Goal: Task Accomplishment & Management: Manage account settings

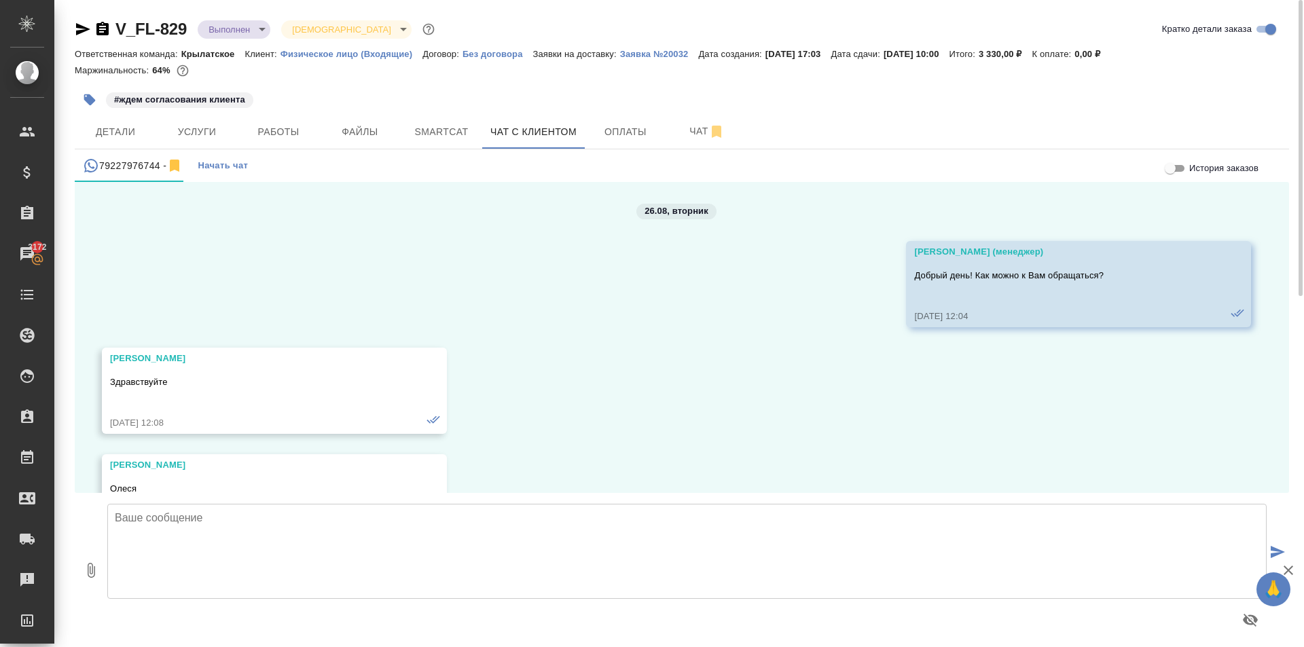
scroll to position [5224, 0]
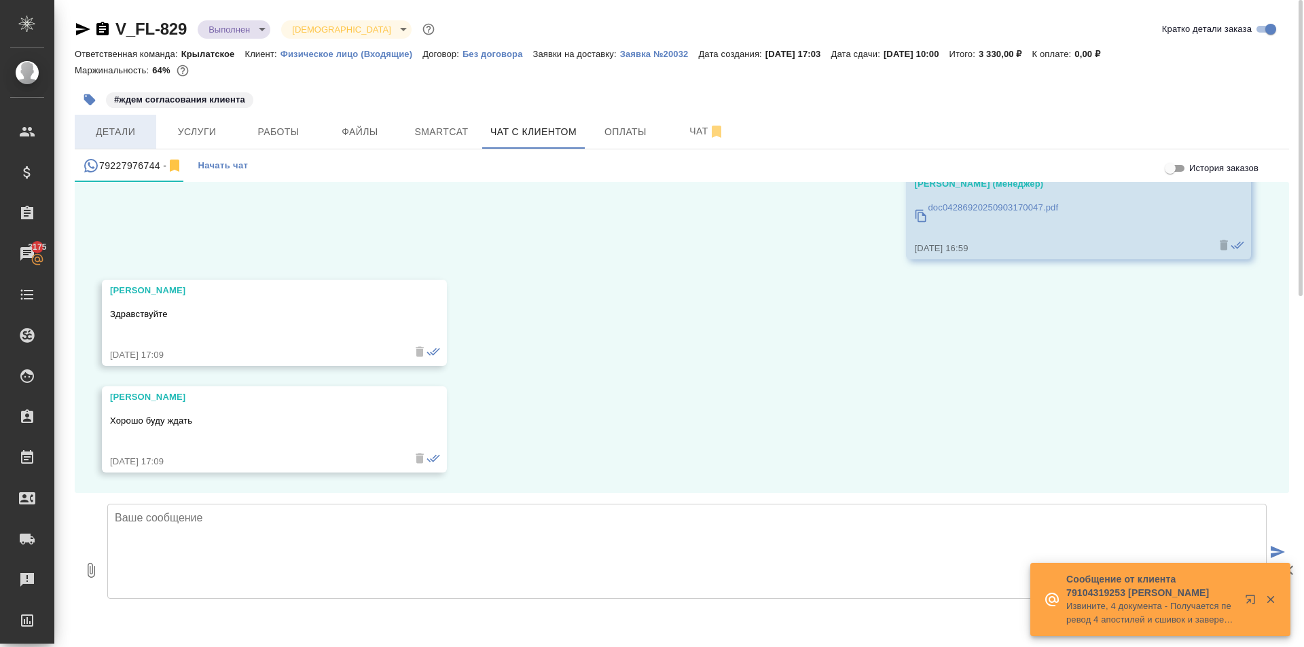
click at [109, 128] on span "Детали" at bounding box center [115, 132] width 65 height 17
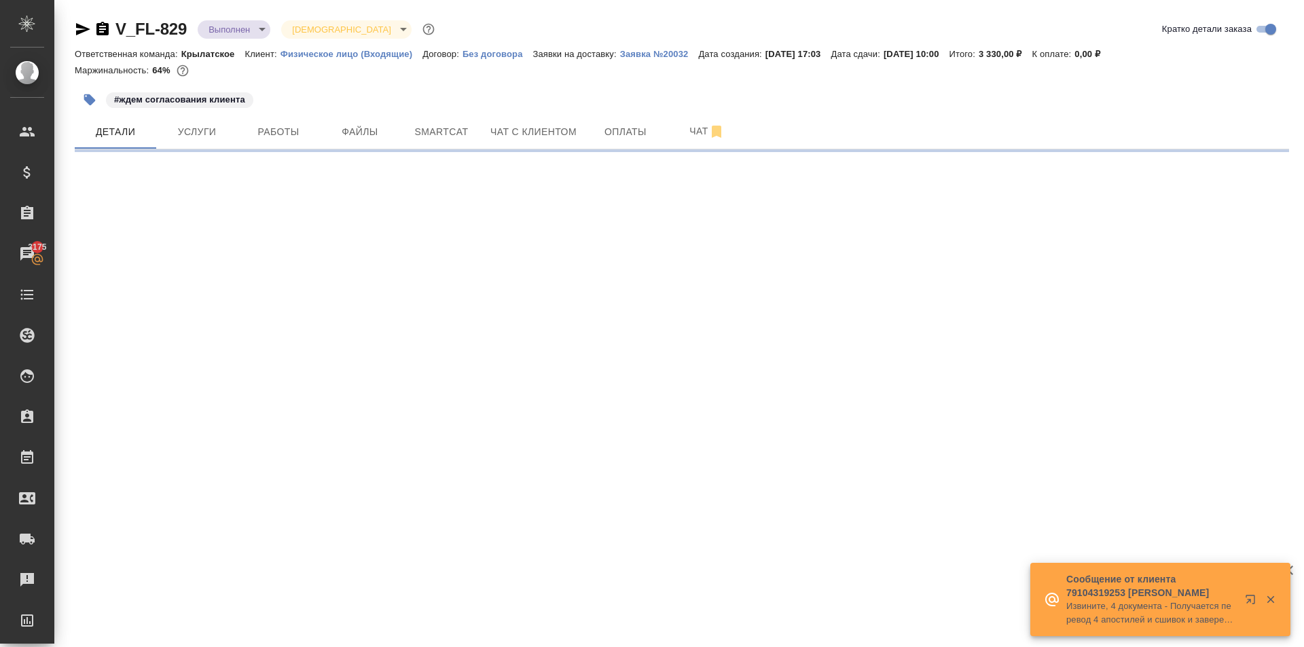
select select "RU"
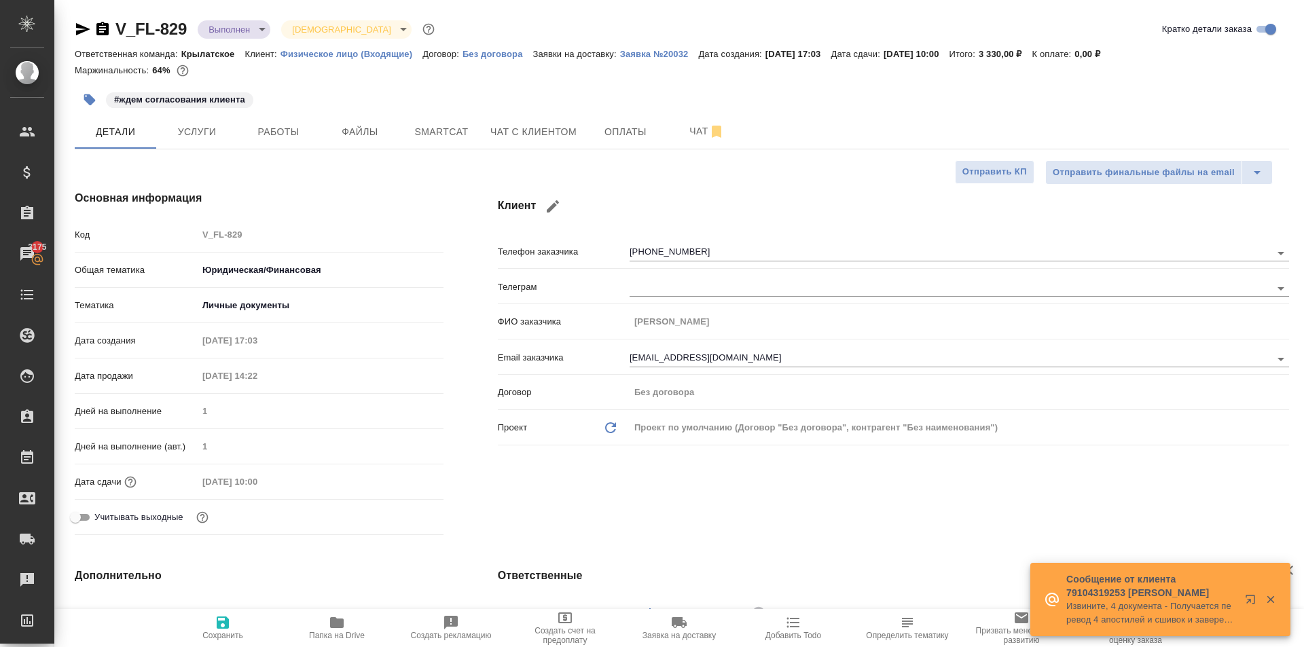
type textarea "x"
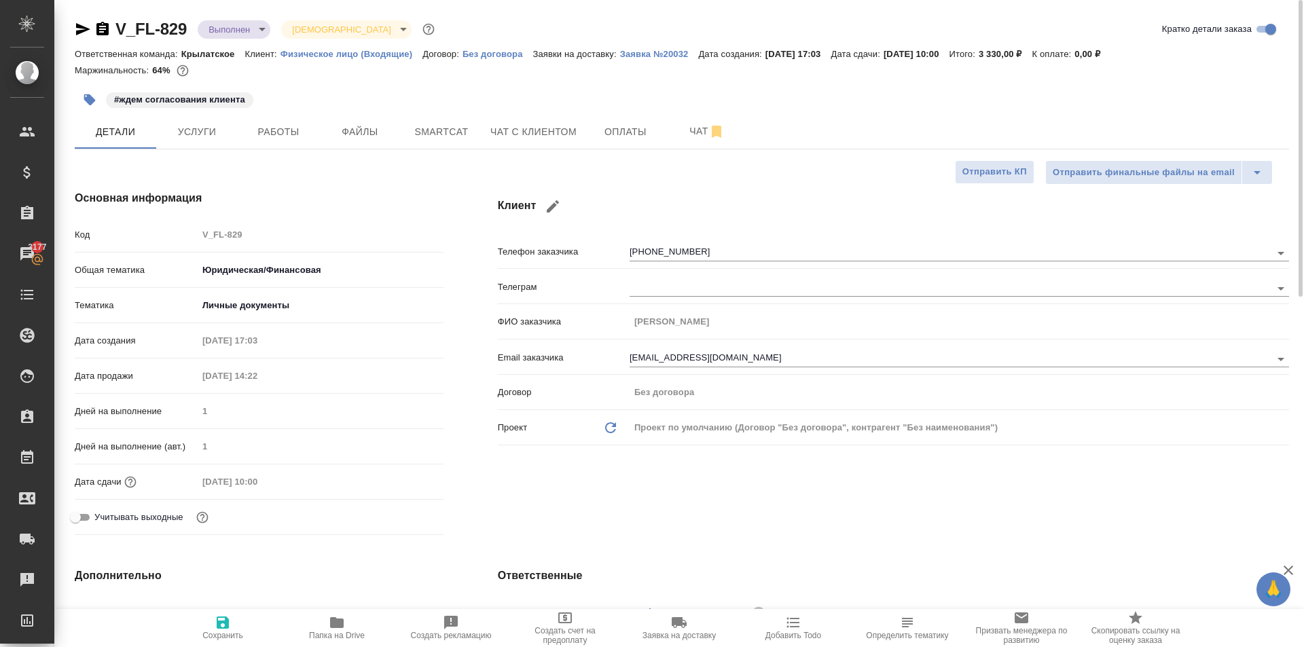
type textarea "x"
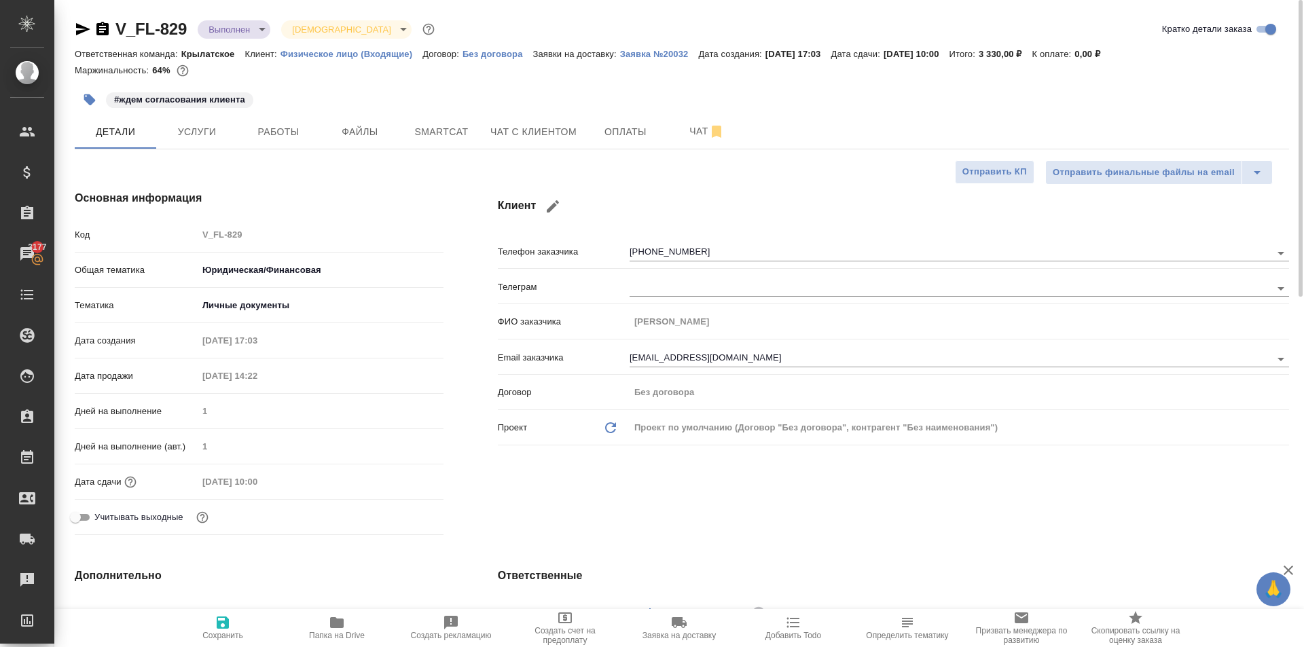
type textarea "x"
click at [561, 128] on span "Чат с клиентом" at bounding box center [533, 132] width 86 height 17
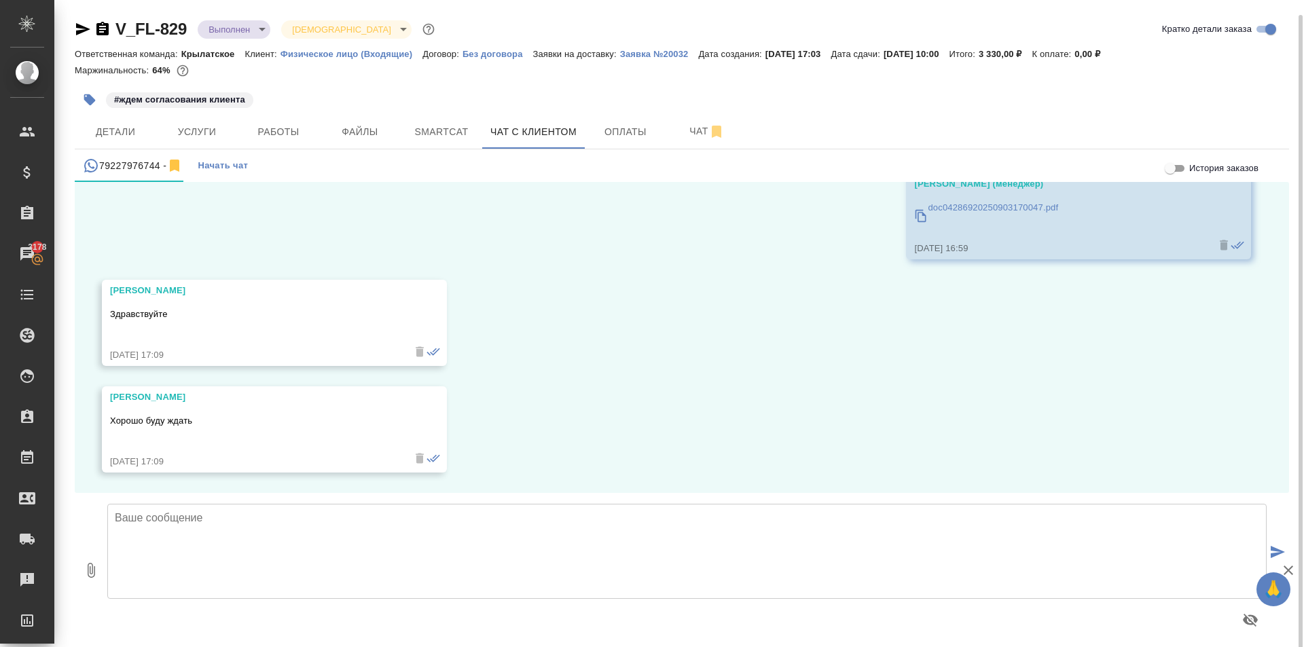
scroll to position [7, 0]
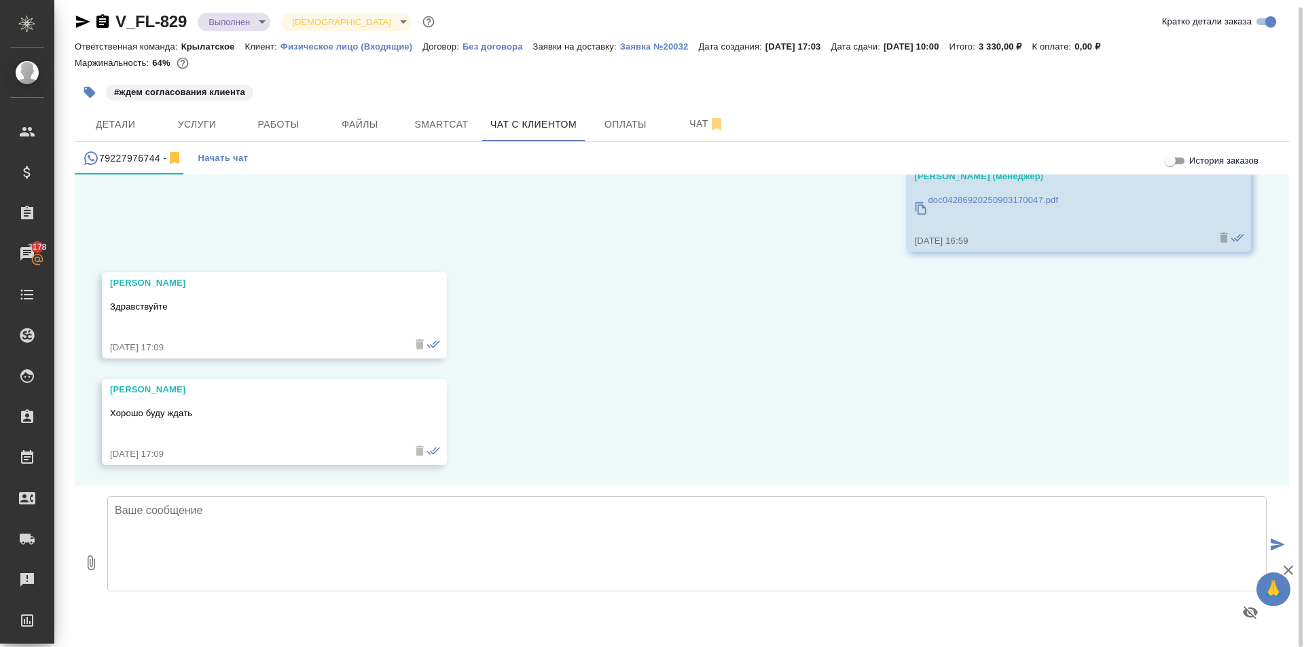
click at [248, 531] on textarea at bounding box center [686, 543] width 1159 height 95
type textarea "Отправили конверт. Трек номер: 12160912505316"
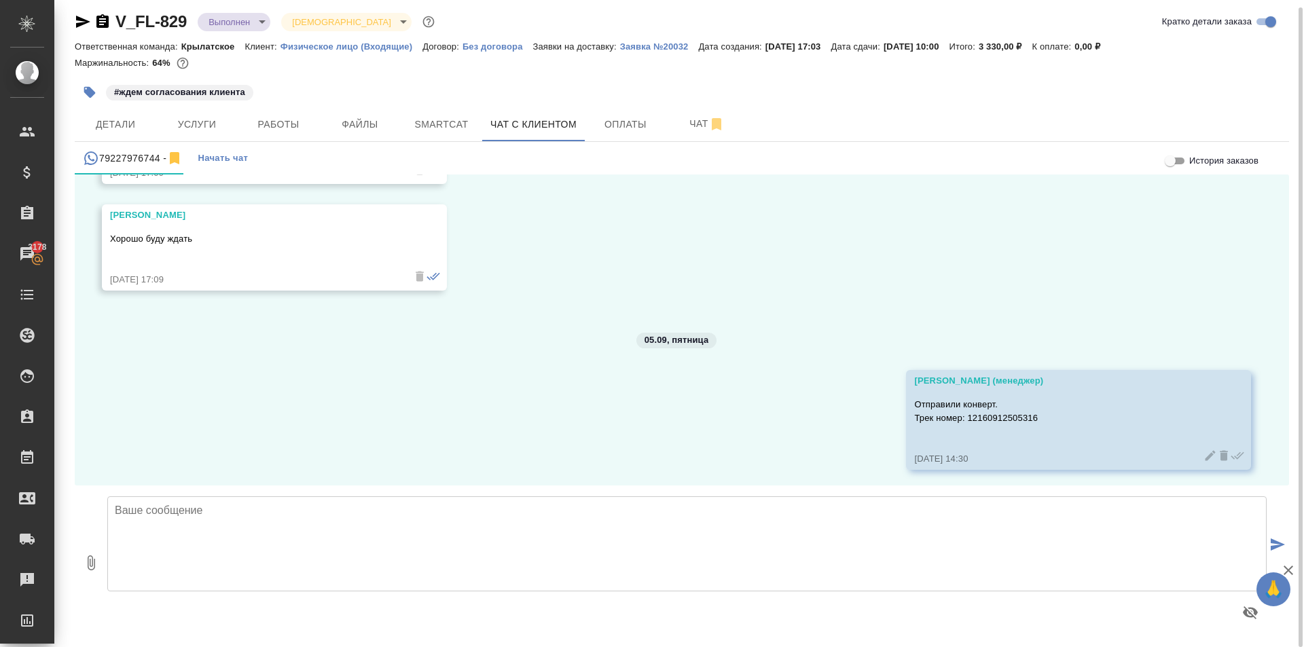
scroll to position [5403, 0]
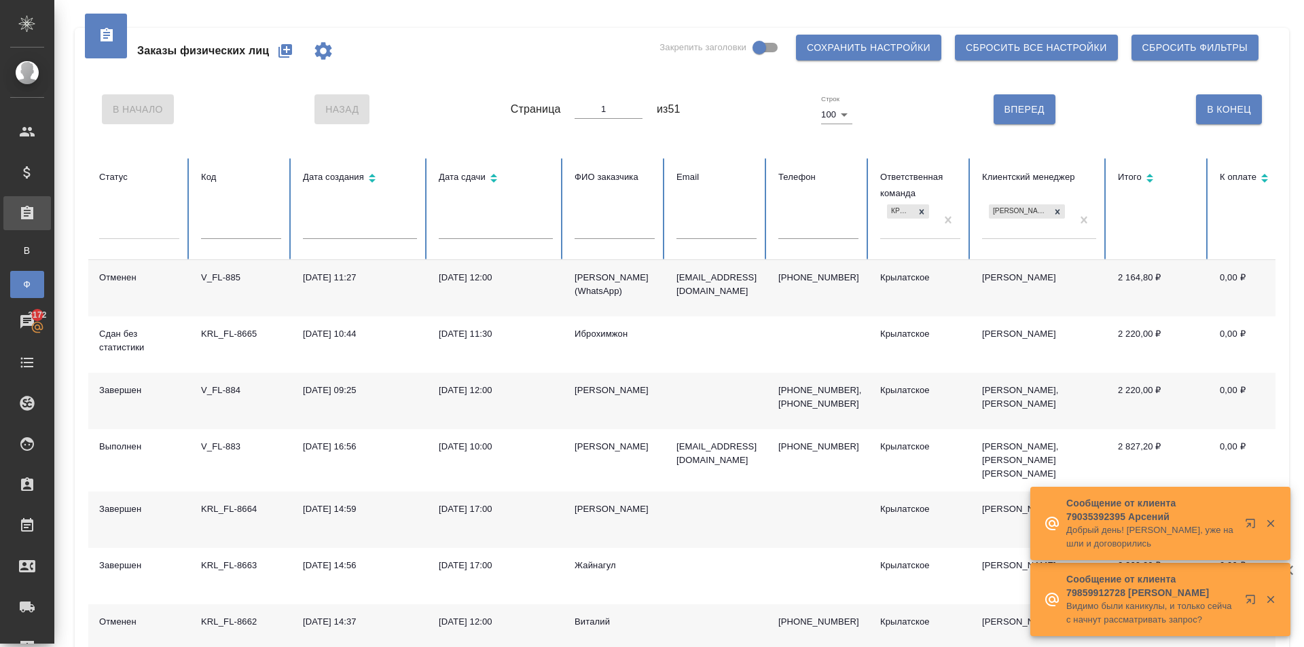
click at [607, 287] on div "[PERSON_NAME] (WhatsApp)" at bounding box center [615, 284] width 80 height 27
click at [606, 287] on div "[PERSON_NAME] (WhatsApp)" at bounding box center [615, 284] width 80 height 27
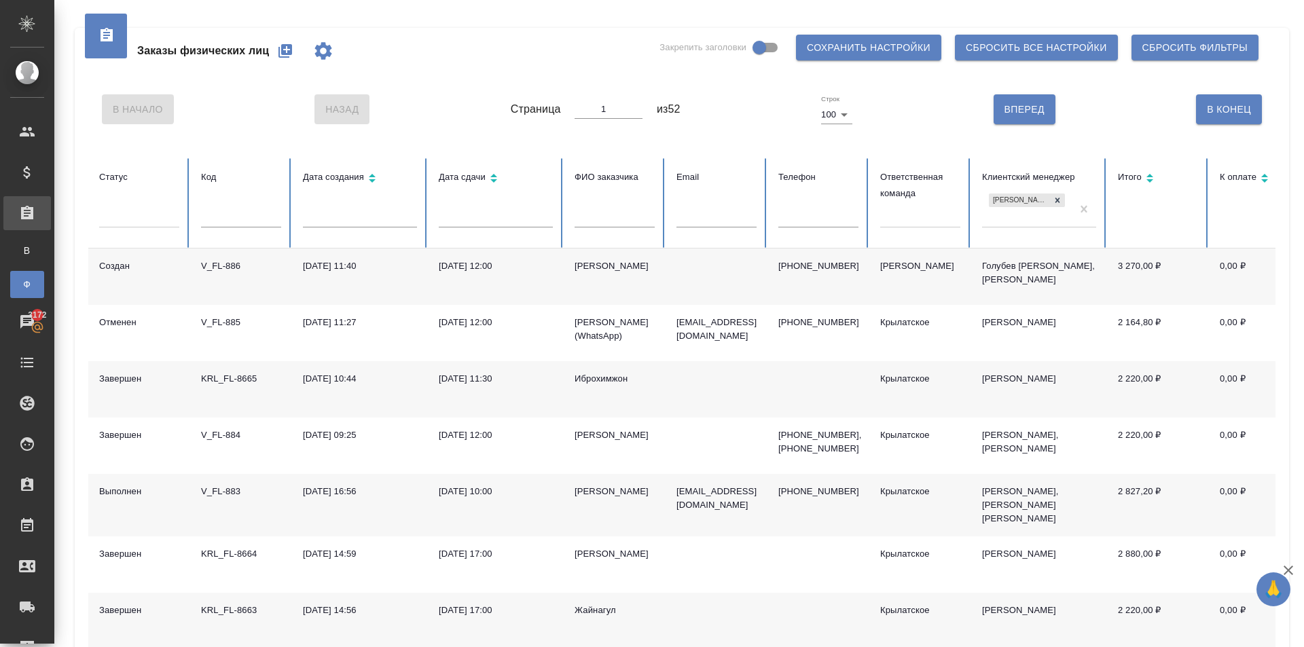
click at [914, 267] on div "Бабушкинская" at bounding box center [920, 266] width 80 height 14
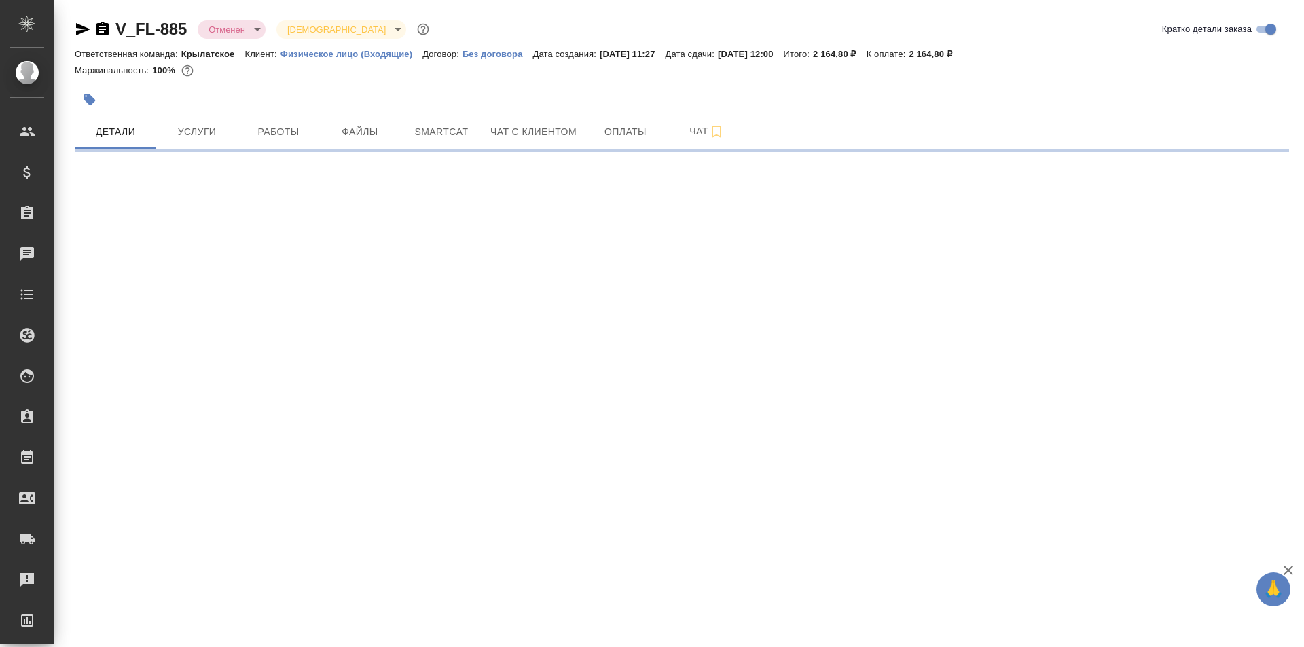
select select "RU"
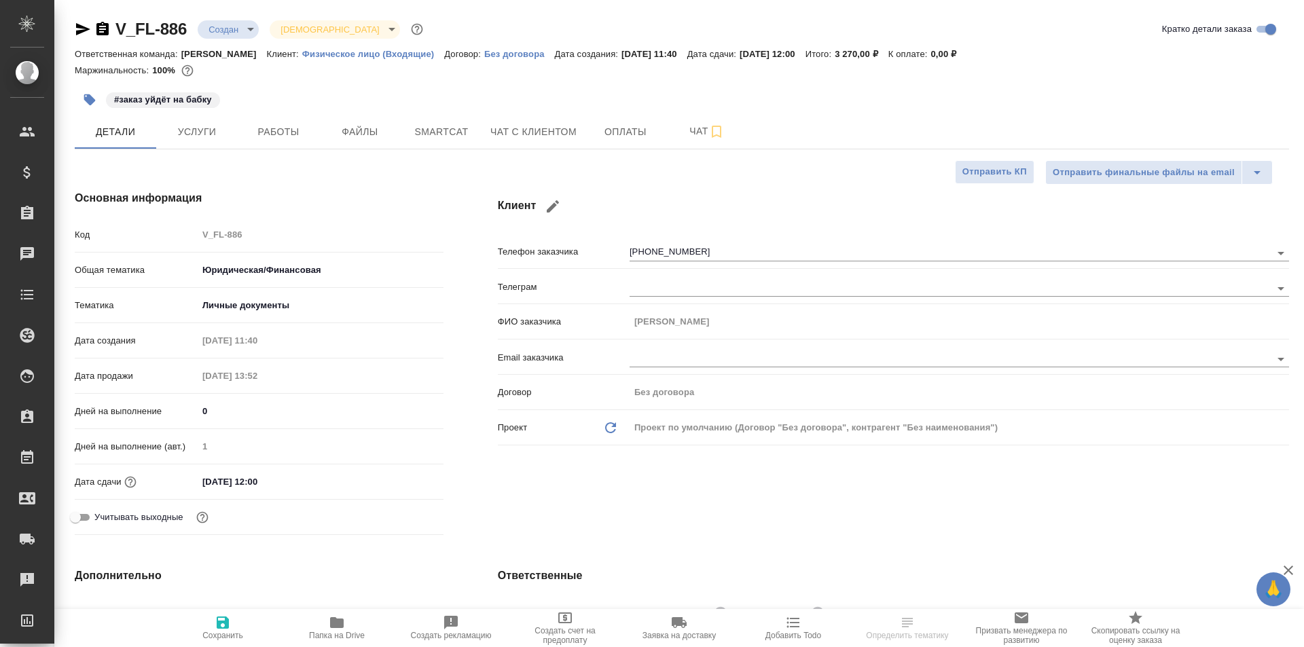
type textarea "x"
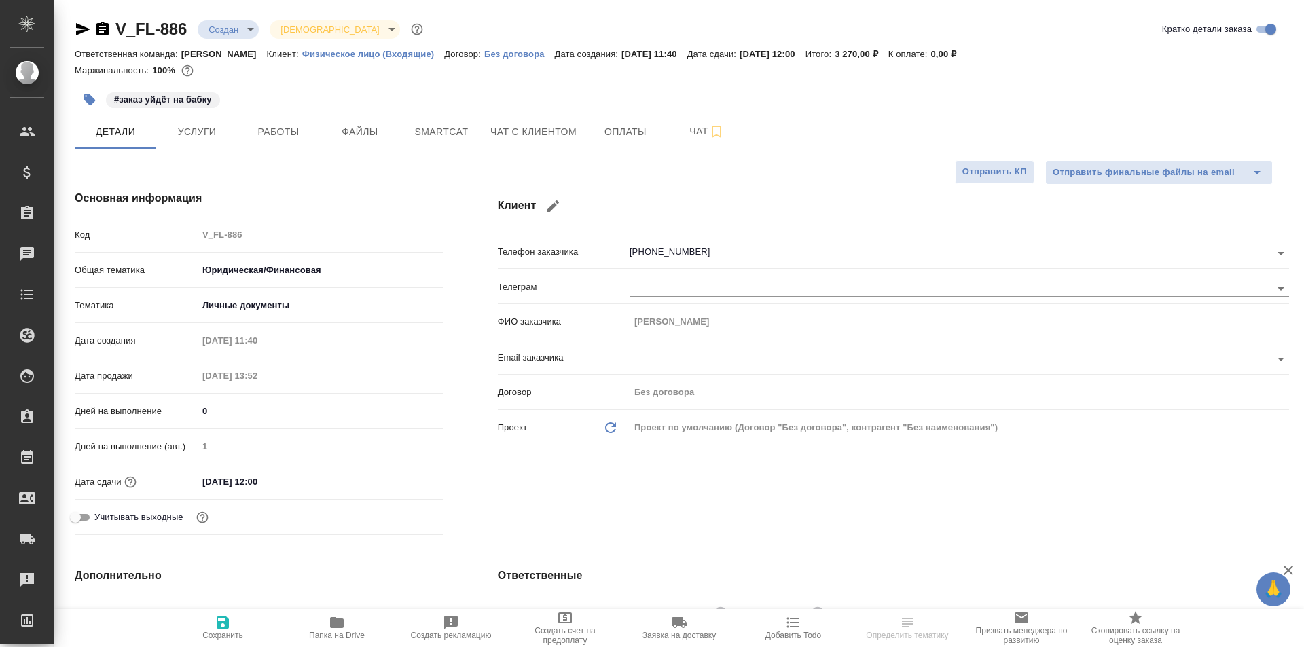
type textarea "x"
drag, startPoint x: 382, startPoint y: 107, endPoint x: 376, endPoint y: 115, distance: 10.2
click at [377, 113] on div "#заказ уйдёт на бабку" at bounding box center [480, 100] width 810 height 30
click at [373, 125] on span "Файлы" at bounding box center [359, 132] width 65 height 17
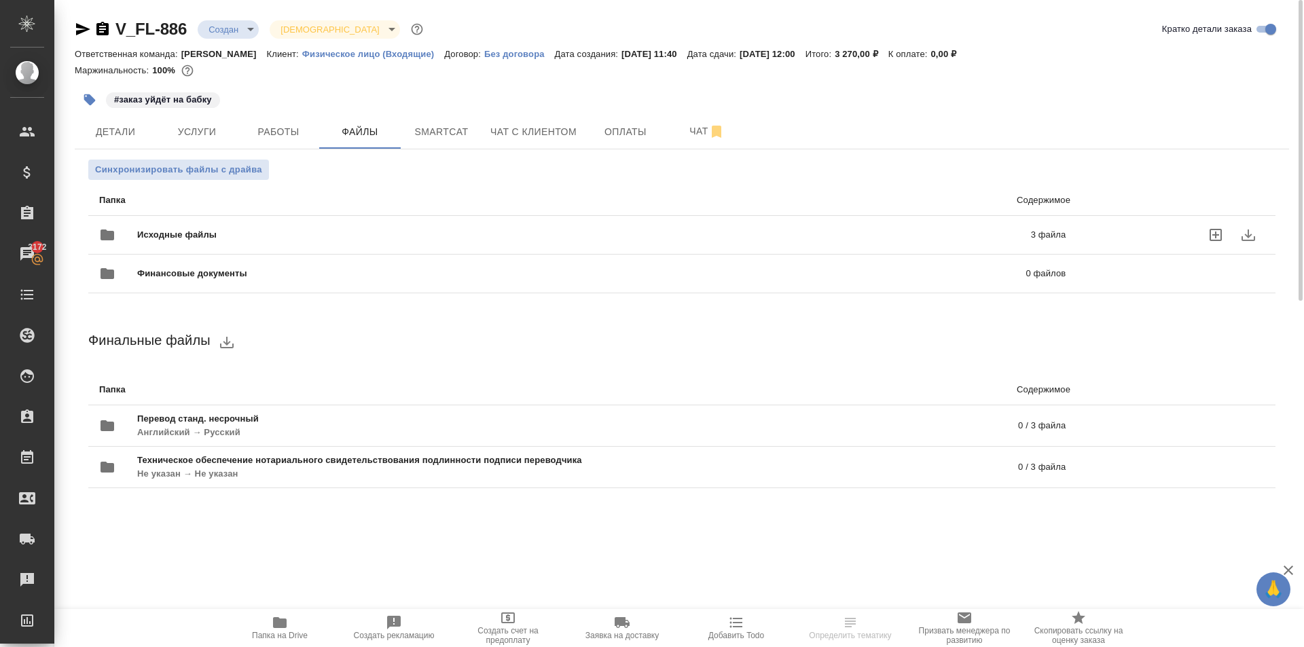
click at [284, 223] on div "Исходные файлы 3 файла" at bounding box center [582, 235] width 967 height 33
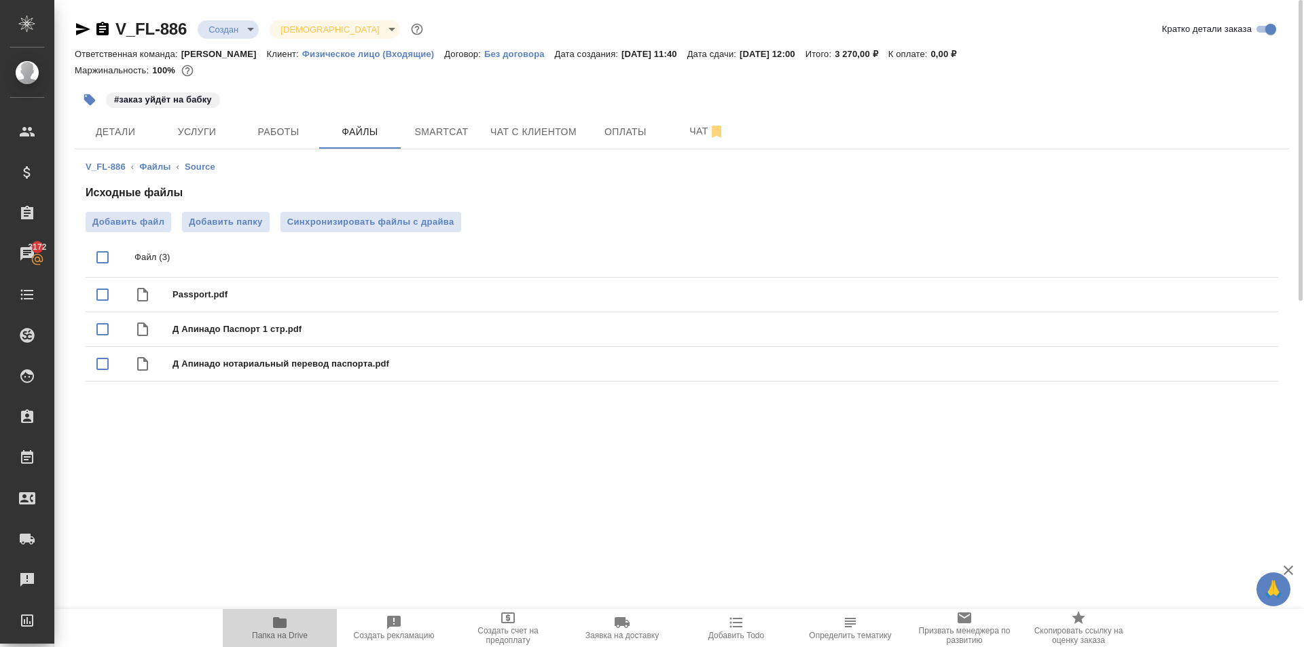
click at [273, 629] on icon "button" at bounding box center [280, 623] width 16 height 16
click at [129, 131] on span "Детали" at bounding box center [115, 132] width 65 height 17
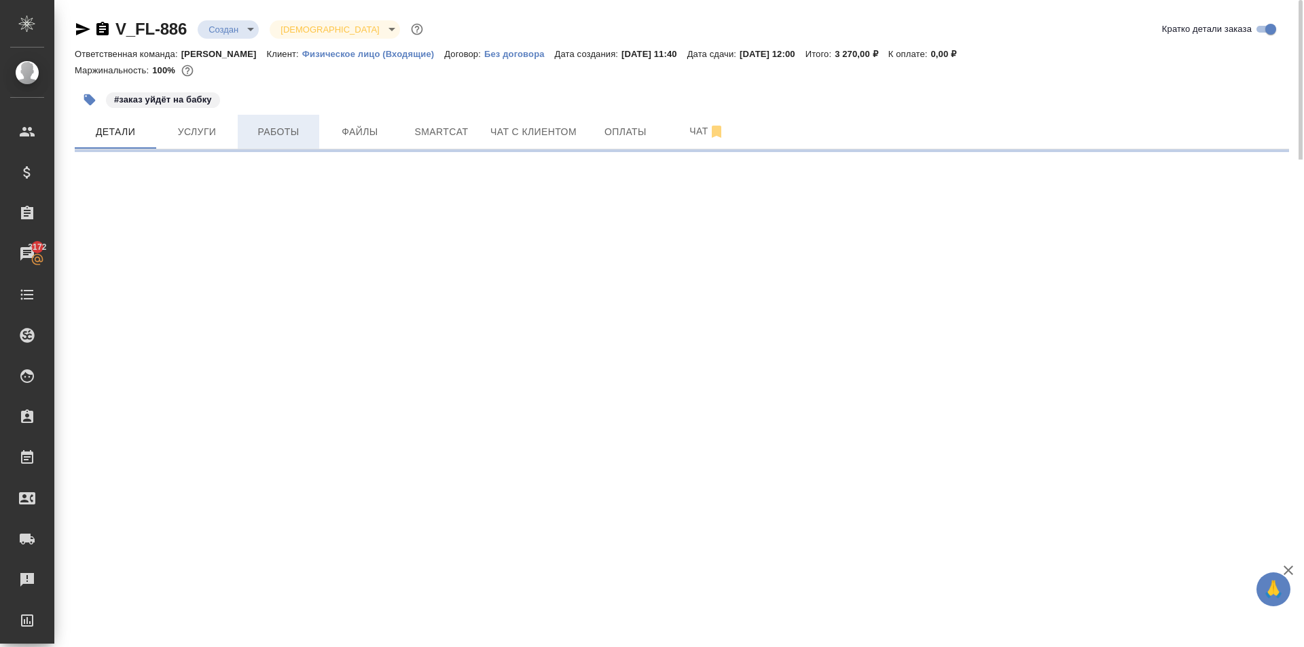
select select "RU"
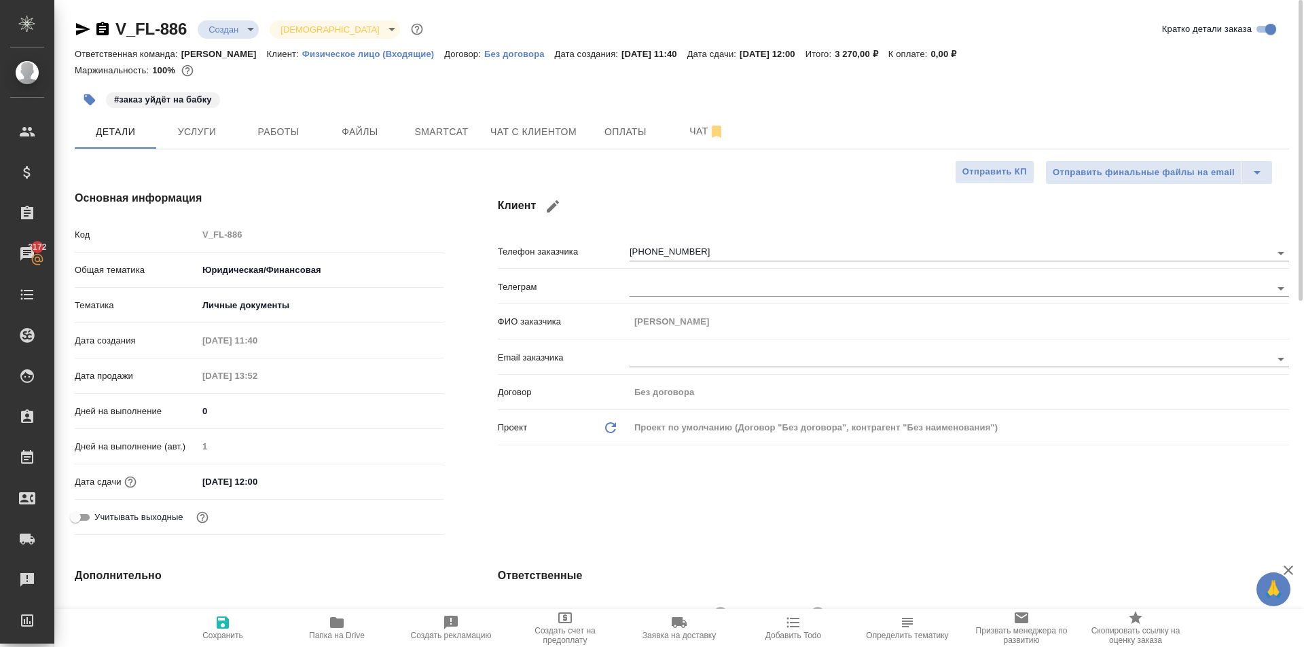
type textarea "x"
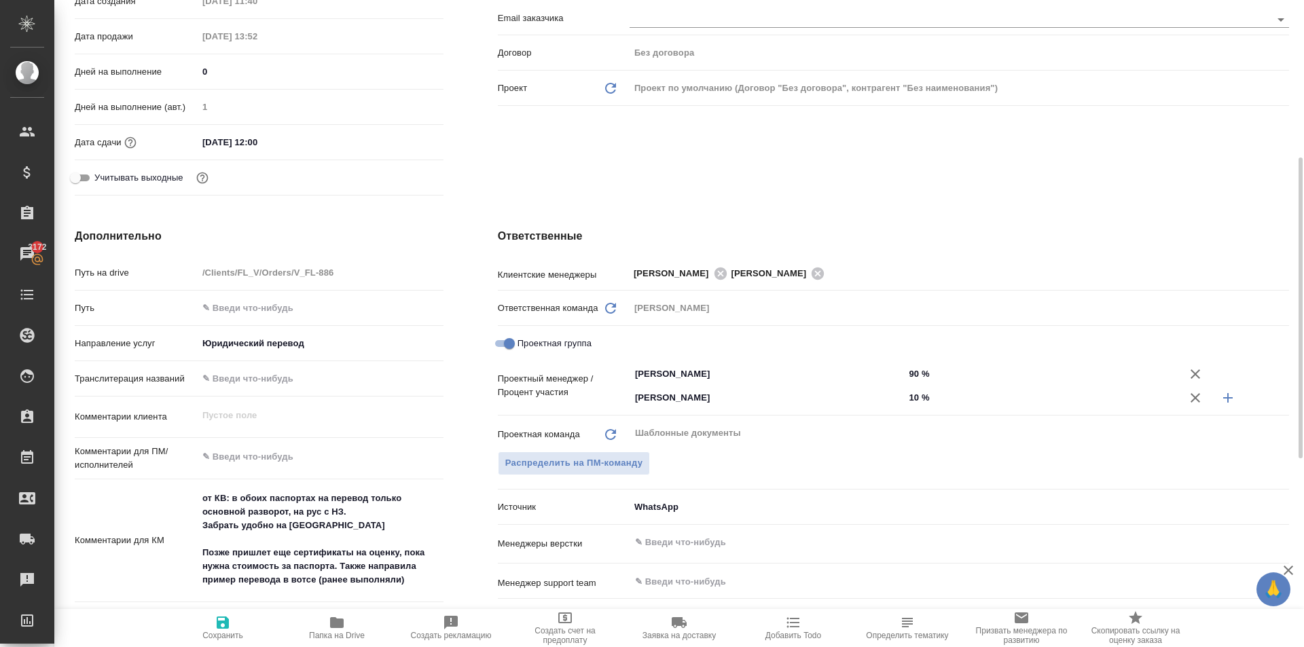
type textarea "x"
click at [245, 452] on textarea at bounding box center [321, 457] width 246 height 23
type textarea "x"
type textarea "Y"
type textarea "x"
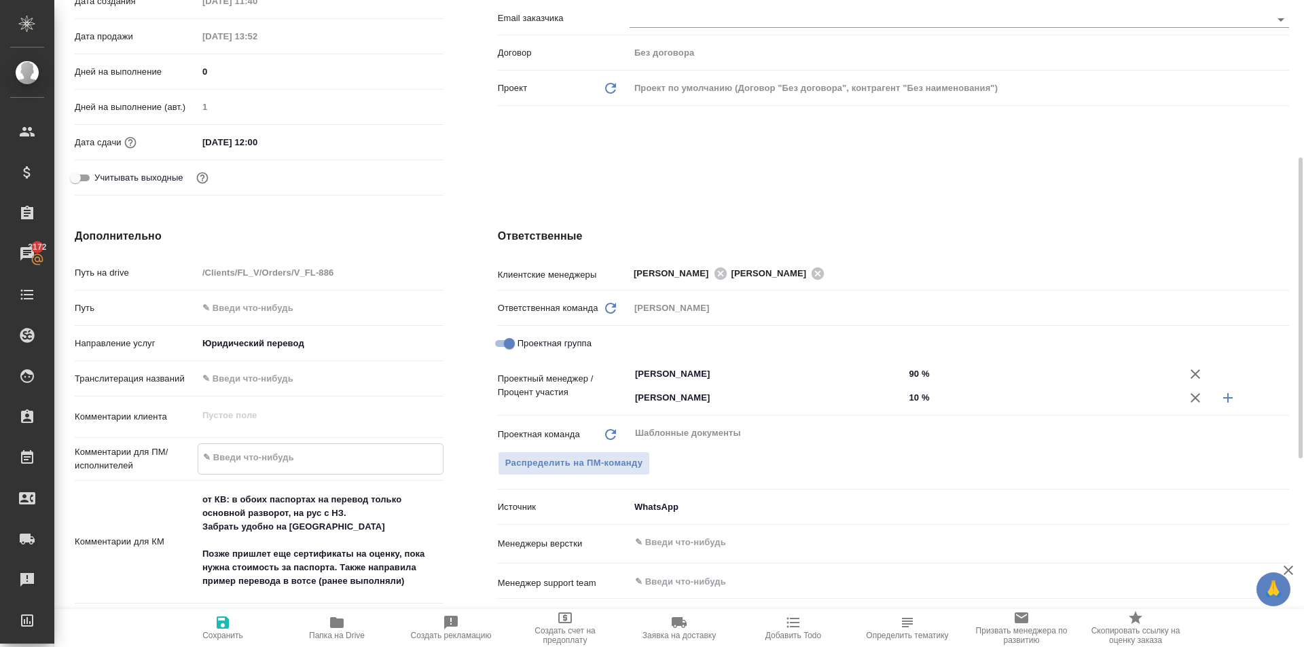
type textarea "x"
type textarea "YJ"
type textarea "x"
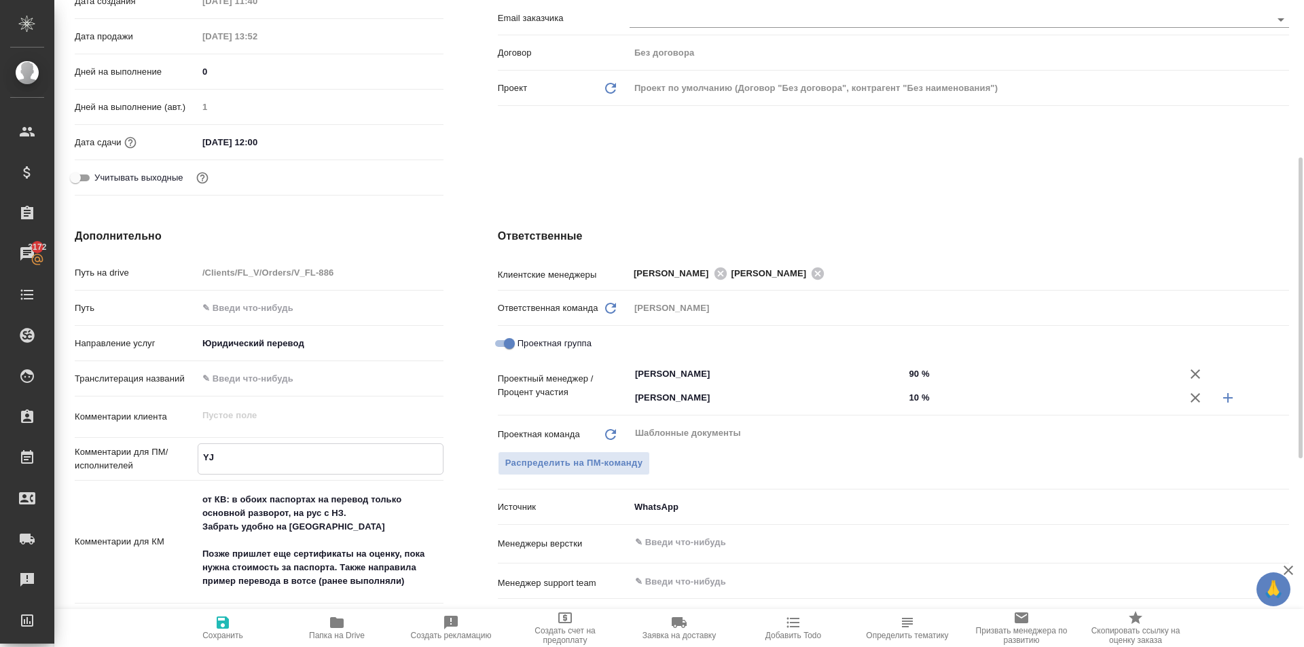
type textarea "x"
type textarea "YJN"
type textarea "x"
type textarea "YJ"
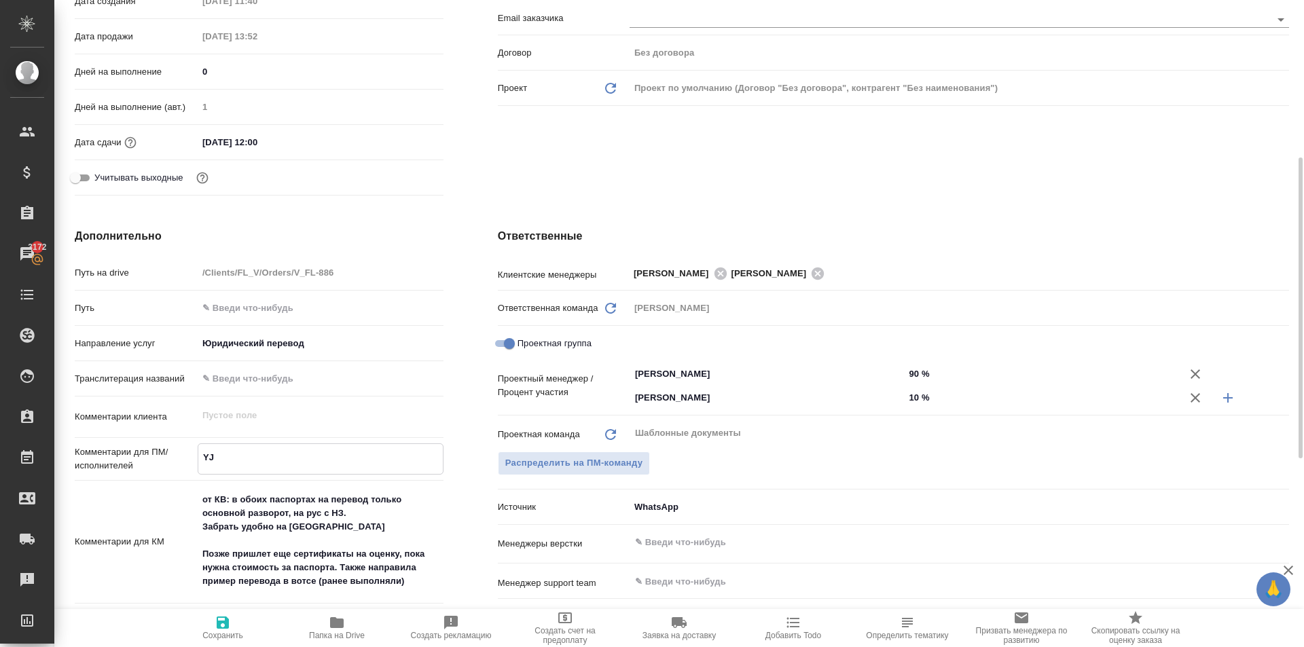
type textarea "x"
type textarea "Y"
type textarea "x"
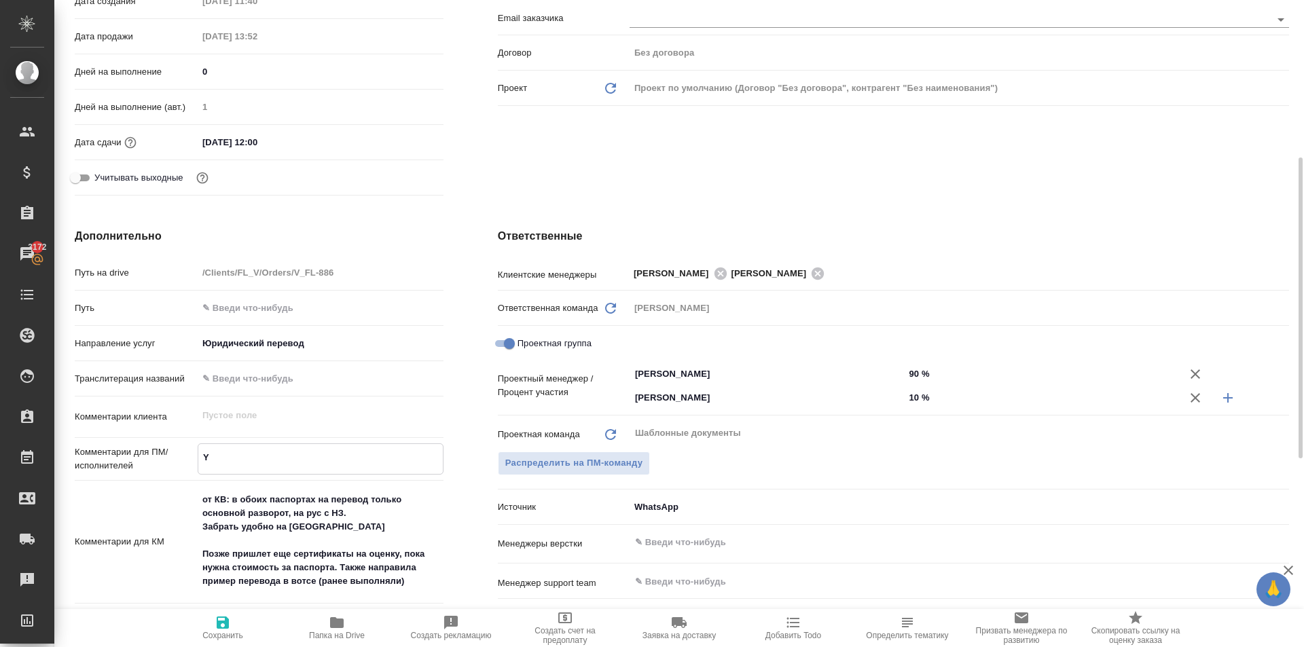
type textarea "x"
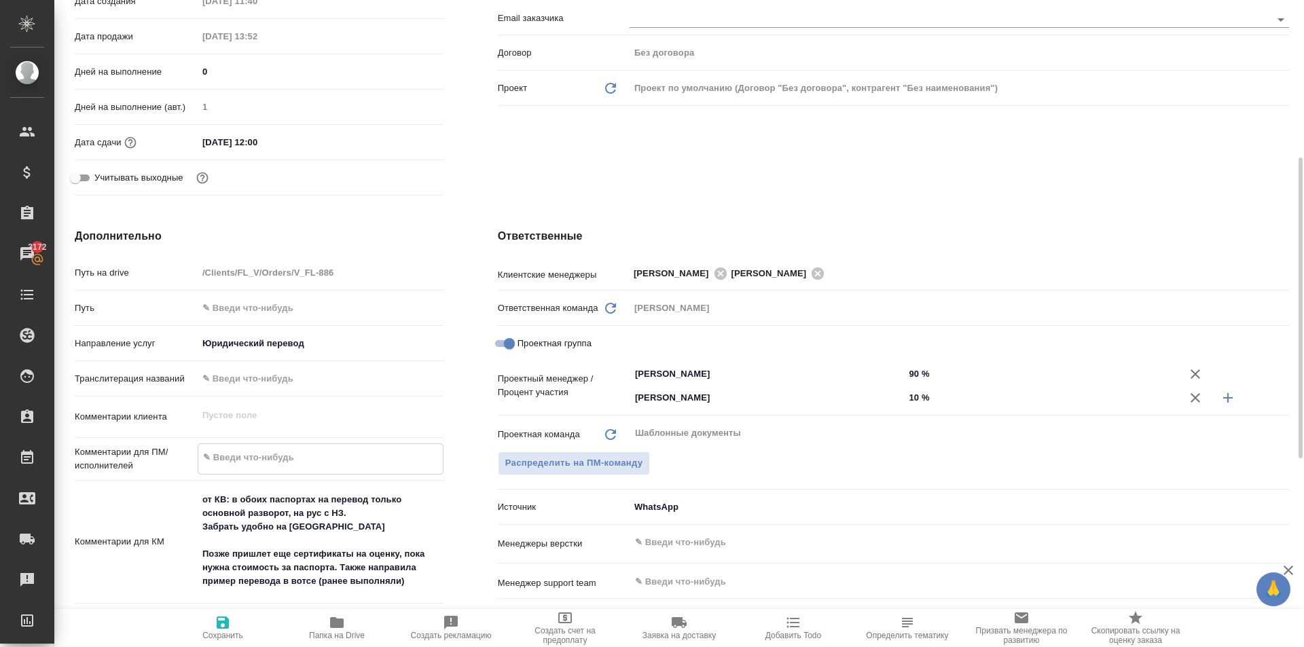
type textarea "x"
type textarea "Н"
type textarea "x"
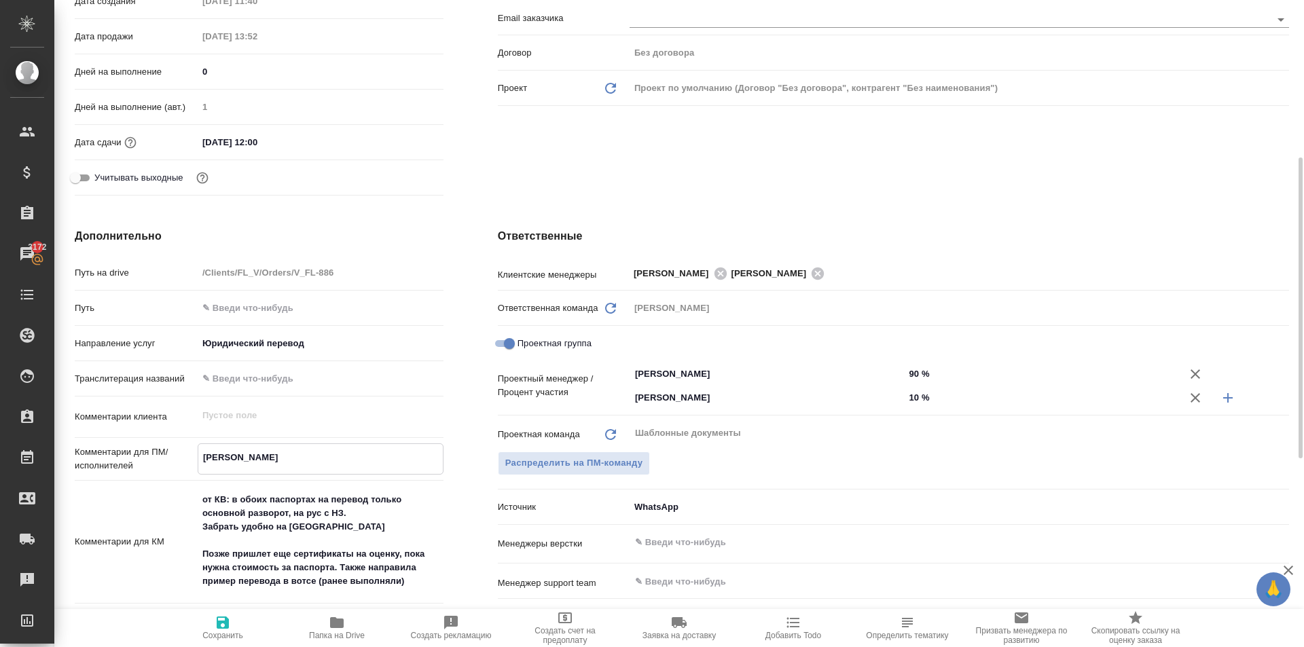
type textarea "НО"
type textarea "x"
type textarea "НОТ"
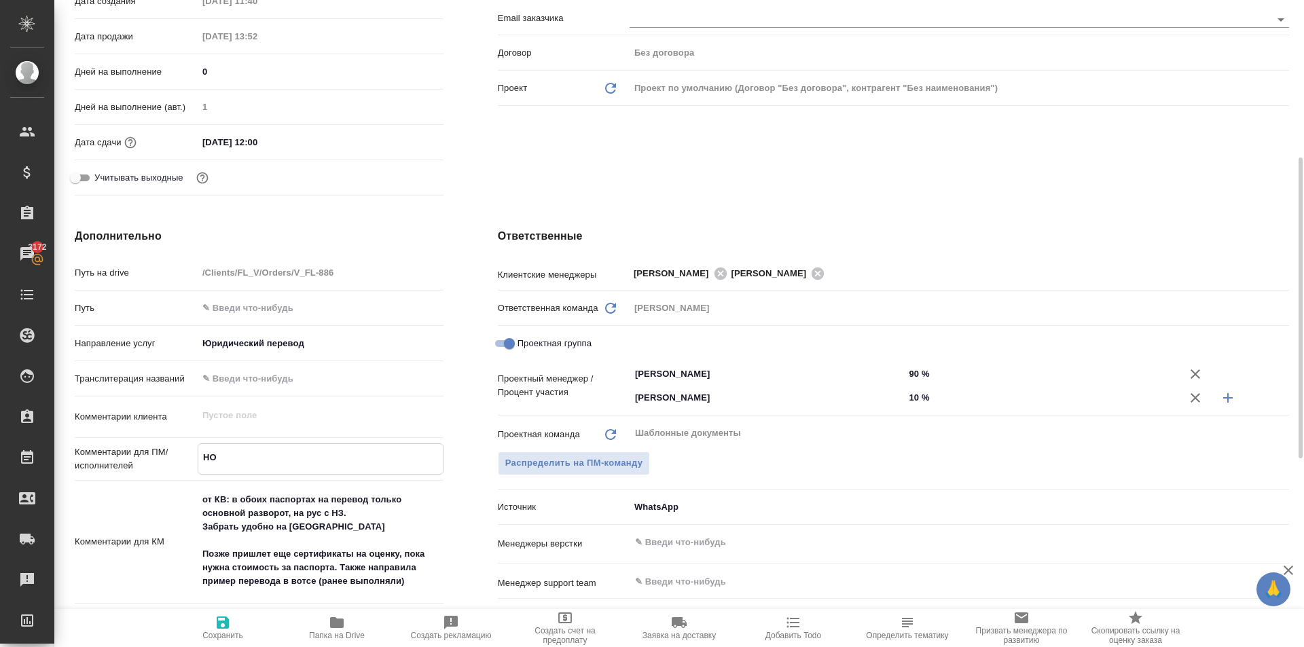
type textarea "x"
type textarea "НОТ"
type textarea "x"
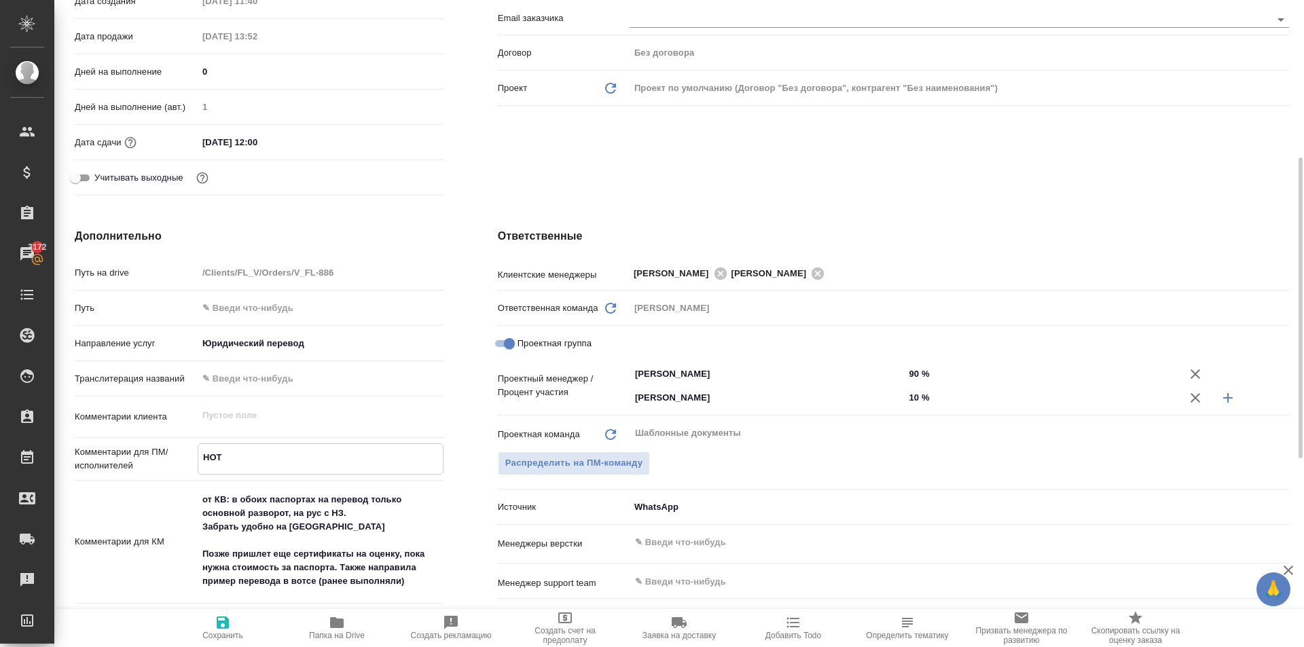
type textarea "x"
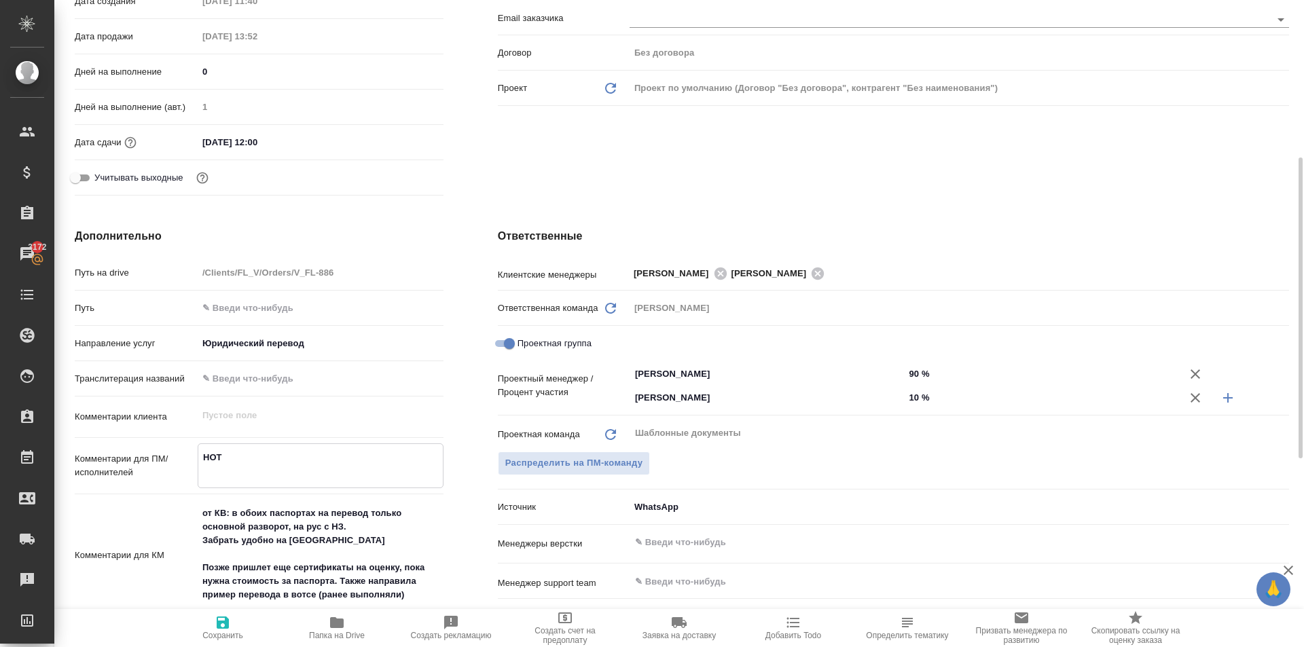
type textarea "x"
type textarea "НОТ"
type textarea "x"
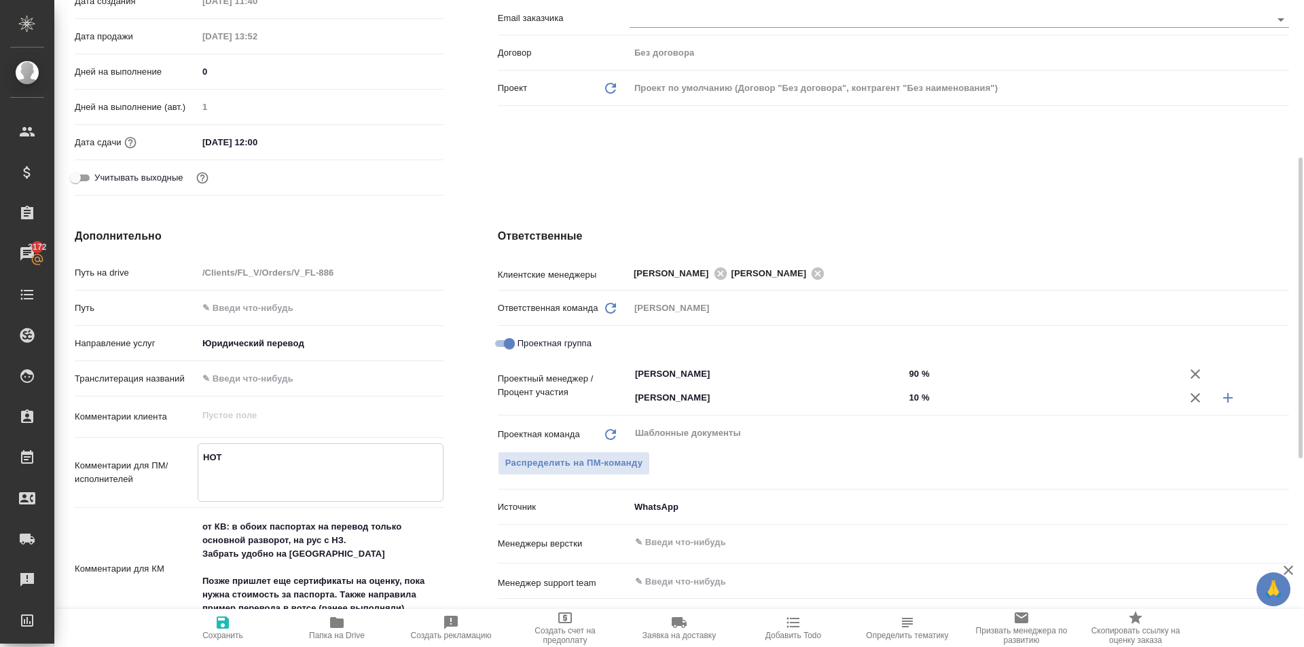
type textarea "x"
type textarea "НОТ В"
type textarea "x"
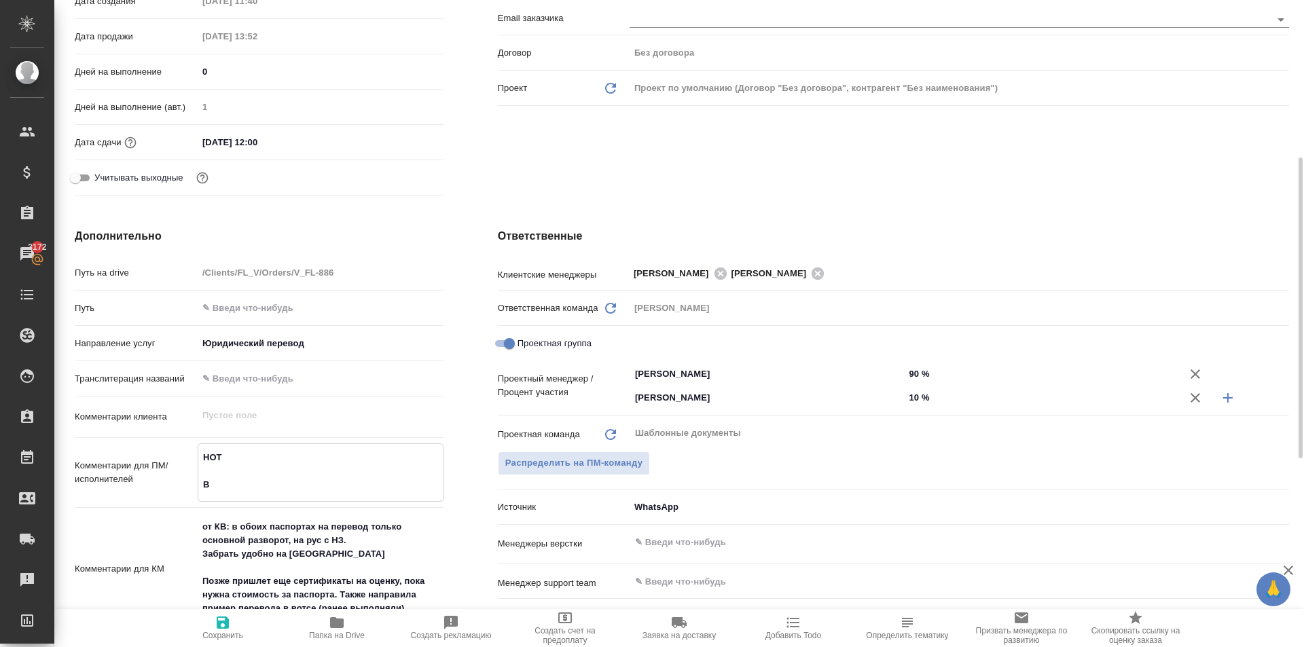
type textarea "НОТ В"
type textarea "x"
type textarea "НОТ В р"
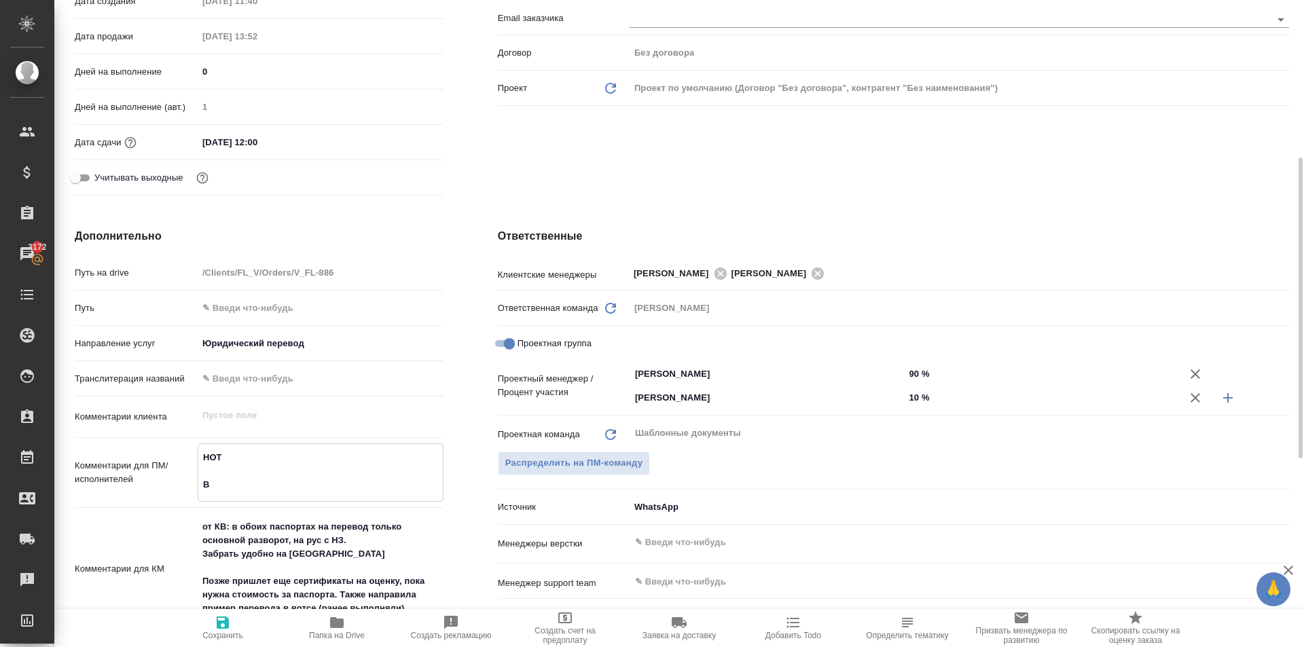
type textarea "x"
type textarea "НОТ В ре"
type textarea "x"
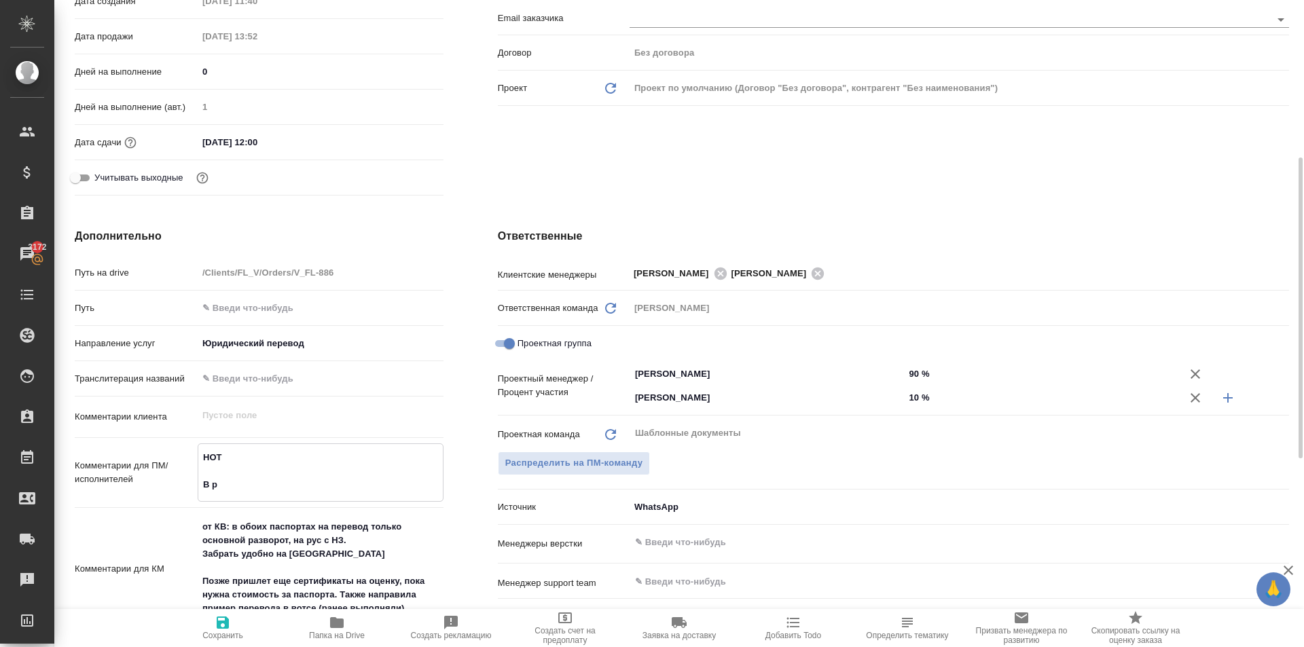
type textarea "x"
type textarea "НОТ В реф"
type textarea "x"
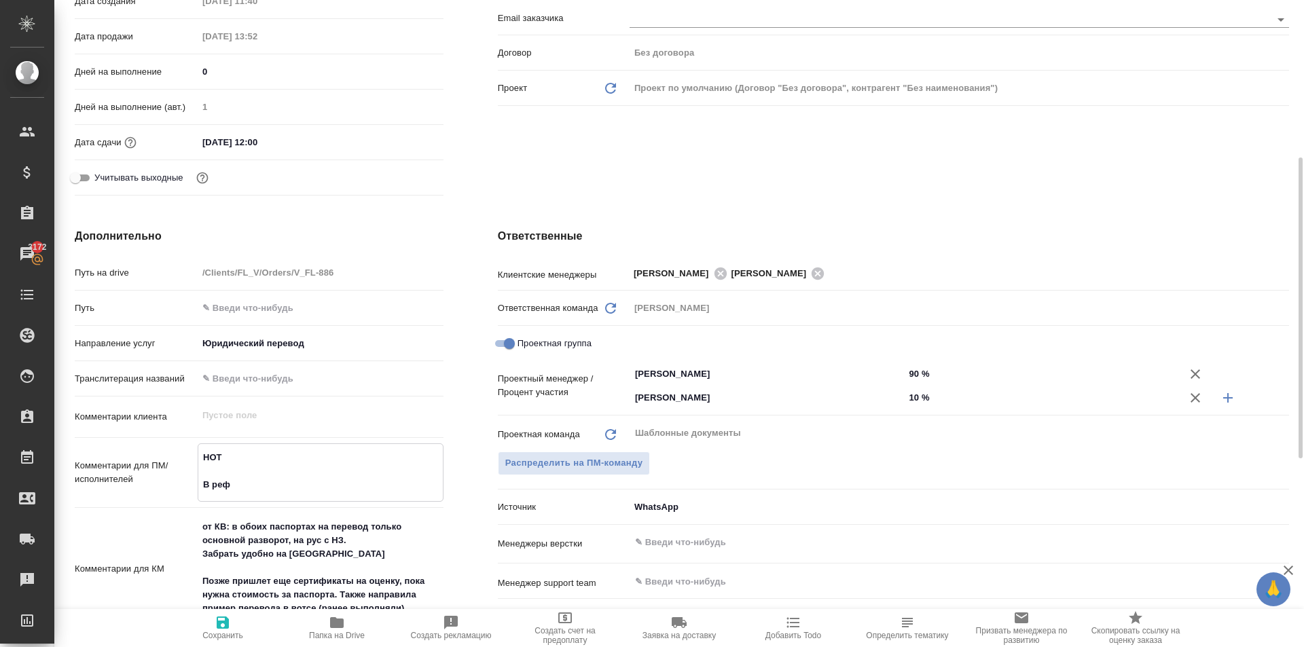
type textarea "x"
type textarea "НОТ В рефе"
type textarea "x"
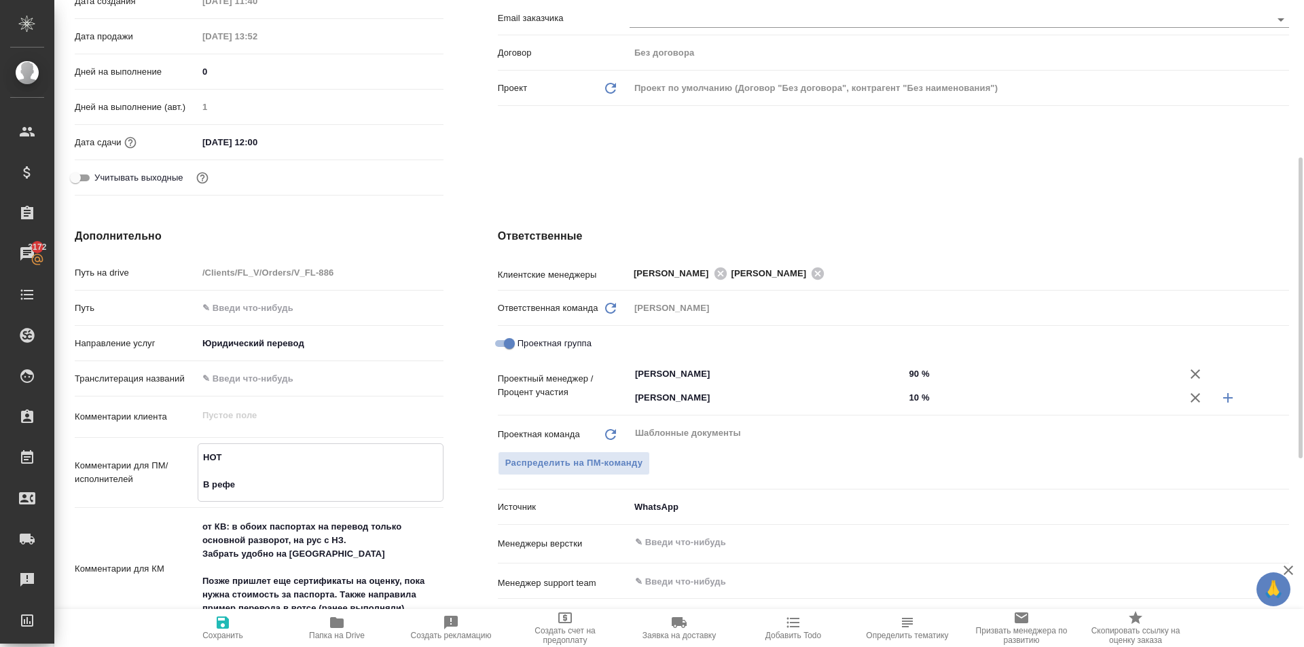
type textarea "НОТ В рефер"
type textarea "x"
type textarea "НОТ В рефере"
type textarea "x"
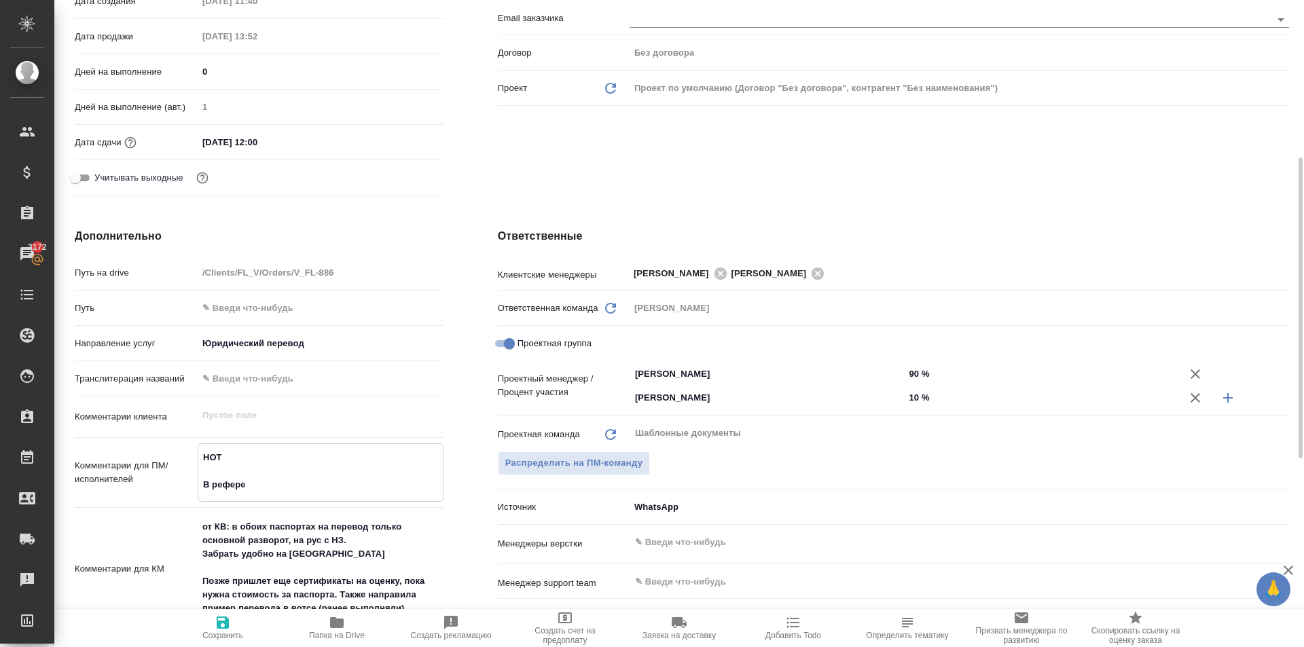
type textarea "x"
type textarea "НОТ В референ"
type textarea "x"
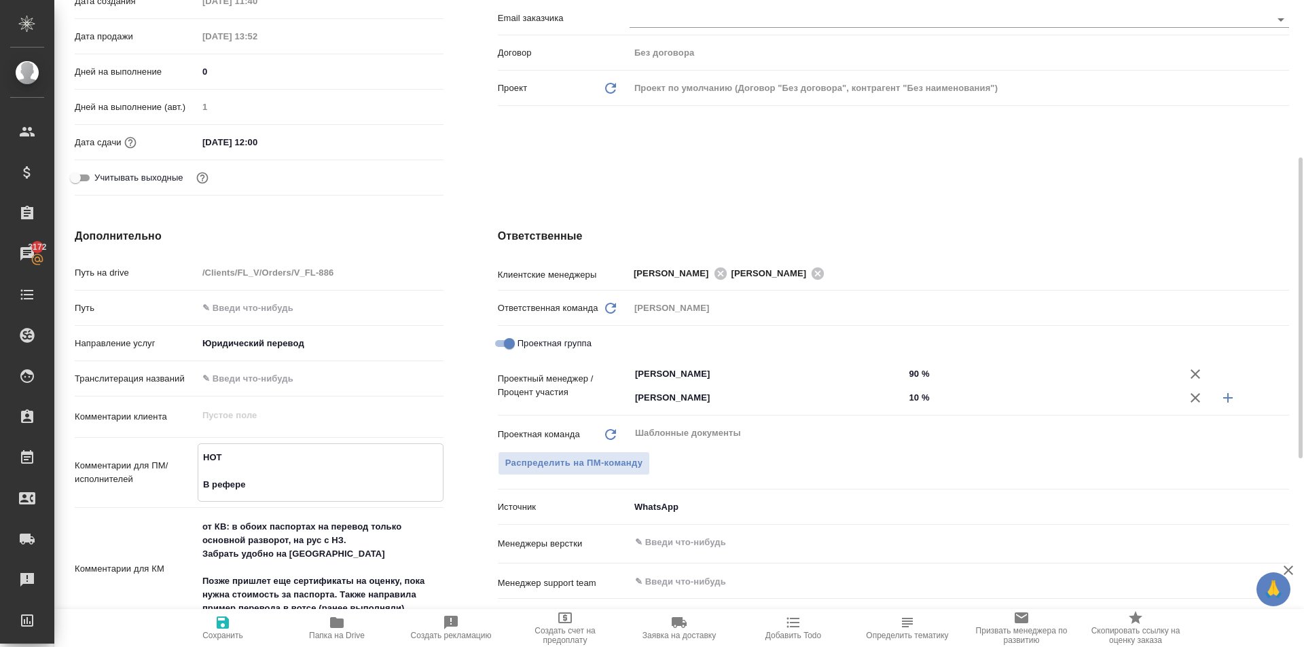
type textarea "x"
type textarea "НОТ В референс"
type textarea "x"
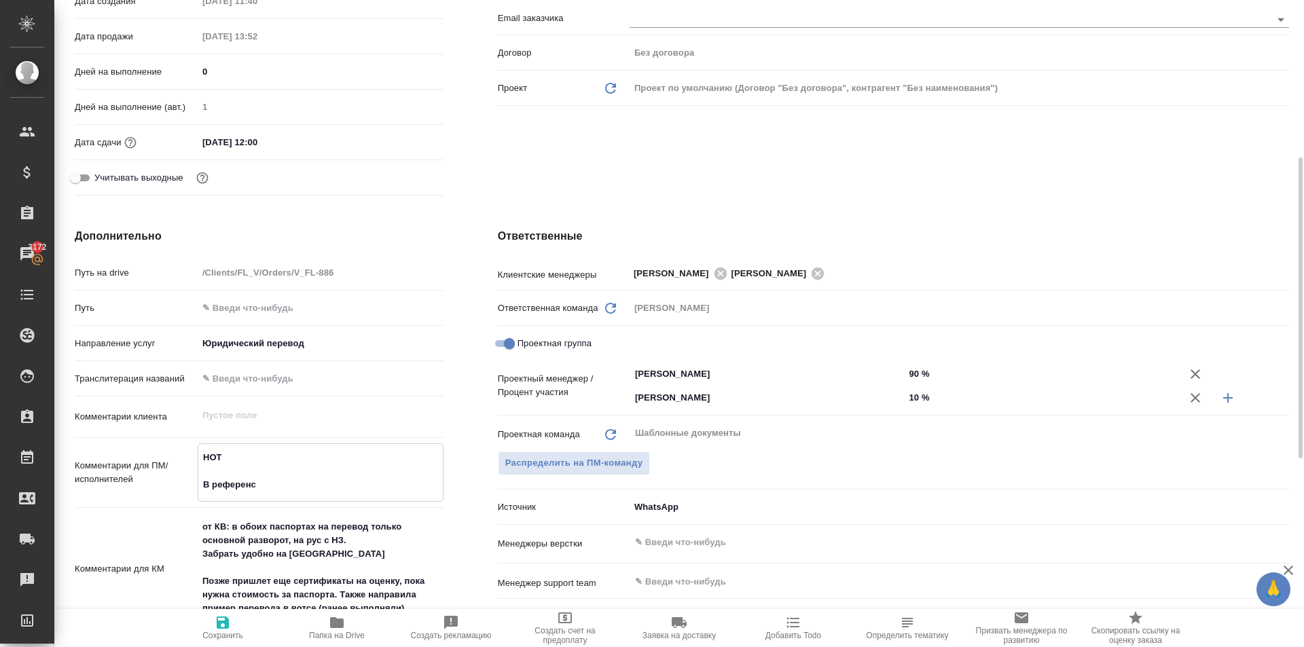
type textarea "x"
type textarea "НОТ В референс"
type textarea "x"
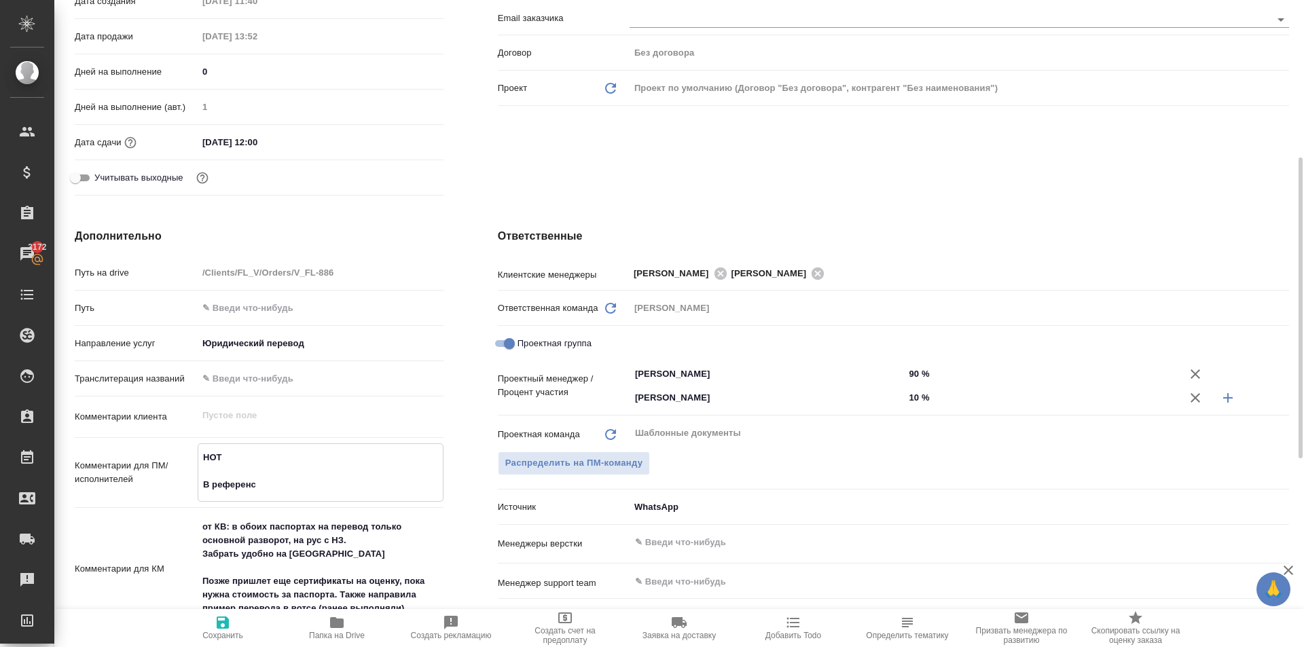
type textarea "НОТ В референс в"
type textarea "x"
type textarea "НОТ В референс вл"
type textarea "x"
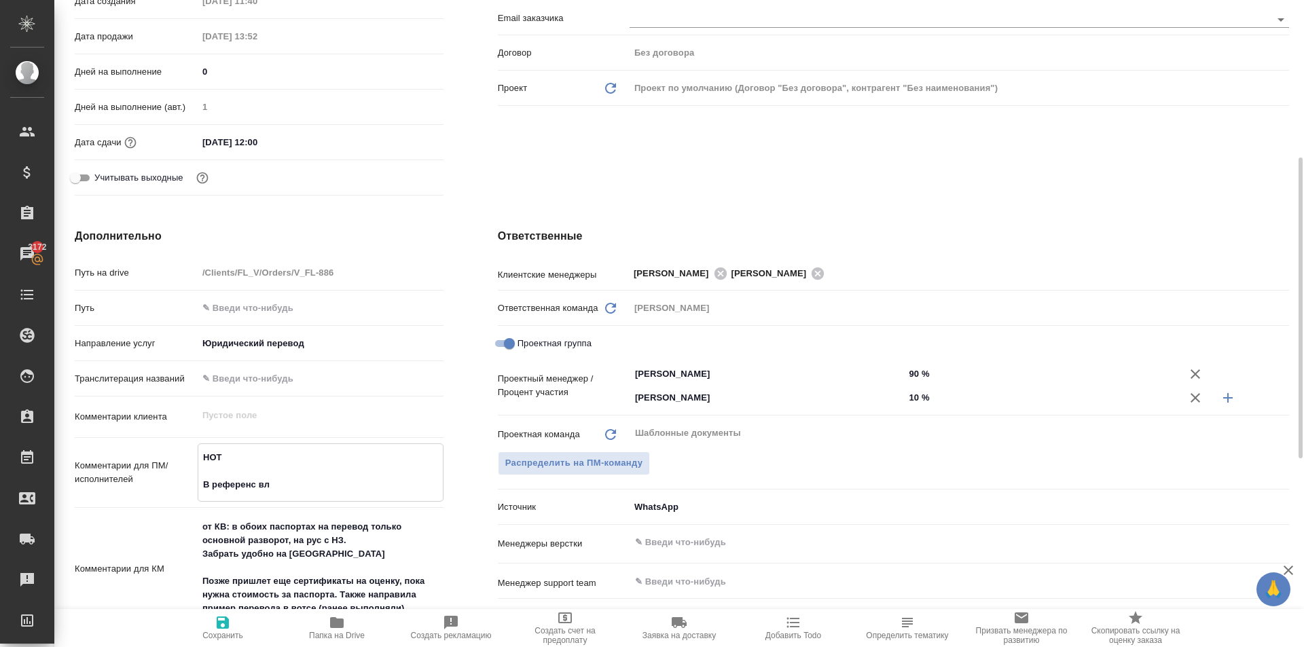
type textarea "x"
type textarea "НОТ В референс вло"
type textarea "x"
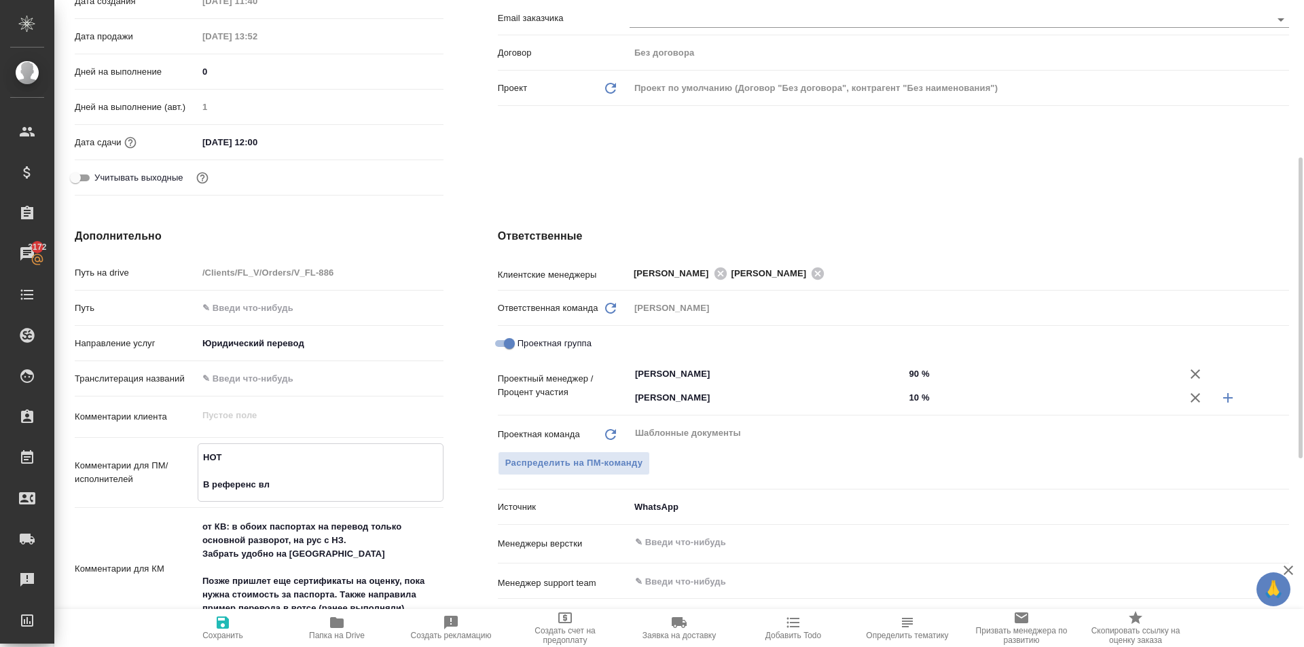
type textarea "x"
type textarea "НОТ В референс влож"
type textarea "x"
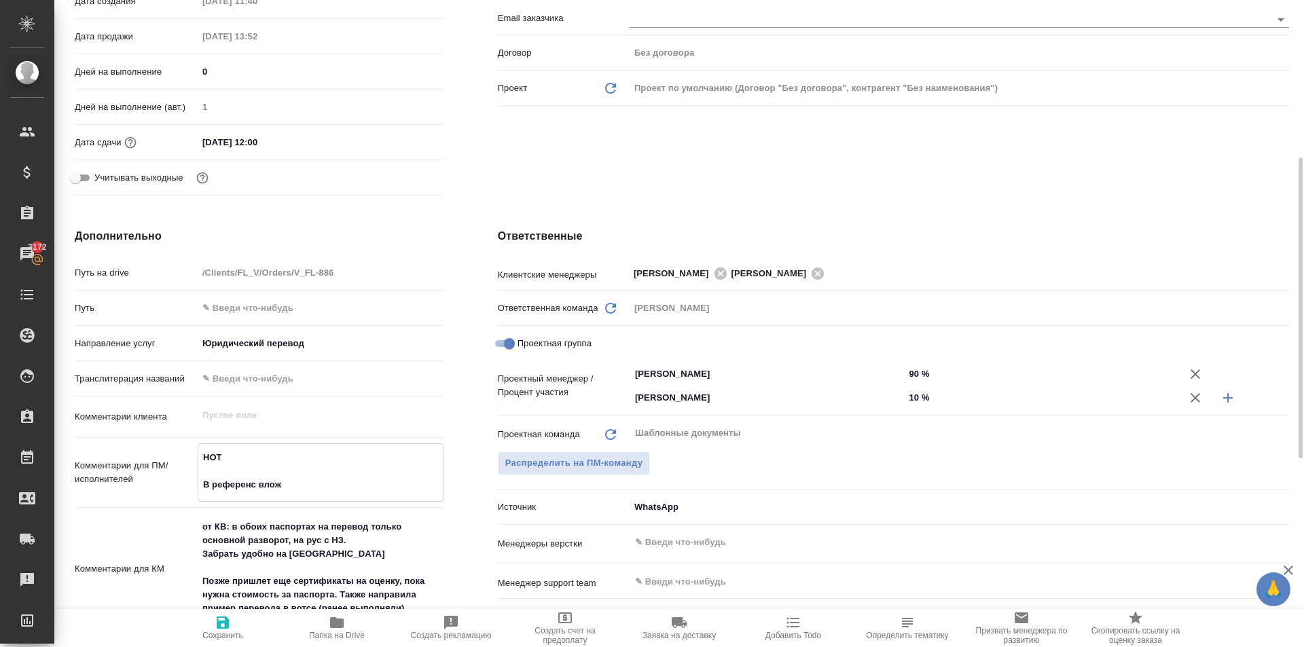
type textarea "x"
type textarea "НОТ В референс вложе"
type textarea "x"
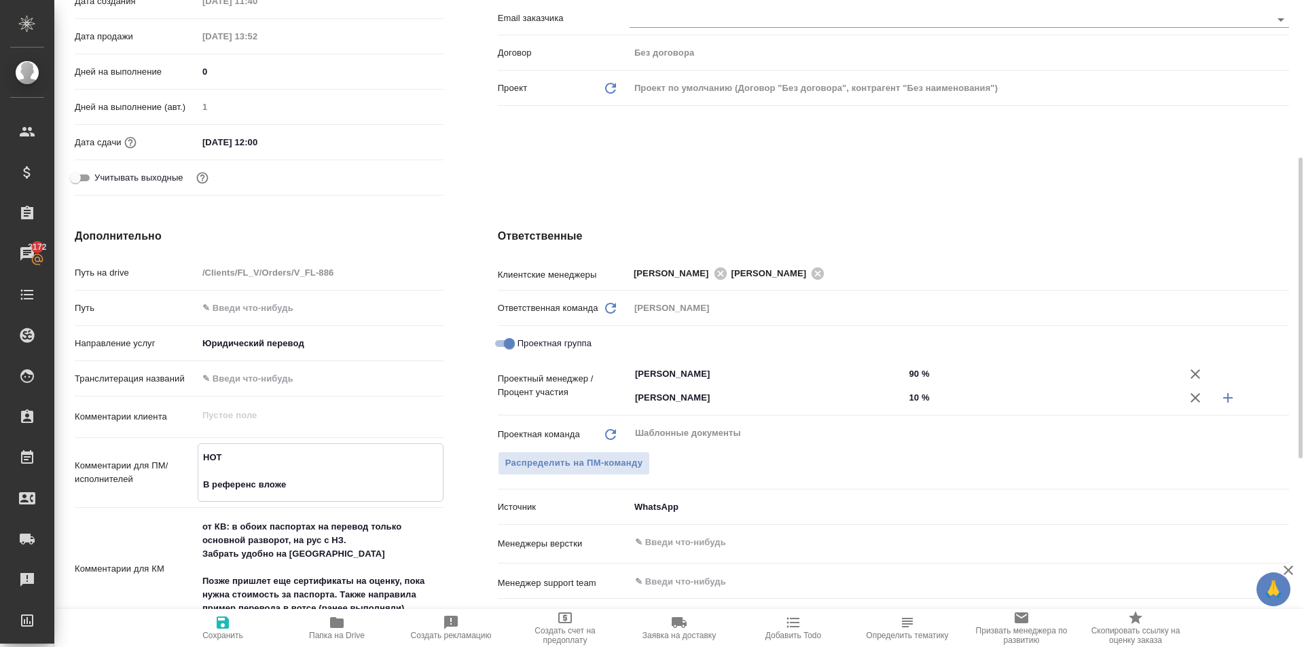
type textarea "НОТ В референс вложен"
type textarea "x"
type textarea "НОТ В референс вложен"
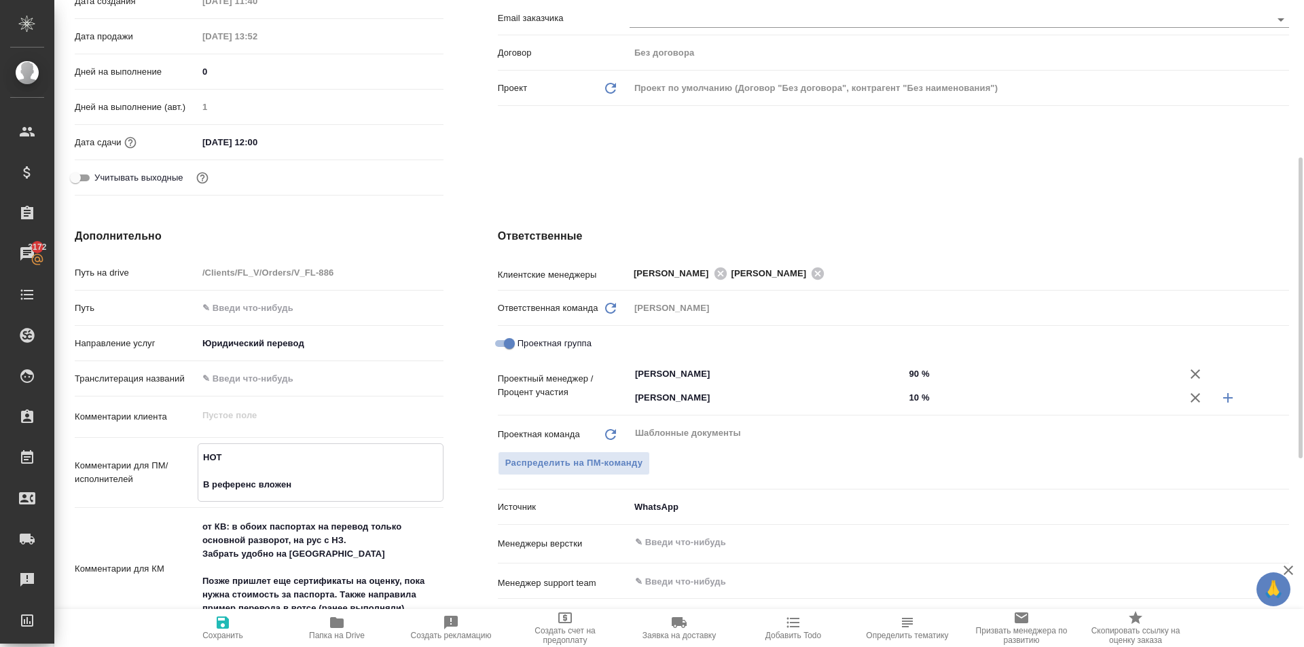
type textarea "x"
type textarea "НОТ В референс вложен"
type textarea "x"
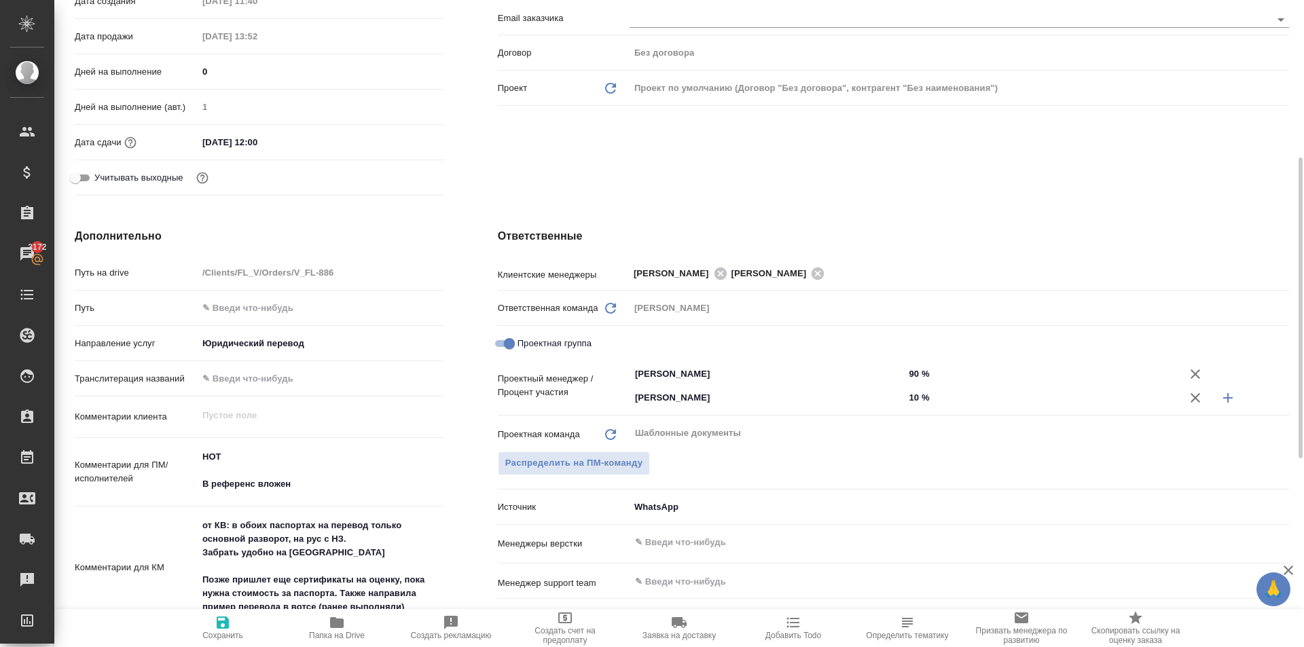
type textarea "x"
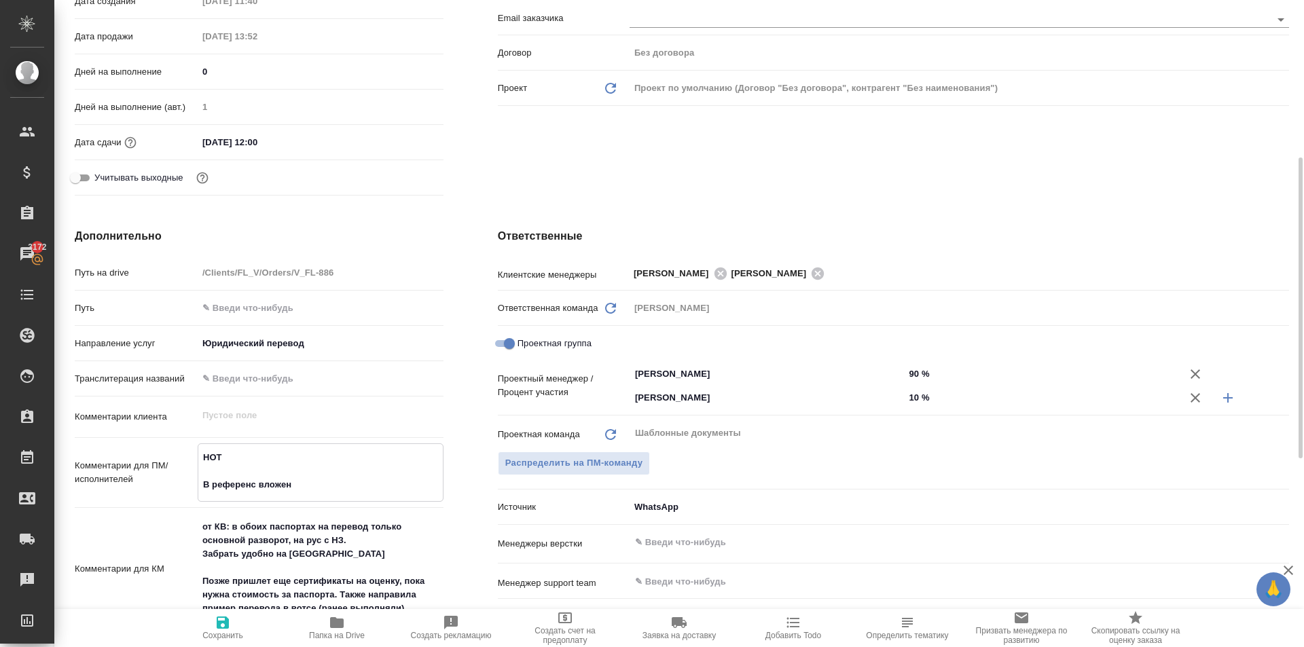
type textarea "НОТ В референс вложен ф"
type textarea "x"
type textarea "НОТ В референс вложен фа"
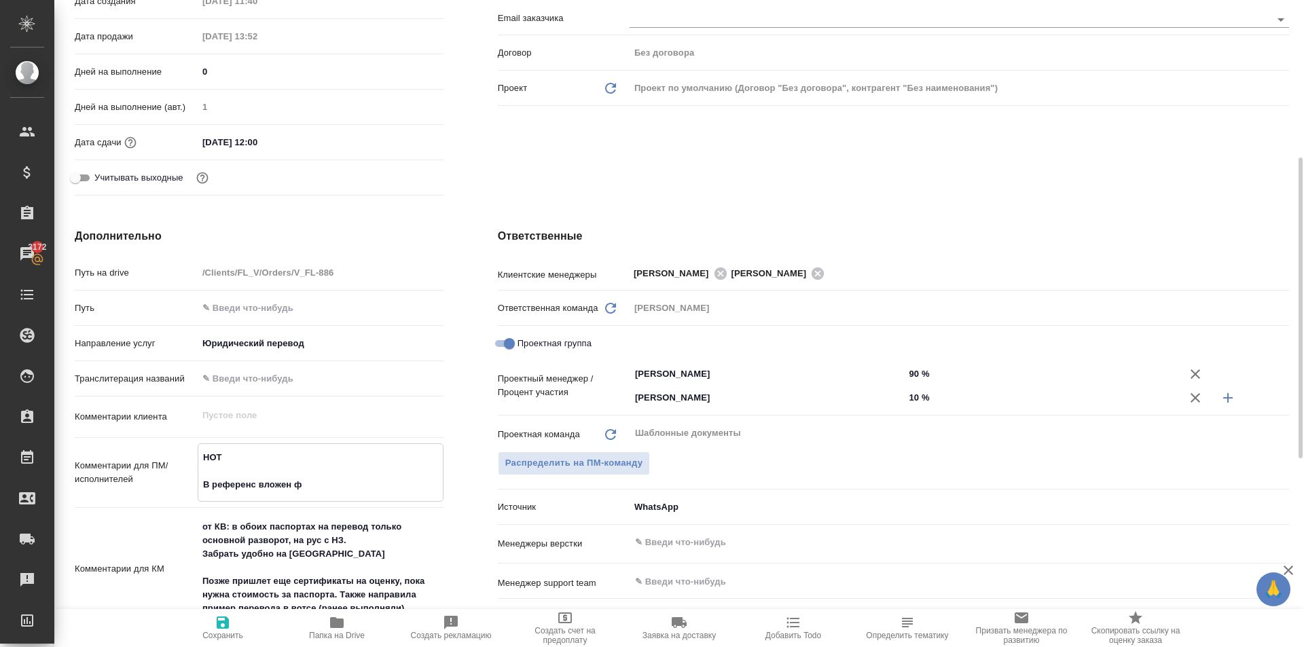
type textarea "x"
type textarea "НОТ В референс вложен фай"
type textarea "x"
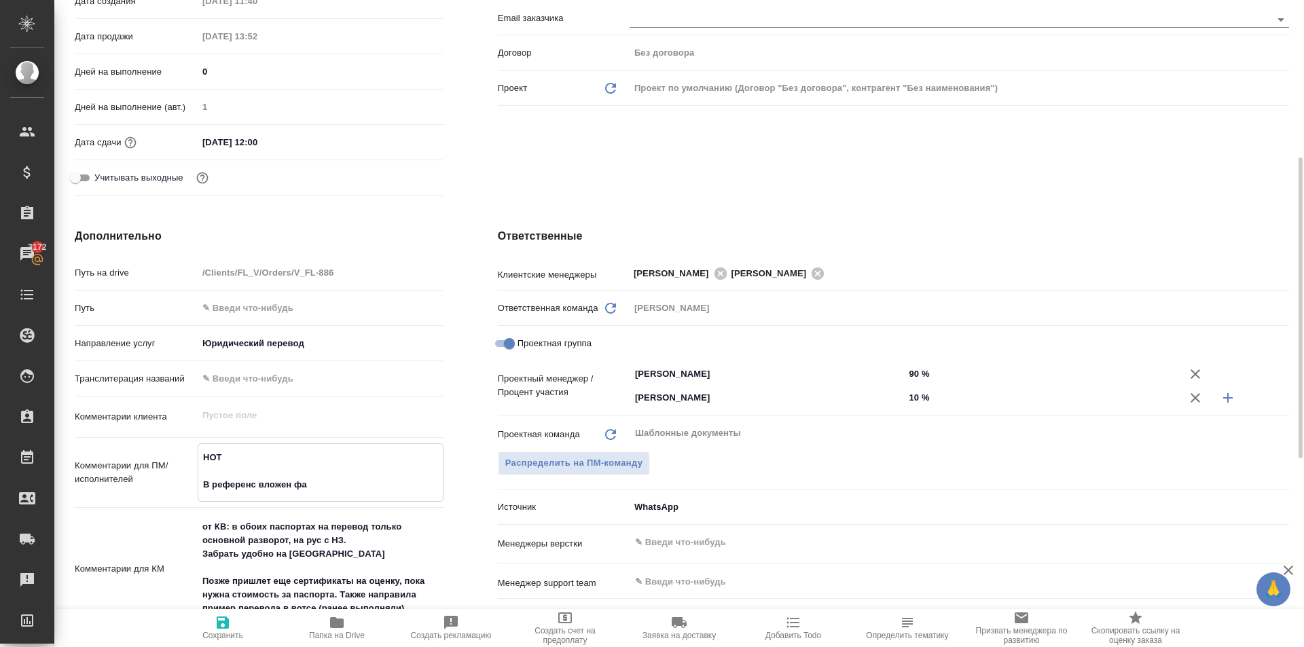
type textarea "x"
type textarea "НОТ В референс вложен файл"
type textarea "x"
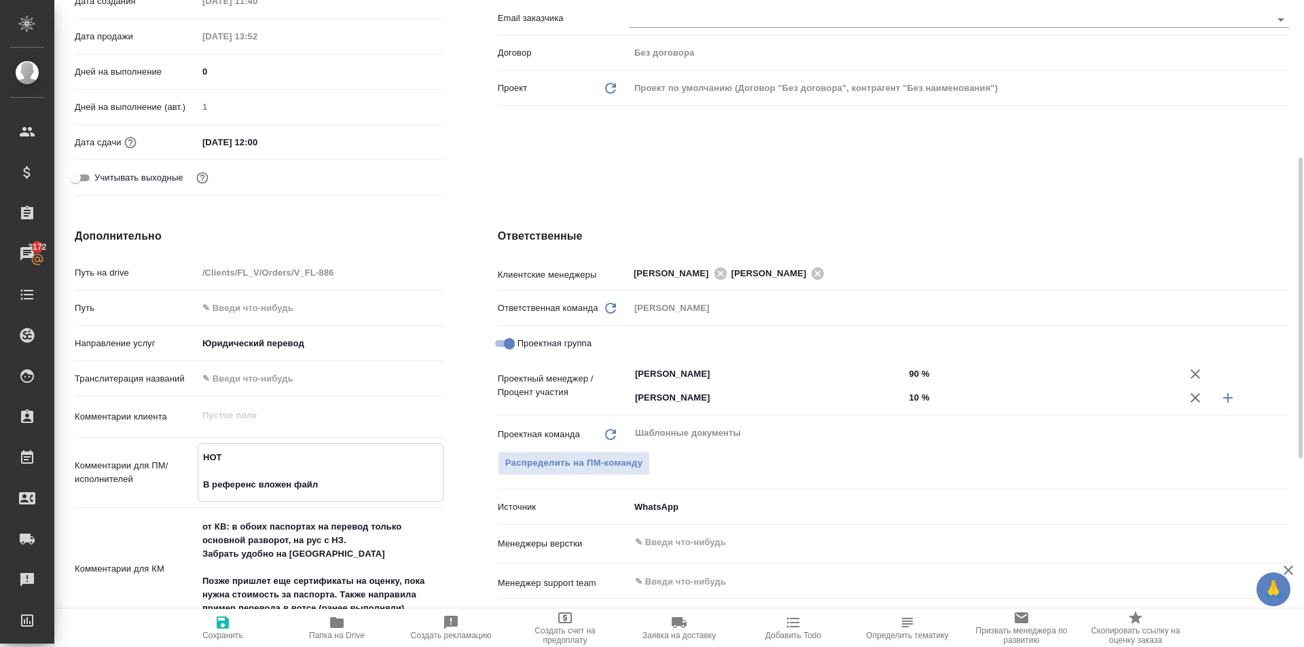
type textarea "x"
type textarea "НОТ В референс вложен файл"
type textarea "x"
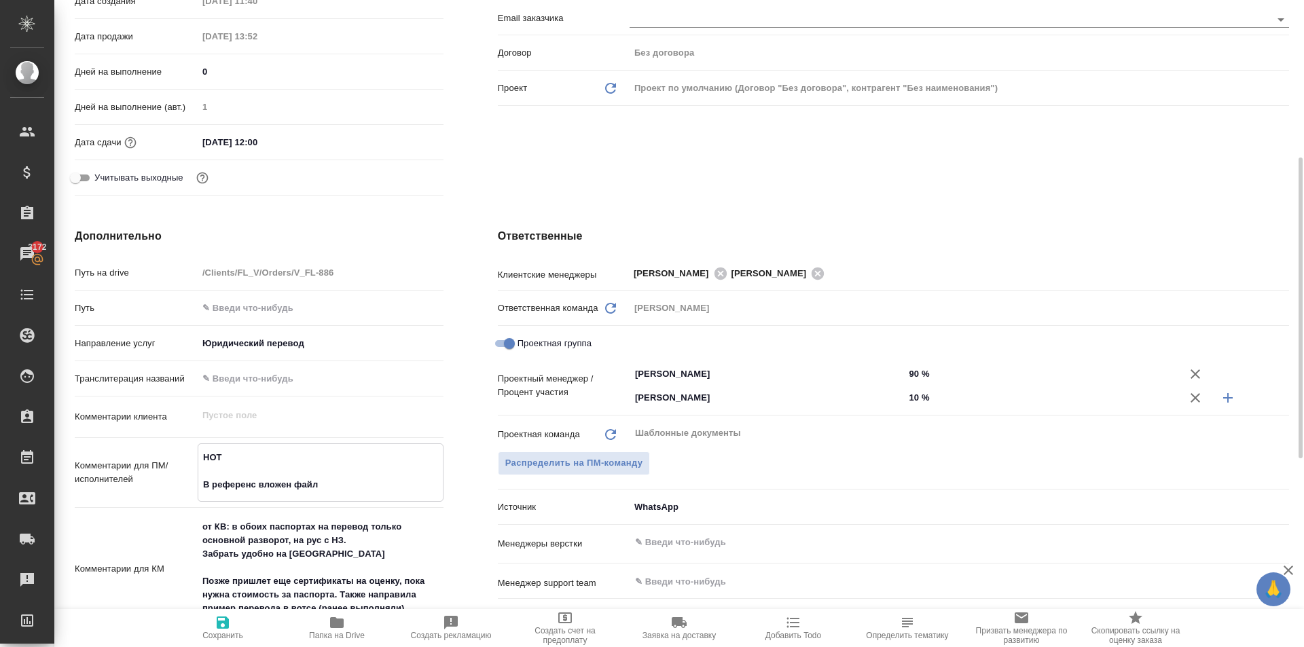
type textarea "НОТ В референс вложен файл в"
type textarea "x"
type textarea "НОТ В референс вложен файл в"
type textarea "x"
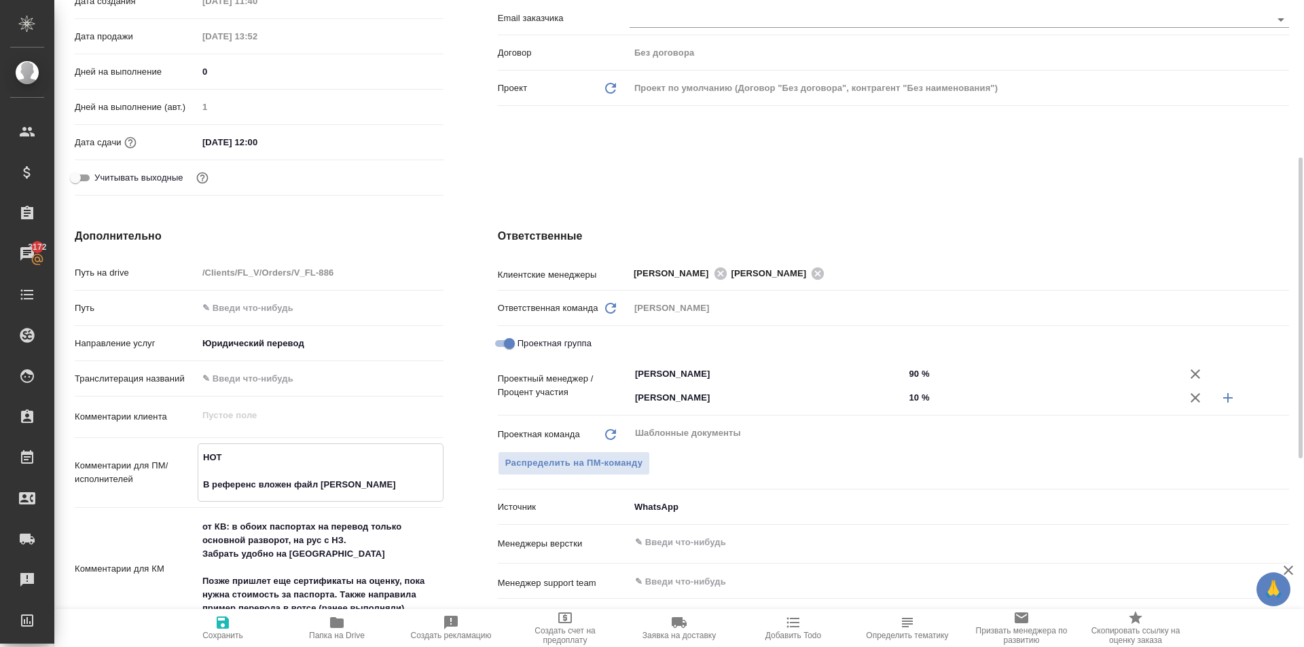
type textarea "x"
type textarea "НОТ В референс вложен файл в п"
type textarea "x"
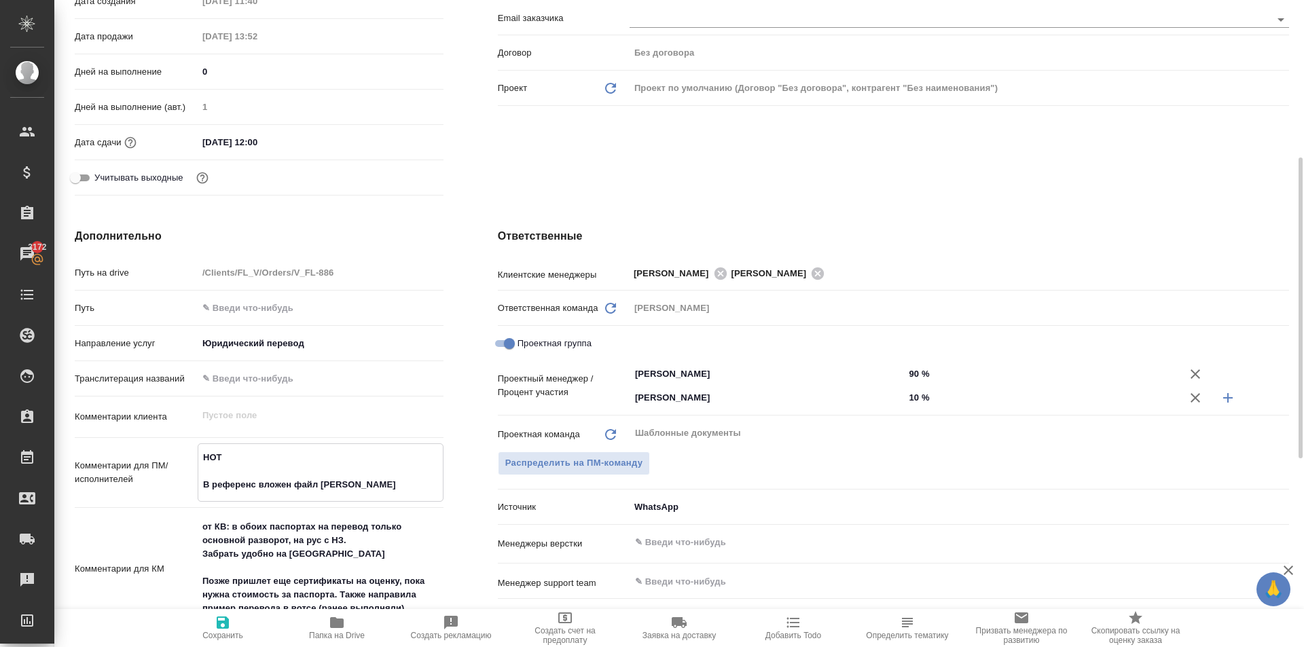
type textarea "x"
type textarea "НОТ В референс вложен файл в по"
type textarea "x"
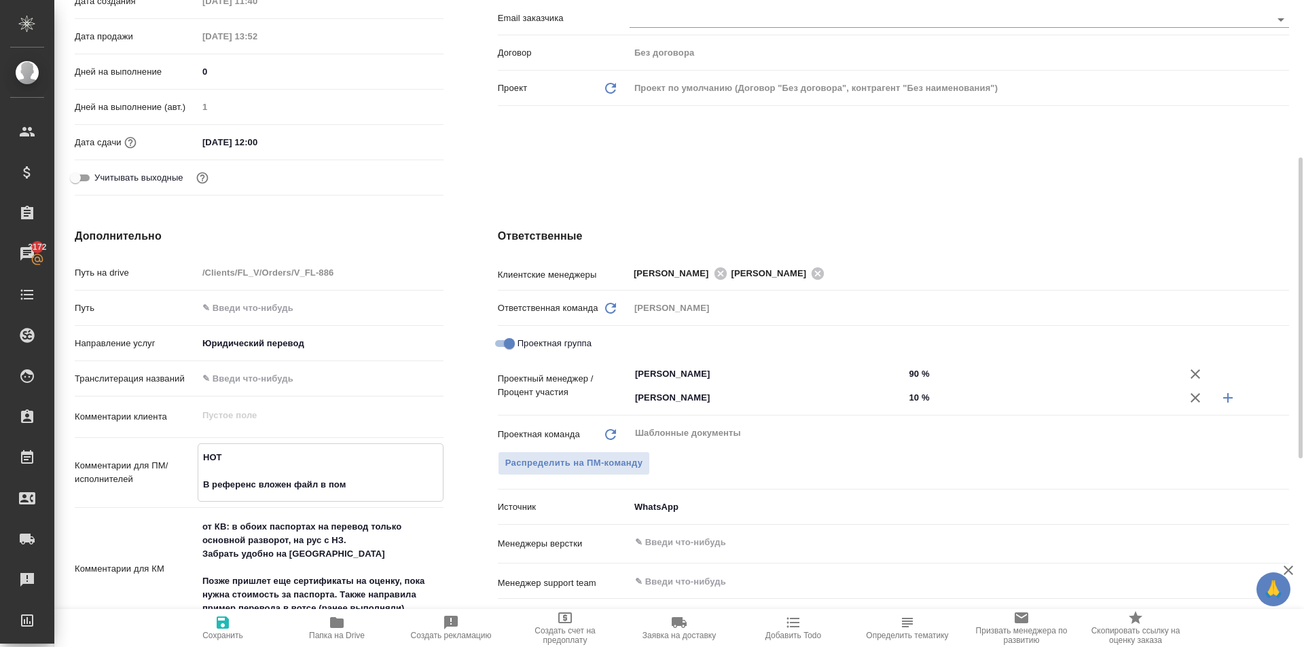
type textarea "НОТ В референс вложен файл в помо"
type textarea "x"
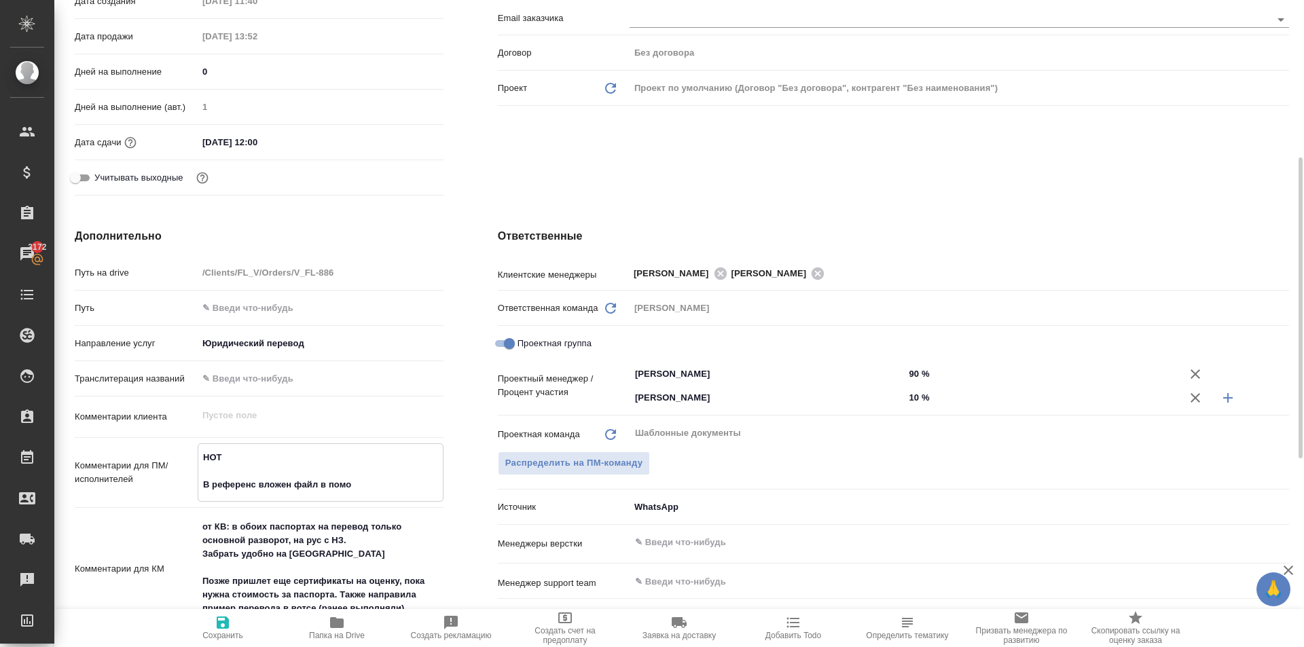
type textarea "НОТ В референс вложен файл в помощ"
type textarea "x"
type textarea "НОТ В референс вложен файл в помощь"
type textarea "x"
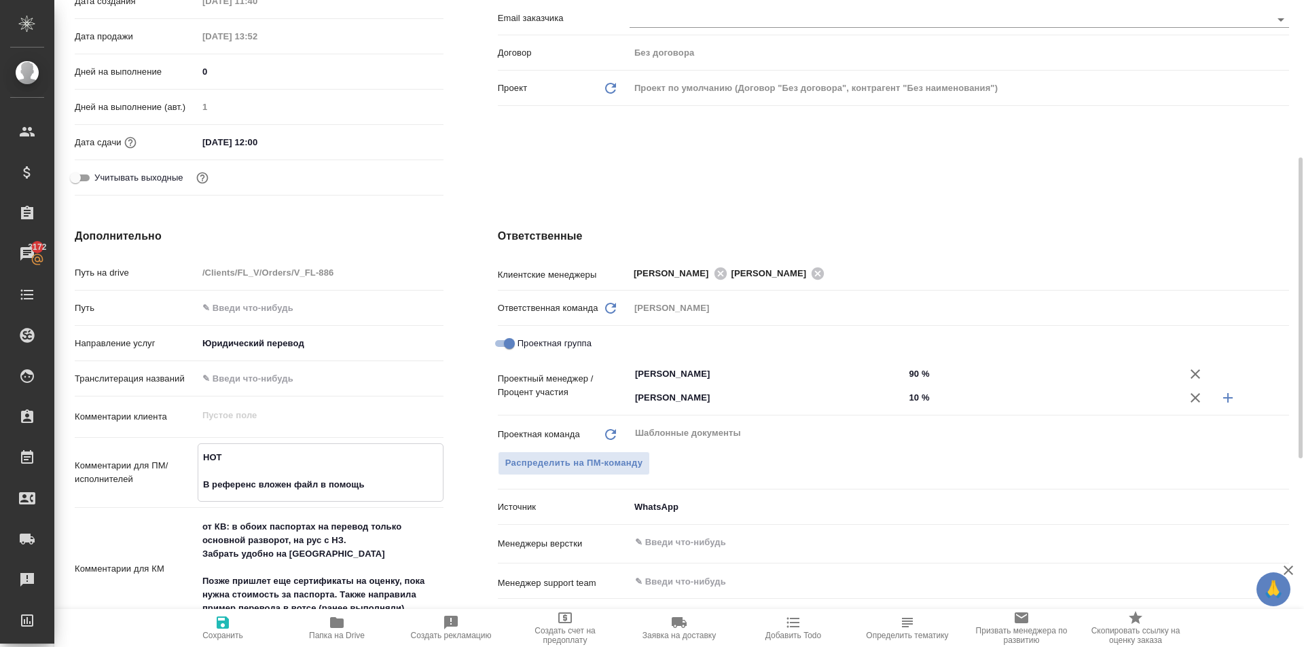
type textarea "x"
type textarea "НОТ В референс вложен файл в помощь."
type textarea "x"
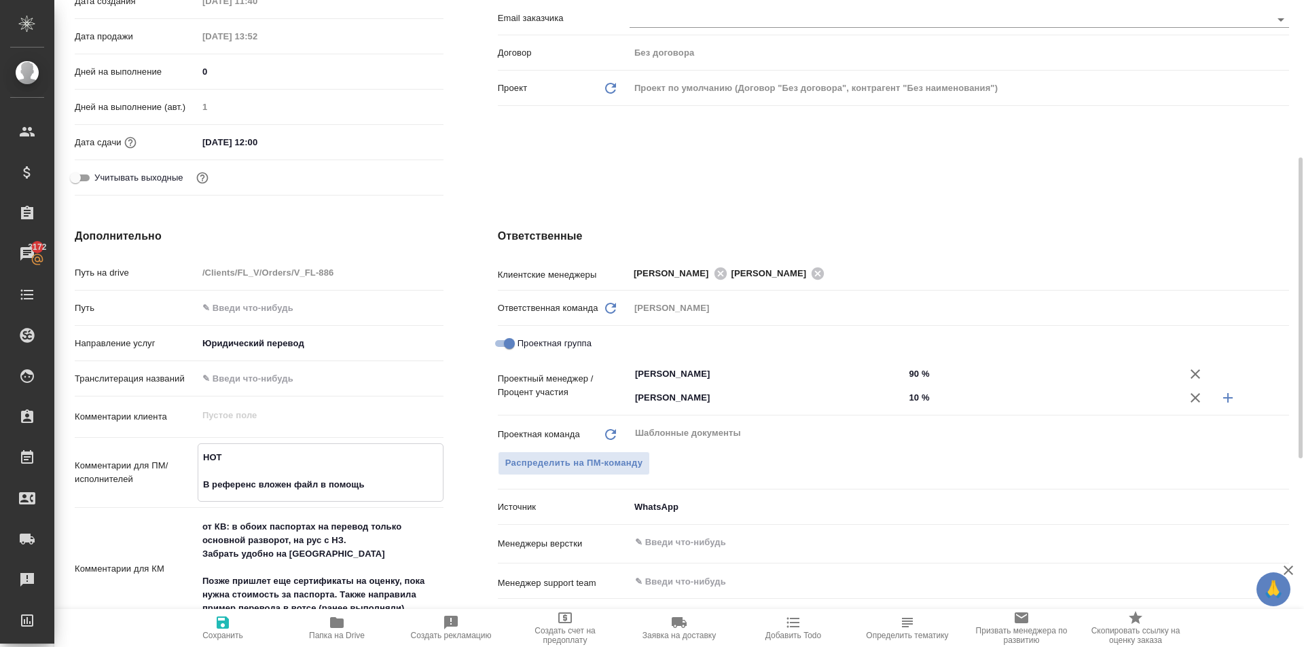
type textarea "x"
type textarea "НОТ В референс вложен файл в помощь."
type textarea "x"
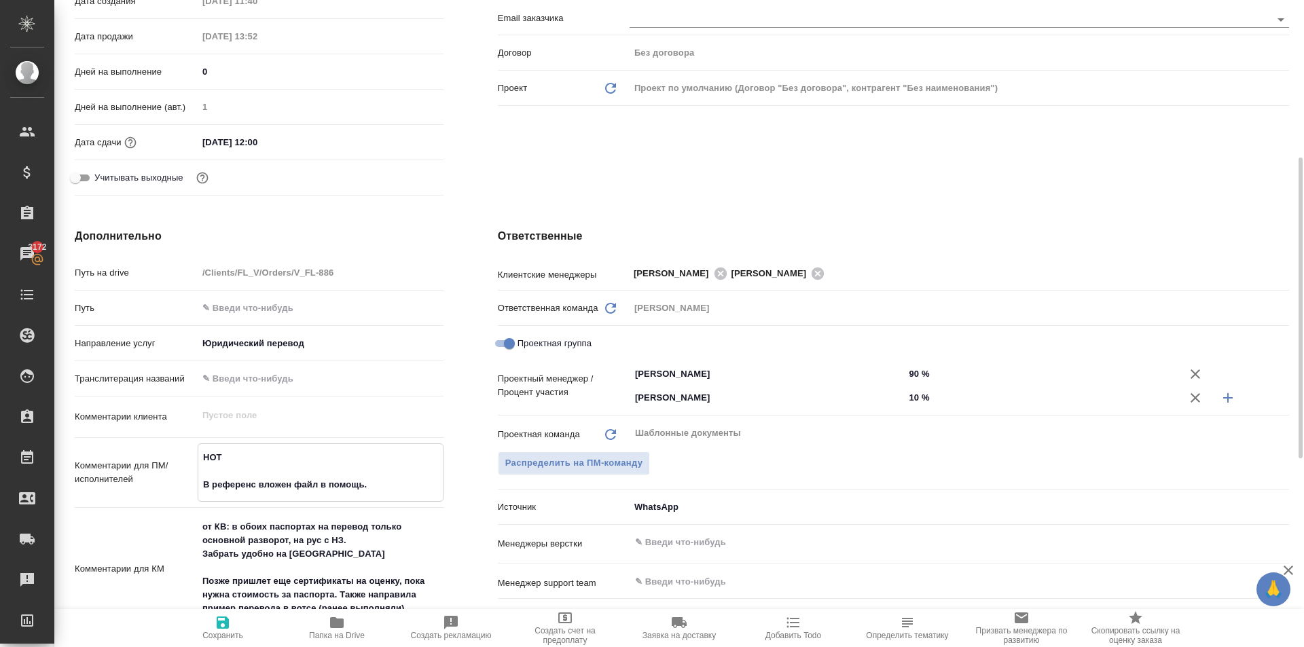
type textarea "x"
type textarea "НОТ В референс вложен файл в помощь."
type textarea "x"
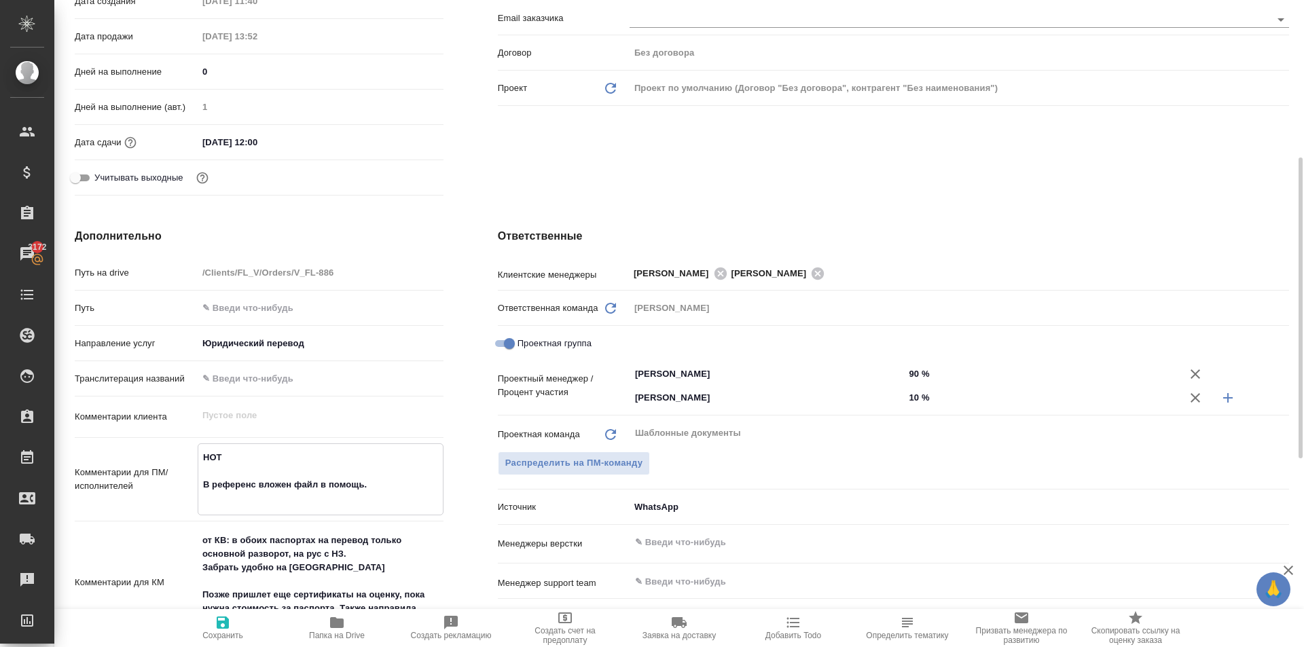
type textarea "НОТ В референс вложен файл в помощь."
type textarea "x"
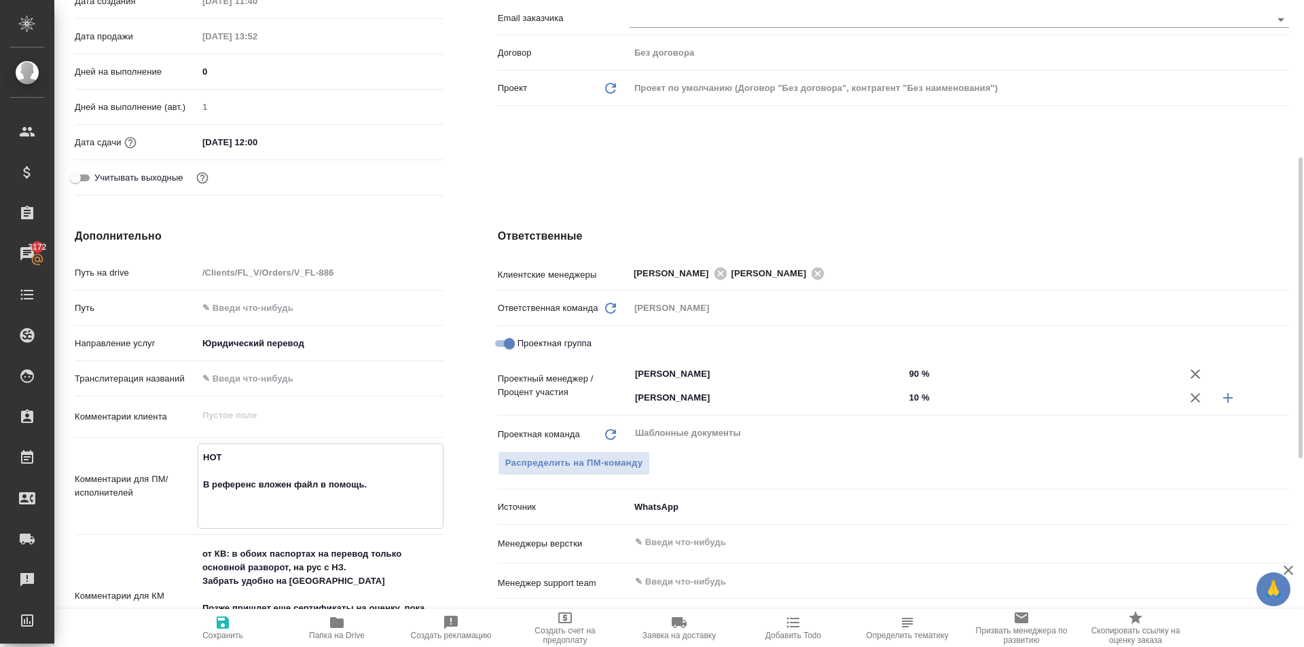
type textarea "x"
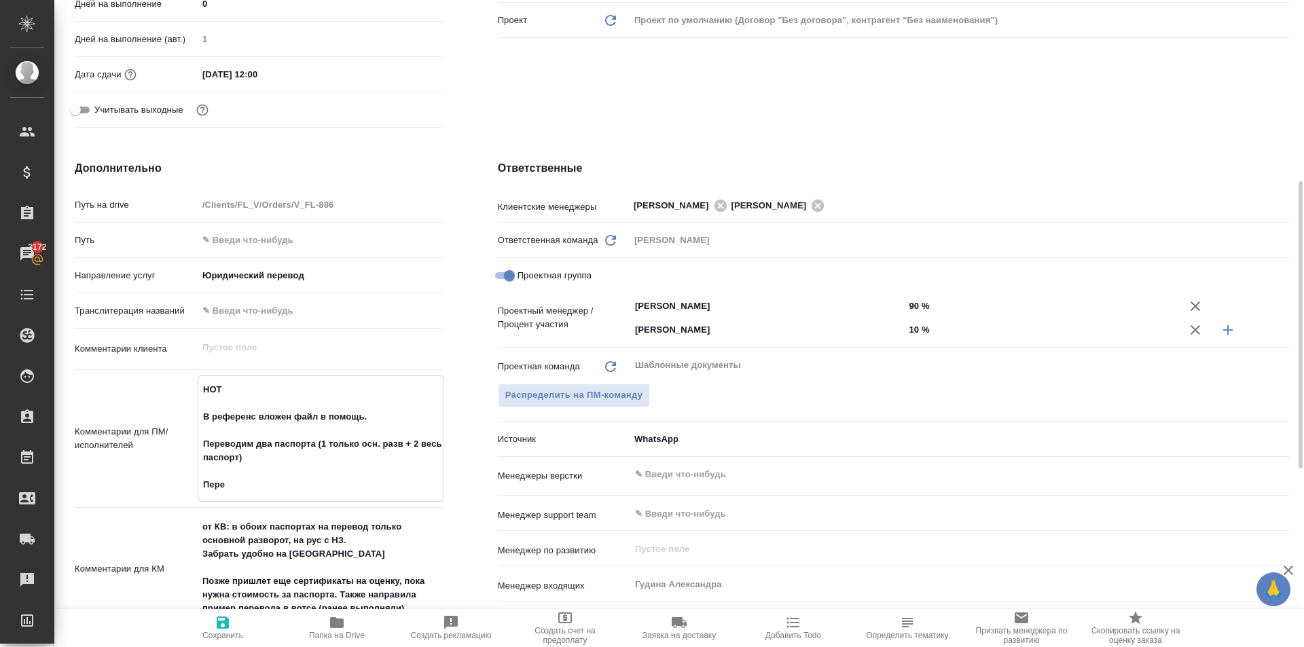
scroll to position [543, 0]
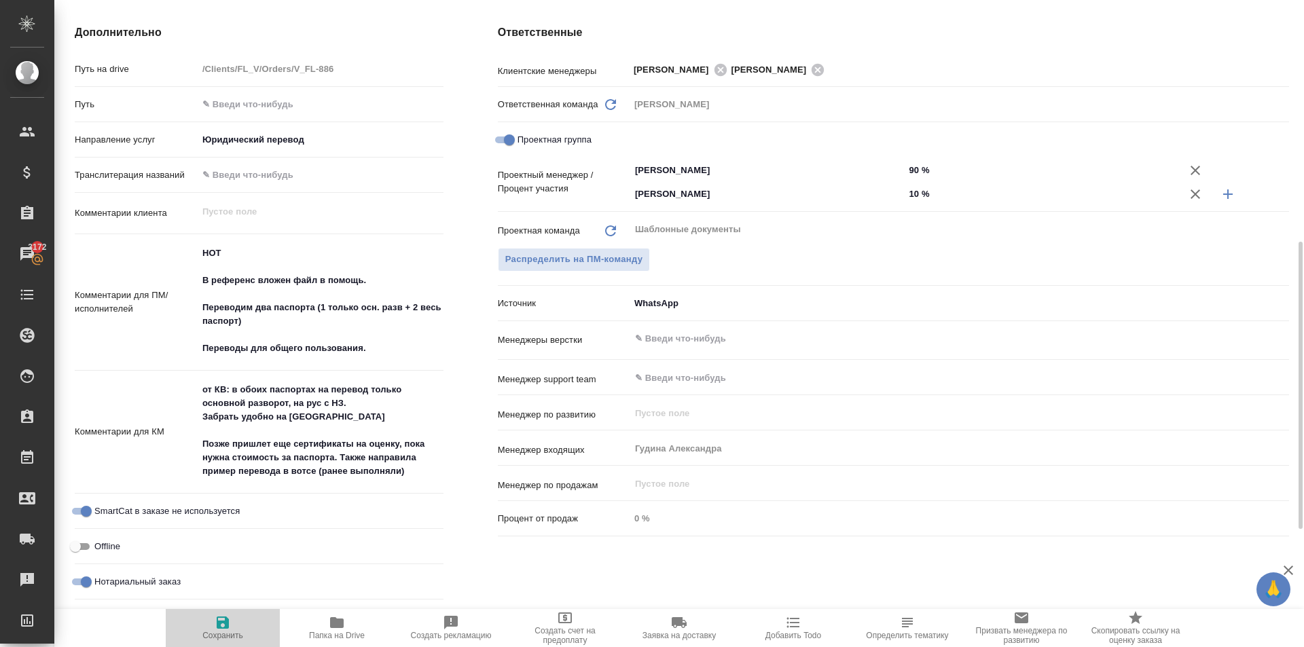
click at [225, 627] on icon "button" at bounding box center [223, 623] width 12 height 12
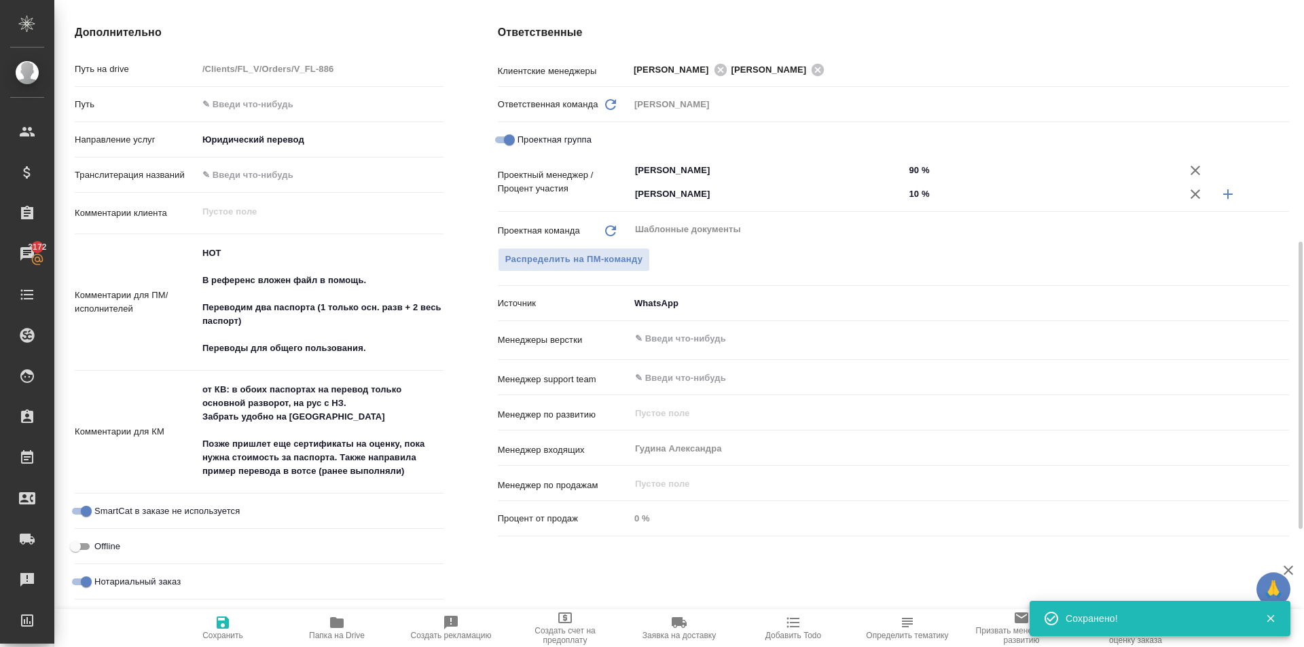
click at [240, 632] on span "Сохранить" at bounding box center [222, 636] width 41 height 10
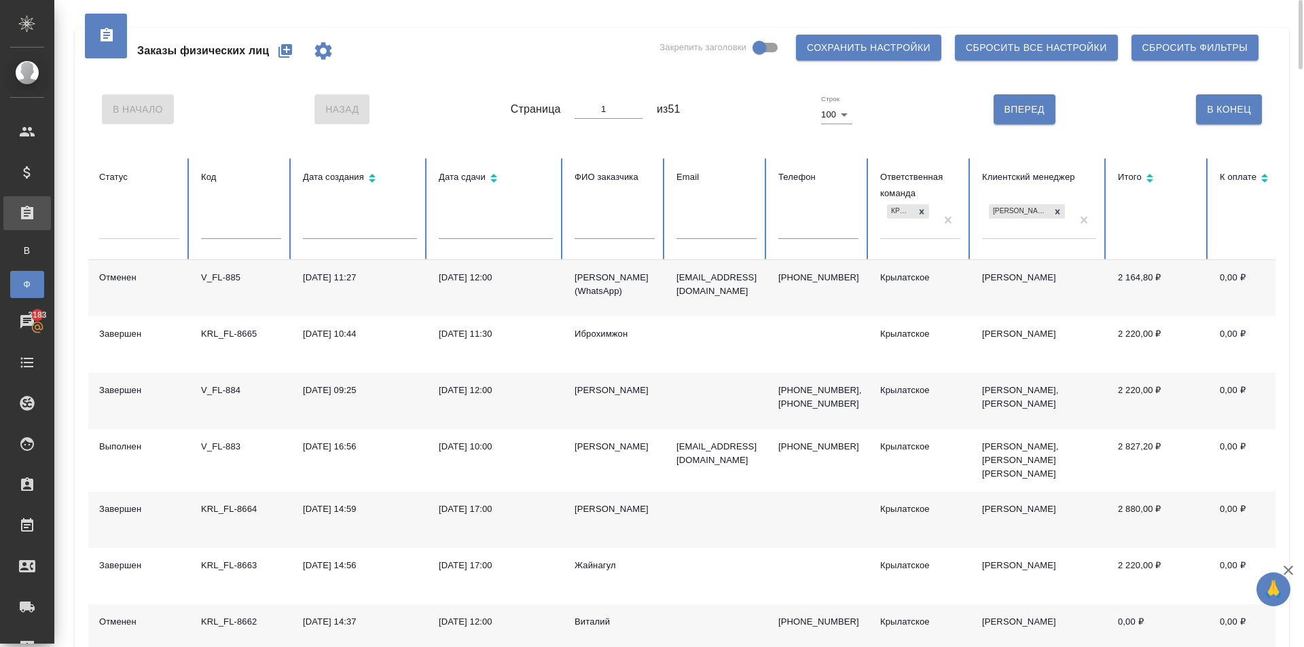
click at [287, 48] on icon "button" at bounding box center [285, 51] width 16 height 16
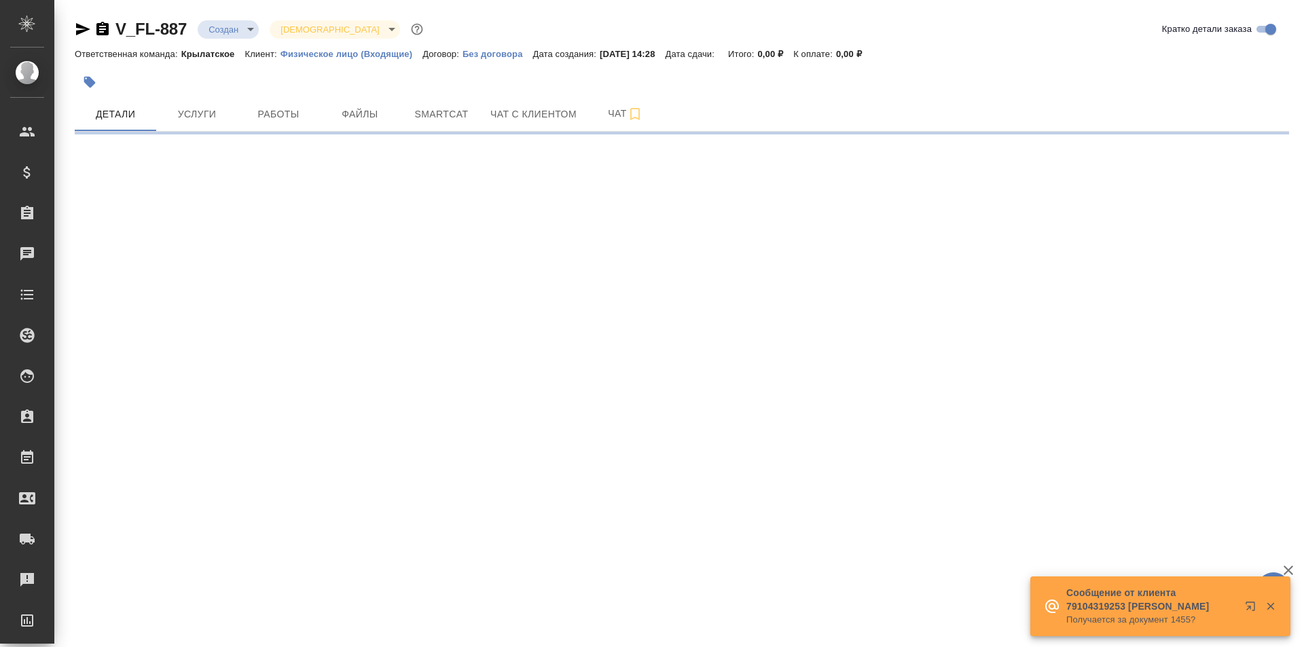
select select "RU"
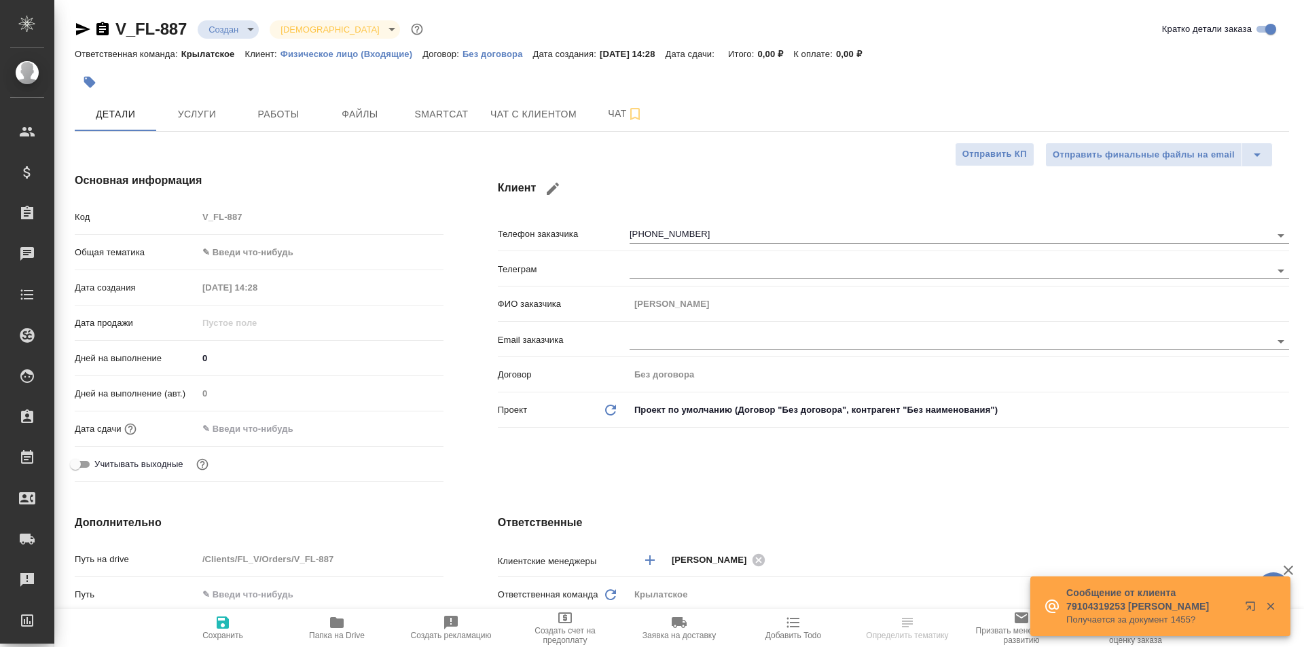
type textarea "x"
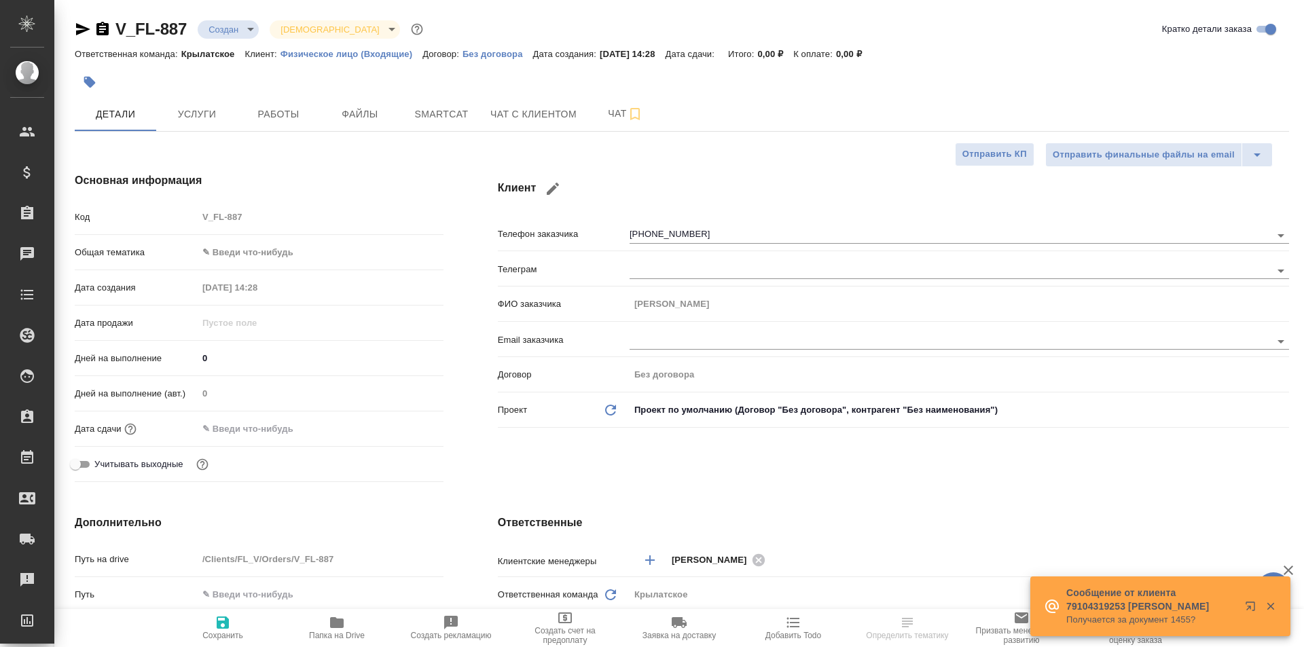
type textarea "x"
select select "RU"
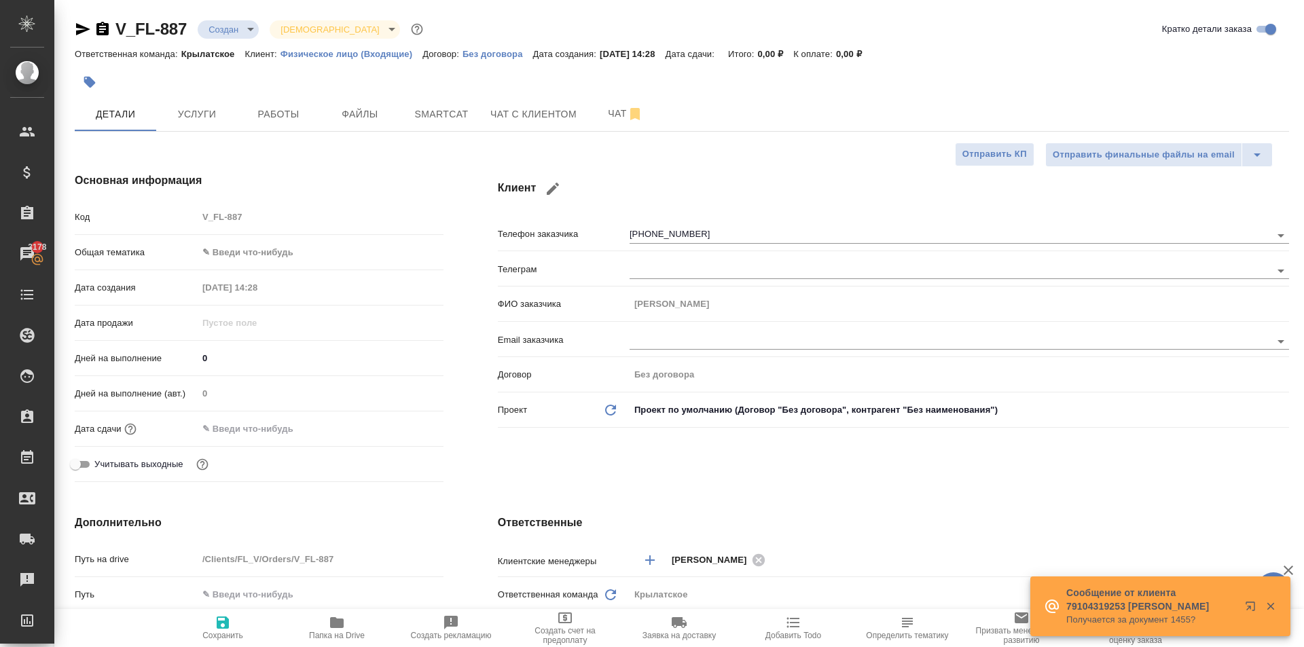
type textarea "x"
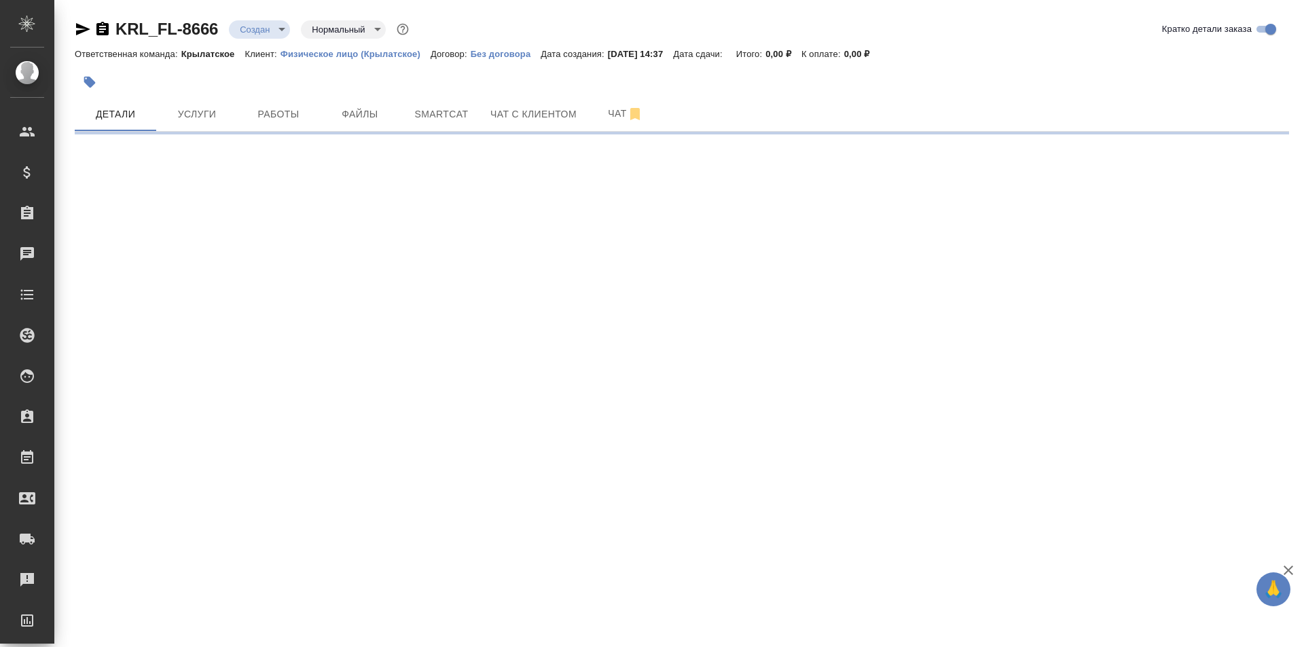
select select "RU"
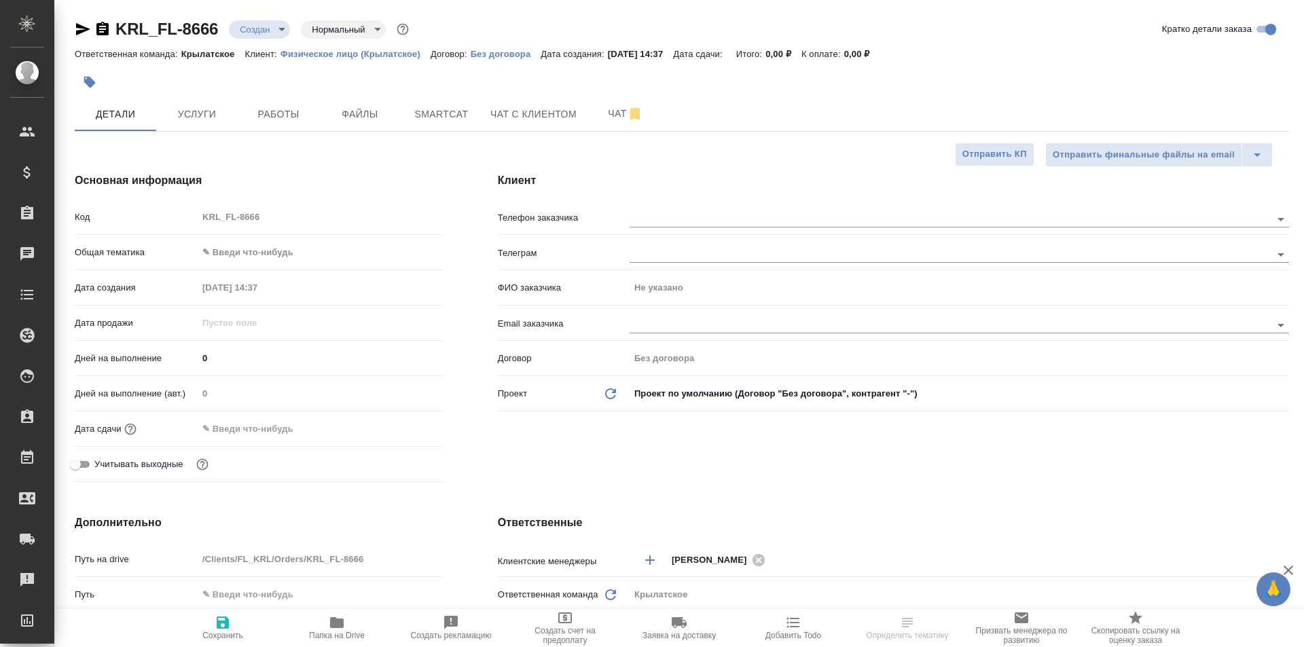
type textarea "x"
click at [521, 411] on hr at bounding box center [893, 411] width 791 height 1
click at [198, 121] on span "Услуги" at bounding box center [196, 114] width 65 height 17
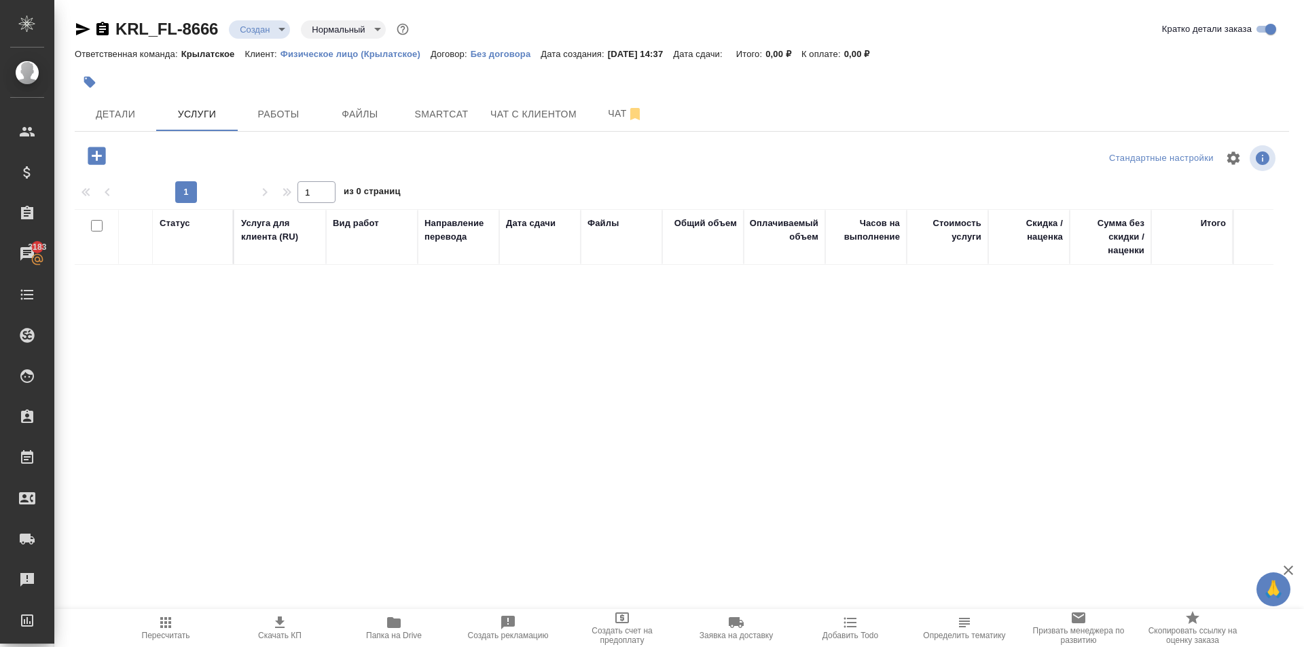
drag, startPoint x: 115, startPoint y: 161, endPoint x: 94, endPoint y: 155, distance: 21.3
click at [110, 160] on div at bounding box center [97, 156] width 35 height 28
click at [94, 155] on icon "button" at bounding box center [97, 156] width 18 height 18
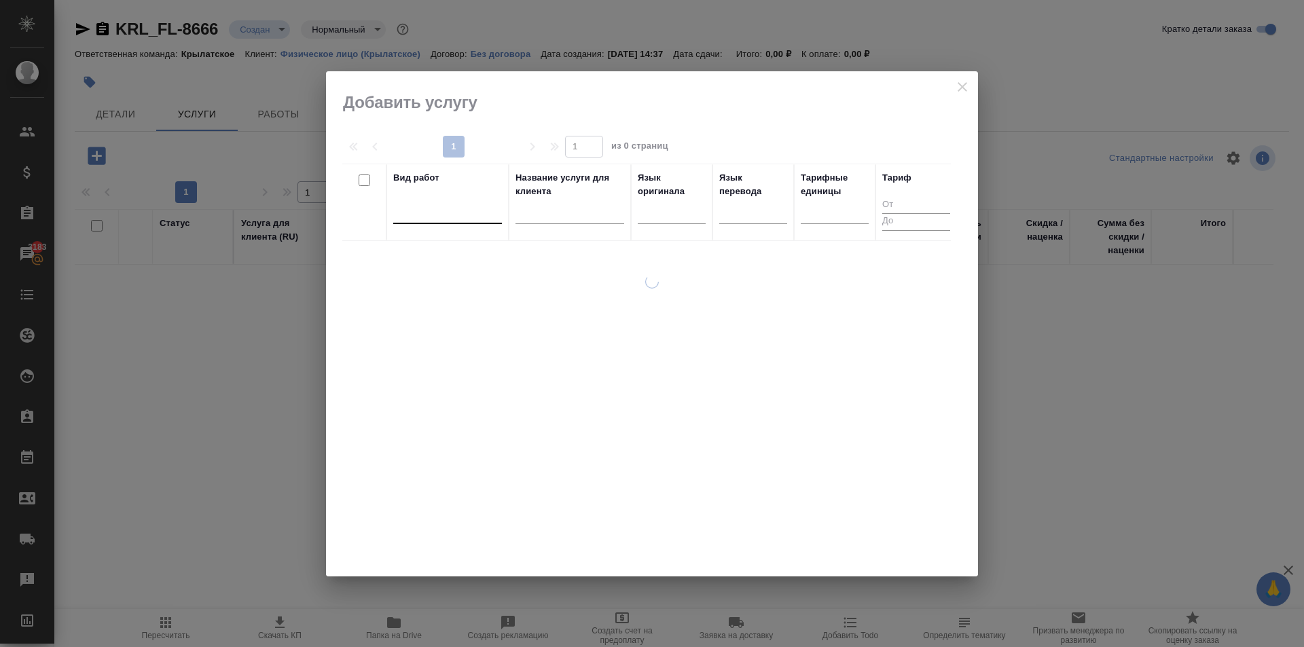
click at [474, 223] on div at bounding box center [447, 211] width 109 height 26
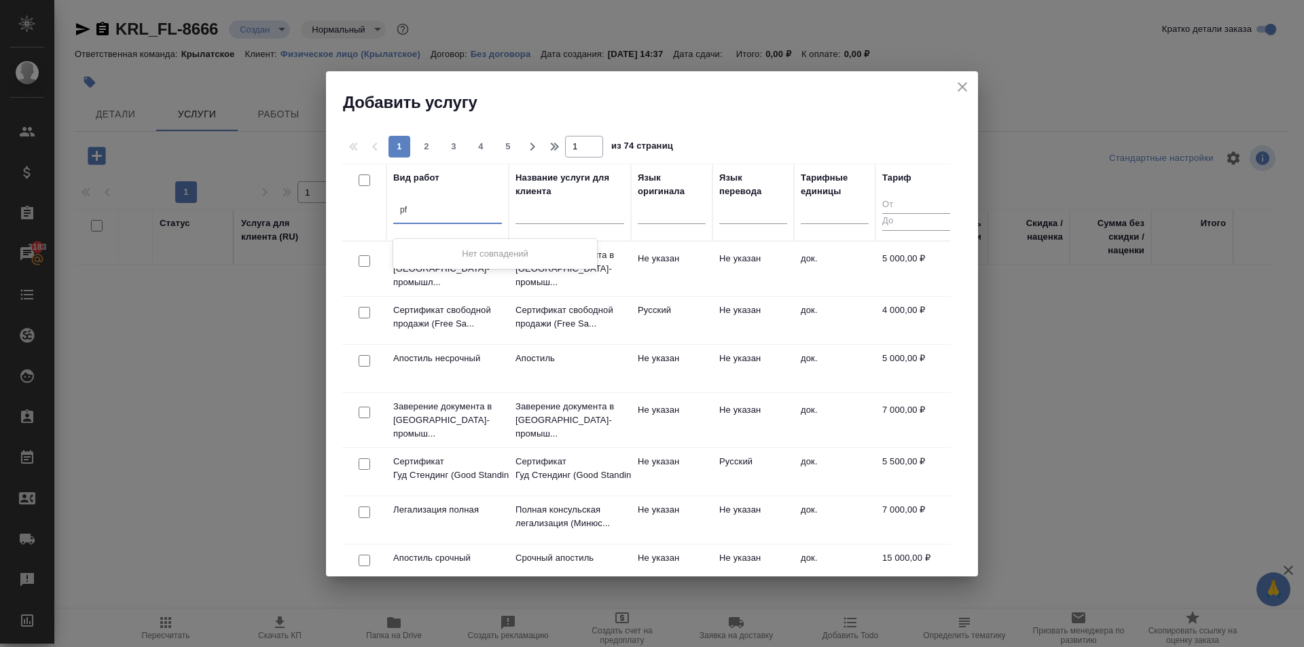
type input "p"
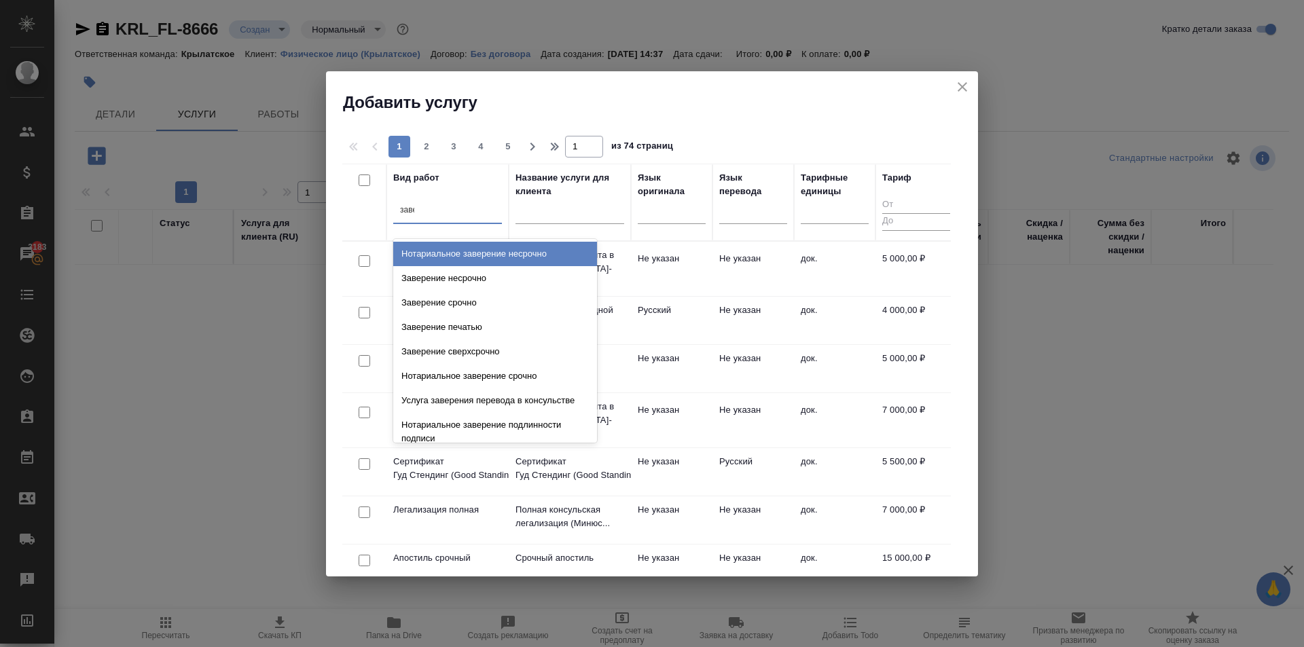
type input "завер"
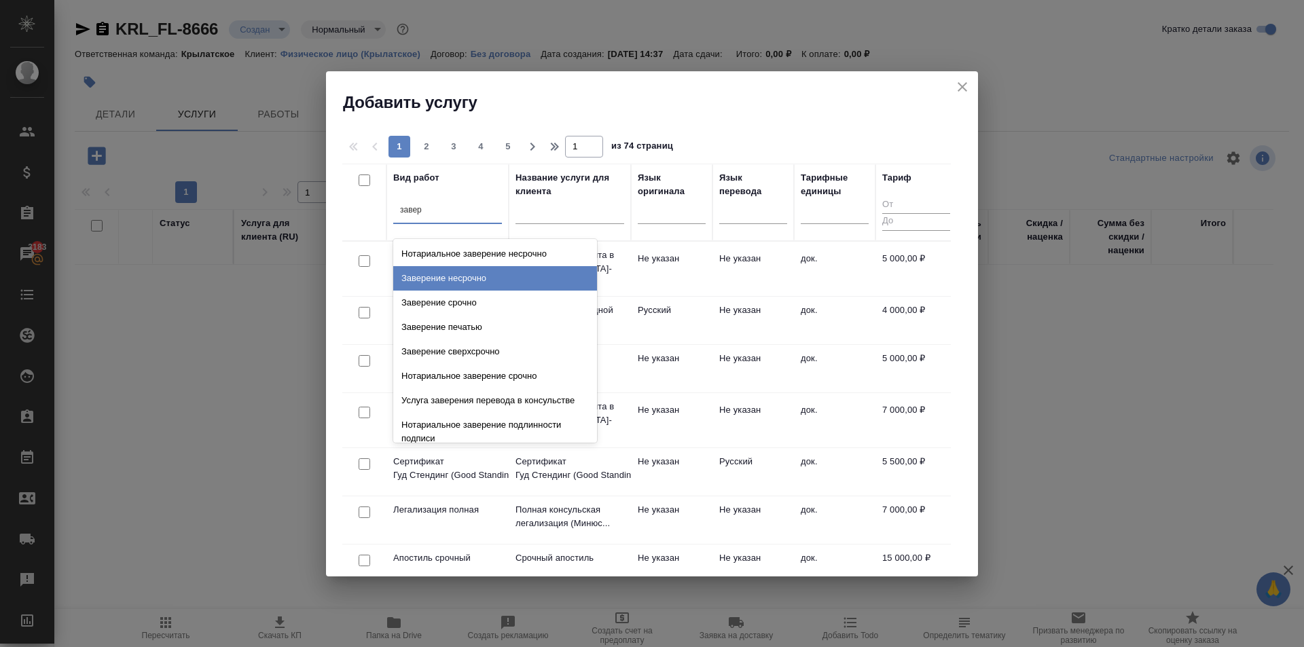
click at [532, 281] on div "Заверение несрочно" at bounding box center [495, 278] width 204 height 24
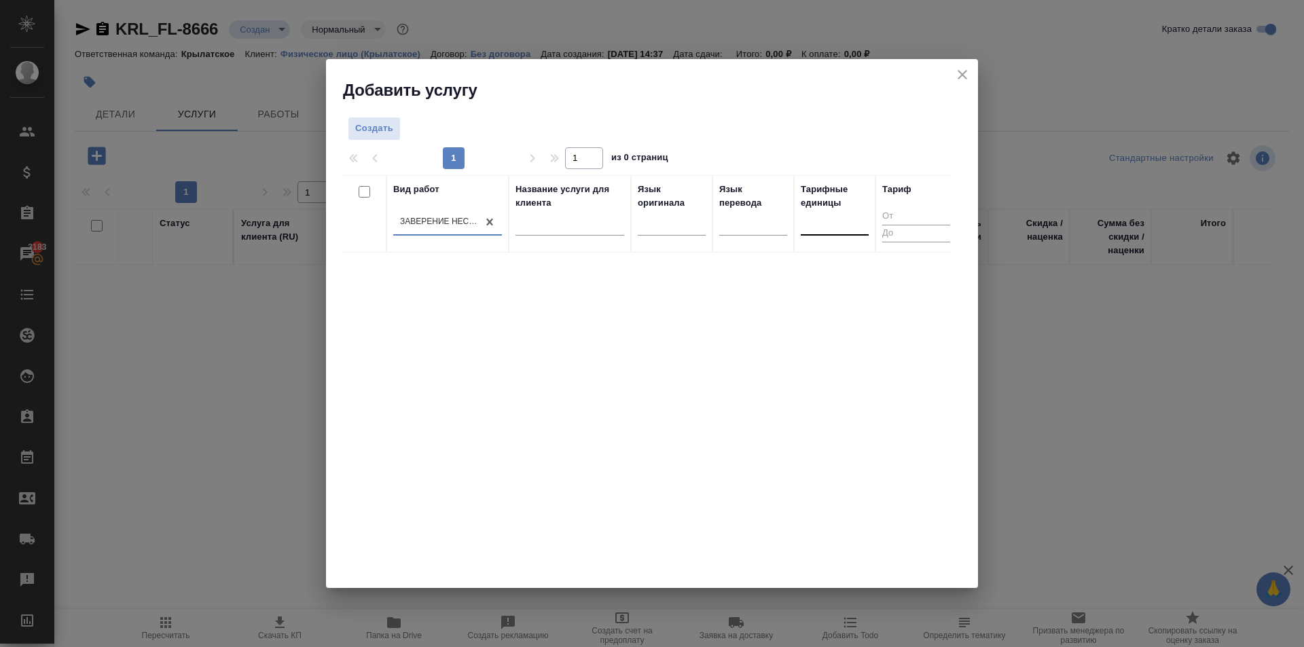
click at [837, 217] on div at bounding box center [835, 222] width 68 height 20
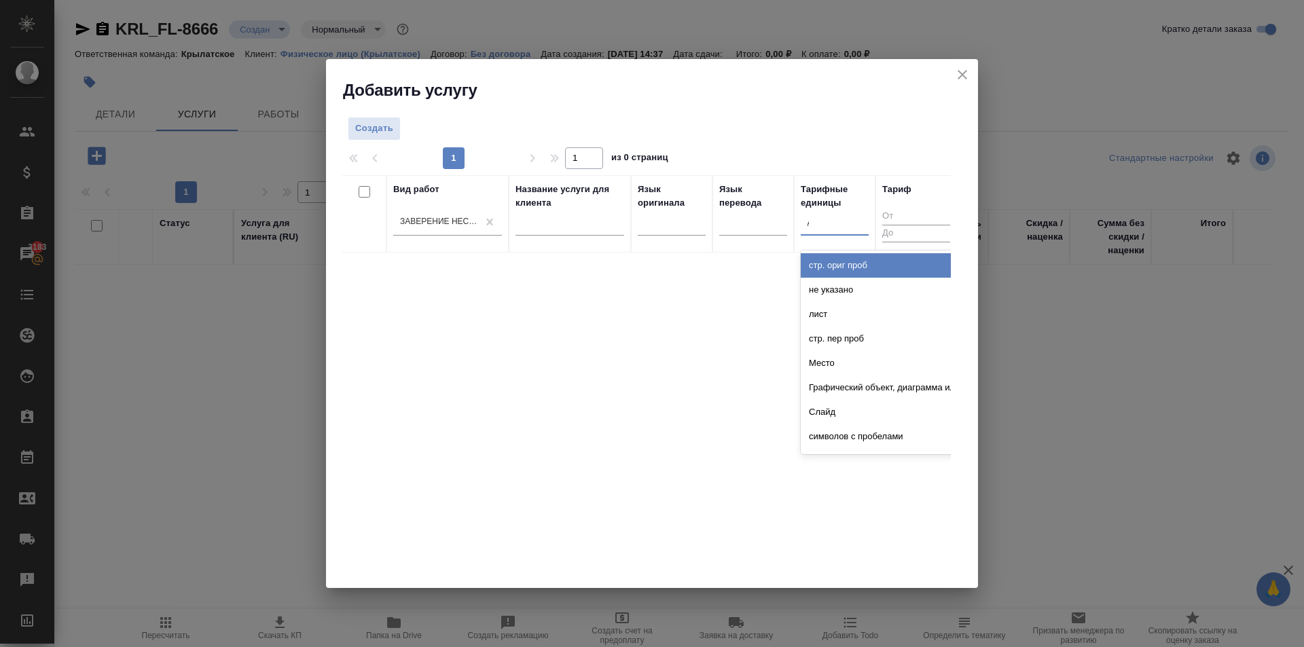
type input "до"
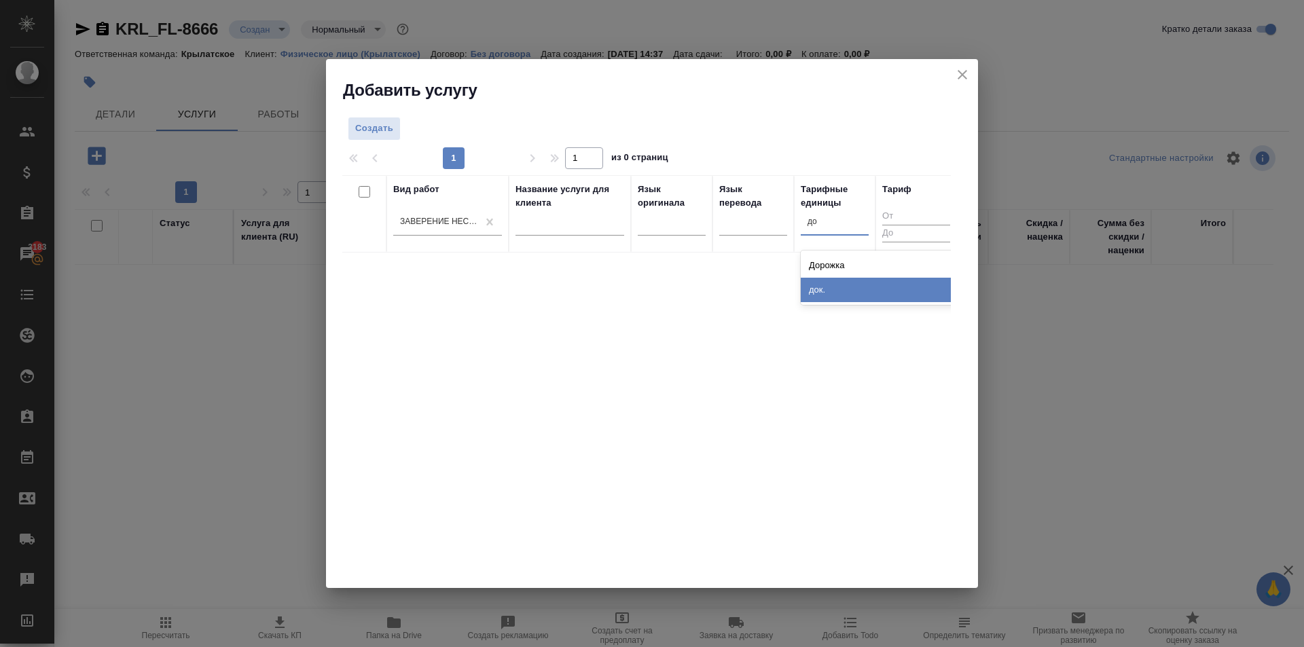
click at [841, 291] on div "док." at bounding box center [903, 290] width 204 height 24
click at [382, 126] on span "Создать" at bounding box center [374, 129] width 38 height 16
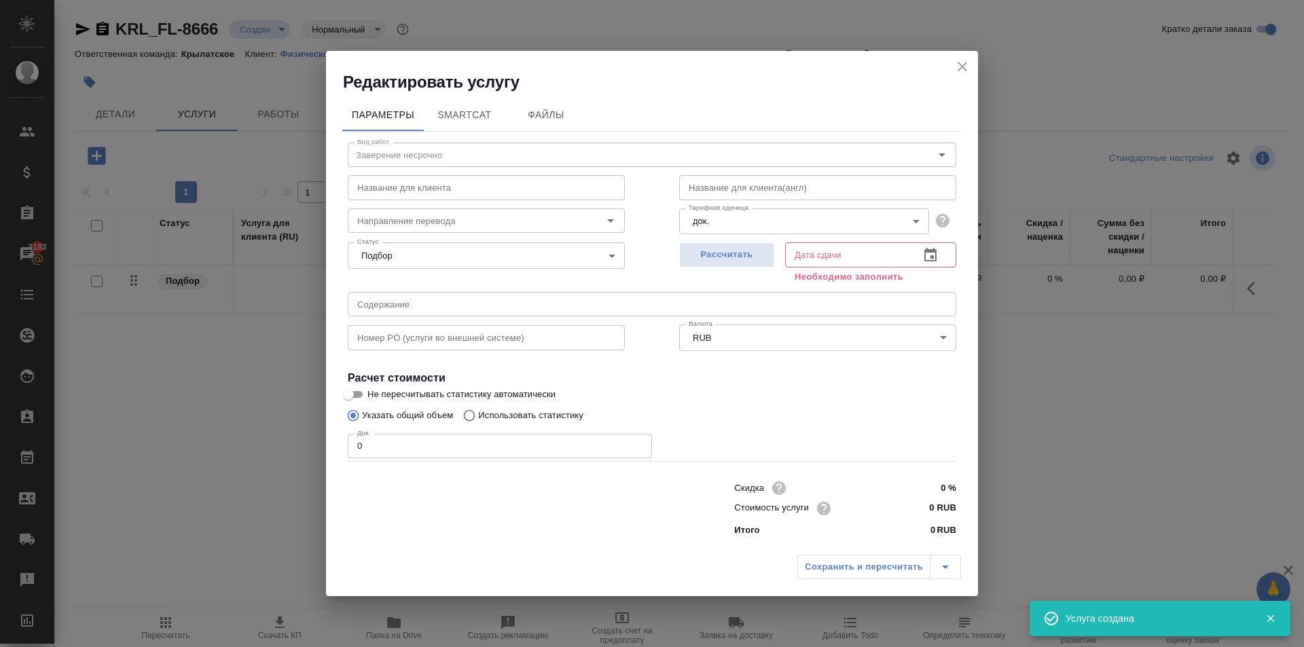
click at [926, 496] on input "0 %" at bounding box center [930, 488] width 51 height 20
click at [922, 507] on input "0 RUB" at bounding box center [930, 509] width 51 height 20
type input "700 RUB"
drag, startPoint x: 436, startPoint y: 435, endPoint x: 308, endPoint y: 424, distance: 128.9
click at [308, 424] on div "Редактировать услугу Параметры SmartCat Файлы Вид работ Заверение несрочно Вид …" at bounding box center [652, 323] width 1304 height 647
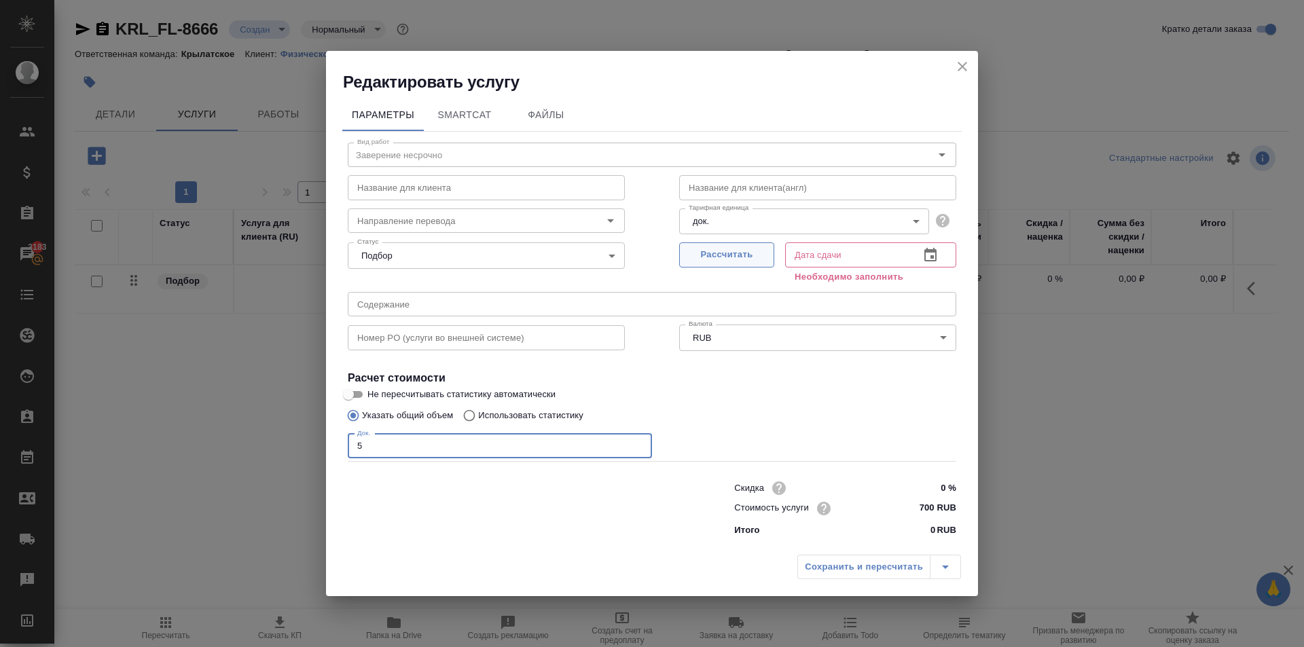
type input "5"
click at [729, 253] on span "Рассчитать" at bounding box center [727, 255] width 80 height 16
type input "05.09.2025 15:38"
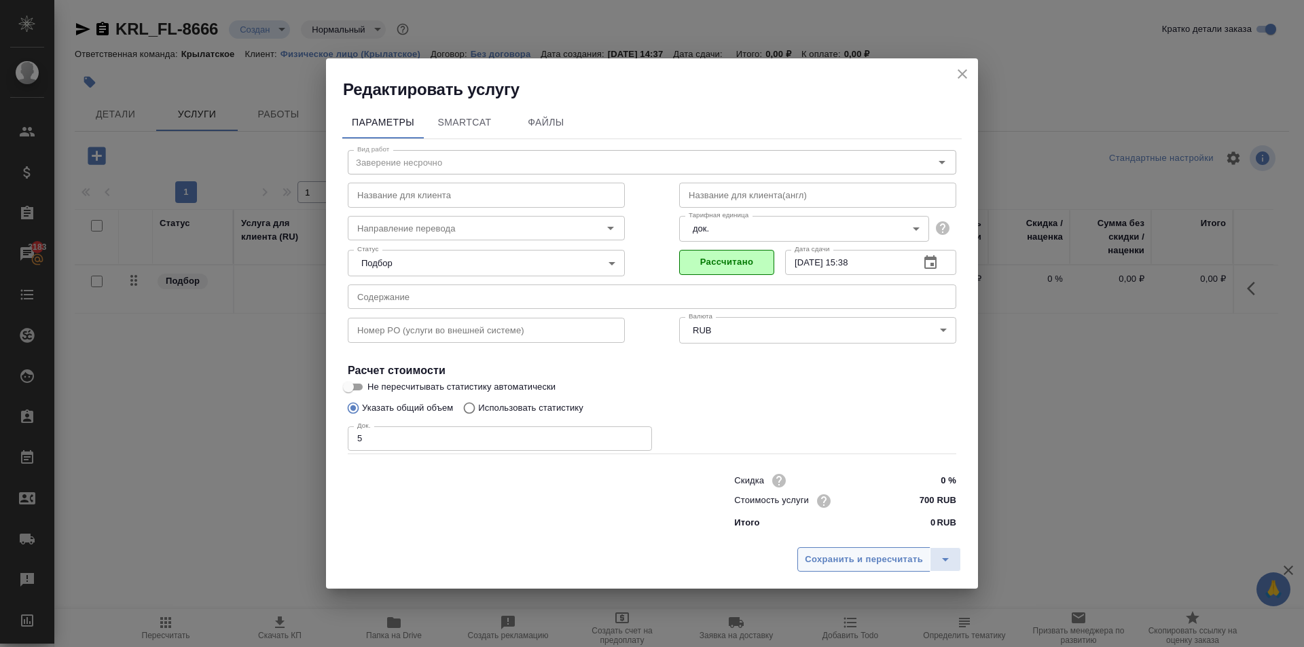
click at [857, 570] on button "Сохранить и пересчитать" at bounding box center [863, 559] width 133 height 24
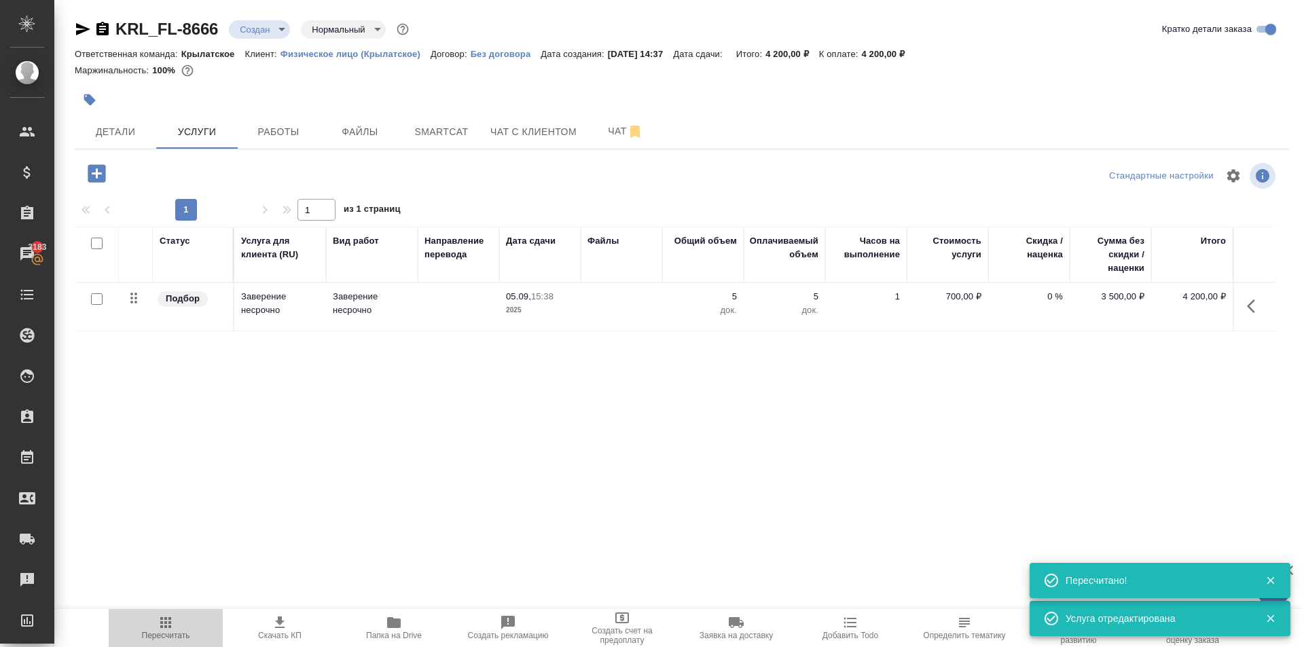
click at [122, 636] on span "Пересчитать" at bounding box center [166, 628] width 98 height 26
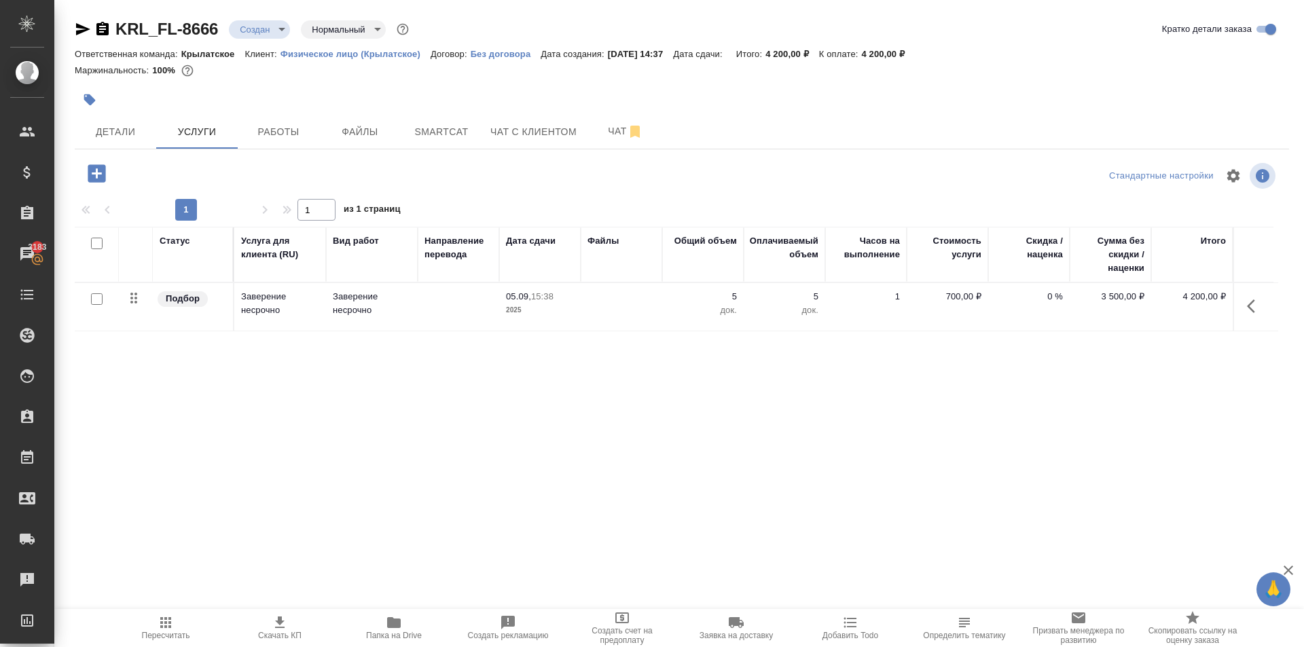
click at [175, 628] on span "Пересчитать" at bounding box center [166, 628] width 98 height 26
click at [177, 607] on div ".cls-1 fill:#fff; AWATERA Kasymov Timur Клиенты Спецификации Заказы 3183 Чаты T…" at bounding box center [652, 323] width 1304 height 647
click at [181, 614] on button "Пересчитать" at bounding box center [166, 628] width 114 height 38
click at [84, 29] on icon "button" at bounding box center [83, 29] width 16 height 16
click at [178, 628] on span "Пересчитать" at bounding box center [166, 628] width 98 height 26
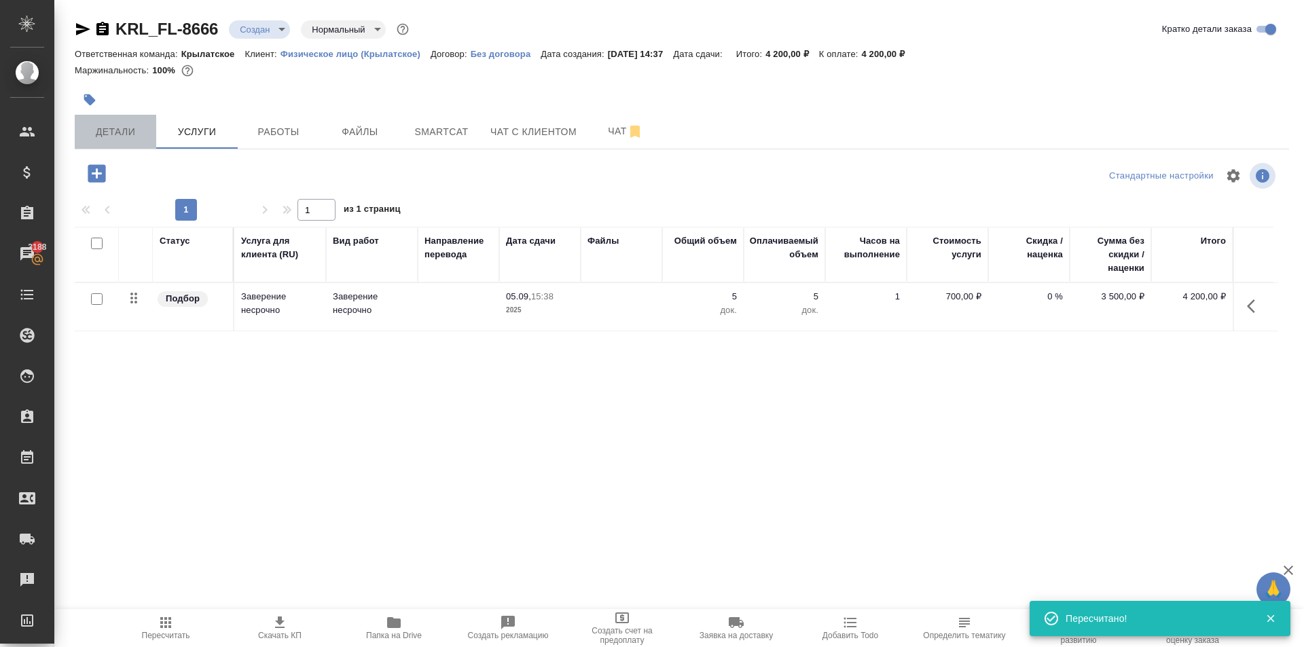
click at [139, 141] on button "Детали" at bounding box center [116, 132] width 82 height 34
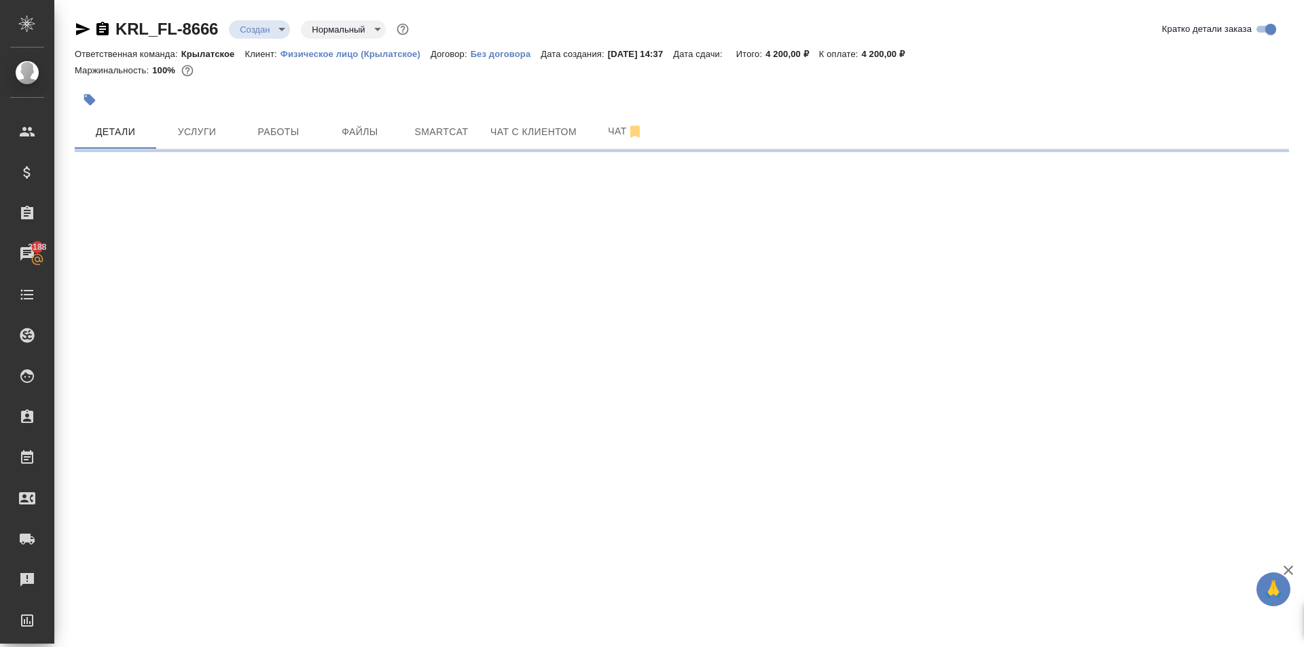
select select "RU"
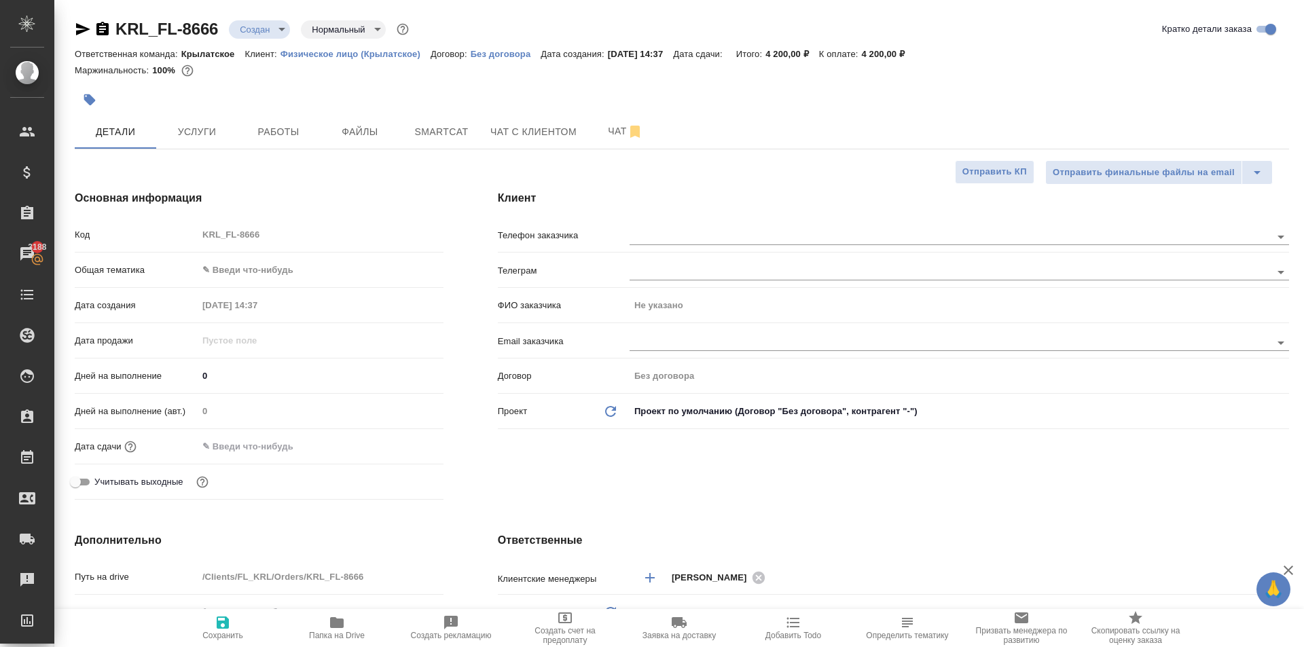
type textarea "x"
click at [300, 250] on div "Код KRL_FL-8666" at bounding box center [259, 240] width 369 height 35
click at [302, 266] on body "🙏 .cls-1 fill:#fff; AWATERA Kasymov Timur Клиенты Спецификации Заказы 3188 Чаты…" at bounding box center [652, 323] width 1304 height 647
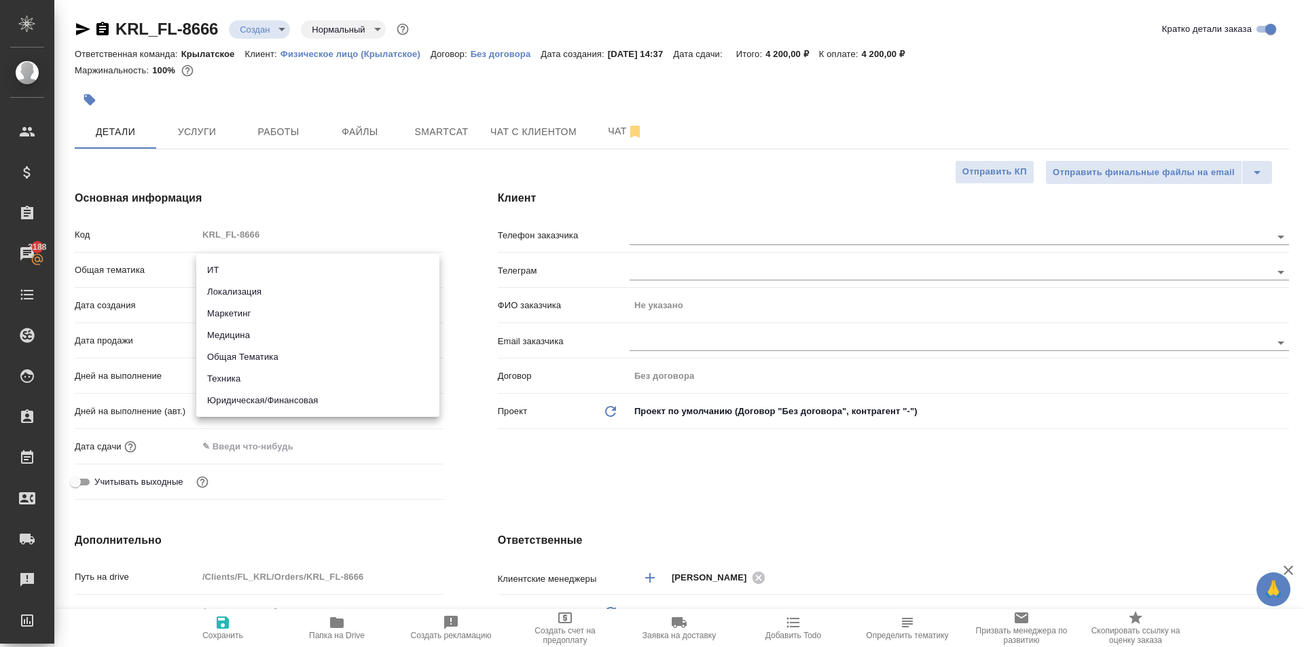
click at [299, 405] on li "Юридическая/Финансовая" at bounding box center [317, 401] width 243 height 22
type input "yr-fn"
type textarea "x"
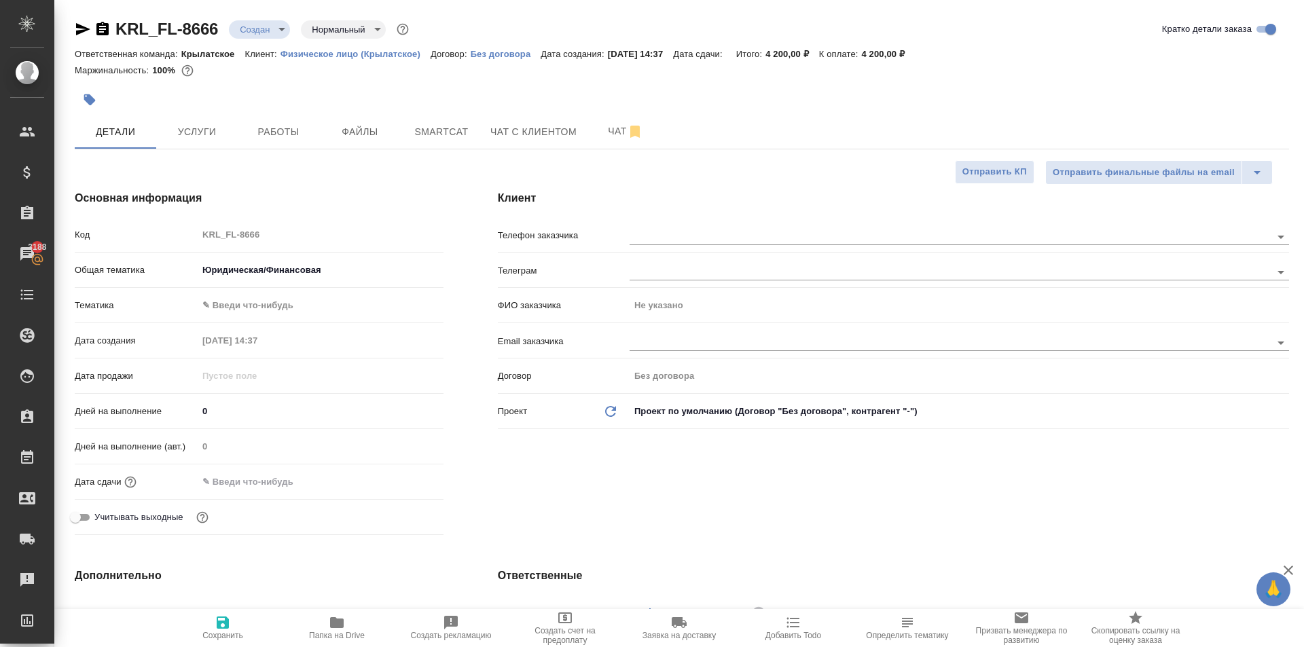
click at [261, 304] on body "🙏 .cls-1 fill:#fff; AWATERA Kasymov Timur Клиенты Спецификации Заказы 3188 Чаты…" at bounding box center [652, 323] width 1304 height 647
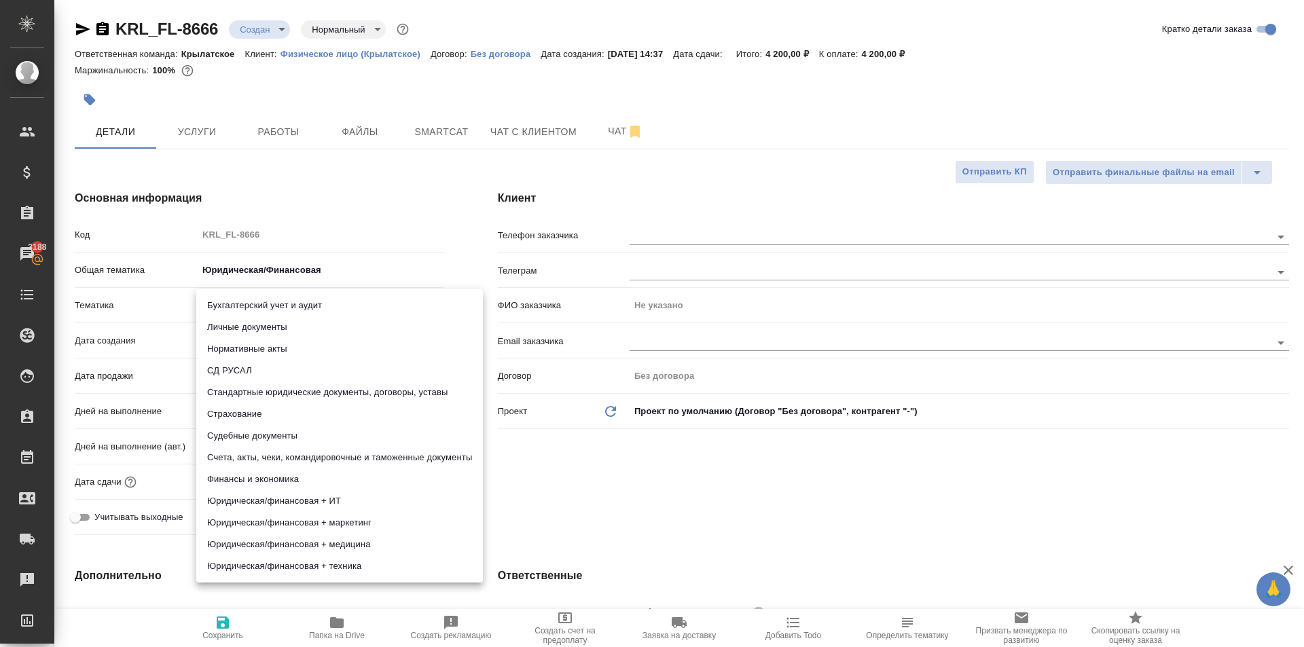
click at [257, 322] on li "Личные документы" at bounding box center [339, 328] width 287 height 22
type textarea "x"
type input "5a8b8b956a9677013d343cfe"
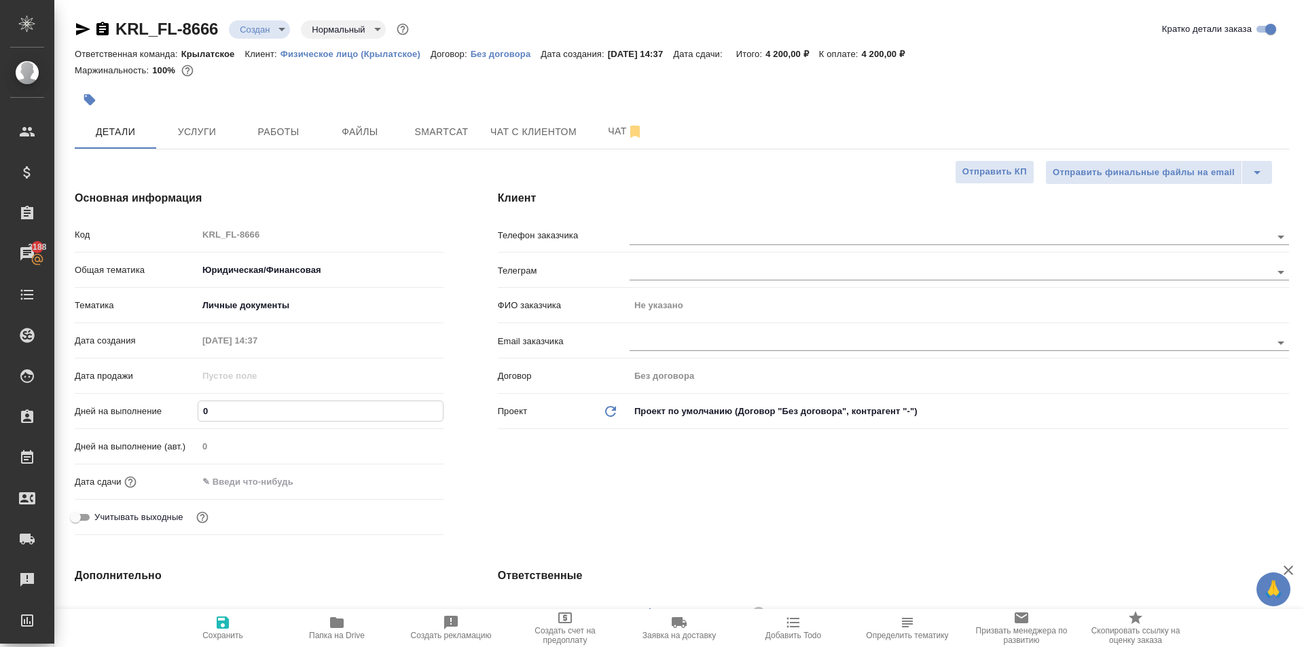
drag, startPoint x: 205, startPoint y: 416, endPoint x: 181, endPoint y: 416, distance: 23.8
click at [181, 416] on div "Дней на выполнение 0" at bounding box center [259, 411] width 369 height 24
type input "1"
type textarea "x"
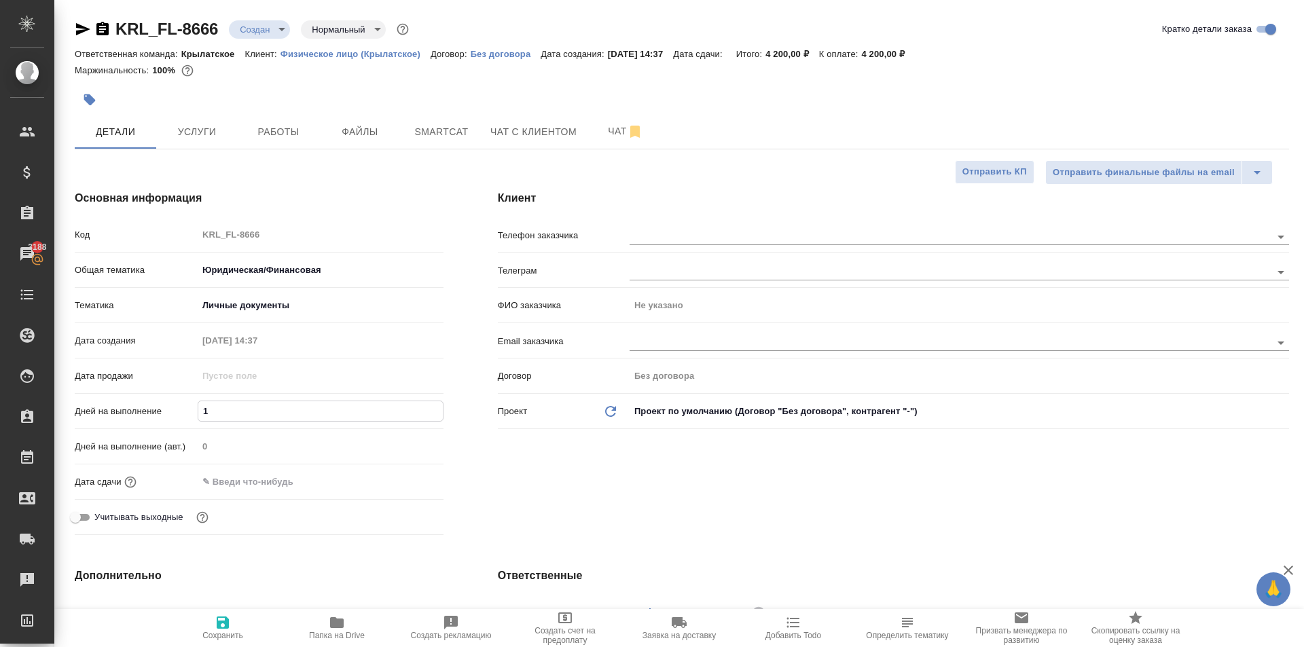
type textarea "x"
type input "1"
click at [232, 489] on input "text" at bounding box center [257, 482] width 119 height 20
click at [405, 480] on icon "button" at bounding box center [404, 481] width 12 height 14
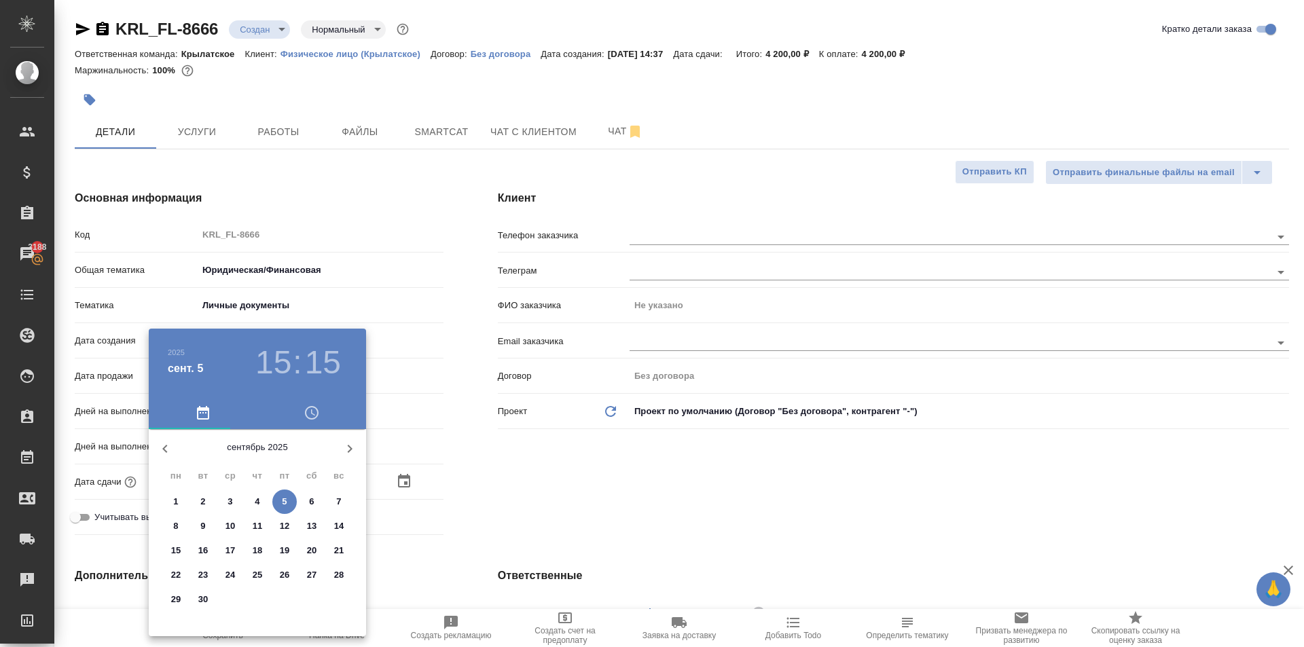
click at [609, 470] on div at bounding box center [652, 323] width 1304 height 647
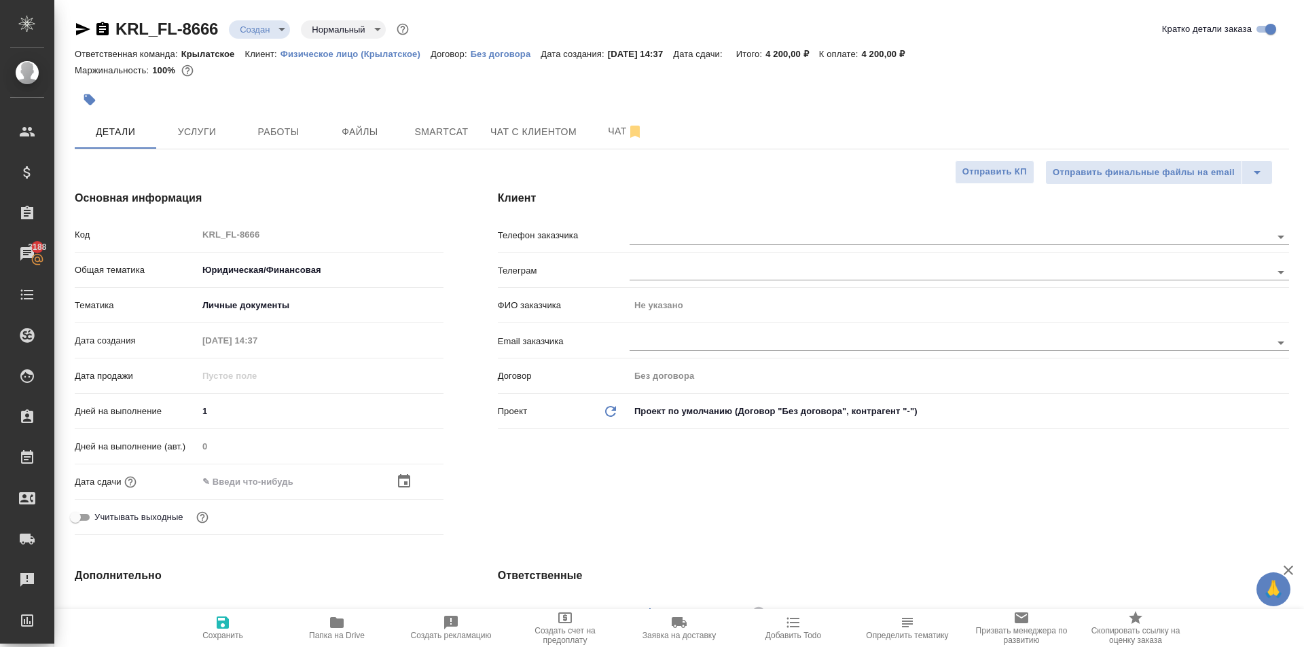
type textarea "x"
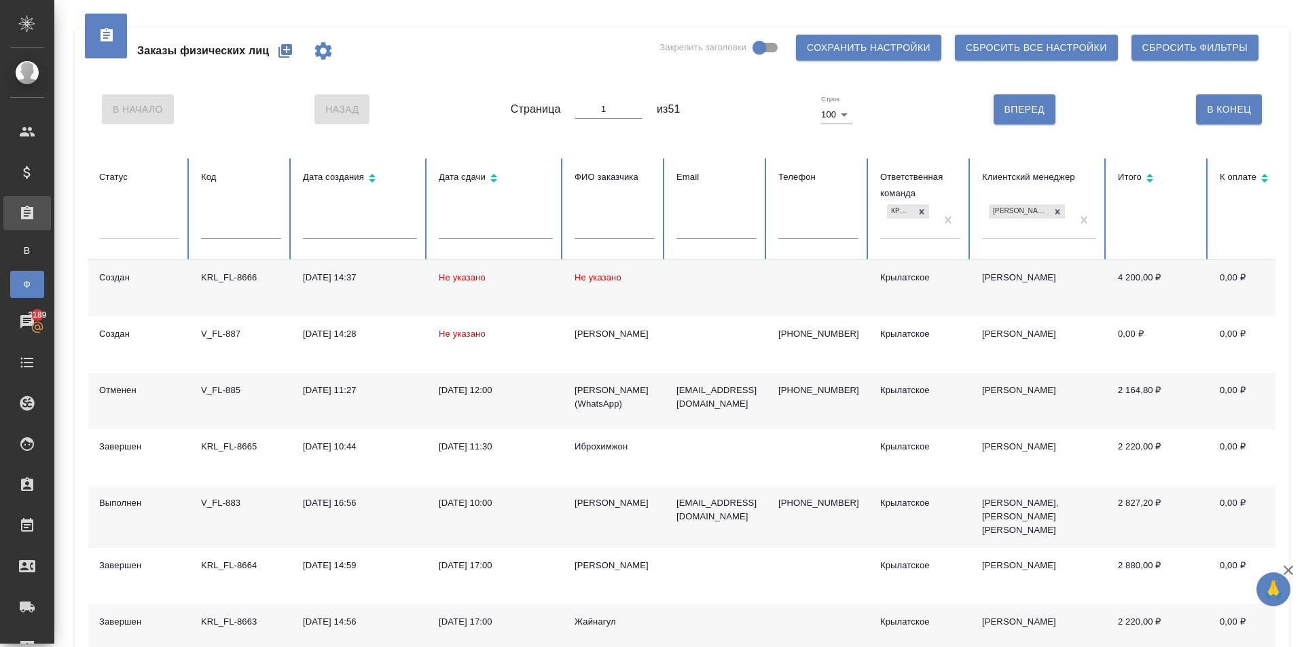
click at [507, 62] on div "Заказы физических лиц Закрепить заголовки Сохранить настройки Сбросить все наст…" at bounding box center [681, 51] width 1187 height 46
drag, startPoint x: 0, startPoint y: 0, endPoint x: 285, endPoint y: 50, distance: 289.0
click at [285, 50] on icon "button" at bounding box center [285, 51] width 14 height 14
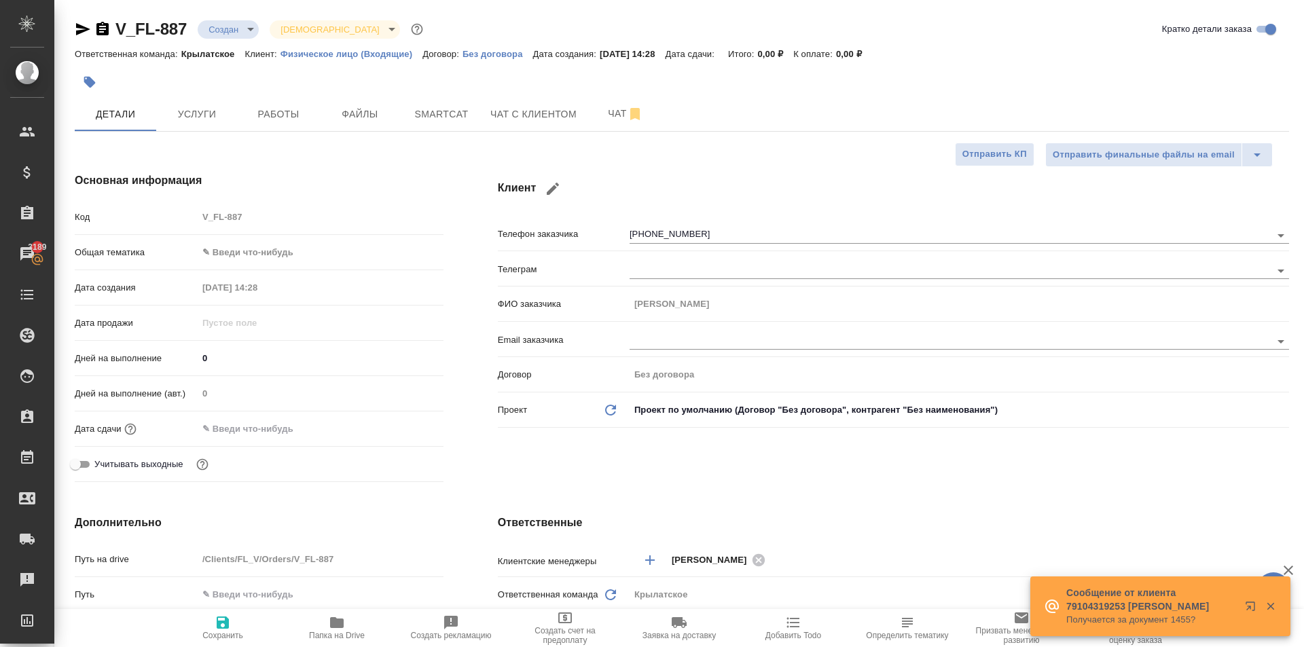
select select "RU"
click at [366, 106] on span "Файлы" at bounding box center [359, 114] width 65 height 17
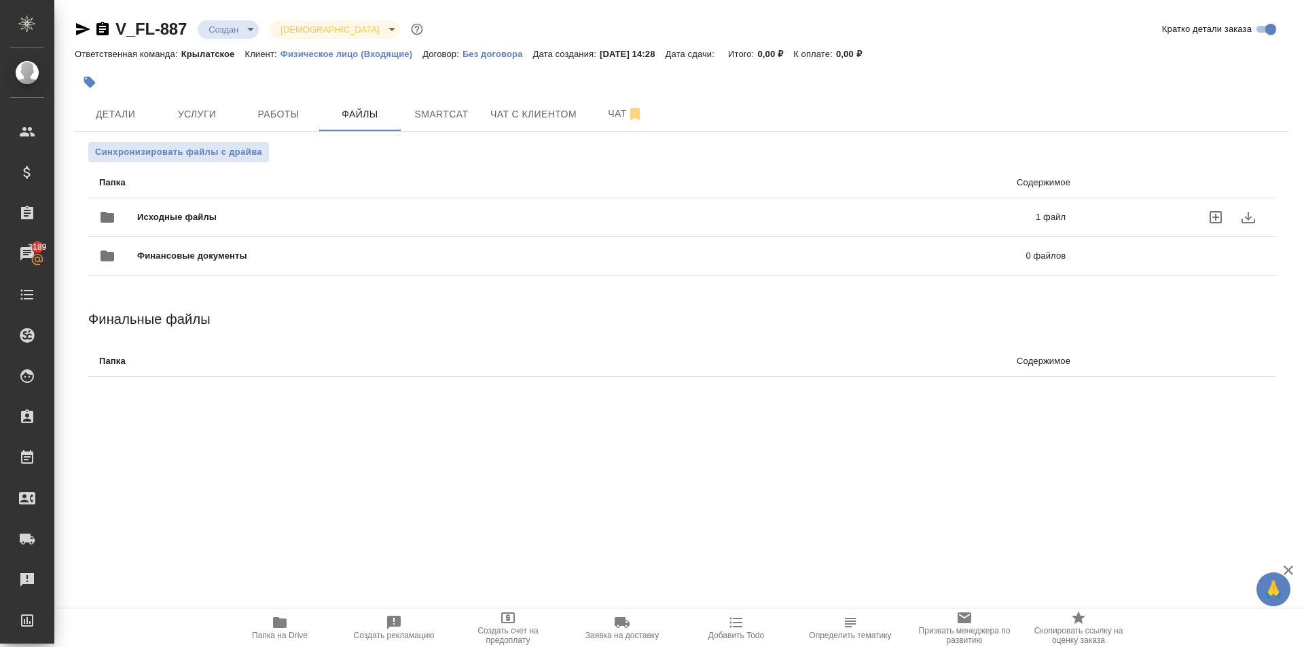
click at [219, 211] on span "Исходные файлы" at bounding box center [381, 218] width 489 height 14
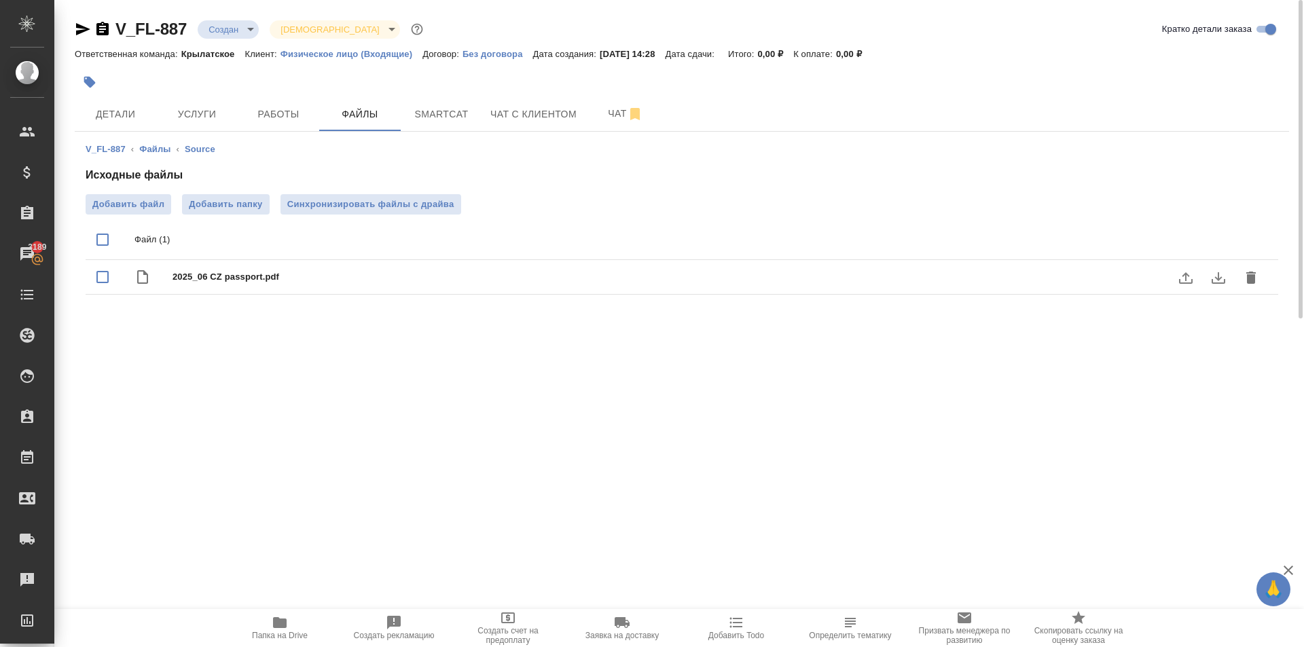
click at [1213, 276] on icon "download" at bounding box center [1218, 278] width 16 height 16
click at [482, 91] on div at bounding box center [480, 82] width 810 height 30
click at [198, 110] on span "Услуги" at bounding box center [196, 114] width 65 height 17
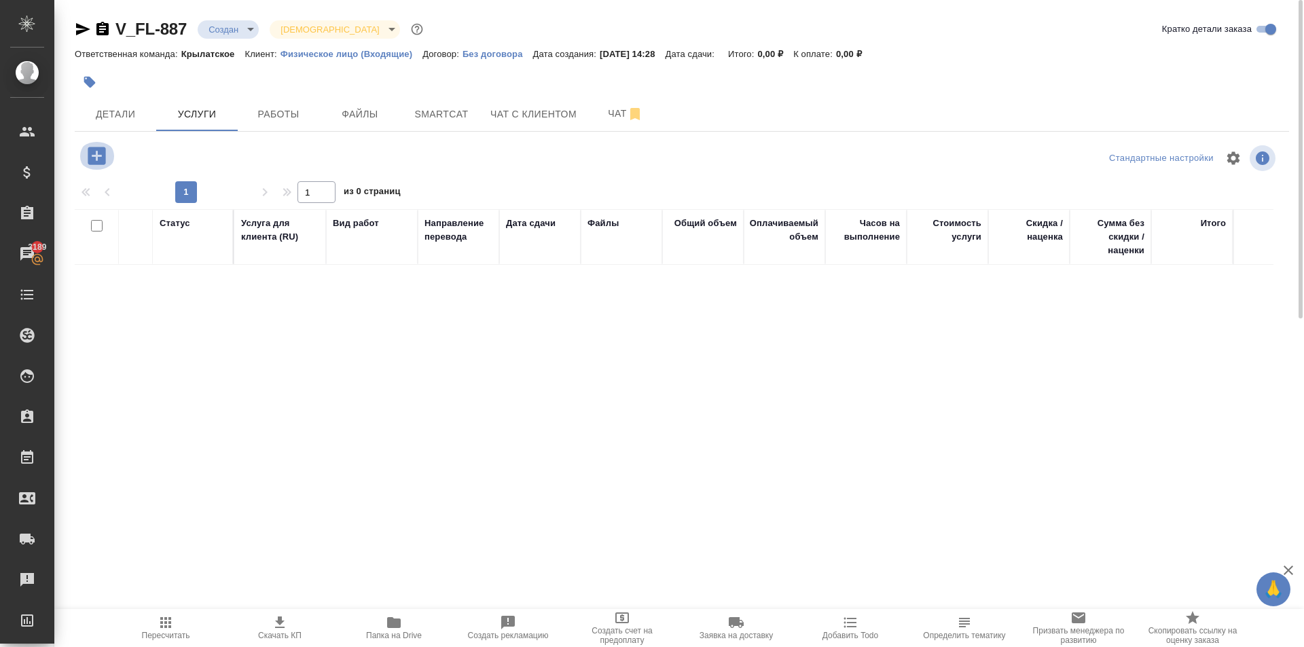
click at [91, 158] on icon "button" at bounding box center [97, 156] width 18 height 18
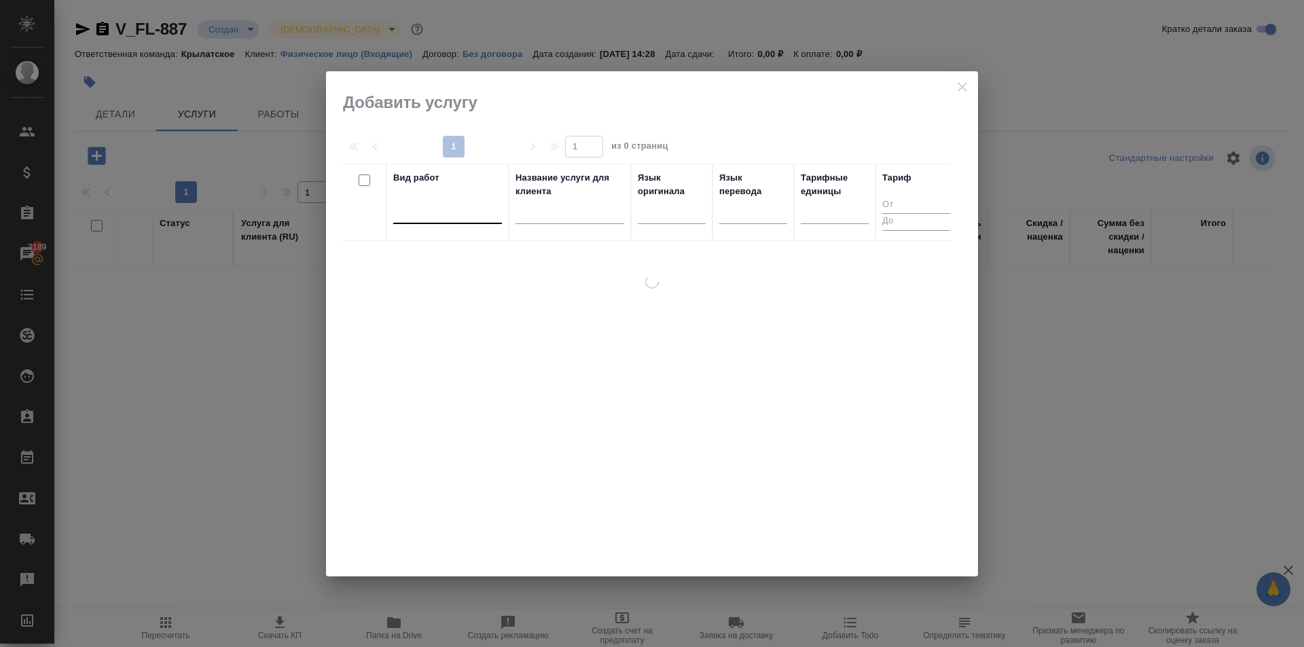
click at [454, 209] on div at bounding box center [447, 210] width 109 height 20
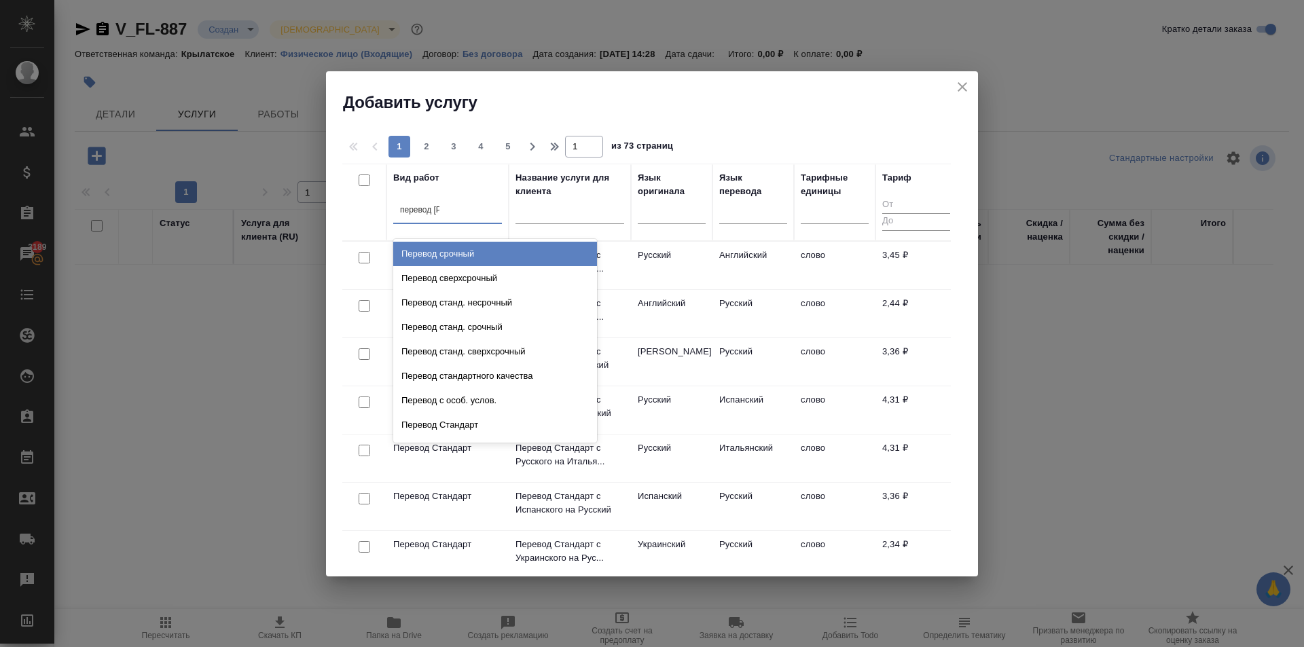
type input "перевод ст"
click at [522, 251] on div "Перевод станд. несрочный" at bounding box center [495, 254] width 204 height 24
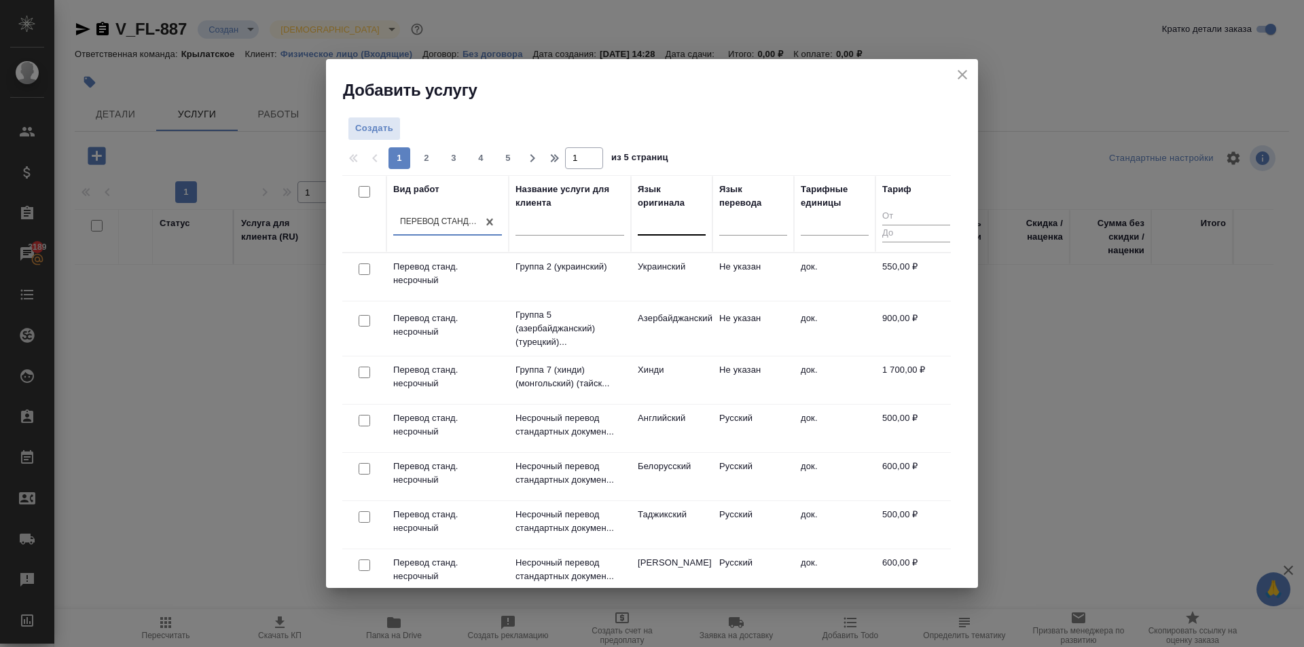
click at [655, 225] on div at bounding box center [672, 222] width 68 height 20
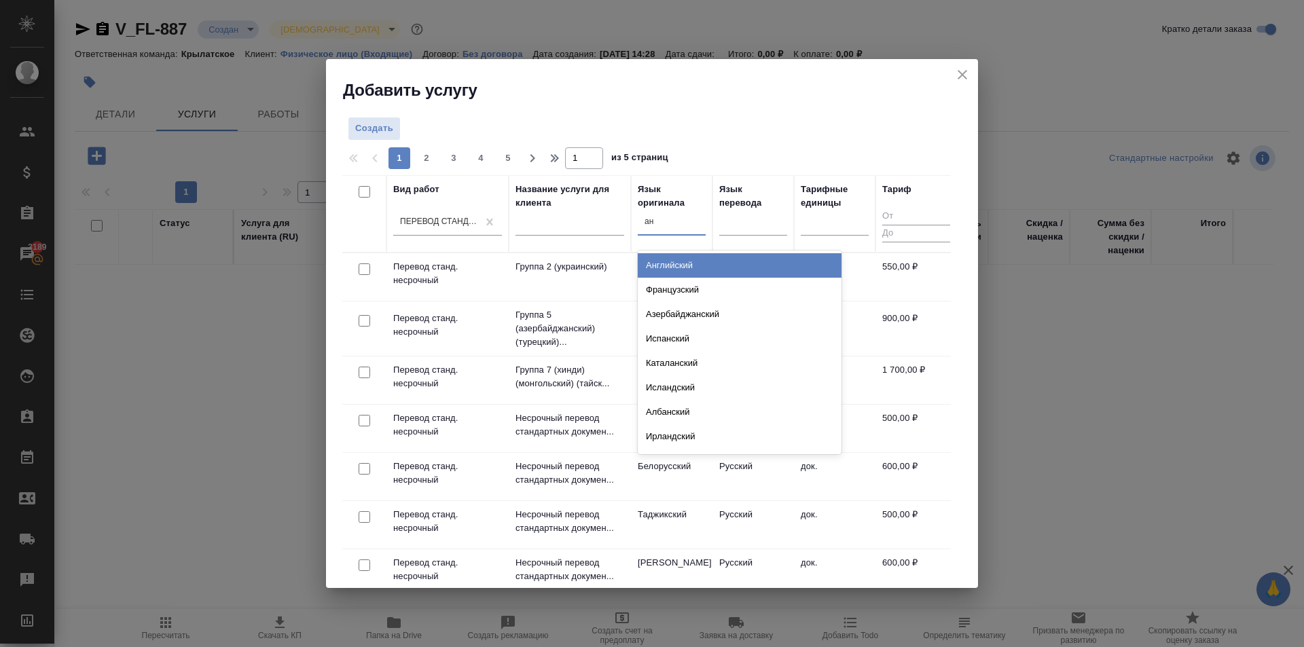
type input "анг"
click at [683, 259] on div "Английский" at bounding box center [740, 265] width 204 height 24
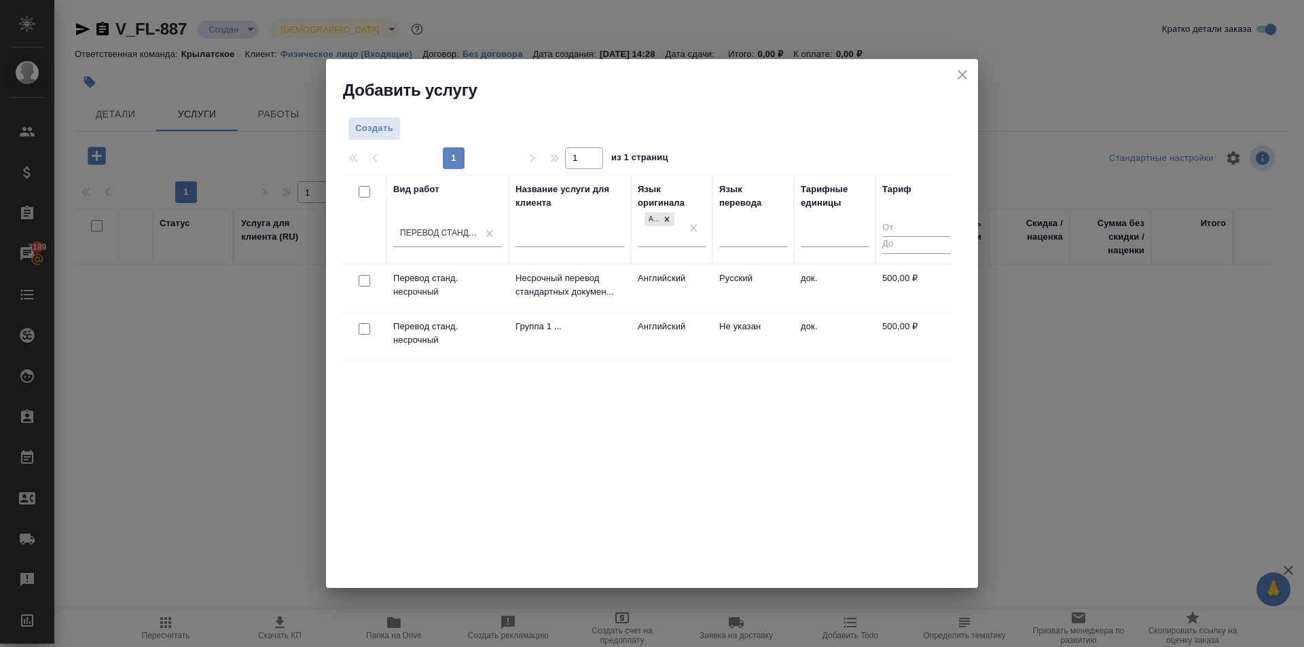
click at [730, 278] on td "Русский" at bounding box center [753, 289] width 82 height 48
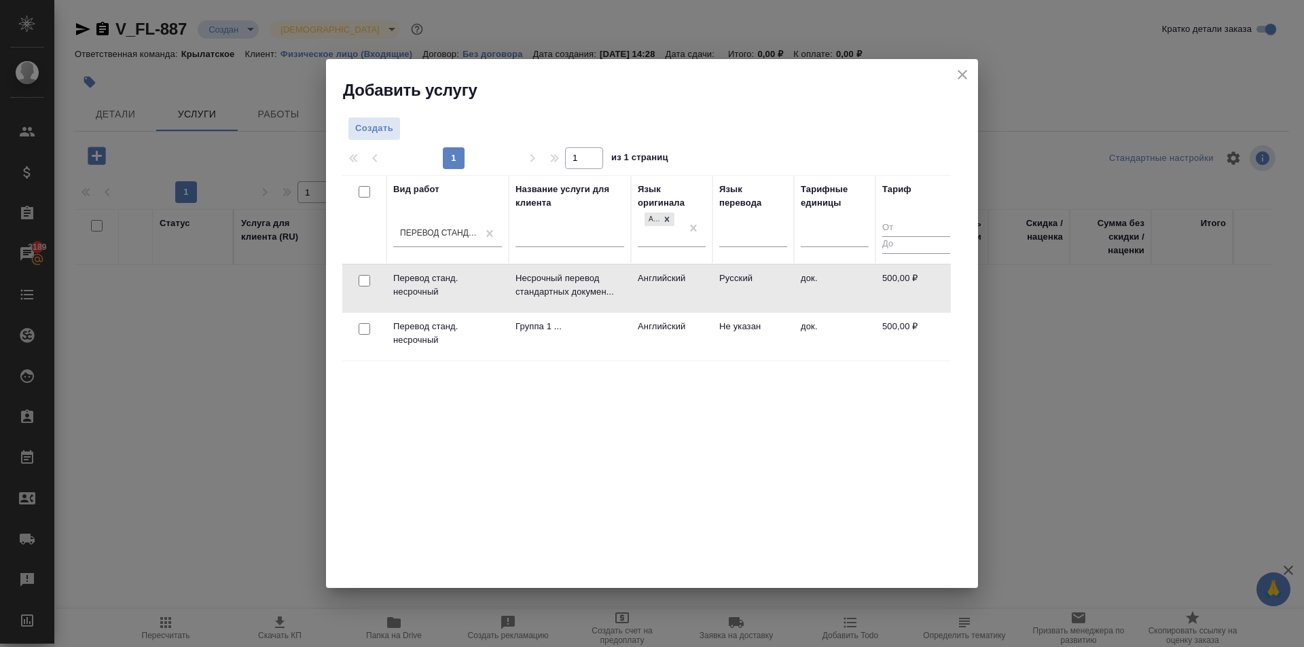
click at [753, 281] on td "Русский" at bounding box center [753, 289] width 82 height 48
click at [753, 282] on td "Русский" at bounding box center [753, 289] width 82 height 48
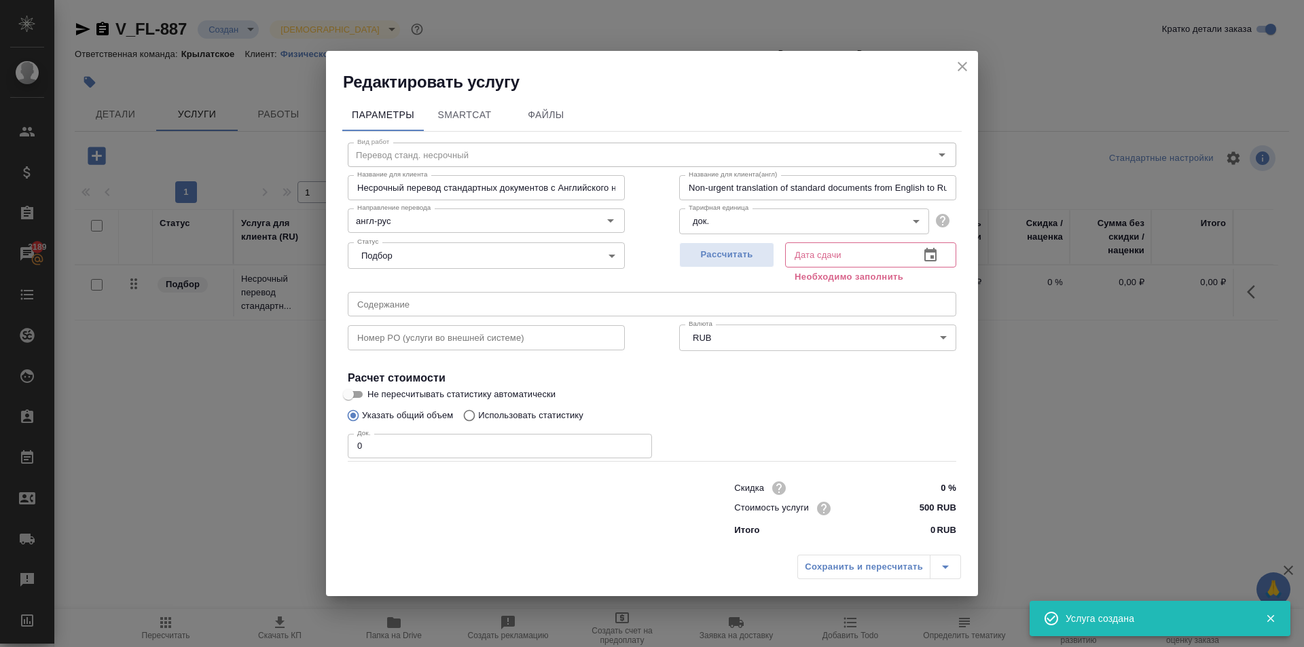
click at [919, 503] on input "500 RUB" at bounding box center [930, 509] width 51 height 20
click at [919, 503] on input "500 RUB" at bounding box center [931, 509] width 50 height 20
type input "800 RUB"
drag, startPoint x: 503, startPoint y: 446, endPoint x: 251, endPoint y: 410, distance: 255.1
click at [175, 418] on div "Редактировать услугу Параметры SmartCat Файлы Вид работ Перевод станд. несрочны…" at bounding box center [652, 323] width 1304 height 647
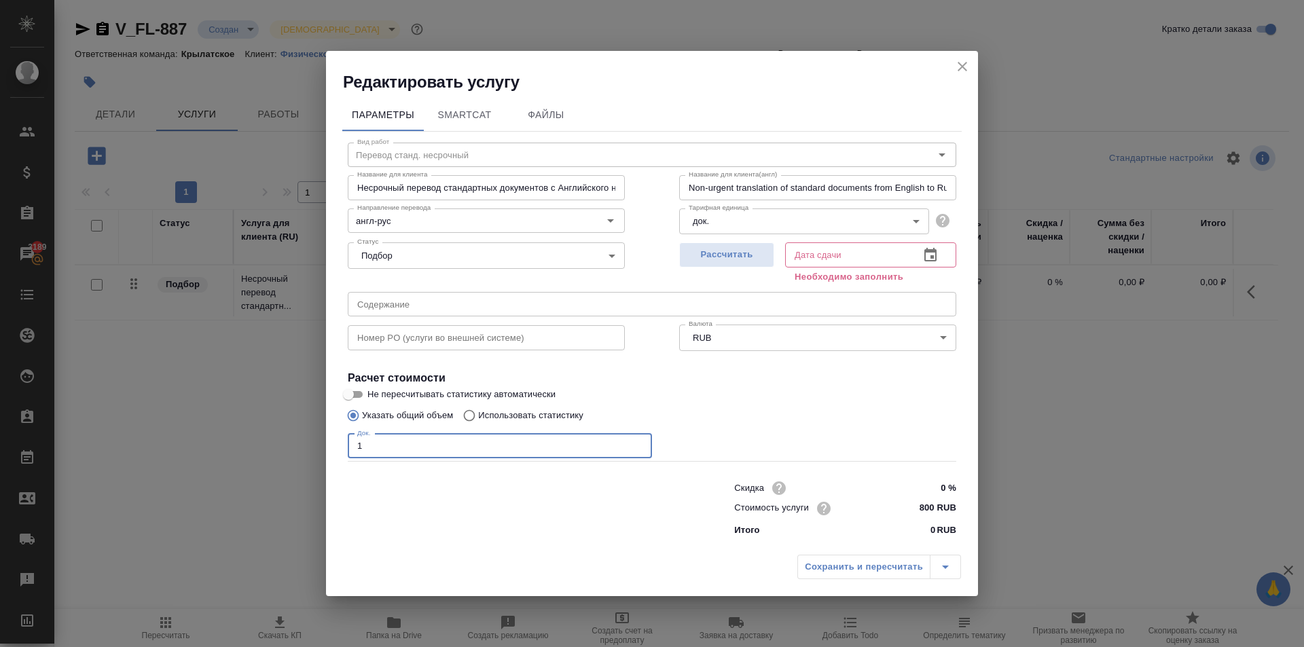
type input "1"
click at [922, 509] on input "800 RUB" at bounding box center [930, 509] width 51 height 20
click at [922, 509] on input "800 RUB" at bounding box center [931, 509] width 50 height 20
type input "700 RUB"
click at [767, 253] on button "Рассчитать" at bounding box center [726, 254] width 95 height 25
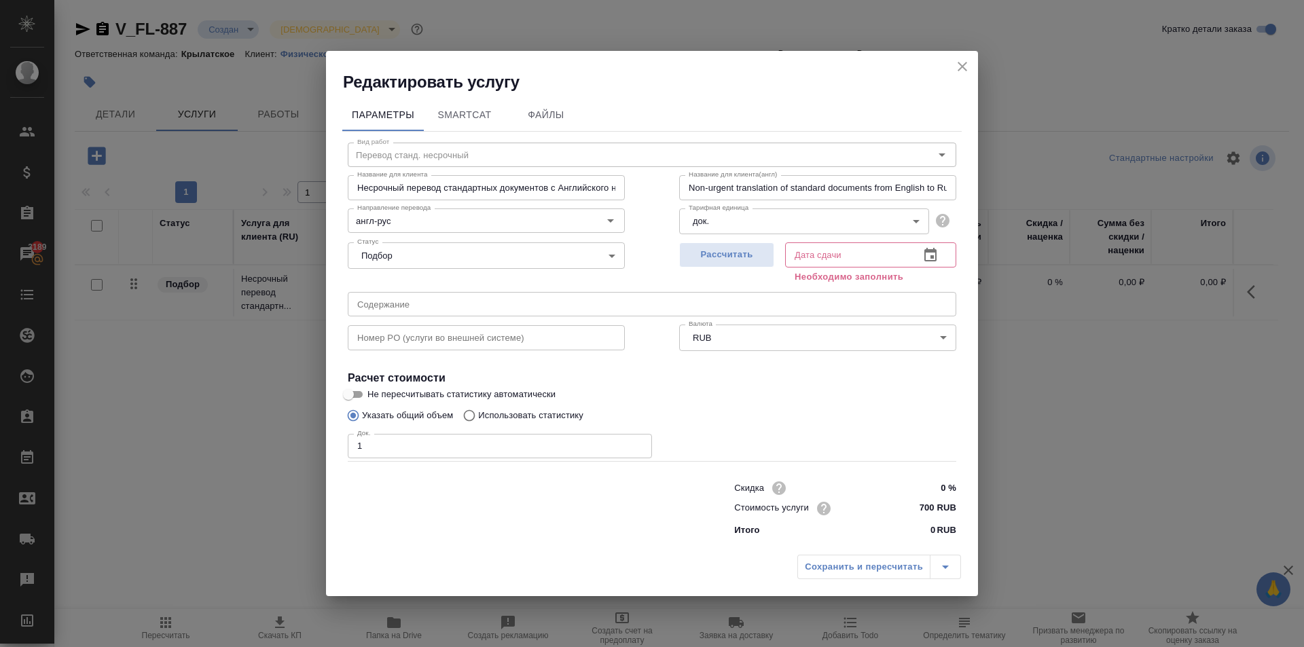
type input "05.09.2025 15:01"
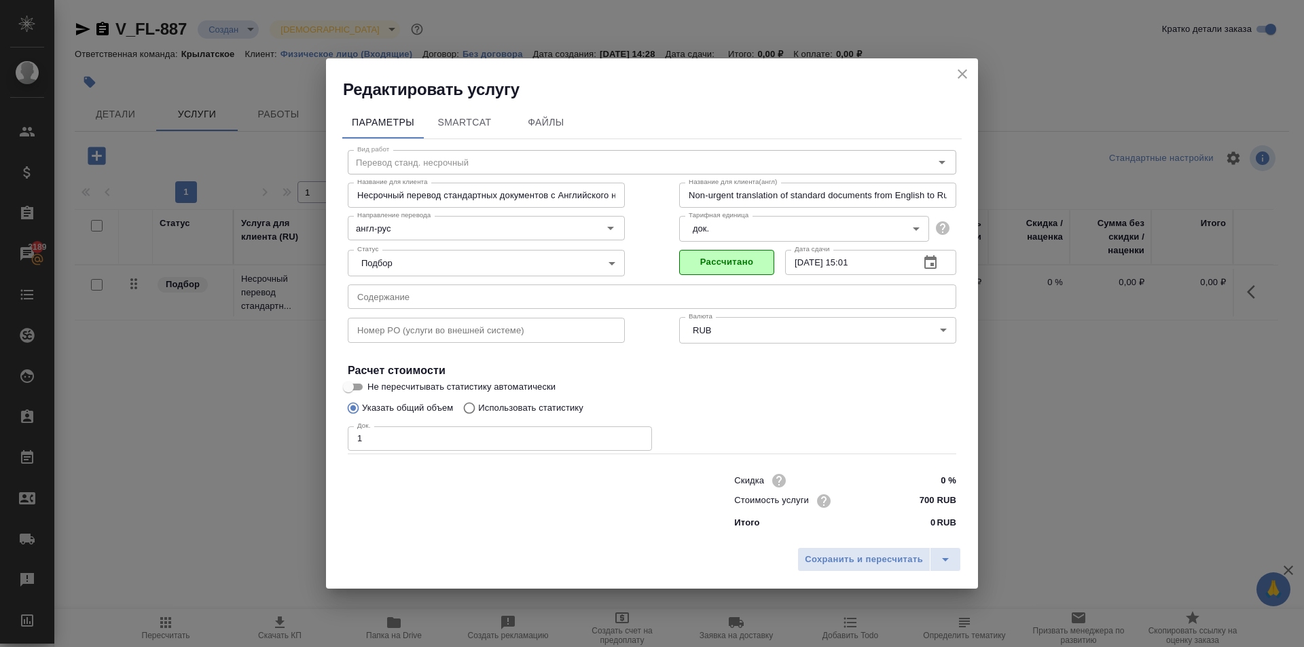
click at [856, 575] on div "Сохранить и пересчитать" at bounding box center [652, 565] width 652 height 48
drag, startPoint x: 846, startPoint y: 565, endPoint x: 786, endPoint y: 541, distance: 64.6
click at [845, 565] on span "Сохранить и пересчитать" at bounding box center [864, 560] width 118 height 16
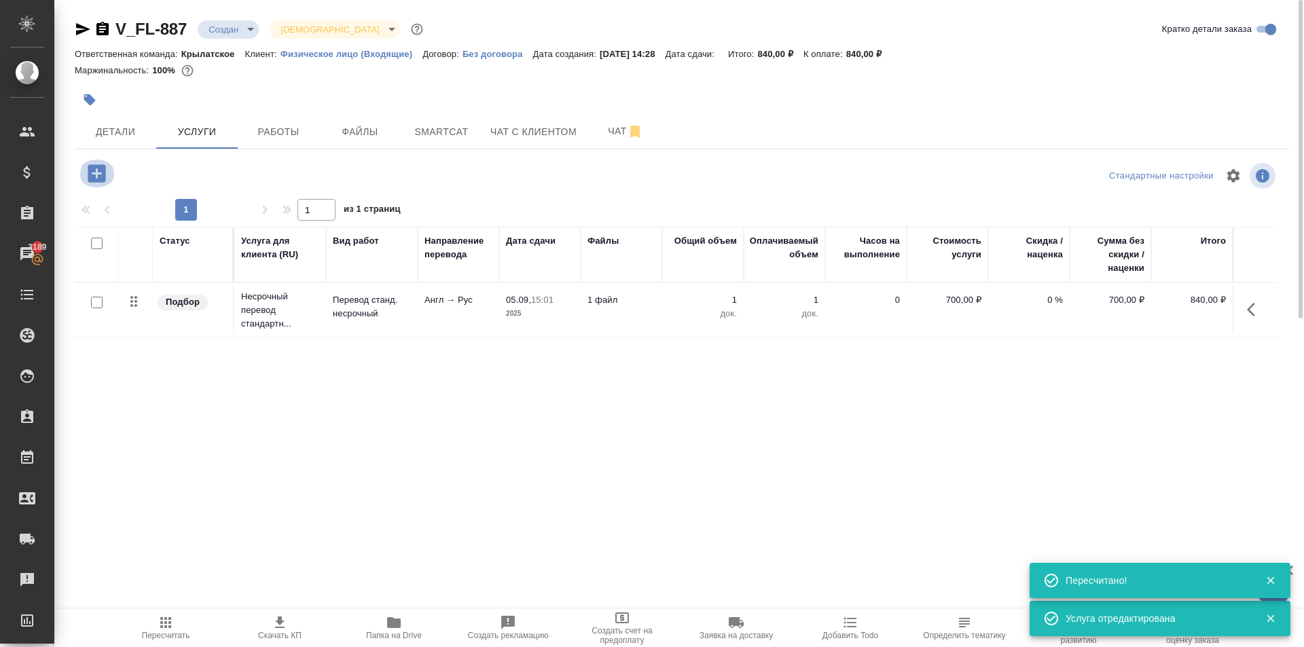
click at [98, 170] on icon "button" at bounding box center [97, 173] width 18 height 18
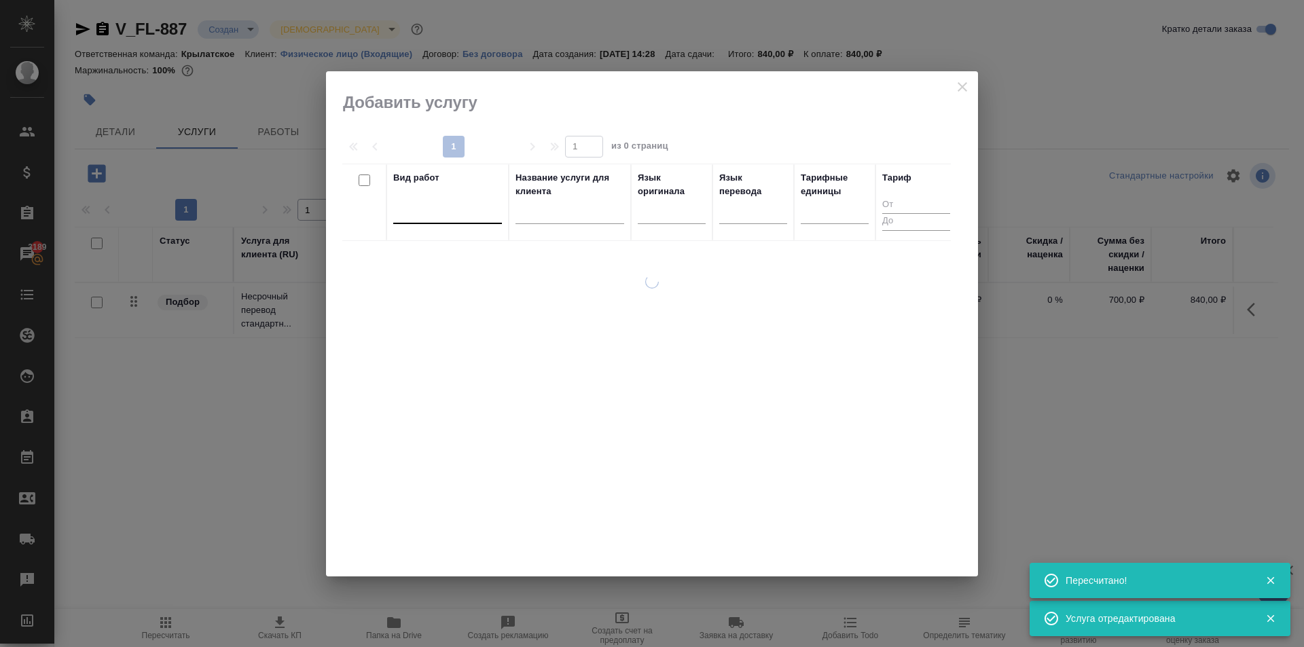
click at [463, 215] on div at bounding box center [447, 210] width 109 height 20
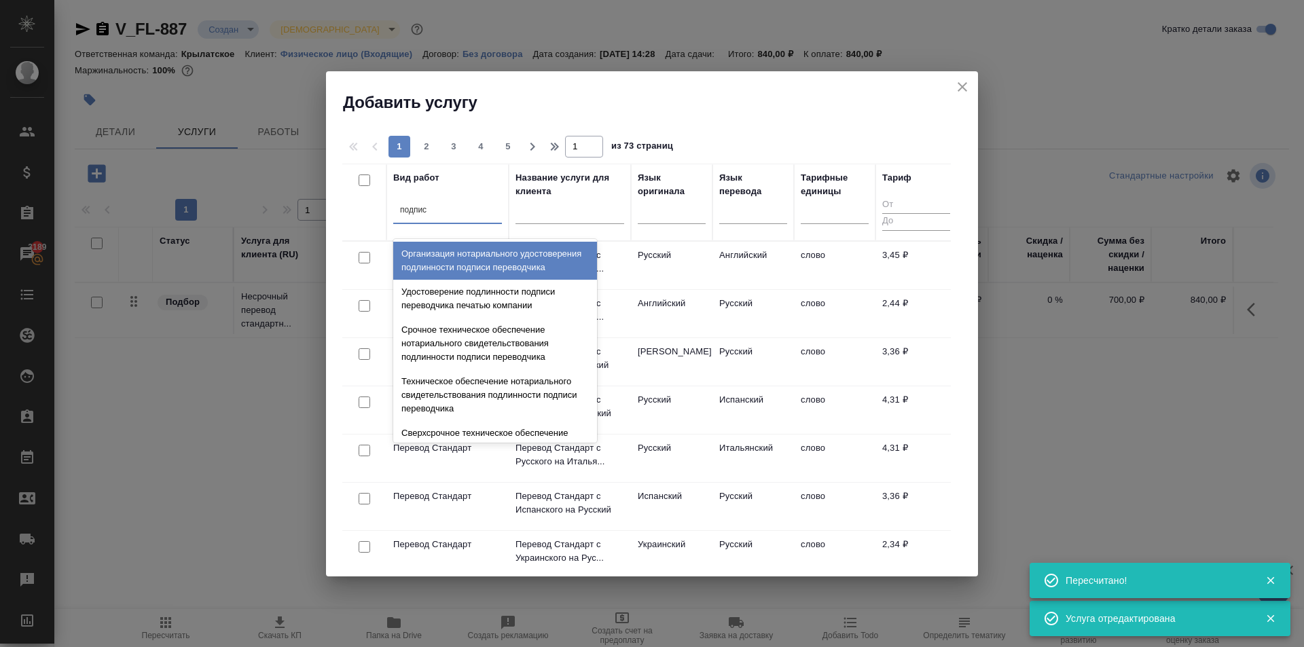
type input "подписи"
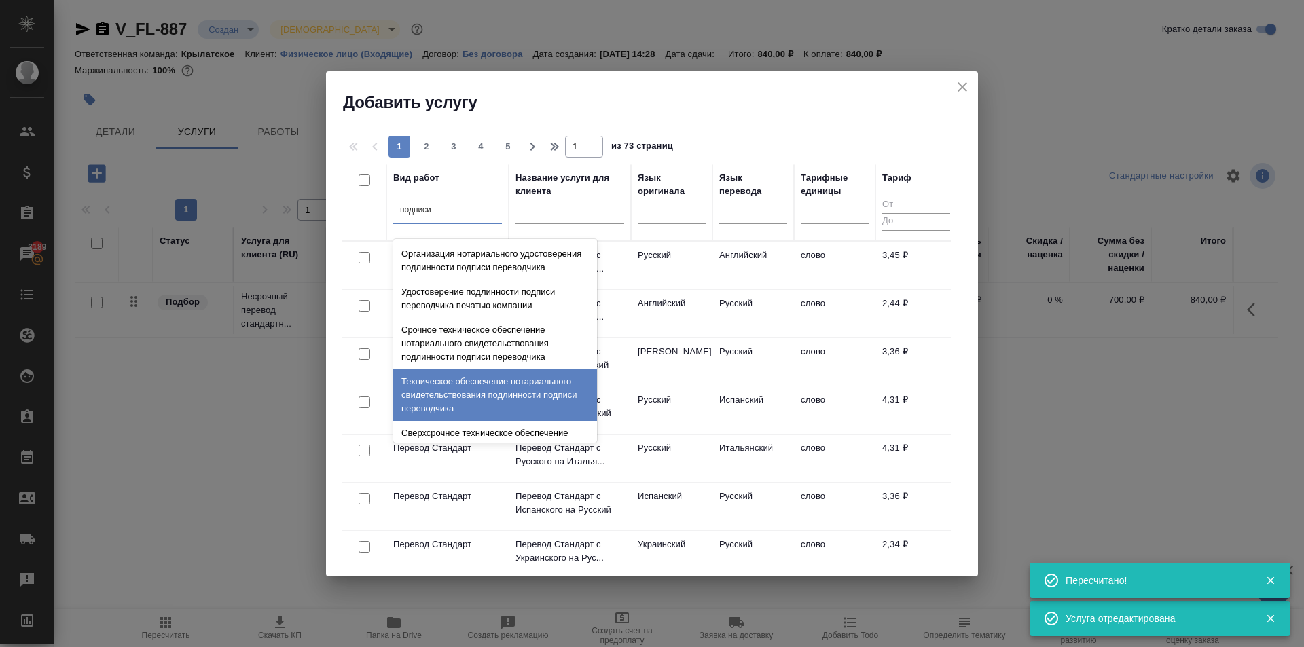
click at [521, 415] on div "Техническое обеспечение нотариального свидетельствования подлинности подписи пе…" at bounding box center [495, 395] width 204 height 52
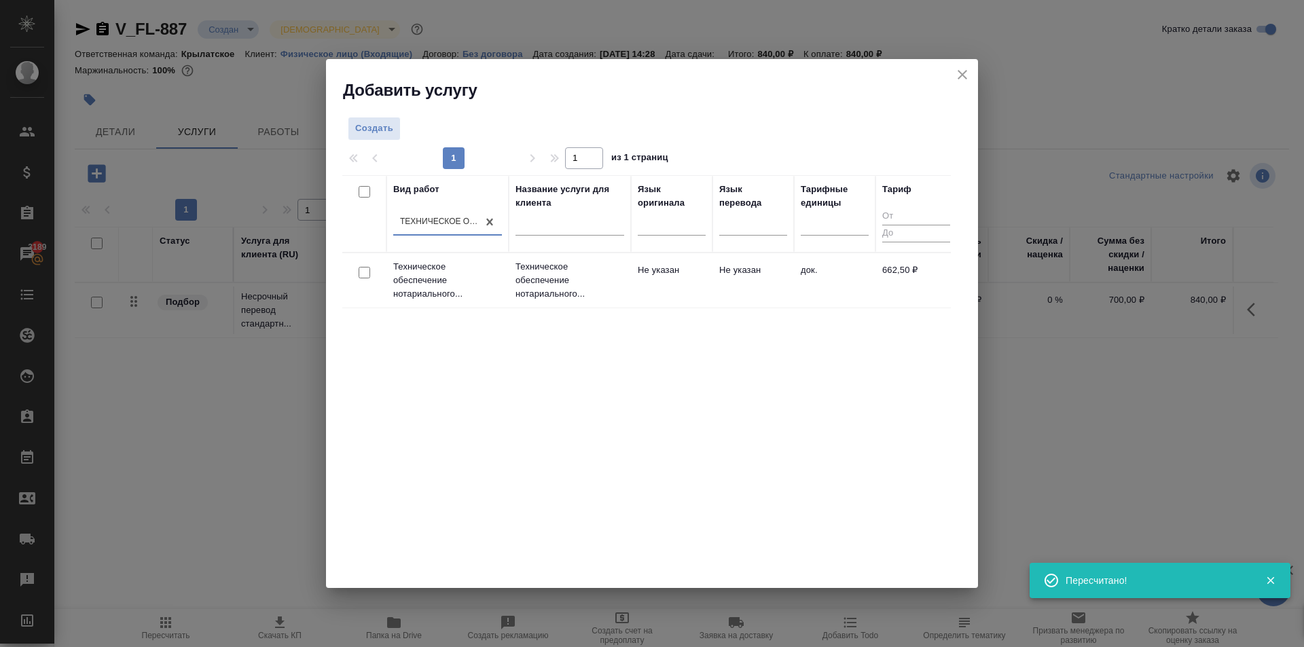
click at [704, 284] on td "Не указан" at bounding box center [672, 281] width 82 height 48
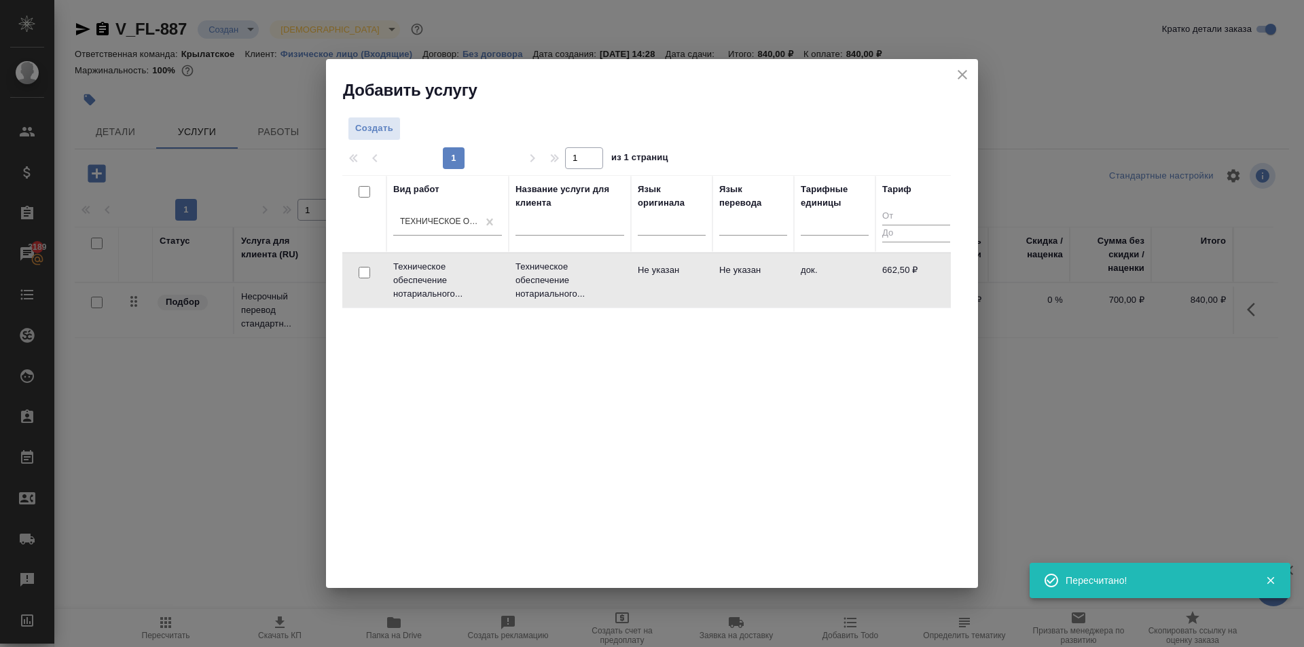
click at [703, 287] on td "Не указан" at bounding box center [672, 281] width 82 height 48
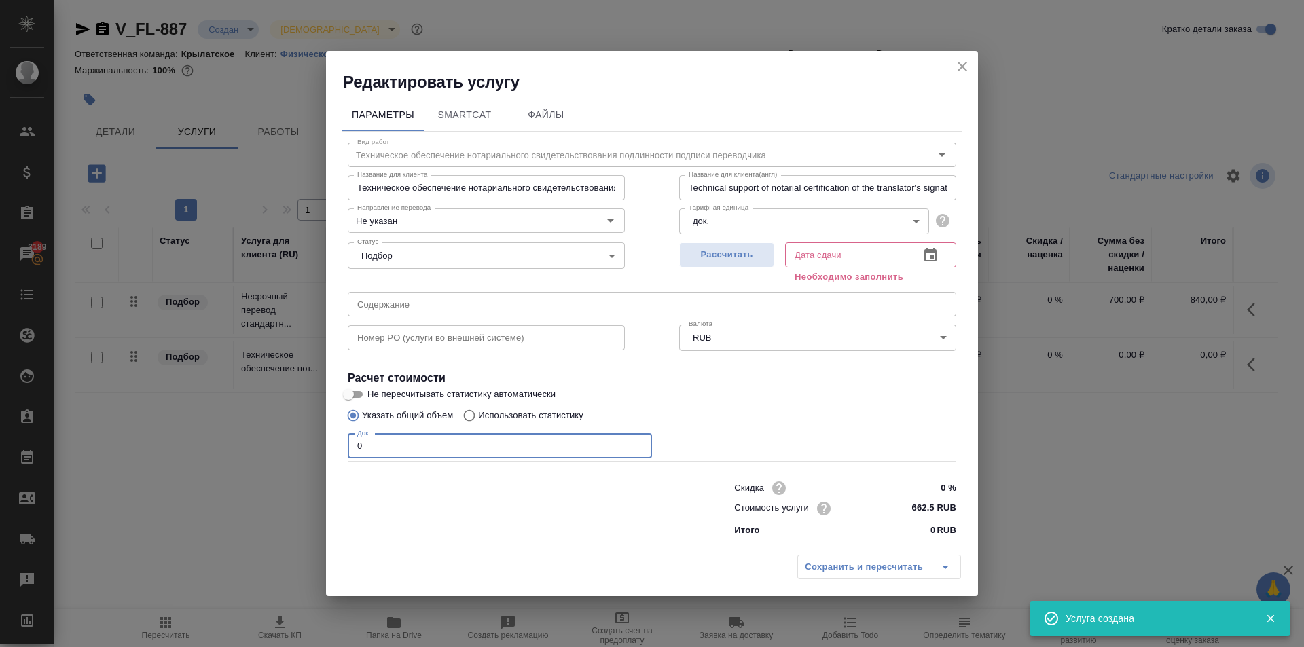
drag, startPoint x: 349, startPoint y: 450, endPoint x: 405, endPoint y: 468, distance: 59.1
click at [304, 446] on div "Редактировать услугу Параметры SmartCat Файлы Вид работ Техническое обеспечение…" at bounding box center [652, 323] width 1304 height 647
type input "1"
drag, startPoint x: 758, startPoint y: 257, endPoint x: 784, endPoint y: 318, distance: 65.7
click at [758, 257] on span "Рассчитать" at bounding box center [727, 255] width 80 height 16
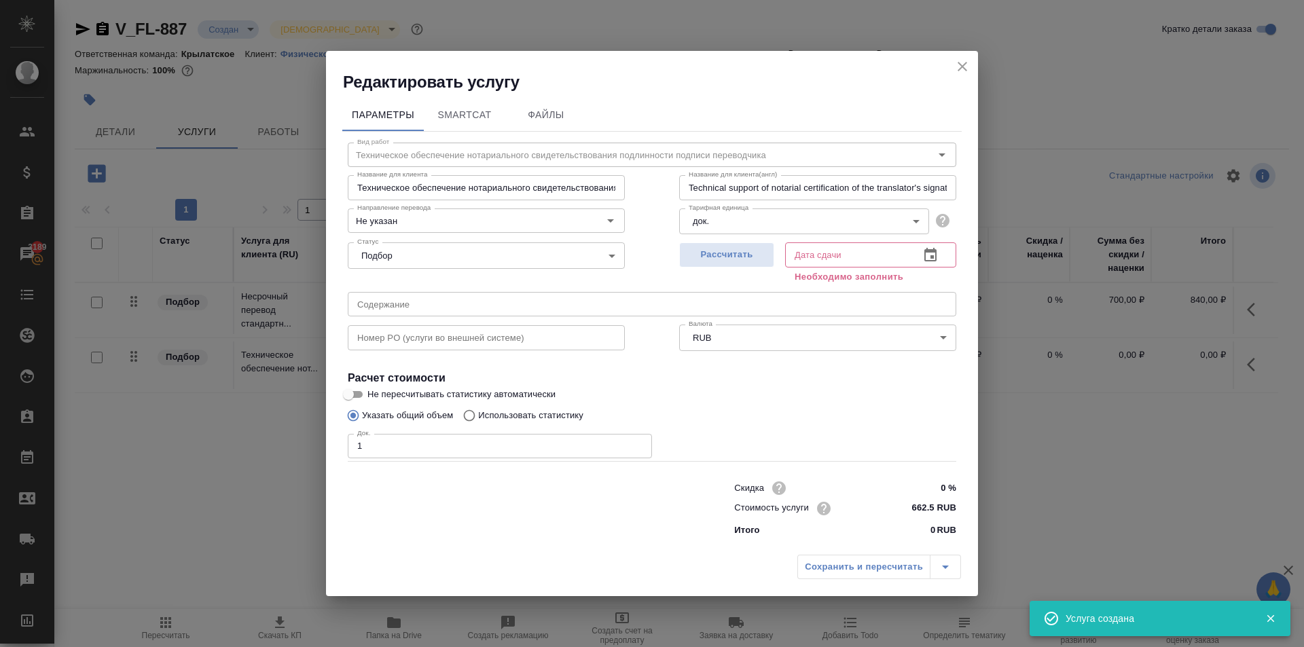
type input "05.09.2025 15:13"
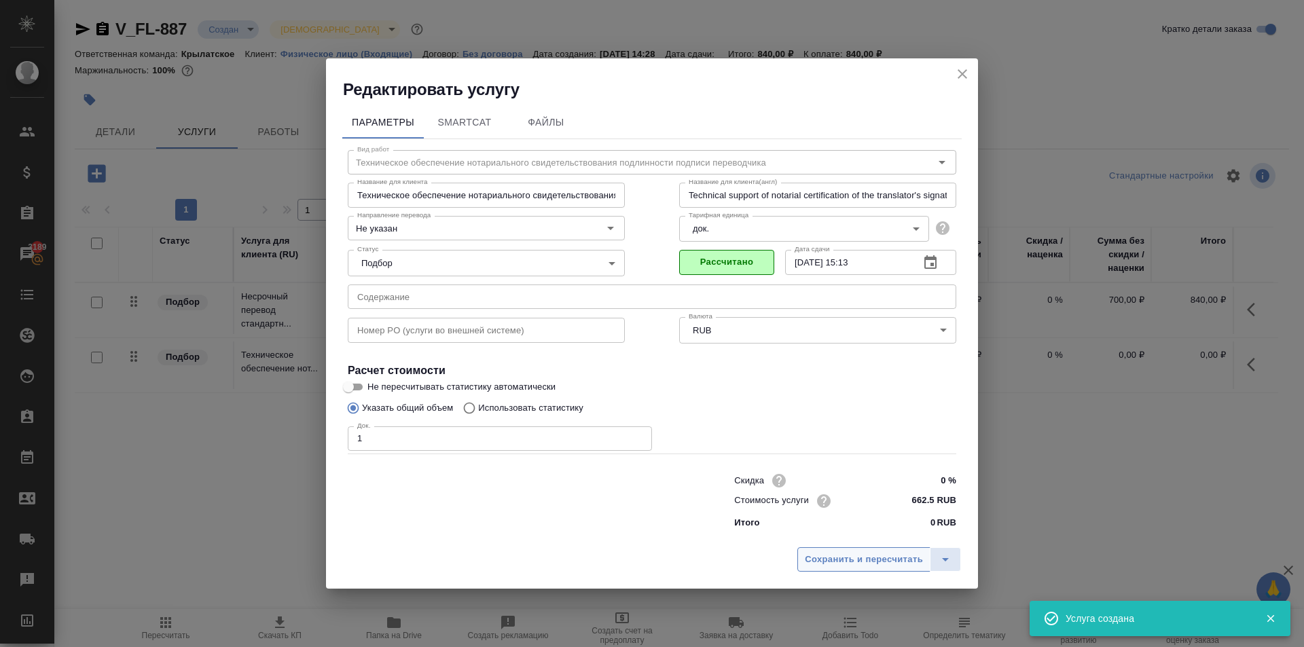
click at [839, 570] on button "Сохранить и пересчитать" at bounding box center [863, 559] width 133 height 24
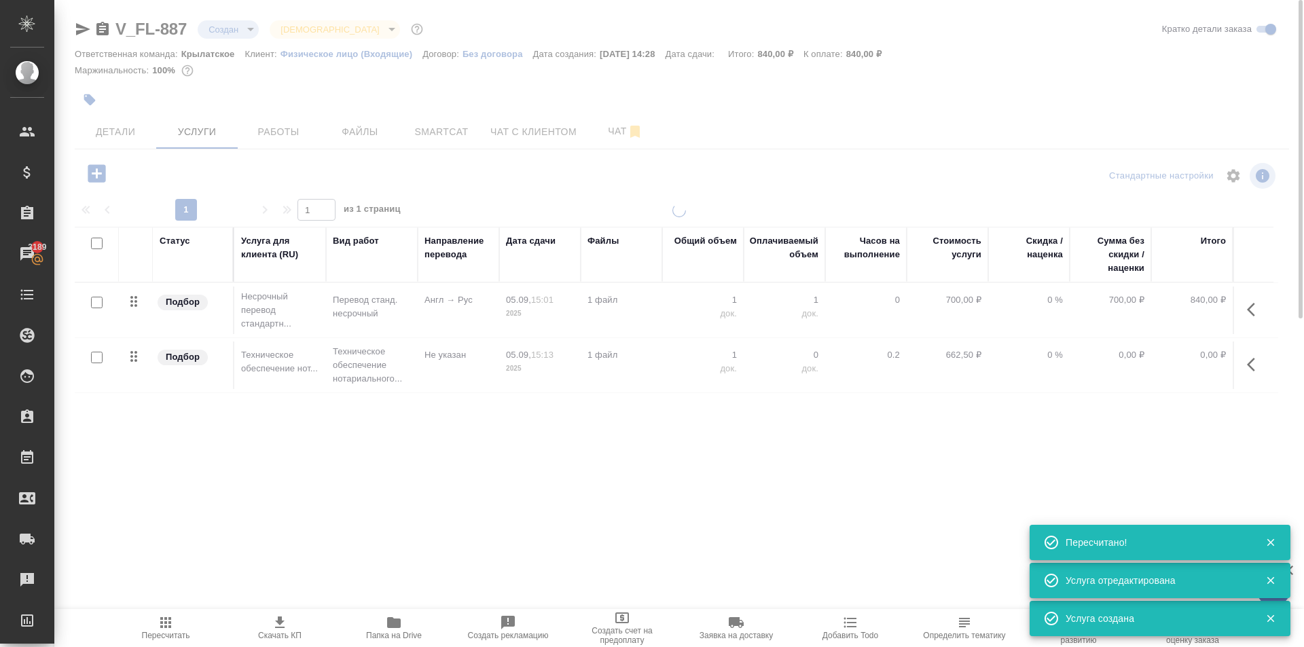
click at [189, 619] on span "Пересчитать" at bounding box center [166, 628] width 98 height 26
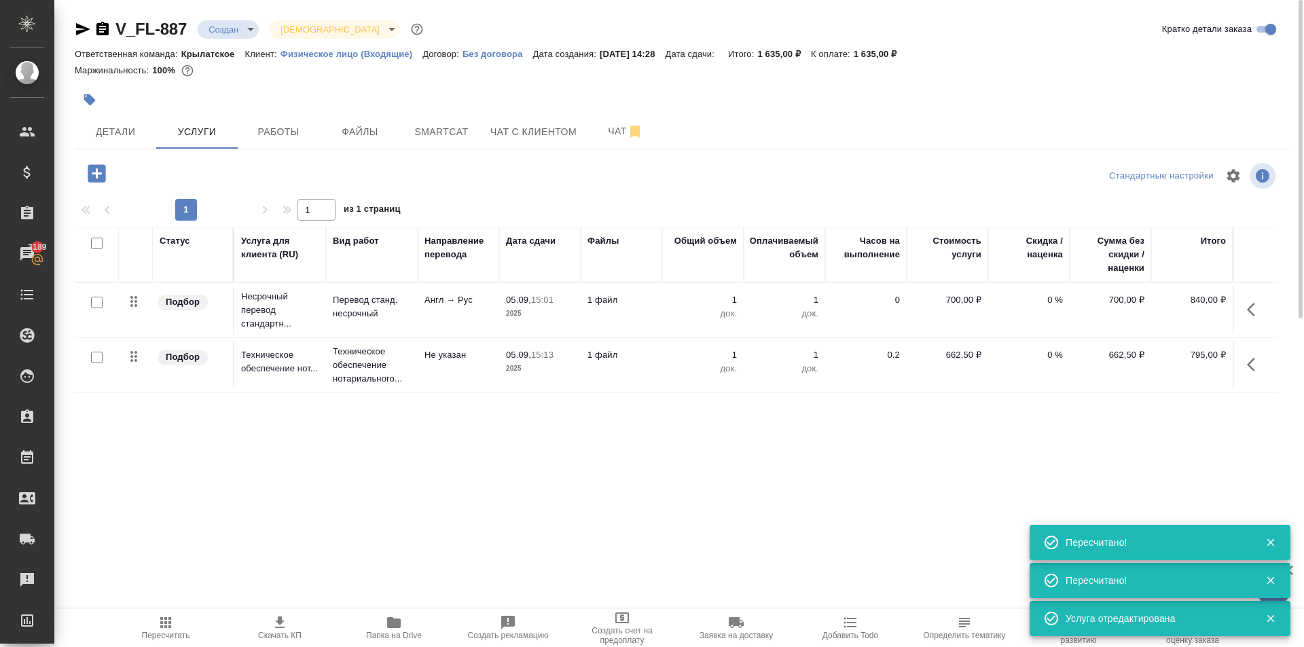
drag, startPoint x: 176, startPoint y: 602, endPoint x: 173, endPoint y: 630, distance: 28.7
click at [176, 602] on div ".cls-1 fill:#fff; AWATERA Kasymov Timur Клиенты Спецификации Заказы 3189 Чаты T…" at bounding box center [652, 323] width 1304 height 647
click at [173, 630] on icon "button" at bounding box center [166, 623] width 16 height 16
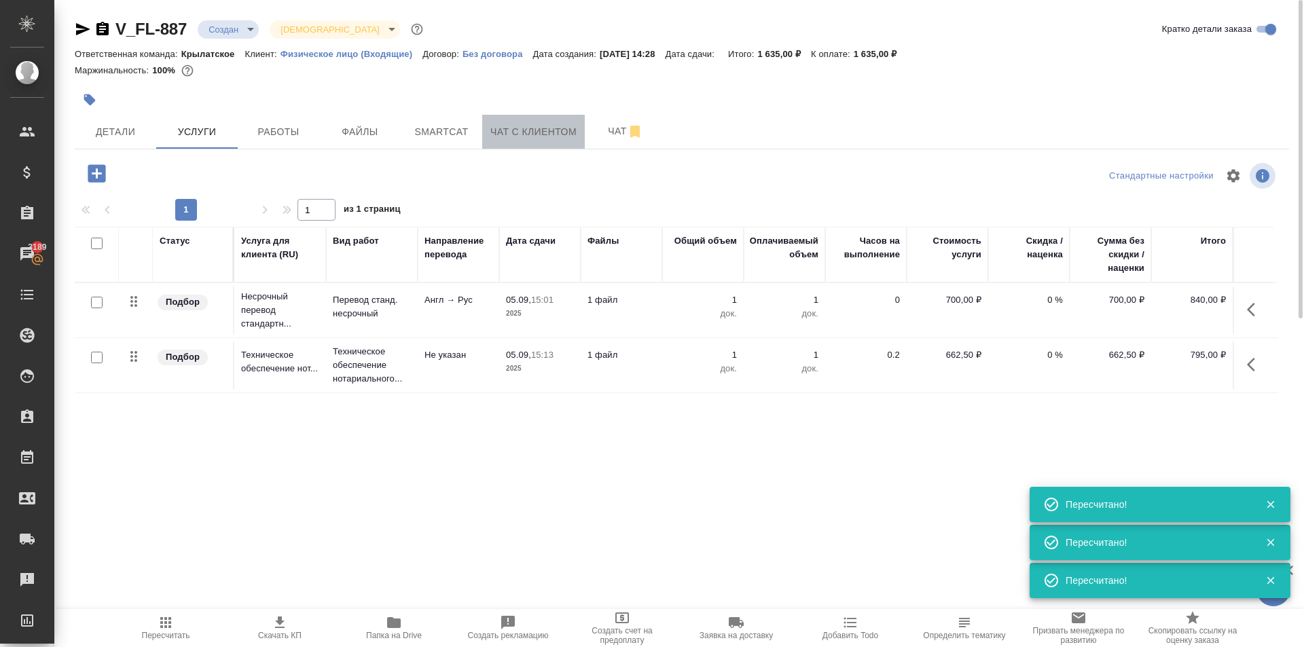
click at [527, 126] on span "Чат с клиентом" at bounding box center [533, 132] width 86 height 17
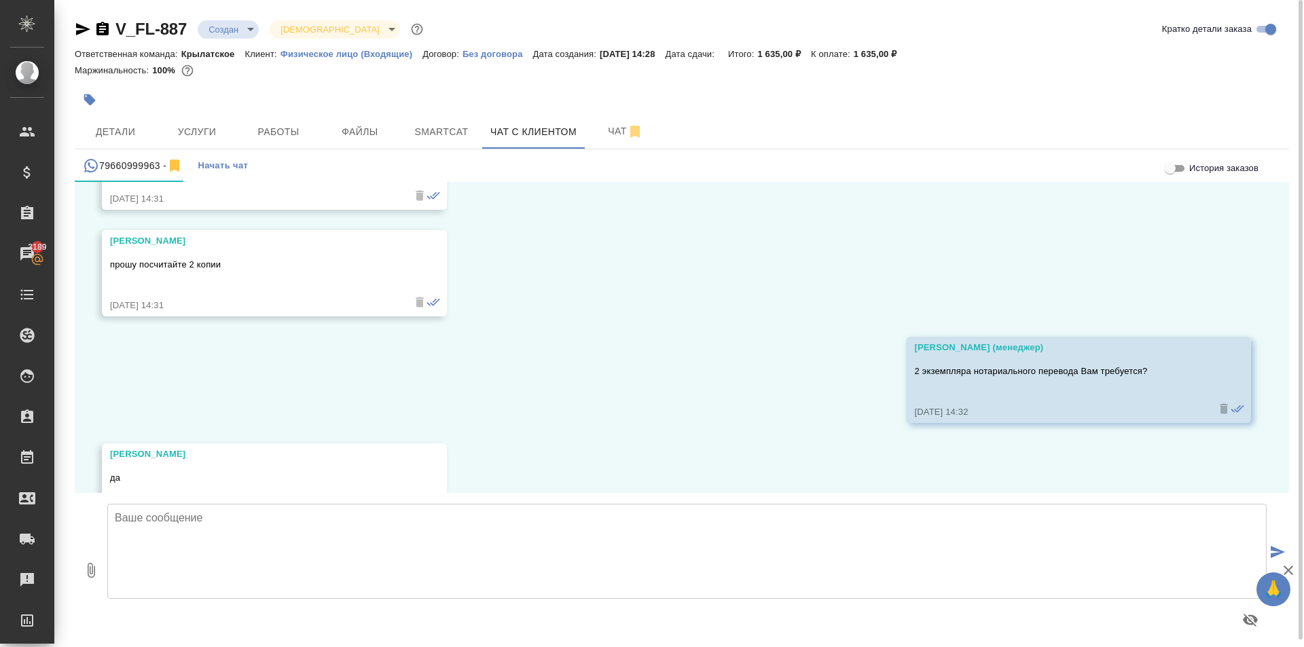
scroll to position [3204, 0]
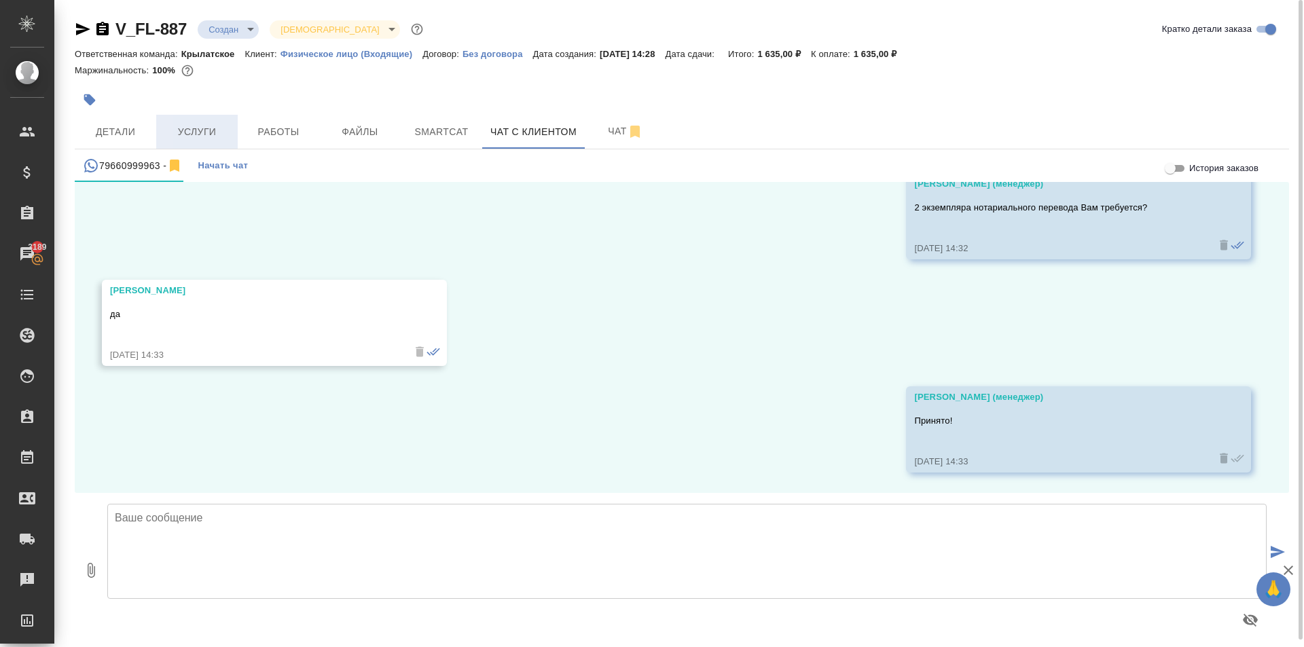
click at [230, 130] on button "Услуги" at bounding box center [197, 132] width 82 height 34
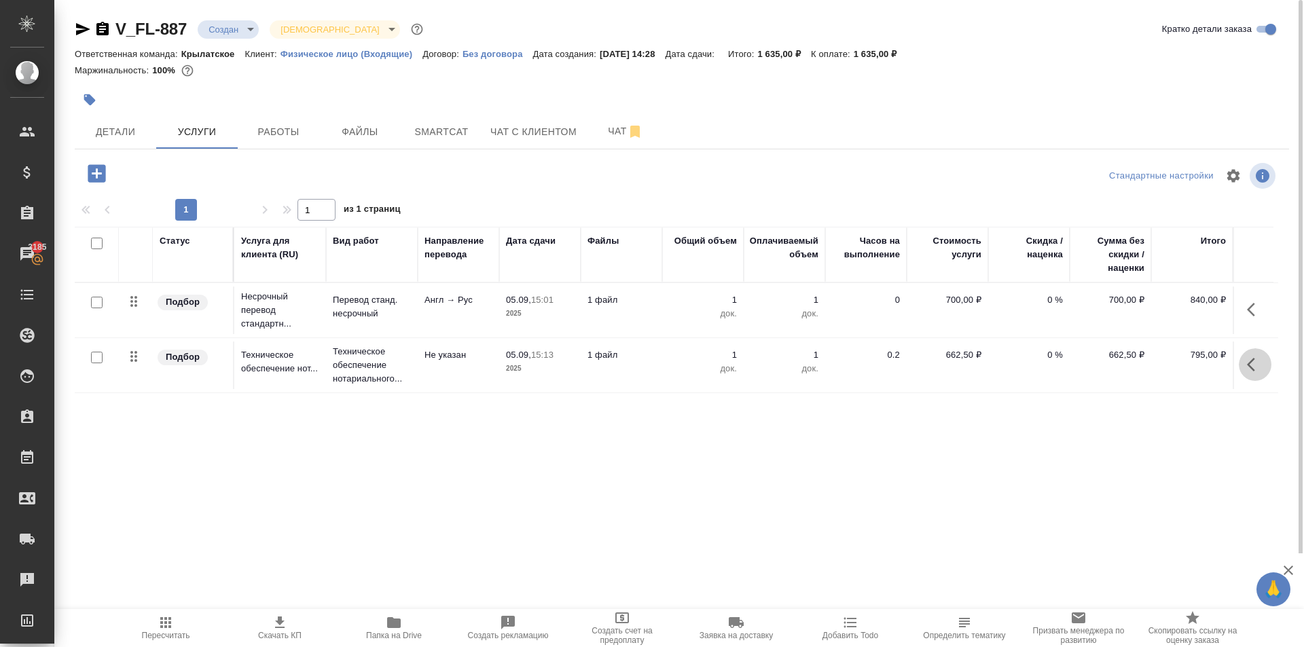
click at [1250, 363] on icon "button" at bounding box center [1251, 365] width 8 height 14
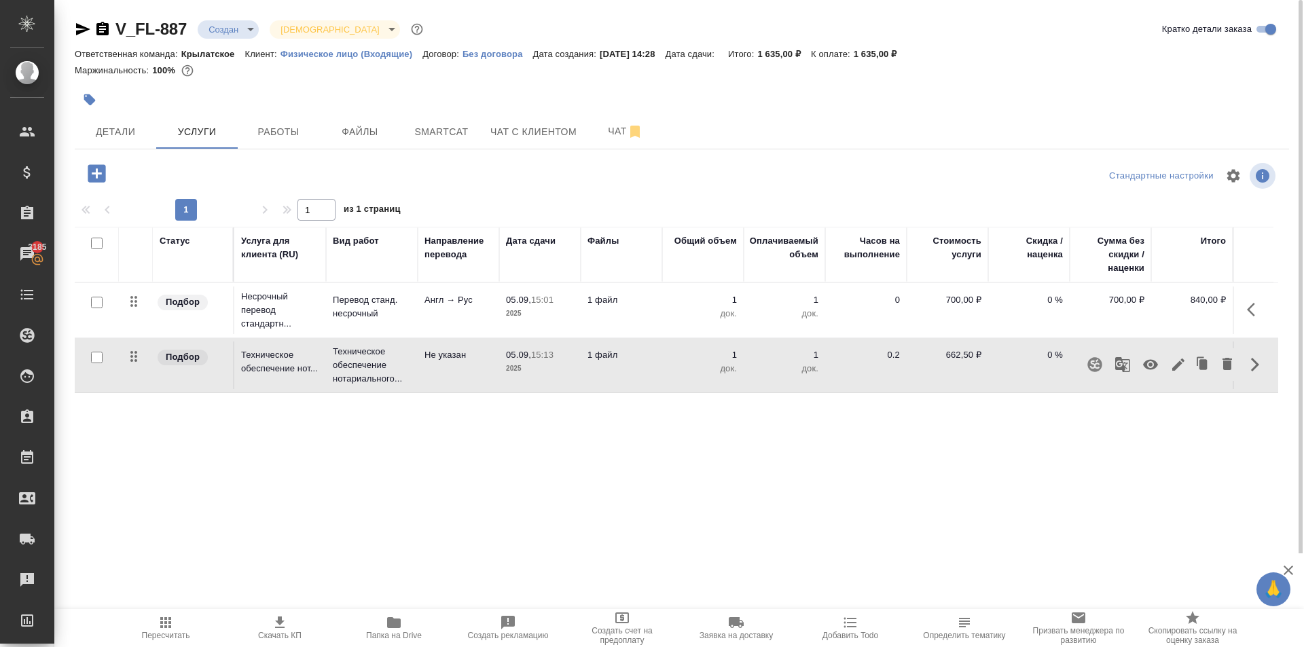
click at [1176, 365] on icon "button" at bounding box center [1178, 365] width 12 height 12
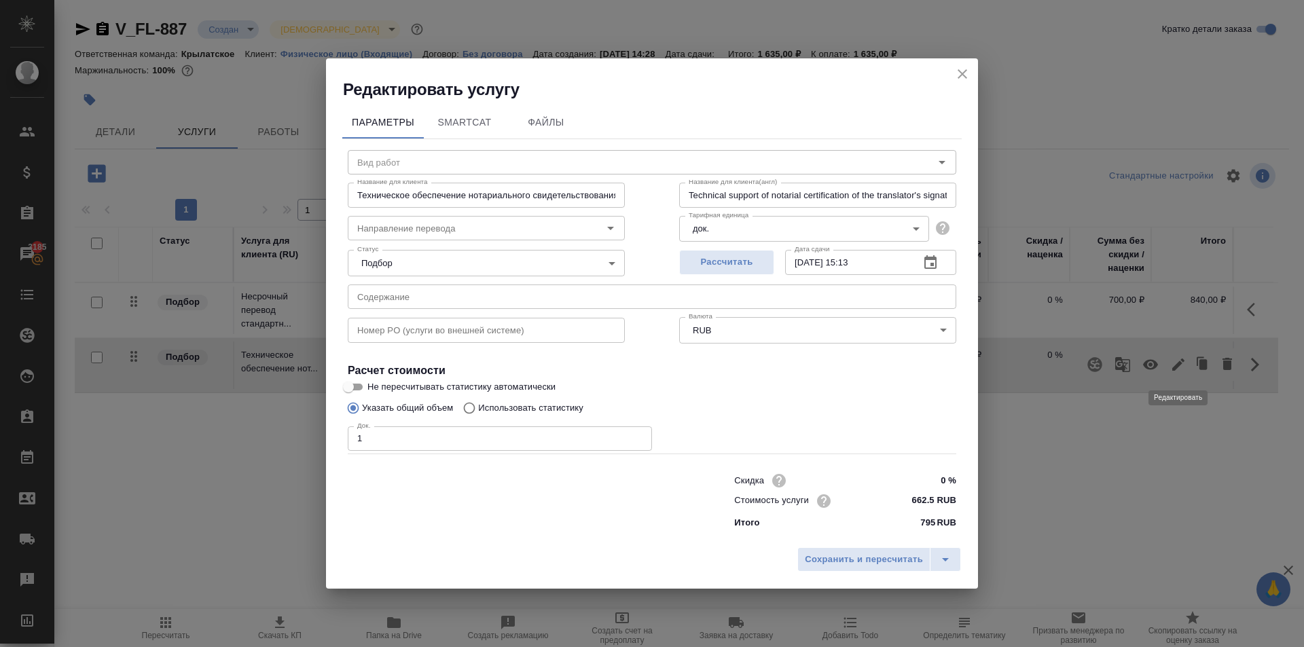
type input "Техническое обеспечение нотариального свидетельствования подлинности подписи пе…"
type input "Не указан"
click at [313, 432] on div "Редактировать услугу Параметры SmartCat Файлы Вид работ Техническое обеспечение…" at bounding box center [652, 323] width 1304 height 647
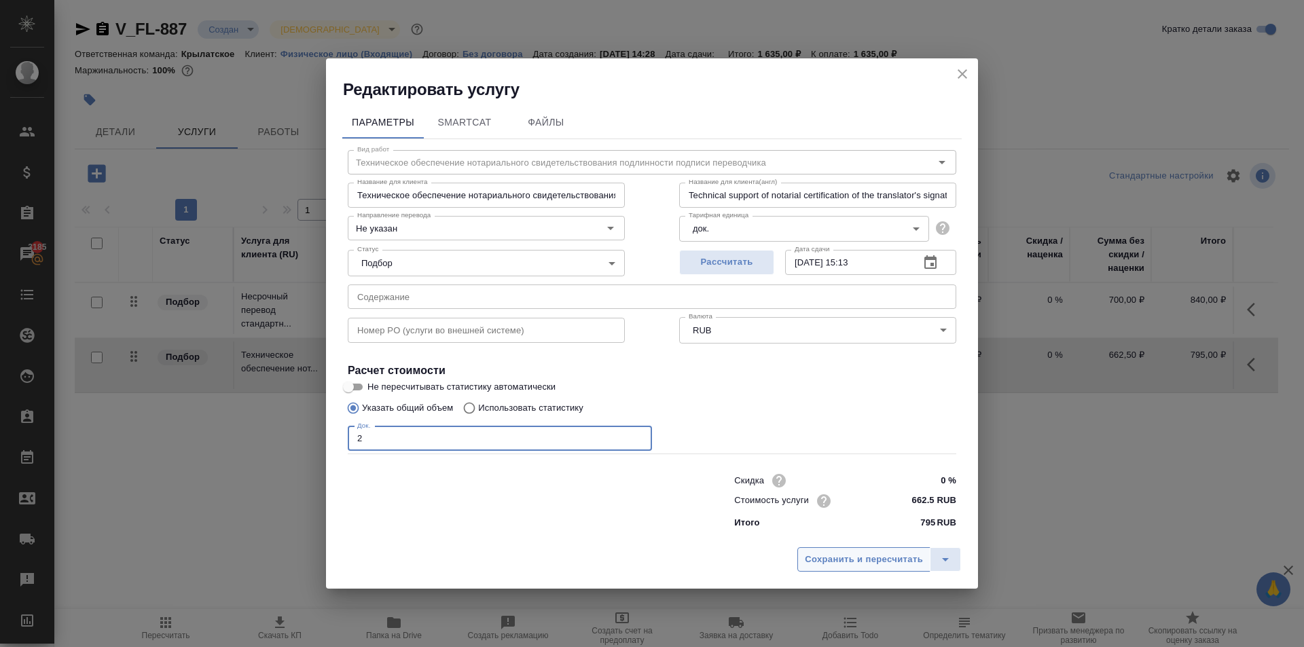
type input "2"
click at [827, 557] on span "Сохранить и пересчитать" at bounding box center [864, 560] width 118 height 16
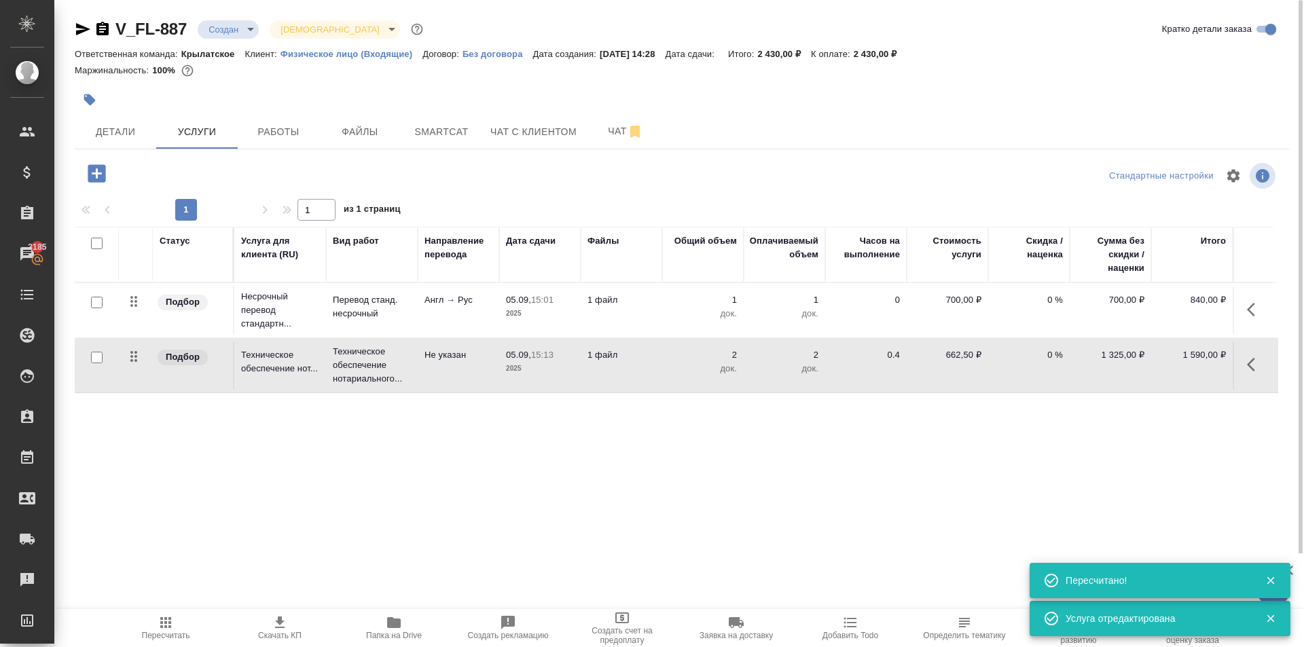
click at [162, 619] on icon "button" at bounding box center [165, 622] width 11 height 11
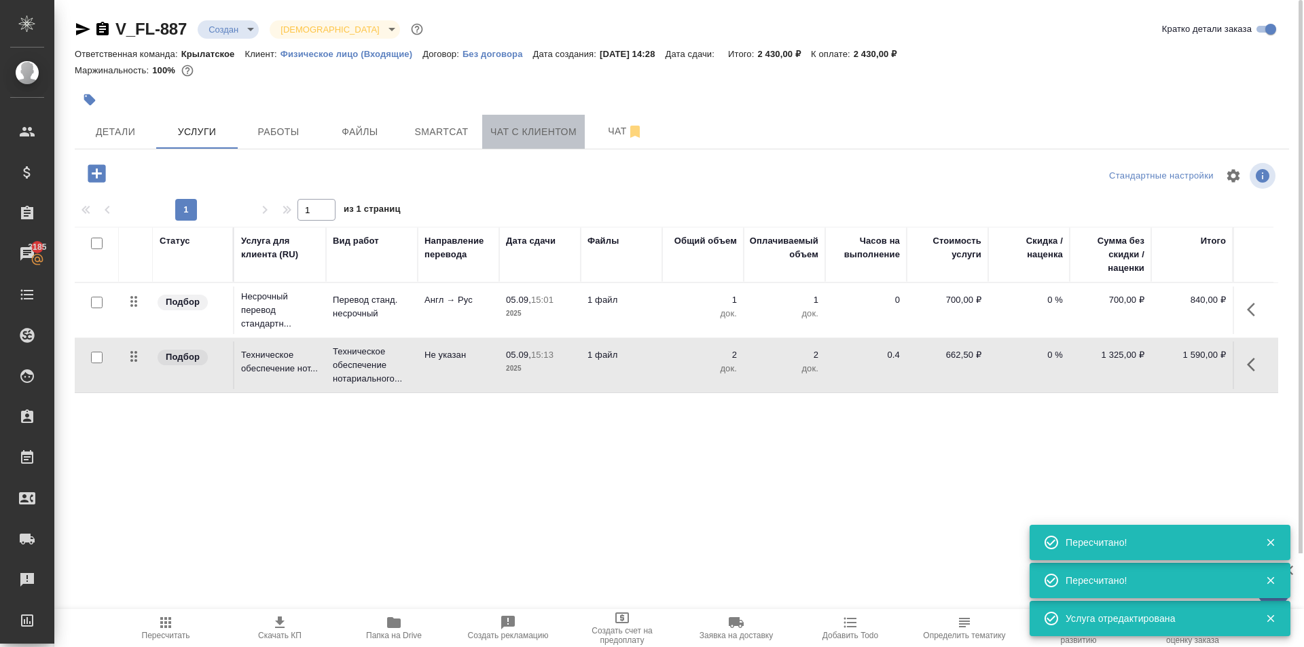
click at [539, 128] on span "Чат с клиентом" at bounding box center [533, 132] width 86 height 17
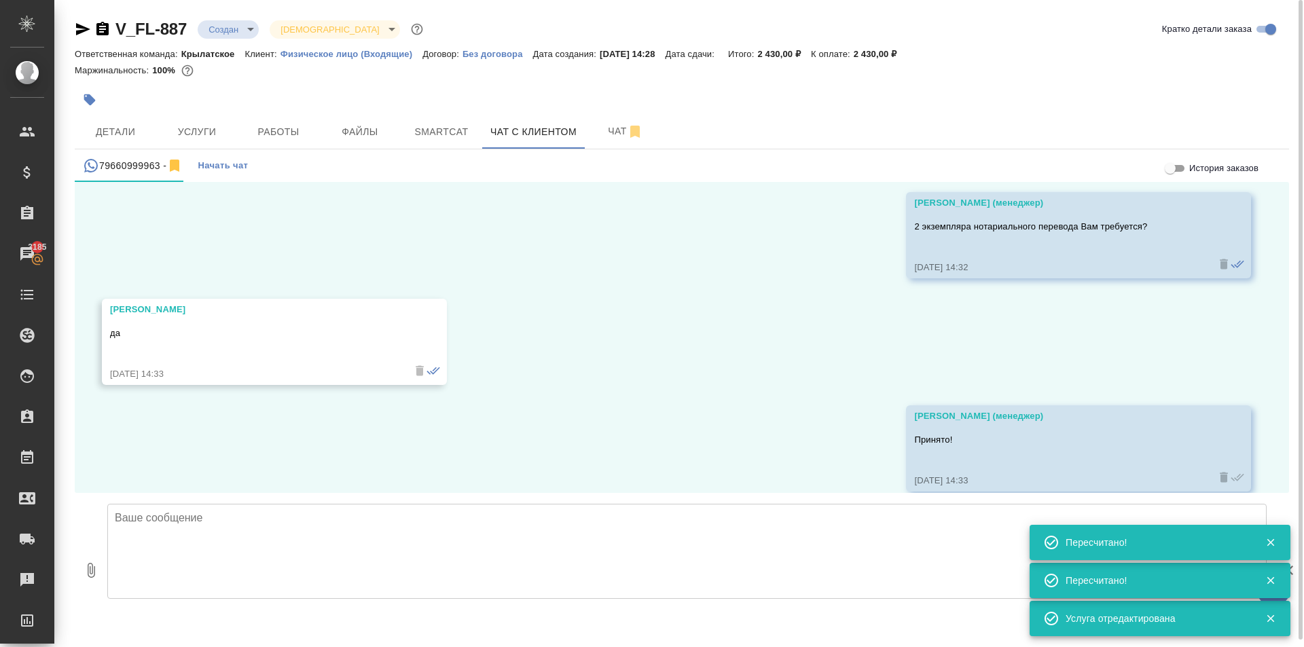
scroll to position [3204, 0]
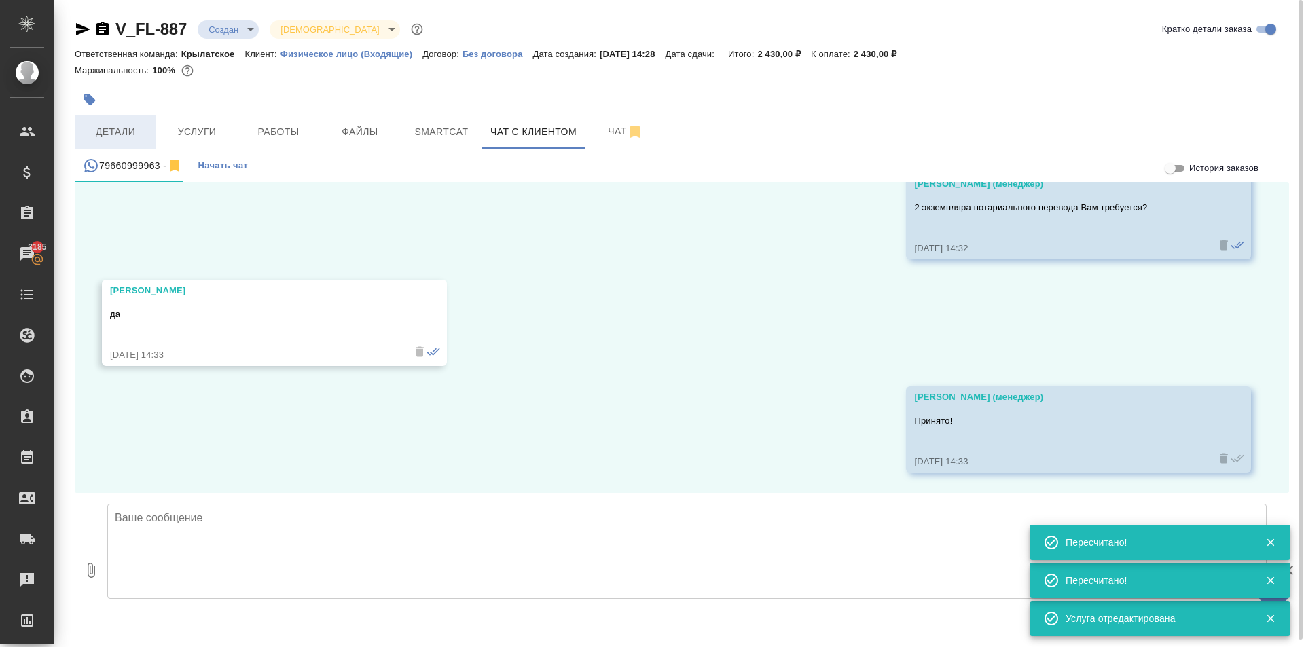
click at [120, 140] on span "Детали" at bounding box center [115, 132] width 65 height 17
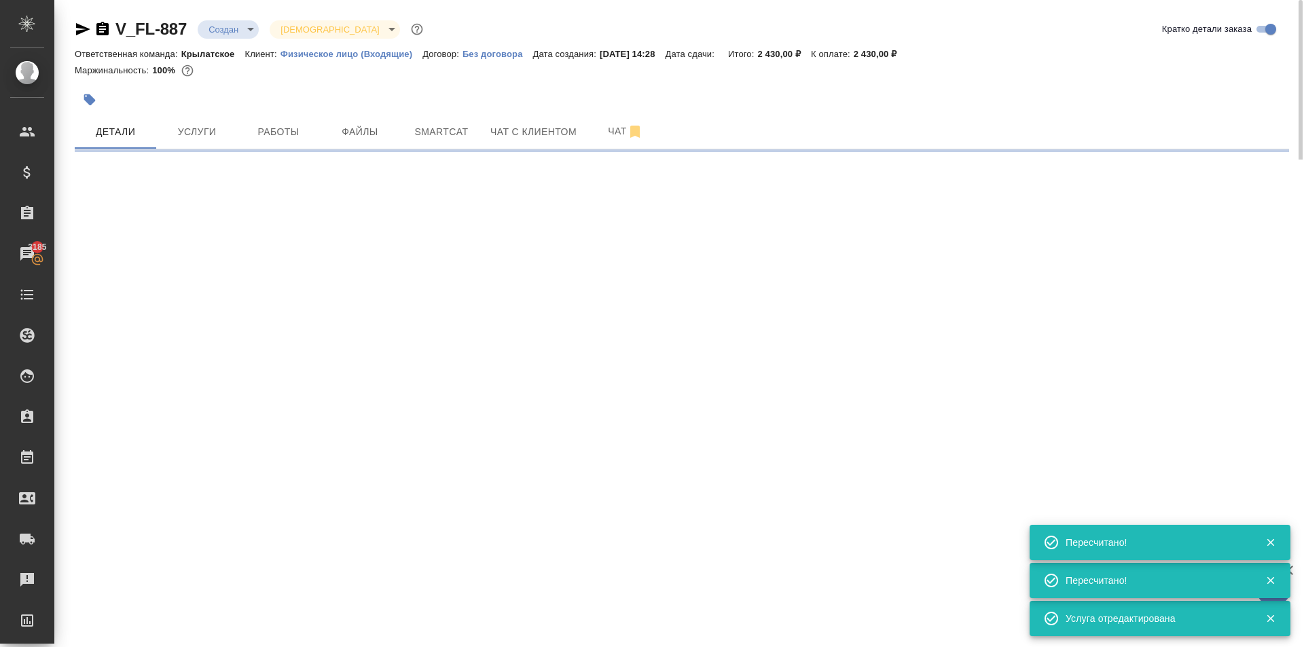
select select "RU"
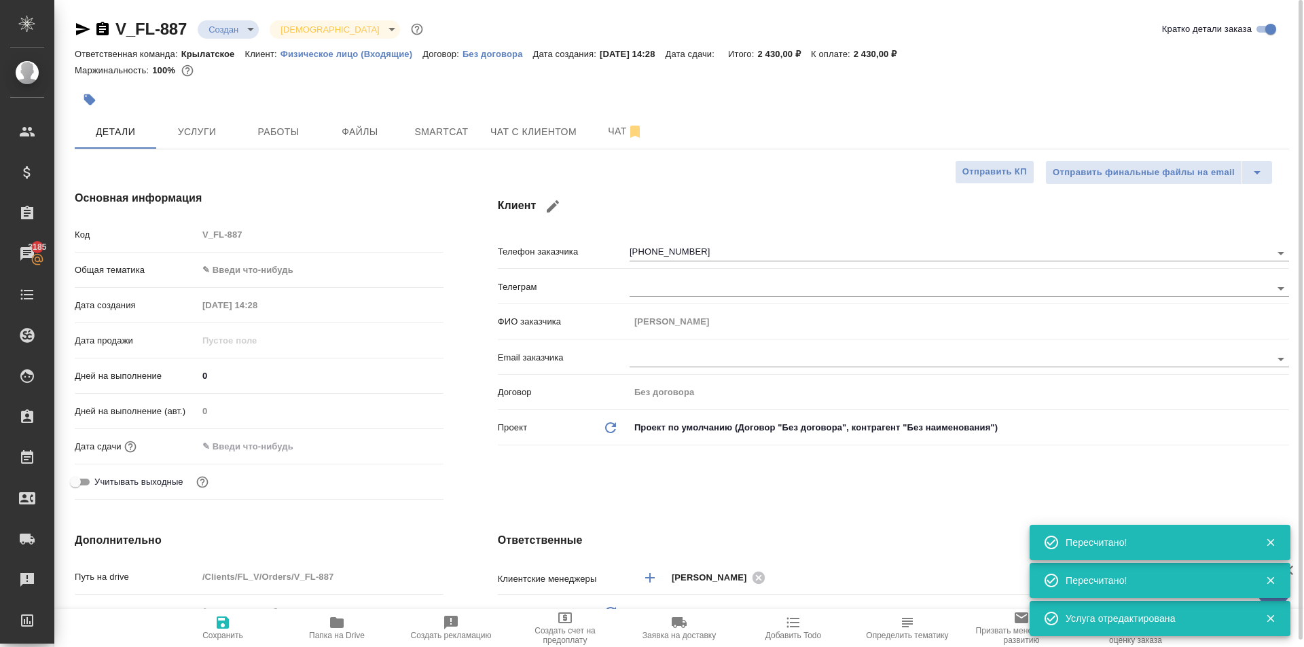
type textarea "x"
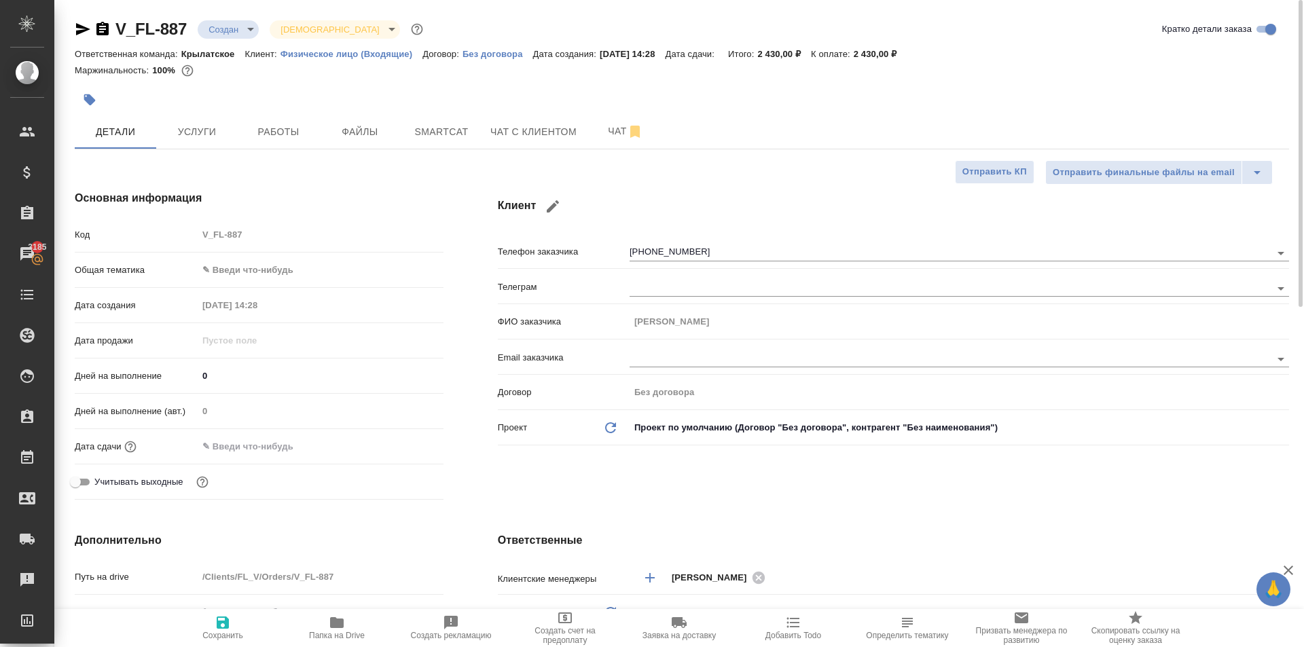
click at [148, 85] on div at bounding box center [480, 100] width 810 height 30
click at [504, 139] on span "Чат с клиентом" at bounding box center [533, 132] width 86 height 17
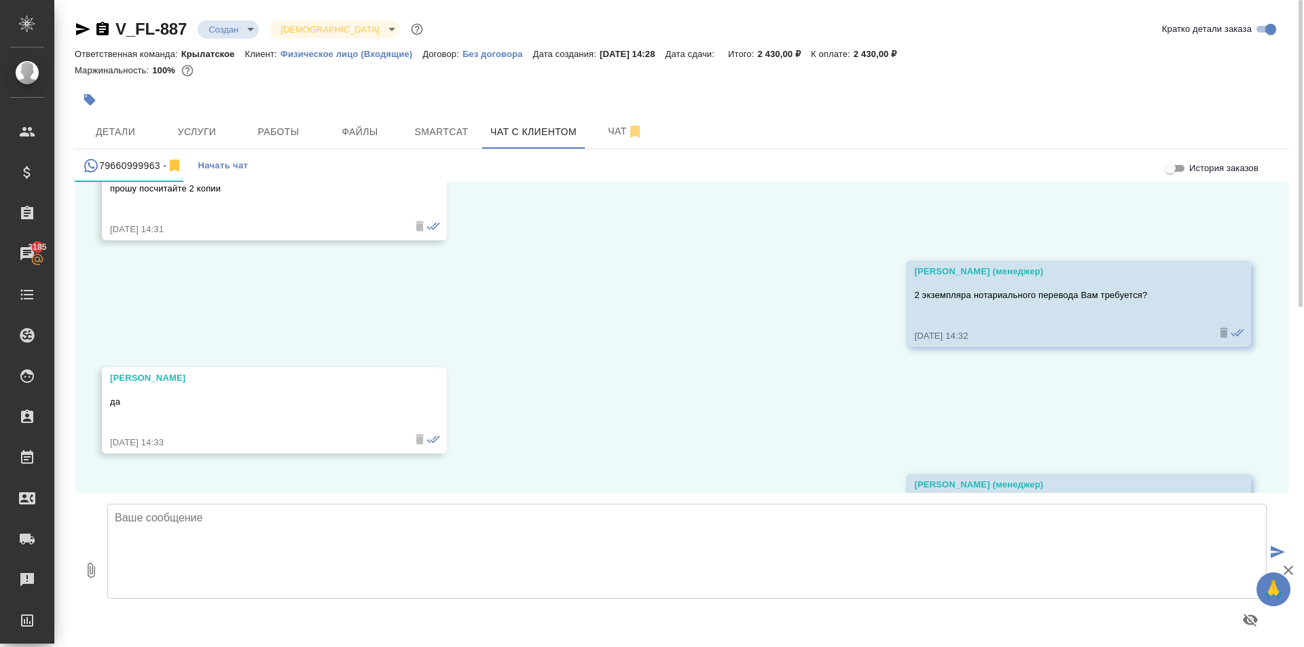
click at [164, 549] on textarea at bounding box center [686, 551] width 1159 height 95
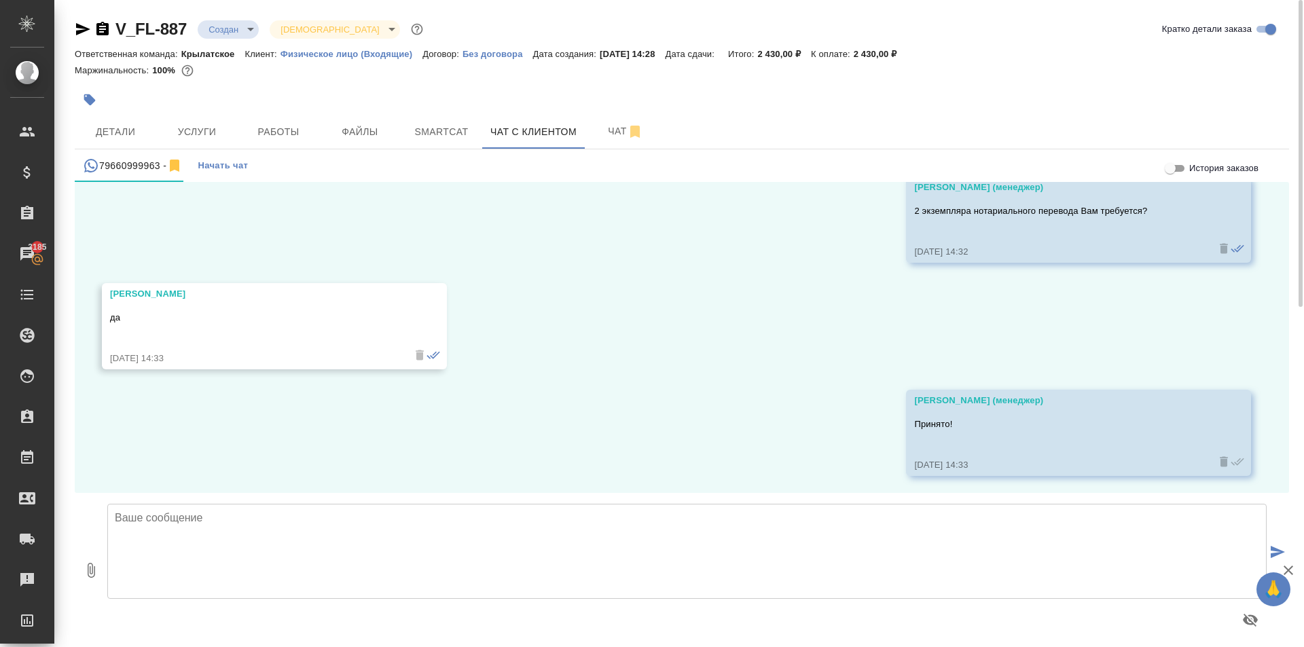
scroll to position [3204, 0]
paste textarea "Срок исполнения: 1 рабочий день. Стоимость заказа составит: 2 430 руб. (!) в ст…"
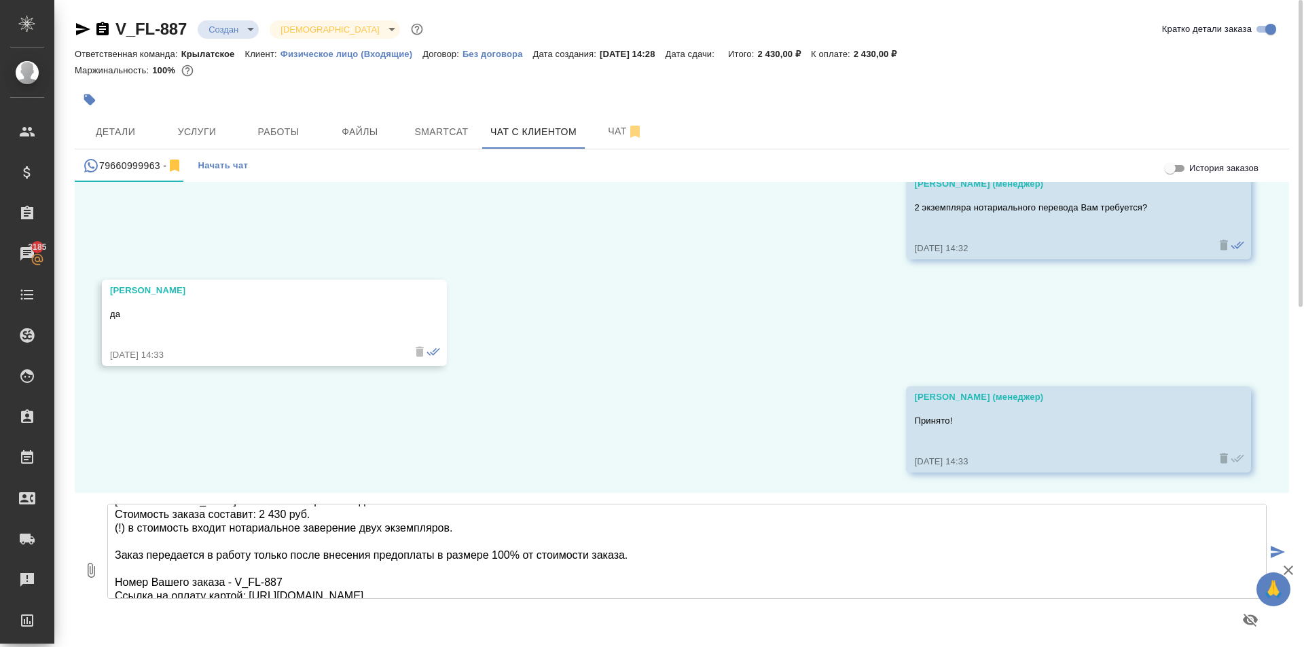
scroll to position [0, 0]
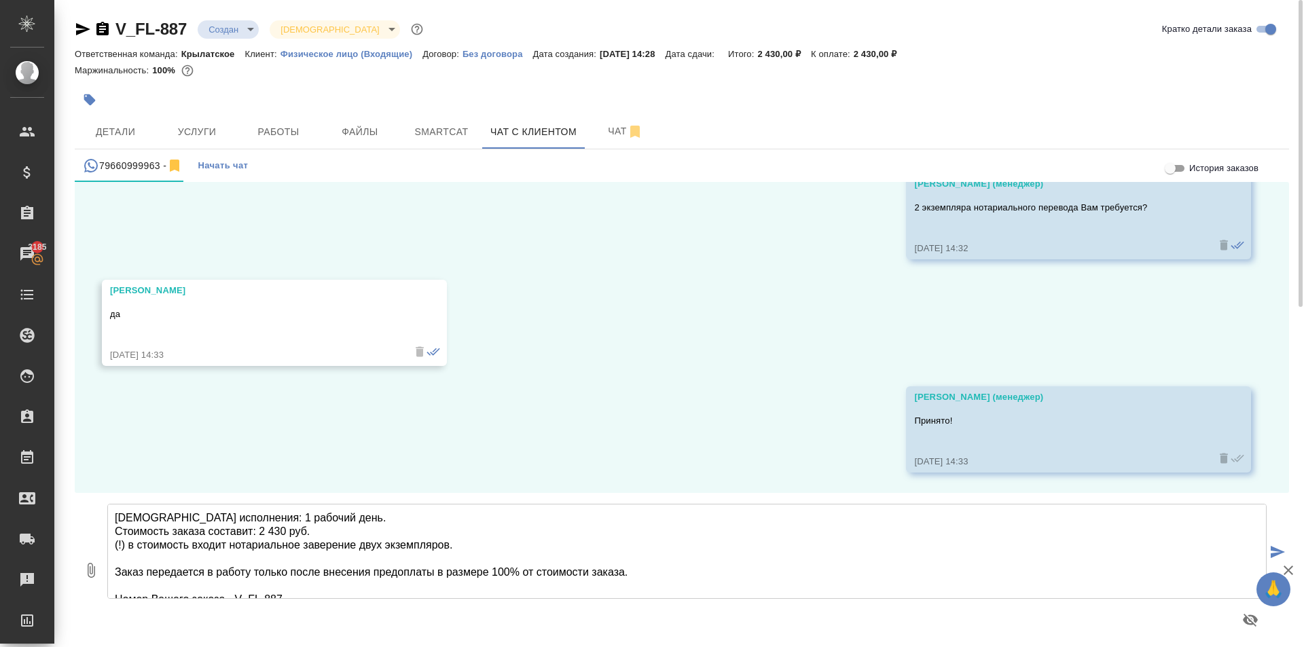
click at [361, 547] on textarea "Срок исполнения: 1 рабочий день. Стоимость заказа составит: 2 430 руб. (!) в ст…" at bounding box center [686, 551] width 1159 height 95
click at [486, 535] on textarea "Срок исполнения: 1 рабочий день. Стоимость заказа составит: 2 430 руб. (!) в ст…" at bounding box center [686, 551] width 1159 height 95
click at [494, 545] on textarea "Срок исполнения: 1 рабочий день. Стоимость заказа составит: 2 430 руб. (!) в ст…" at bounding box center [686, 551] width 1159 height 95
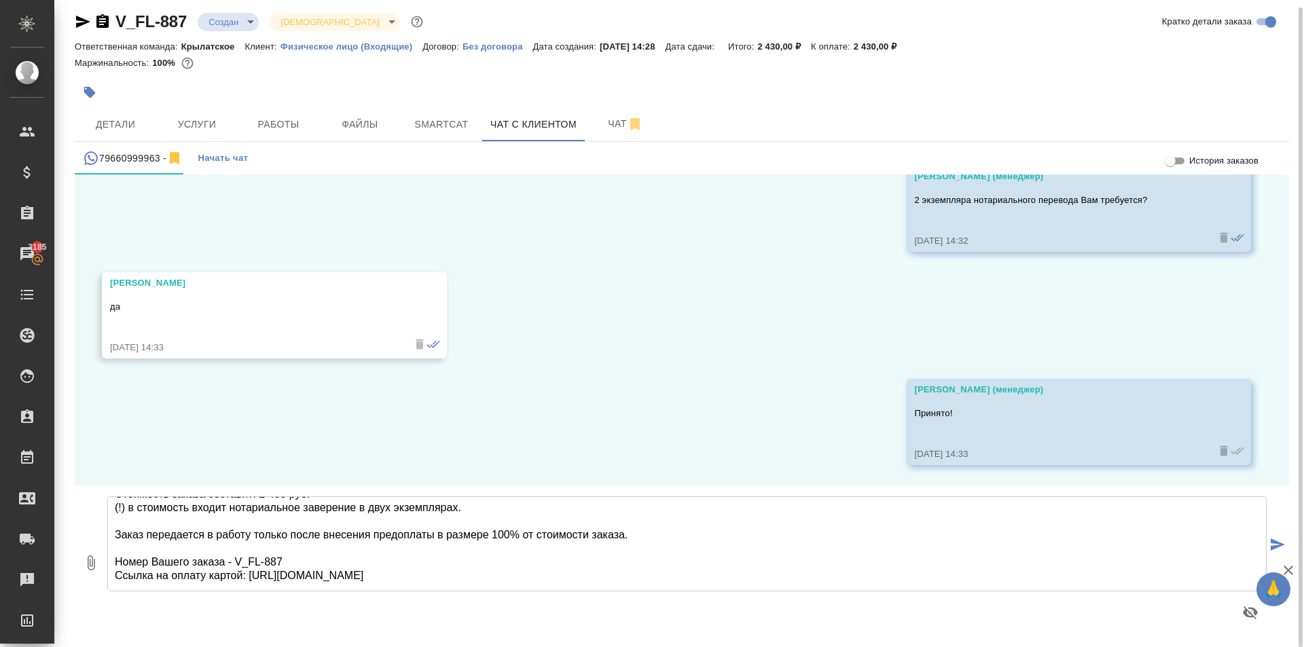
scroll to position [56, 0]
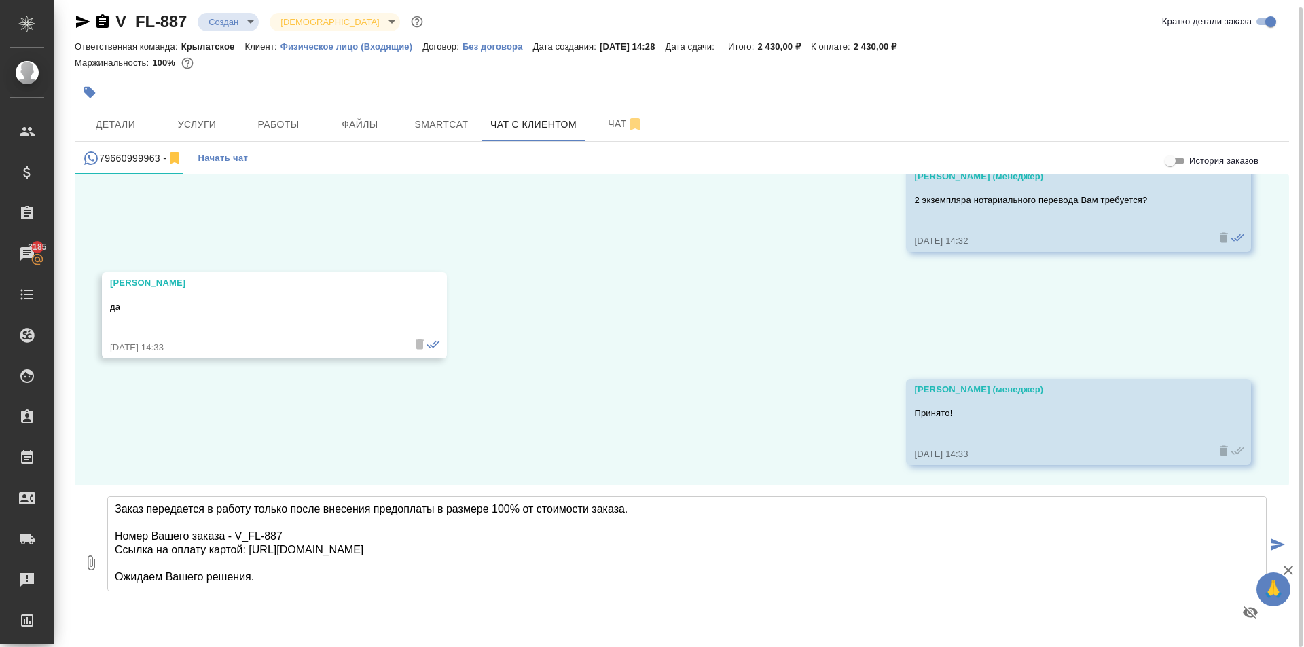
click at [433, 575] on textarea "Срок исполнения: 1 рабочий день. Стоимость заказа составит: 2 430 руб. (!) в ст…" at bounding box center [686, 543] width 1159 height 95
type textarea "Срок исполнения: 1 рабочий день. Стоимость заказа составит: 2 430 руб. (!) в ст…"
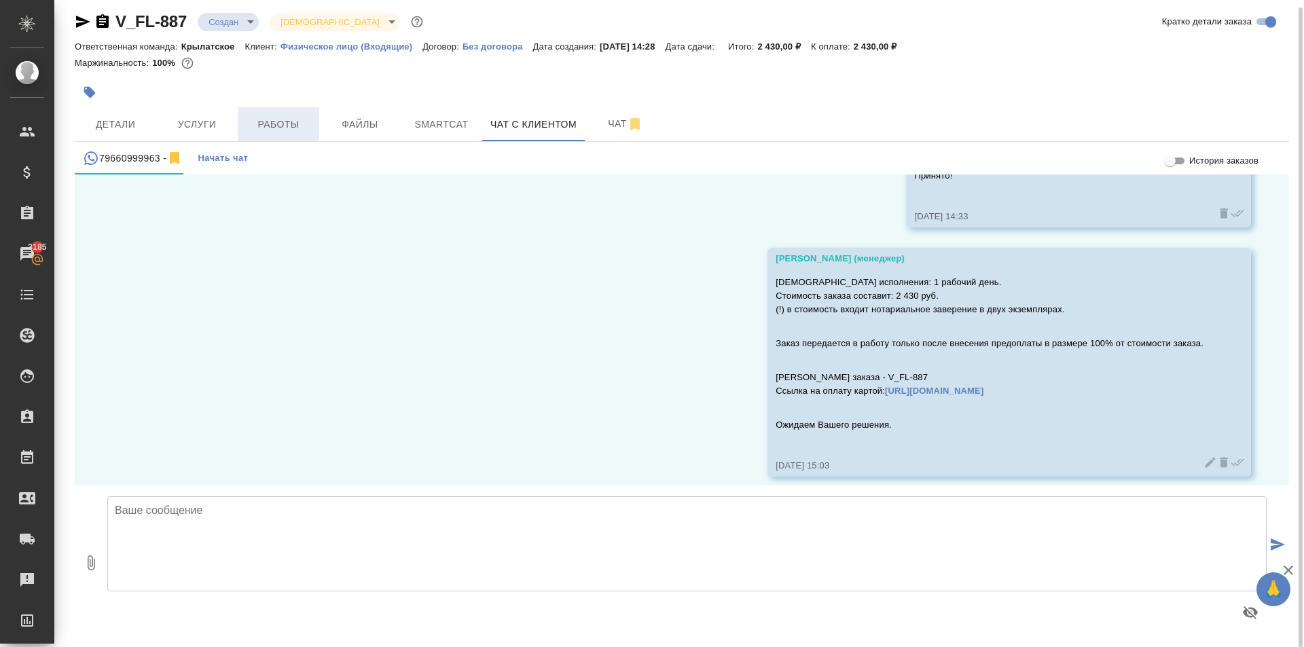
scroll to position [3453, 0]
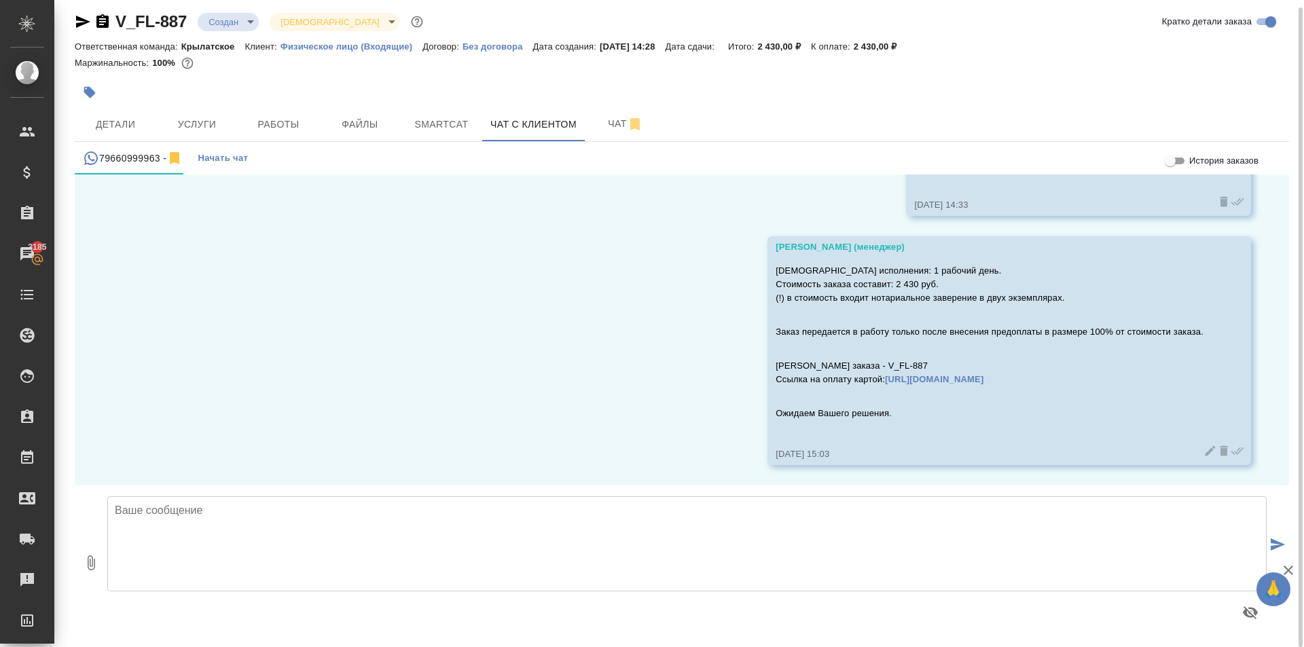
drag, startPoint x: 458, startPoint y: 386, endPoint x: 447, endPoint y: 397, distance: 16.3
click at [458, 386] on div "11.02, вторник (менеджер) Павел, добрый день! Направьте, пожалуйста, в этот чат…" at bounding box center [682, 330] width 1214 height 311
click at [214, 25] on body "🙏 .cls-1 fill:#fff; AWATERA Kasymov Timur Клиенты Спецификации Заказы 3185 Чаты…" at bounding box center [652, 323] width 1304 height 647
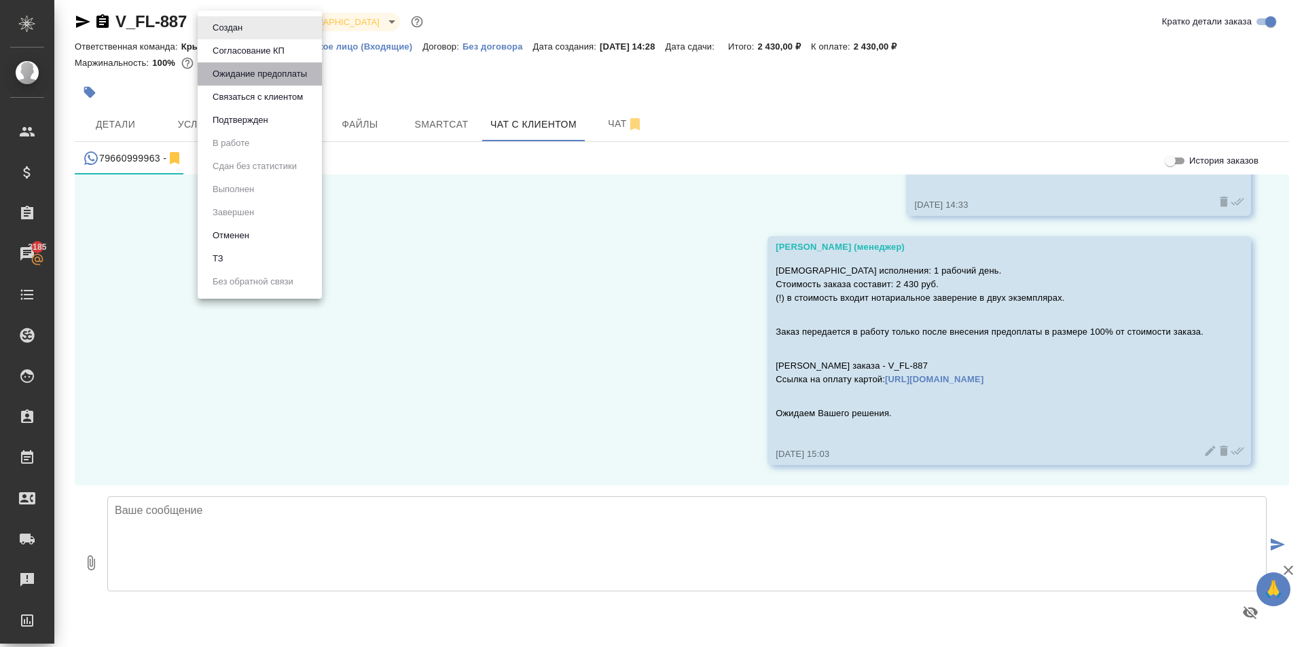
click at [240, 82] on li "Ожидание предоплаты" at bounding box center [260, 73] width 124 height 23
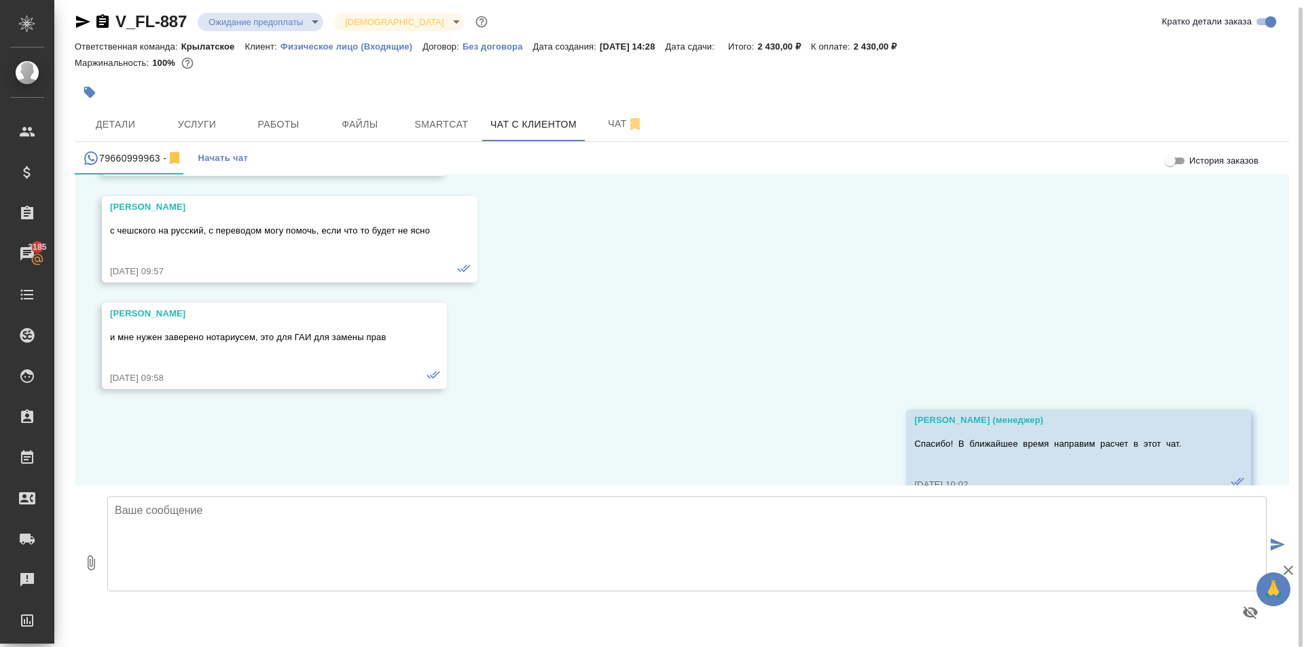
click at [89, 96] on icon "button" at bounding box center [90, 93] width 12 height 12
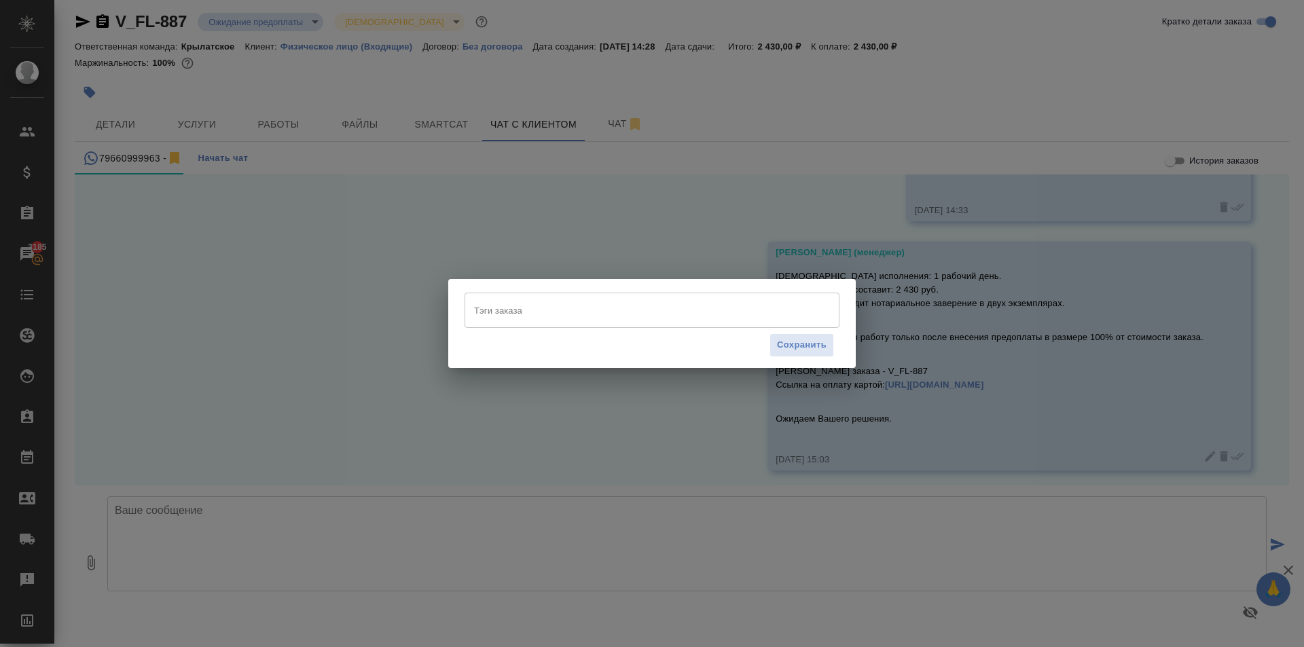
click at [499, 323] on div "Тэги заказа" at bounding box center [652, 310] width 375 height 35
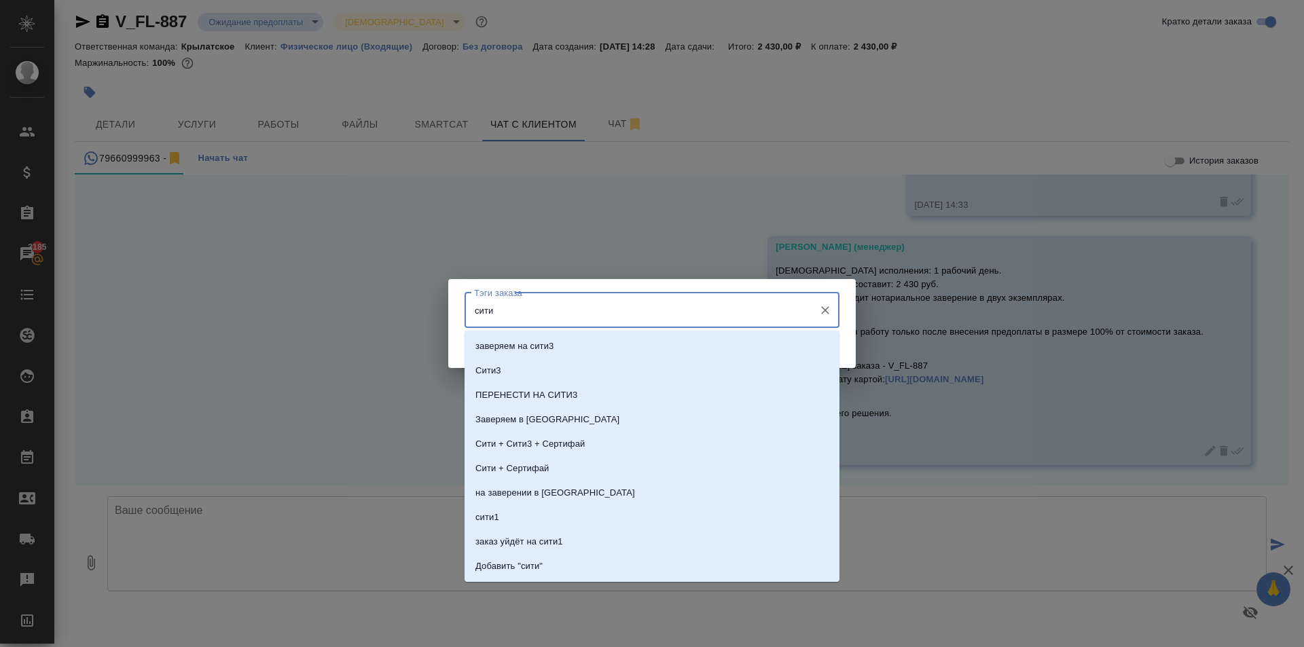
type input "сити1"
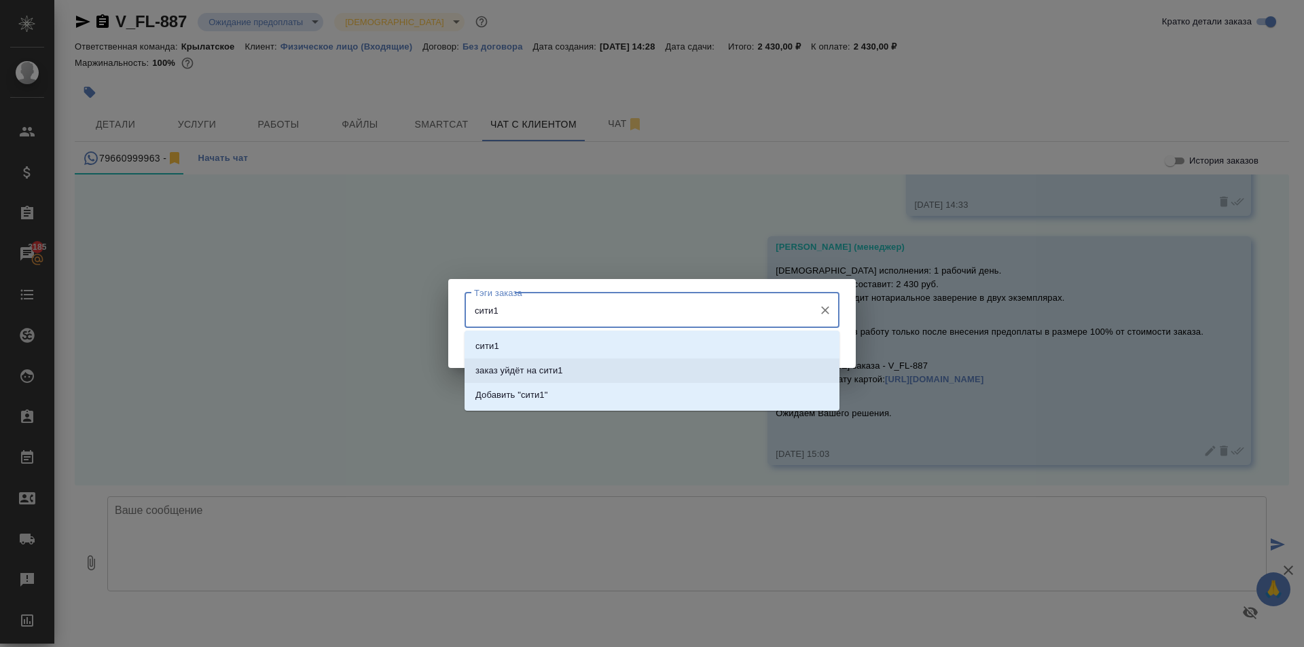
click at [598, 366] on li "заказ уйдёт на сити1" at bounding box center [652, 371] width 375 height 24
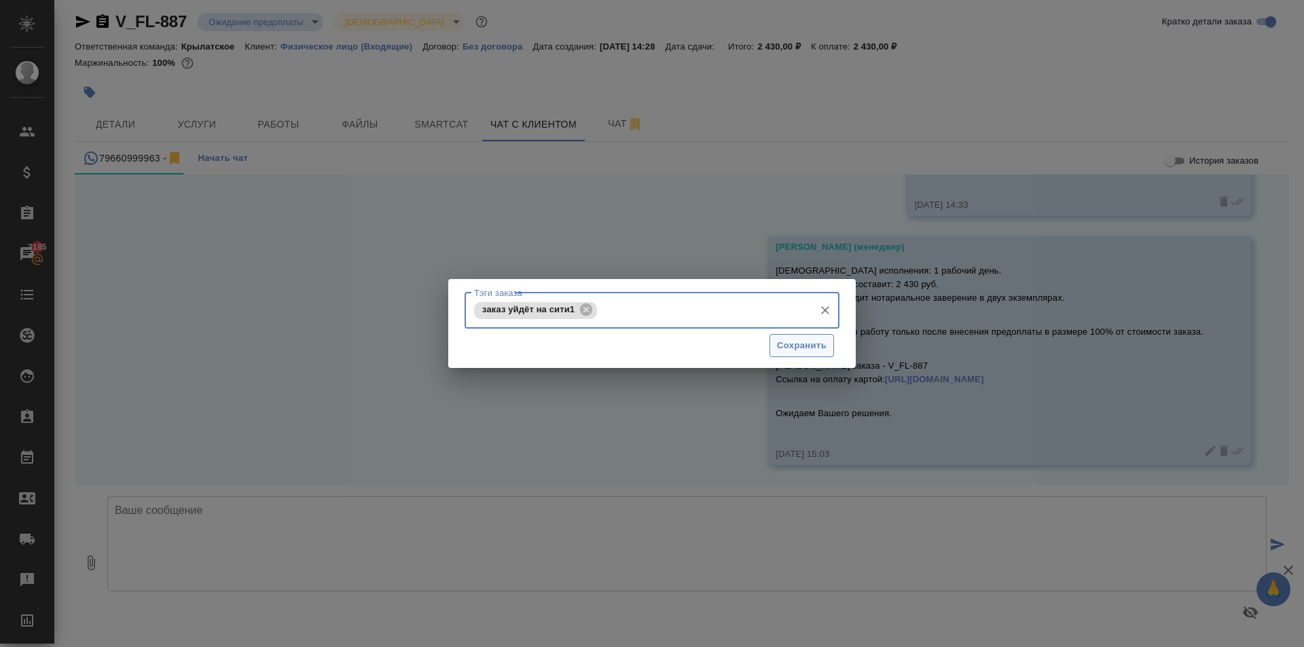
click at [819, 349] on span "Сохранить" at bounding box center [802, 346] width 50 height 16
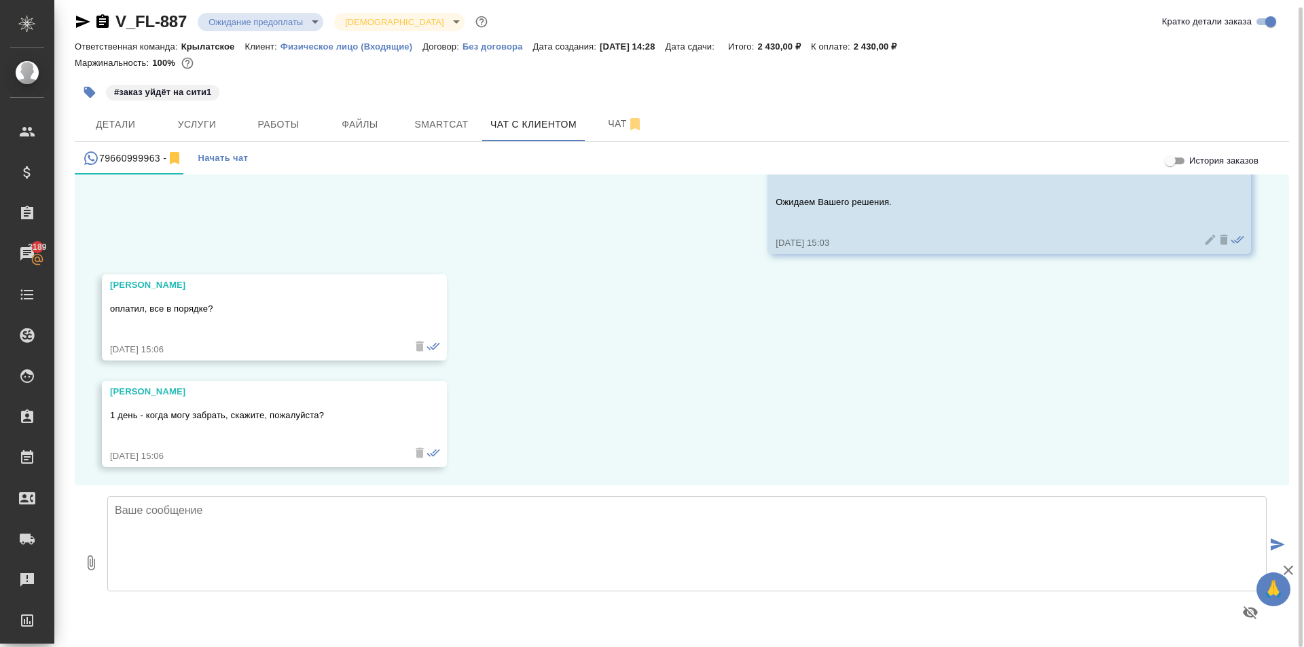
scroll to position [3666, 0]
click at [340, 536] on textarea at bounding box center [686, 543] width 1159 height 95
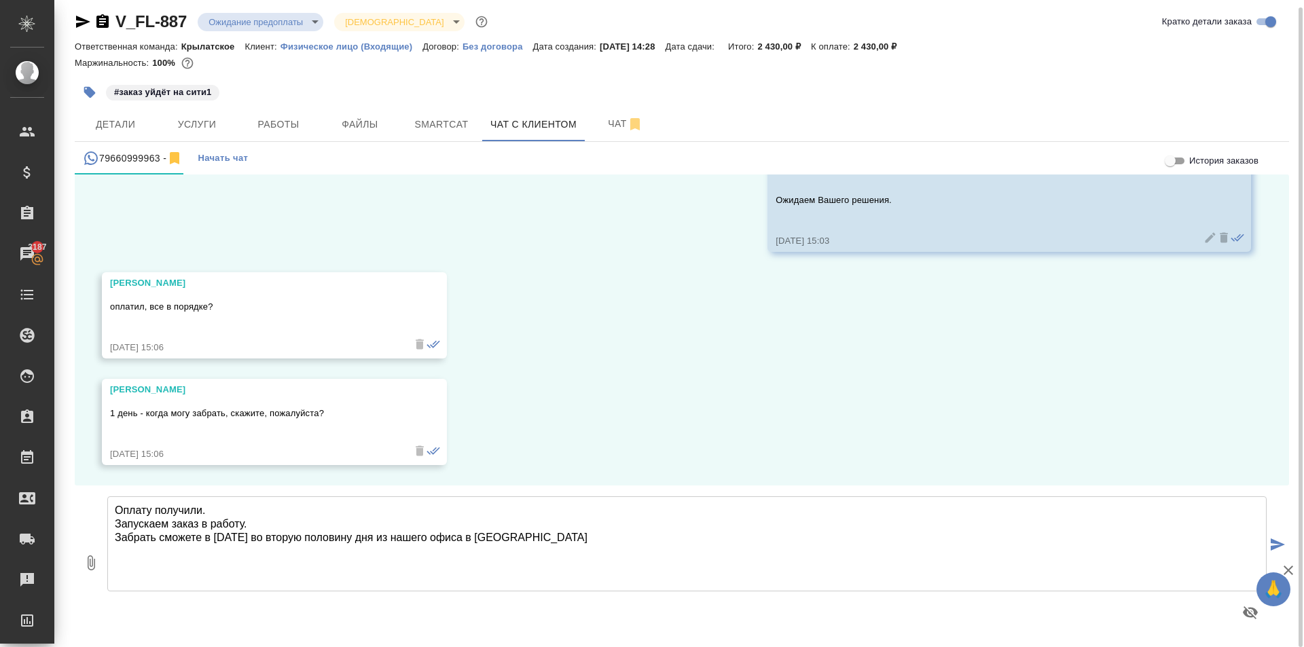
click at [588, 548] on textarea "Оплату получили. Запускаем заказ в работу. Забрать сможете в понедельник во вто…" at bounding box center [686, 543] width 1159 height 95
type textarea "Оплату получили. Запускаем заказ в работу. Забрать сможете в понедельник во вто…"
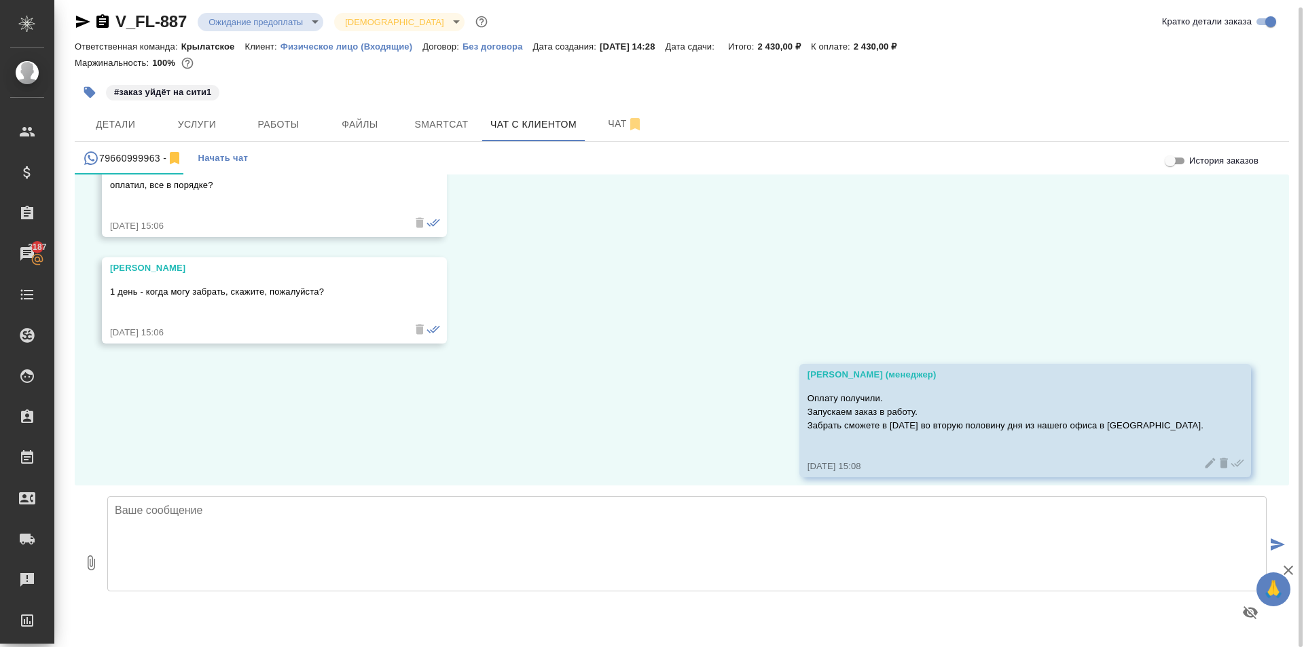
scroll to position [3800, 0]
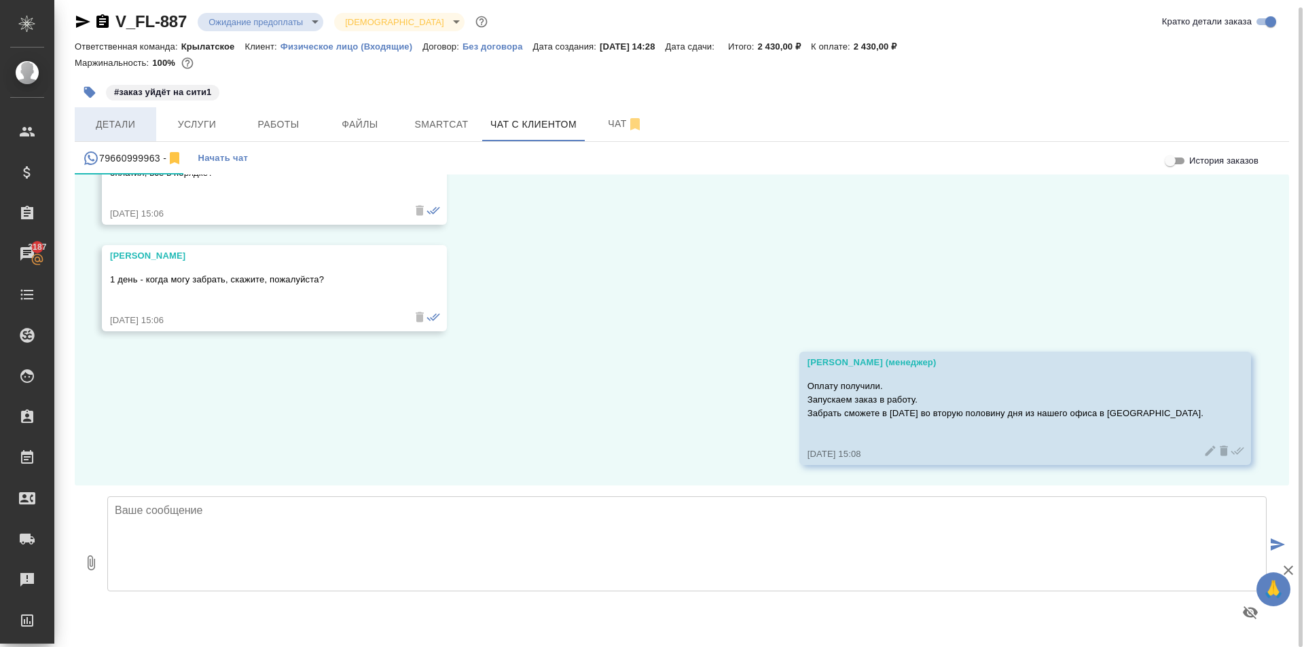
click at [109, 129] on span "Детали" at bounding box center [115, 124] width 65 height 17
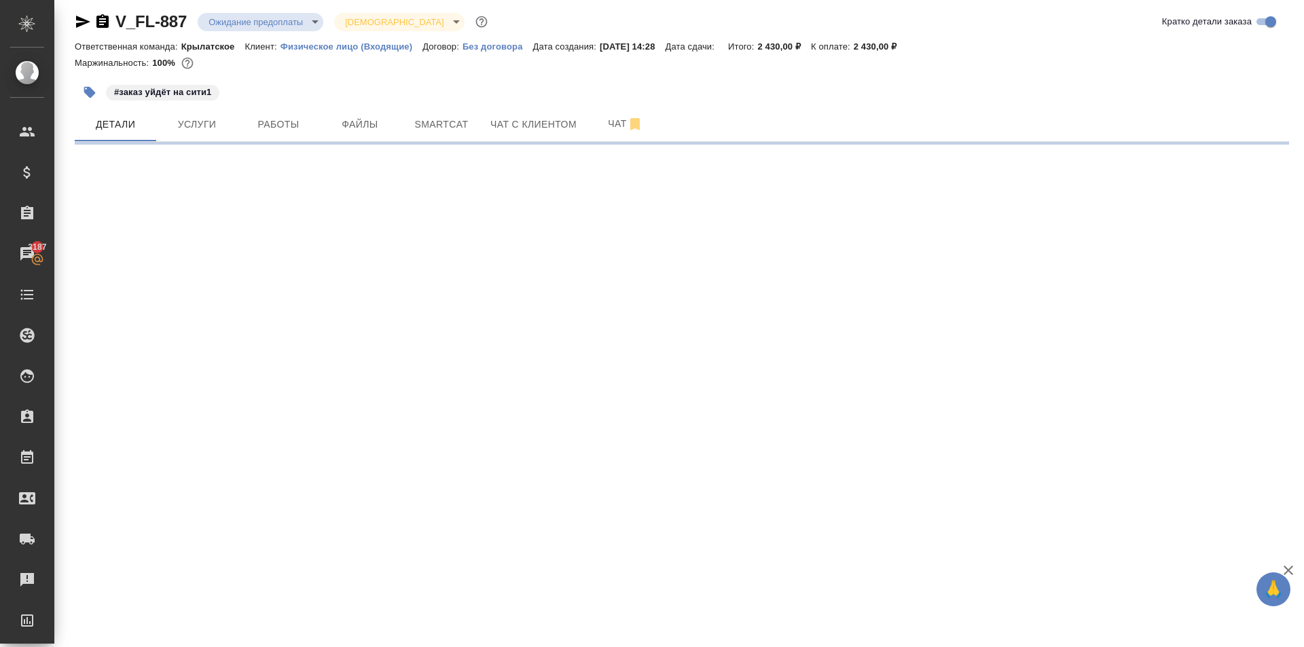
select select "RU"
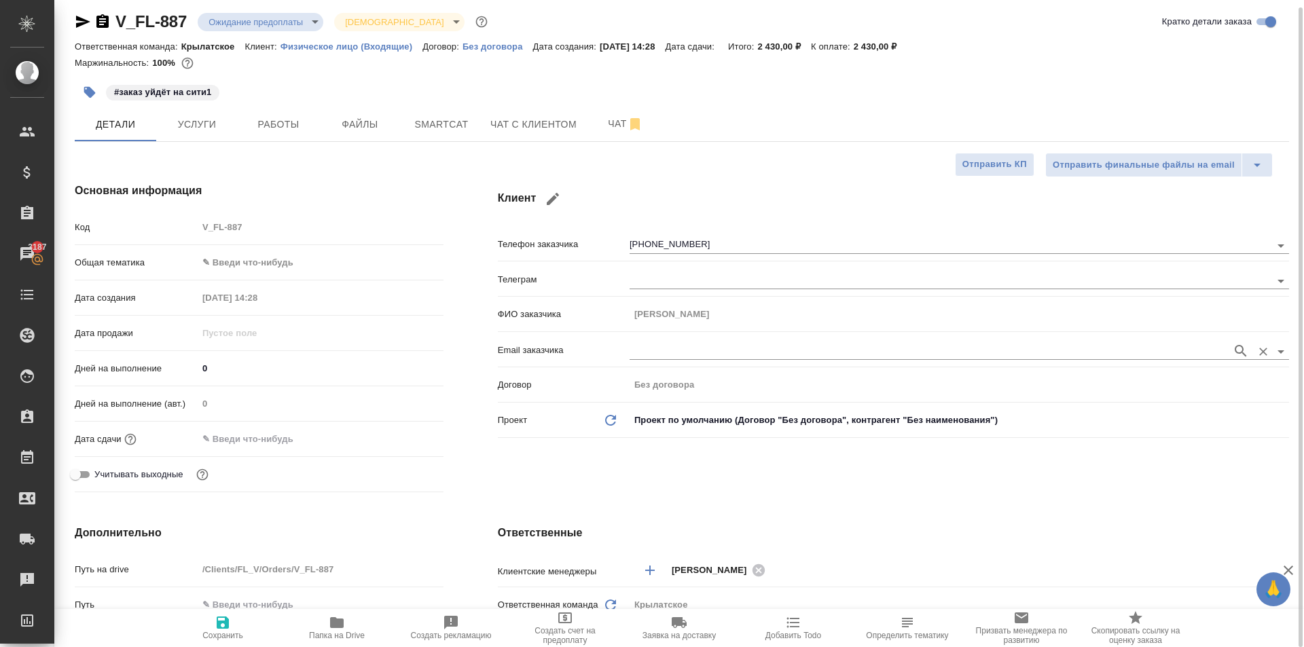
type textarea "x"
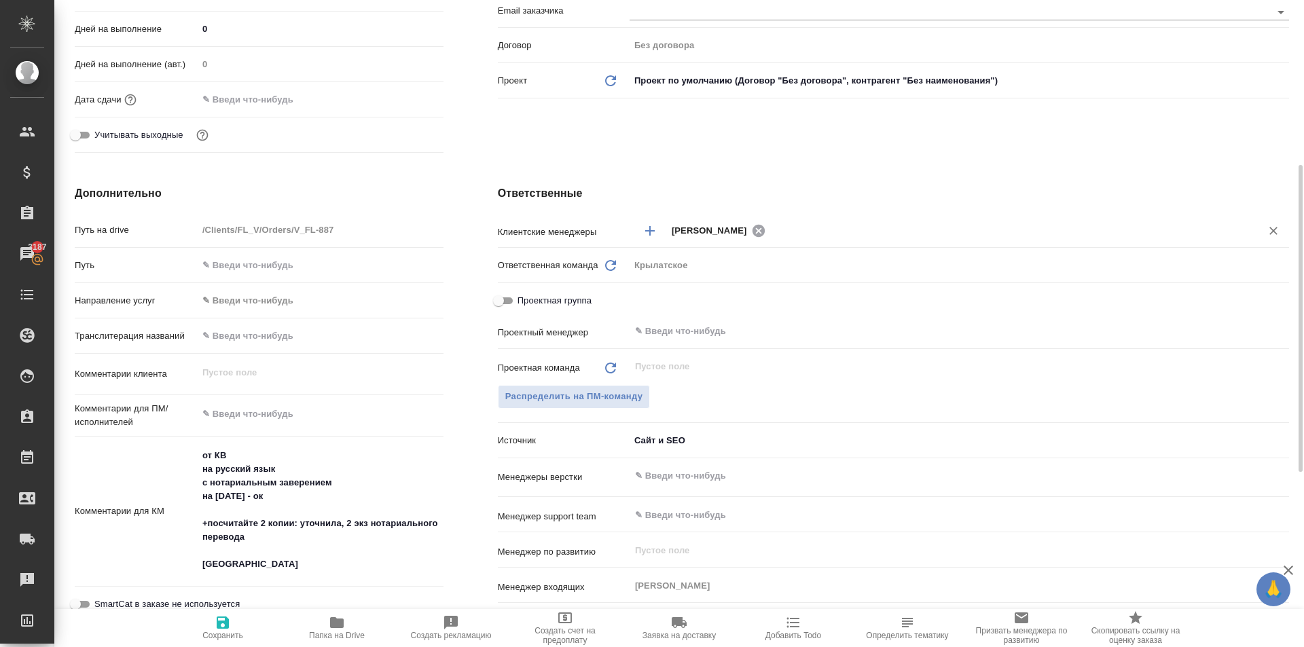
click at [757, 232] on icon at bounding box center [758, 230] width 12 height 12
type textarea "x"
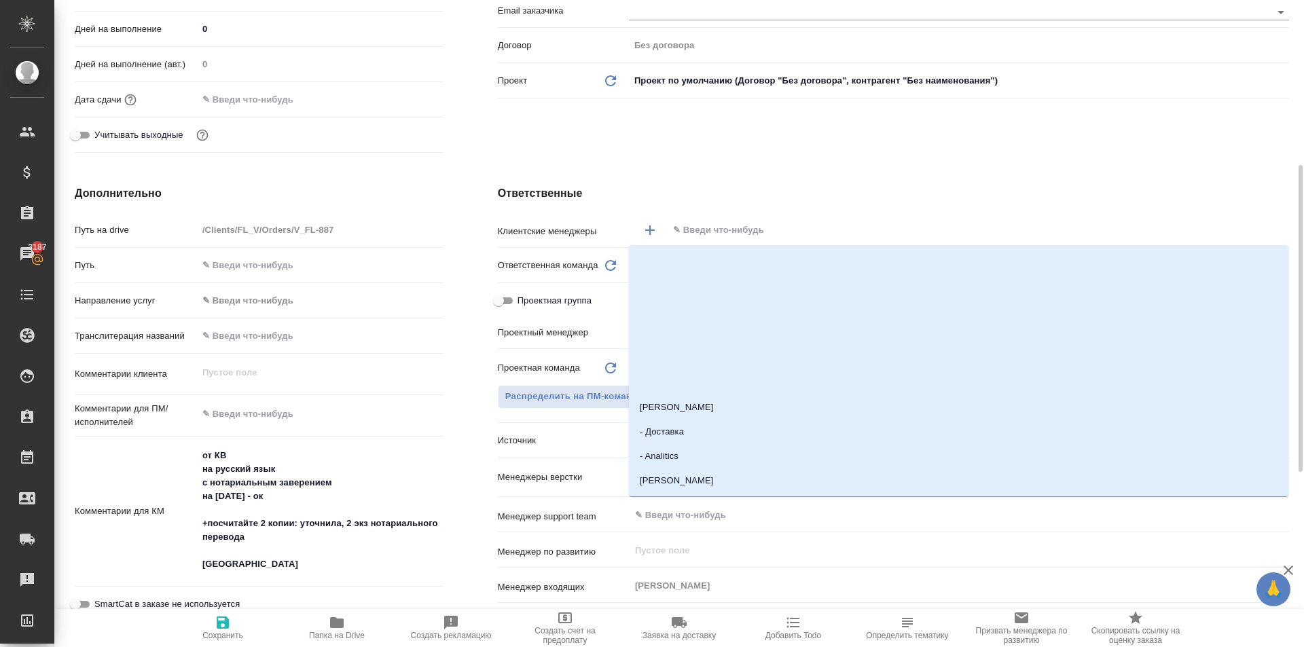
click at [735, 230] on input "text" at bounding box center [956, 230] width 568 height 16
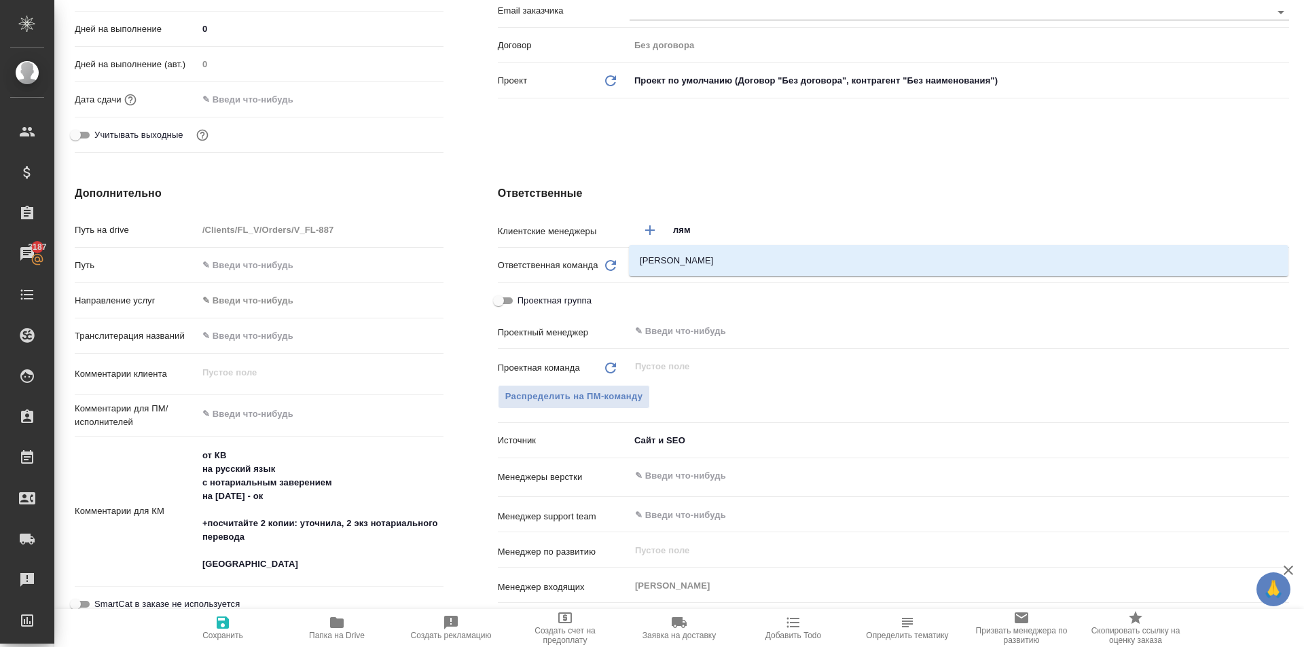
type input "лями"
click at [727, 249] on li "Лямина Надежда" at bounding box center [959, 261] width 660 height 24
type textarea "x"
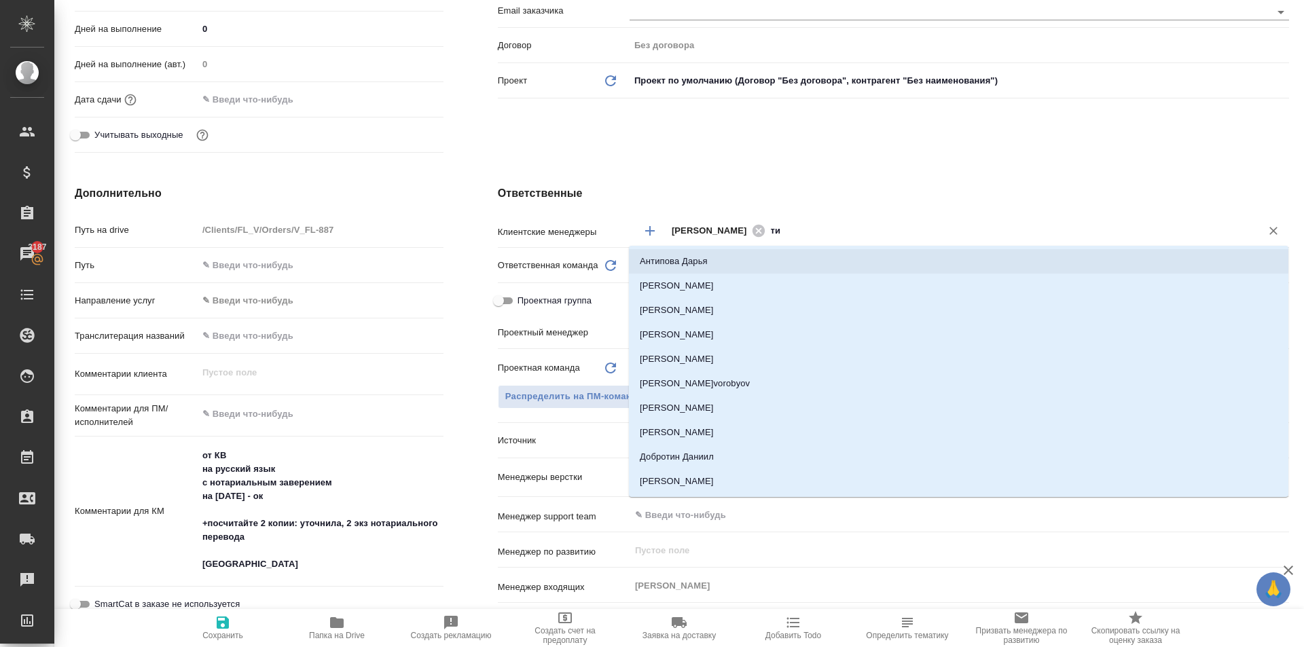
type input "тим"
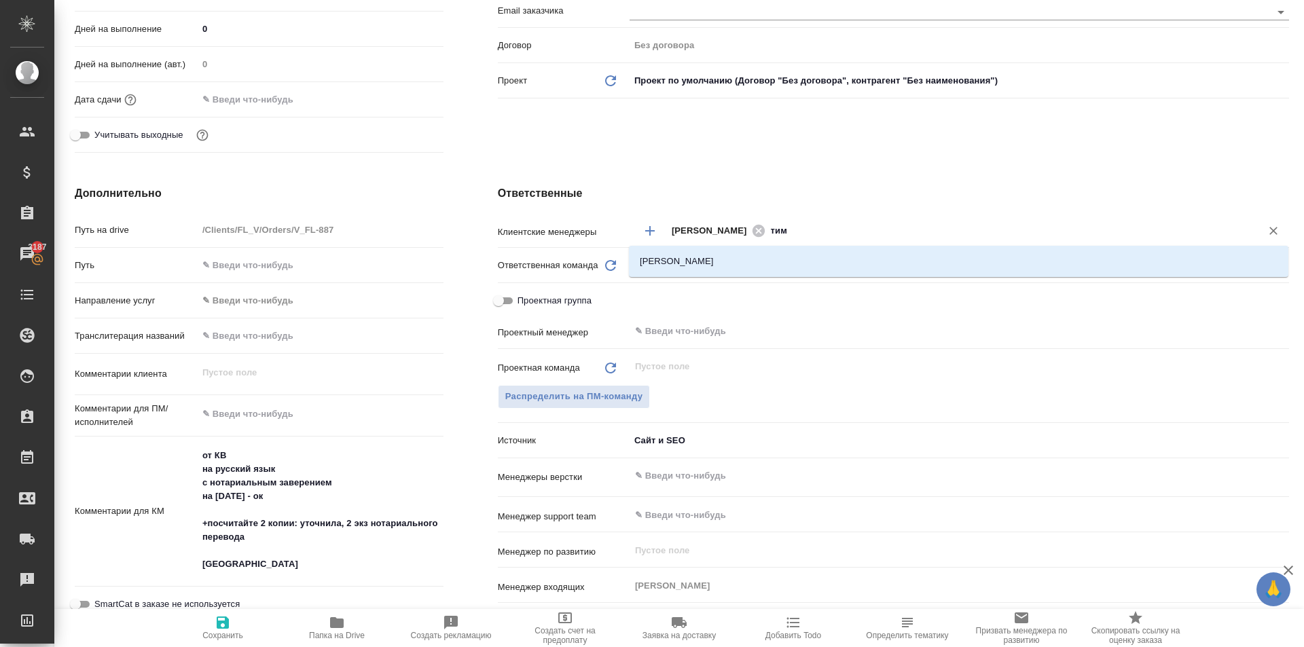
click at [788, 265] on li "Касымов Тимур" at bounding box center [959, 261] width 660 height 24
type textarea "x"
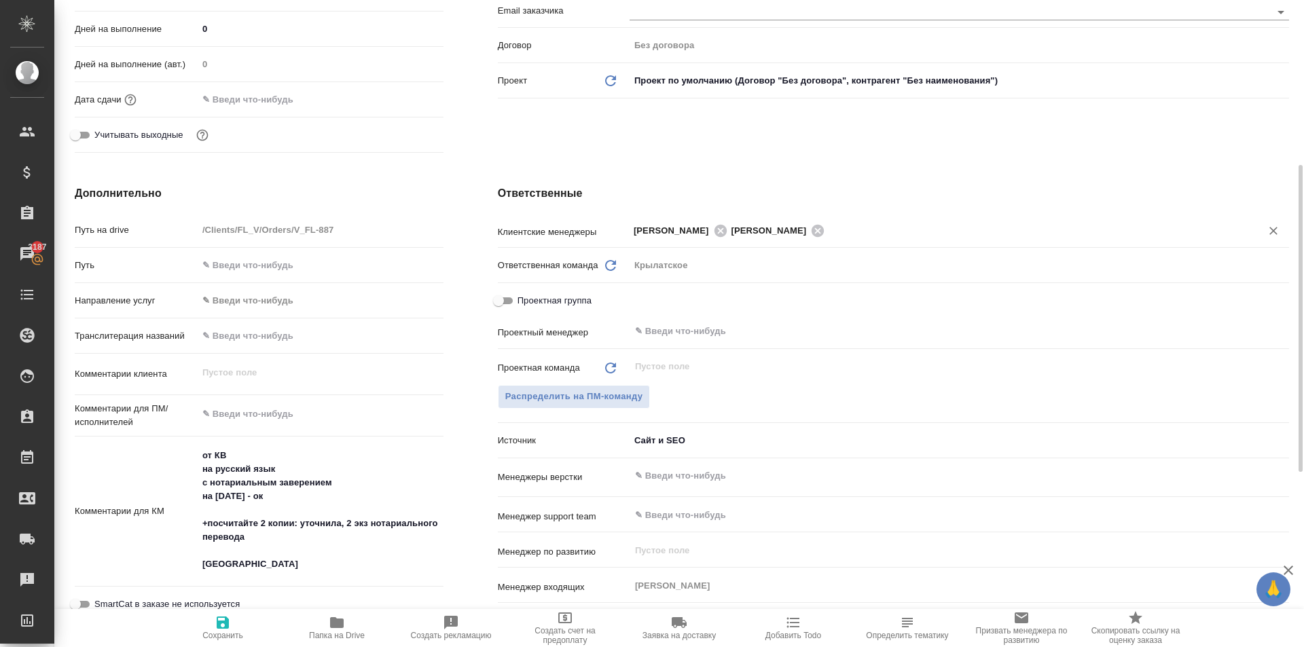
click at [220, 632] on span "Сохранить" at bounding box center [222, 636] width 41 height 10
type textarea "x"
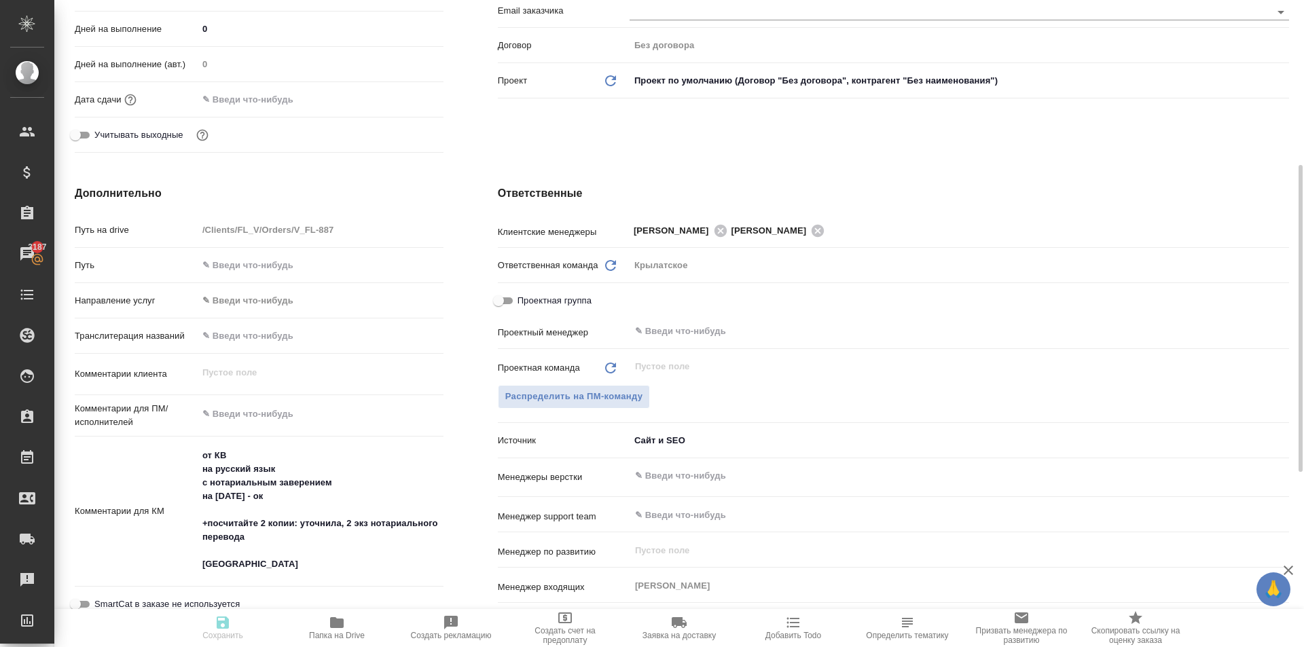
type textarea "x"
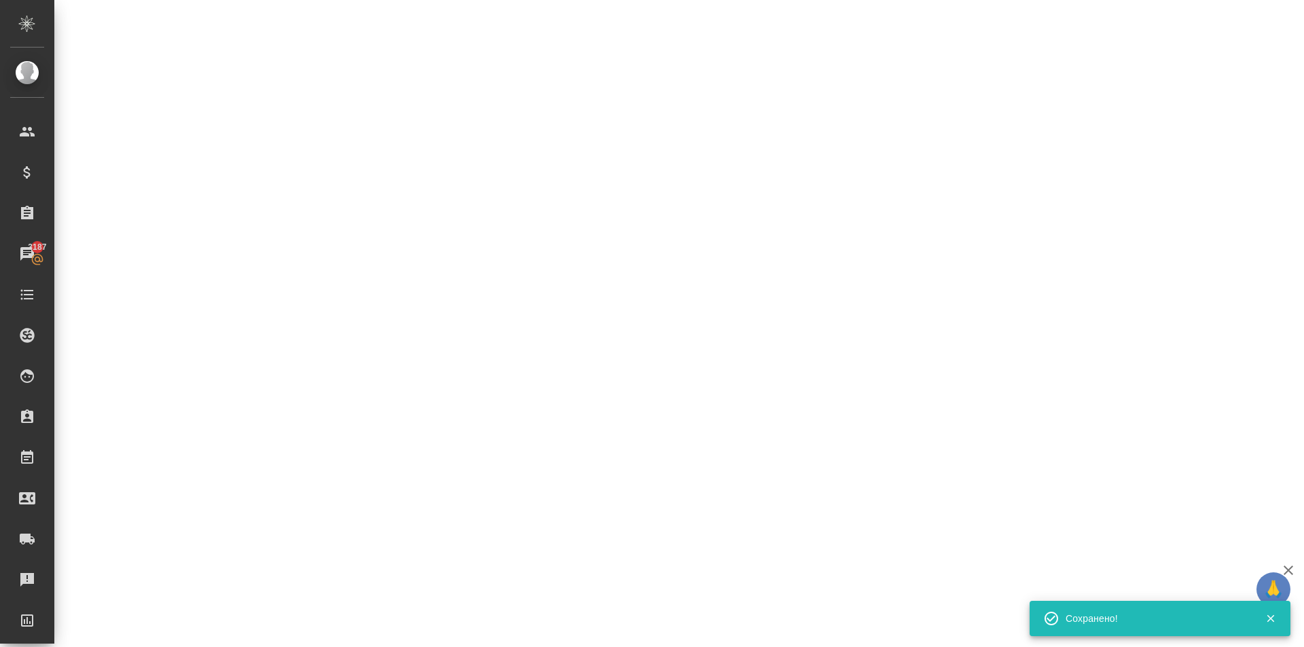
select select "RU"
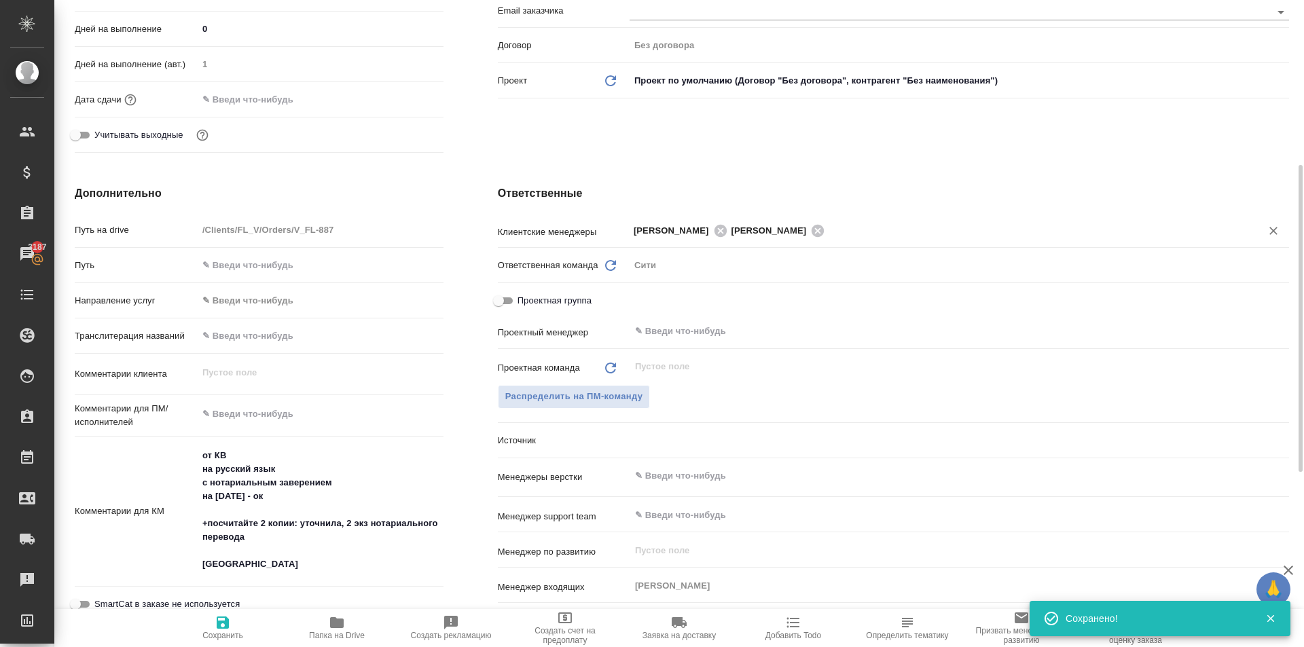
type textarea "x"
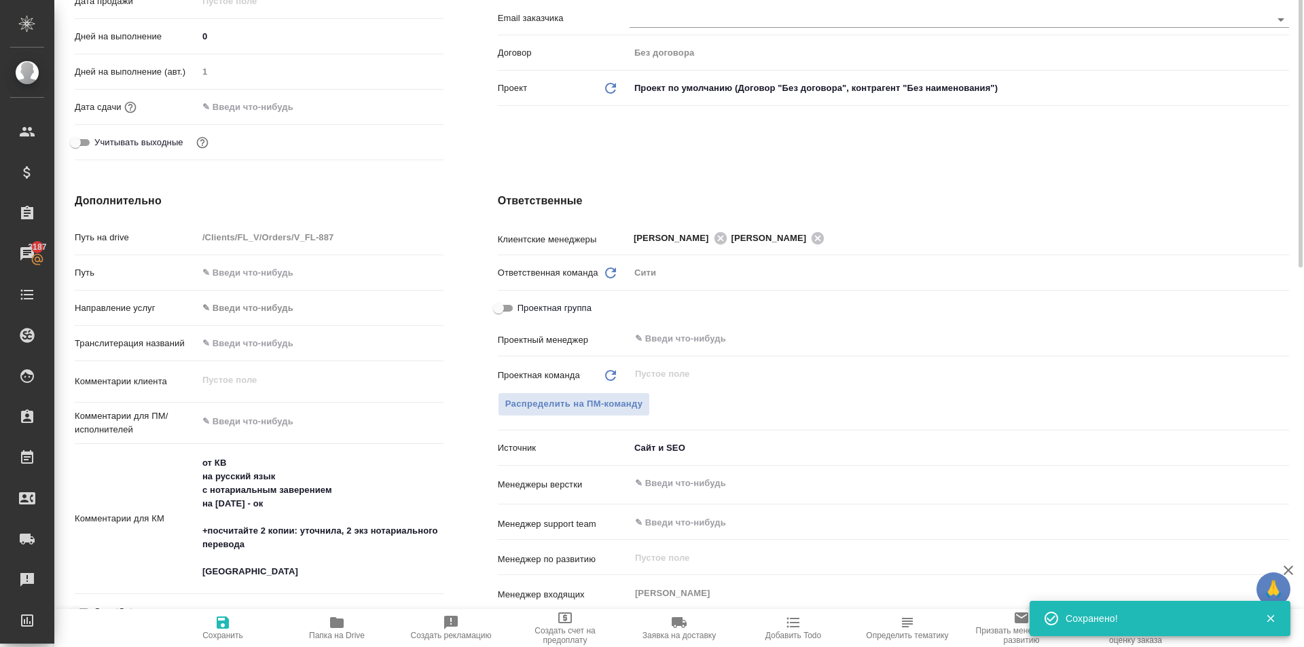
scroll to position [0, 0]
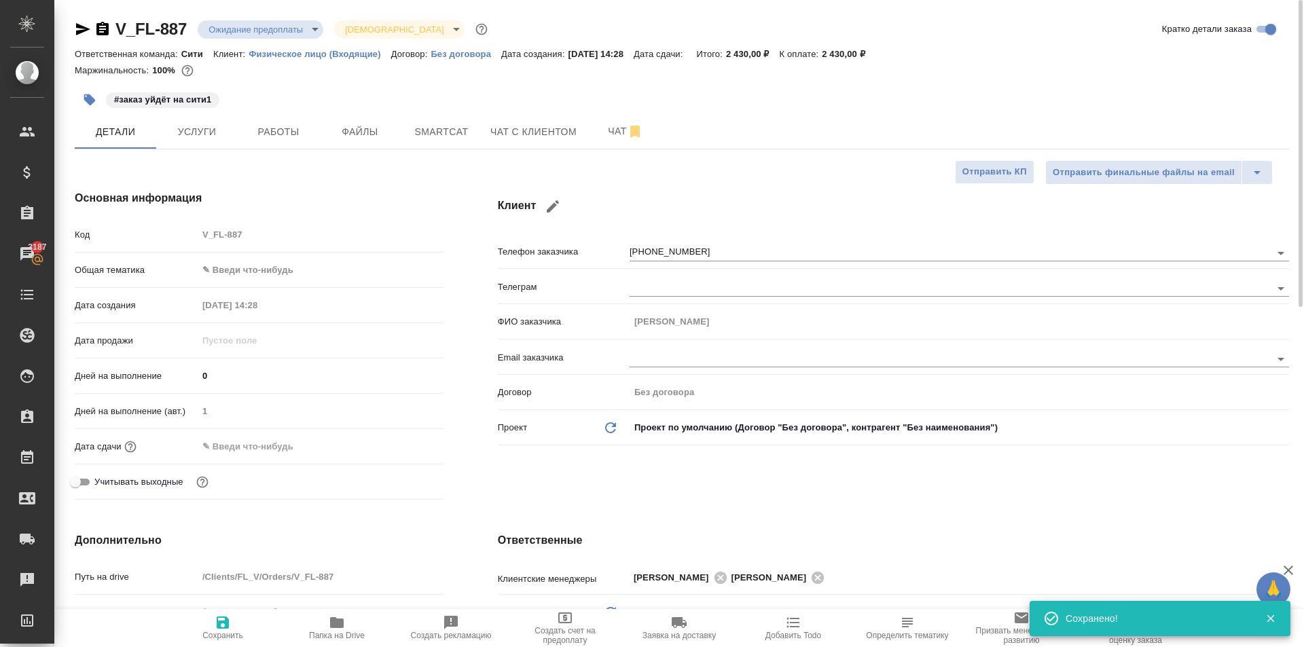
click at [283, 266] on body "🙏 .cls-1 fill:#fff; AWATERA Kasymov Timur Клиенты Спецификации Заказы 3187 Чаты…" at bounding box center [652, 323] width 1304 height 647
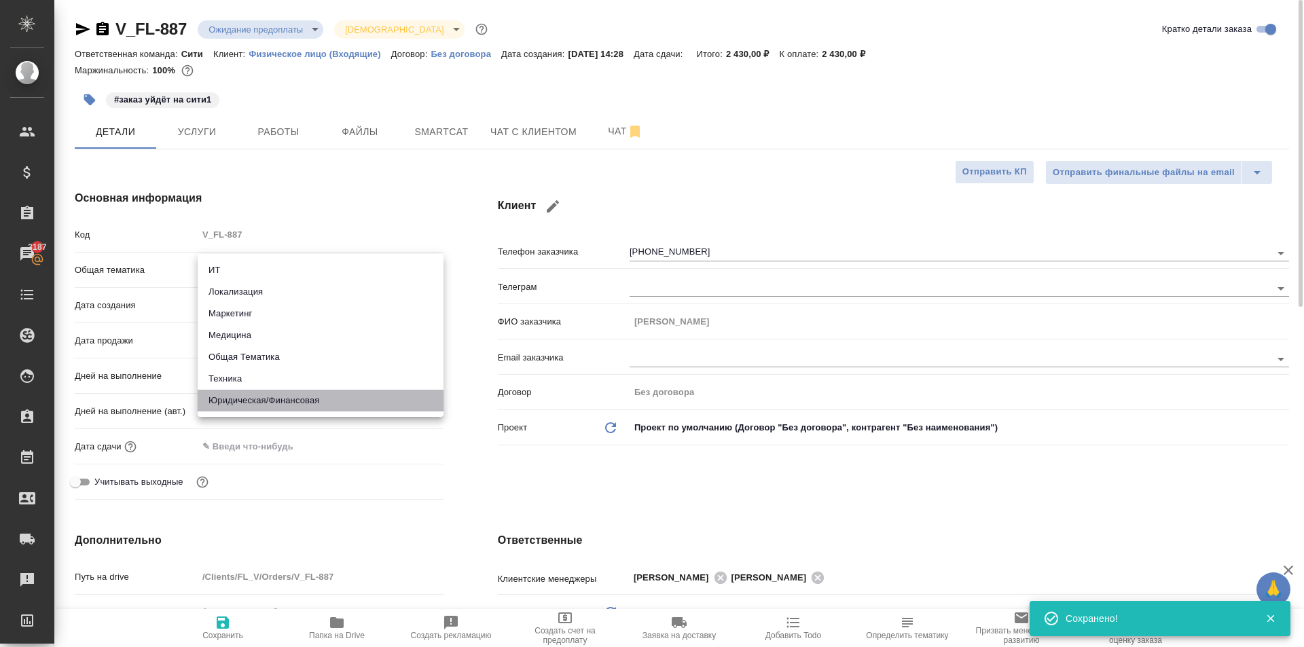
click at [286, 391] on li "Юридическая/Финансовая" at bounding box center [321, 401] width 246 height 22
type input "yr-fn"
type textarea "x"
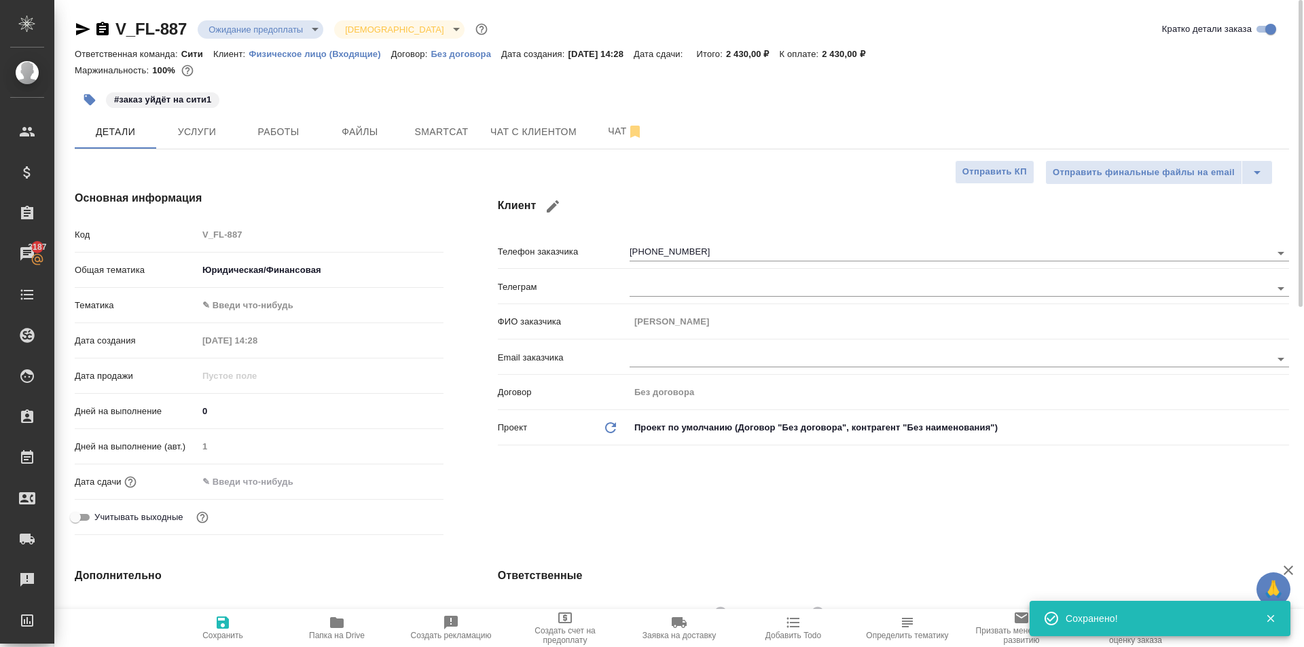
click at [260, 301] on body "🙏 .cls-1 fill:#fff; AWATERA Kasymov Timur Клиенты Спецификации Заказы 3187 Чаты…" at bounding box center [652, 323] width 1304 height 647
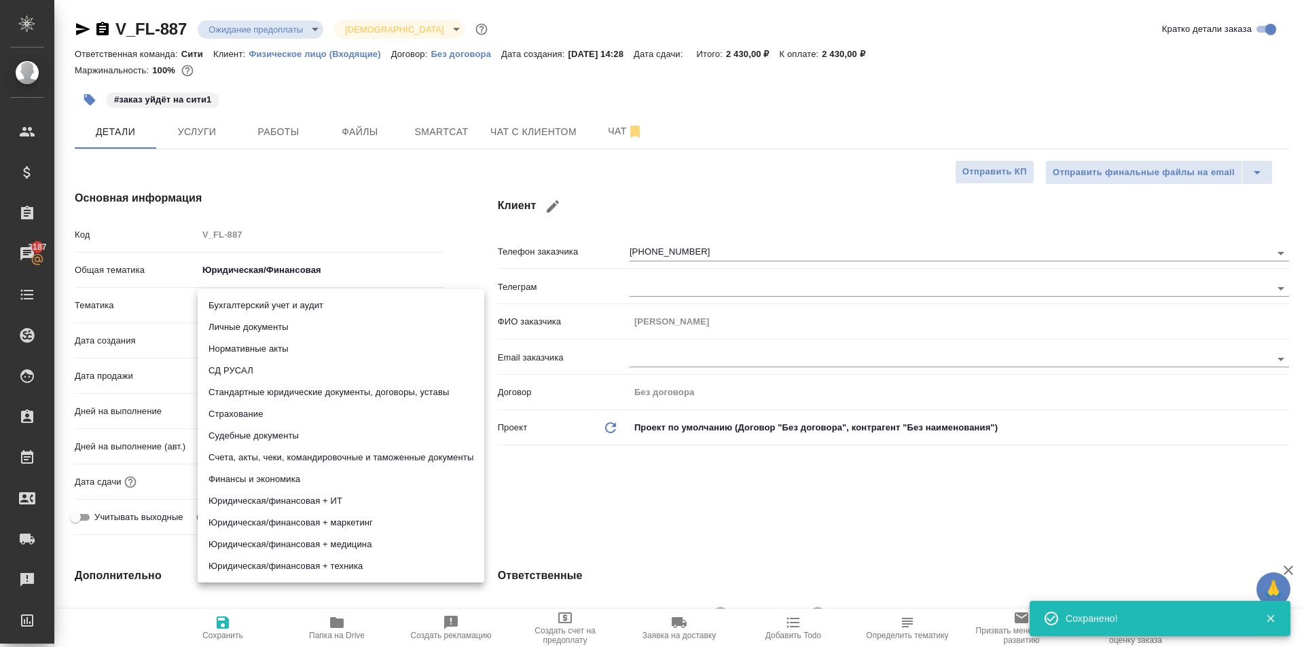
click at [257, 338] on li "Нормативные акты" at bounding box center [341, 349] width 287 height 22
type textarea "x"
type input "5f647205b73bc97568ca66b7"
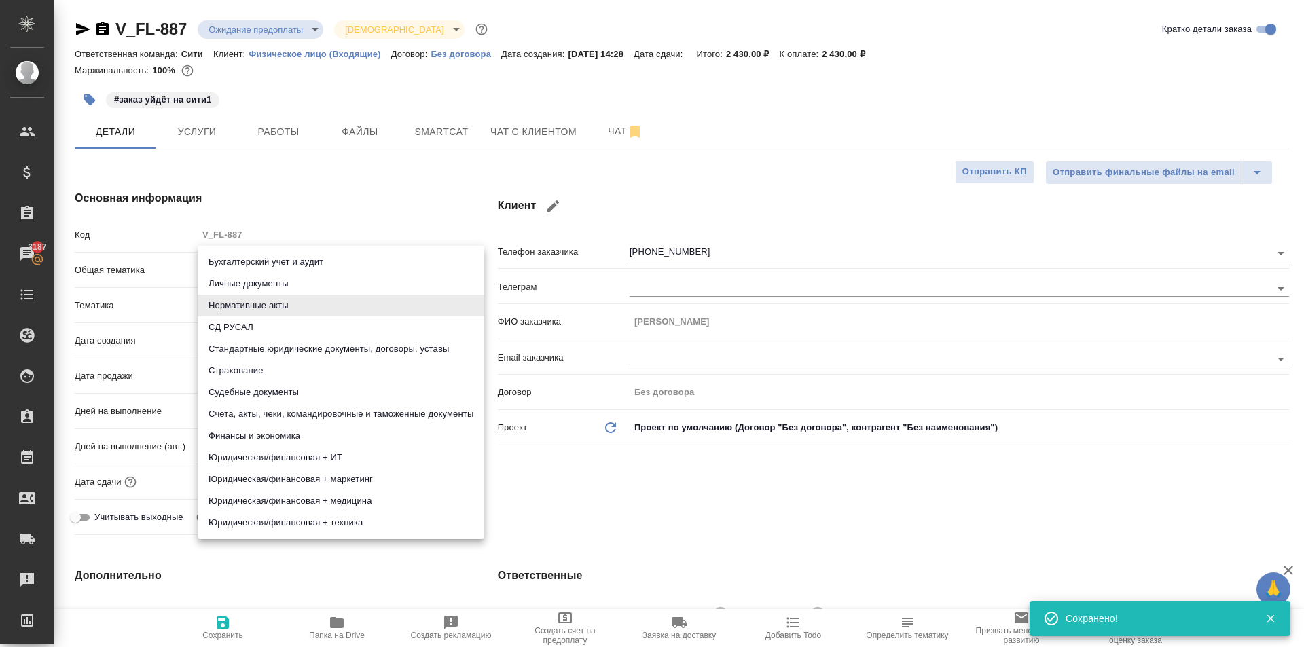
click at [246, 297] on body "🙏 .cls-1 fill:#fff; AWATERA Kasymov Timur Клиенты Спецификации Заказы 3187 Чаты…" at bounding box center [652, 323] width 1304 height 647
click at [238, 286] on li "Личные документы" at bounding box center [341, 284] width 287 height 22
type textarea "x"
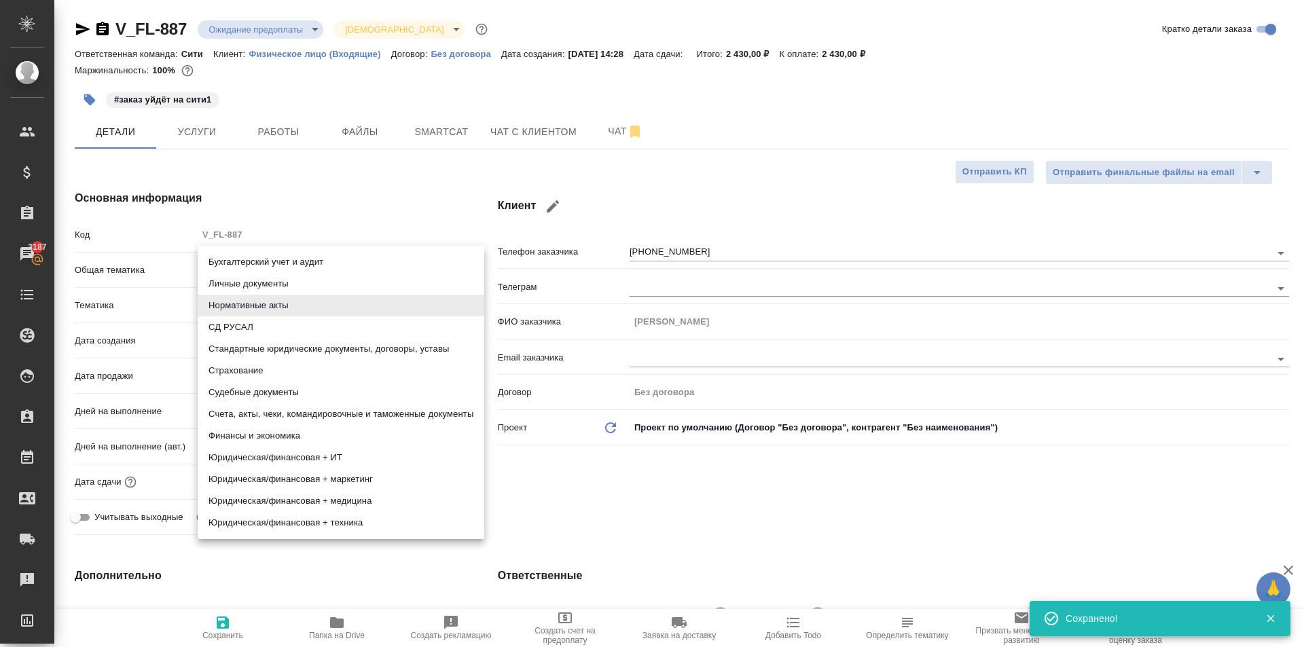
type input "5a8b8b956a9677013d343cfe"
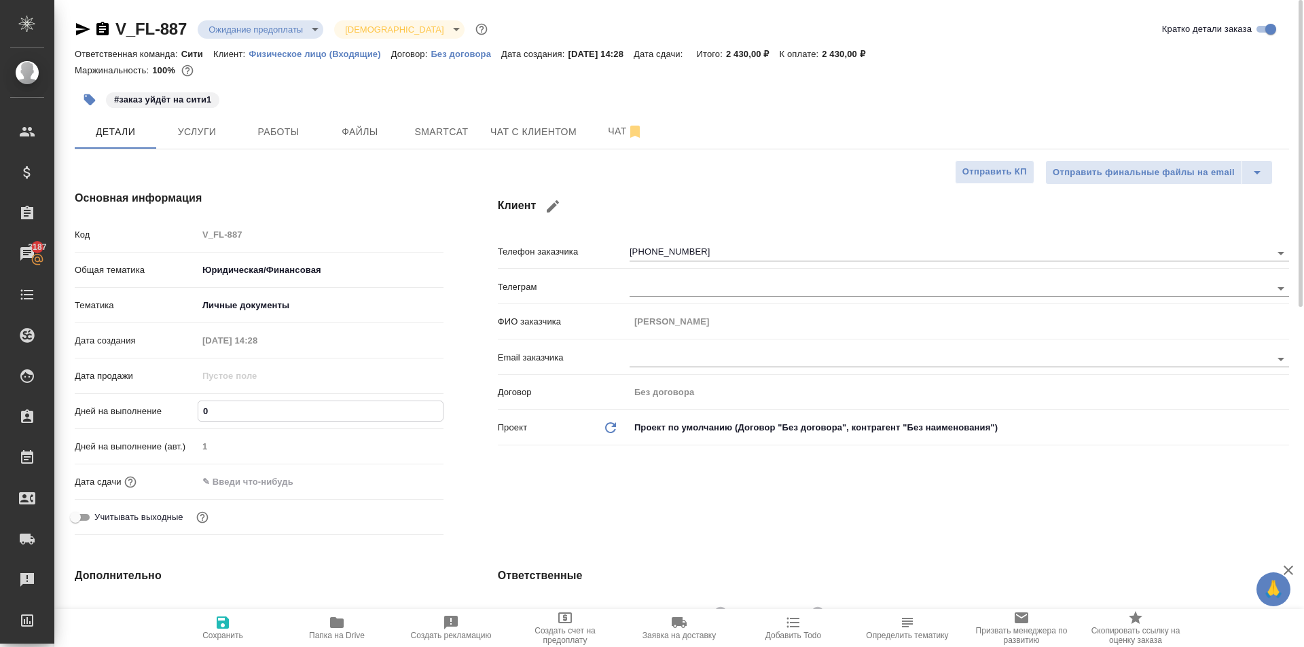
drag, startPoint x: 229, startPoint y: 408, endPoint x: 189, endPoint y: 412, distance: 39.5
click at [189, 412] on div "Дней на выполнение 0" at bounding box center [259, 411] width 369 height 24
type input "1"
type textarea "x"
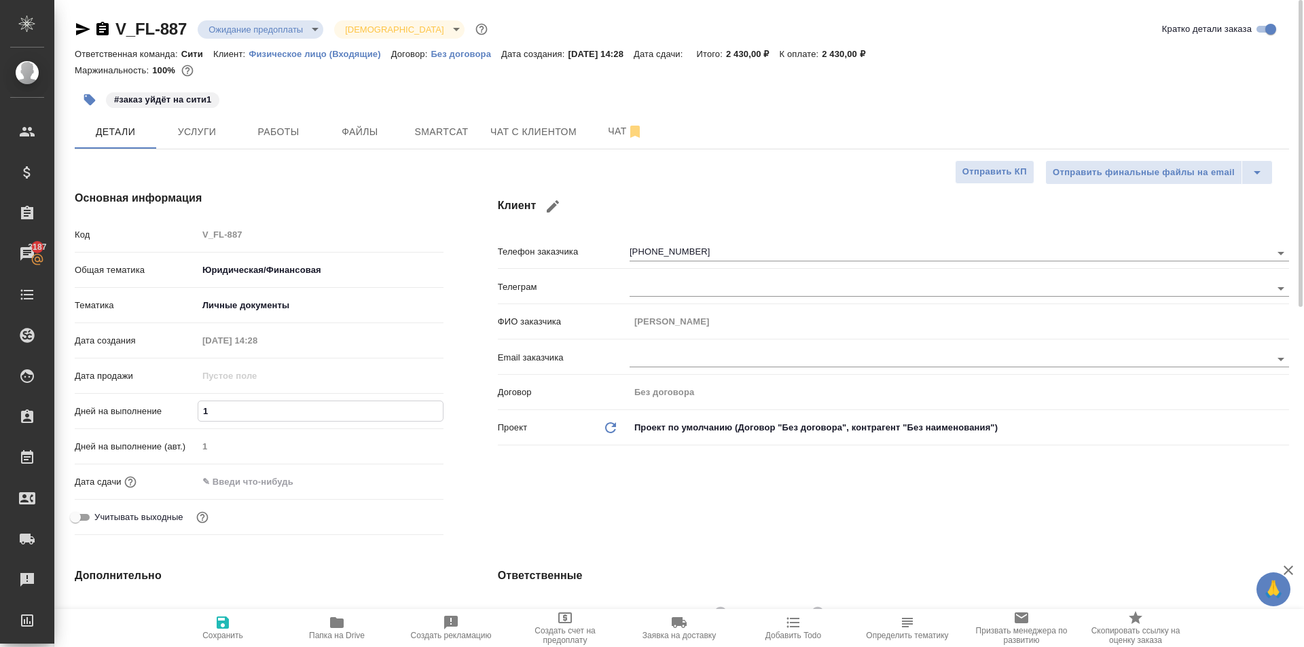
type textarea "x"
type input "1"
drag, startPoint x: 228, startPoint y: 489, endPoint x: 323, endPoint y: 482, distance: 95.3
click at [230, 489] on input "text" at bounding box center [257, 482] width 119 height 20
click at [406, 475] on icon "button" at bounding box center [404, 481] width 16 height 16
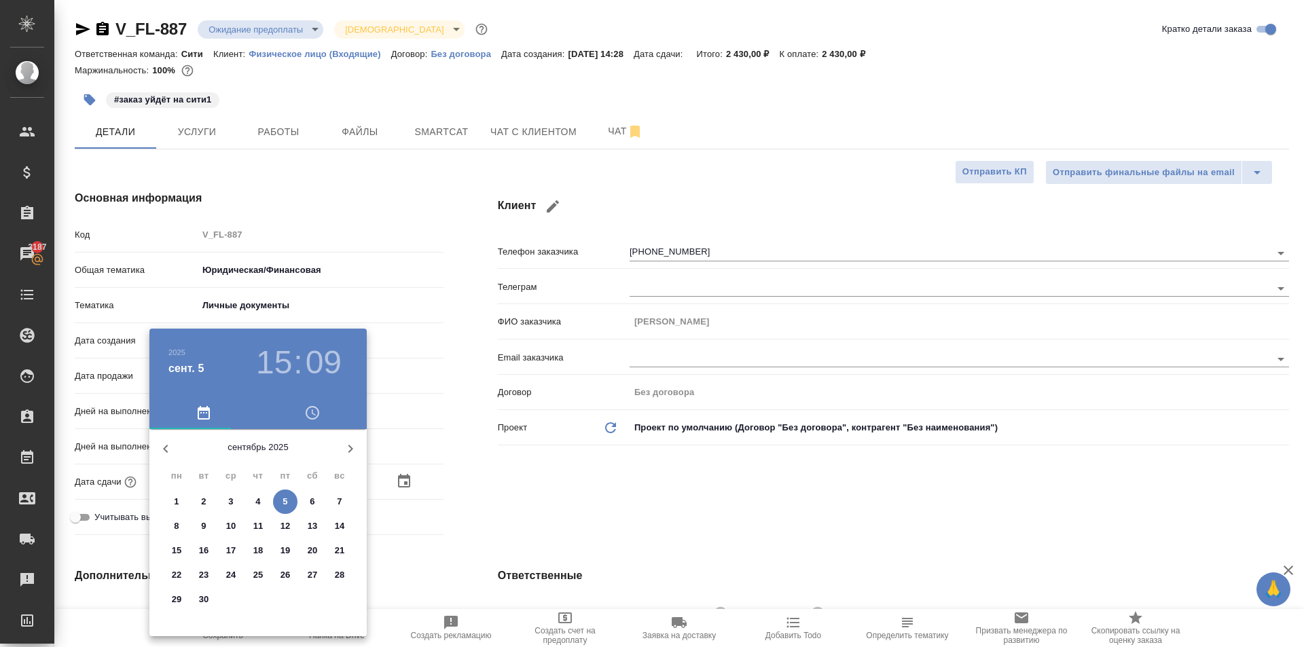
click at [173, 522] on span "8" at bounding box center [176, 527] width 24 height 14
type input "08.09.2025 15:09"
type textarea "x"
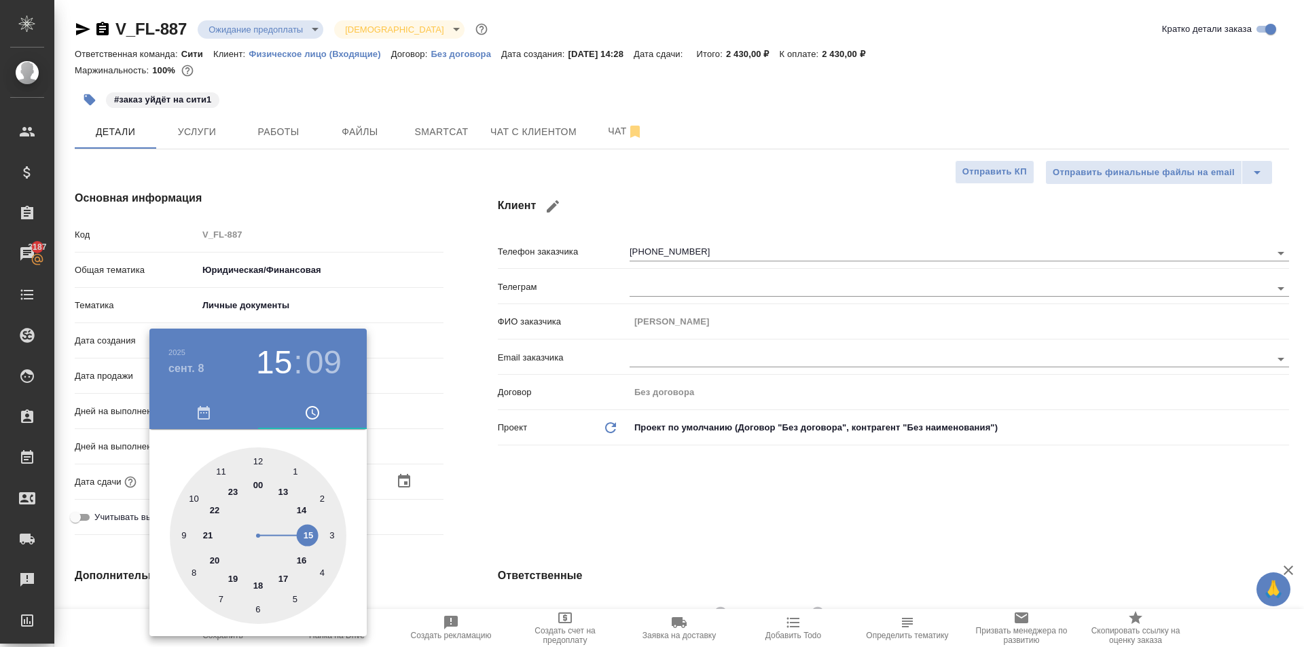
drag, startPoint x: 173, startPoint y: 499, endPoint x: 187, endPoint y: 494, distance: 14.2
click at [185, 495] on div at bounding box center [258, 536] width 177 height 177
type input "08.09.2025 10:09"
type textarea "x"
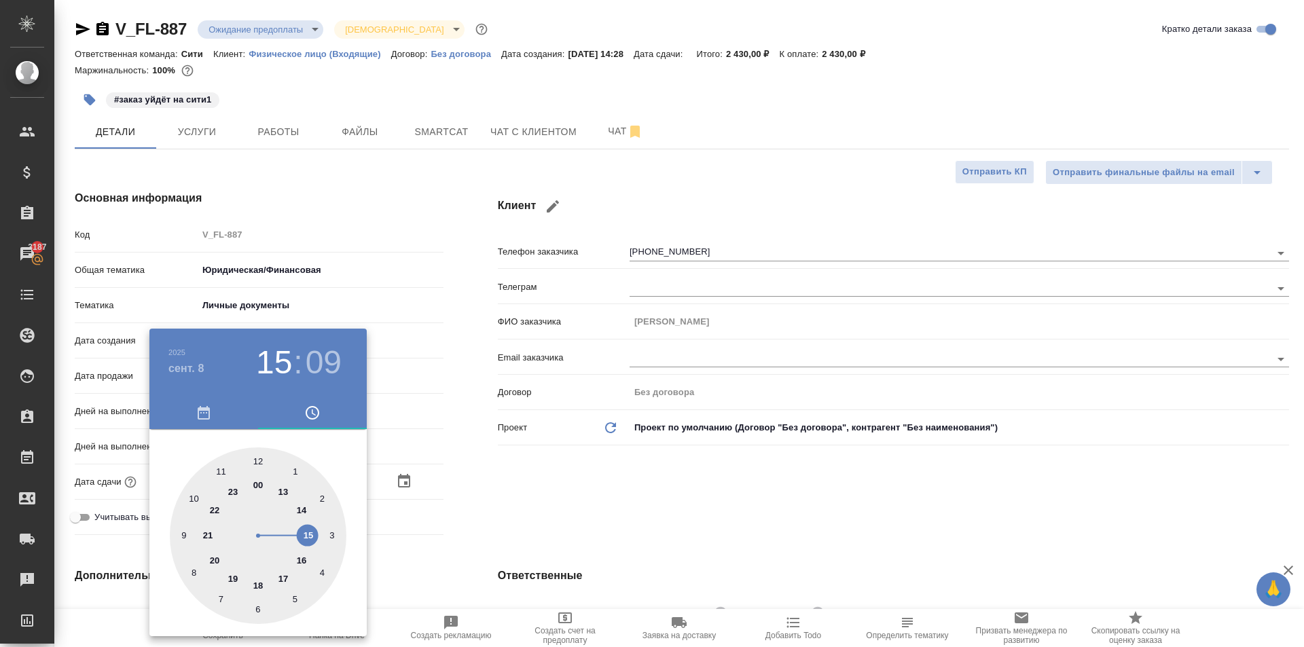
type textarea "x"
type input "08.09.2025 10:59"
type textarea "x"
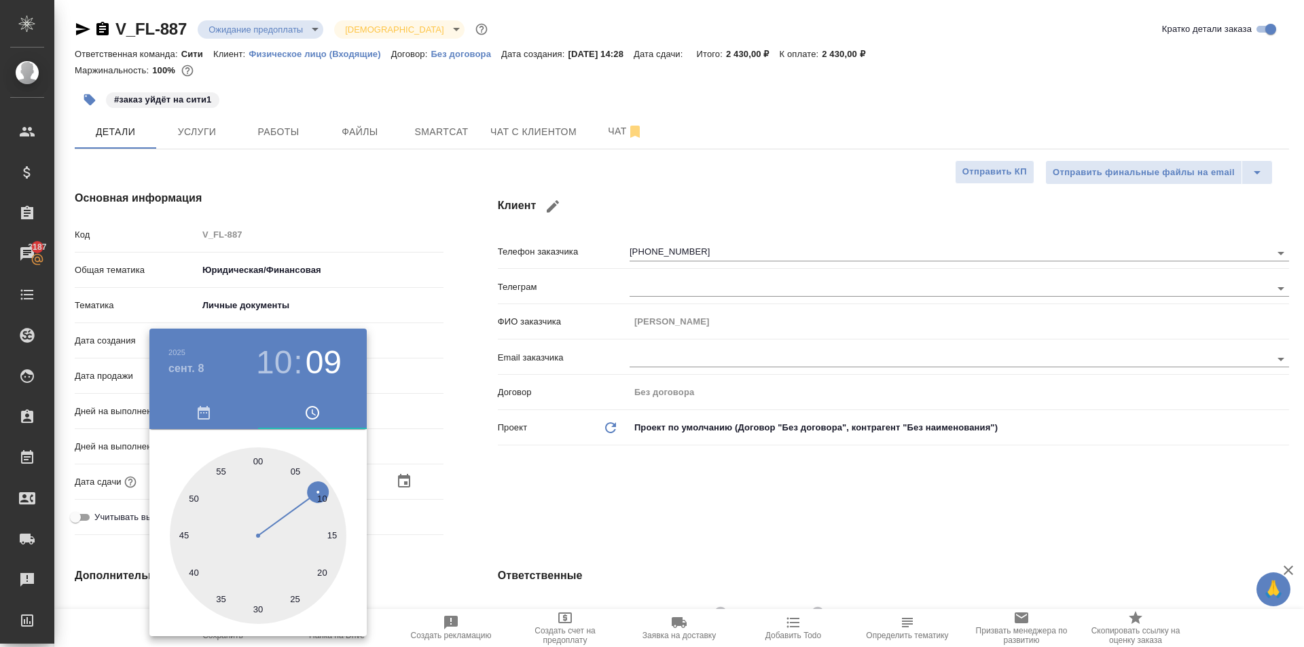
type input "08.09.2025 10:00"
type textarea "x"
click at [257, 461] on div at bounding box center [258, 536] width 177 height 177
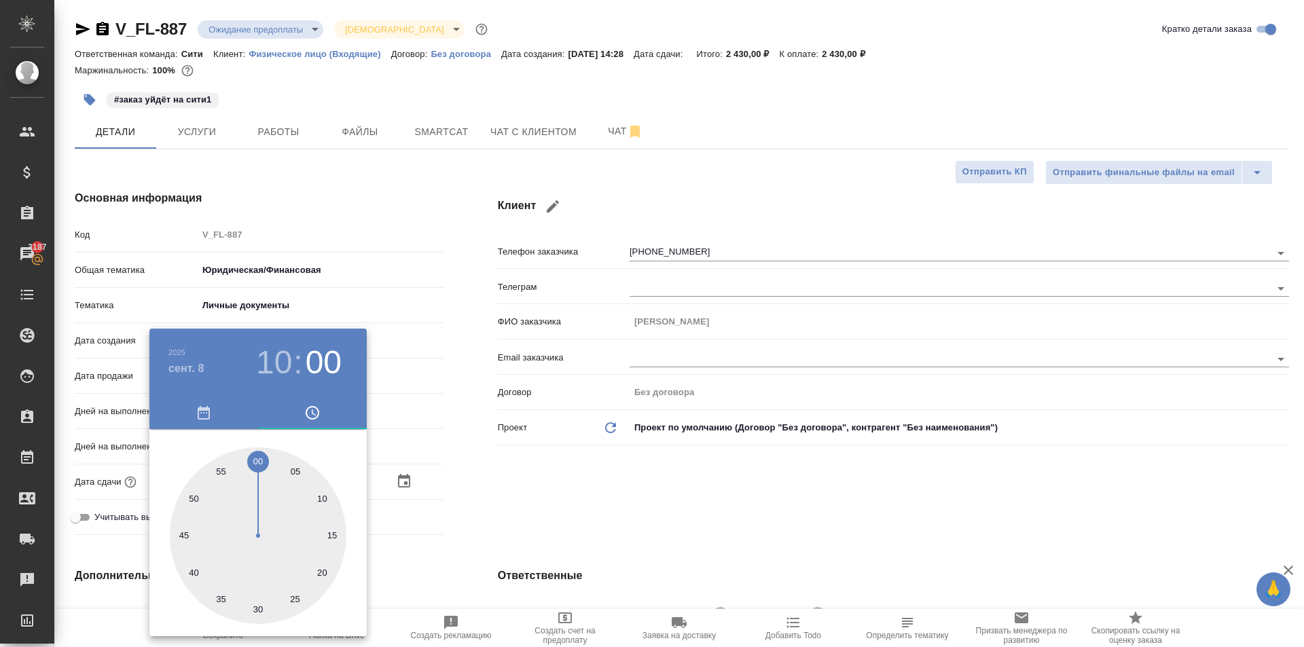
type textarea "x"
click at [551, 475] on div at bounding box center [652, 323] width 1304 height 647
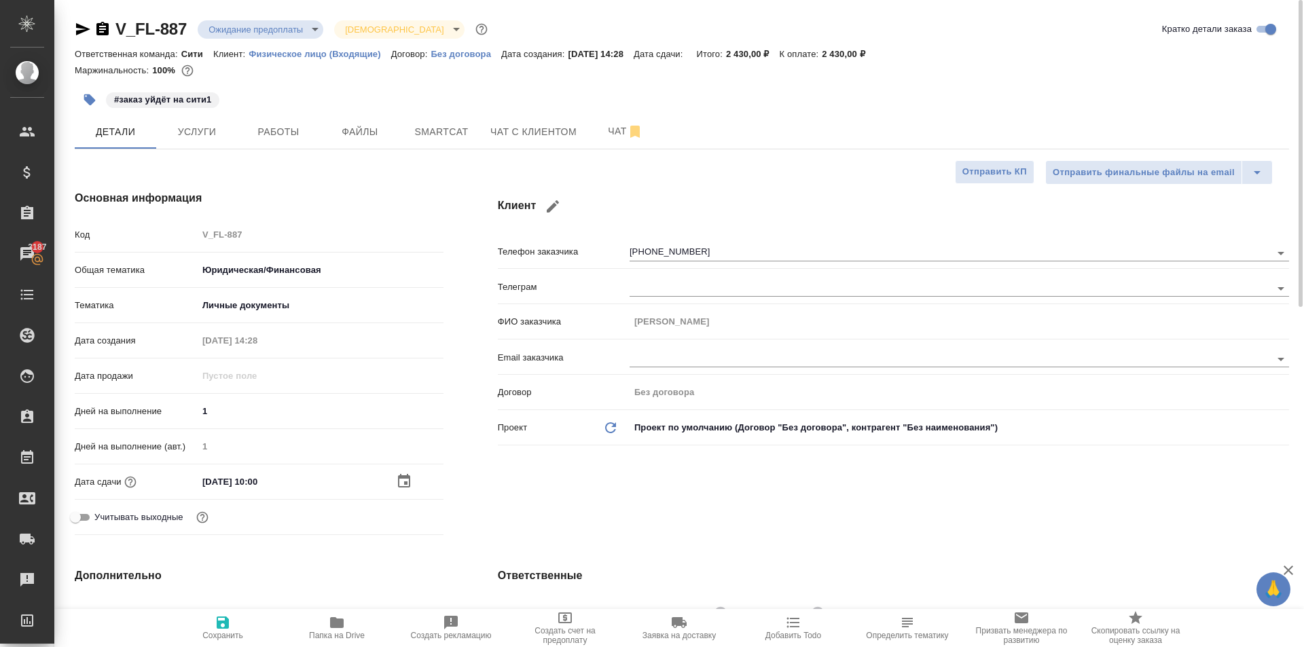
scroll to position [408, 0]
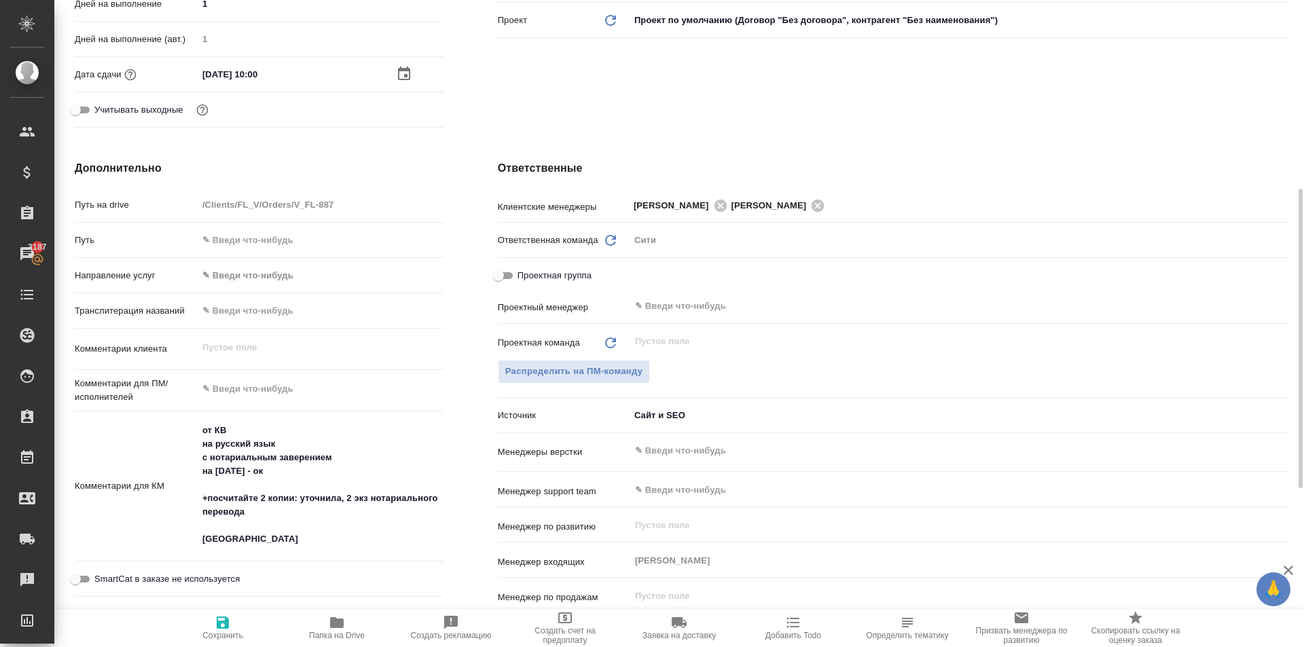
click at [266, 275] on body "🙏 .cls-1 fill:#fff; AWATERA Kasymov Timur Клиенты Спецификации Заказы 3187 Чаты…" at bounding box center [652, 323] width 1304 height 647
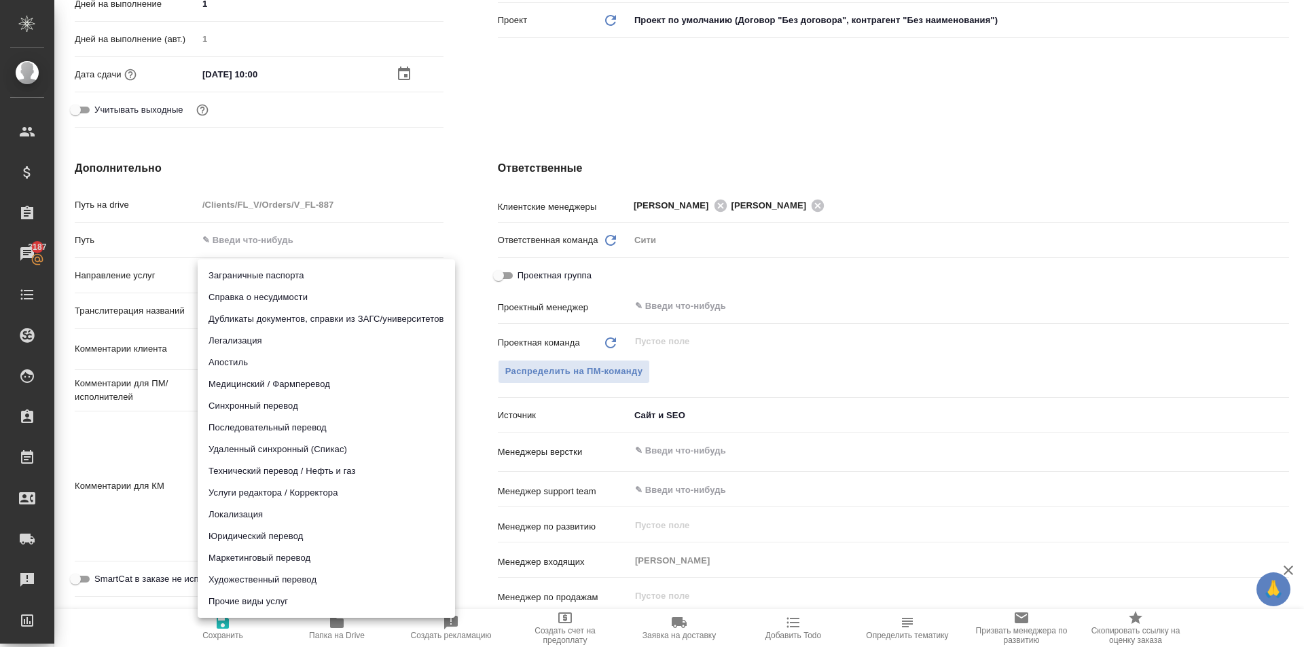
click at [231, 538] on li "Юридический перевод" at bounding box center [326, 537] width 257 height 22
type input "legalTranslation"
type textarea "x"
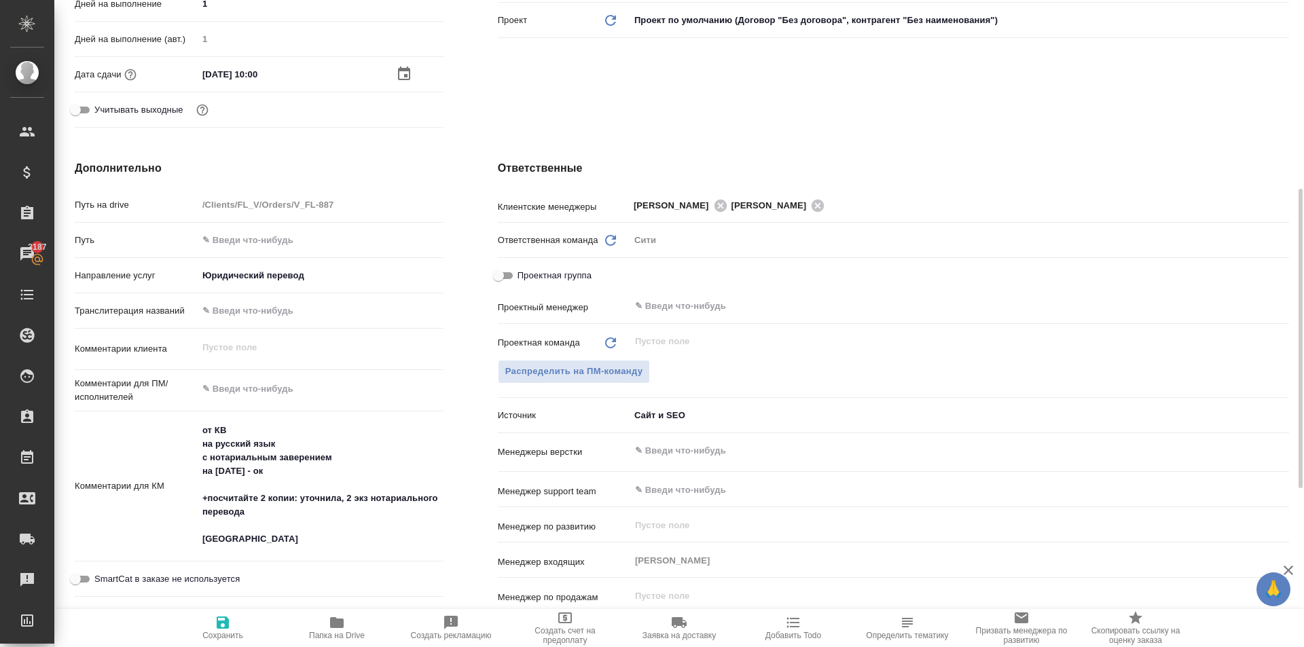
click at [245, 376] on div "x" at bounding box center [321, 391] width 246 height 30
type textarea "x"
type textarea "Н"
type textarea "x"
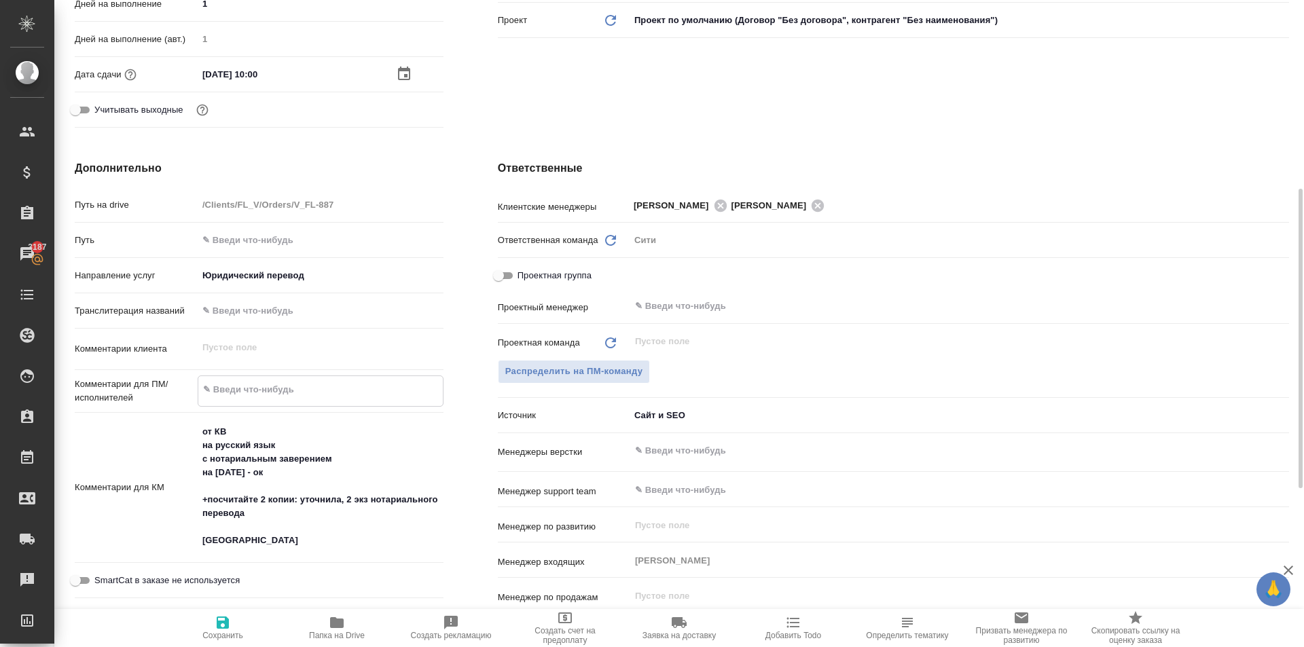
type textarea "x"
type textarea "НО"
type textarea "x"
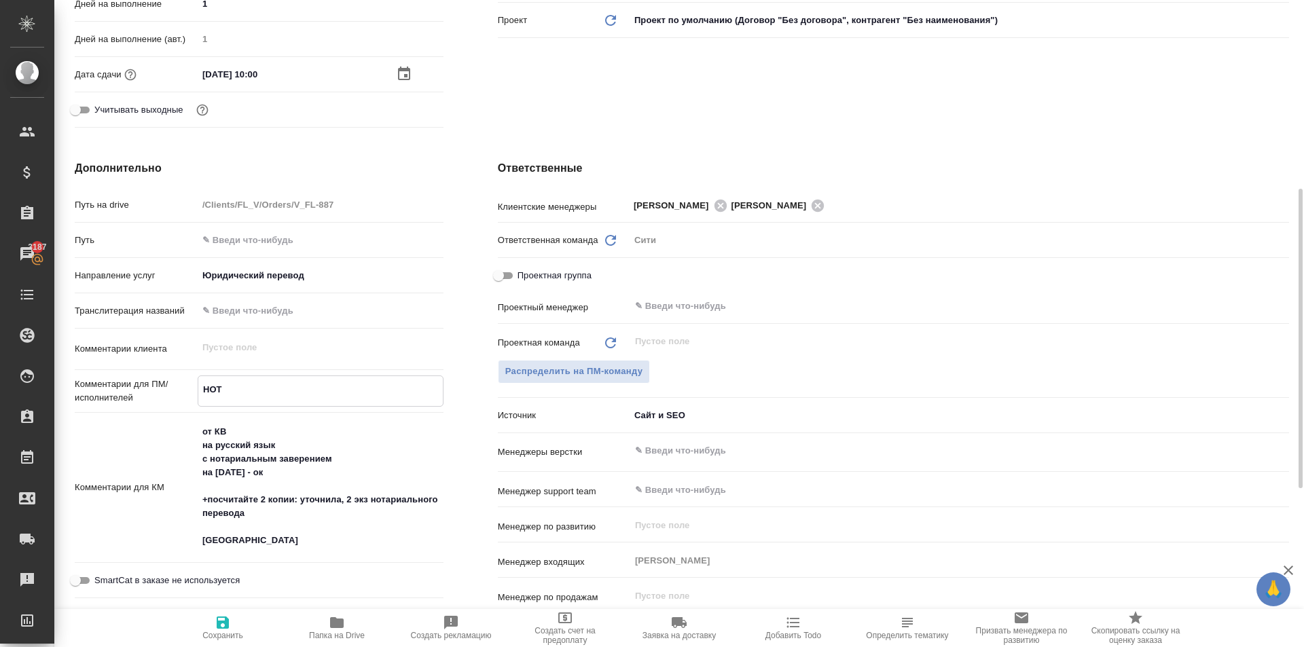
type textarea "НОТ"
type textarea "x"
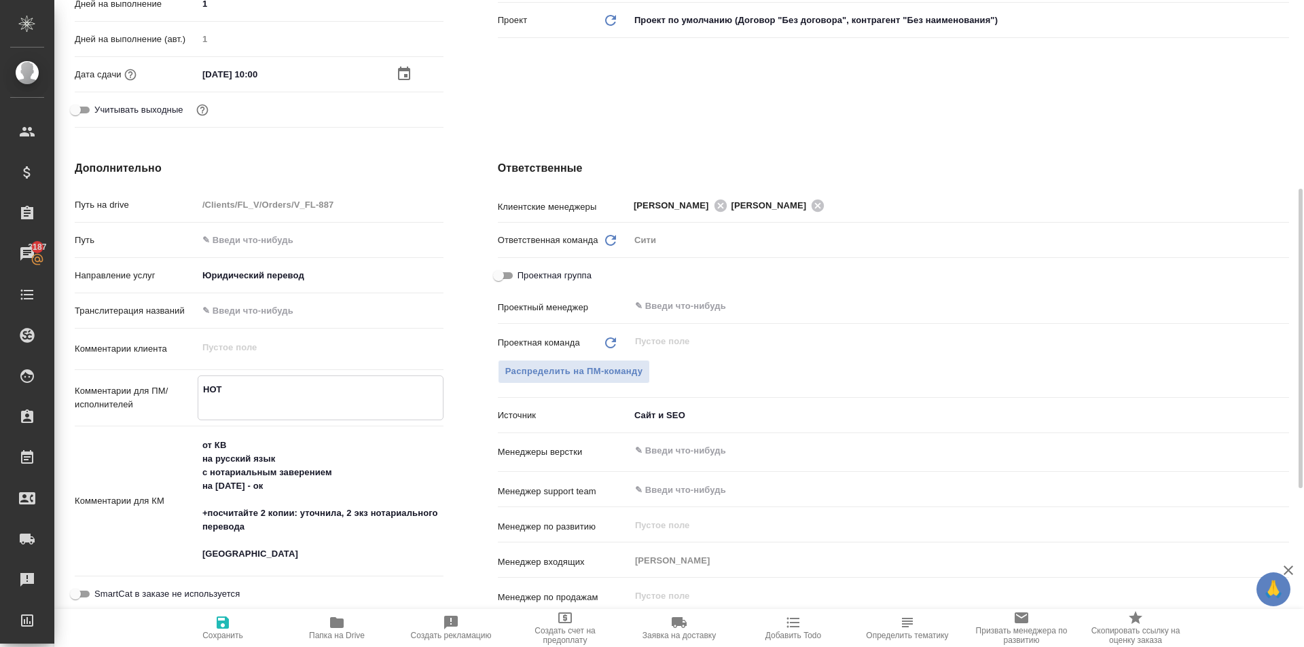
type textarea "x"
type textarea "НОТ"
type textarea "x"
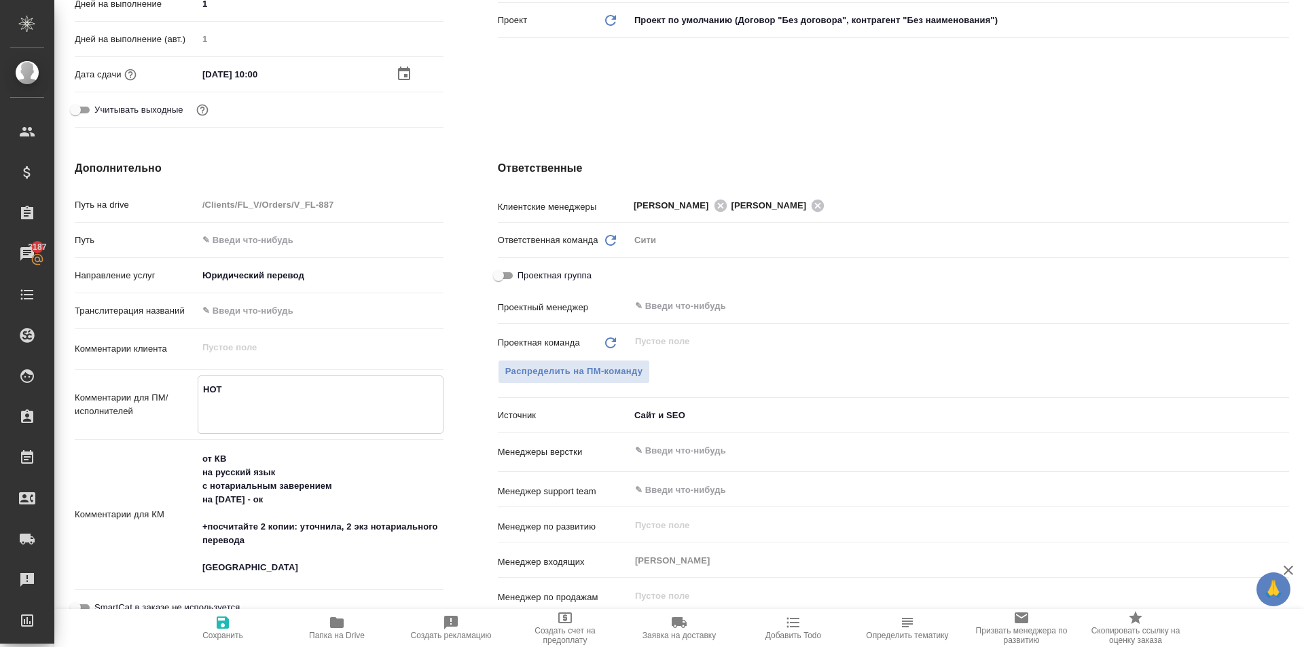
scroll to position [768, 0]
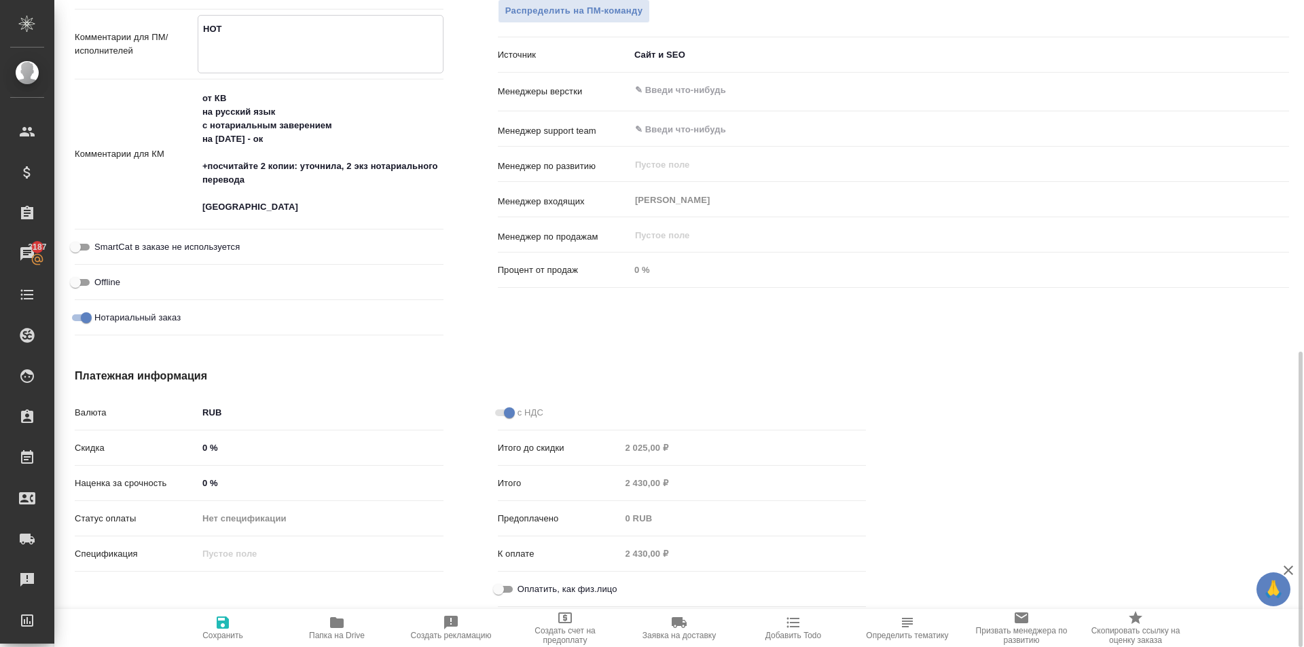
type textarea "НОТ"
type textarea "x"
drag, startPoint x: 507, startPoint y: 585, endPoint x: 496, endPoint y: 588, distance: 10.7
click at [506, 585] on input "Оплатить, как физ.лицо" at bounding box center [498, 588] width 49 height 16
checkbox input "true"
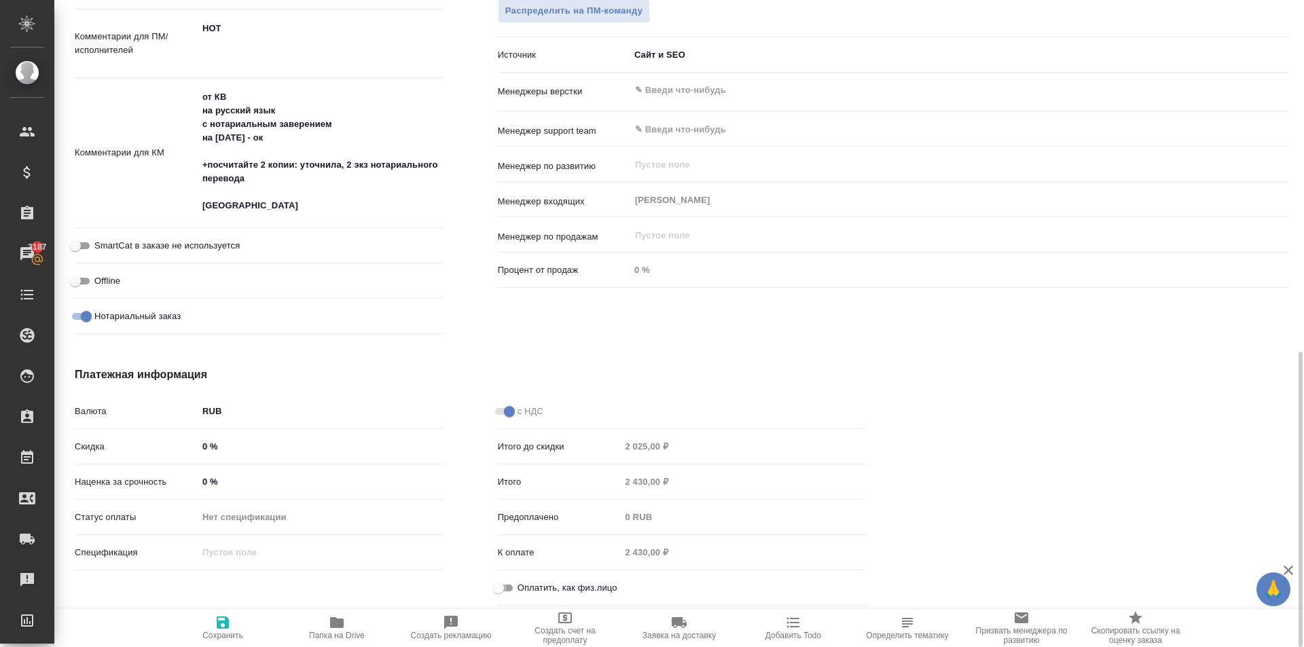
type textarea "x"
click at [200, 635] on span "Сохранить" at bounding box center [223, 628] width 98 height 26
type textarea "x"
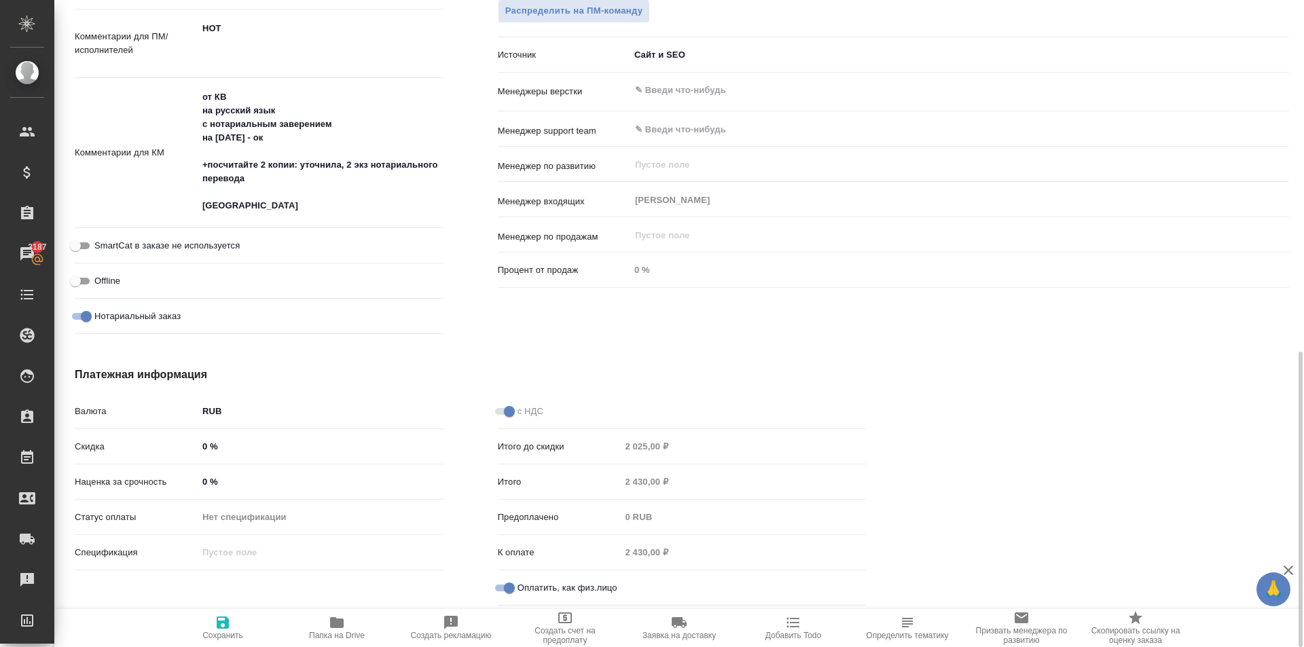
type textarea "x"
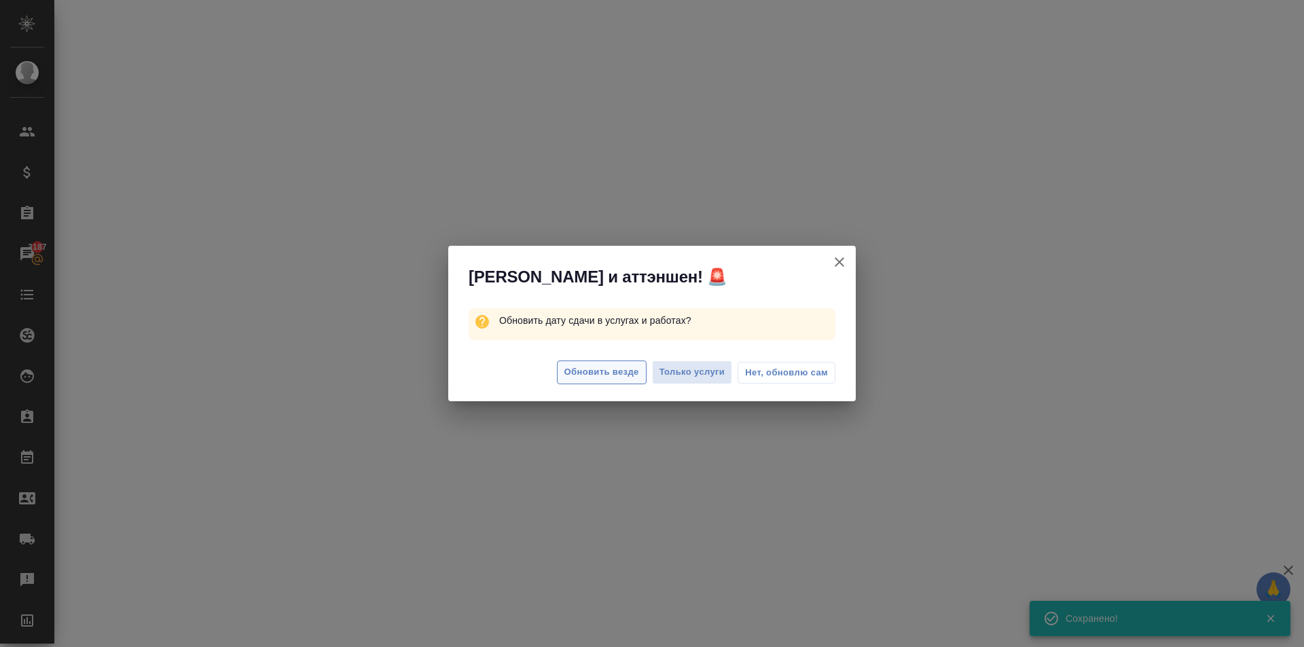
select select "RU"
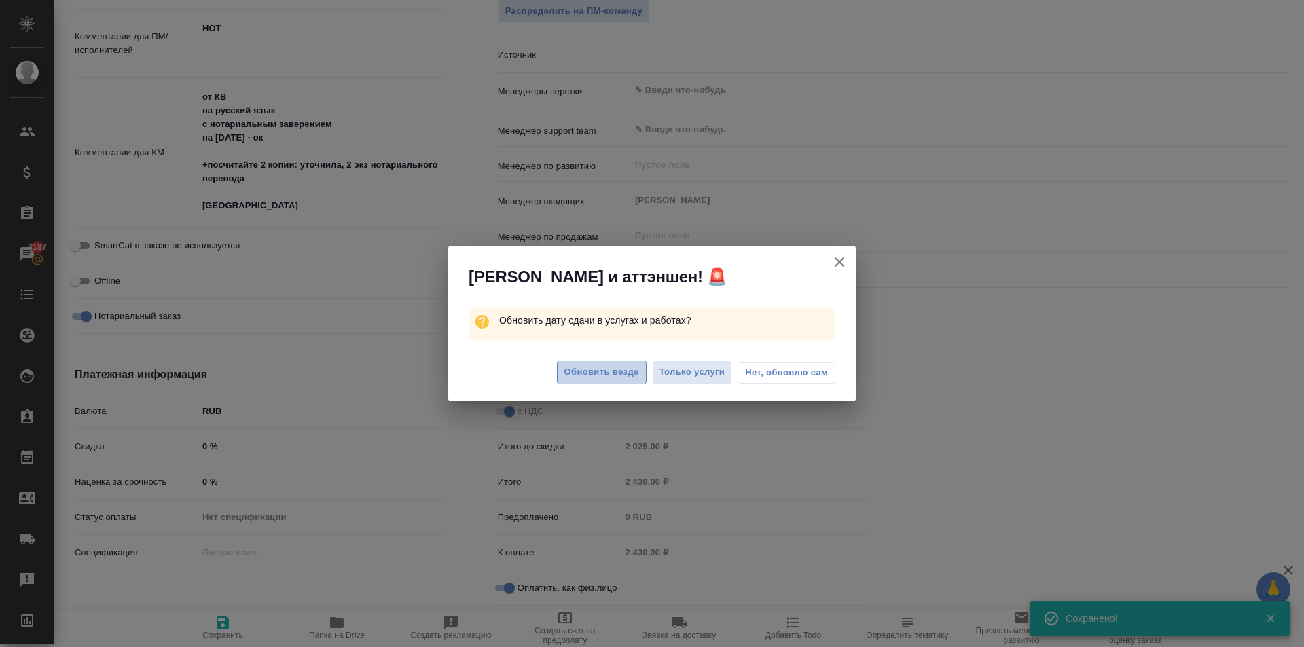
click at [588, 374] on span "Обновить везде" at bounding box center [601, 373] width 75 height 16
type textarea "x"
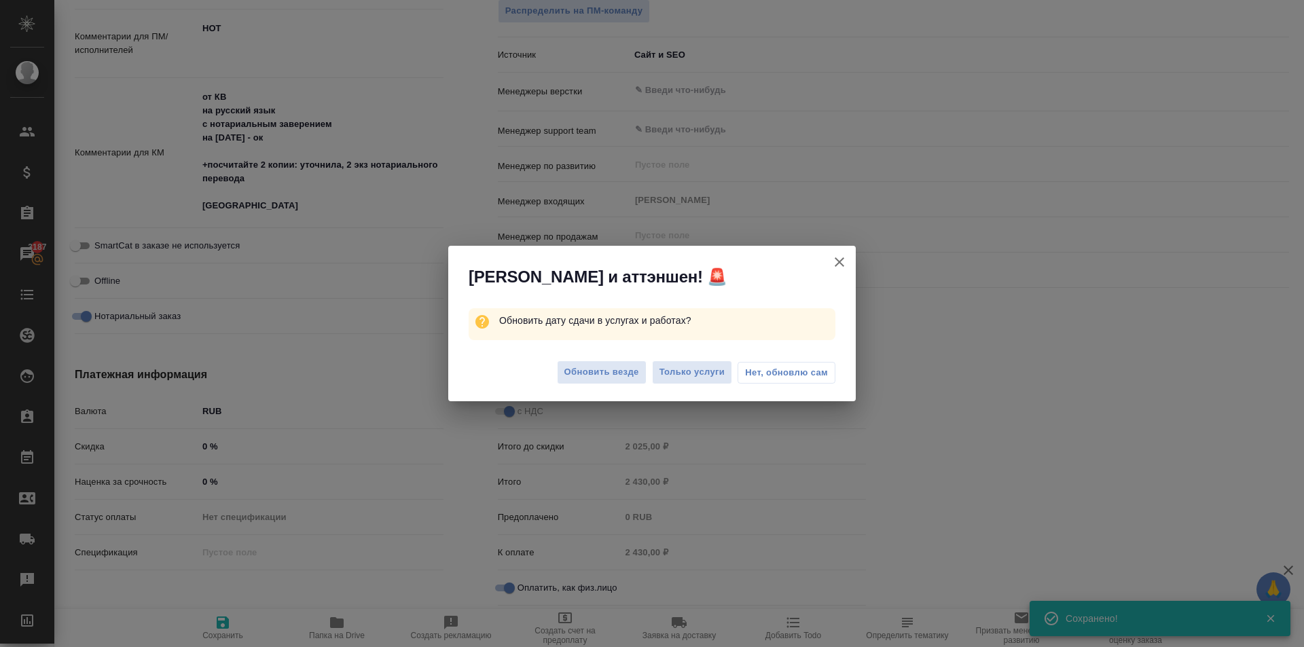
type textarea "x"
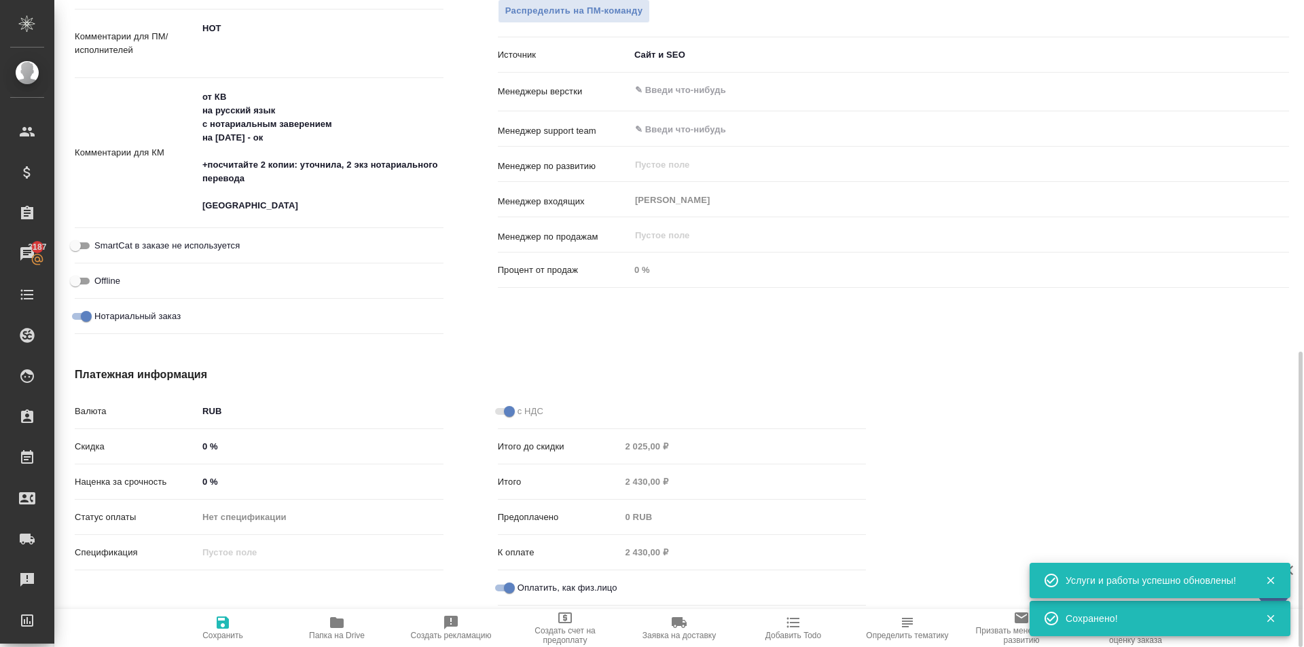
click at [198, 232] on div "Комментарии для КМ от КВ на русский язык с нотариальным заверением на понедельн…" at bounding box center [259, 159] width 369 height 150
click at [199, 236] on div "SmartCat в заказе не используется" at bounding box center [259, 246] width 369 height 24
click at [206, 245] on span "SmartCat в заказе не используется" at bounding box center [166, 246] width 145 height 14
click at [100, 245] on input "SmartCat в заказе не используется" at bounding box center [75, 246] width 49 height 16
checkbox input "true"
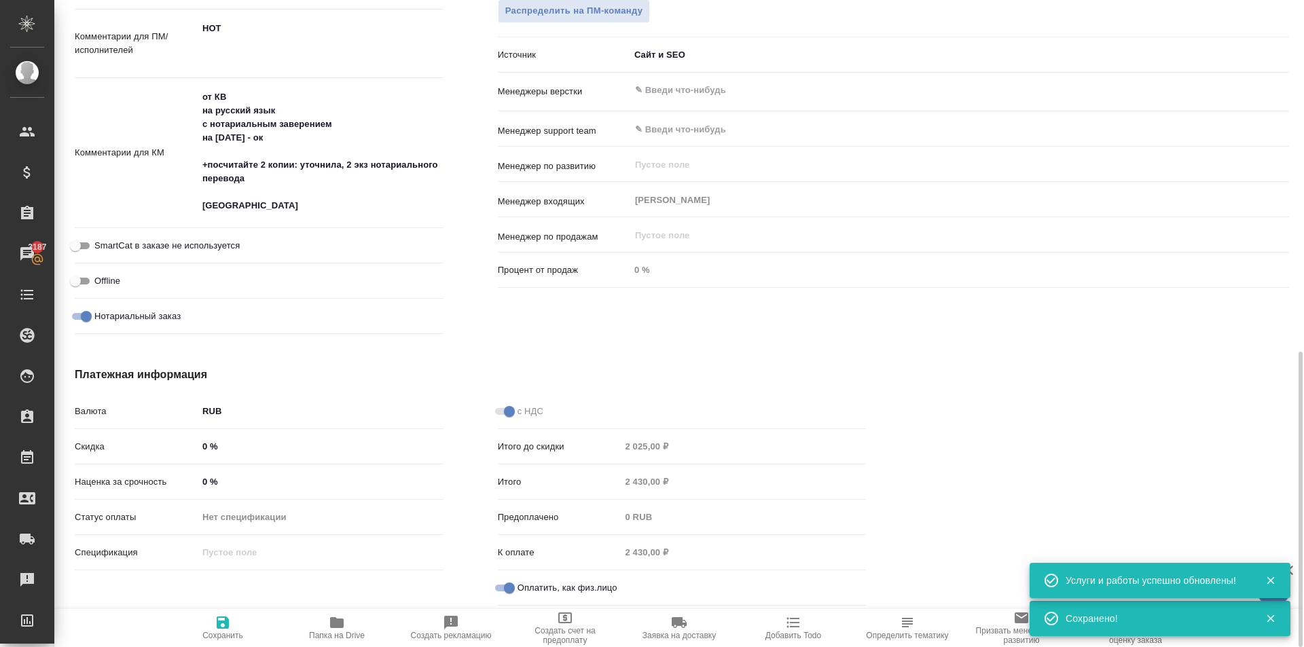
type textarea "x"
drag, startPoint x: 216, startPoint y: 619, endPoint x: 227, endPoint y: 613, distance: 12.8
click at [215, 619] on icon "button" at bounding box center [223, 623] width 16 height 16
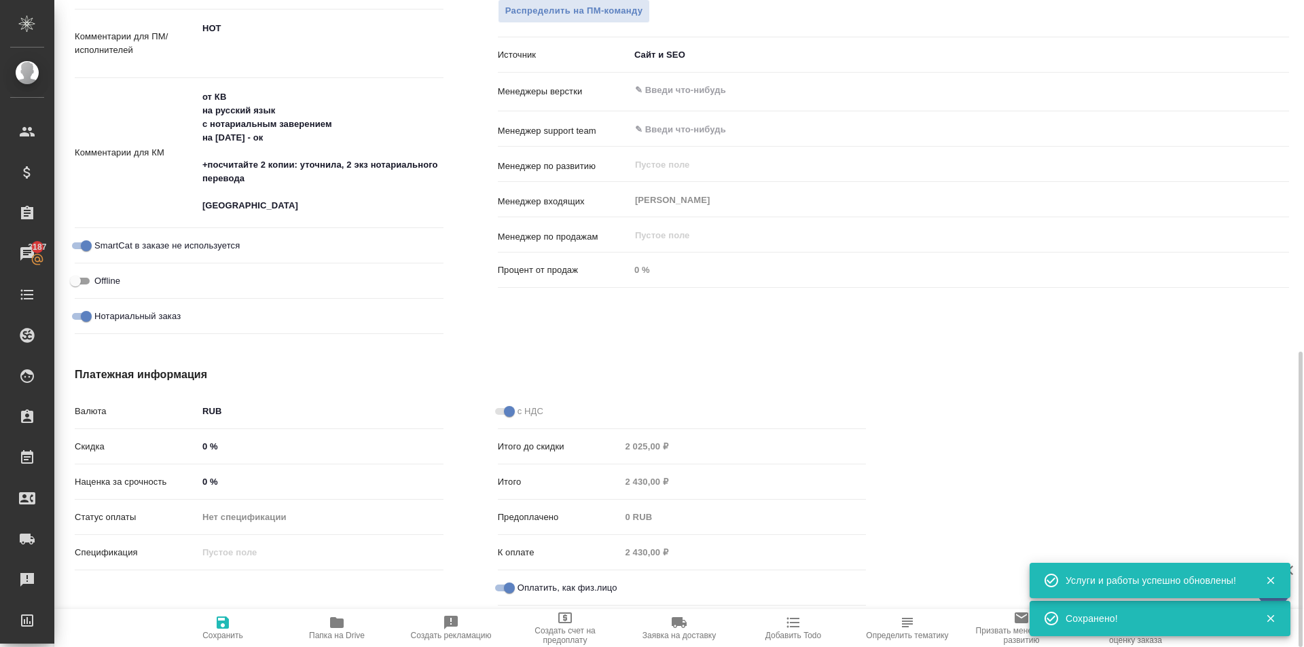
type textarea "x"
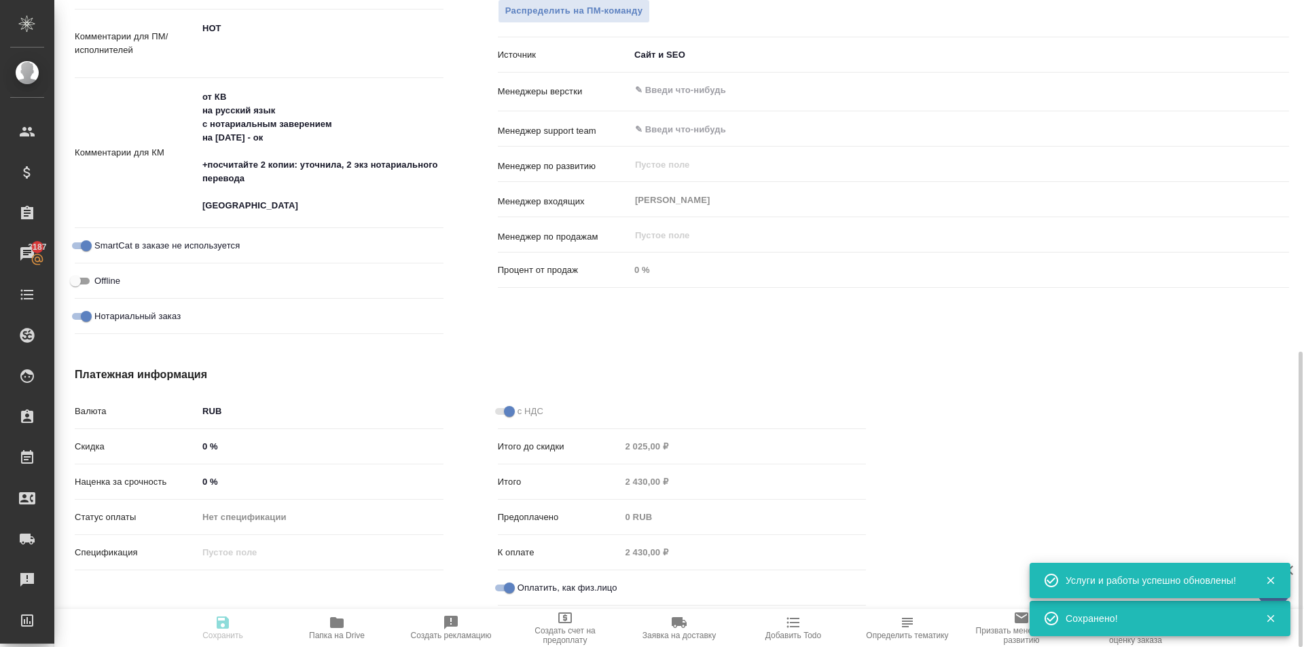
type textarea "x"
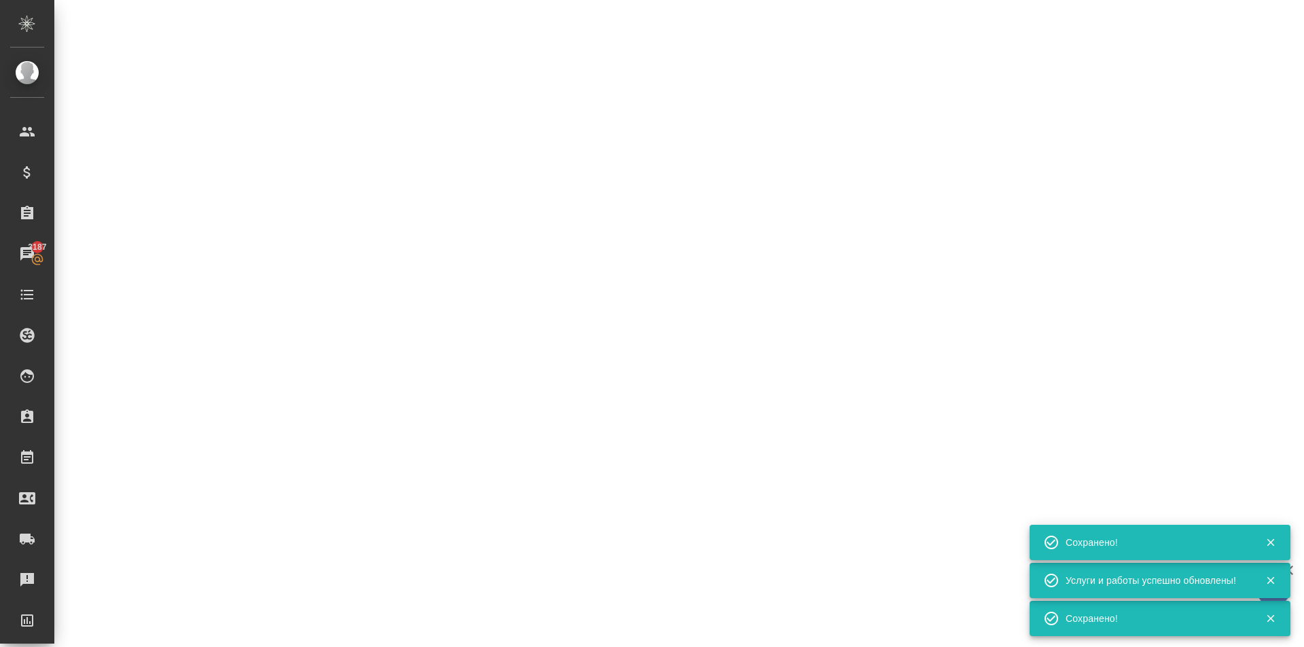
select select "RU"
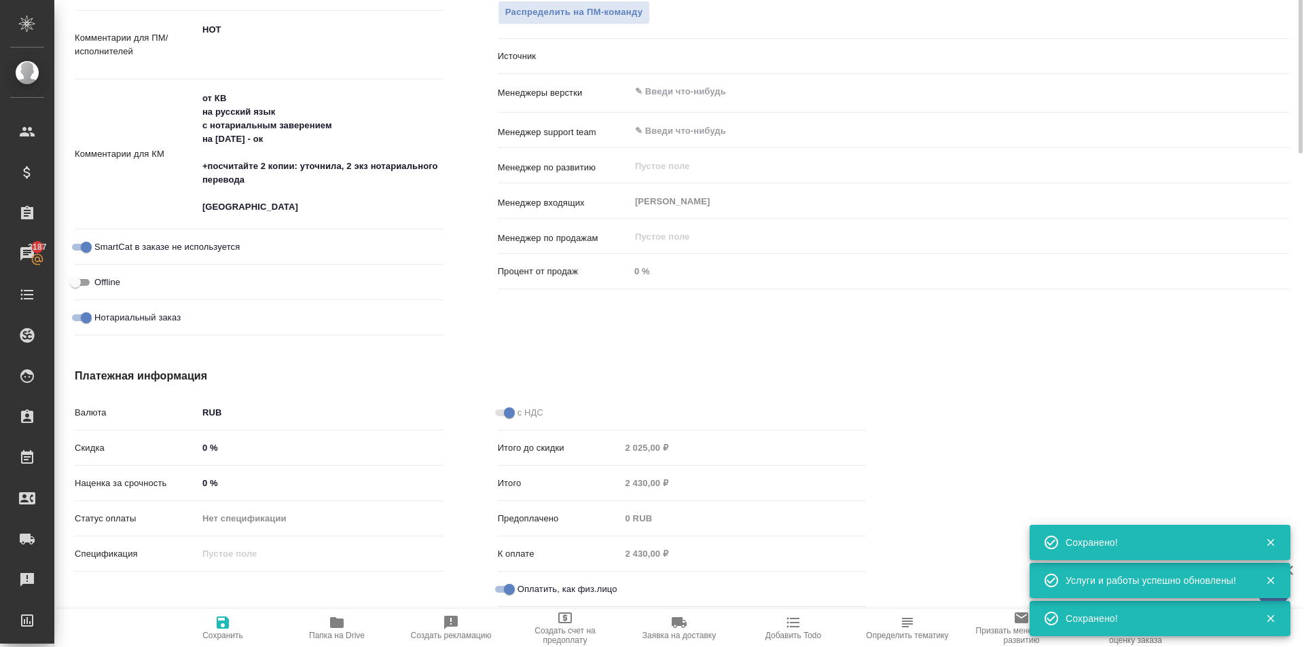
type textarea "x"
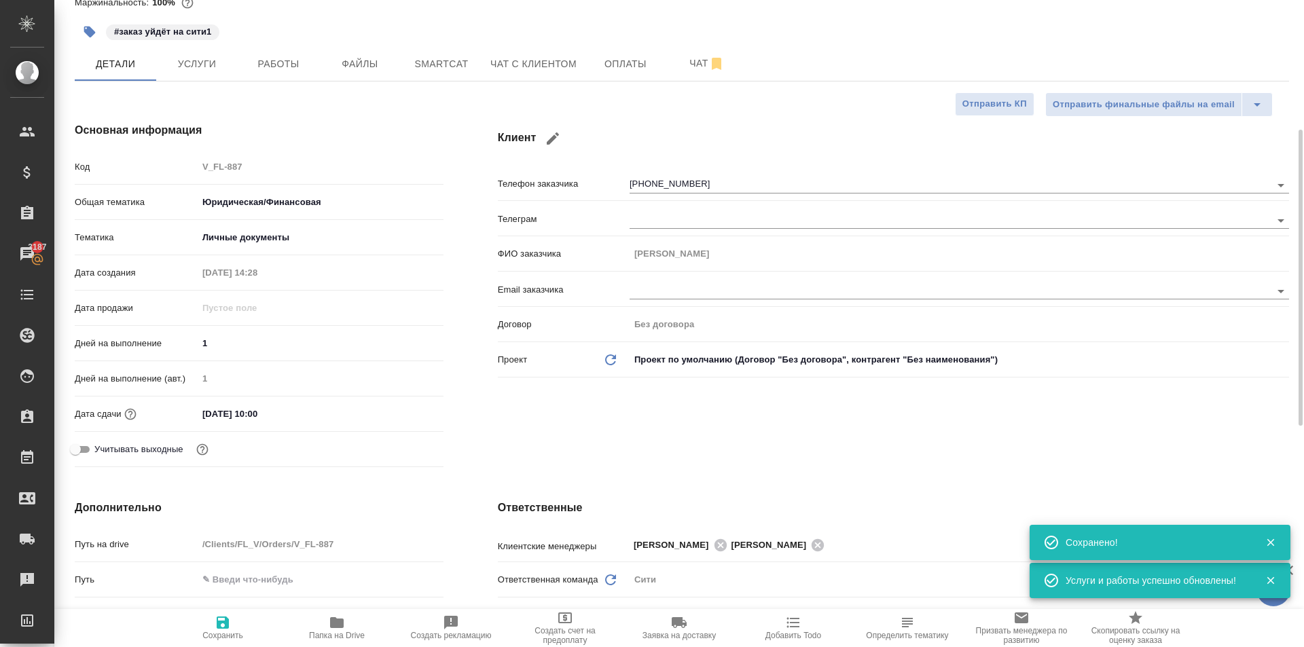
scroll to position [0, 0]
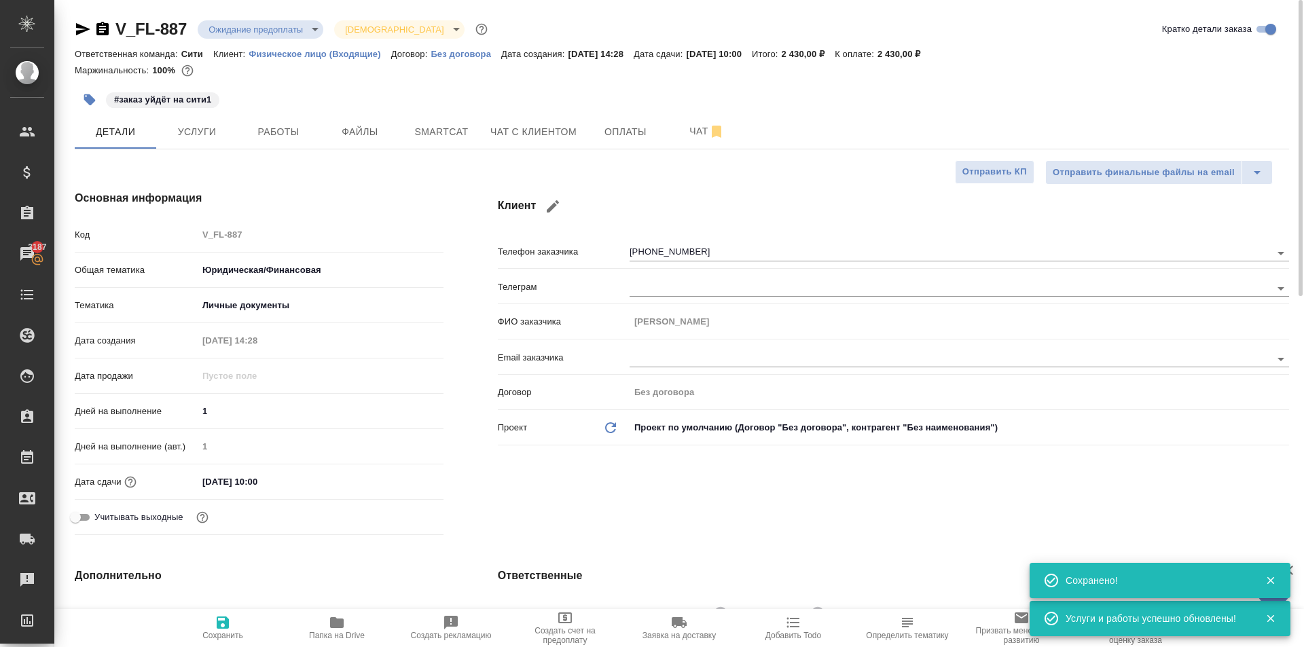
click at [301, 29] on body "🙏 .cls-1 fill:#fff; AWATERA Kasymov Timur Клиенты Спецификации Заказы 3187 Чаты…" at bounding box center [652, 323] width 1304 height 647
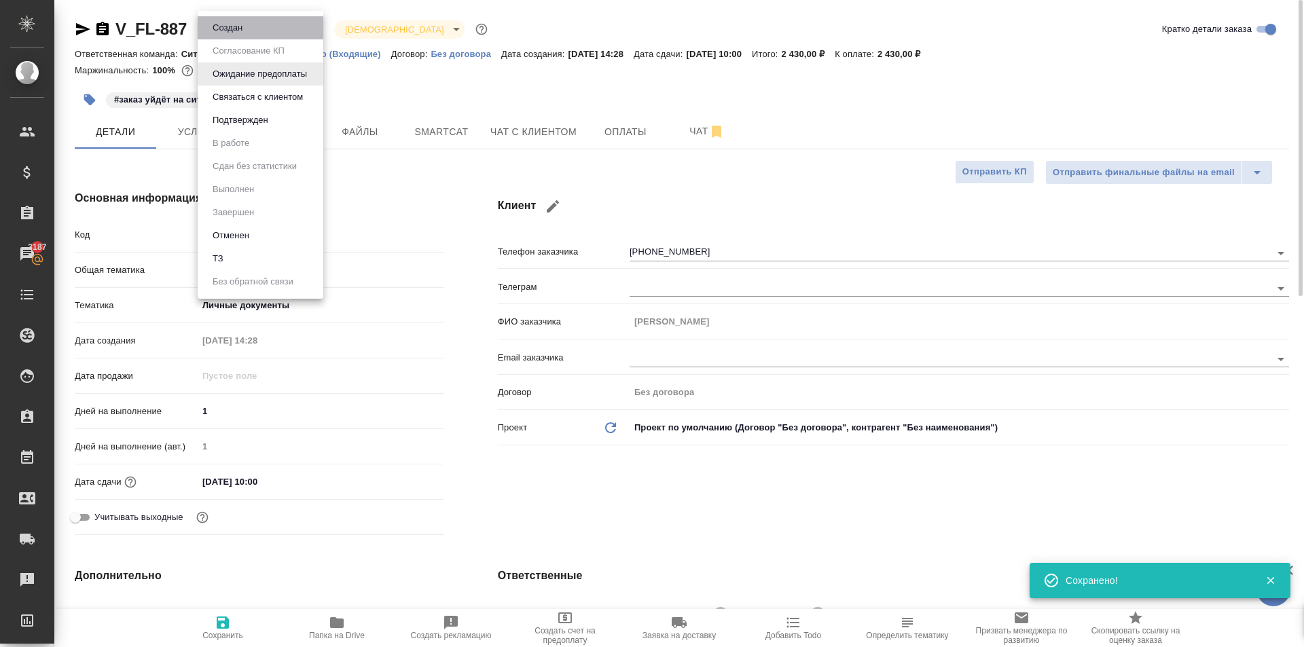
click at [272, 25] on li "Создан" at bounding box center [261, 27] width 126 height 23
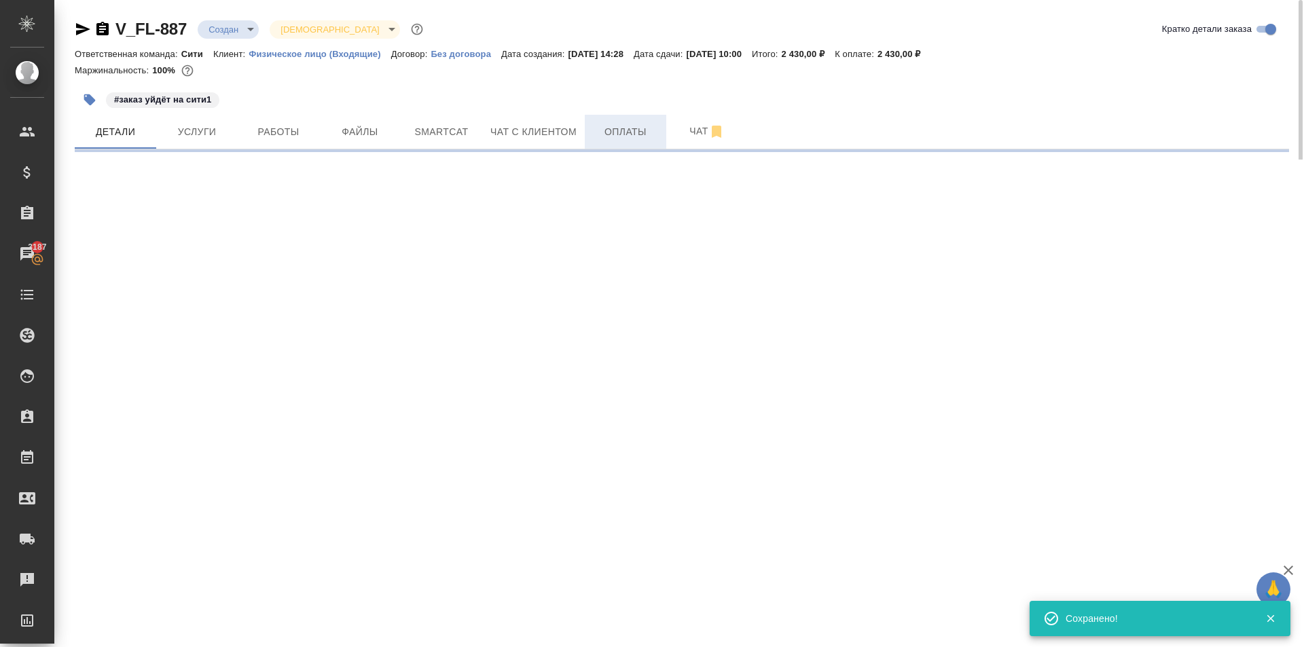
select select "RU"
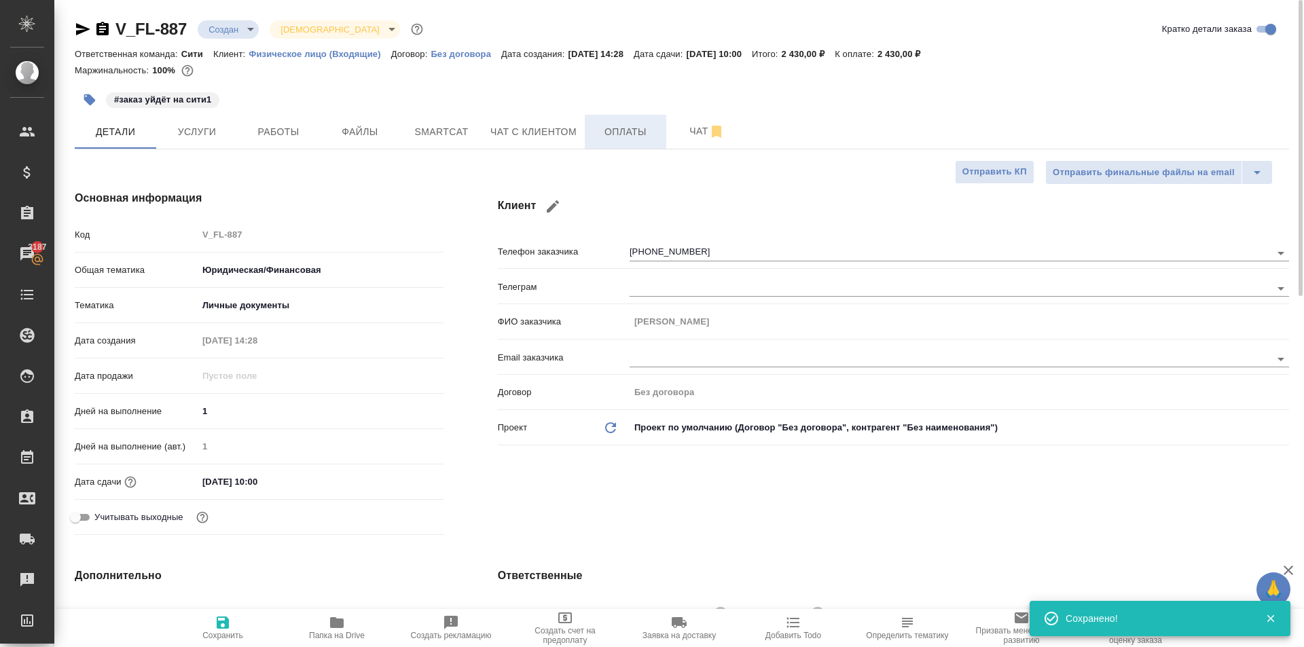
type textarea "x"
click at [617, 136] on span "Оплаты" at bounding box center [625, 132] width 65 height 17
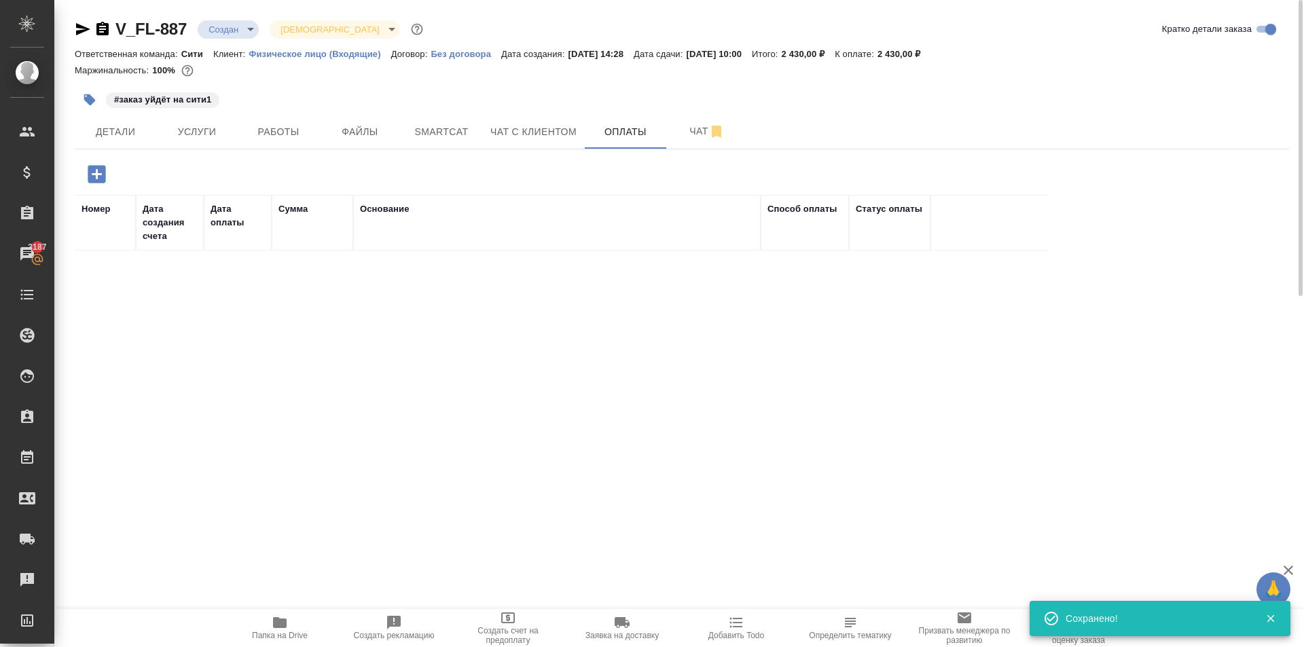
click at [83, 177] on button "button" at bounding box center [96, 174] width 37 height 28
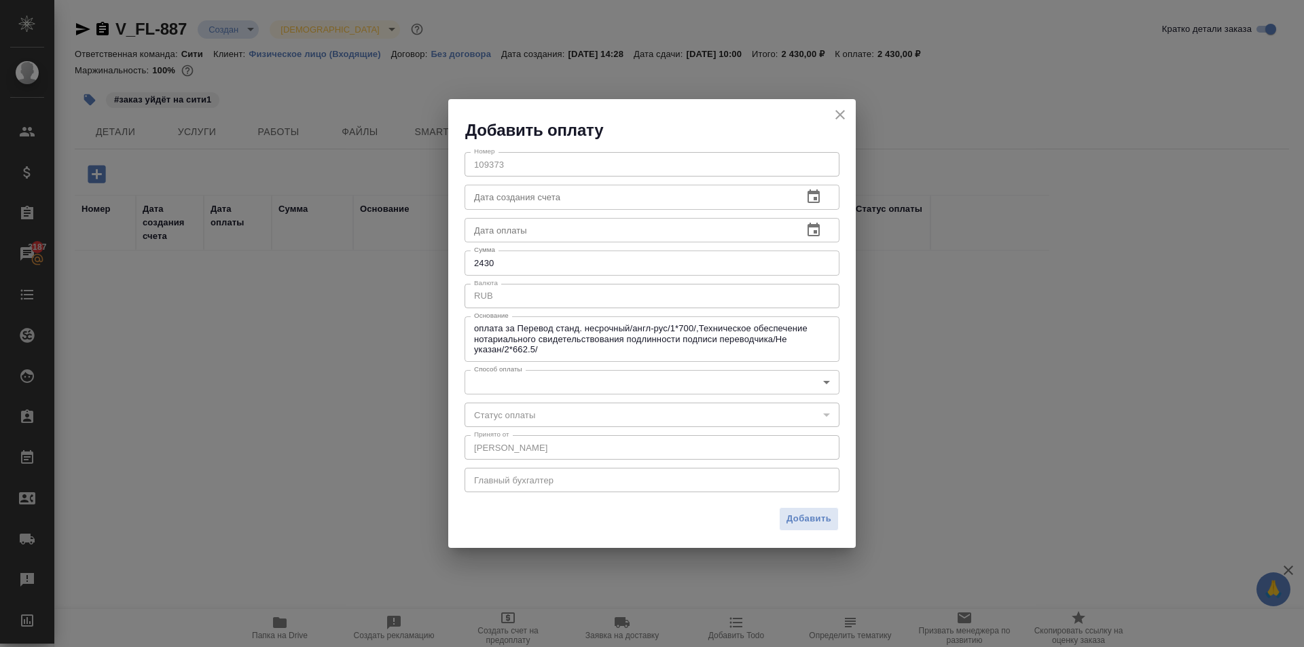
drag, startPoint x: 496, startPoint y: 410, endPoint x: 501, endPoint y: 393, distance: 17.5
click at [498, 408] on div "​" at bounding box center [652, 415] width 375 height 24
click at [501, 393] on body "🙏 .cls-1 fill:#fff; AWATERA Kasymov Timur Клиенты Спецификации Заказы 3187 Чаты…" at bounding box center [652, 323] width 1304 height 647
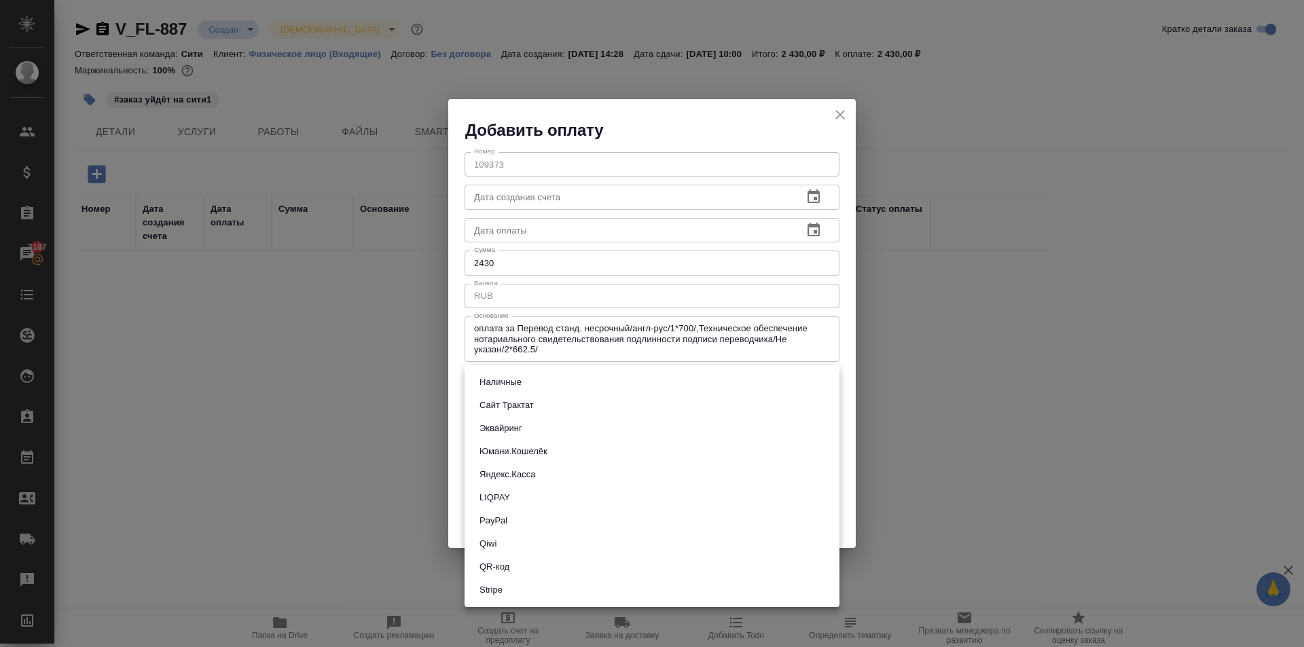
click at [541, 406] on li "Сайт Трактат" at bounding box center [652, 405] width 375 height 23
type input "site-traktat"
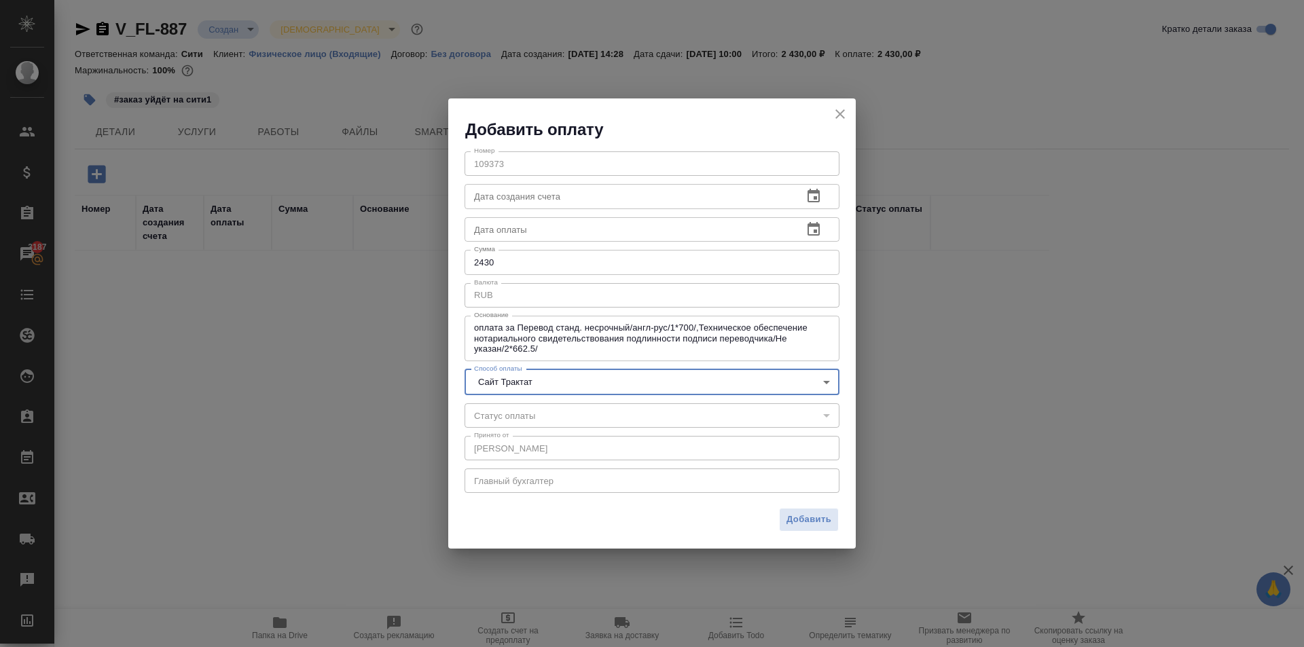
drag, startPoint x: 810, startPoint y: 524, endPoint x: 795, endPoint y: 511, distance: 19.7
click at [807, 523] on span "Добавить" at bounding box center [809, 520] width 45 height 16
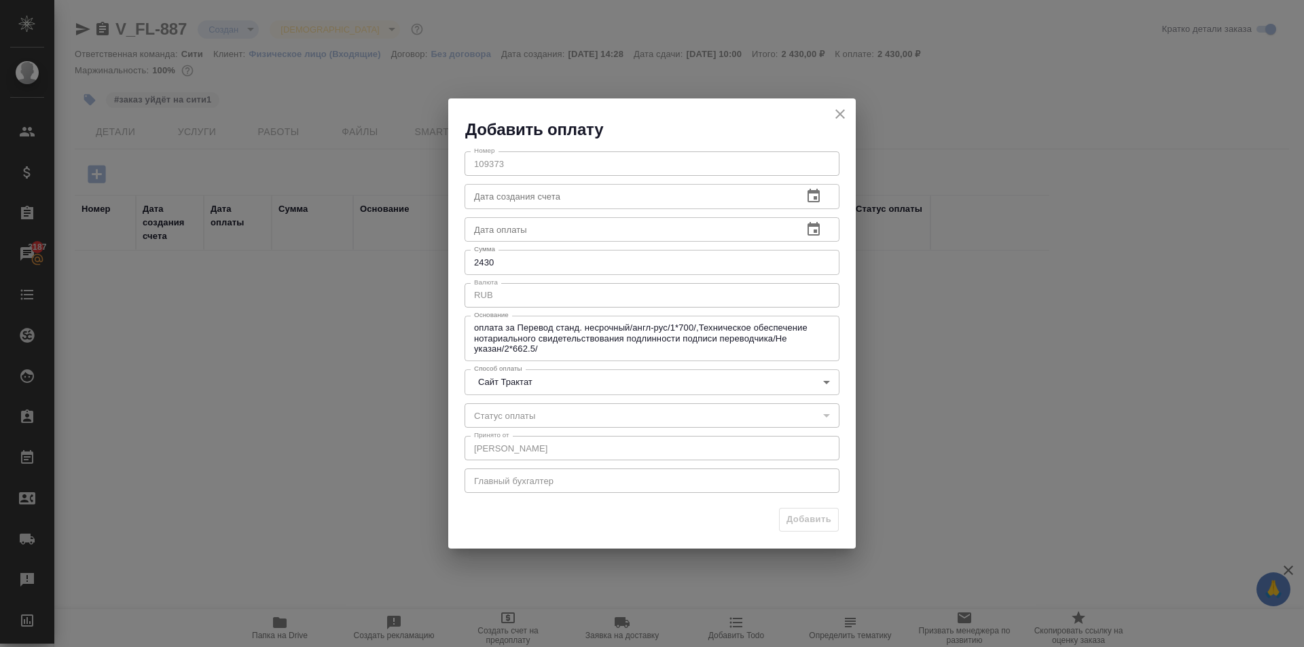
type input "0"
type input "auto-kassa"
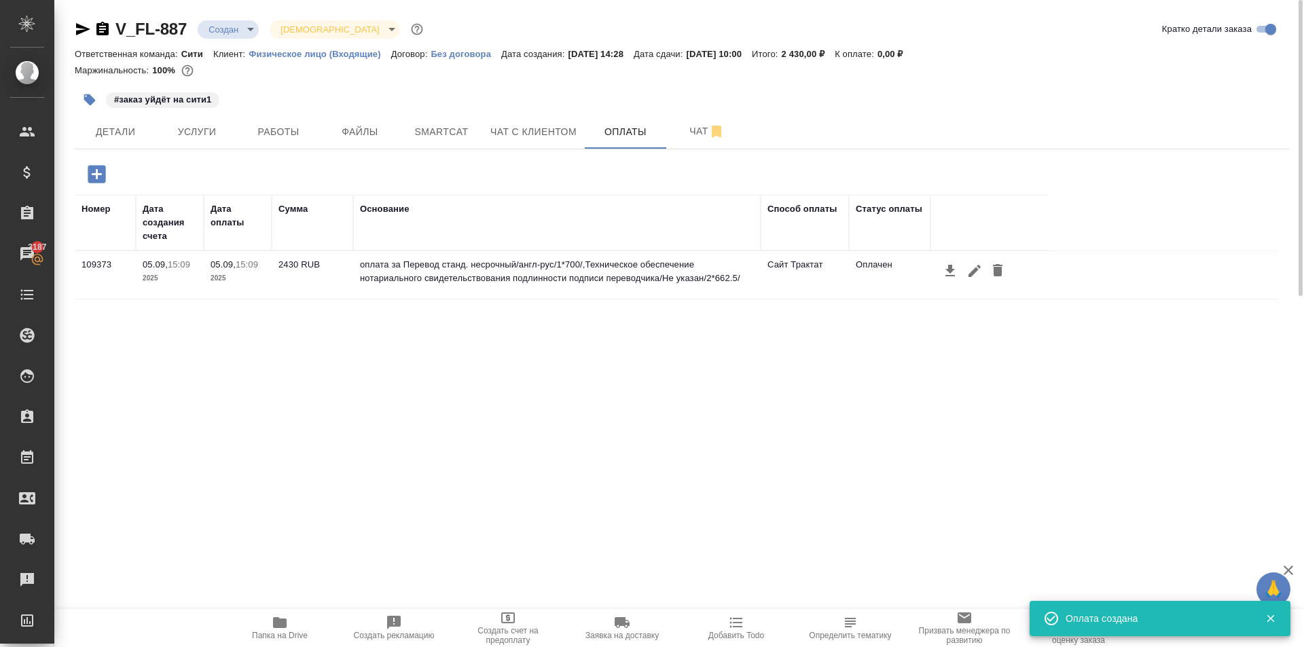
click at [91, 97] on icon "button" at bounding box center [90, 100] width 12 height 12
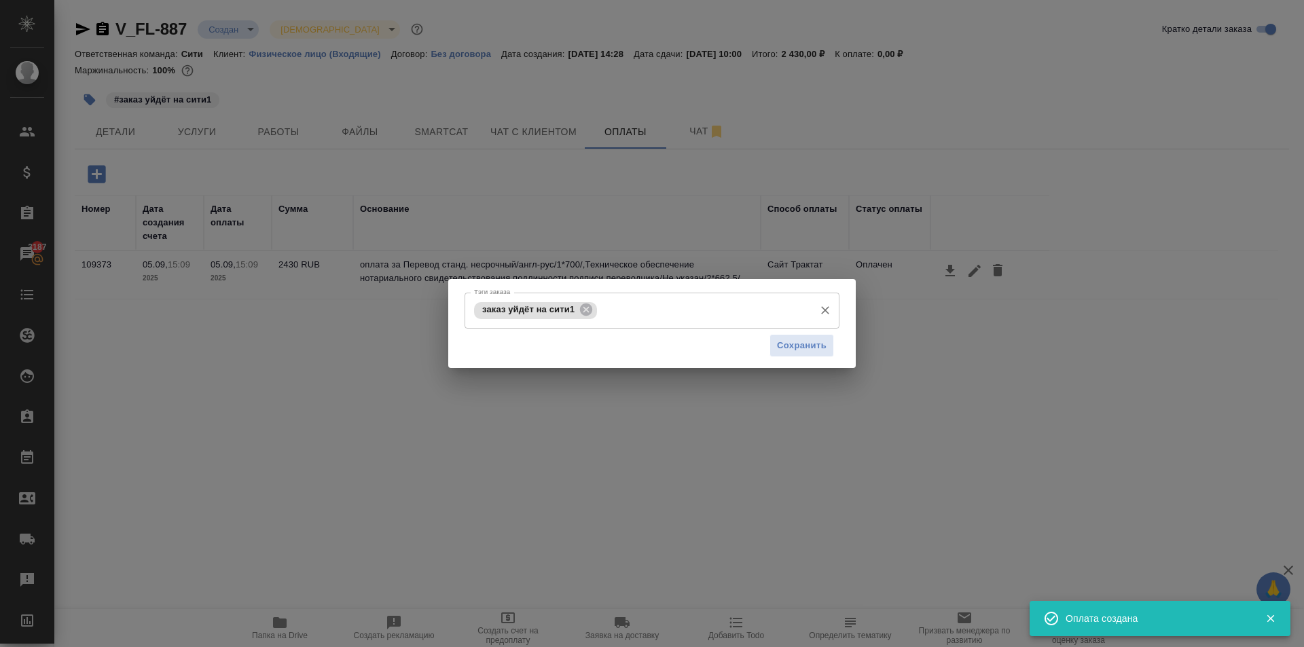
click at [650, 306] on input "Тэги заказа" at bounding box center [703, 310] width 207 height 23
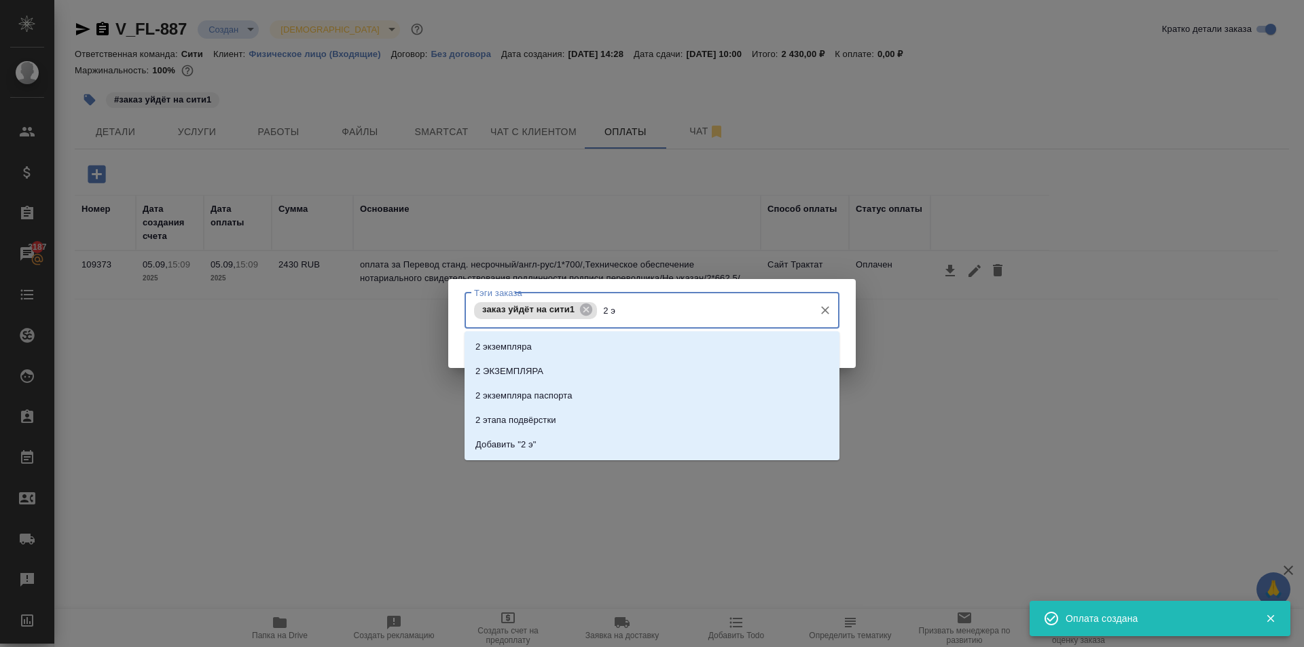
type input "2 эк"
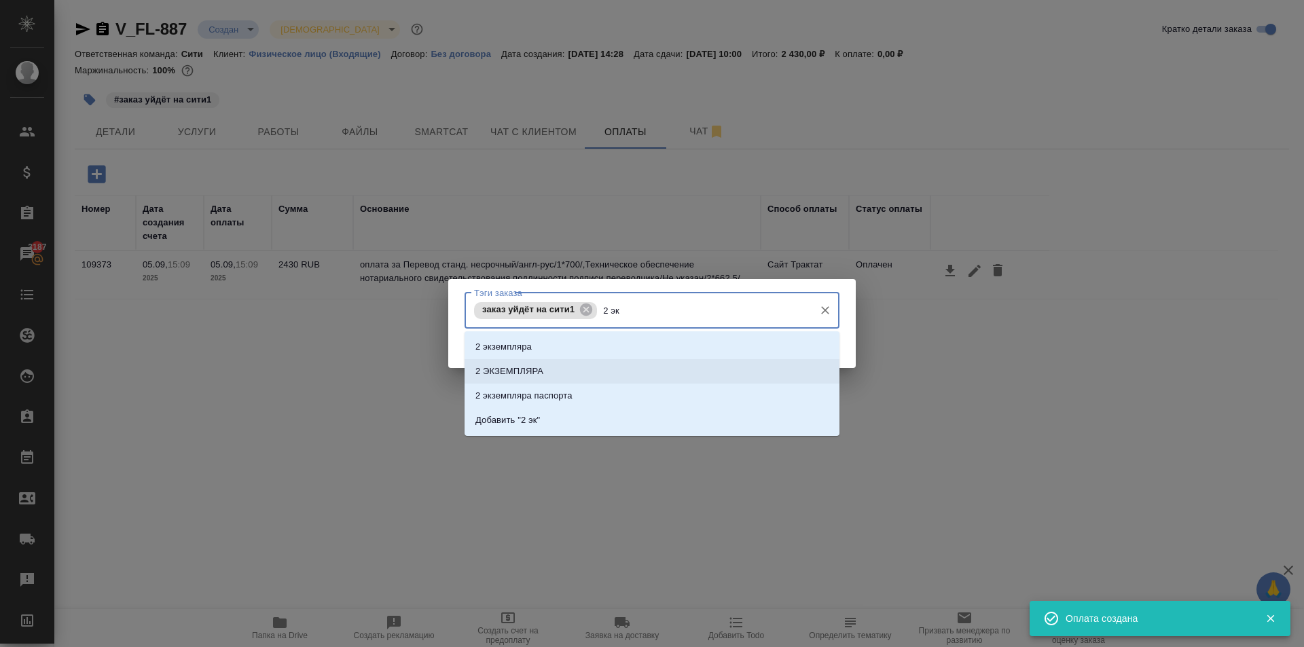
click at [549, 362] on li "2 ЭКЗЕМПЛЯРА" at bounding box center [652, 371] width 375 height 24
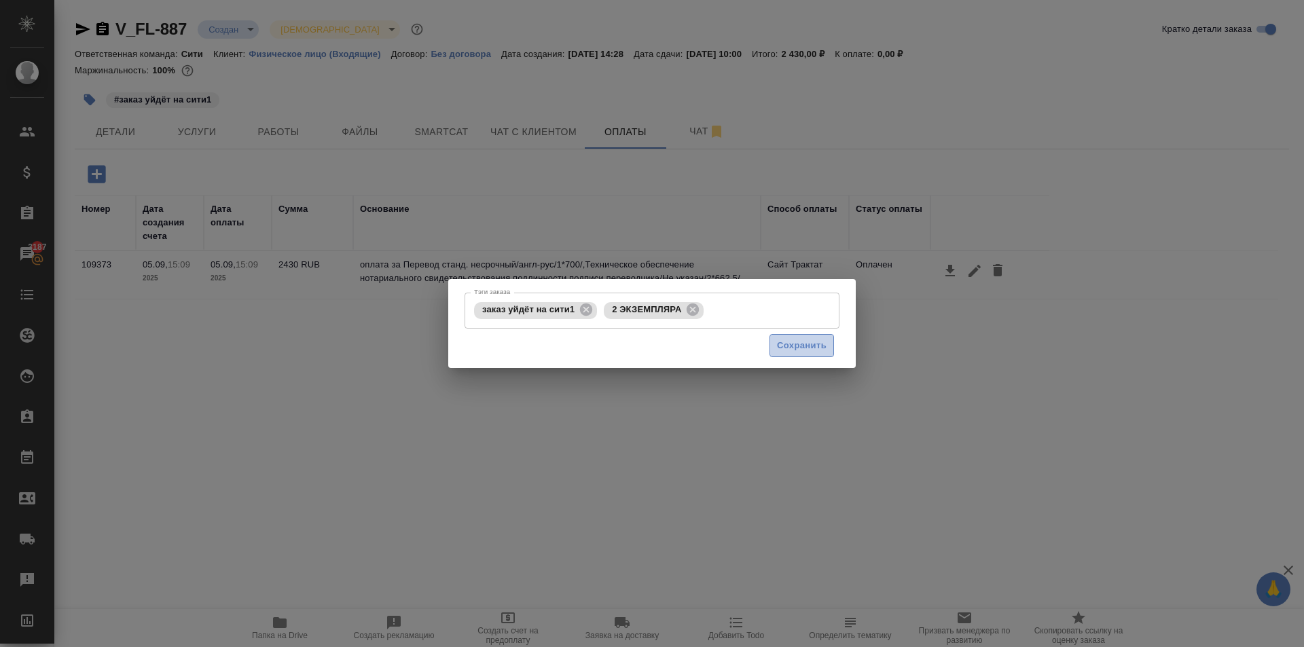
click at [809, 353] on span "Сохранить" at bounding box center [802, 346] width 50 height 16
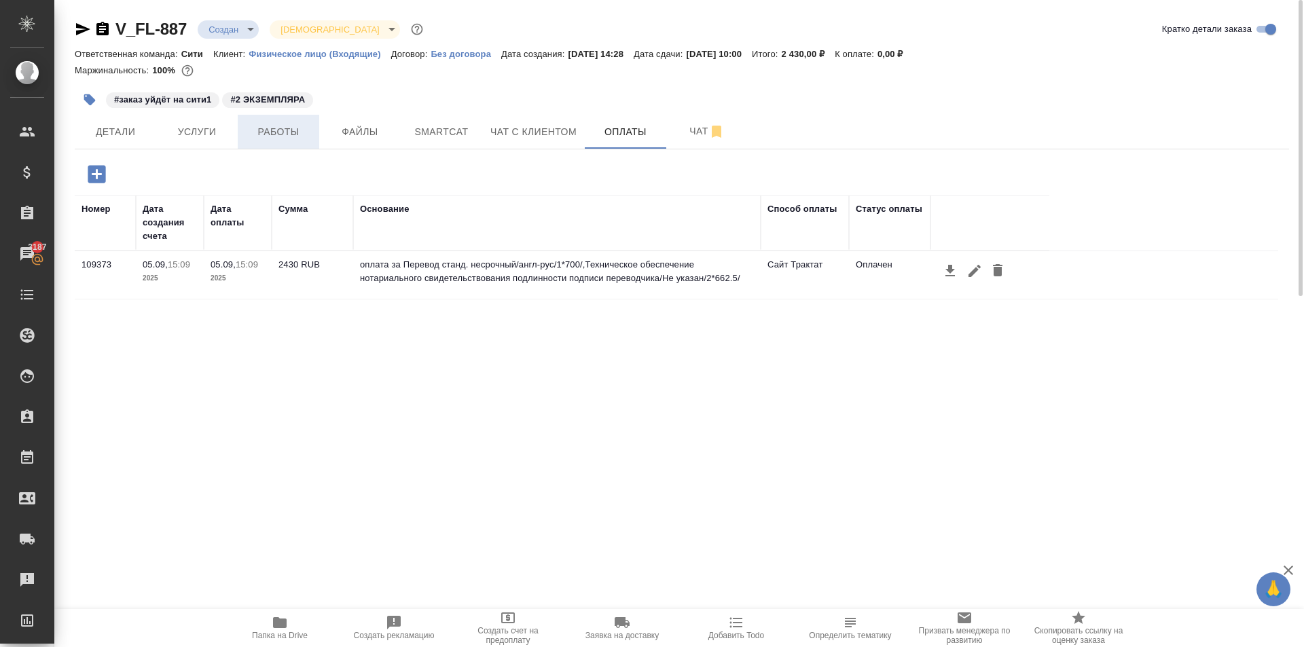
click at [295, 140] on span "Работы" at bounding box center [278, 132] width 65 height 17
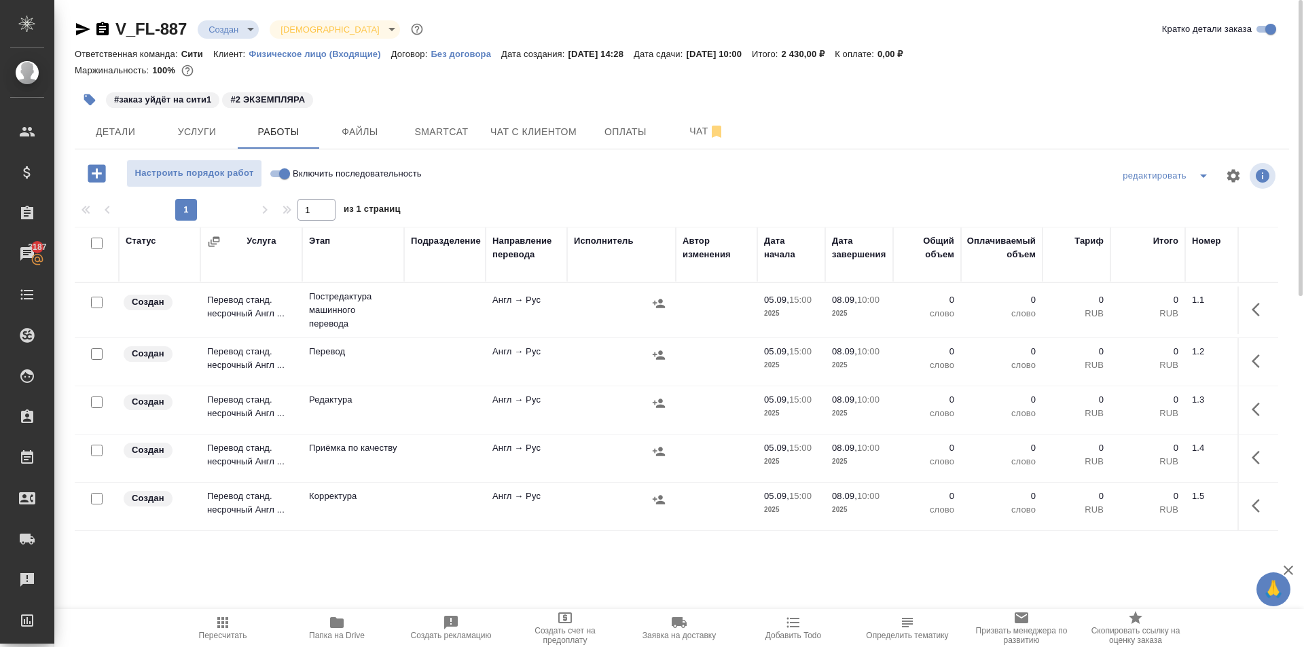
click at [283, 175] on input "Включить последовательность" at bounding box center [284, 174] width 49 height 16
checkbox input "true"
drag, startPoint x: 96, startPoint y: 245, endPoint x: 99, endPoint y: 255, distance: 9.9
click at [96, 246] on input "checkbox" at bounding box center [97, 244] width 12 height 12
checkbox input "true"
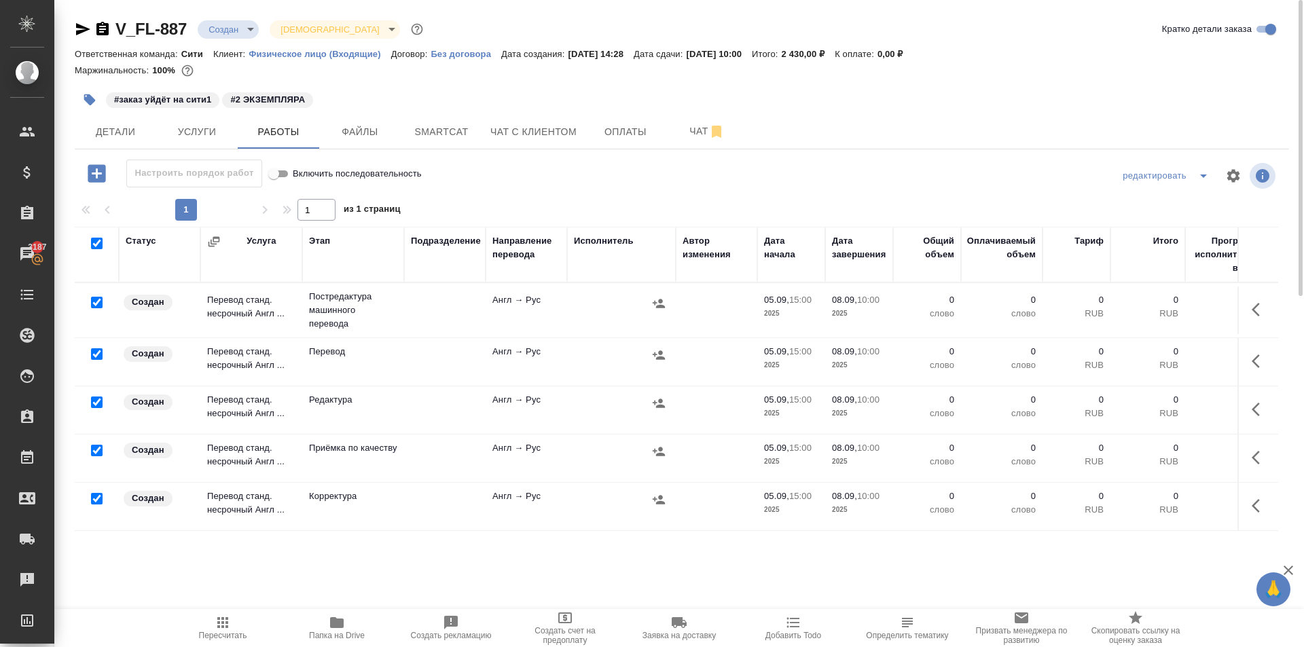
checkbox input "true"
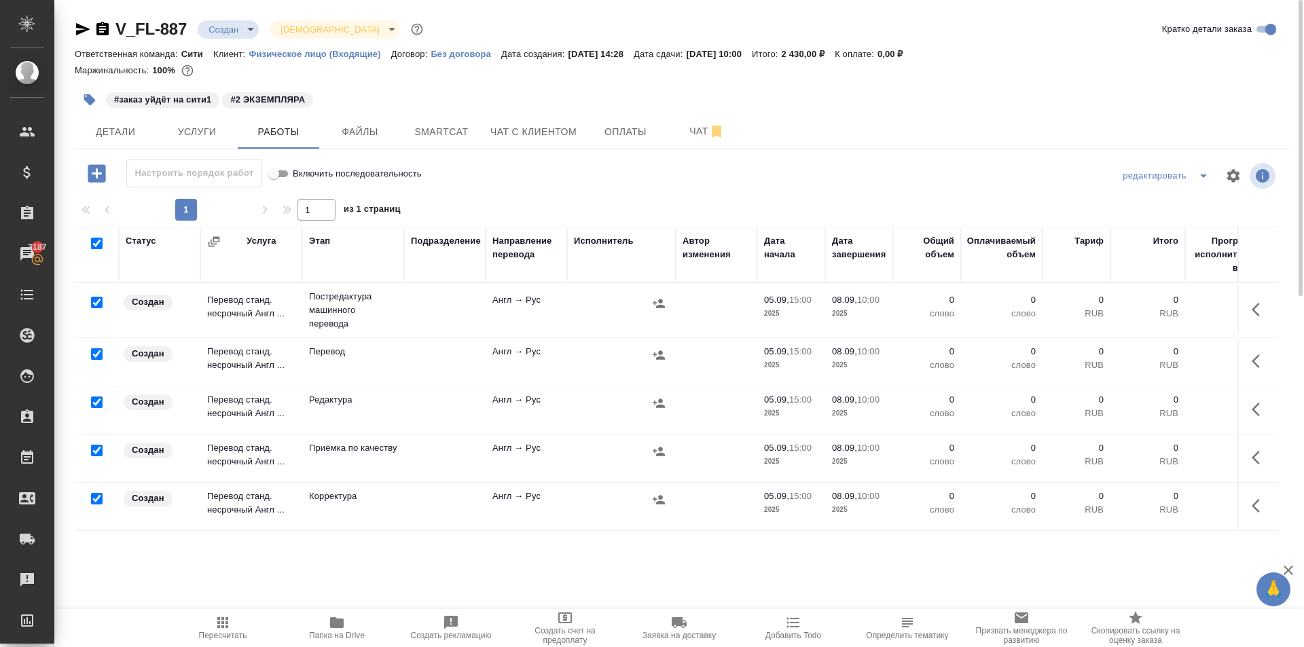
checkbox input "true"
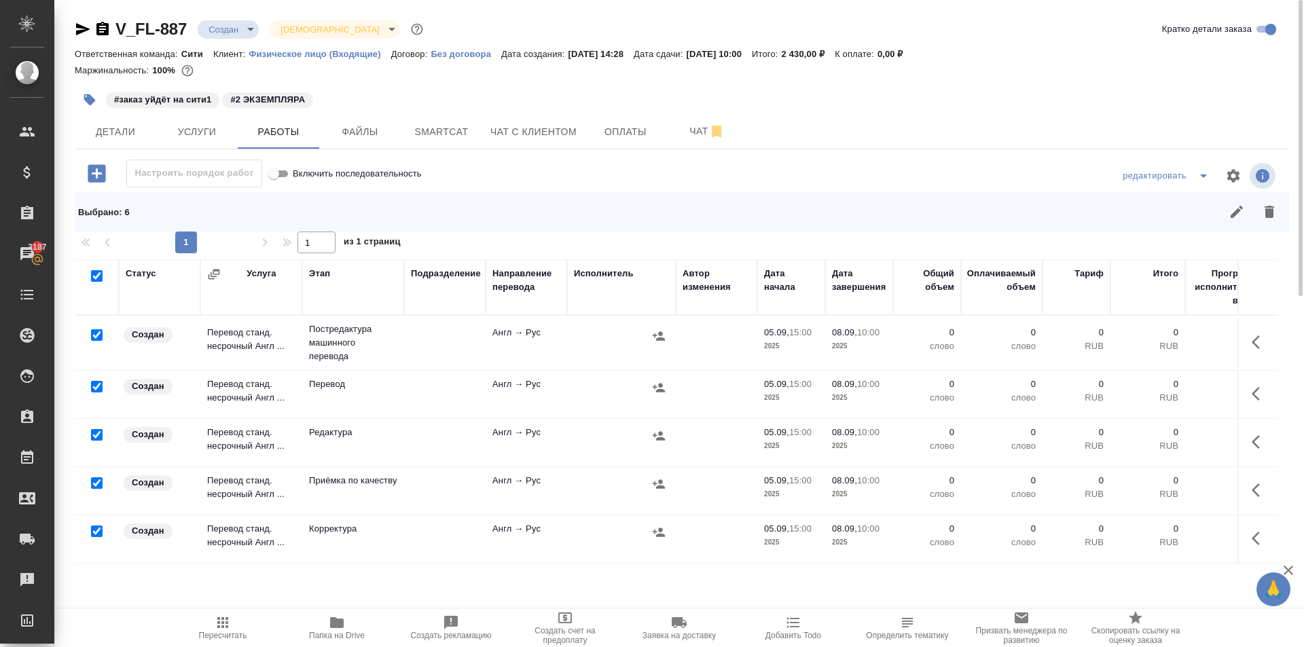
click at [96, 385] on input "checkbox" at bounding box center [97, 387] width 12 height 12
checkbox input "false"
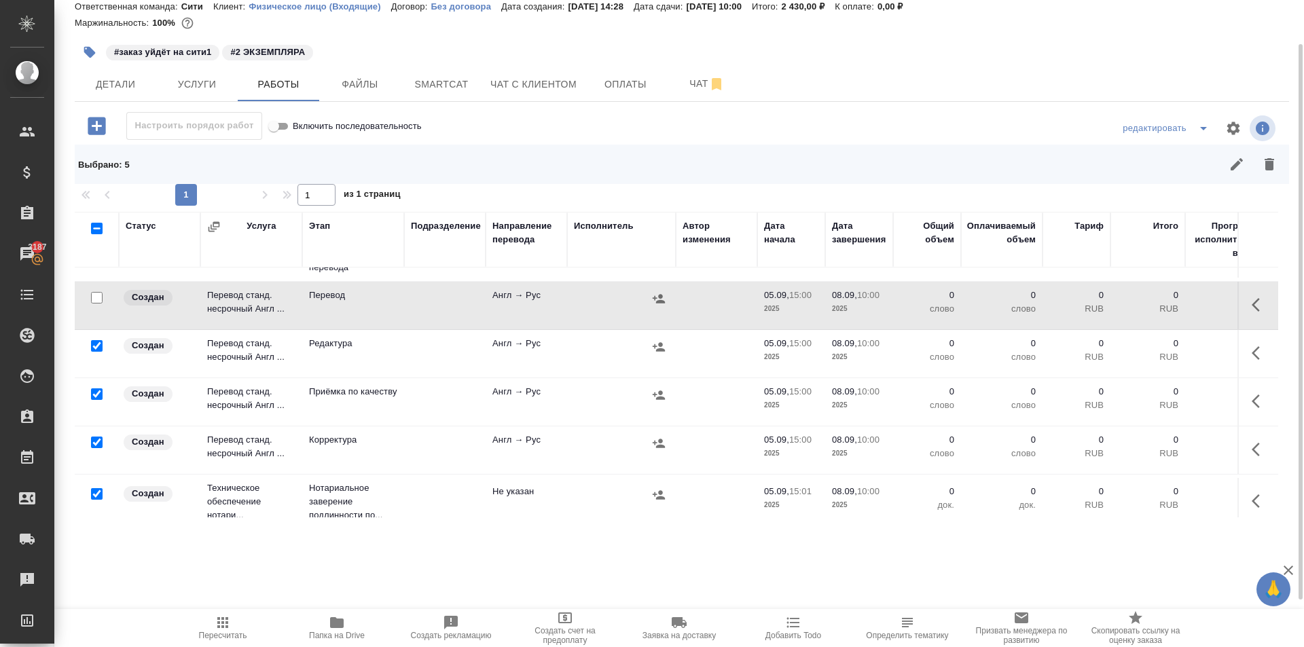
scroll to position [64, 0]
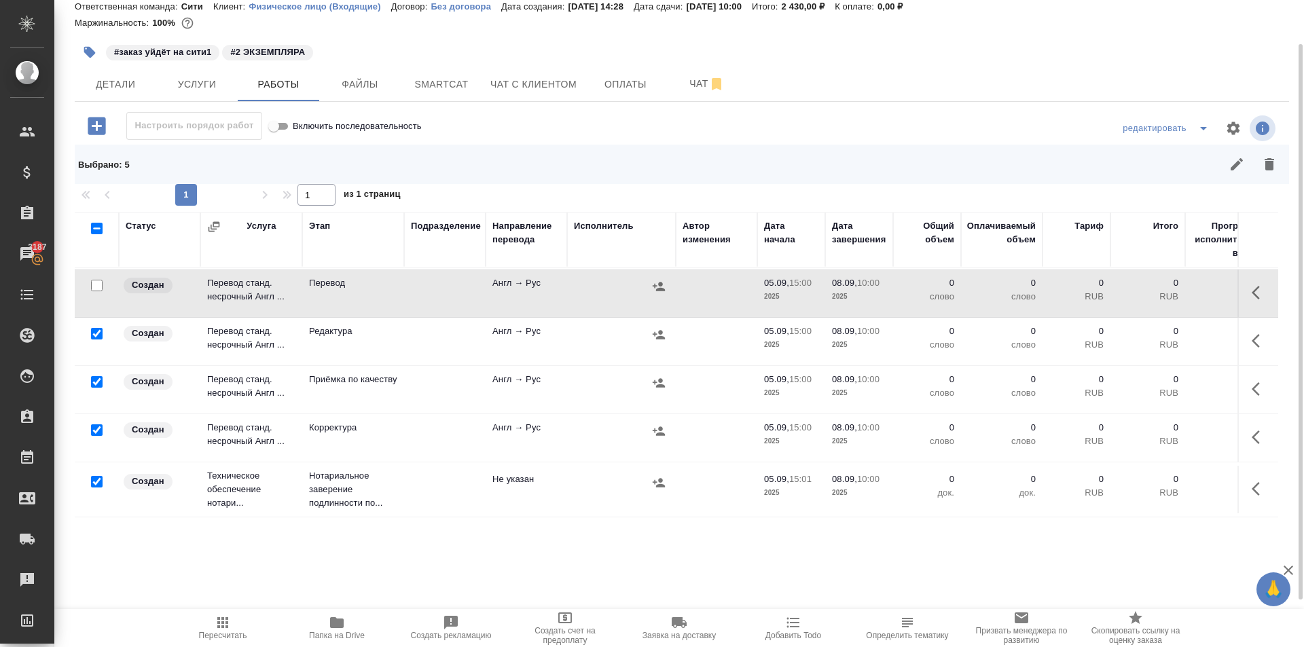
click at [94, 376] on input "checkbox" at bounding box center [97, 382] width 12 height 12
checkbox input "false"
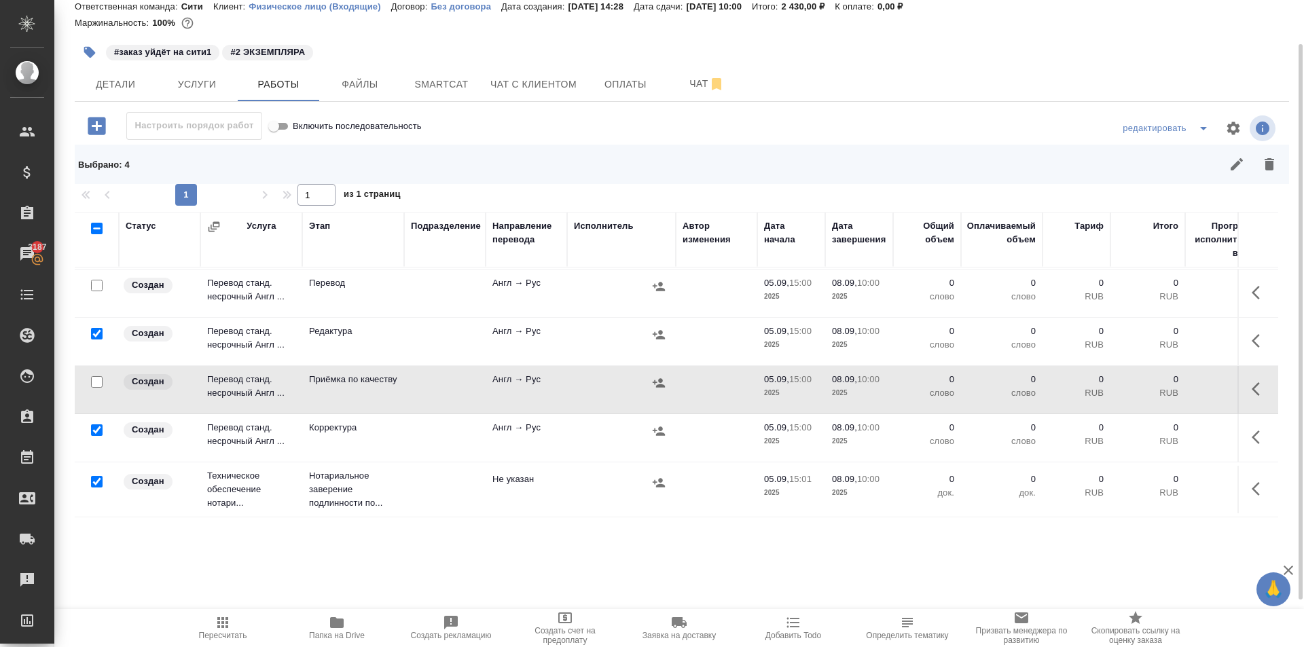
click at [96, 476] on input "checkbox" at bounding box center [97, 482] width 12 height 12
checkbox input "false"
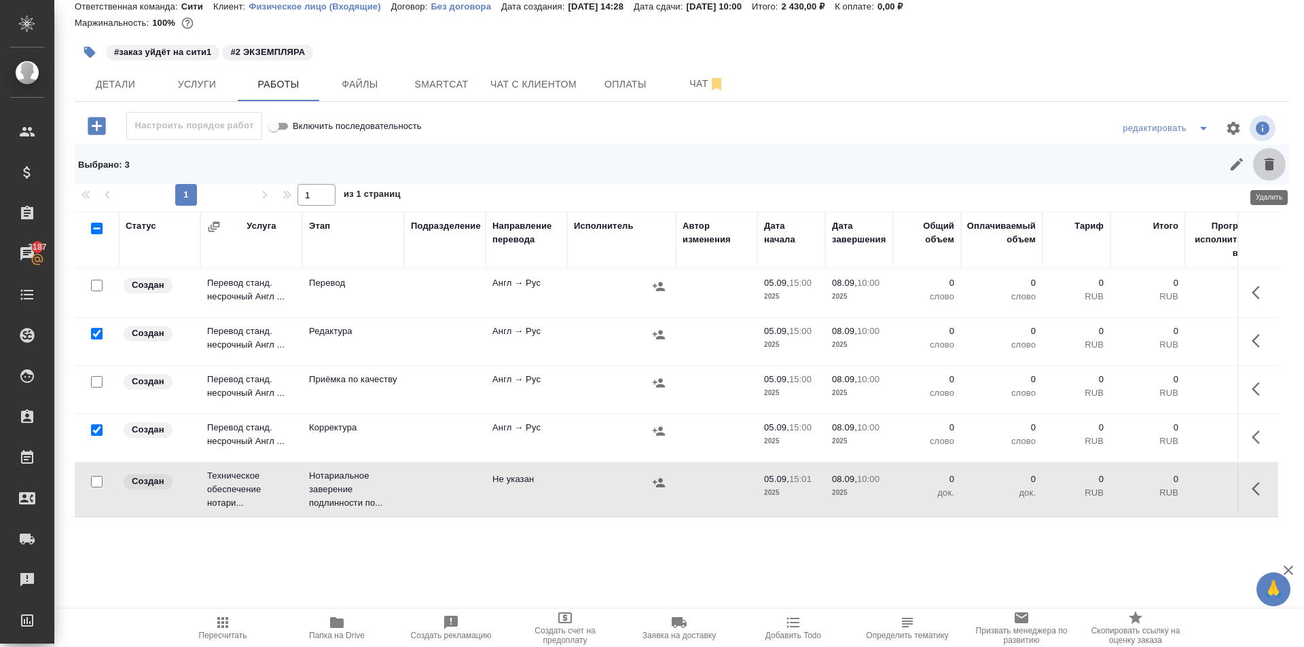
drag, startPoint x: 1266, startPoint y: 161, endPoint x: 960, endPoint y: 281, distance: 328.2
click at [1266, 162] on icon "button" at bounding box center [1270, 164] width 10 height 12
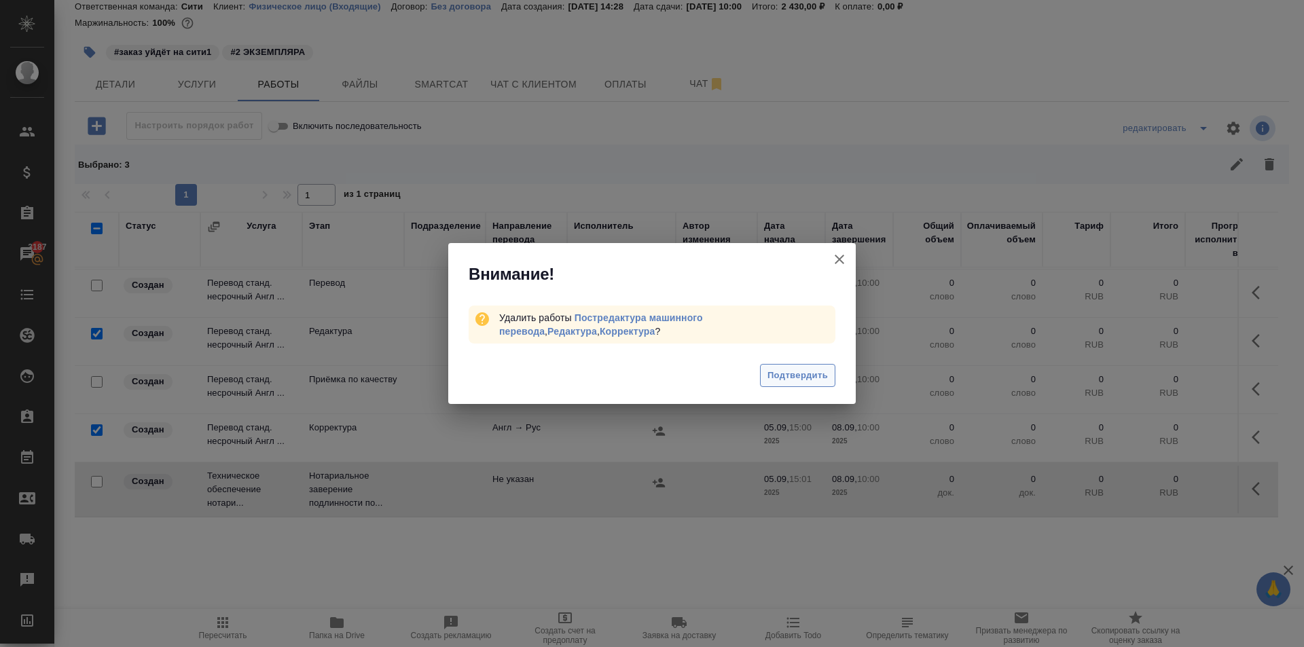
click at [794, 366] on button "Подтвердить" at bounding box center [797, 376] width 75 height 24
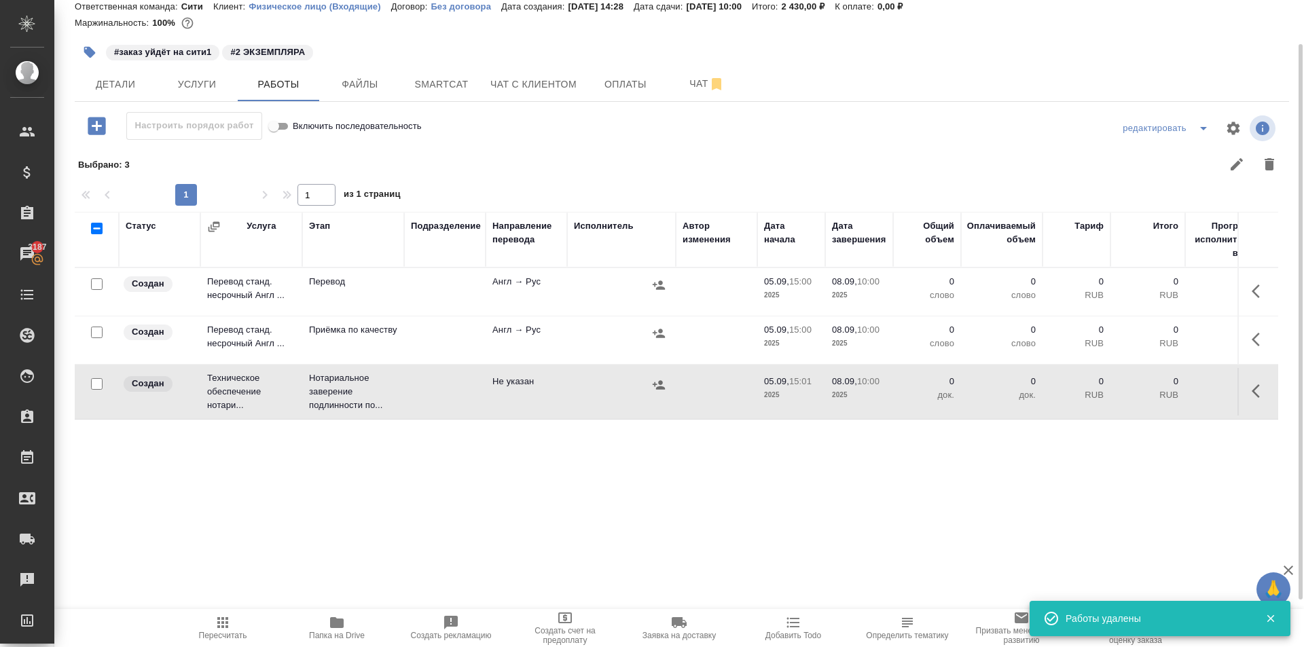
scroll to position [0, 0]
click at [212, 628] on span "Пересчитать" at bounding box center [223, 628] width 98 height 26
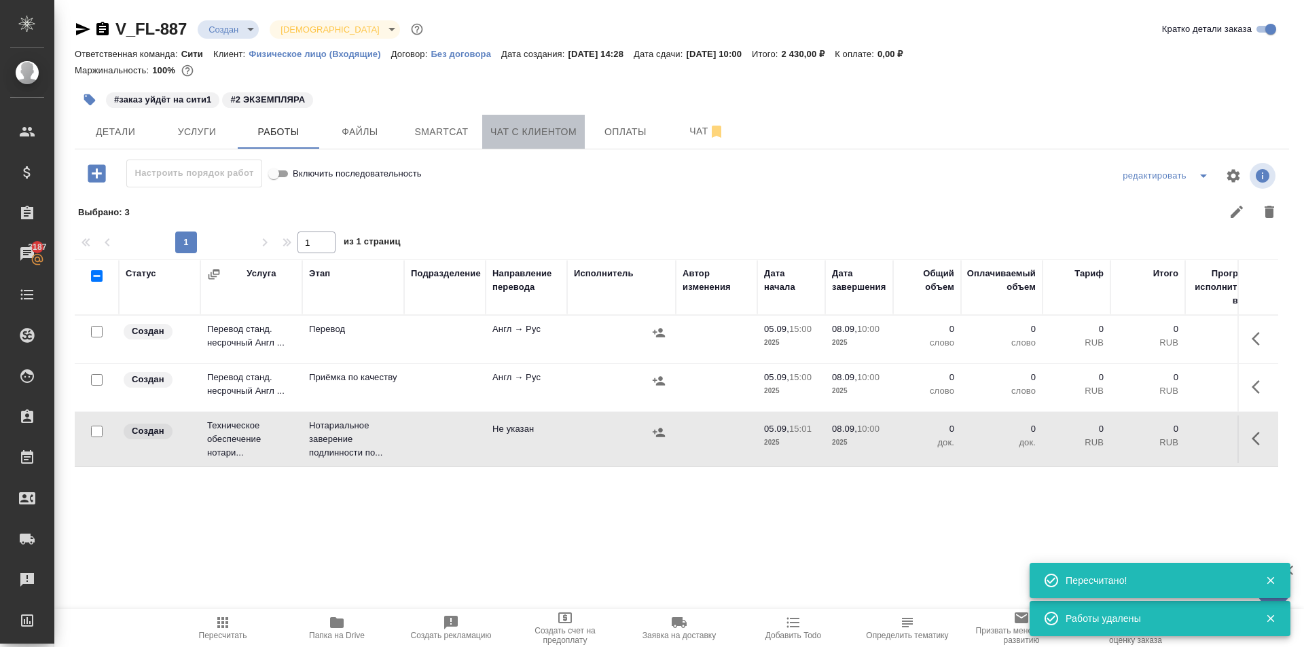
click at [523, 123] on button "Чат с клиентом" at bounding box center [533, 132] width 103 height 34
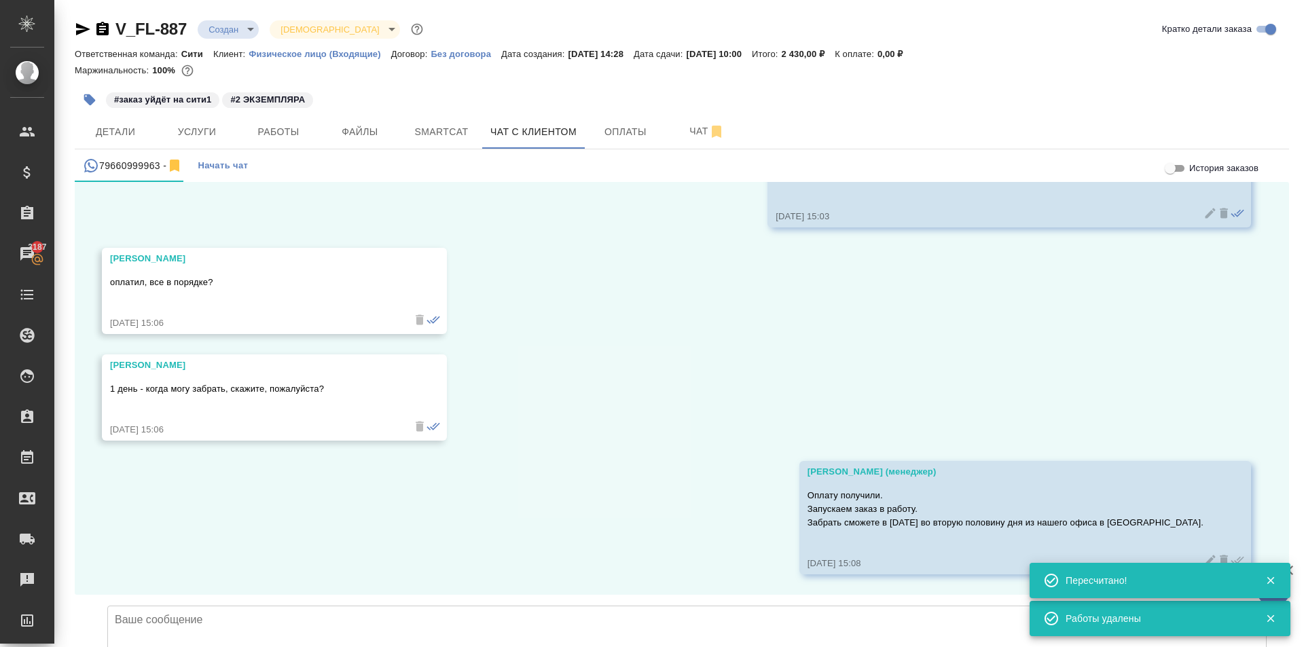
scroll to position [3800, 0]
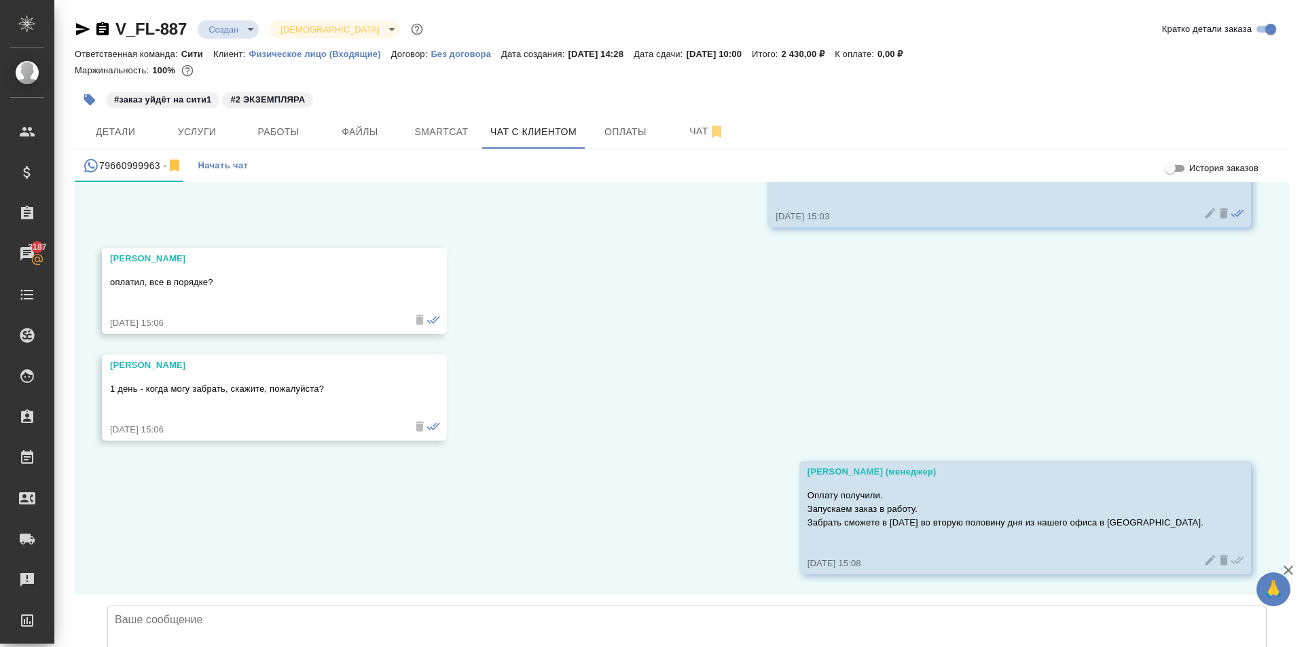
drag, startPoint x: 87, startPoint y: 17, endPoint x: 84, endPoint y: 25, distance: 8.6
click at [86, 20] on div "V_FL-887 Создан new Святая троица holyTrinity Кратко детали заказа Ответственна…" at bounding box center [681, 378] width 1229 height 757
click at [81, 29] on icon "button" at bounding box center [83, 29] width 16 height 16
click at [136, 130] on span "Детали" at bounding box center [115, 132] width 65 height 17
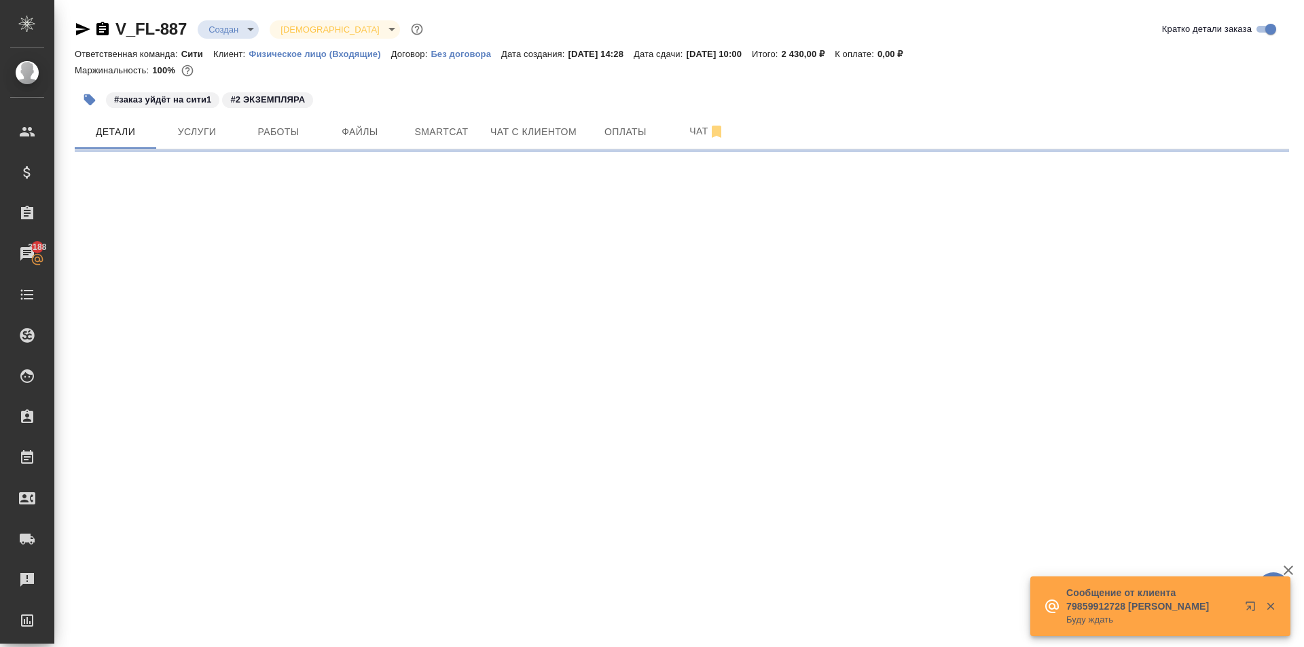
select select "RU"
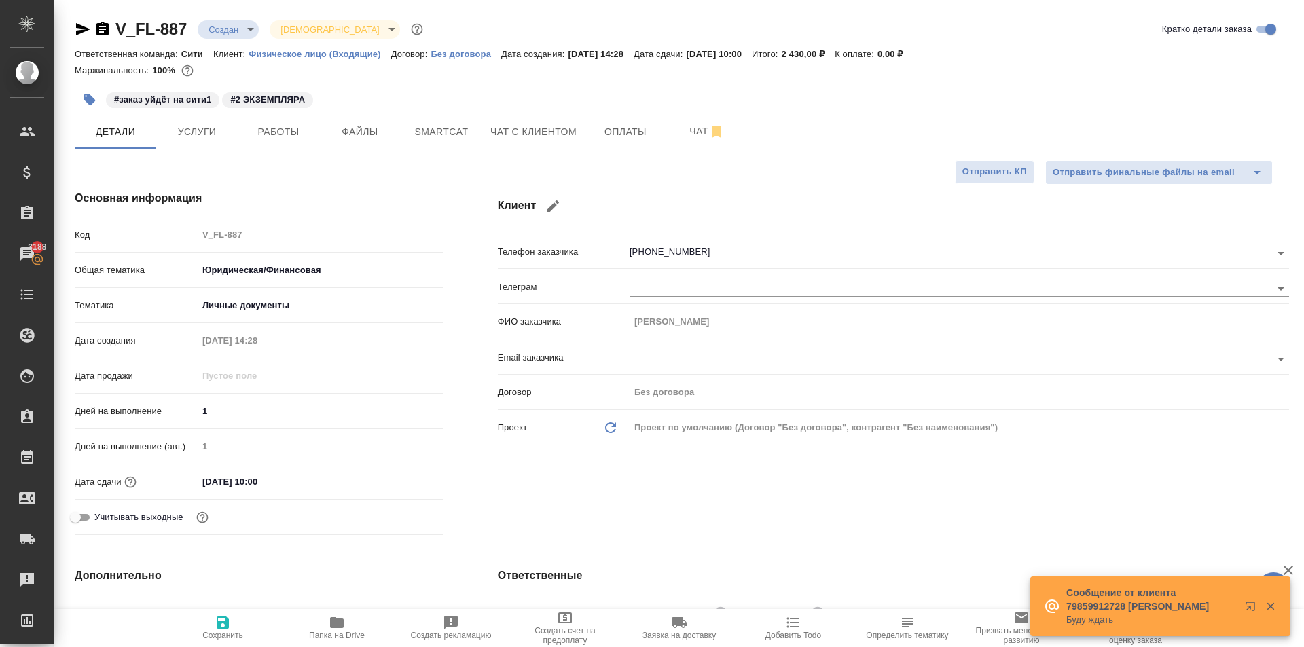
type textarea "x"
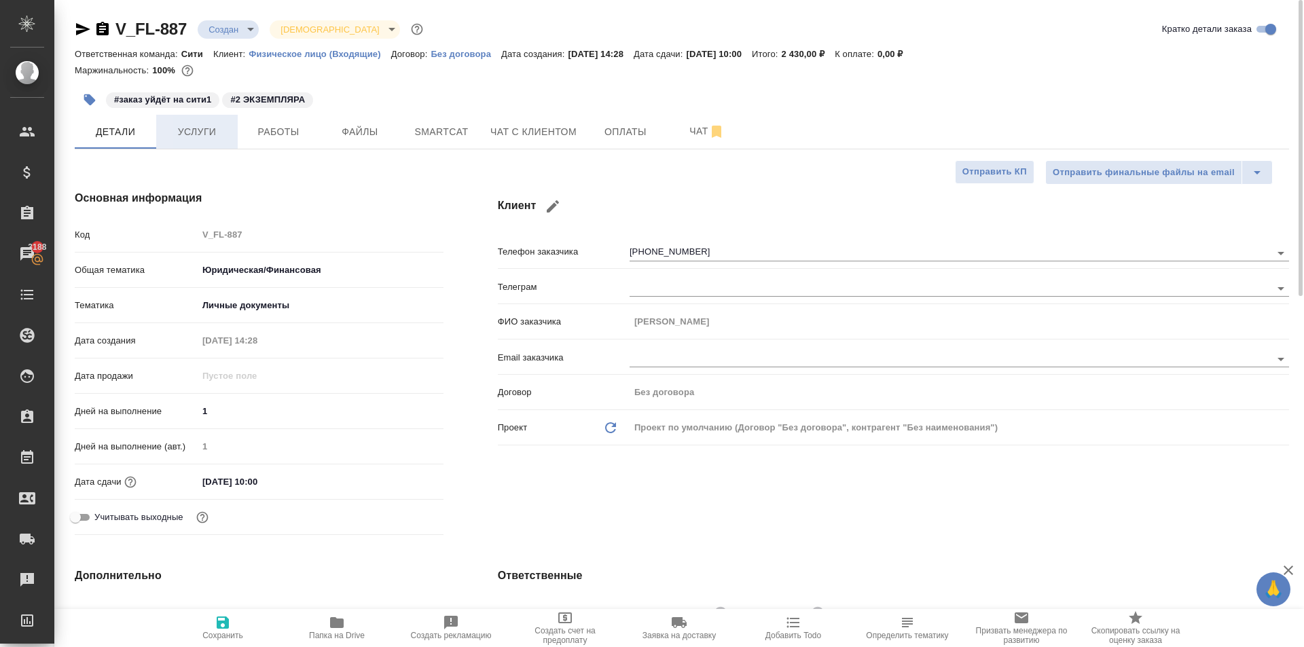
click at [205, 133] on span "Услуги" at bounding box center [196, 132] width 65 height 17
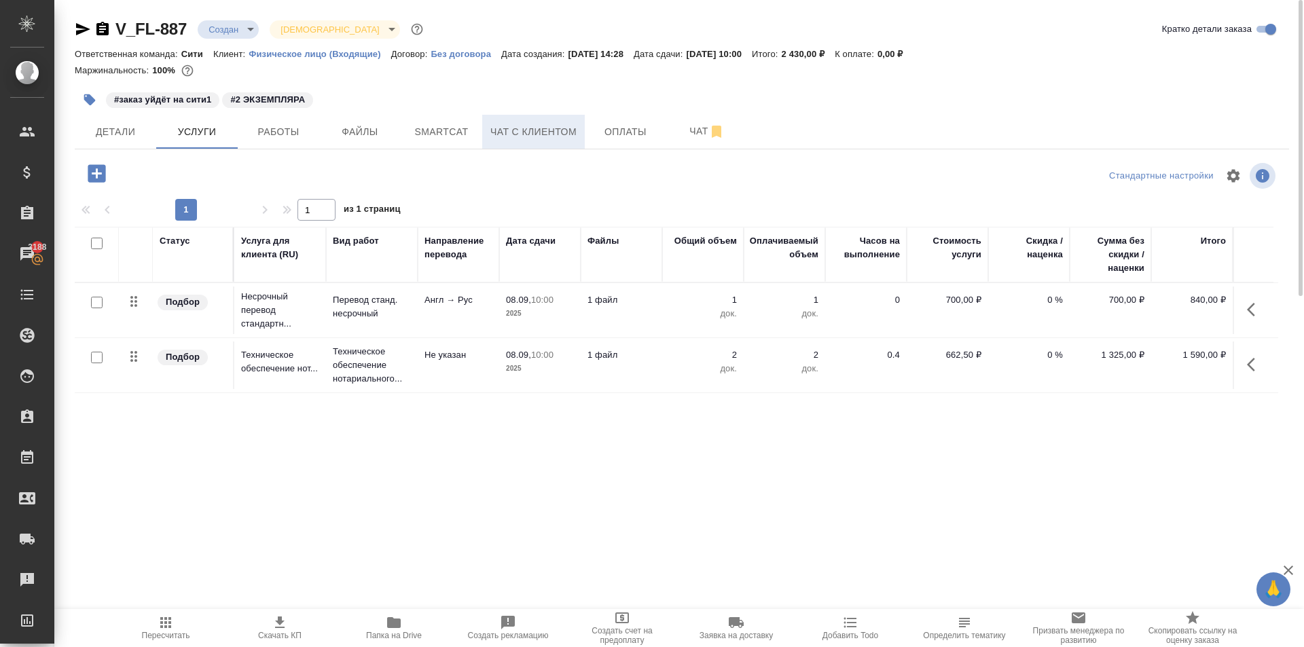
click at [501, 124] on span "Чат с клиентом" at bounding box center [533, 132] width 86 height 17
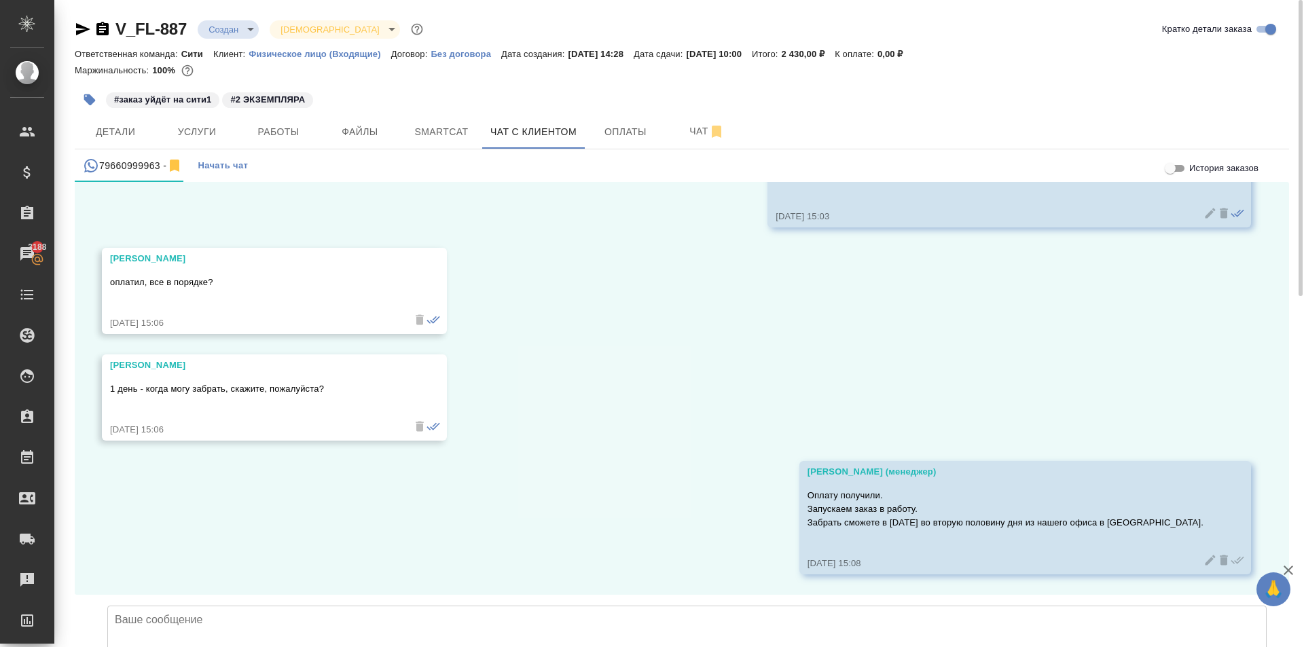
scroll to position [3800, 0]
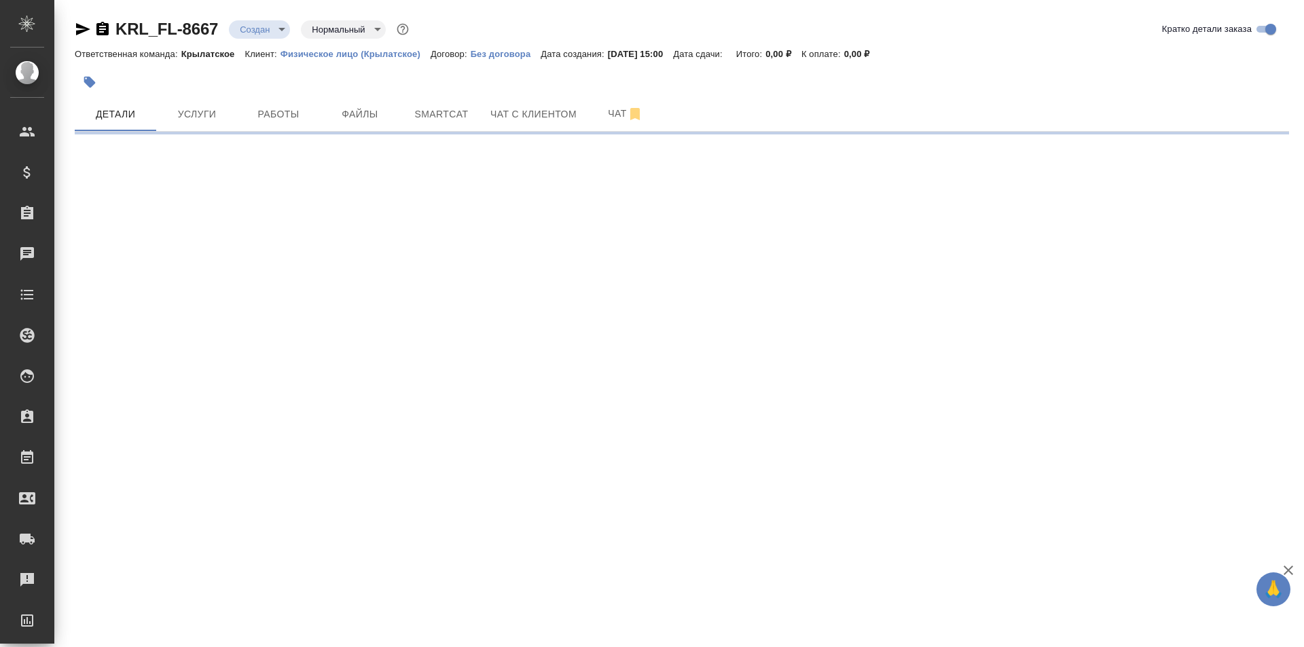
select select "RU"
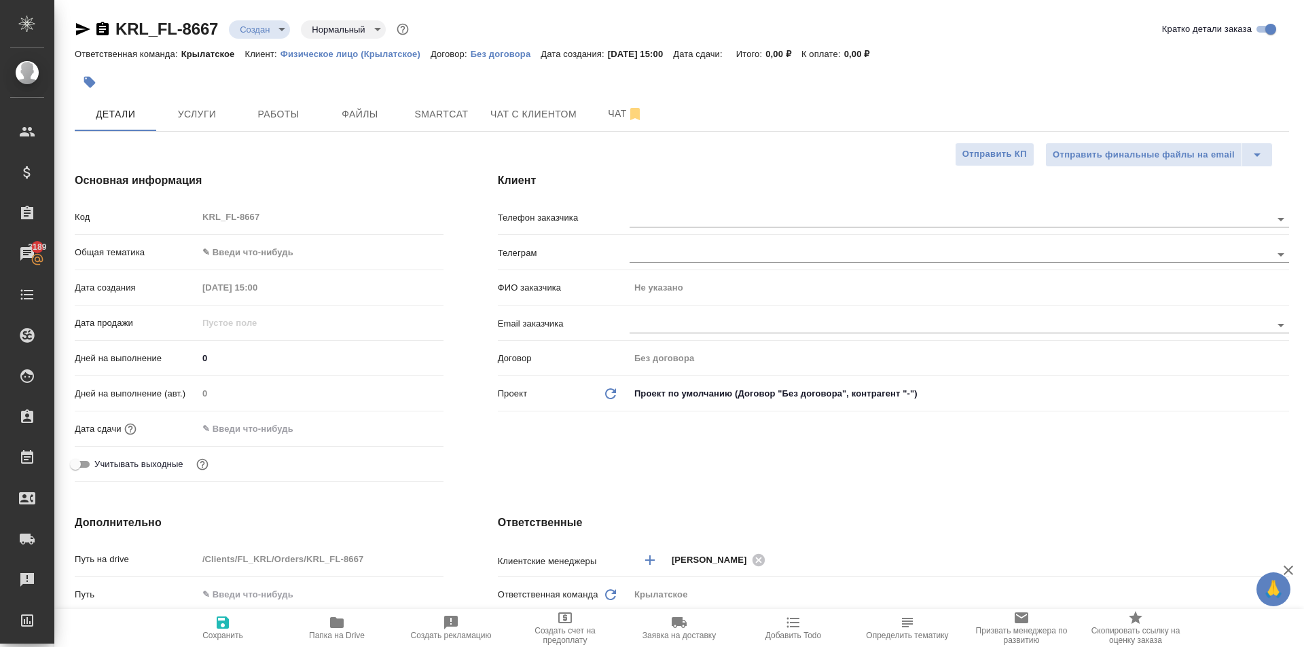
type textarea "x"
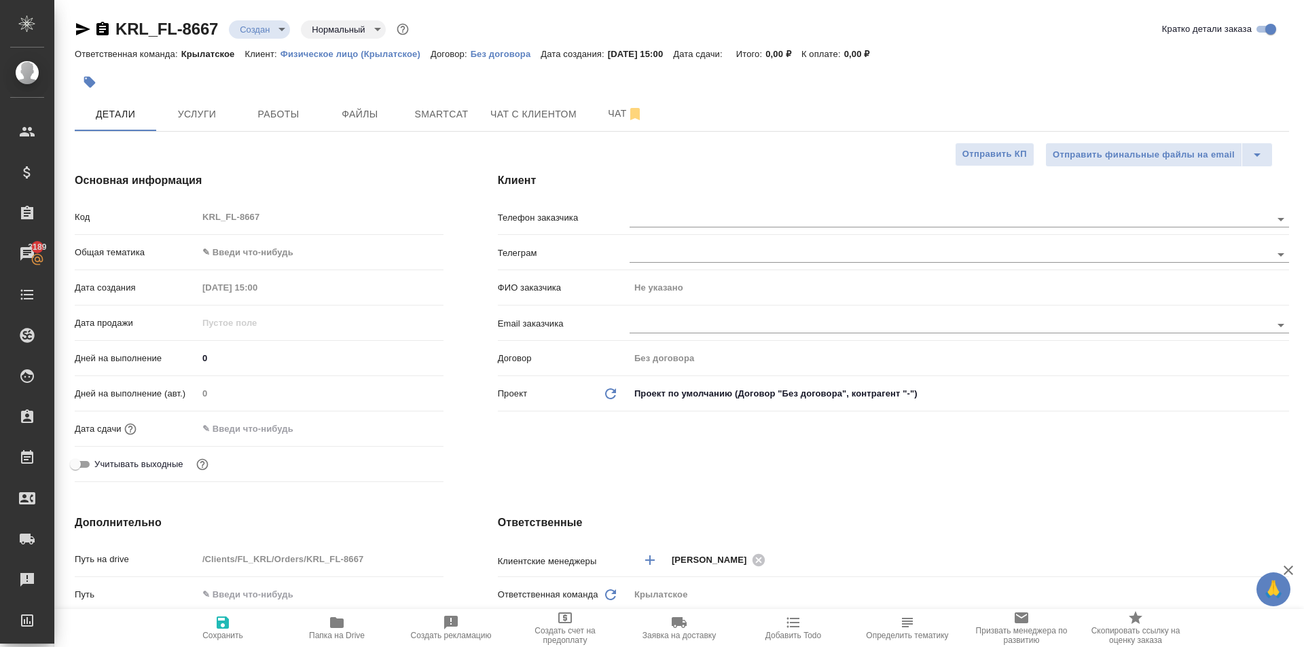
type textarea "x"
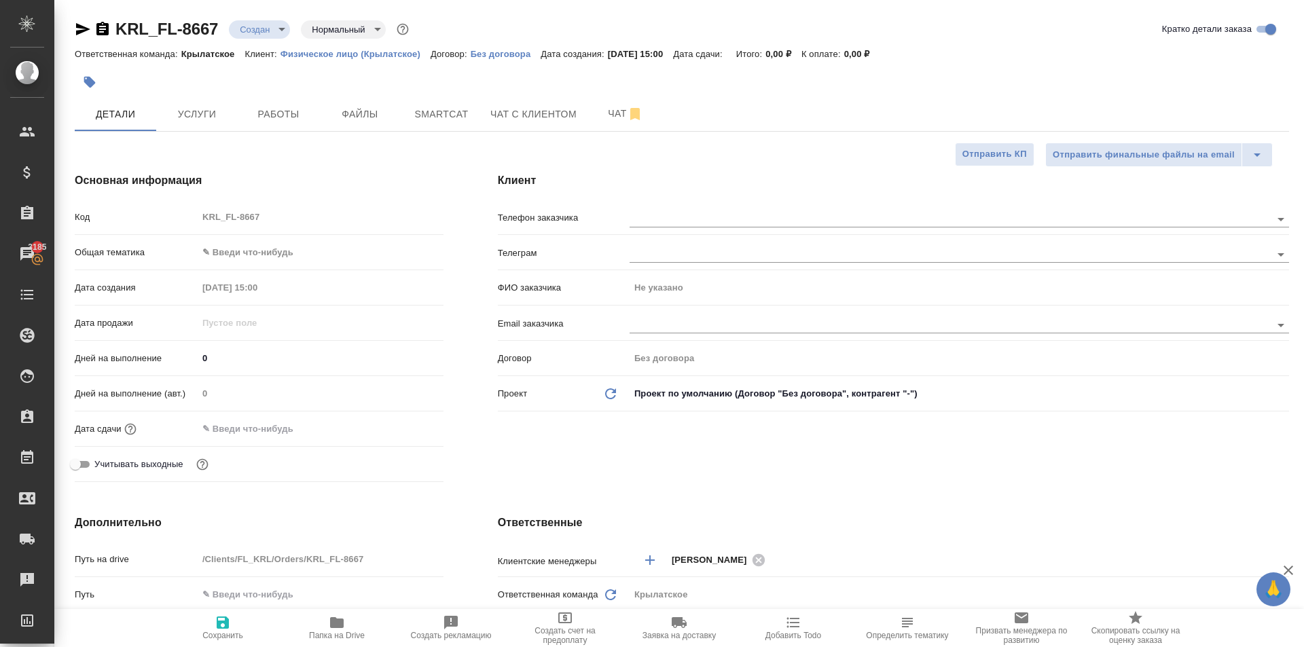
type textarea "x"
click at [304, 247] on body "🙏 .cls-1 fill:#fff; AWATERA Kasymov Timur Клиенты Спецификации Заказы 3185 Чаты…" at bounding box center [652, 323] width 1304 height 647
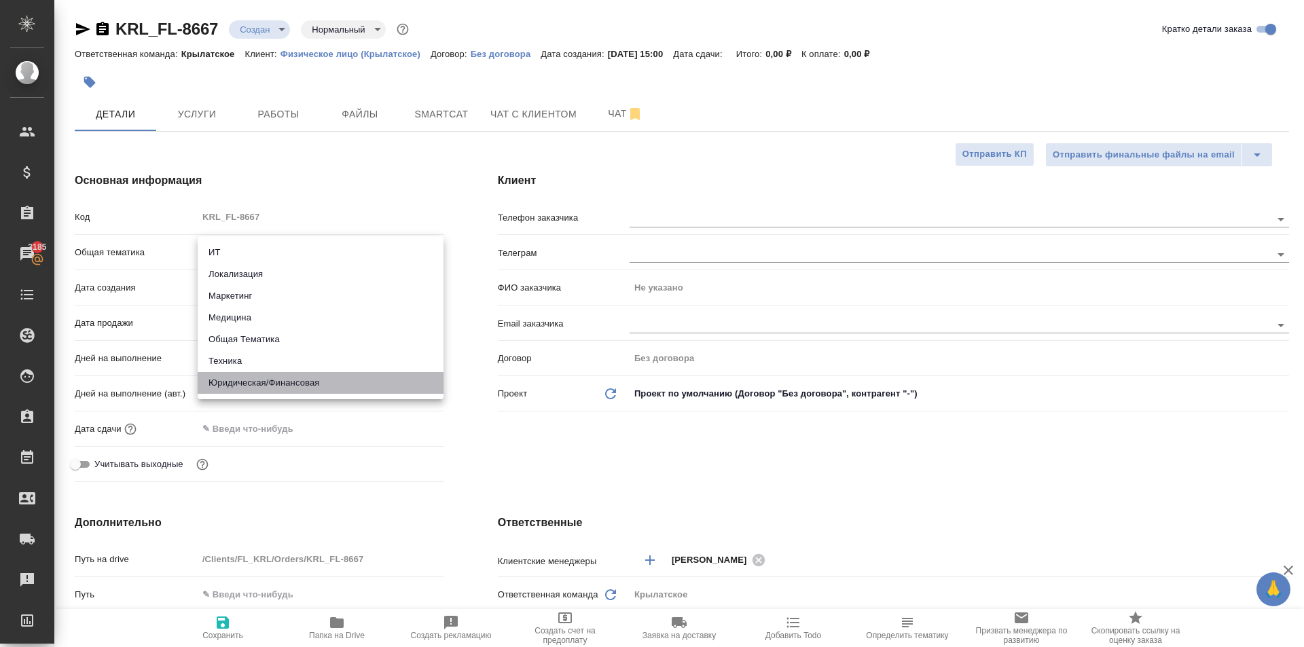
click at [293, 384] on li "Юридическая/Финансовая" at bounding box center [321, 383] width 246 height 22
type input "yr-fn"
type textarea "x"
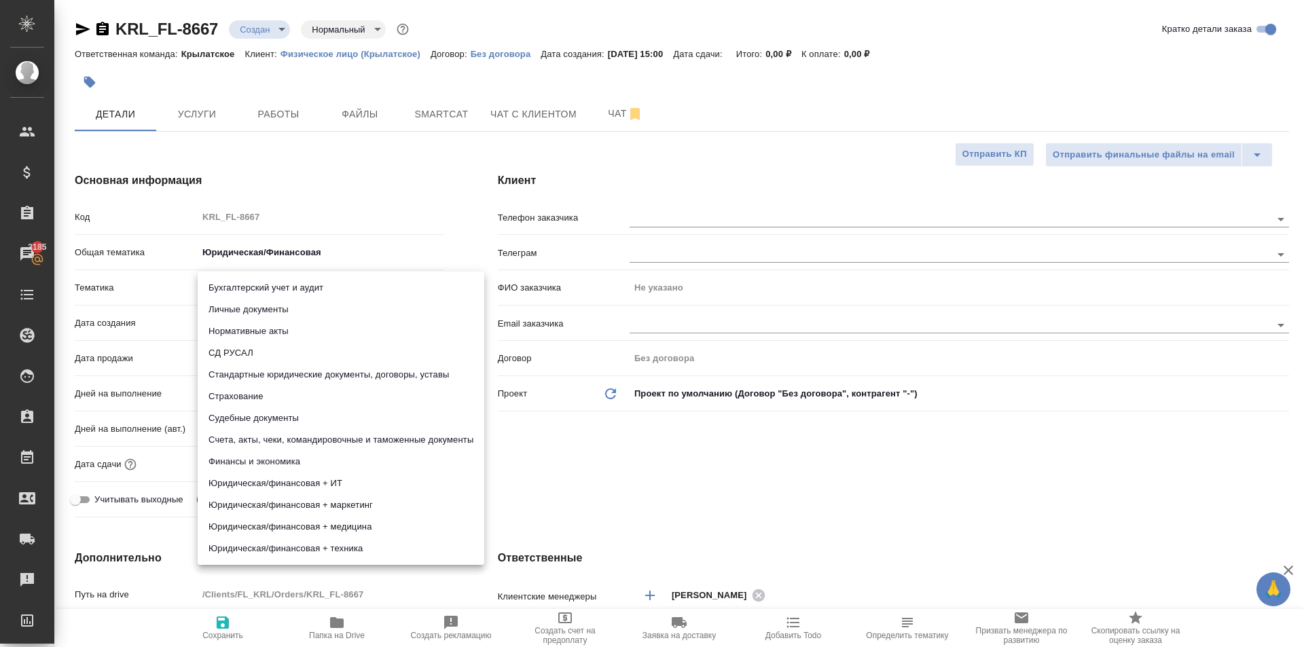
click at [276, 297] on body "🙏 .cls-1 fill:#fff; AWATERA Kasymov Timur Клиенты Спецификации Заказы 3185 Чаты…" at bounding box center [652, 323] width 1304 height 647
click at [276, 314] on li "Личные документы" at bounding box center [341, 310] width 287 height 22
type textarea "x"
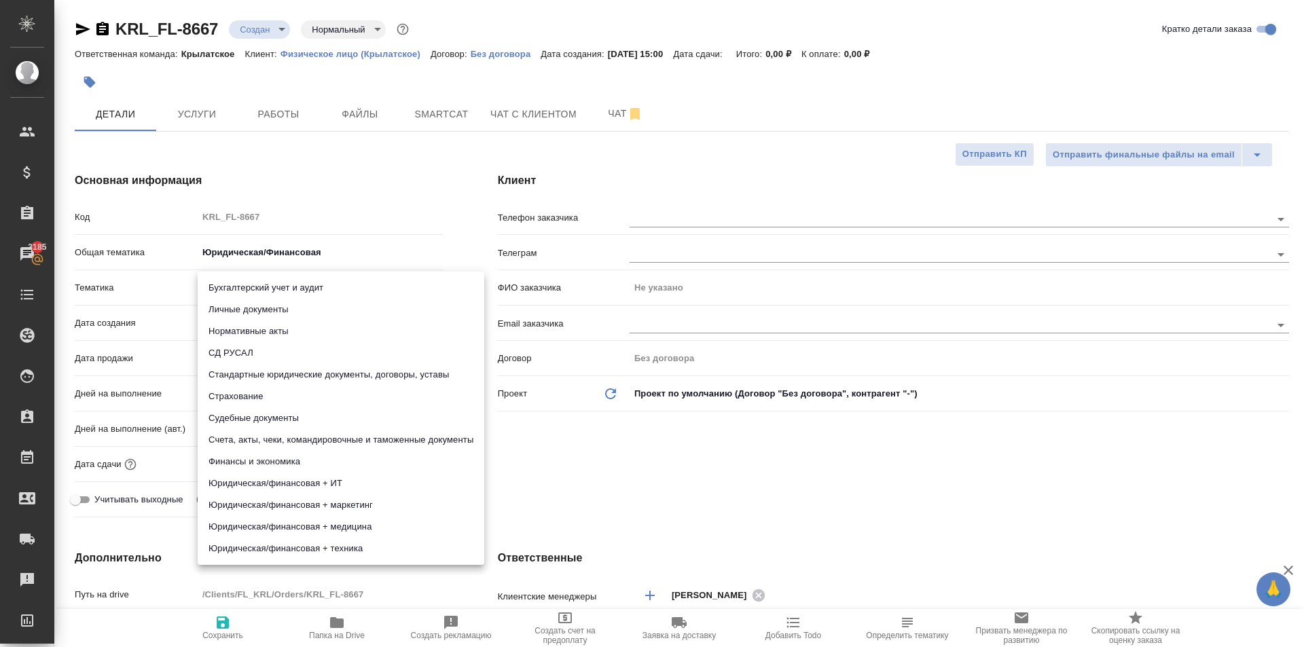
type input "5a8b8b956a9677013d343cfe"
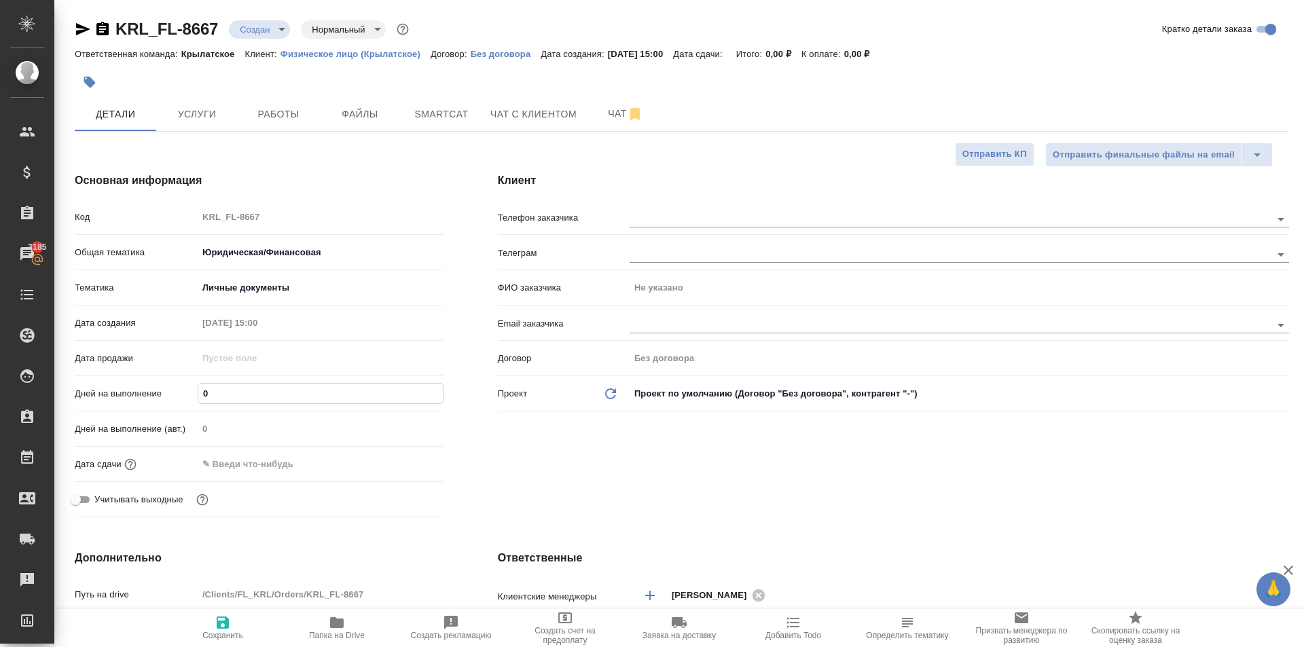
drag, startPoint x: 246, startPoint y: 393, endPoint x: 168, endPoint y: 399, distance: 77.7
click at [168, 399] on div "Дней на выполнение 0" at bounding box center [259, 394] width 369 height 24
type input "1"
type textarea "x"
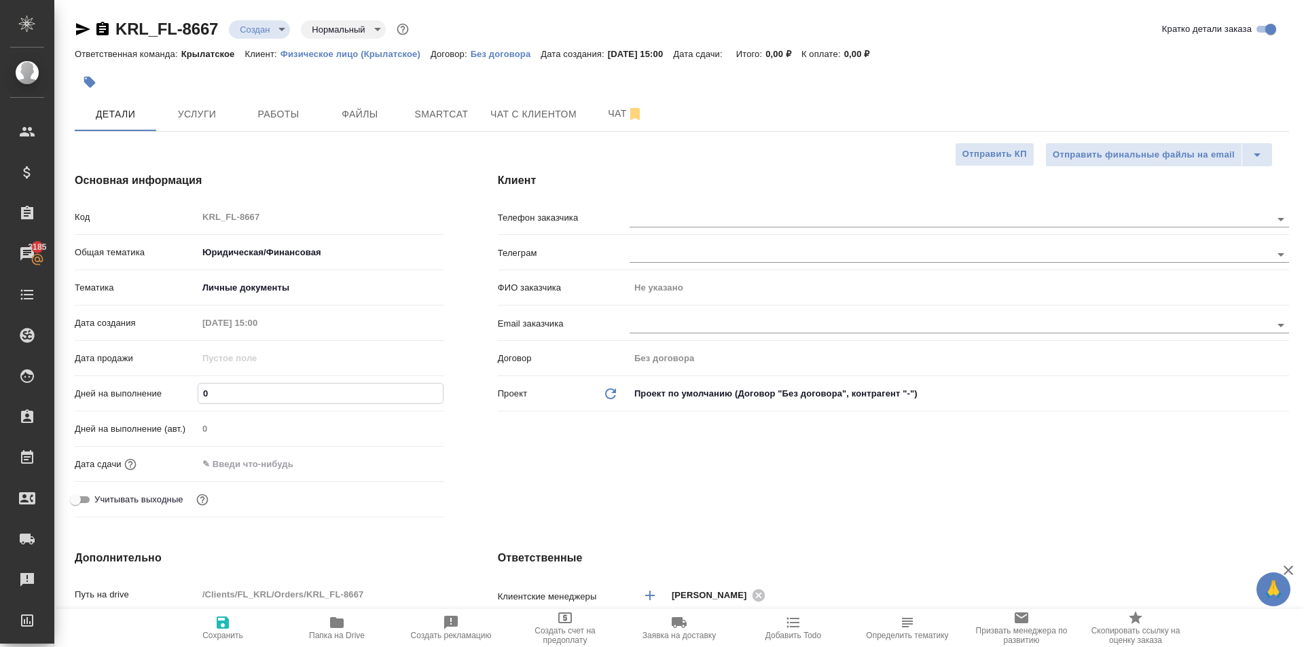
type textarea "x"
type input "1"
click at [211, 469] on input "text" at bounding box center [257, 464] width 119 height 20
click at [403, 468] on icon "button" at bounding box center [404, 464] width 16 height 16
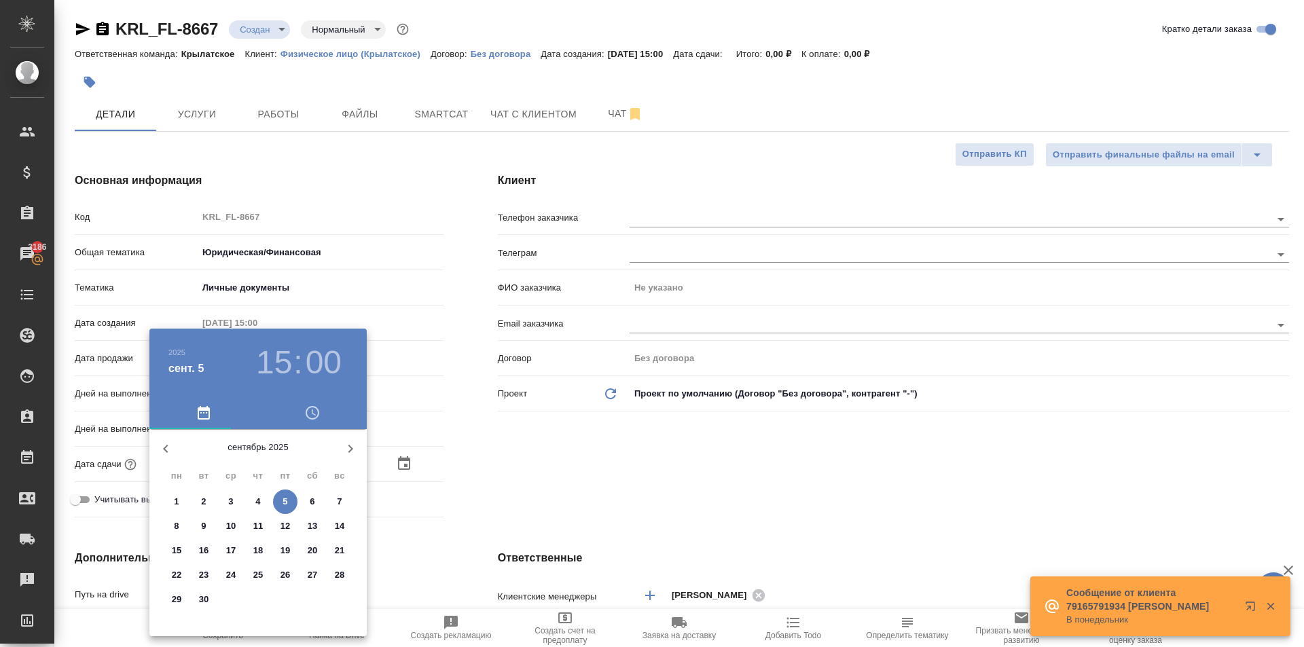
click at [287, 504] on p "5" at bounding box center [285, 502] width 5 height 14
type input "05.09.2025 15:00"
type textarea "x"
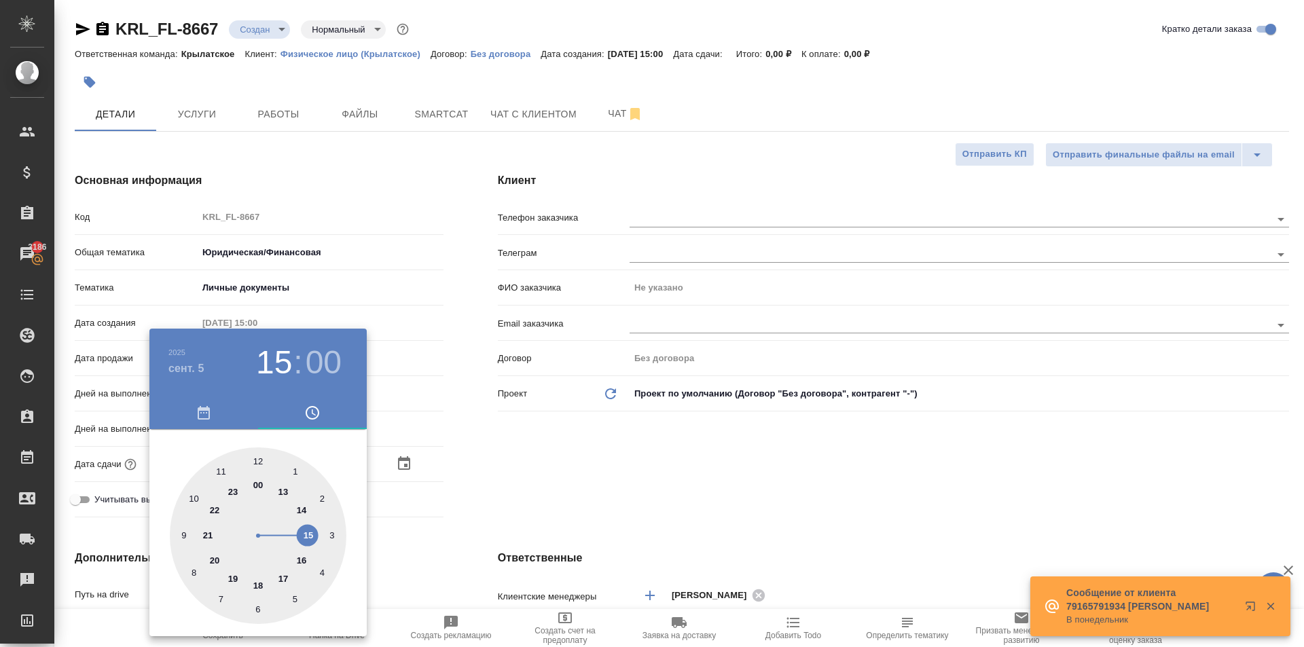
type textarea "x"
click at [305, 530] on div at bounding box center [258, 536] width 177 height 177
type textarea "x"
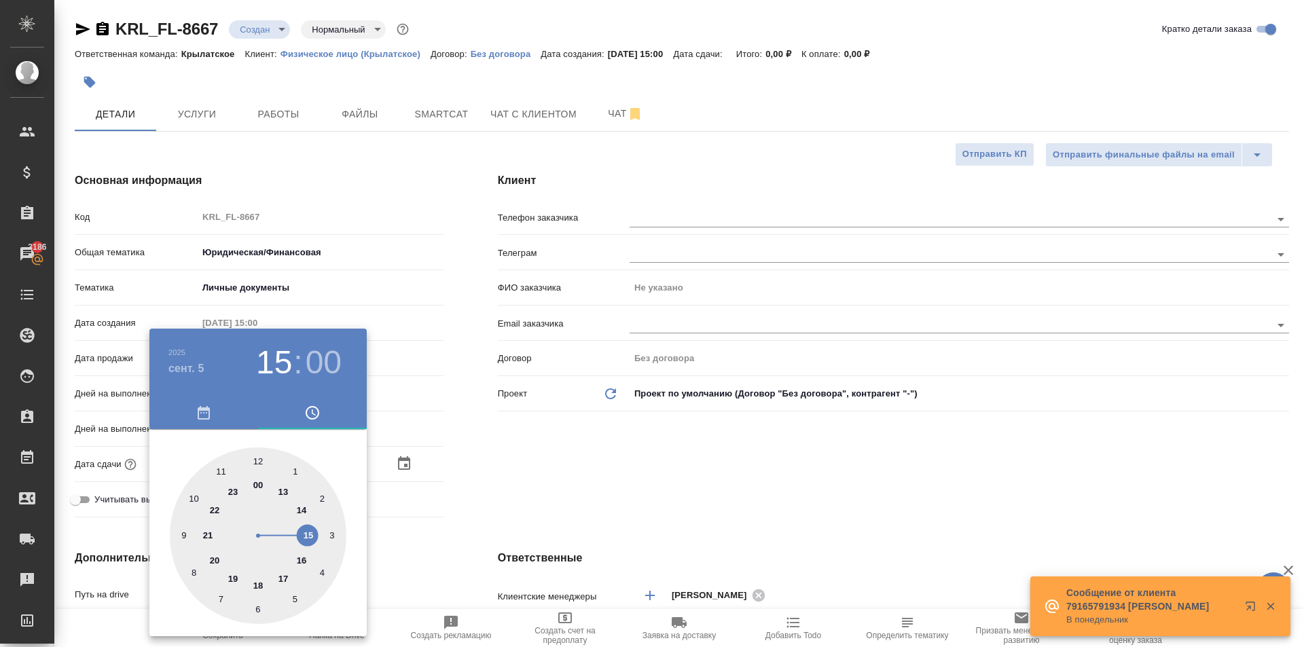
type textarea "x"
type input "05.09.2025 15:29"
type textarea "x"
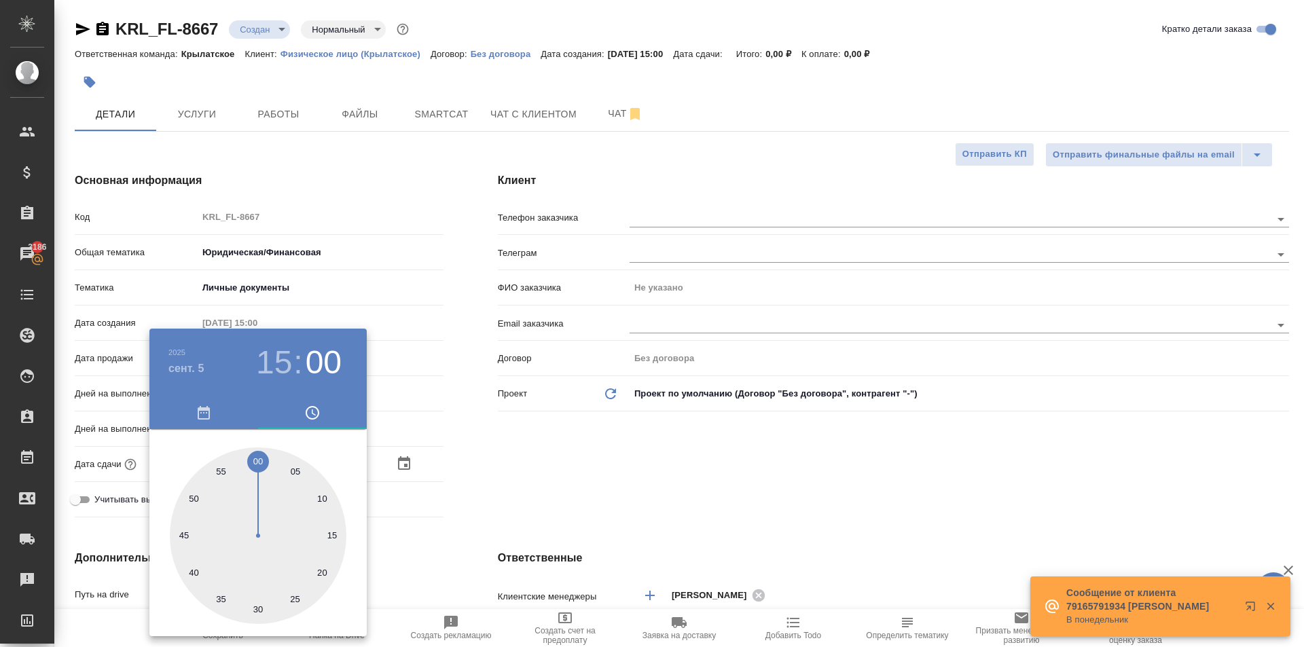
type textarea "x"
type input "05.09.2025 15:30"
type textarea "x"
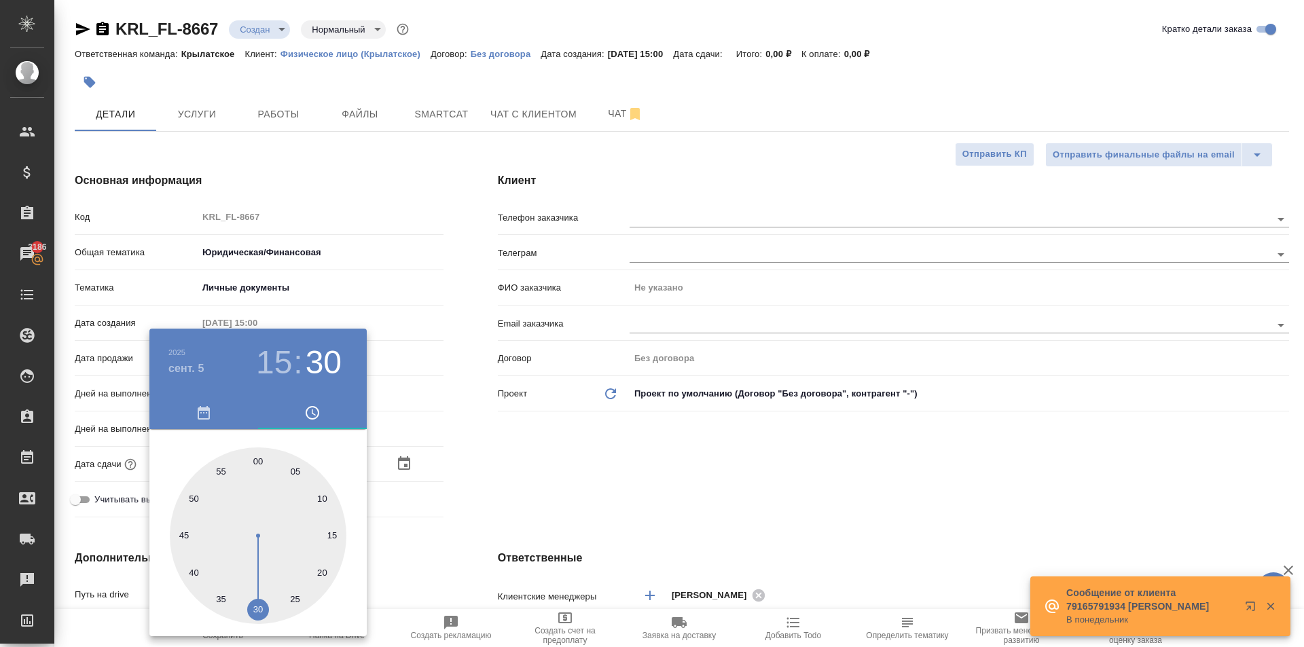
type textarea "x"
click at [255, 611] on div at bounding box center [258, 536] width 177 height 177
type textarea "x"
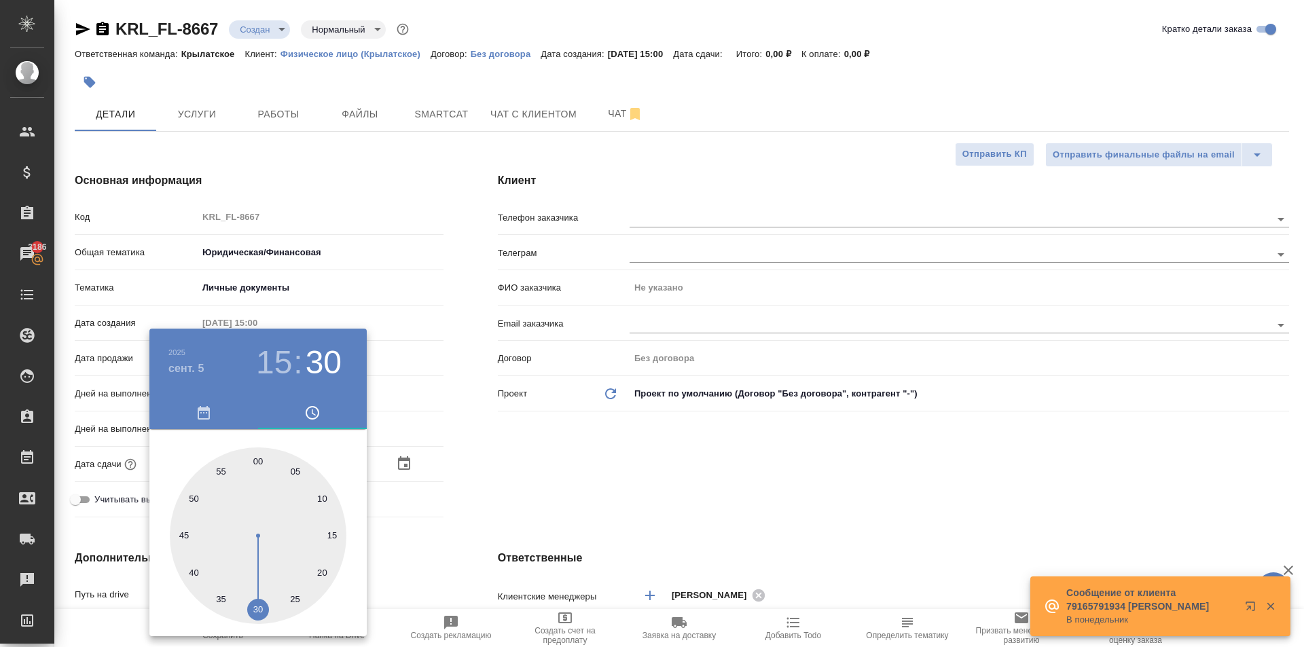
type textarea "x"
drag, startPoint x: 498, startPoint y: 441, endPoint x: 236, endPoint y: 486, distance: 265.2
click at [496, 441] on div at bounding box center [652, 323] width 1304 height 647
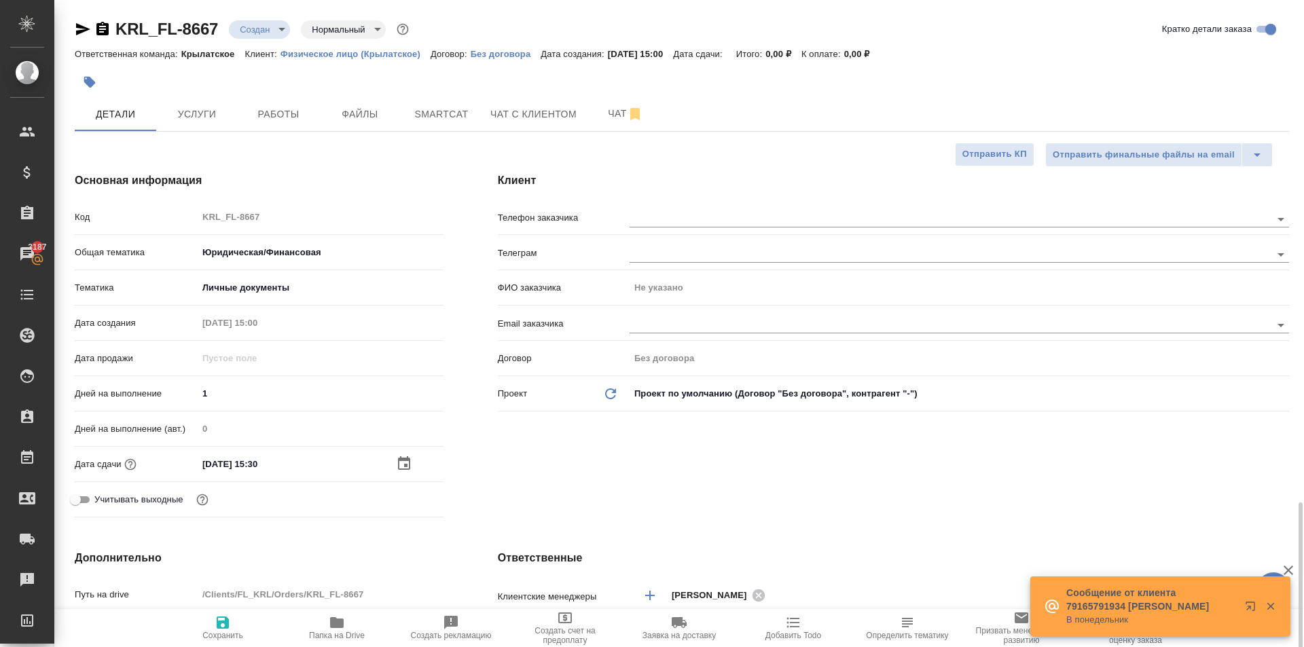
scroll to position [340, 0]
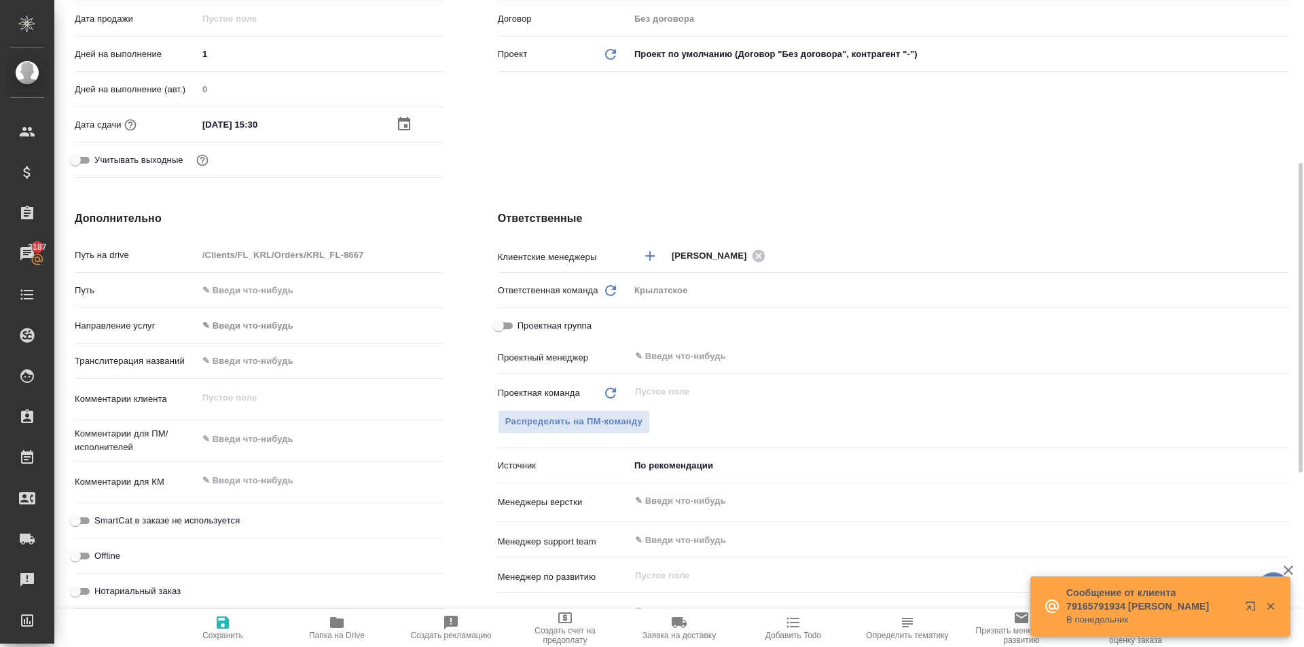
click at [239, 325] on body "🙏 .cls-1 fill:#fff; AWATERA Kasymov Timur Клиенты Спецификации Заказы 3187 Чаты…" at bounding box center [652, 323] width 1304 height 647
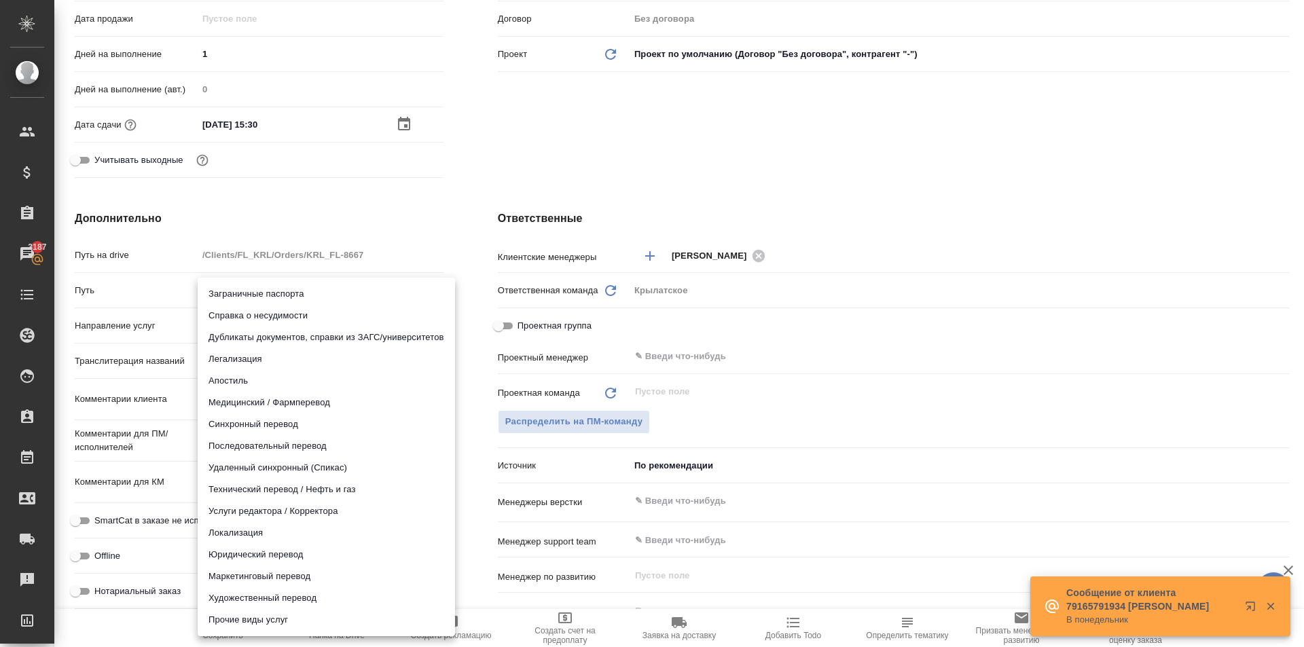
click at [234, 550] on li "Юридический перевод" at bounding box center [326, 555] width 257 height 22
type input "legalTranslation"
type textarea "x"
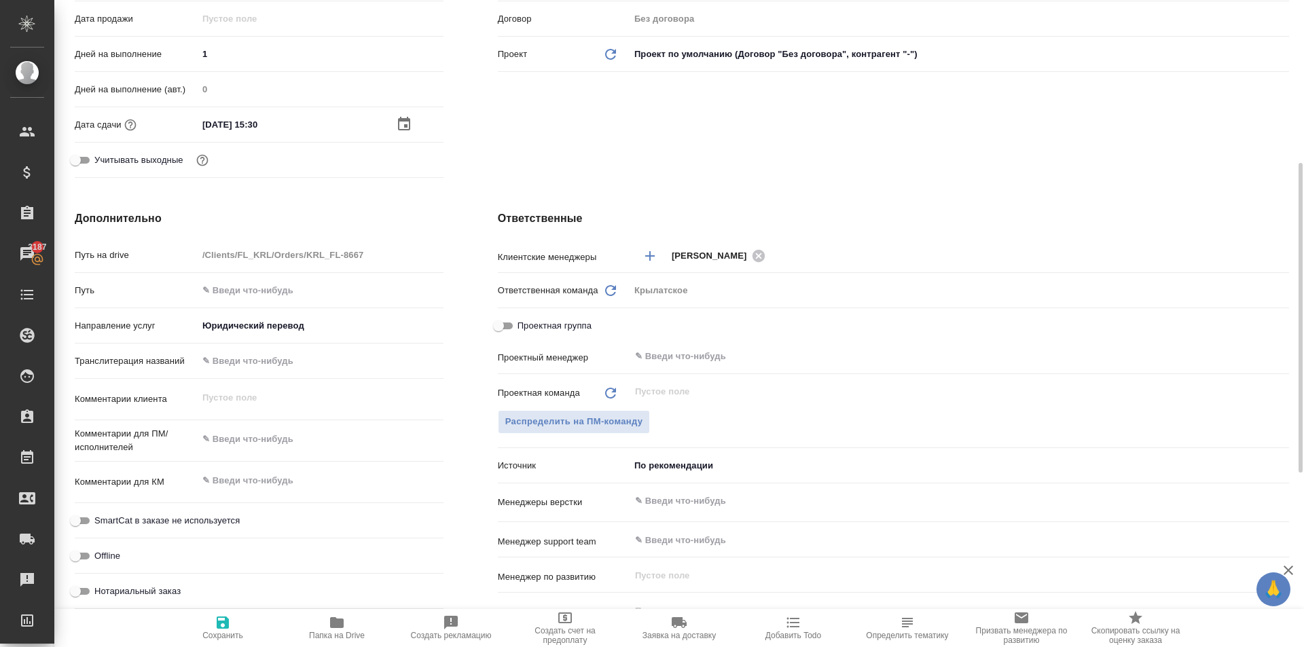
click at [173, 524] on span "SmartCat в заказе не используется" at bounding box center [166, 521] width 145 height 14
click at [100, 524] on input "SmartCat в заказе не используется" at bounding box center [75, 521] width 49 height 16
checkbox input "true"
type textarea "x"
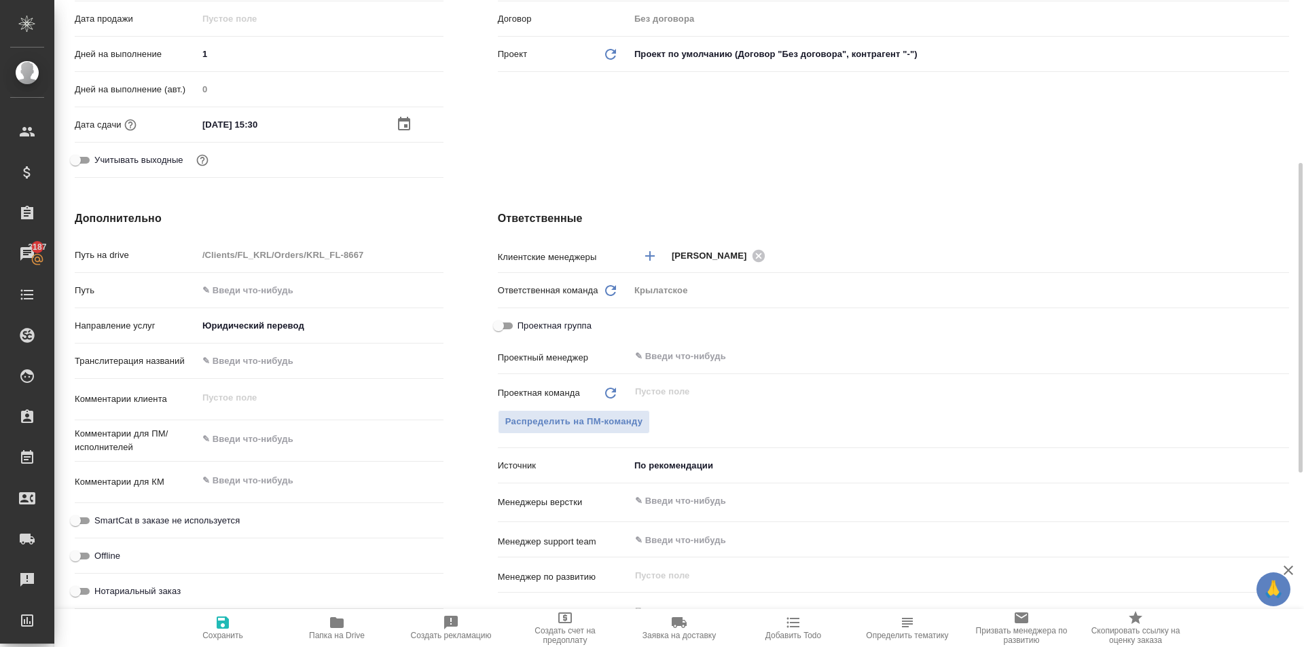
type textarea "x"
click at [149, 586] on span "Нотариальный заказ" at bounding box center [137, 592] width 86 height 14
click at [100, 586] on input "Нотариальный заказ" at bounding box center [75, 591] width 49 height 16
checkbox input "true"
type textarea "x"
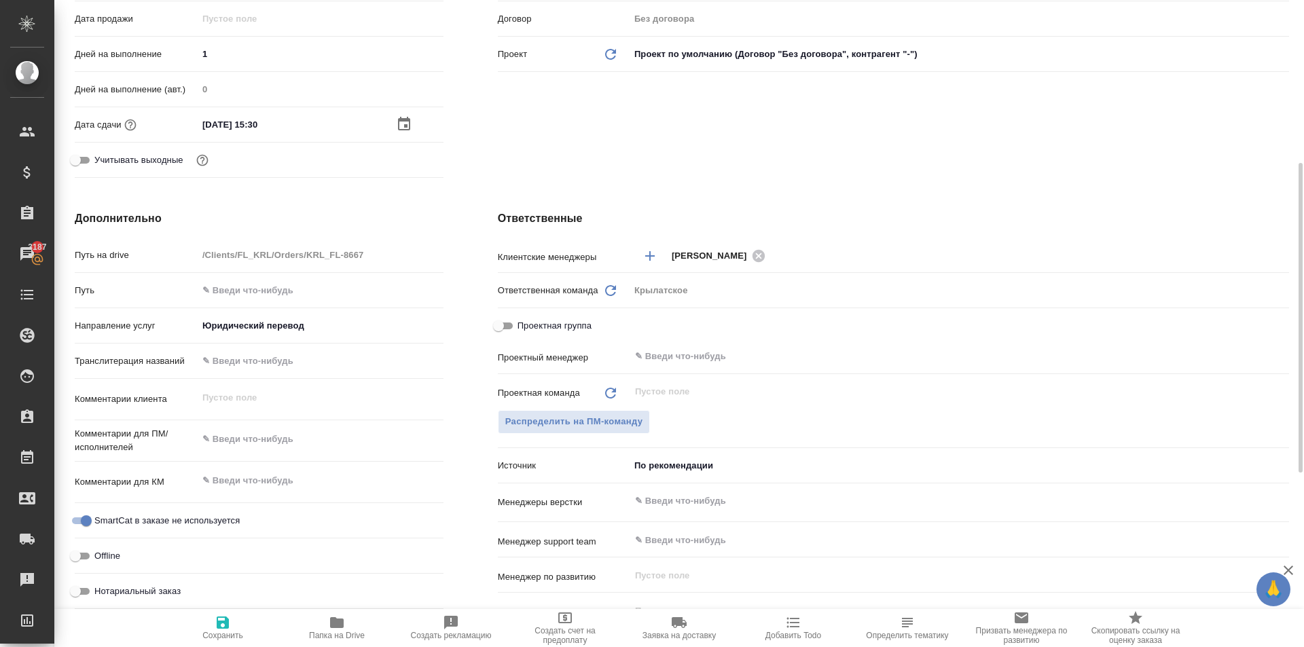
type textarea "x"
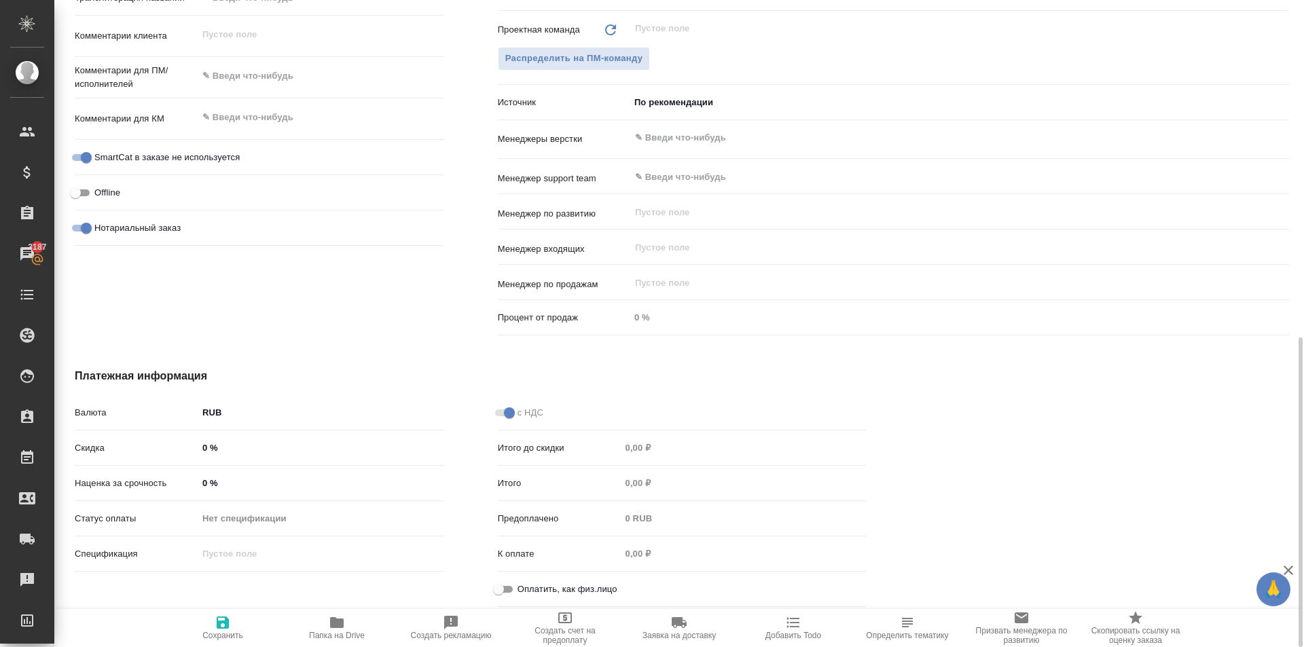
click at [553, 585] on span "Оплатить, как физ.лицо" at bounding box center [568, 590] width 100 height 14
click at [523, 585] on input "Оплатить, как физ.лицо" at bounding box center [498, 589] width 49 height 16
checkbox input "true"
type textarea "x"
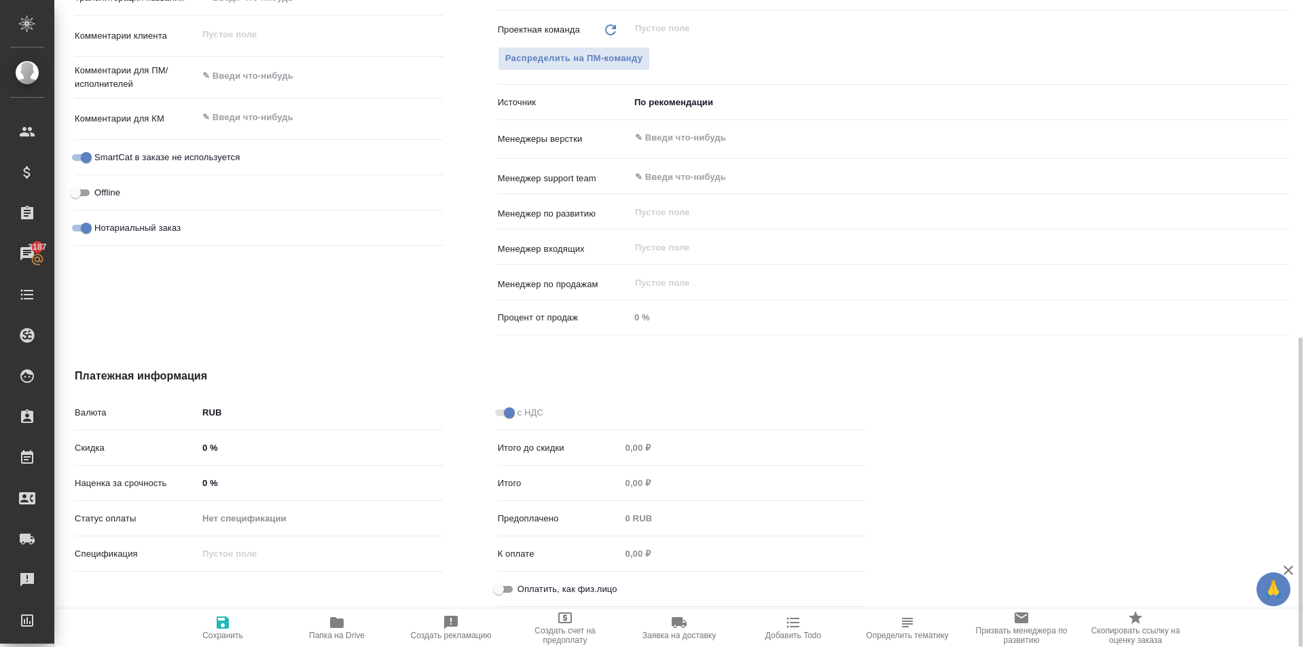
type textarea "x"
click at [222, 621] on icon "button" at bounding box center [223, 623] width 12 height 12
type textarea "x"
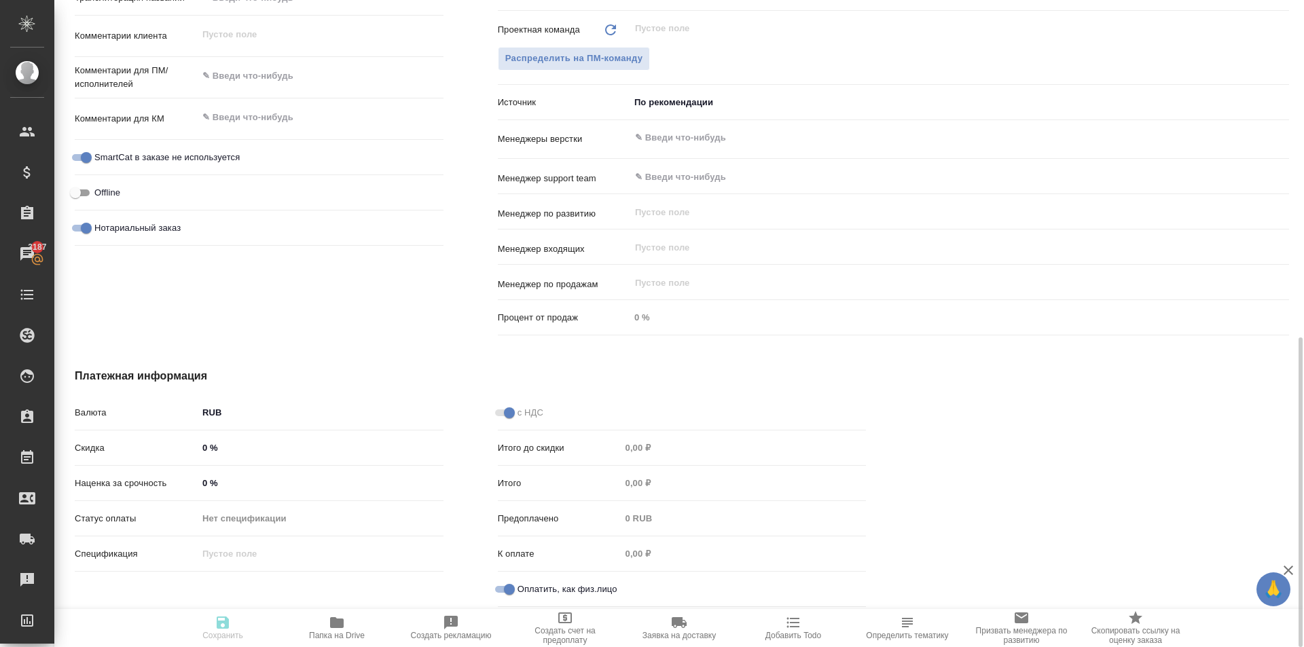
type textarea "x"
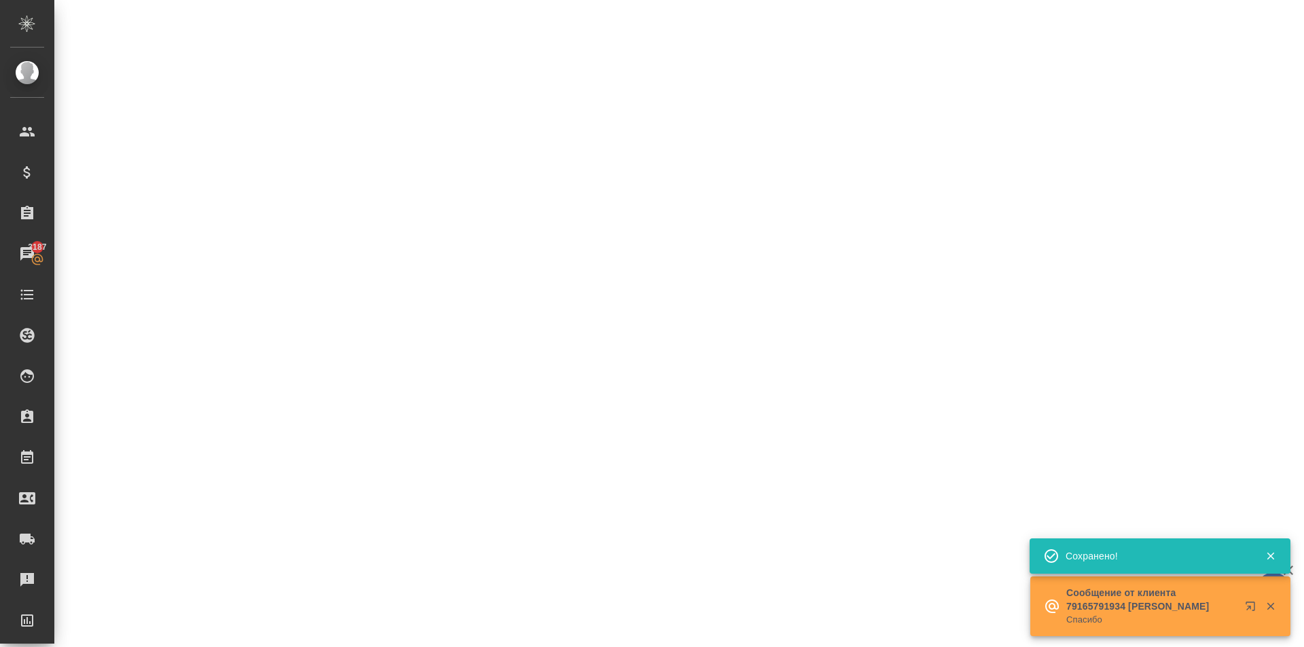
select select "RU"
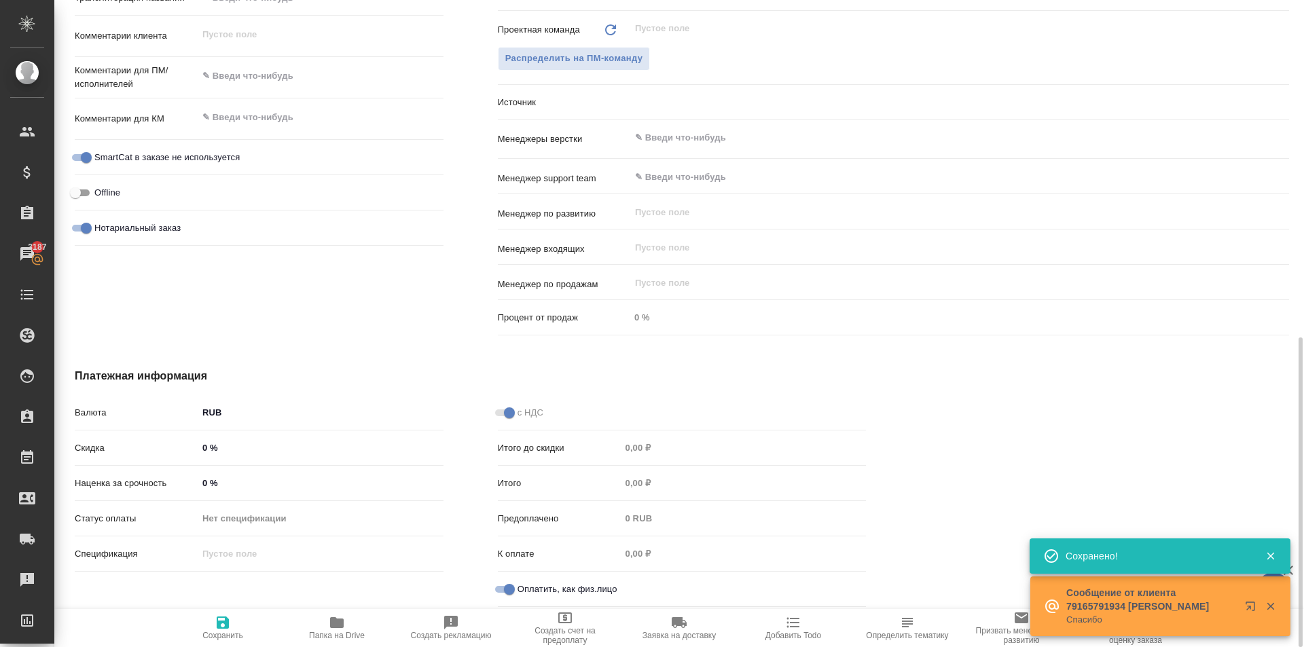
type textarea "x"
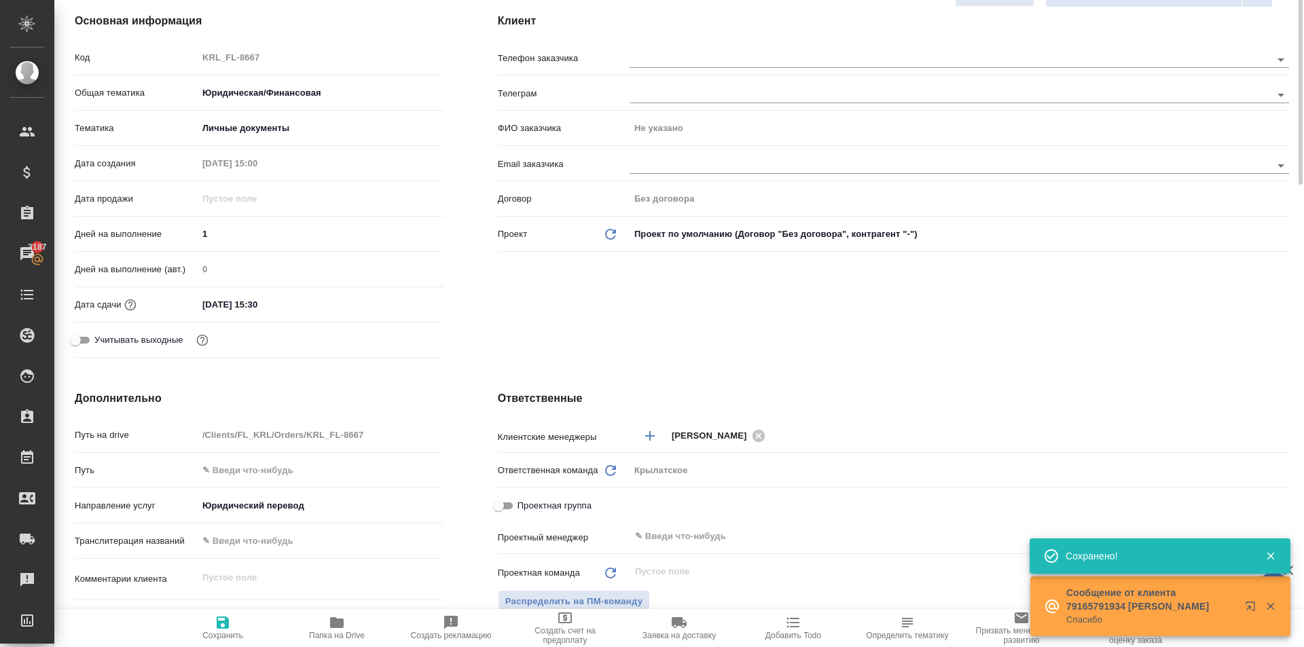
scroll to position [0, 0]
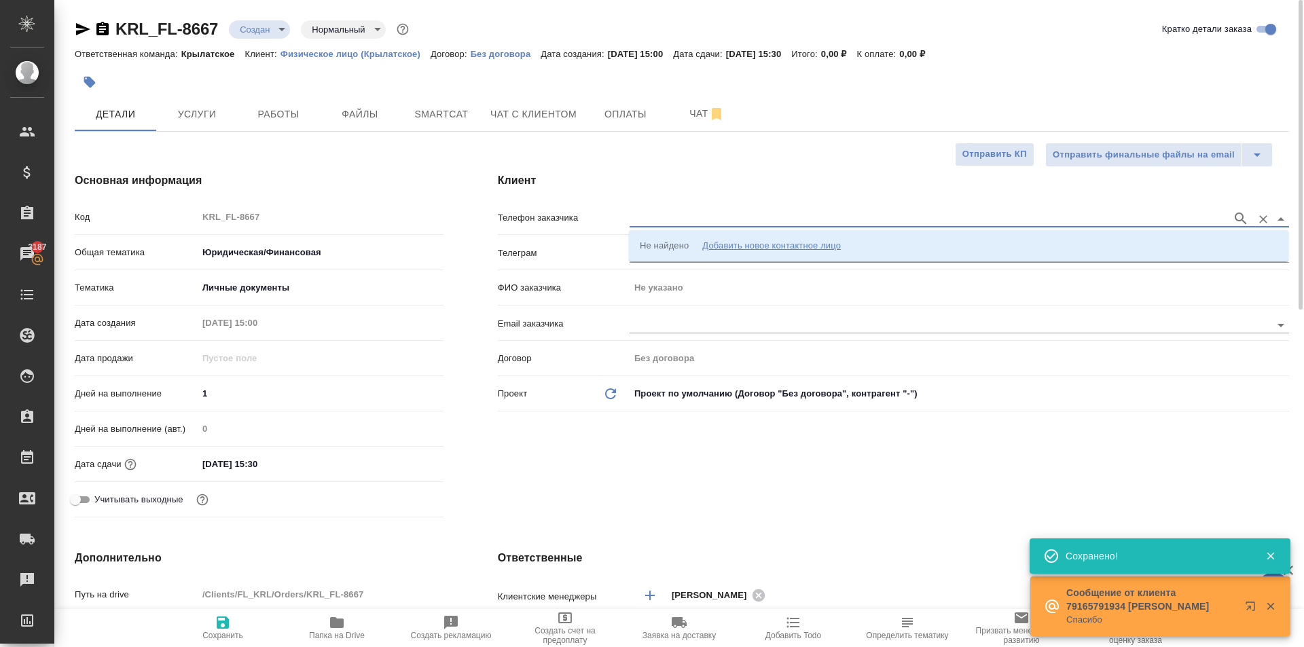
click at [662, 213] on input "text" at bounding box center [928, 219] width 596 height 16
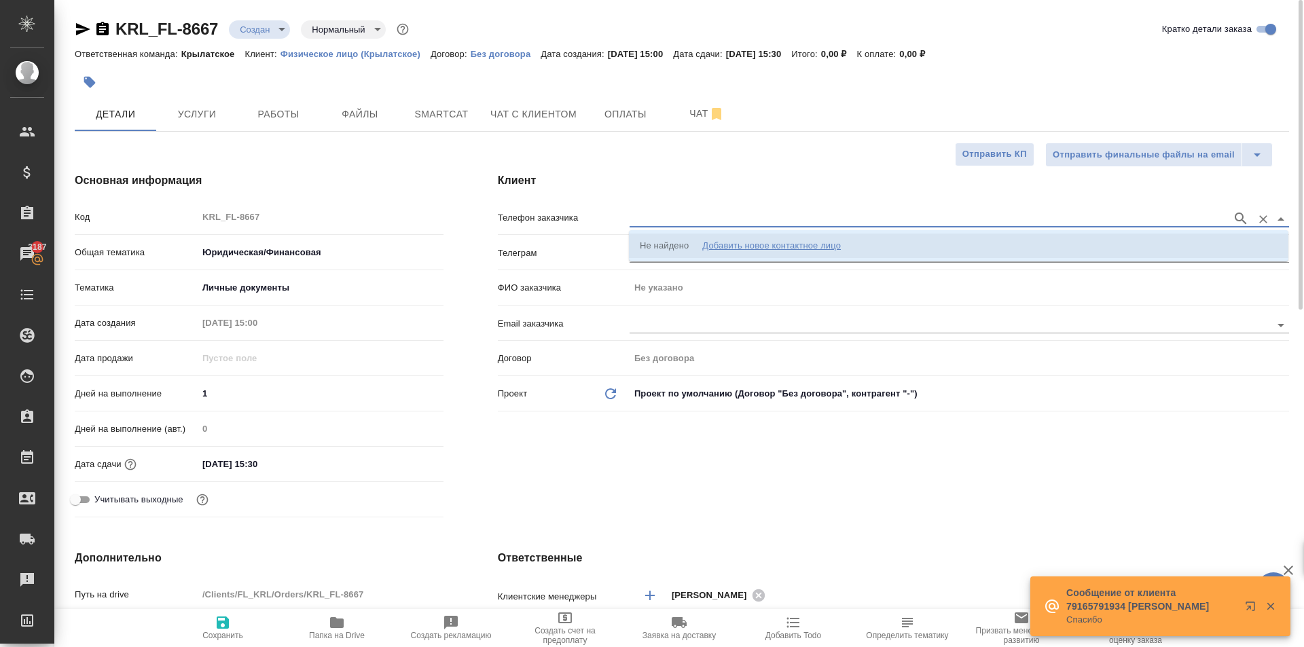
click at [705, 247] on div "Добавить новое контактное лицо" at bounding box center [771, 246] width 139 height 14
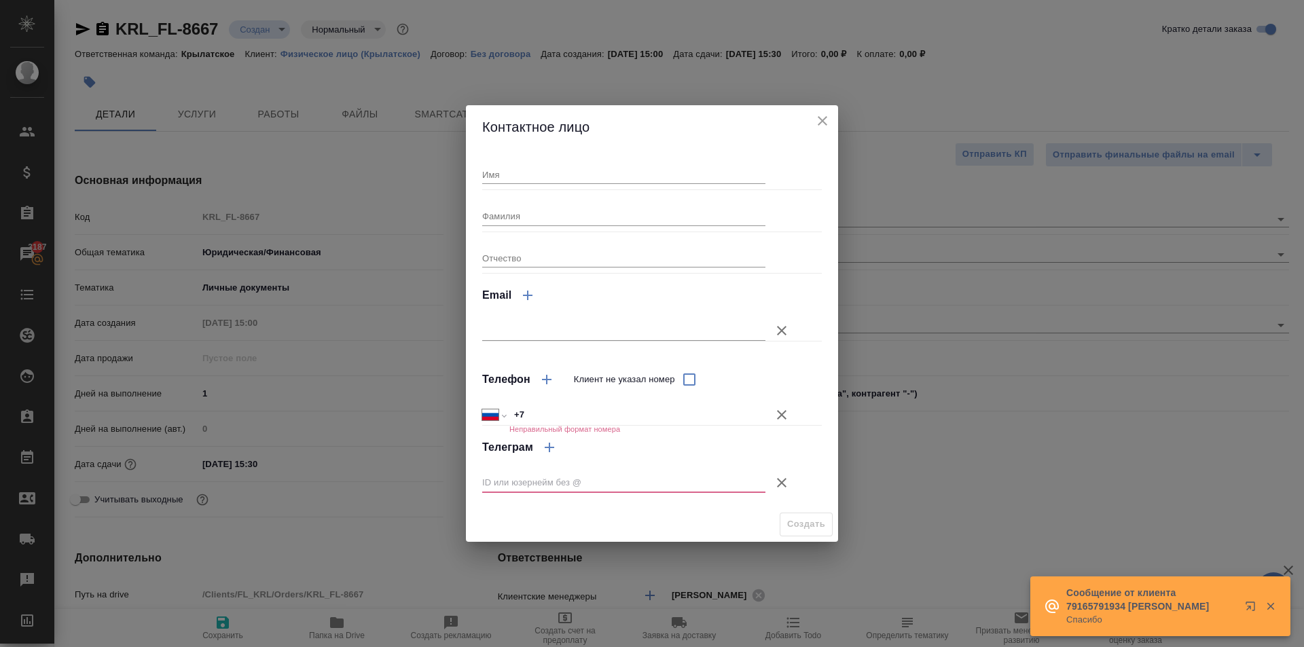
drag, startPoint x: 535, startPoint y: 203, endPoint x: 530, endPoint y: 178, distance: 25.5
click at [534, 188] on div "Имя Фамилия Отчество Email Телефон Клиент не указал номер Международный Австрал…" at bounding box center [652, 328] width 340 height 348
click at [529, 176] on input "Имя" at bounding box center [623, 174] width 283 height 19
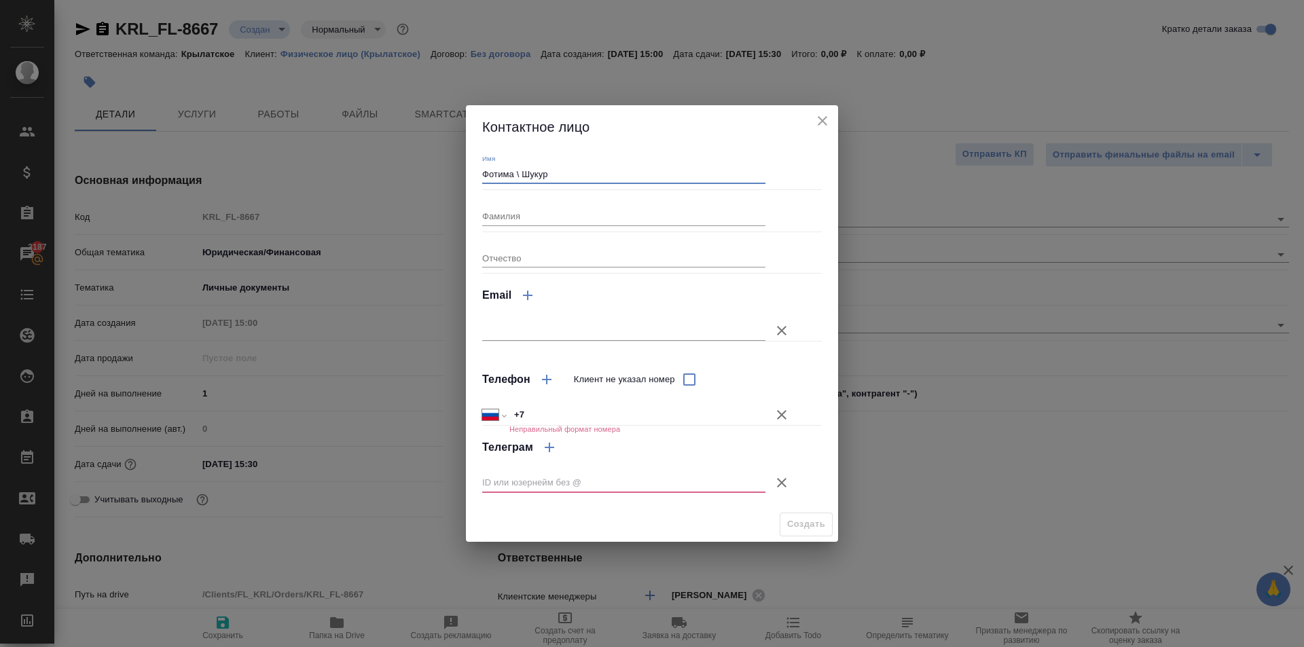
type input "Фотима \ Шукур"
click at [786, 414] on icon "button" at bounding box center [782, 415] width 16 height 16
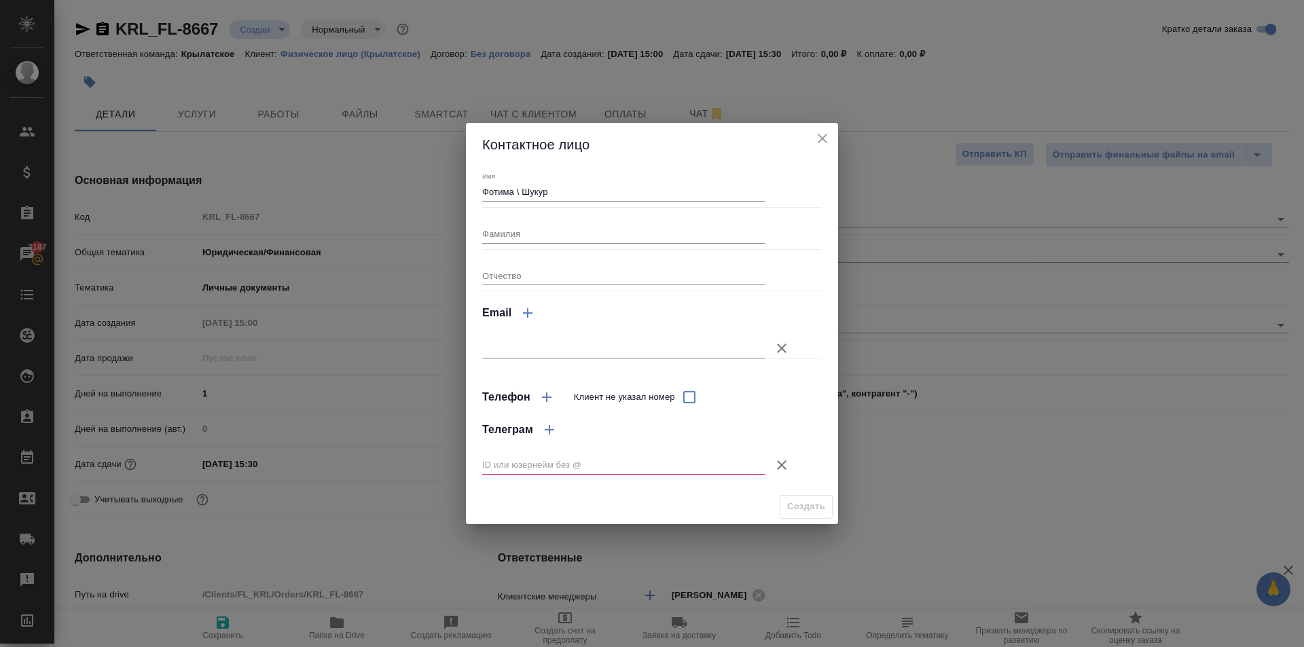
drag, startPoint x: 780, startPoint y: 460, endPoint x: 784, endPoint y: 466, distance: 7.7
click at [780, 461] on icon "button" at bounding box center [782, 465] width 16 height 16
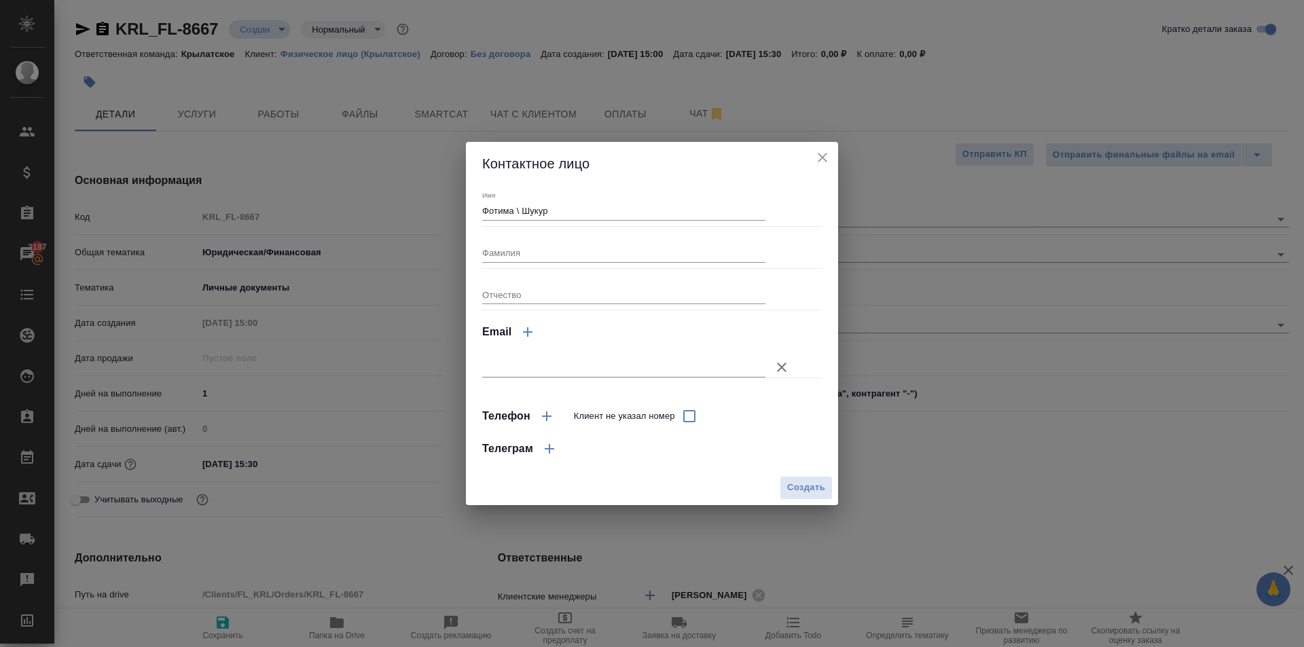
click at [801, 505] on div "Создать" at bounding box center [652, 488] width 372 height 35
click at [802, 490] on span "Создать" at bounding box center [806, 488] width 38 height 16
type input "Фотима \ Шукур"
type textarea "x"
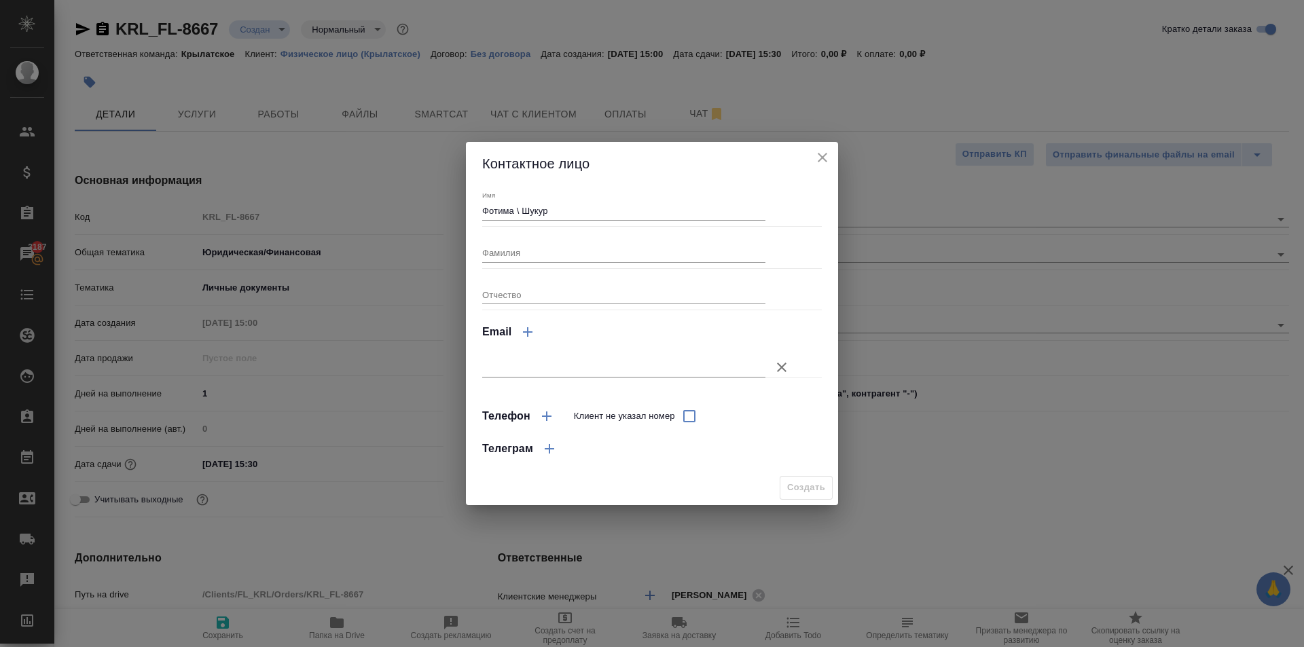
type textarea "x"
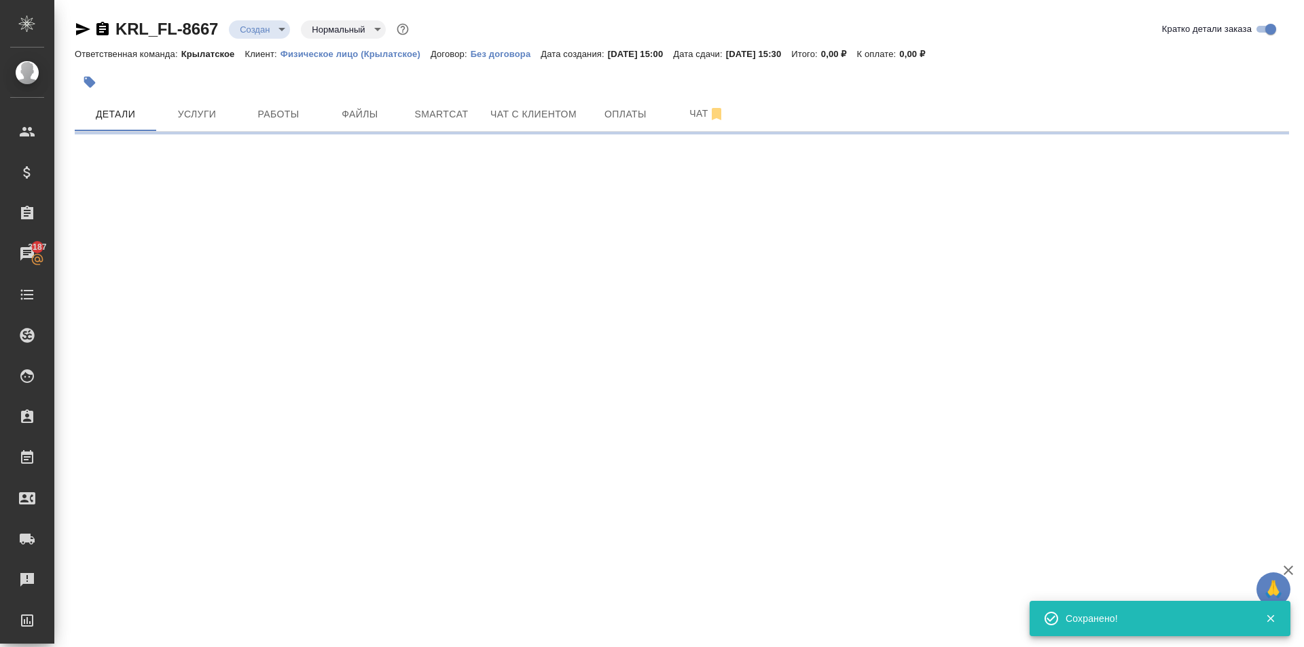
type input "holyTrinity"
select select "RU"
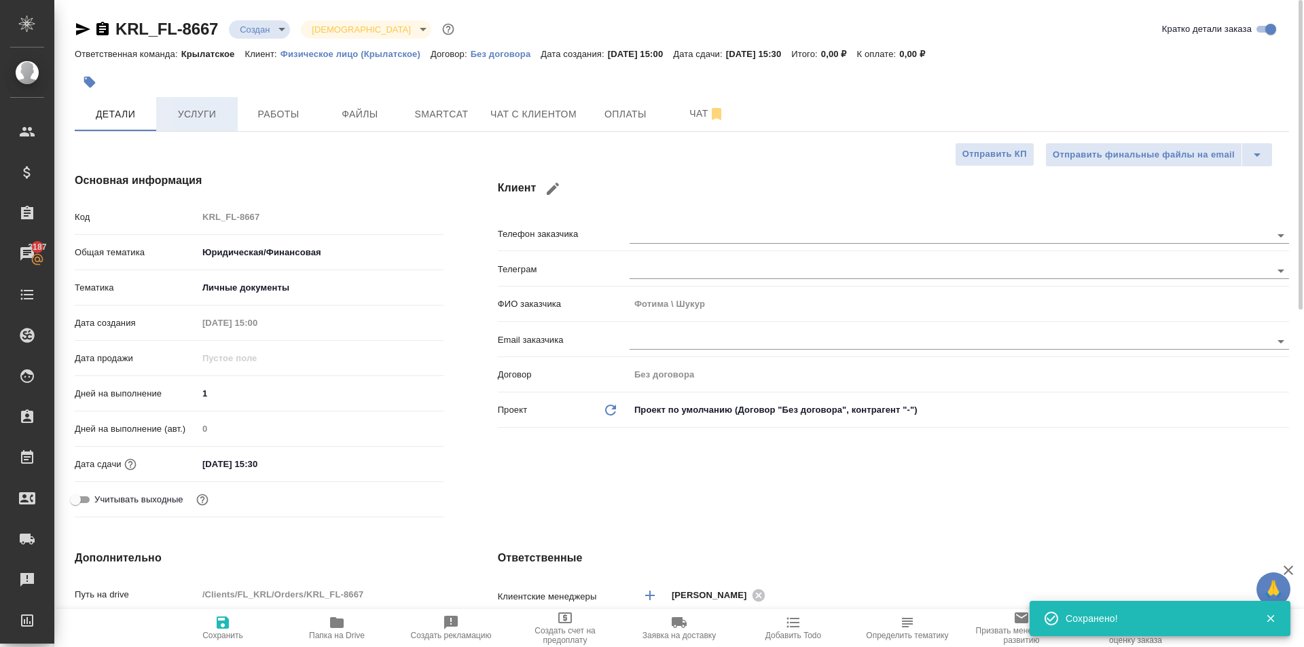
type textarea "x"
click at [196, 126] on button "Услуги" at bounding box center [197, 114] width 82 height 34
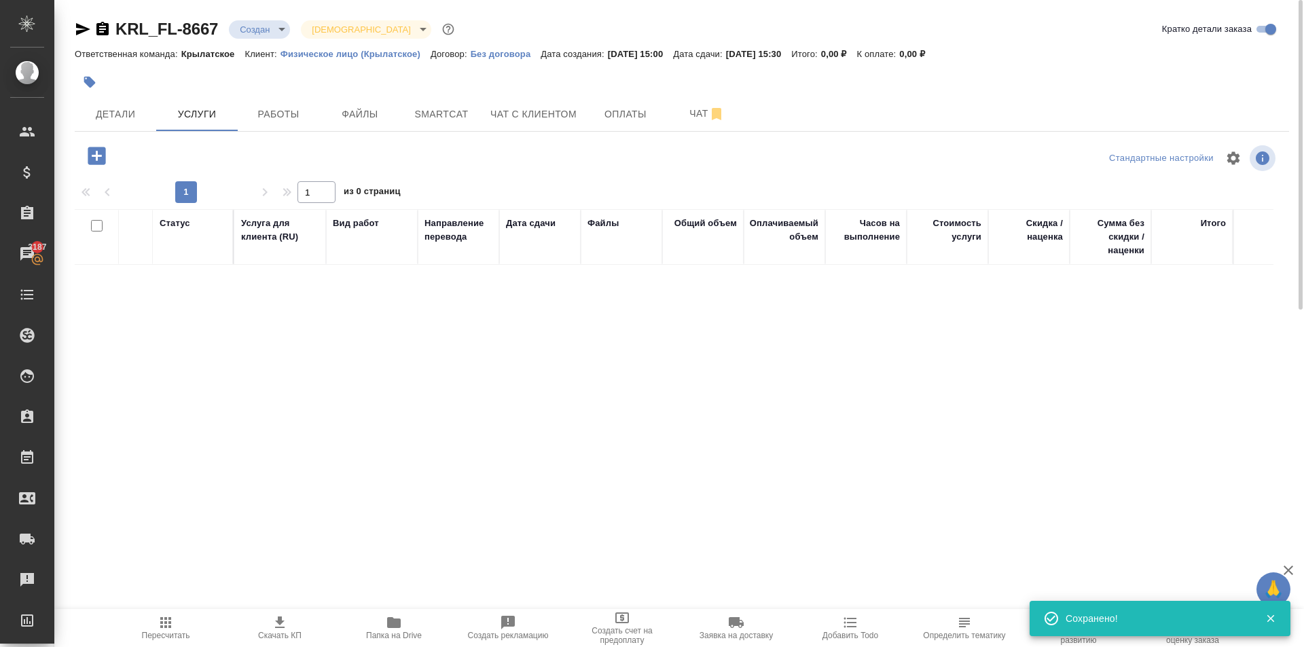
click at [109, 147] on button "button" at bounding box center [96, 156] width 37 height 28
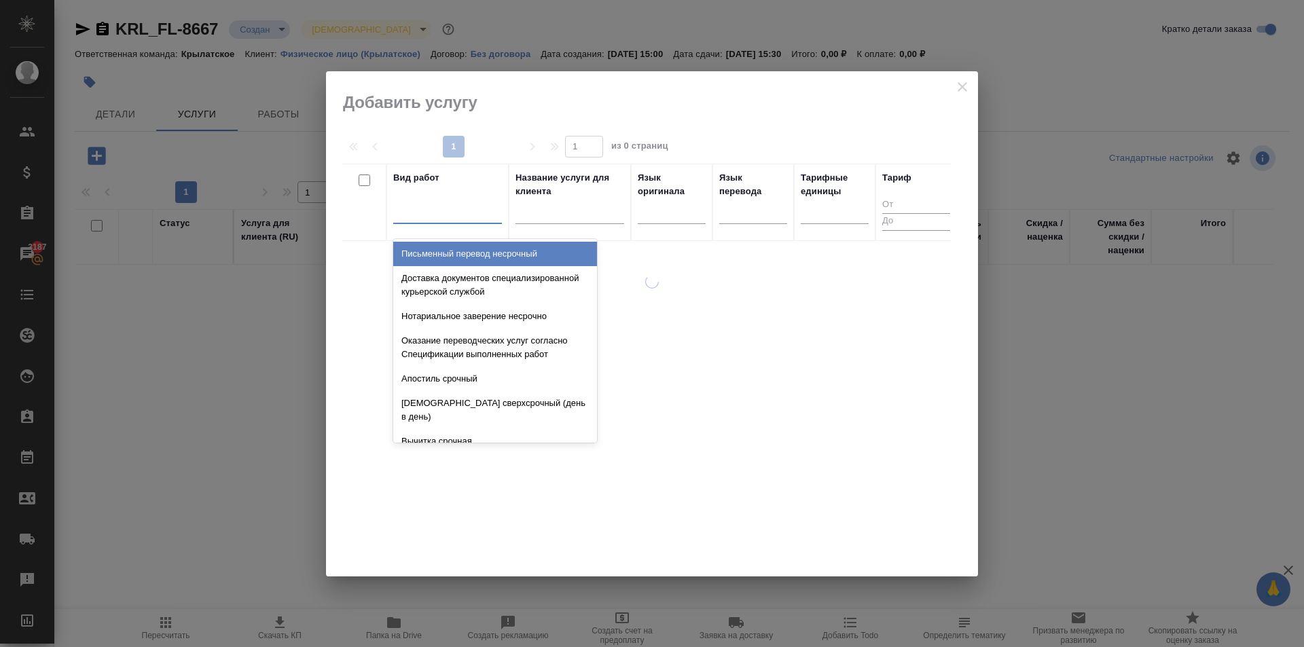
click at [454, 213] on div at bounding box center [447, 210] width 109 height 20
type input "перевод ст"
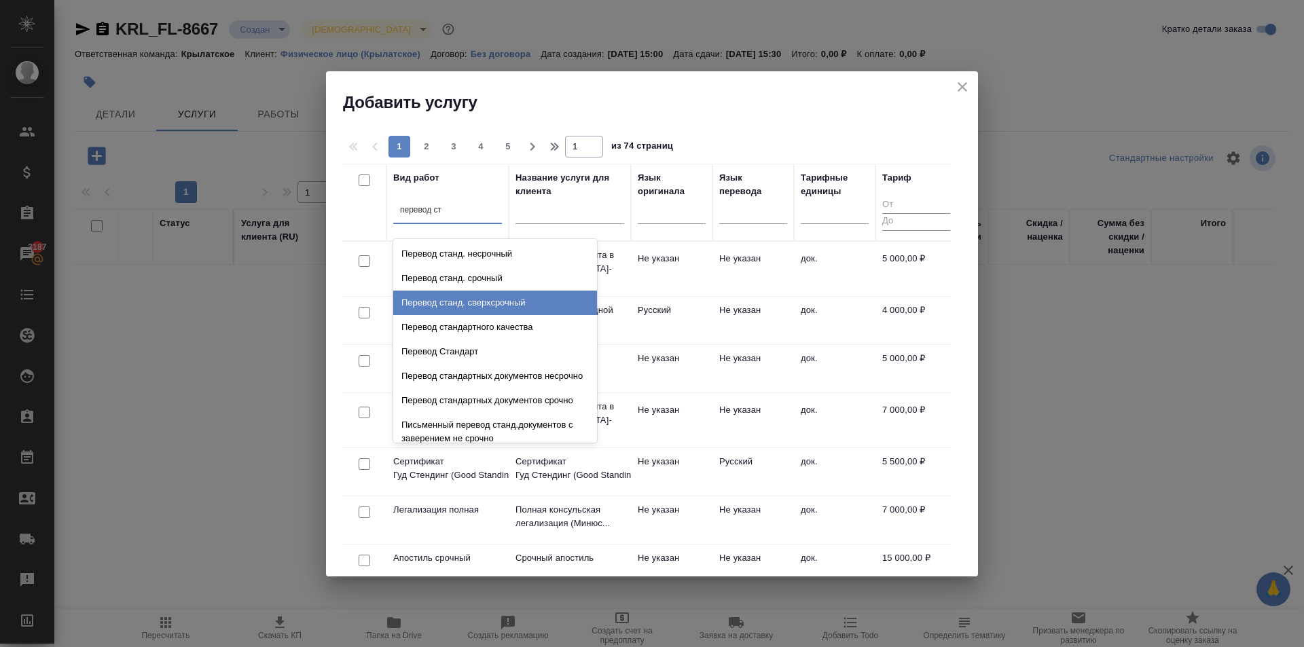
click at [516, 302] on div "Перевод станд. сверхсрочный" at bounding box center [495, 303] width 204 height 24
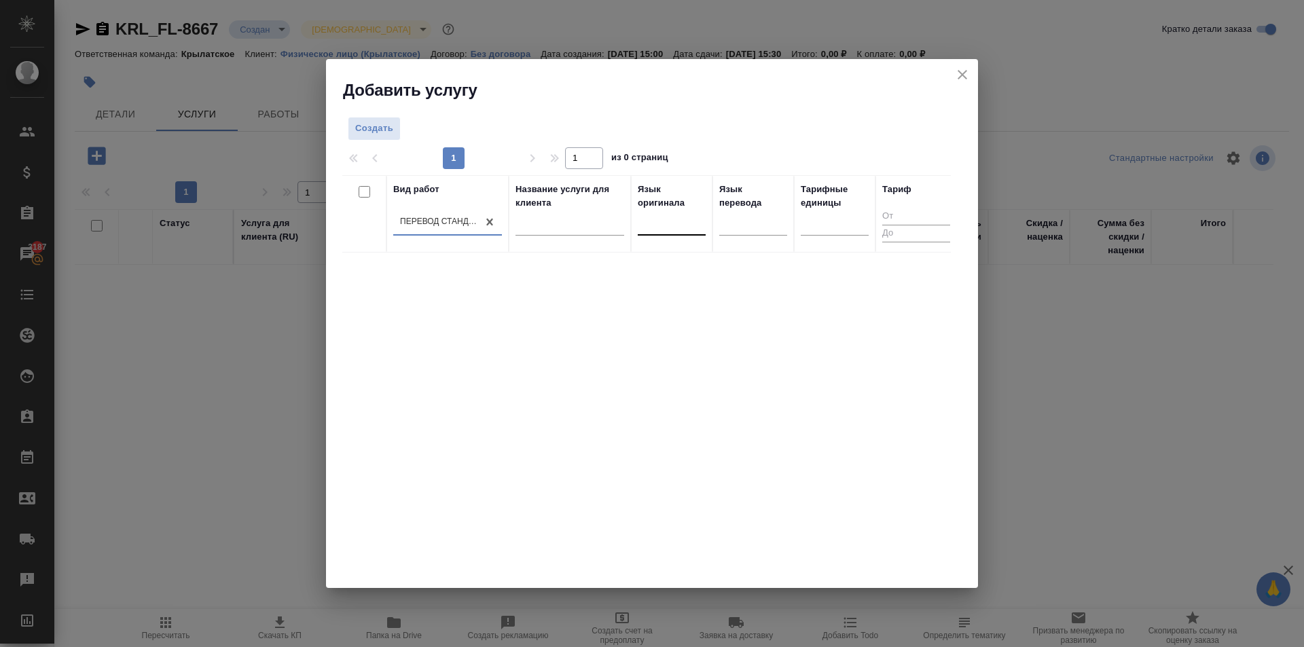
click at [665, 221] on div at bounding box center [672, 222] width 68 height 20
type input "у"
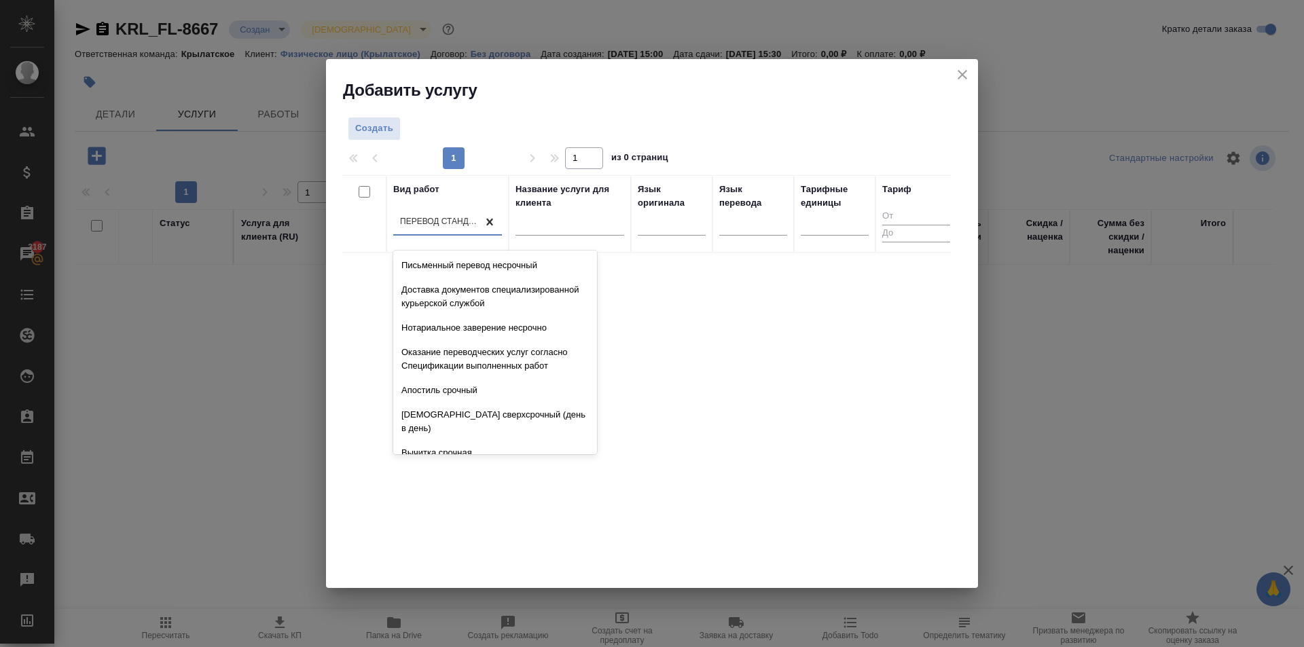
click at [477, 221] on div "Перевод станд. сверхсрочный" at bounding box center [447, 223] width 109 height 26
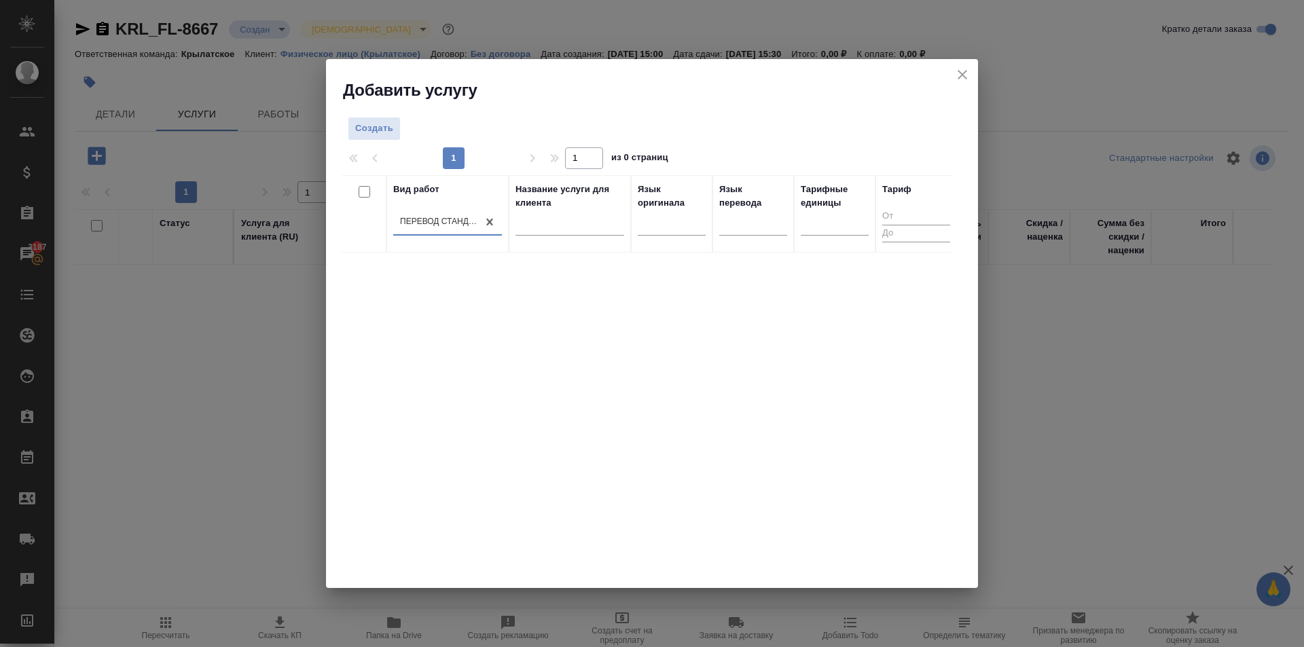
click at [475, 217] on div "Перевод станд. сверхсрочный" at bounding box center [439, 222] width 79 height 12
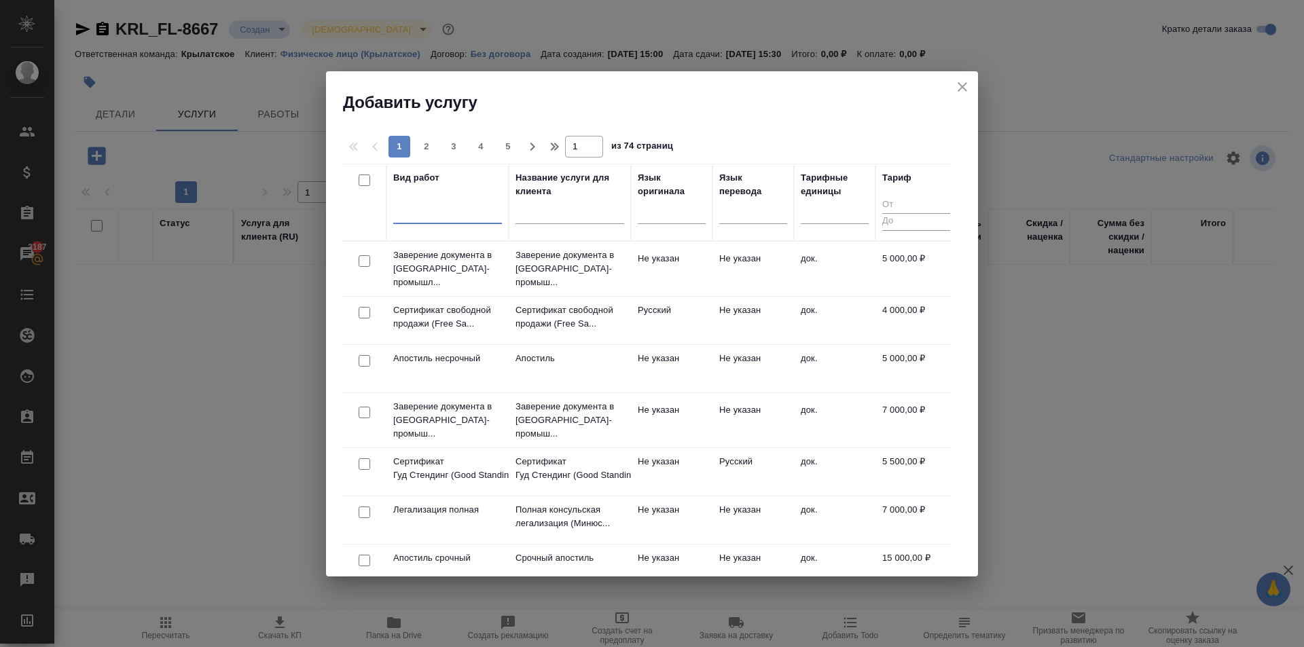
click at [483, 215] on div at bounding box center [447, 210] width 109 height 20
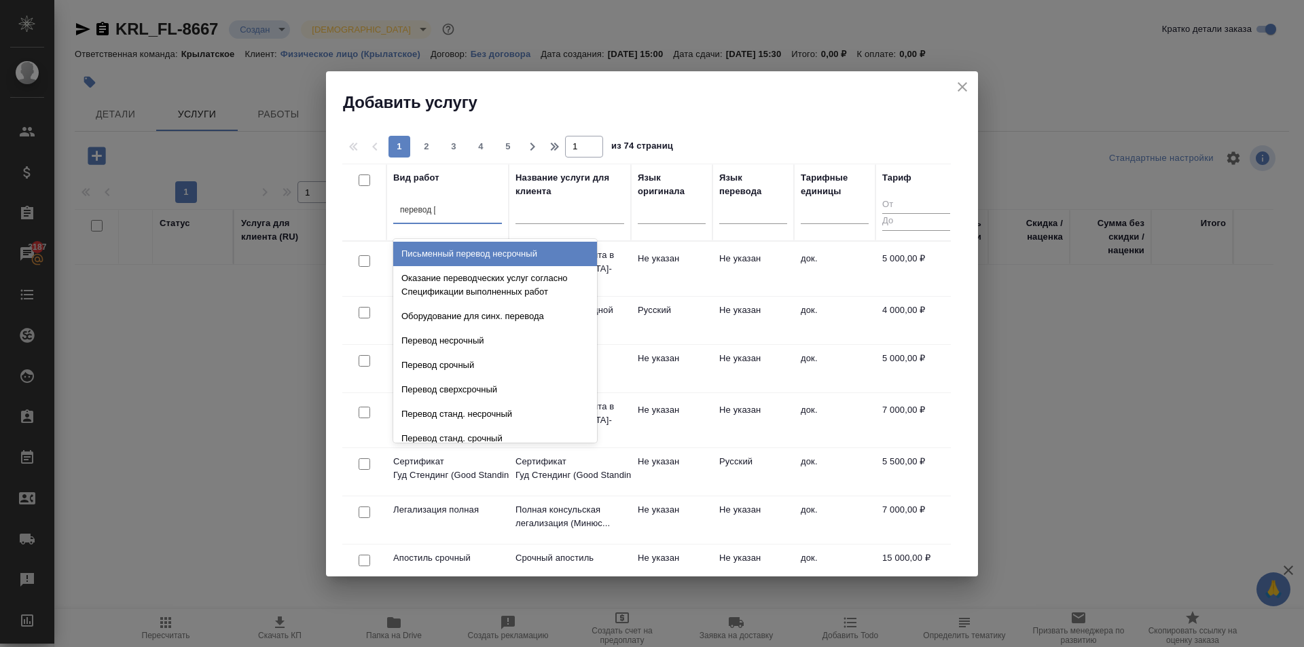
type input "перевод ст"
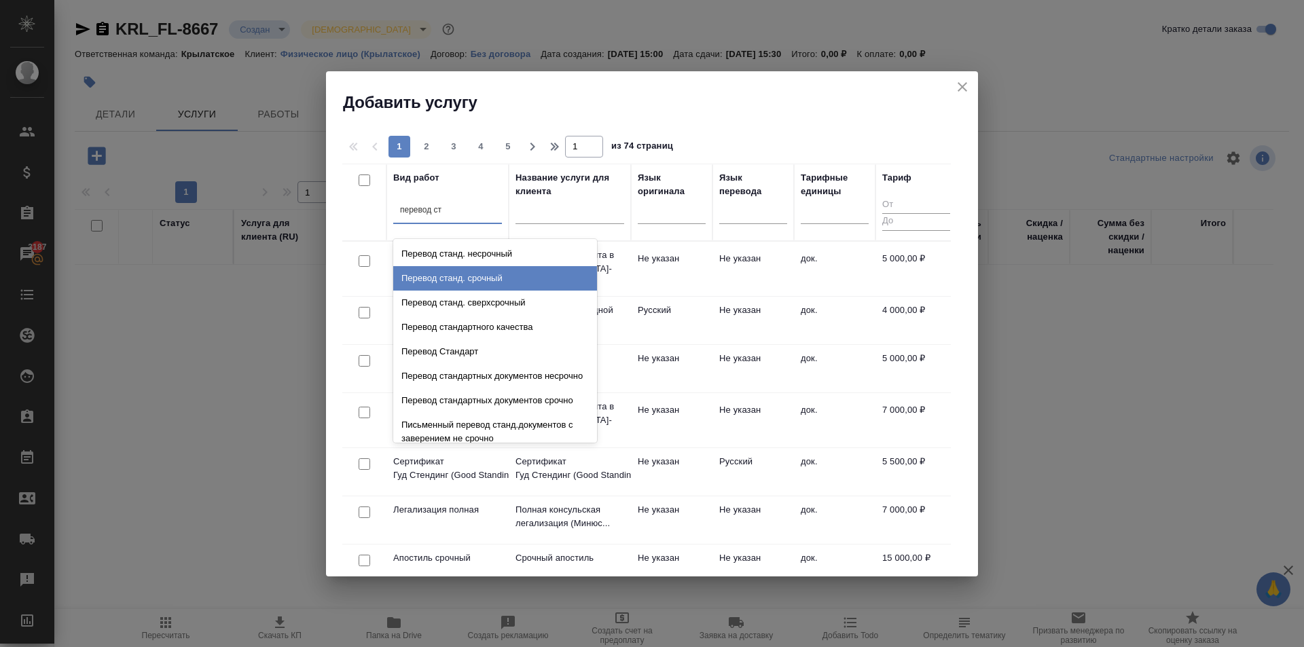
click at [494, 276] on div "Перевод станд. срочный" at bounding box center [495, 278] width 204 height 24
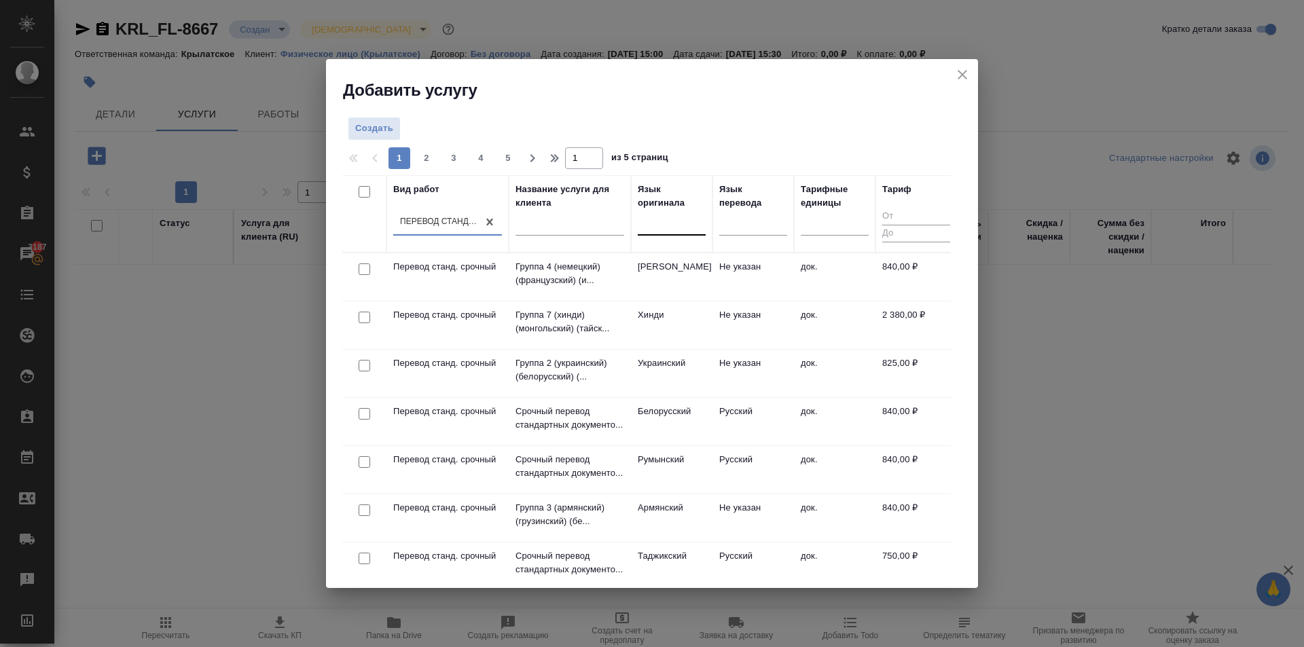
click at [640, 235] on div at bounding box center [672, 223] width 68 height 26
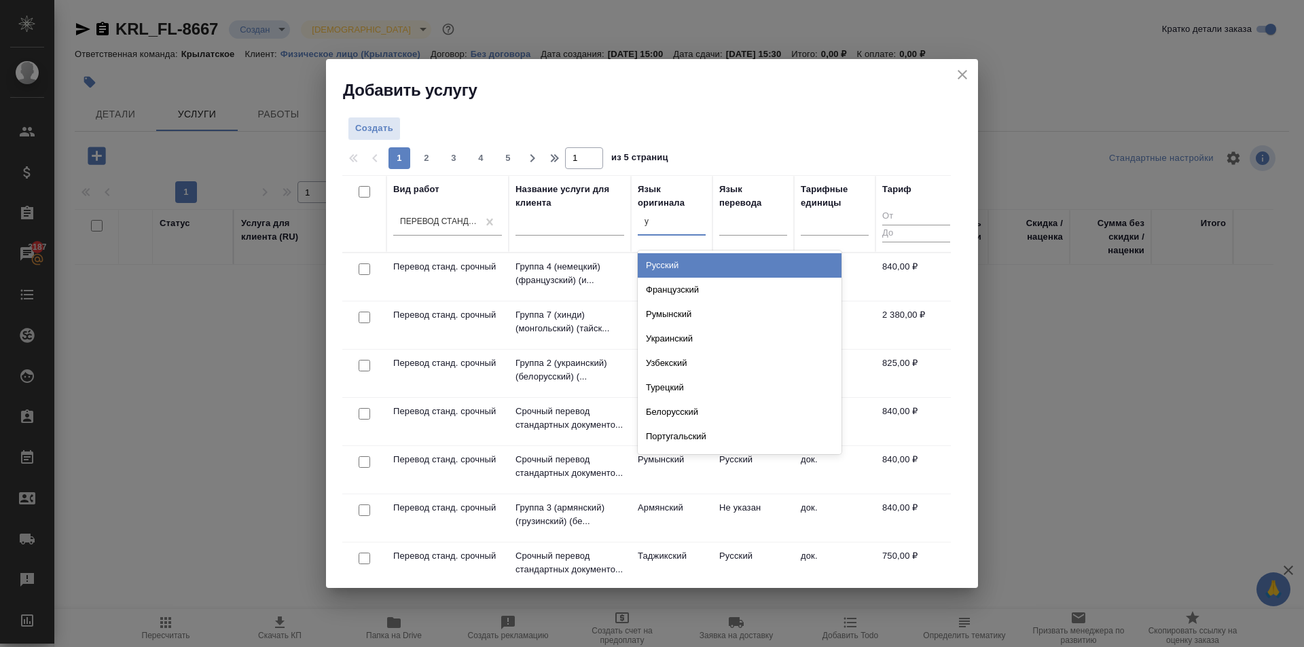
type input "уз"
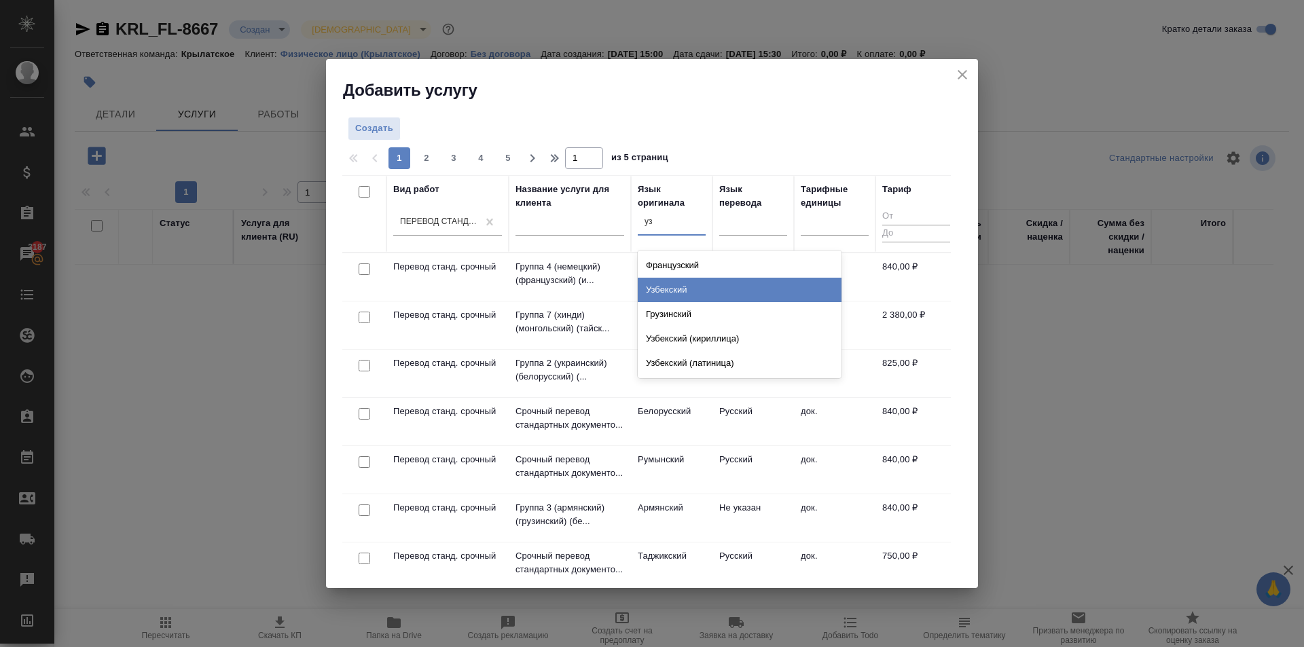
click at [721, 289] on div "Узбекский" at bounding box center [740, 290] width 204 height 24
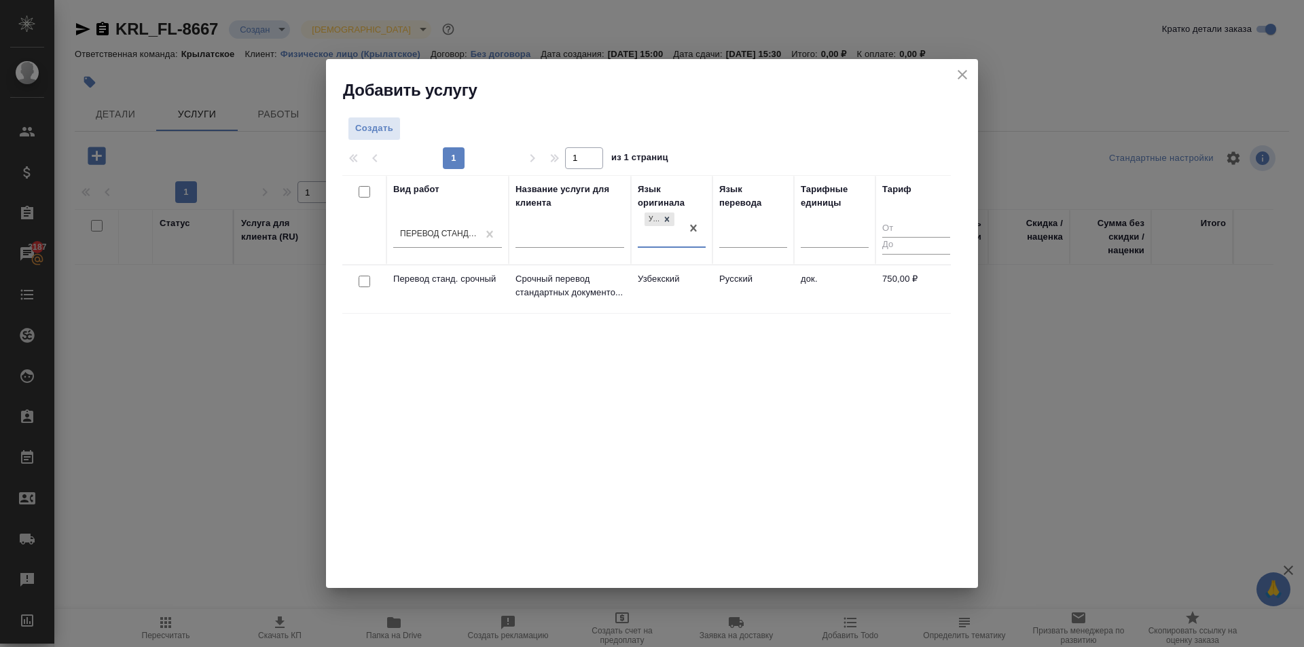
click at [723, 289] on td "Русский" at bounding box center [753, 290] width 82 height 48
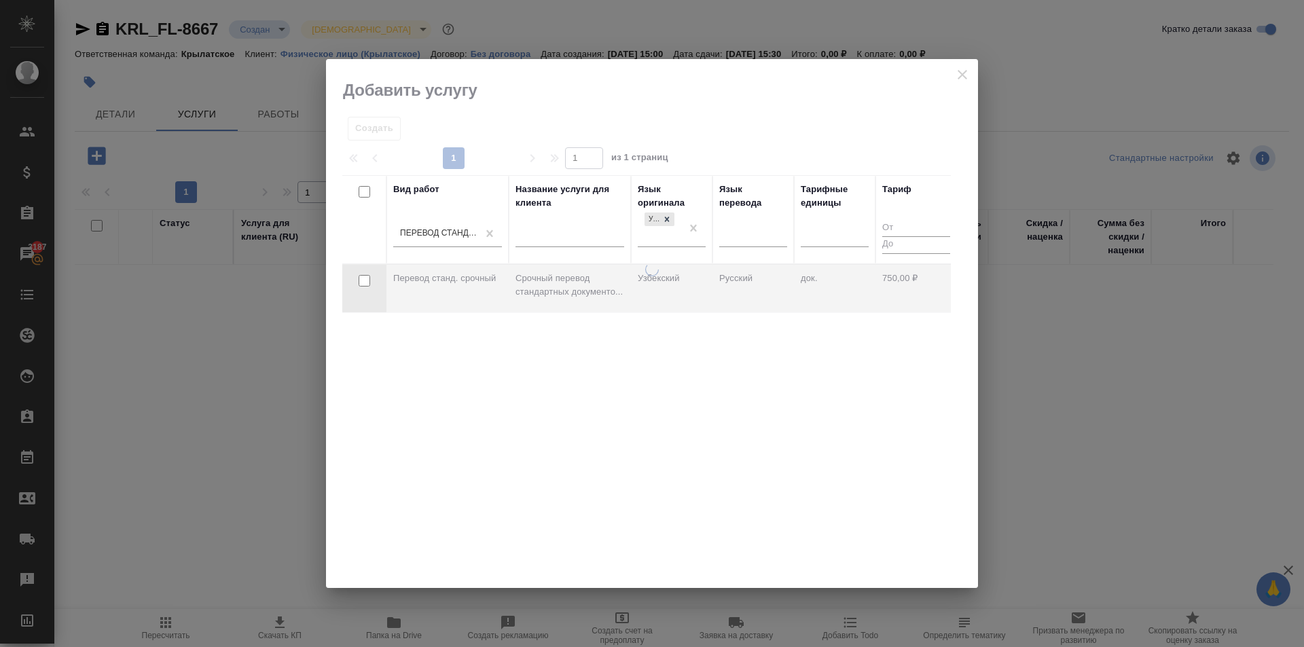
click at [723, 289] on div at bounding box center [652, 425] width 652 height 325
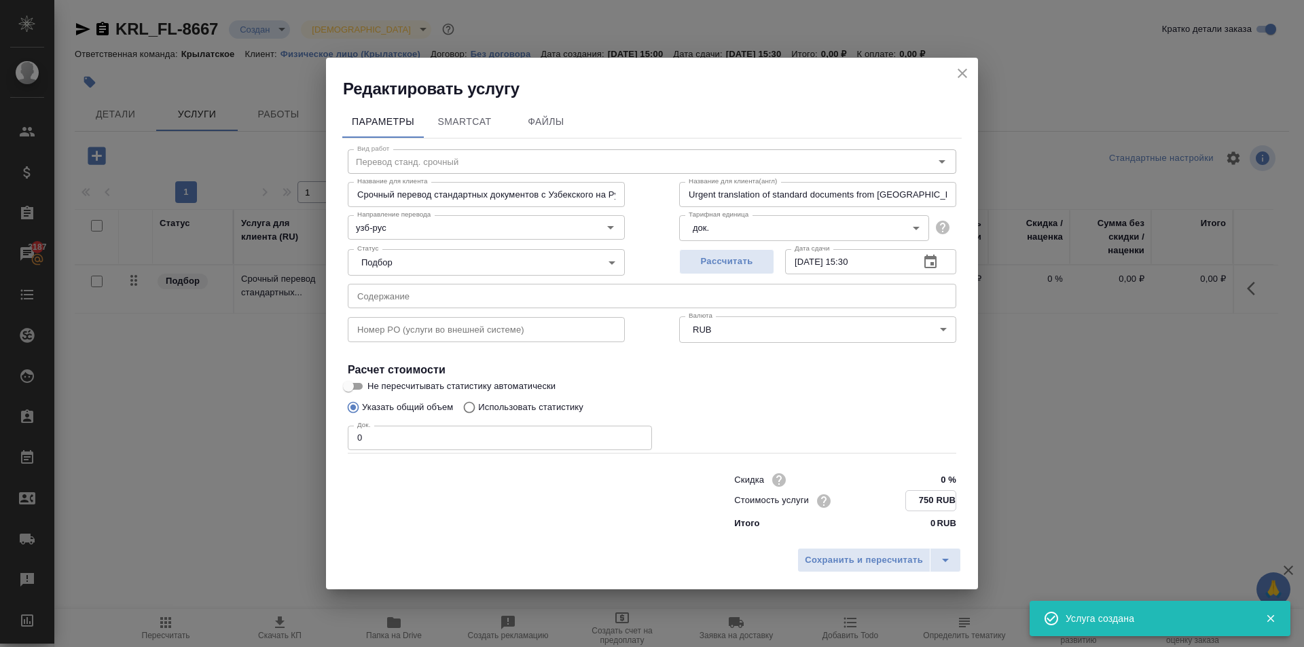
click at [925, 500] on input "750 RUB" at bounding box center [931, 501] width 50 height 20
type input "800 RUB"
drag, startPoint x: 473, startPoint y: 440, endPoint x: 200, endPoint y: 453, distance: 273.3
click at [200, 453] on div "Редактировать услугу Параметры SmartCat Файлы Вид работ Перевод станд. срочный …" at bounding box center [652, 323] width 1304 height 647
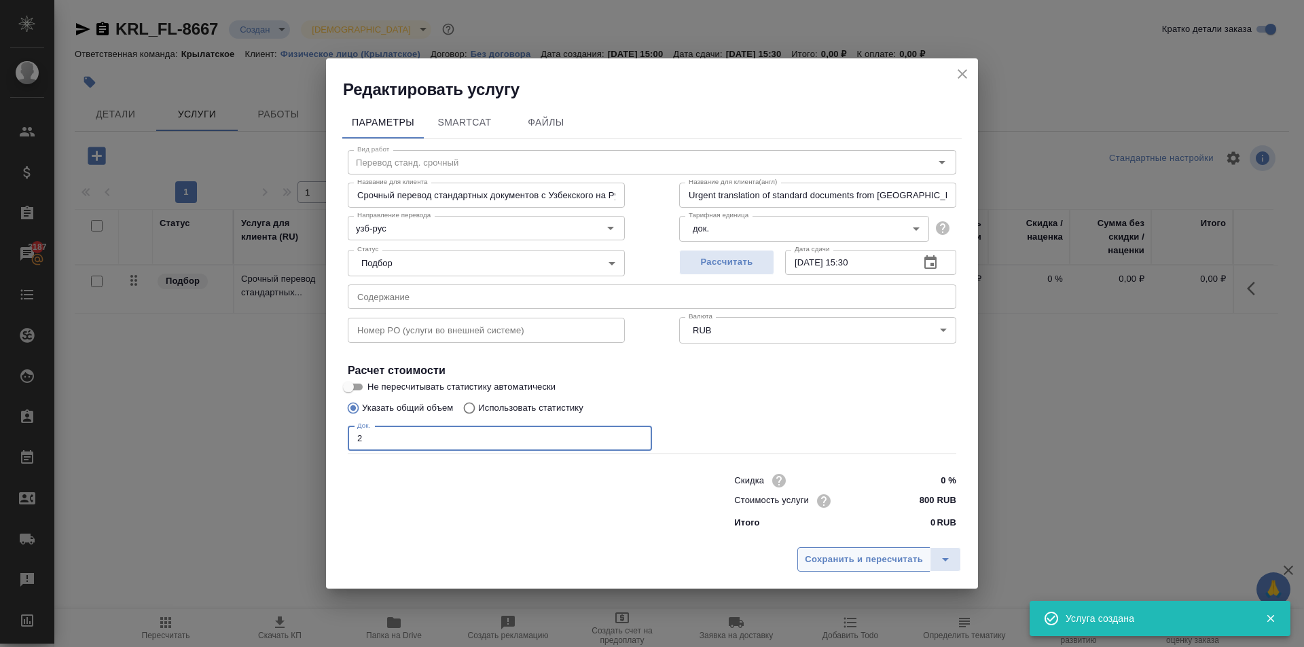
type input "2"
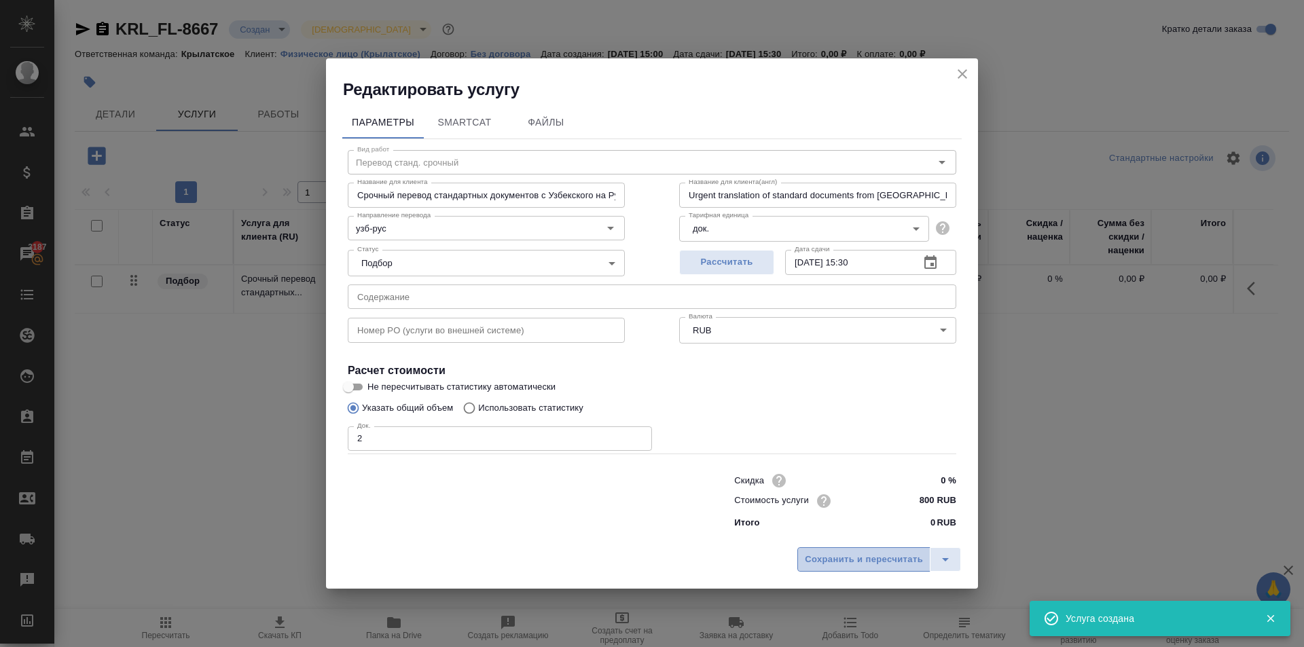
click at [884, 562] on span "Сохранить и пересчитать" at bounding box center [864, 560] width 118 height 16
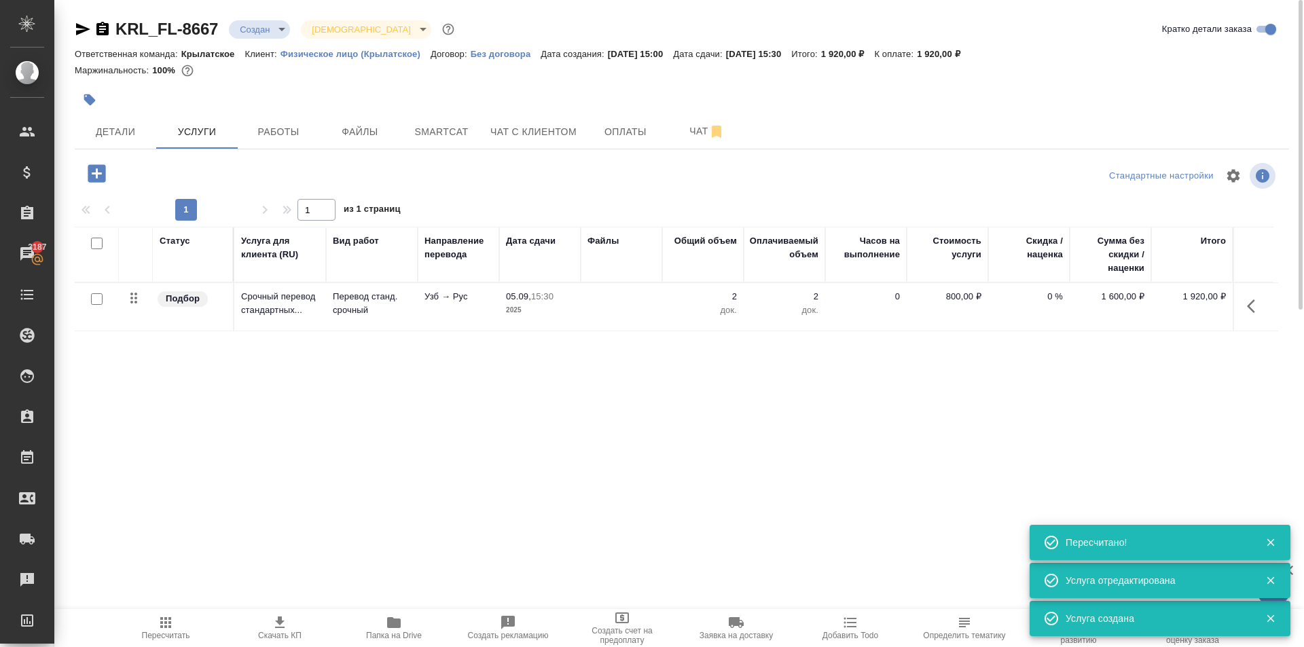
click at [101, 170] on icon "button" at bounding box center [97, 173] width 18 height 18
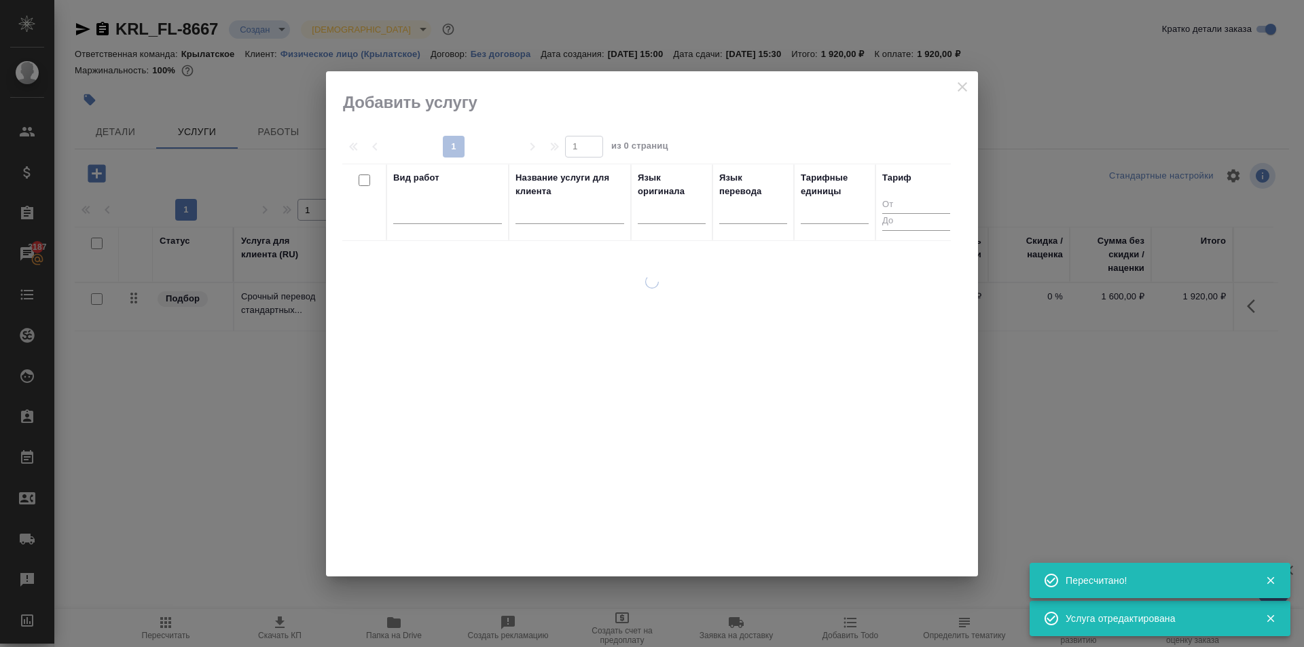
click at [458, 229] on div at bounding box center [447, 215] width 109 height 35
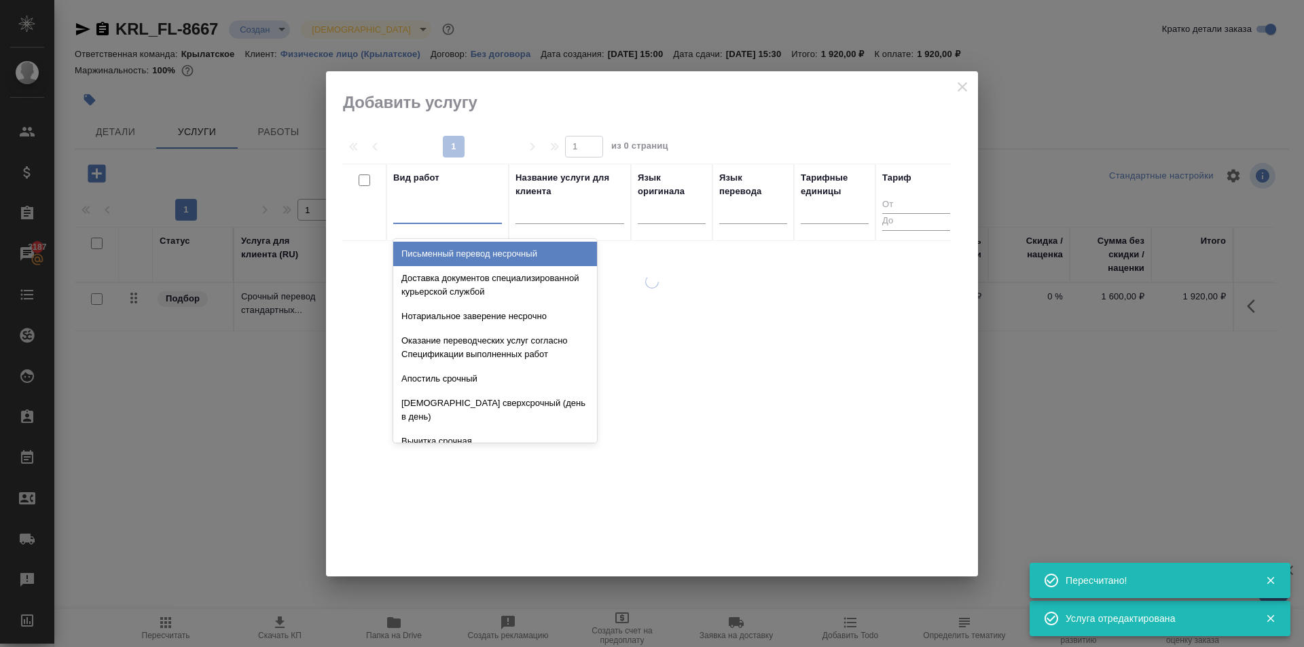
click at [452, 221] on div at bounding box center [447, 211] width 109 height 26
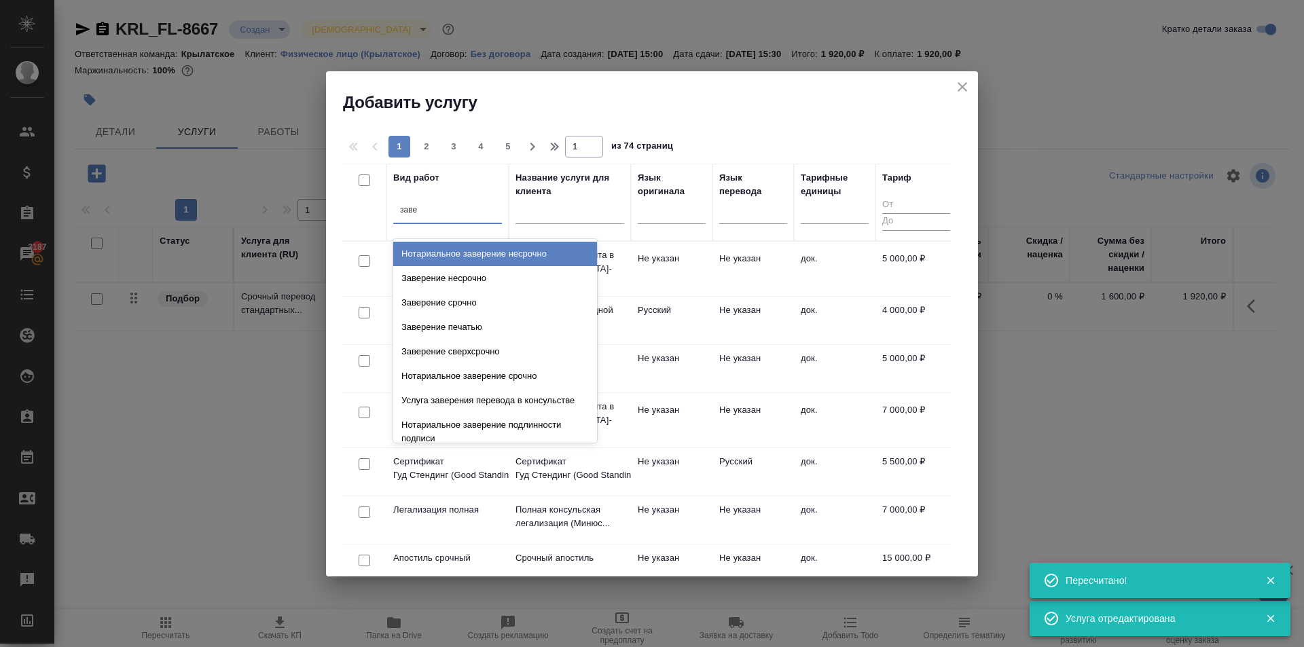
type input "завер"
drag, startPoint x: 532, startPoint y: 303, endPoint x: 494, endPoint y: 175, distance: 134.1
click at [494, 175] on div "Вид работ option Нотариальное заверение несрочно focused, 3 of 633. 19 results …" at bounding box center [447, 202] width 109 height 62
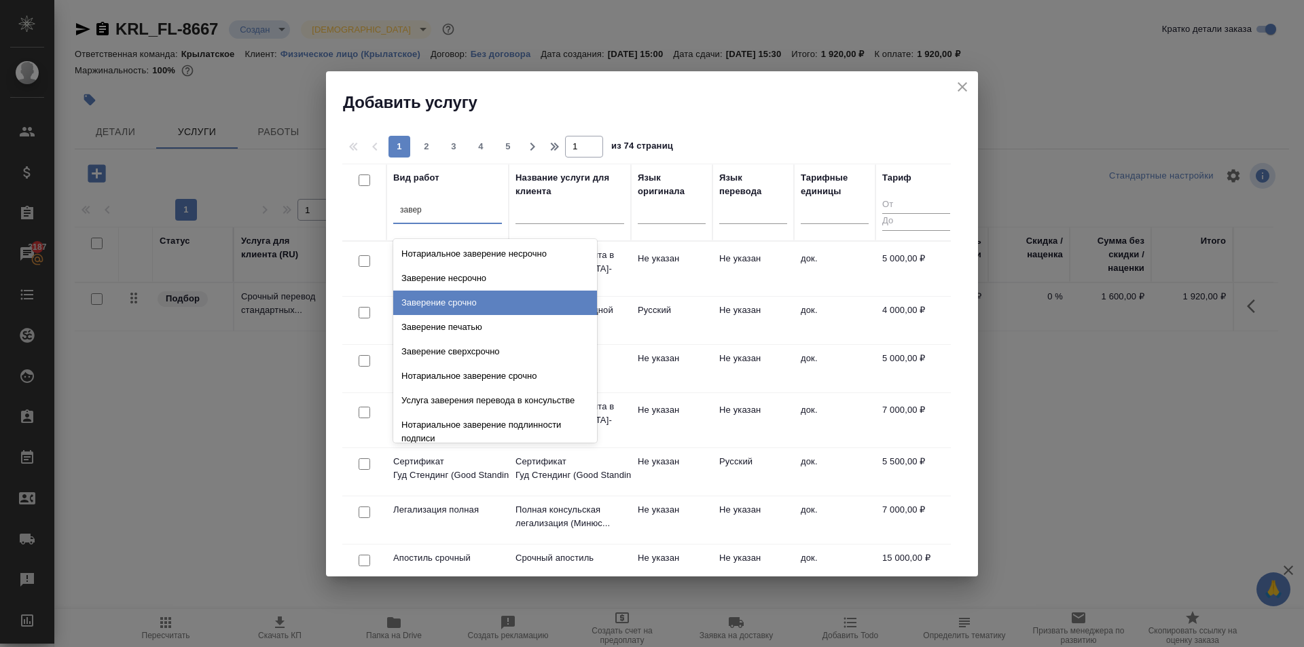
click at [484, 306] on div "Заверение срочно" at bounding box center [495, 303] width 204 height 24
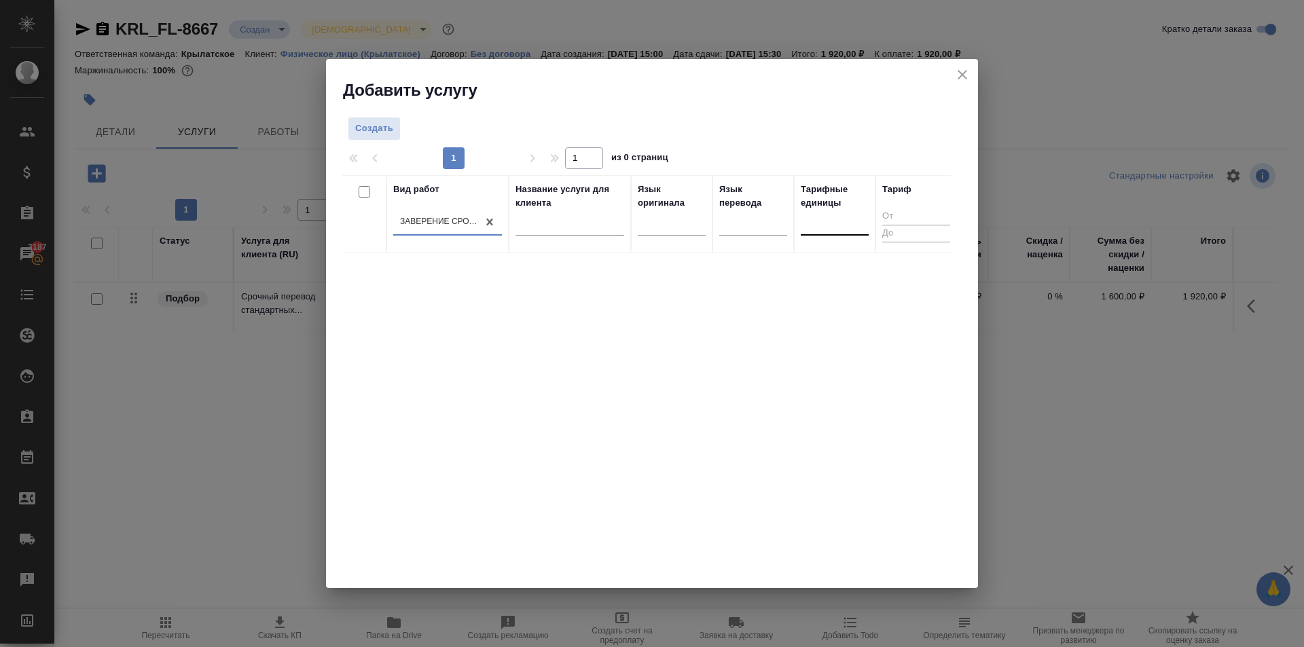
click at [842, 230] on div at bounding box center [835, 222] width 68 height 20
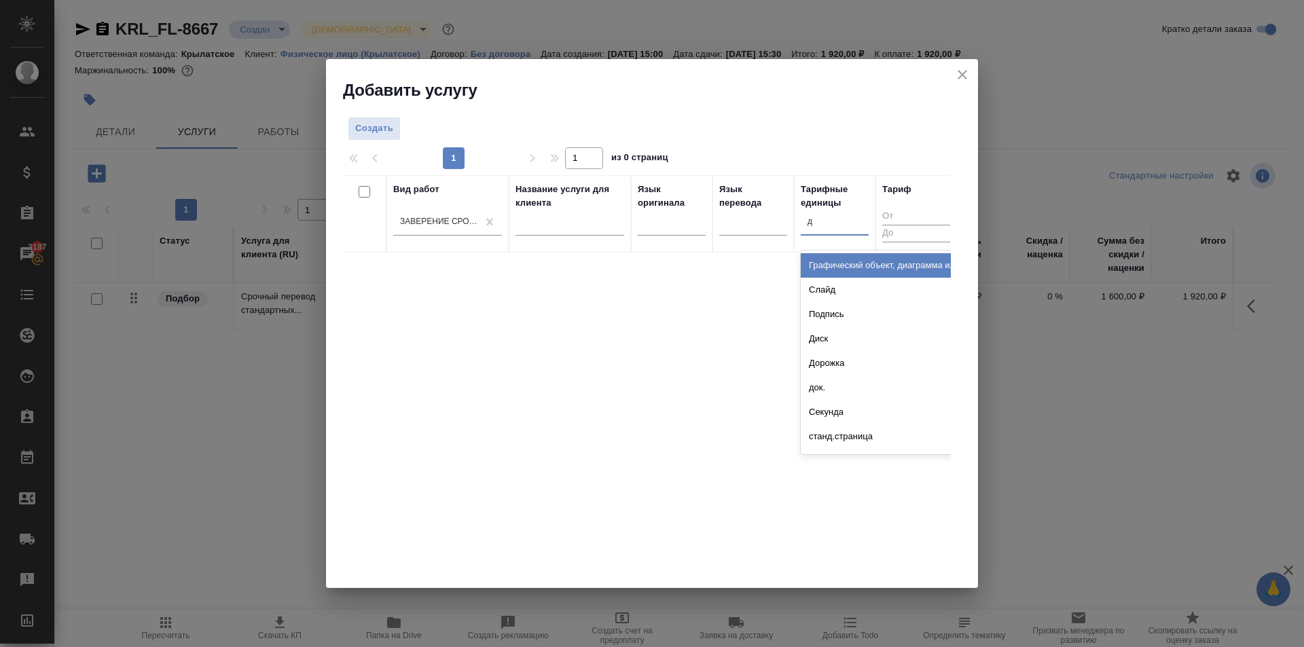
type input "до"
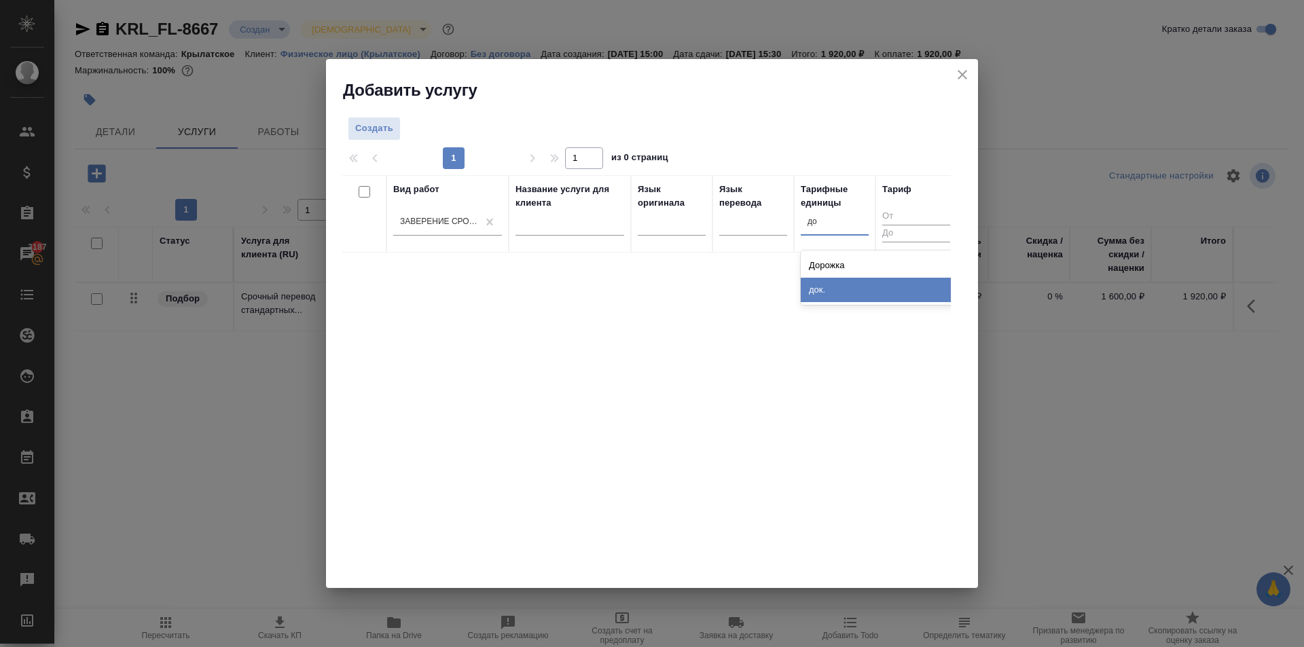
drag, startPoint x: 825, startPoint y: 291, endPoint x: 721, endPoint y: 254, distance: 110.2
click at [819, 289] on div "док." at bounding box center [903, 290] width 204 height 24
click at [400, 134] on button "Создать" at bounding box center [374, 129] width 53 height 24
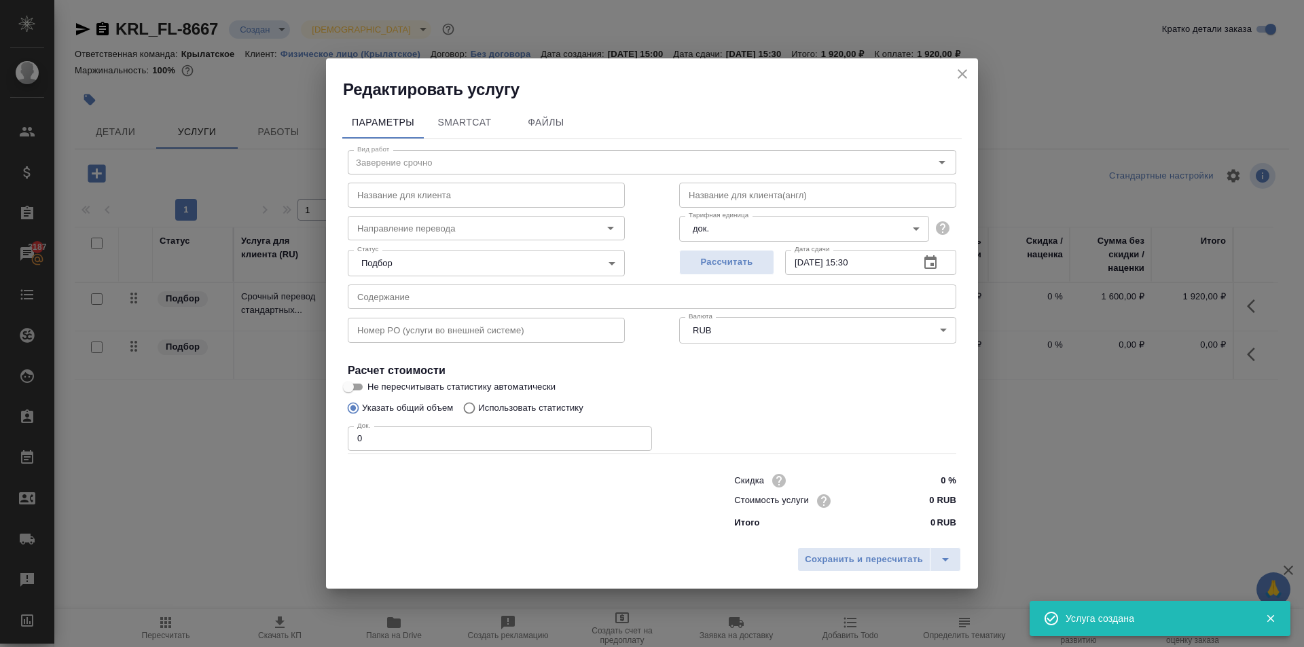
click at [920, 496] on input "0 RUB" at bounding box center [930, 501] width 51 height 20
type input "1100 RUB"
drag, startPoint x: 560, startPoint y: 432, endPoint x: 158, endPoint y: 386, distance: 405.4
click at [158, 386] on div "Редактировать услугу Параметры SmartCat Файлы Вид работ Заверение срочно Вид ра…" at bounding box center [652, 323] width 1304 height 647
type input "2"
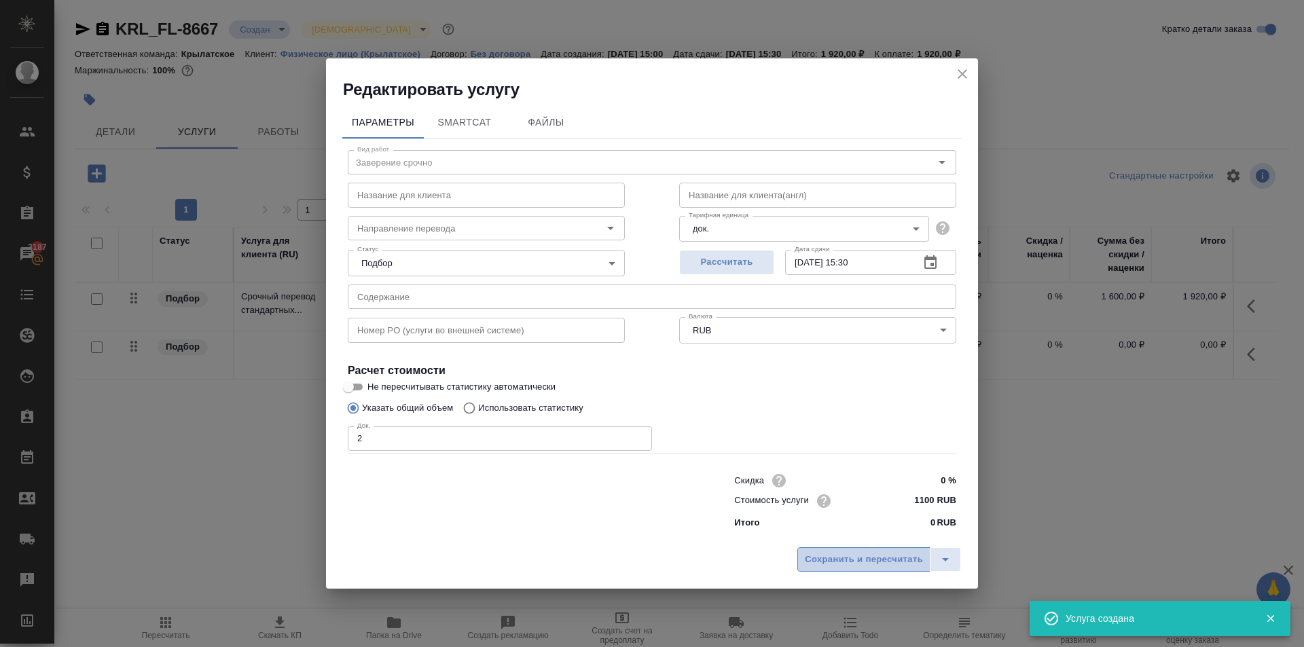
drag, startPoint x: 845, startPoint y: 560, endPoint x: 836, endPoint y: 568, distance: 12.0
click at [844, 560] on span "Сохранить и пересчитать" at bounding box center [864, 560] width 118 height 16
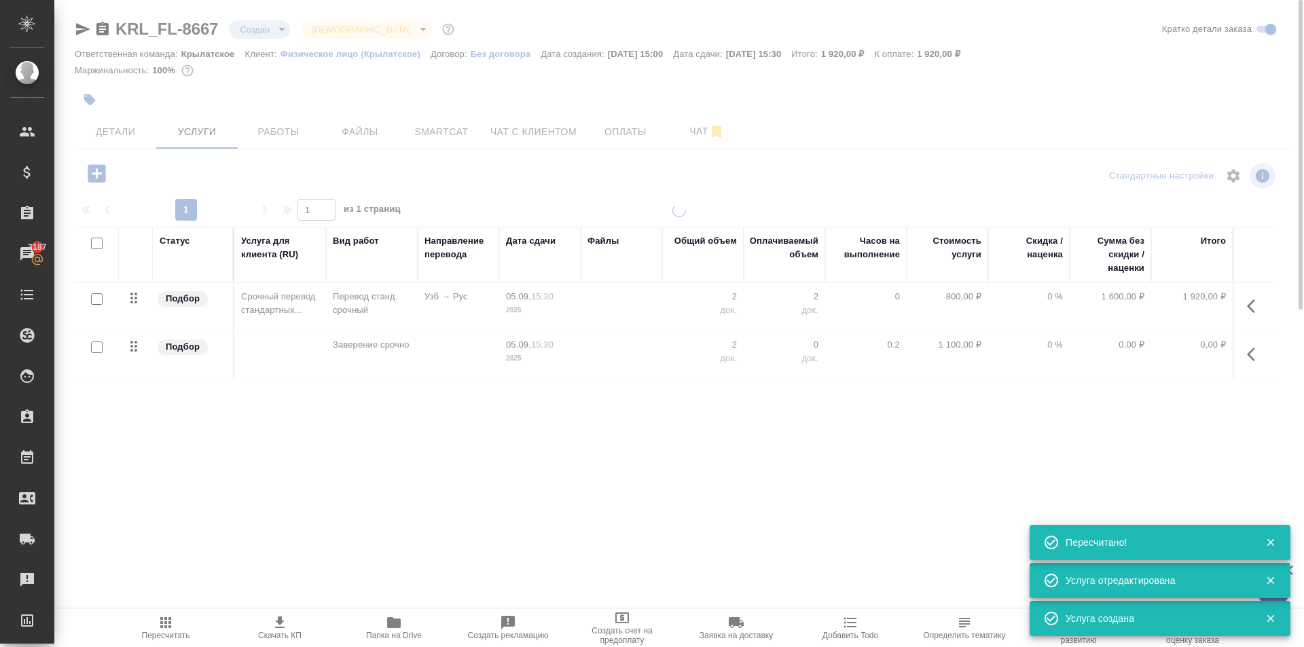
type input "urgent"
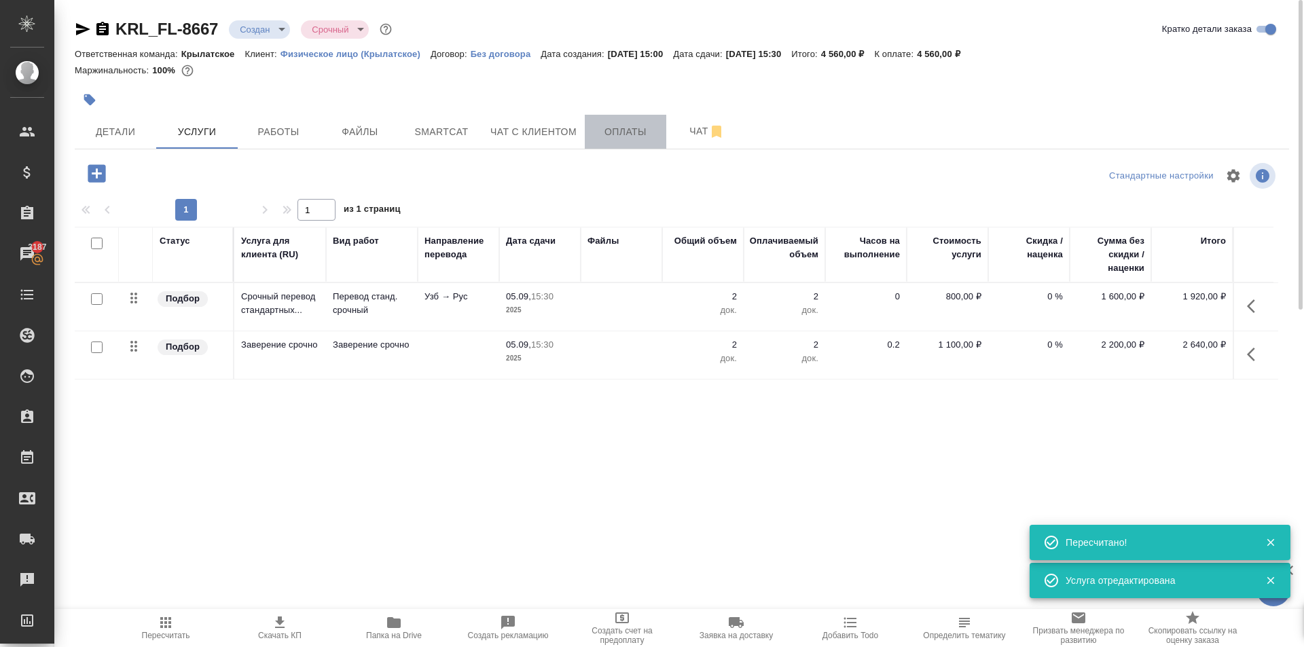
click at [609, 130] on span "Оплаты" at bounding box center [625, 132] width 65 height 17
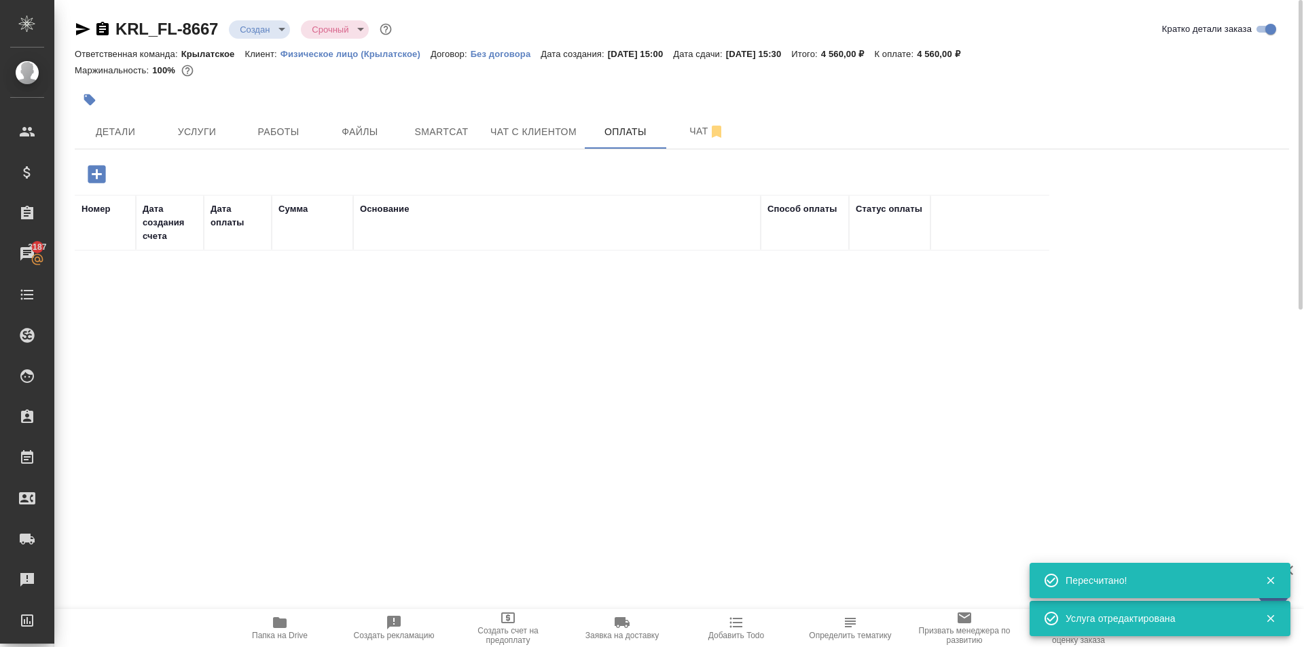
click at [96, 170] on icon "button" at bounding box center [97, 174] width 24 height 24
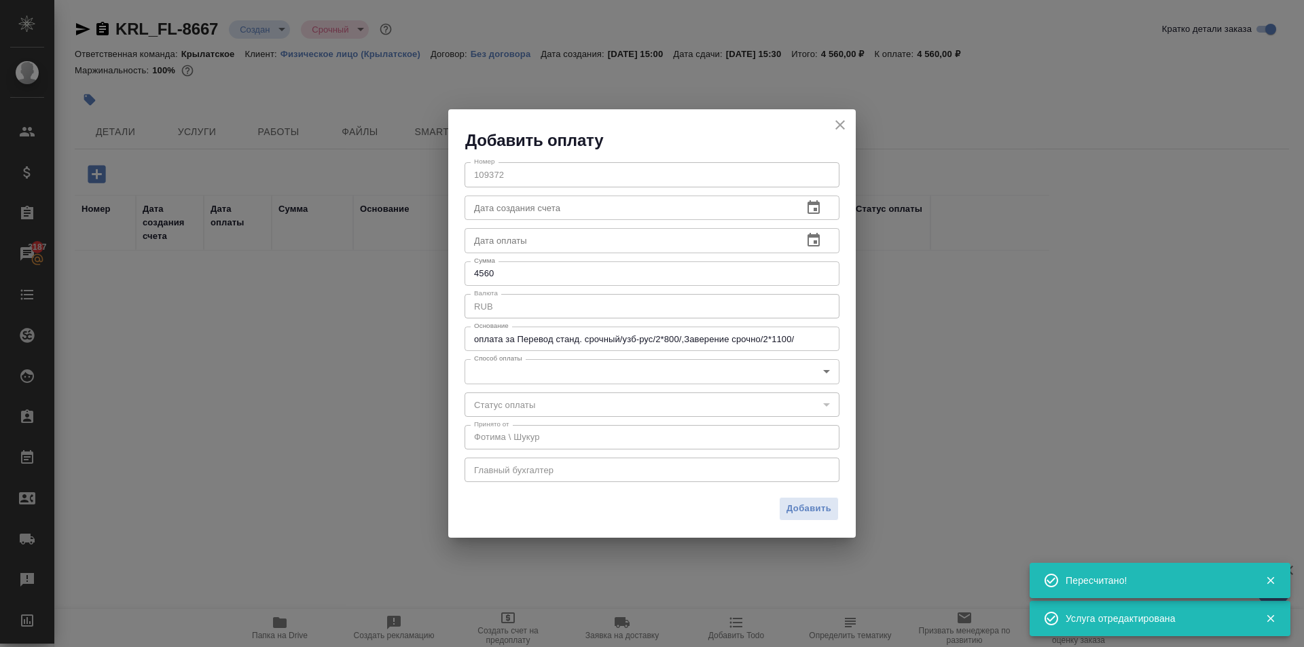
click at [591, 372] on body "🙏 .cls-1 fill:#fff; AWATERA Kasymov Timur Клиенты Спецификации Заказы 3187 Чаты…" at bounding box center [652, 323] width 1304 height 647
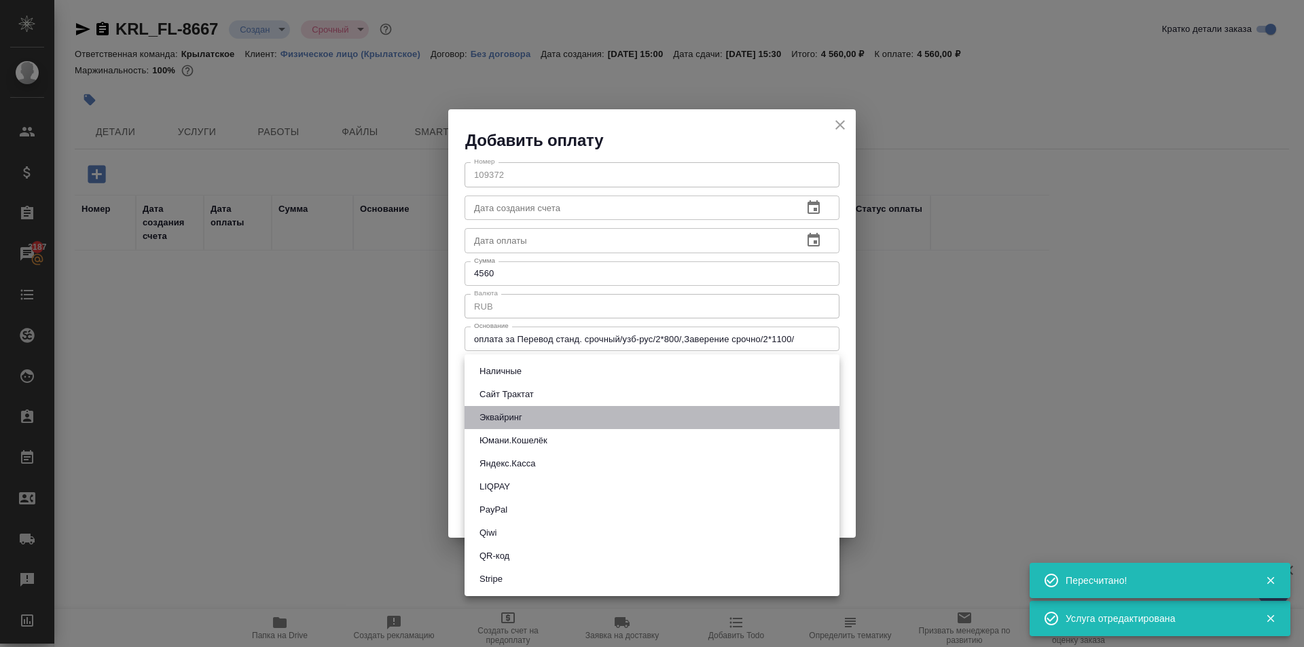
click at [513, 416] on button "Эквайринг" at bounding box center [500, 417] width 51 height 15
type input "acquiring"
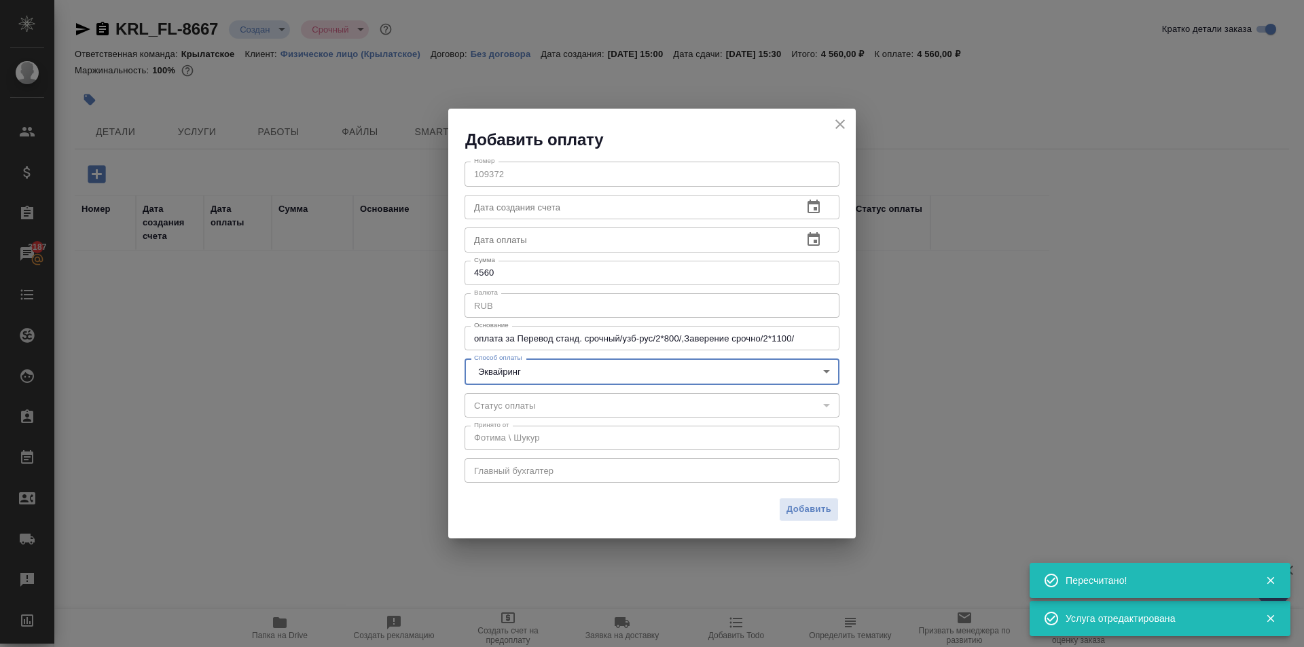
click at [793, 502] on span "Добавить" at bounding box center [809, 510] width 45 height 16
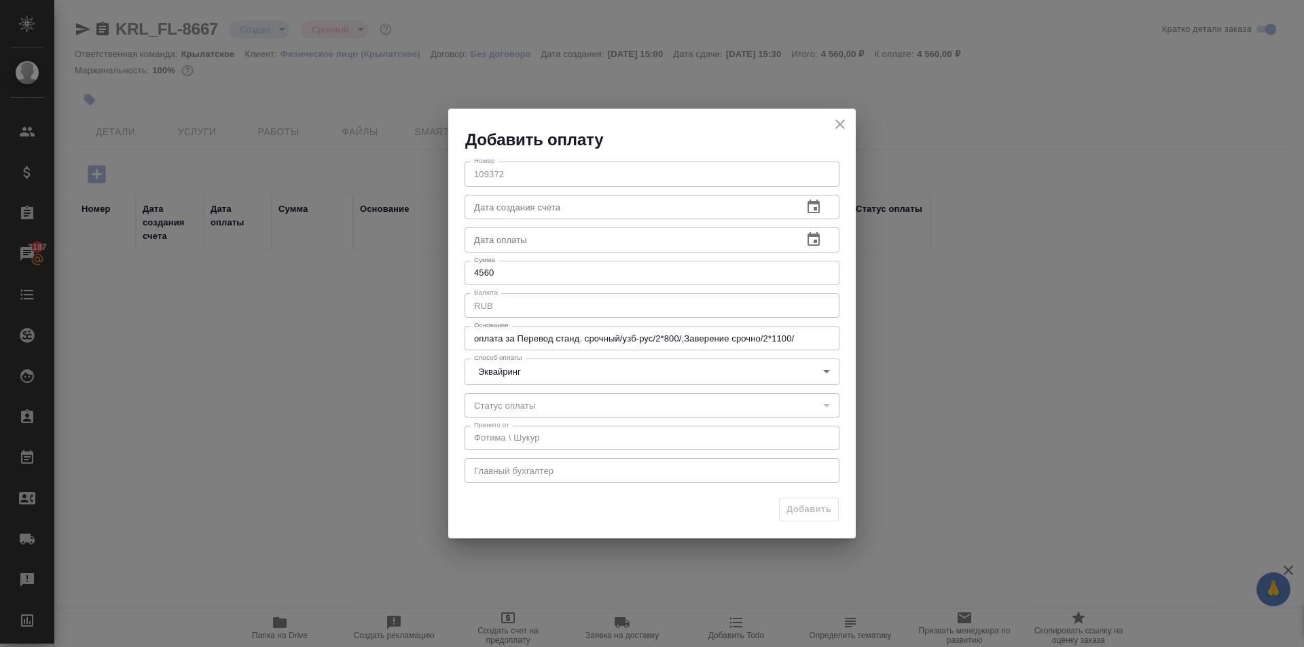
type input "0"
type input "auto-kassa"
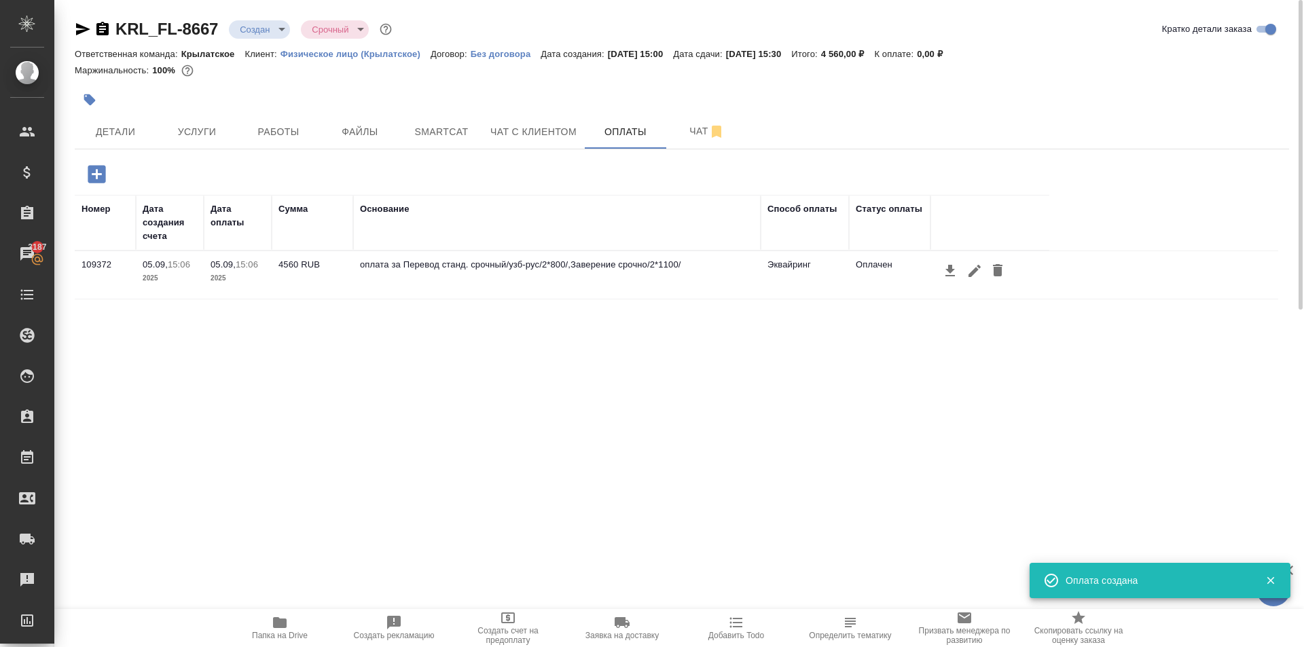
click at [367, 128] on span "Файлы" at bounding box center [359, 132] width 65 height 17
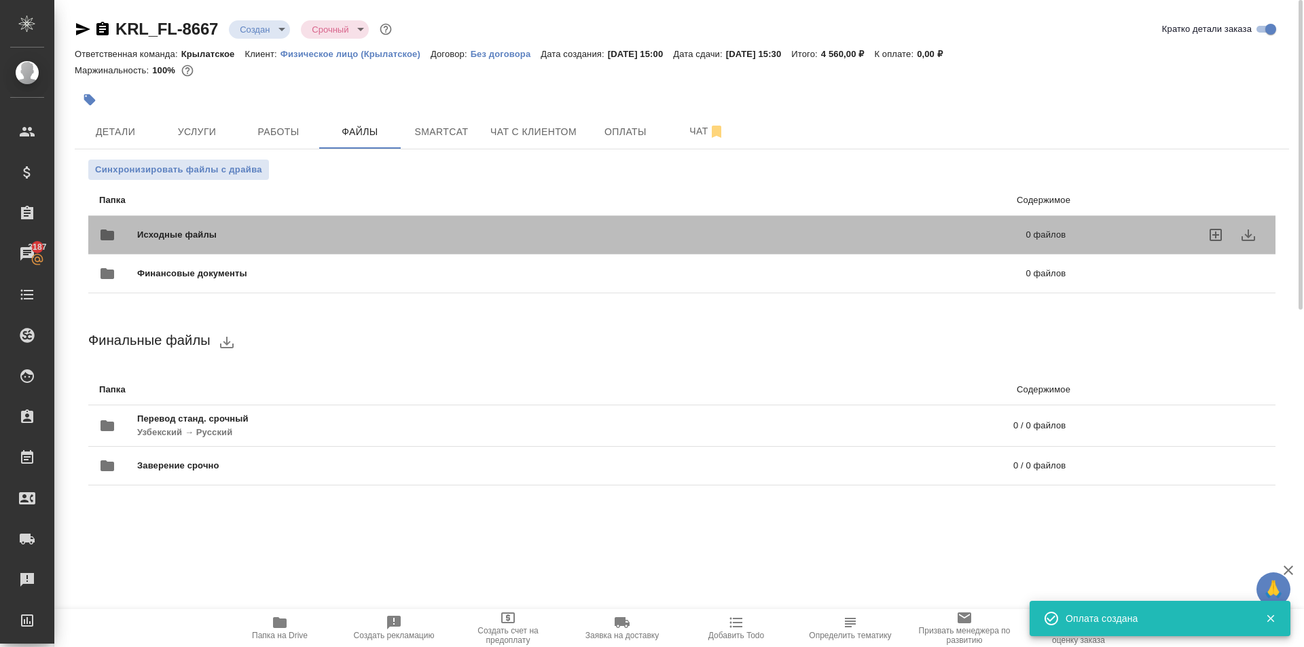
click at [242, 231] on span "Исходные файлы" at bounding box center [379, 235] width 484 height 14
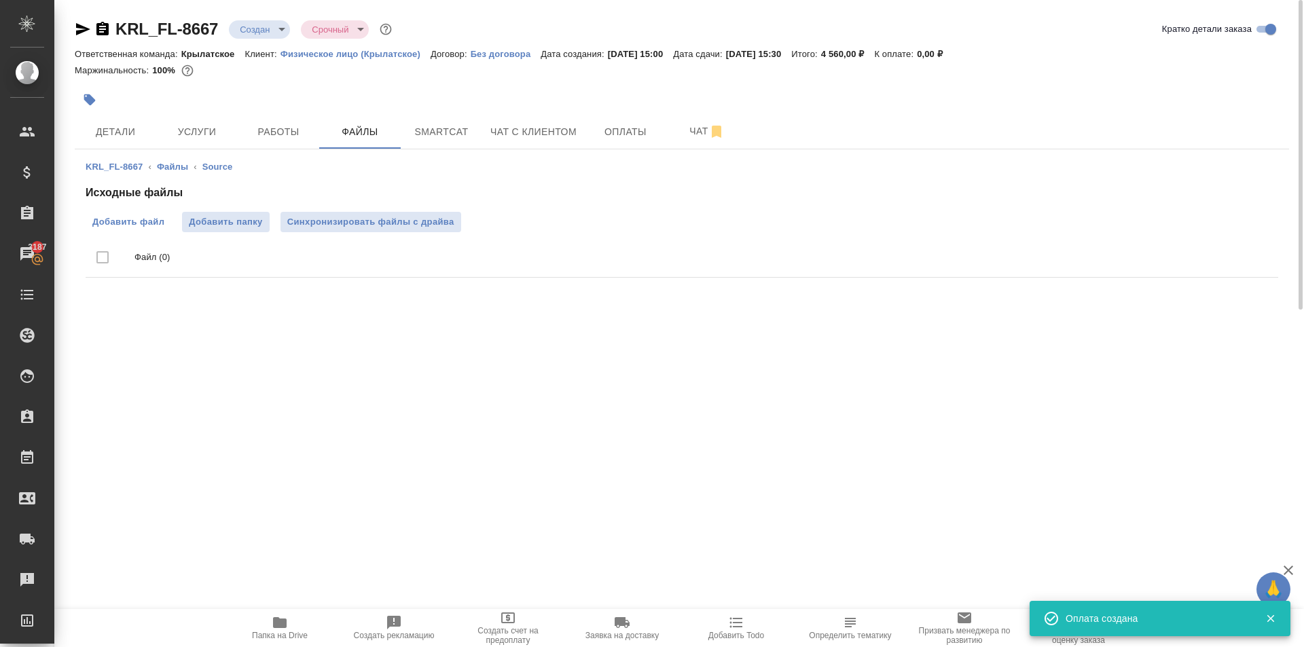
click at [156, 219] on span "Добавить файл" at bounding box center [128, 222] width 72 height 14
click at [0, 0] on input "Добавить файл" at bounding box center [0, 0] width 0 height 0
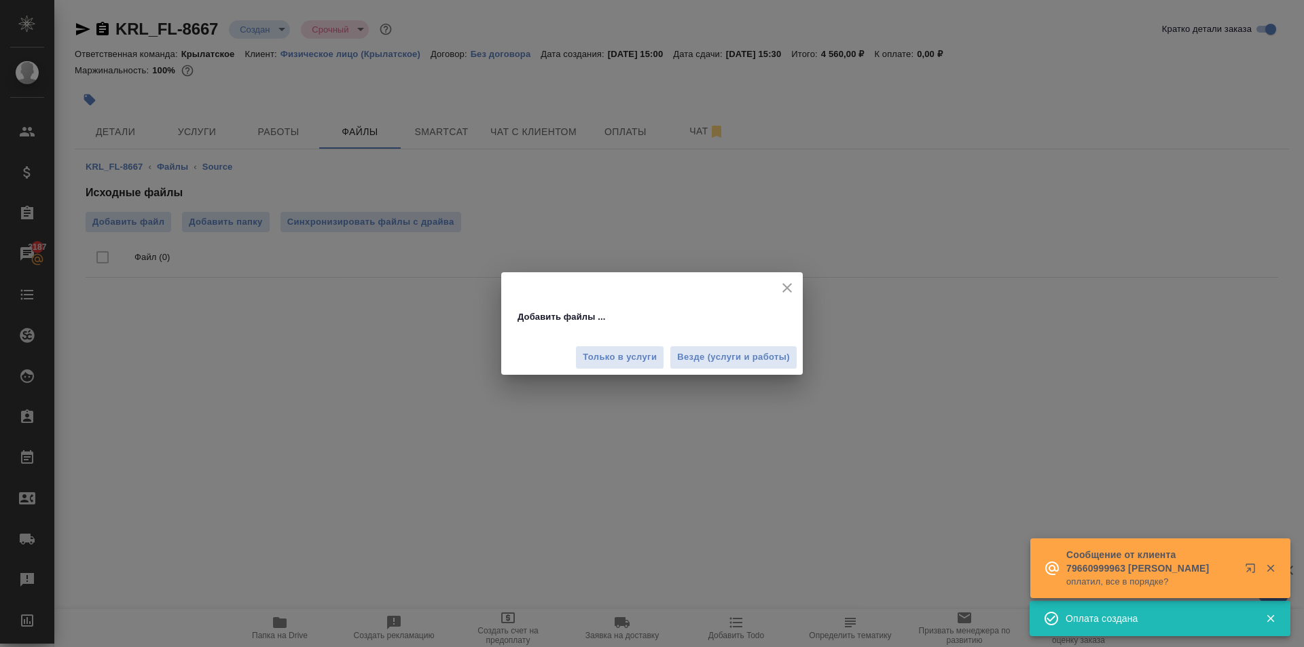
drag, startPoint x: 776, startPoint y: 349, endPoint x: 787, endPoint y: 348, distance: 11.6
click at [778, 348] on button "Везде (услуги и работы)" at bounding box center [734, 358] width 128 height 24
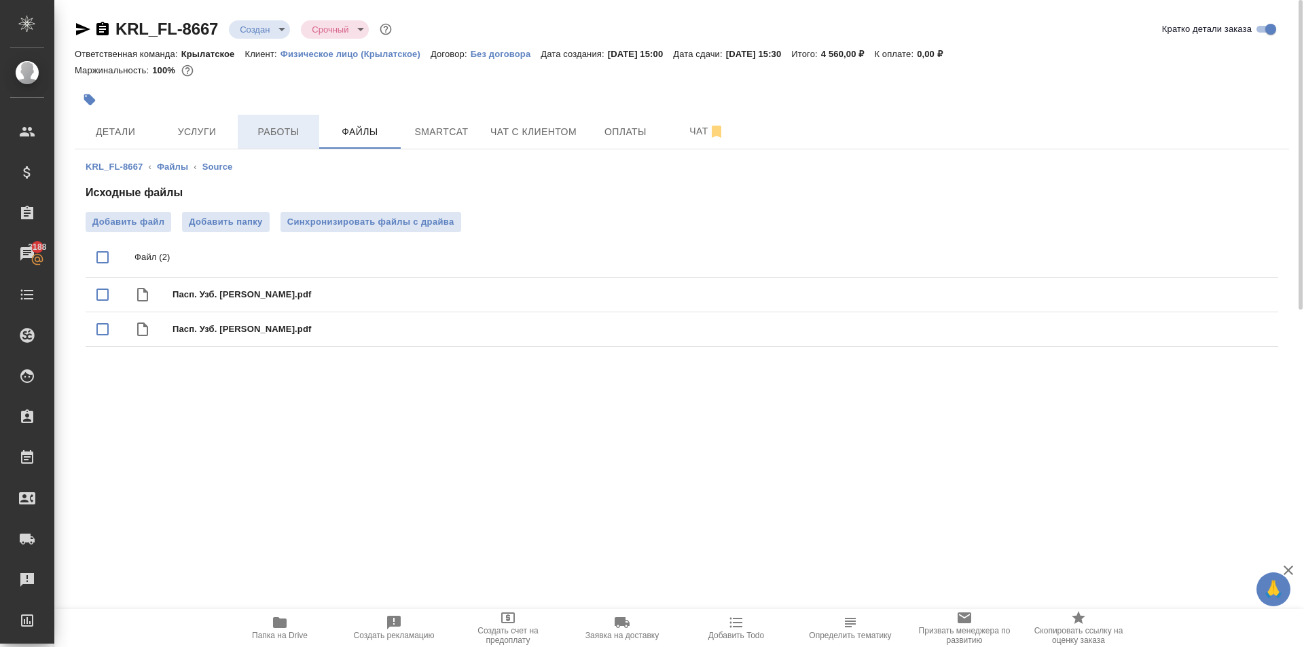
click at [287, 129] on span "Работы" at bounding box center [278, 132] width 65 height 17
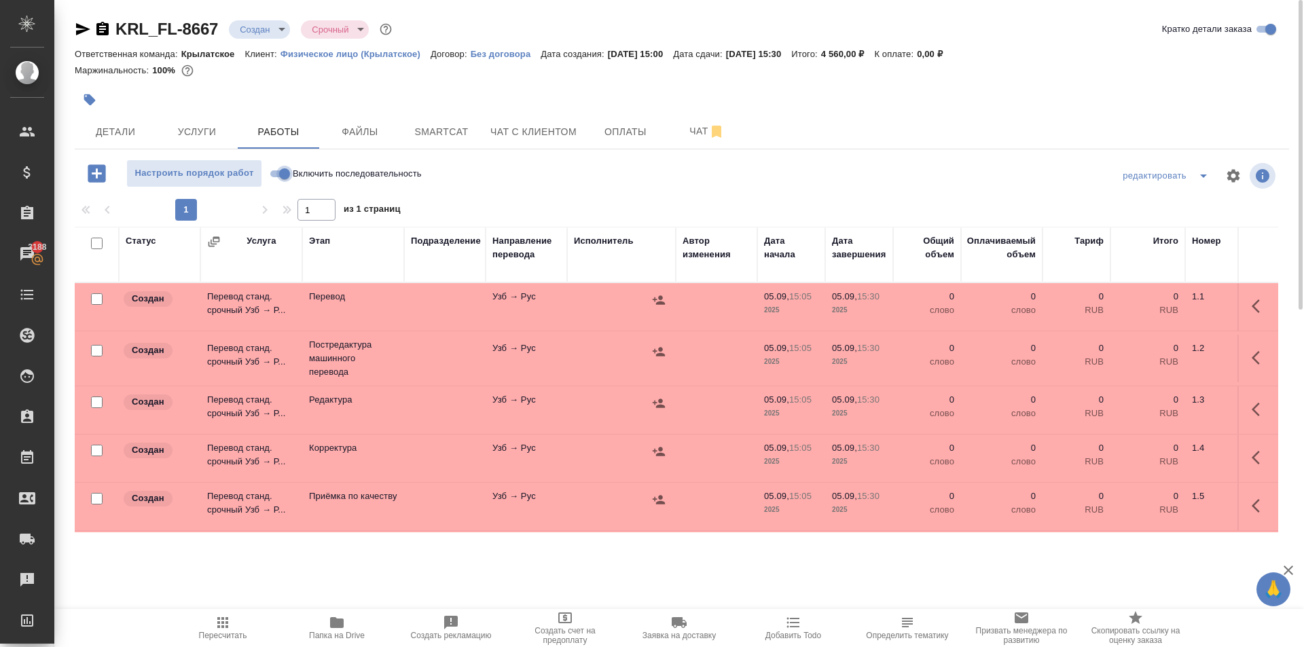
click at [287, 179] on input "Включить последовательность" at bounding box center [284, 174] width 49 height 16
checkbox input "true"
click at [101, 247] on input "checkbox" at bounding box center [97, 244] width 12 height 12
checkbox input "true"
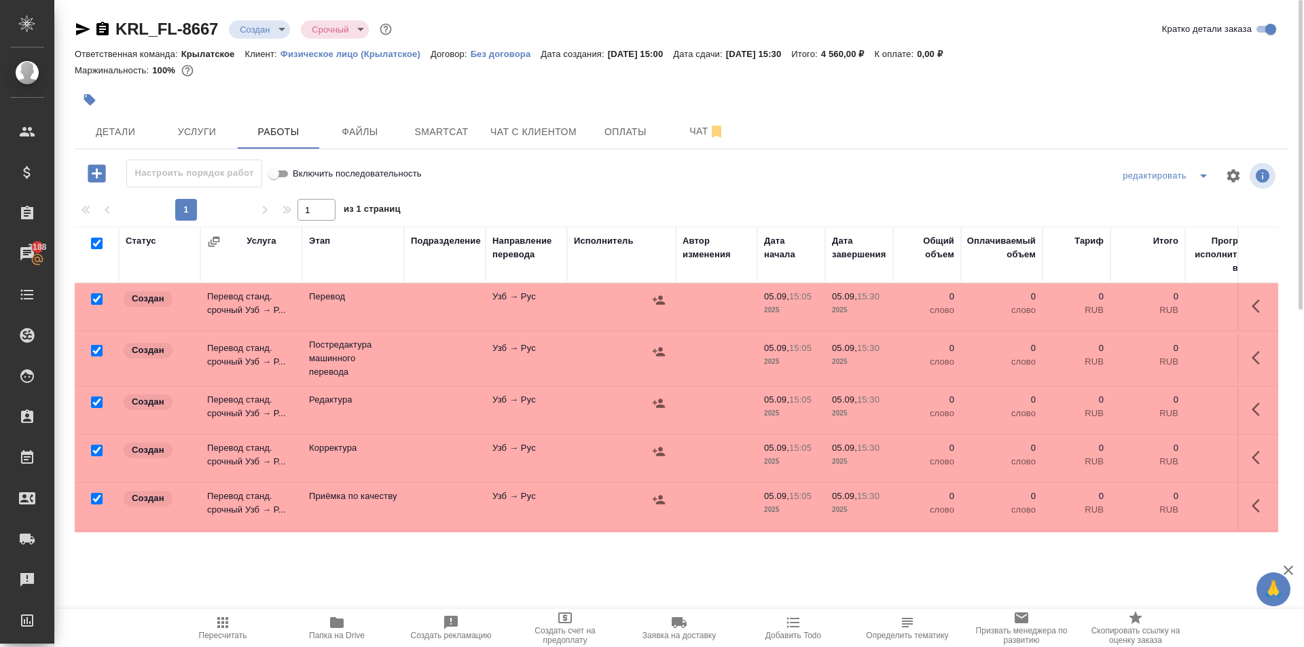
checkbox input "true"
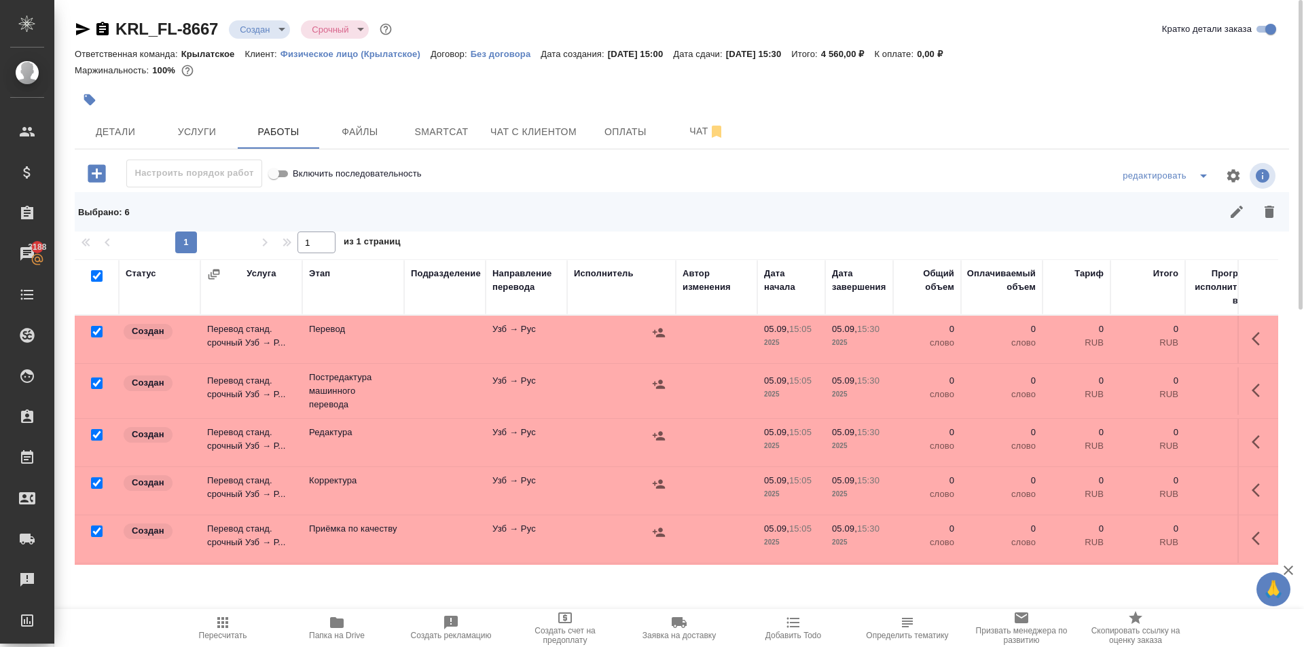
click at [93, 329] on input "checkbox" at bounding box center [97, 332] width 12 height 12
checkbox input "false"
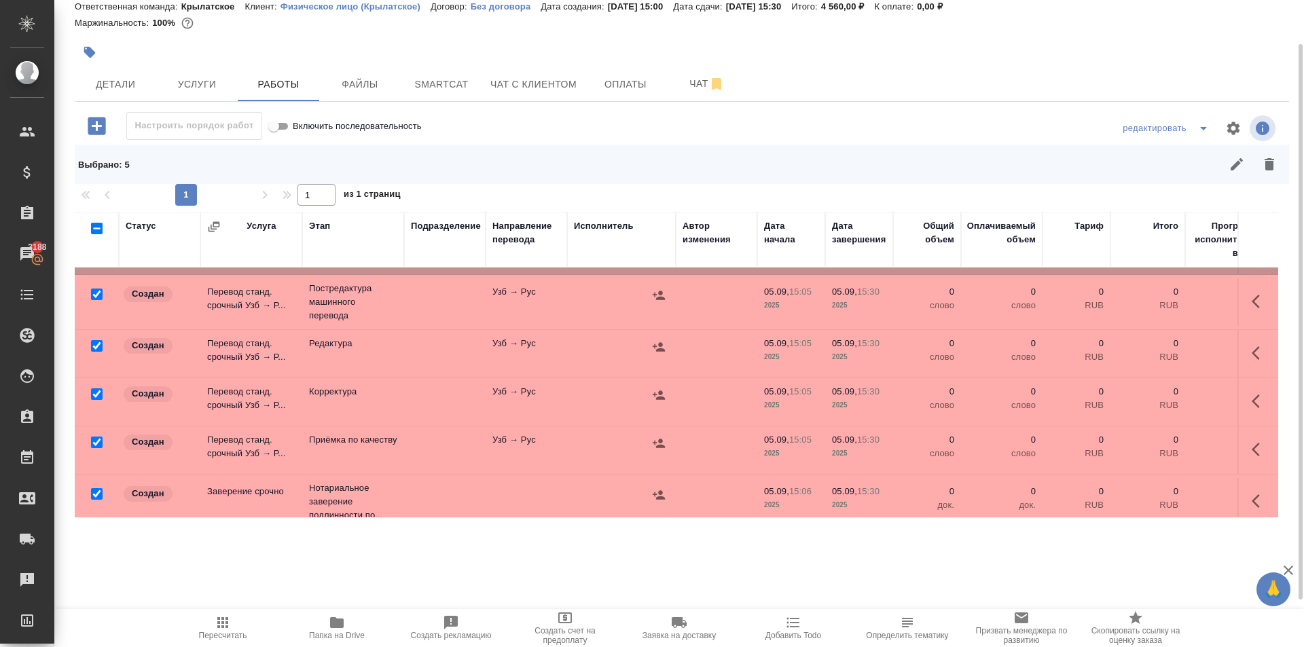
scroll to position [64, 0]
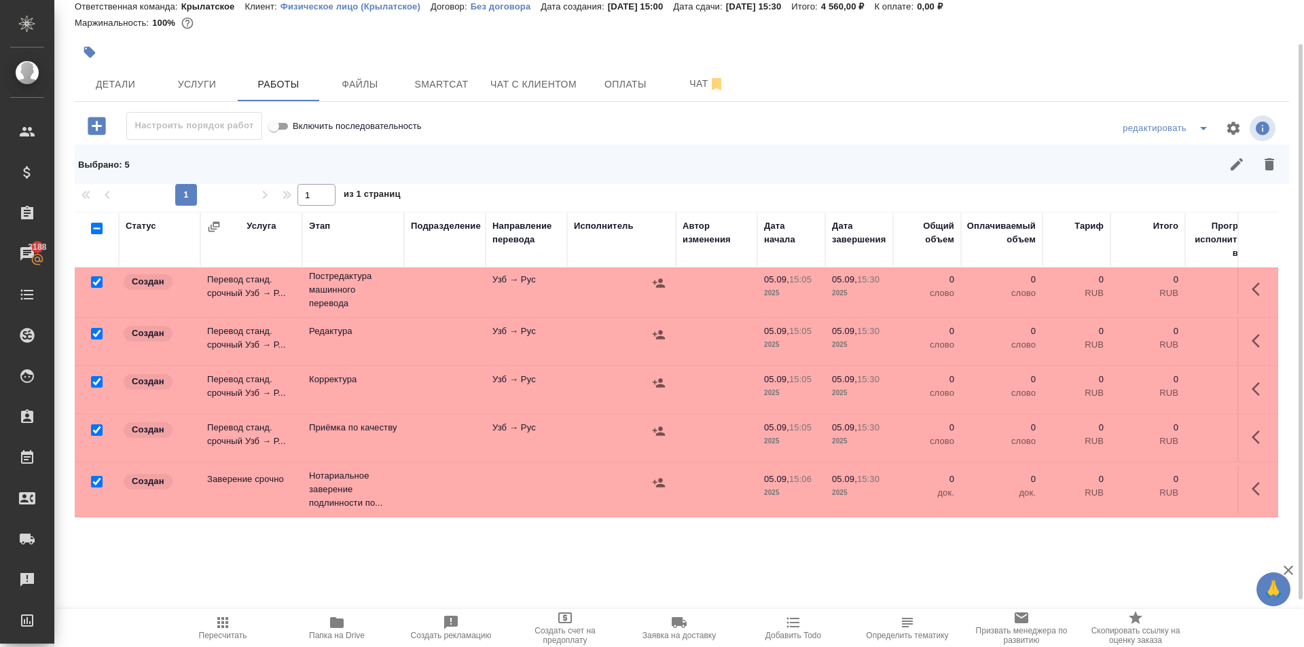
click at [98, 476] on input "checkbox" at bounding box center [97, 482] width 12 height 12
checkbox input "false"
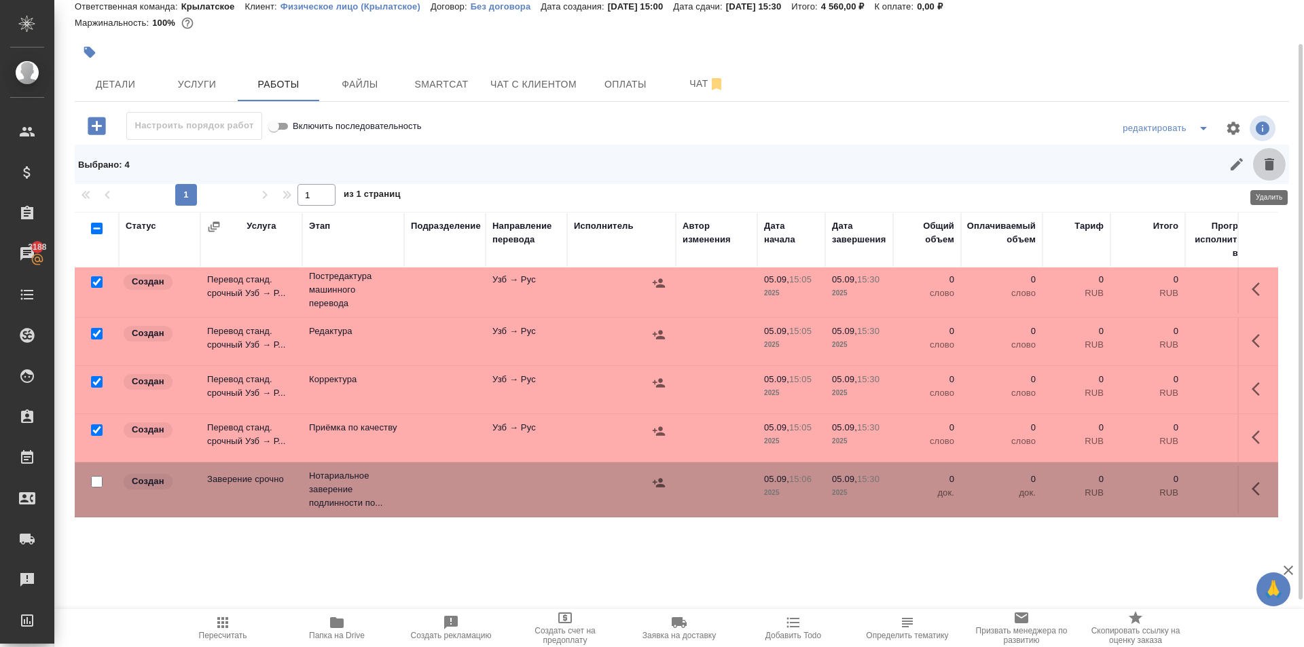
click at [1265, 173] on button "button" at bounding box center [1269, 164] width 33 height 33
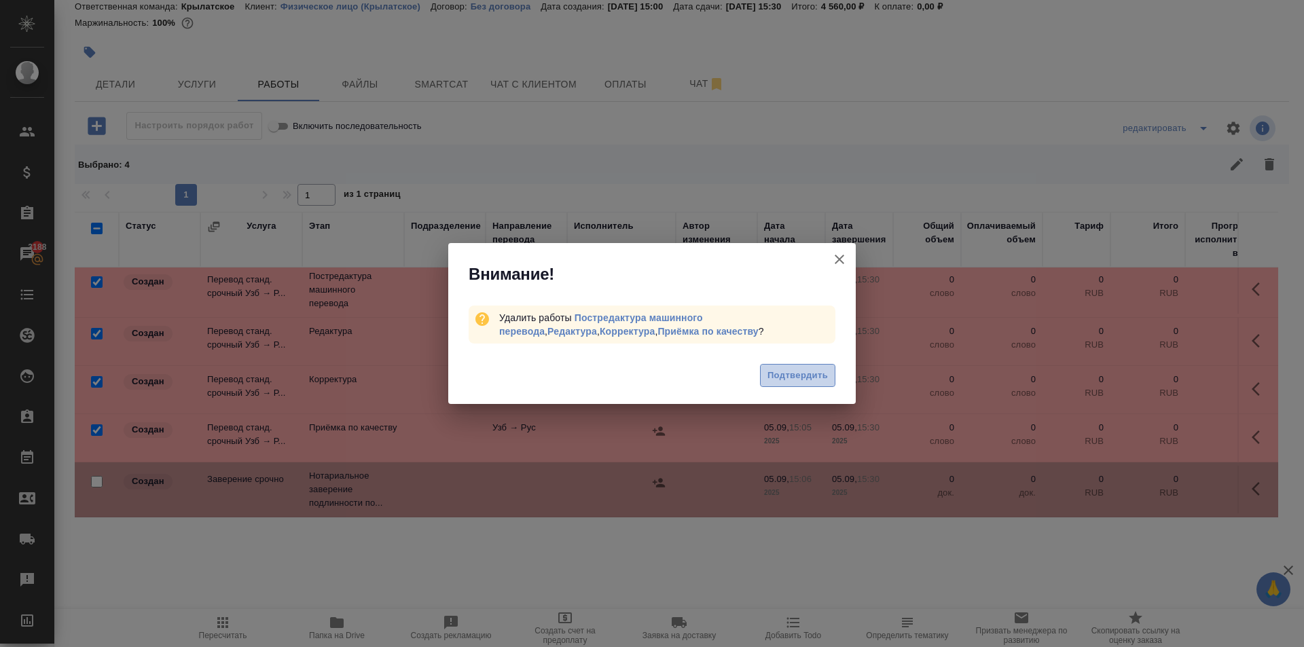
click at [791, 366] on button "Подтвердить" at bounding box center [797, 376] width 75 height 24
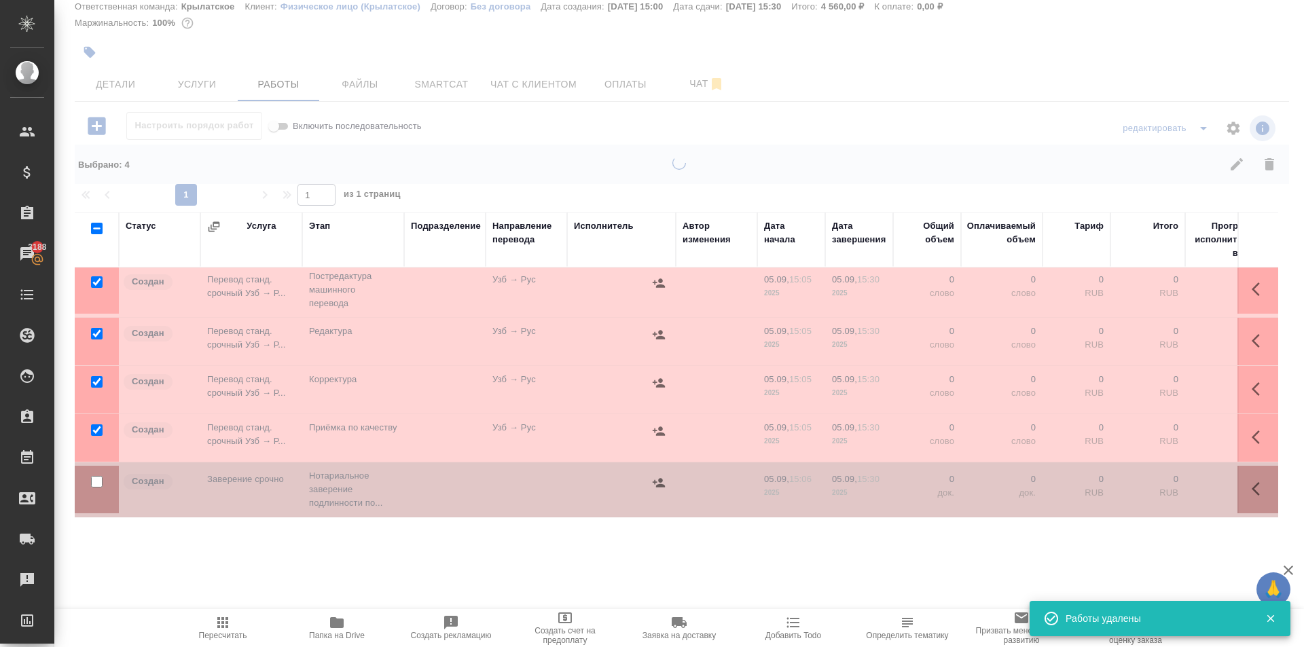
scroll to position [0, 0]
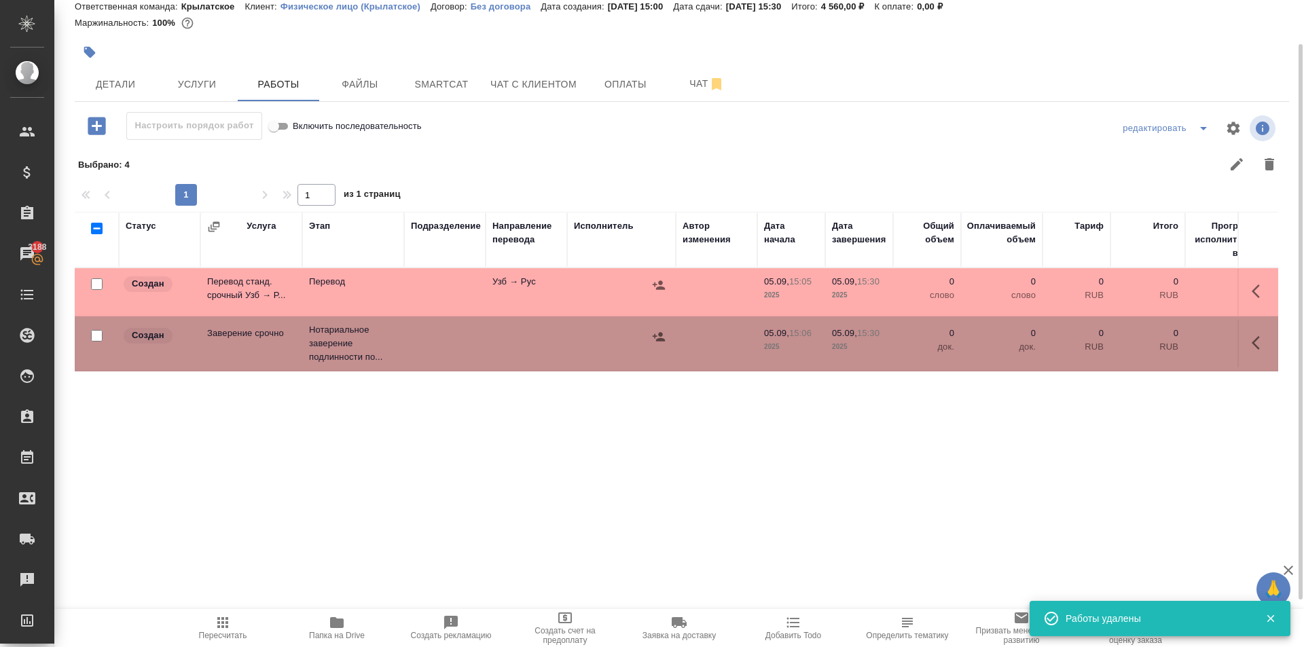
click at [1253, 285] on icon "button" at bounding box center [1260, 291] width 16 height 16
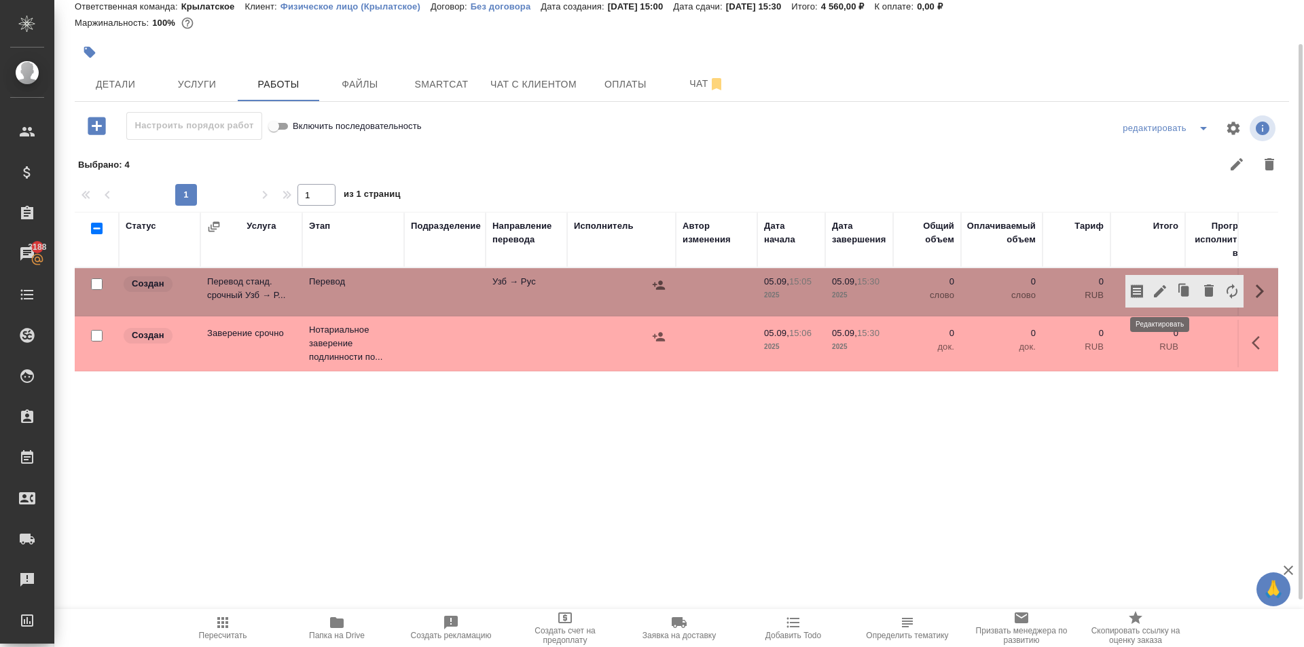
click at [1163, 293] on icon "button" at bounding box center [1160, 291] width 16 height 16
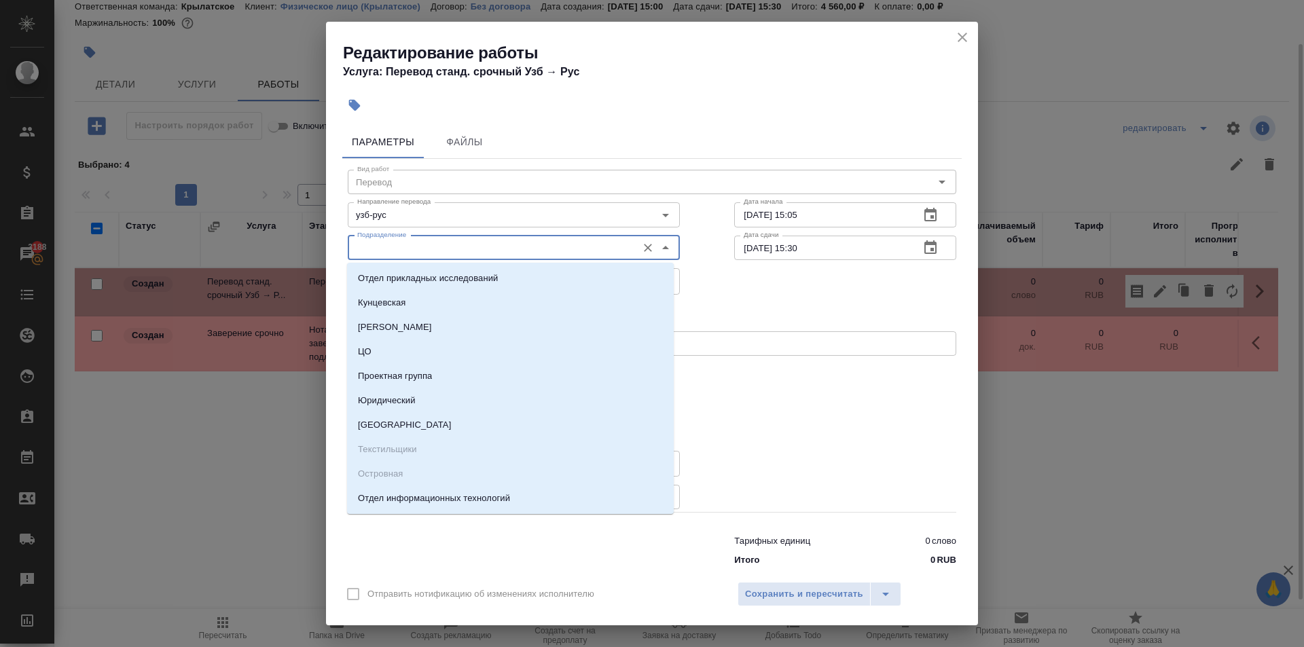
click at [393, 253] on input "Подразделение" at bounding box center [491, 248] width 278 height 16
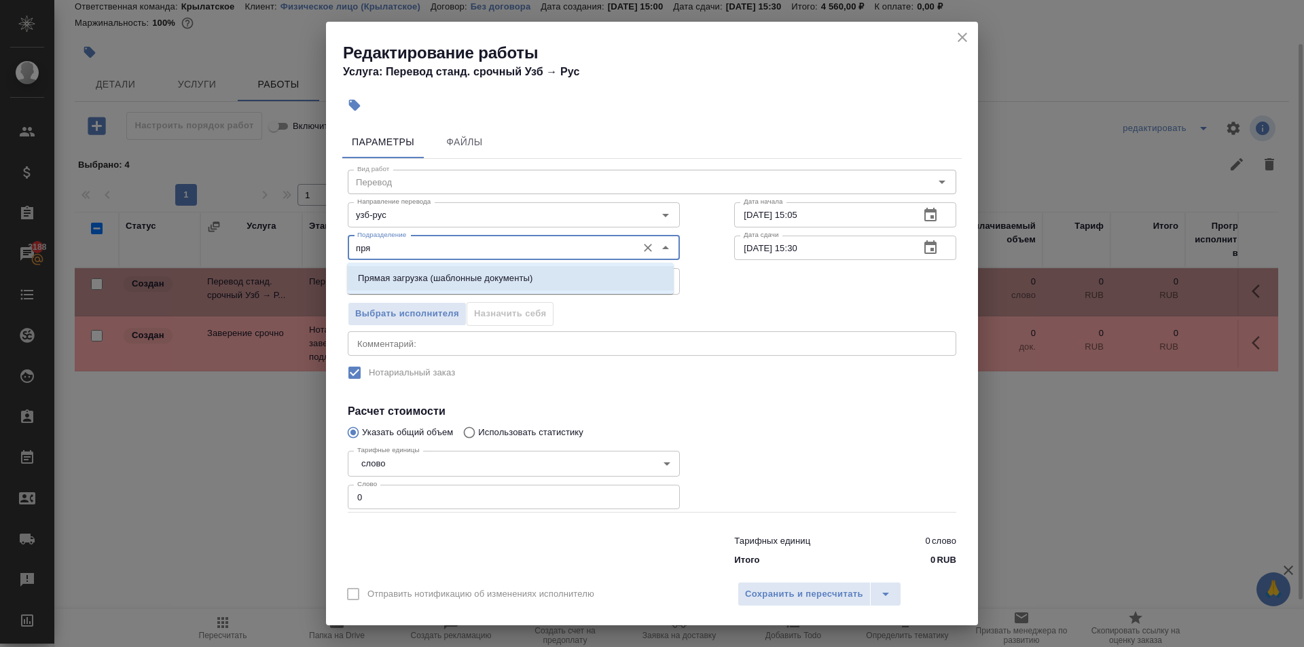
click at [424, 276] on p "Прямая загрузка (шаблонные документы)" at bounding box center [445, 279] width 175 height 14
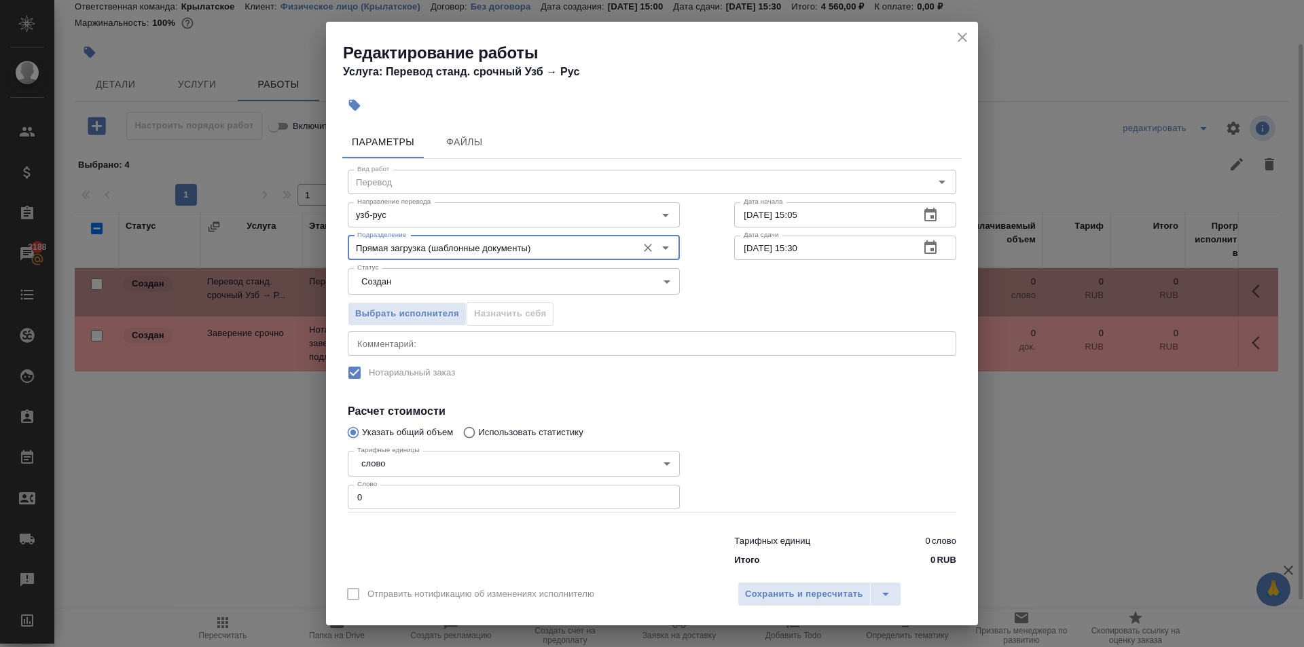
type input "Прямая загрузка (шаблонные документы)"
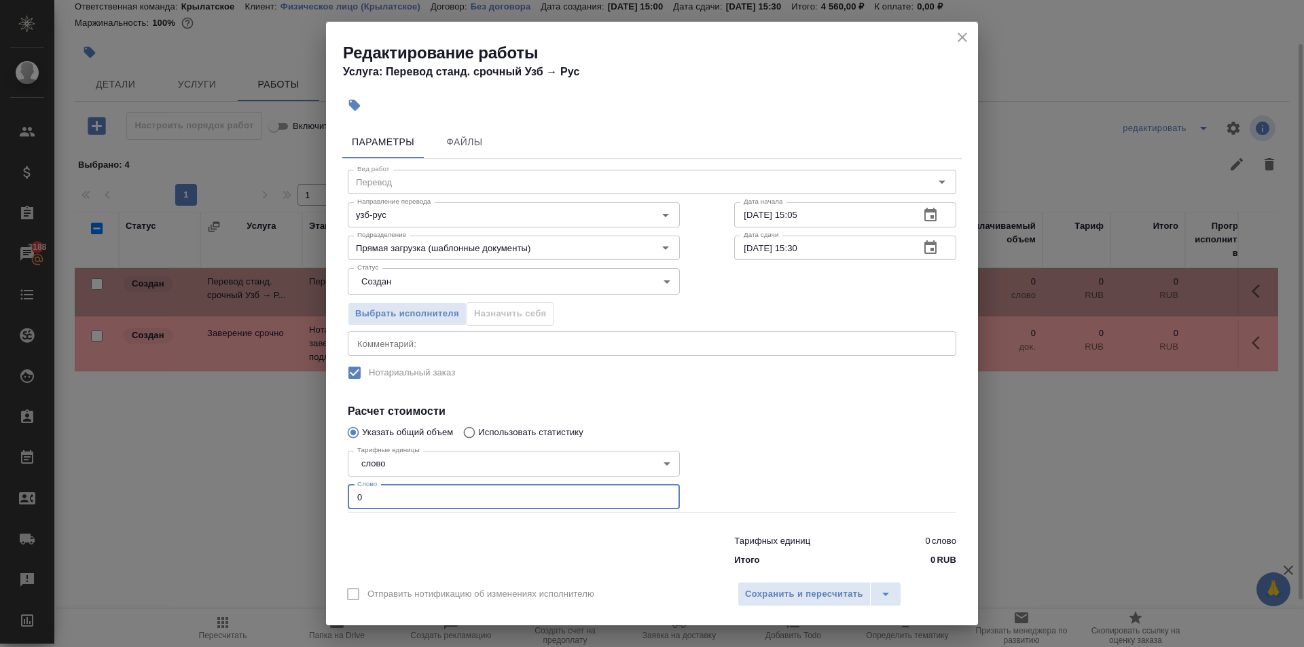
drag, startPoint x: 393, startPoint y: 501, endPoint x: 312, endPoint y: 486, distance: 82.1
click at [312, 486] on div "Редактирование работы Услуга: Перевод станд. срочный Узб → Рус Параметры Файлы …" at bounding box center [652, 323] width 1304 height 647
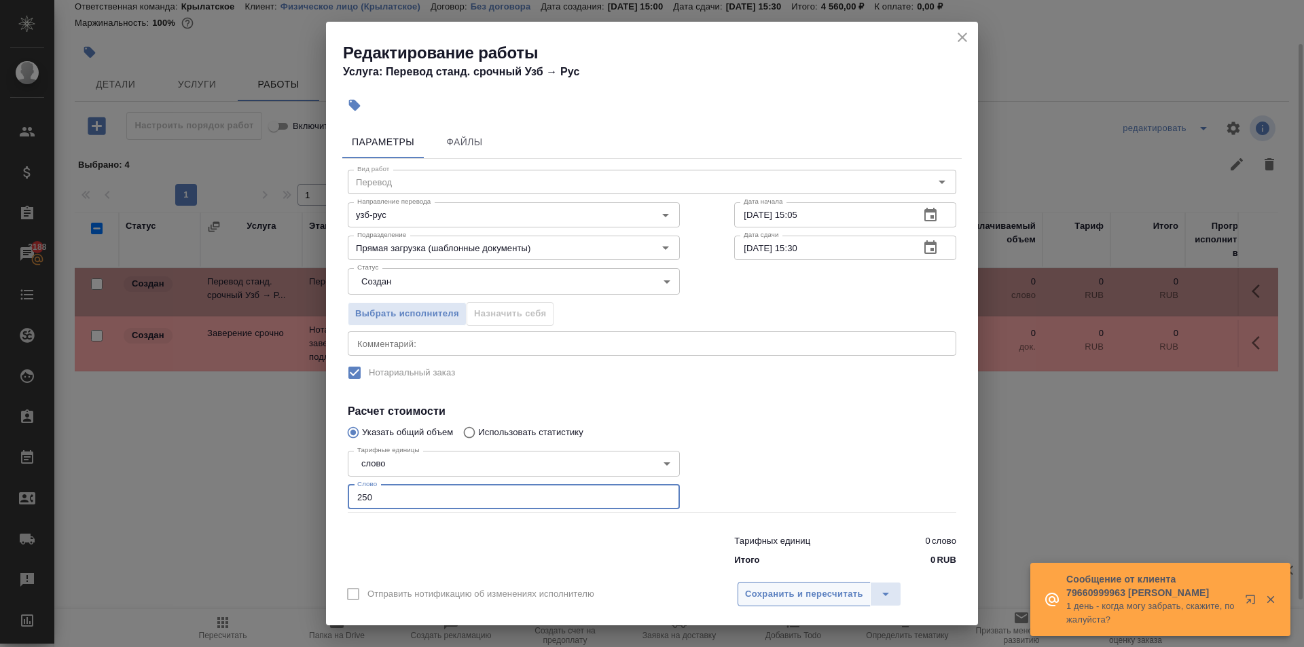
type input "250"
drag, startPoint x: 810, startPoint y: 594, endPoint x: 808, endPoint y: 585, distance: 9.1
click at [810, 590] on span "Сохранить и пересчитать" at bounding box center [804, 595] width 118 height 16
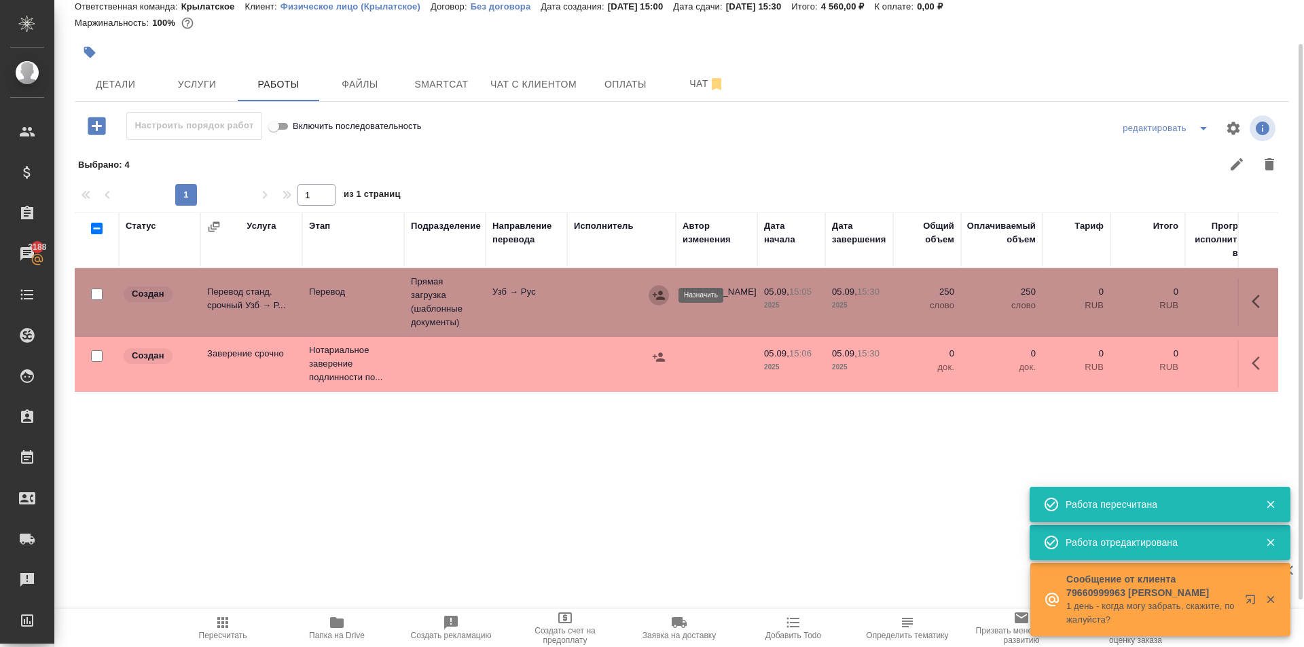
click at [664, 297] on icon "button" at bounding box center [659, 296] width 14 height 14
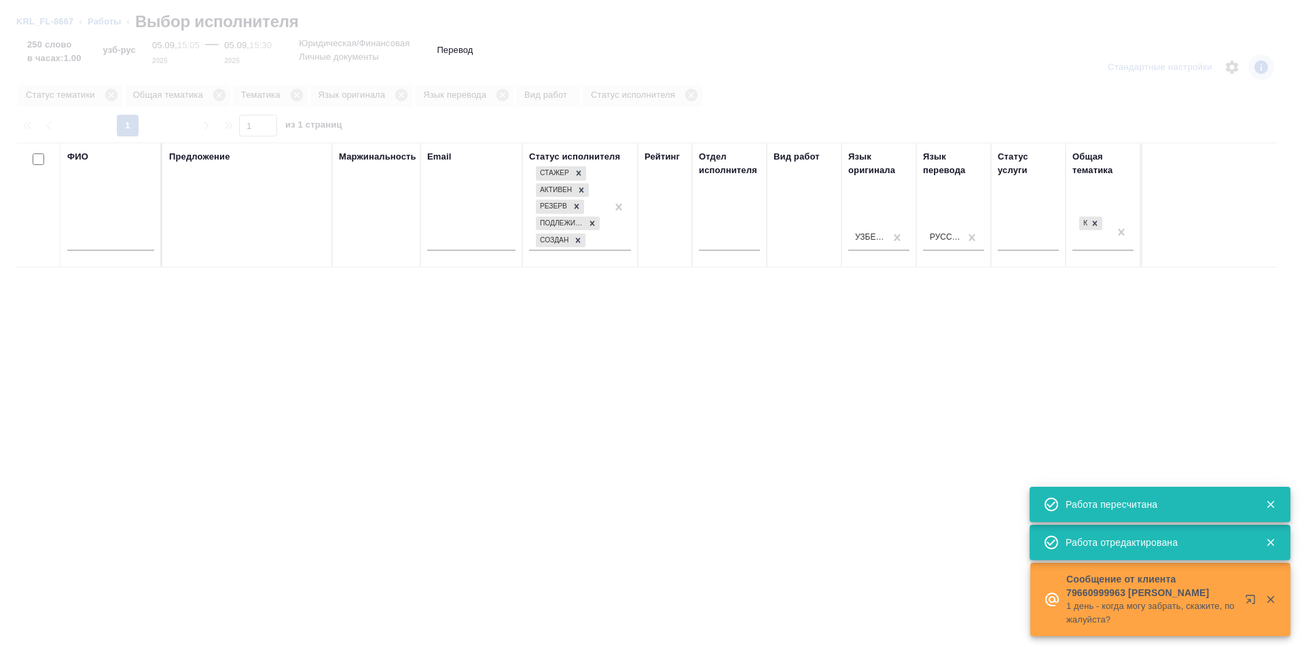
click at [127, 251] on div at bounding box center [110, 243] width 87 height 33
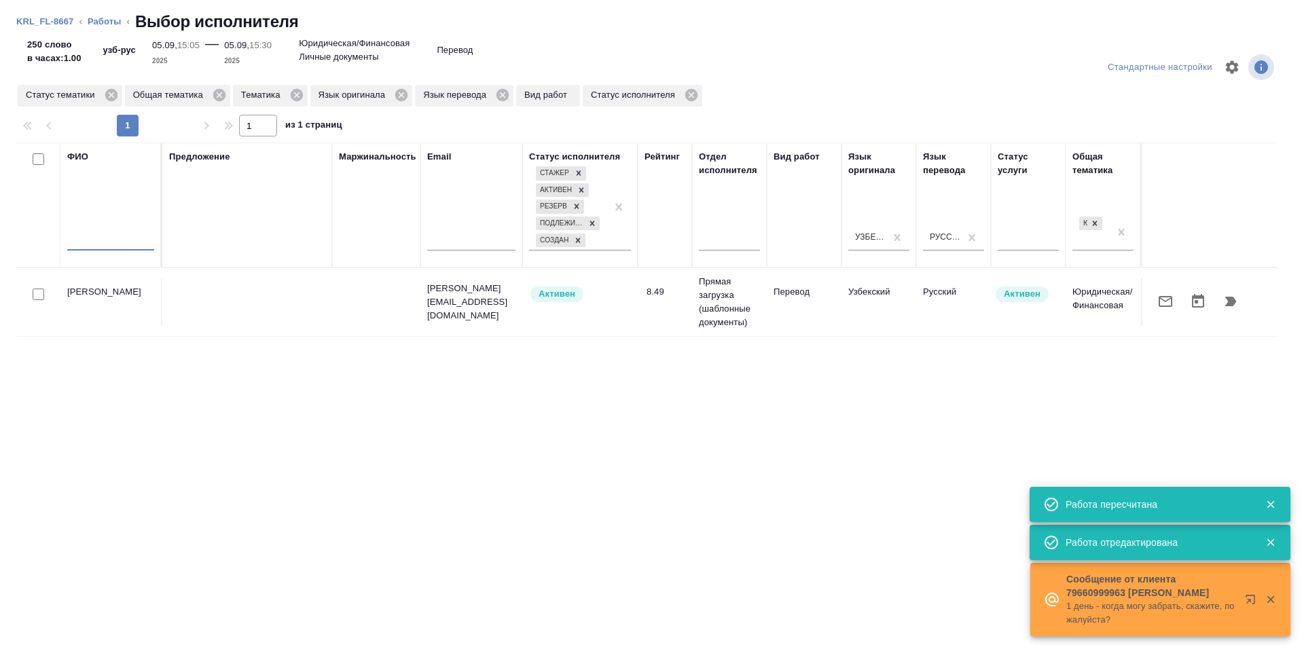
click at [126, 247] on input "text" at bounding box center [110, 242] width 87 height 17
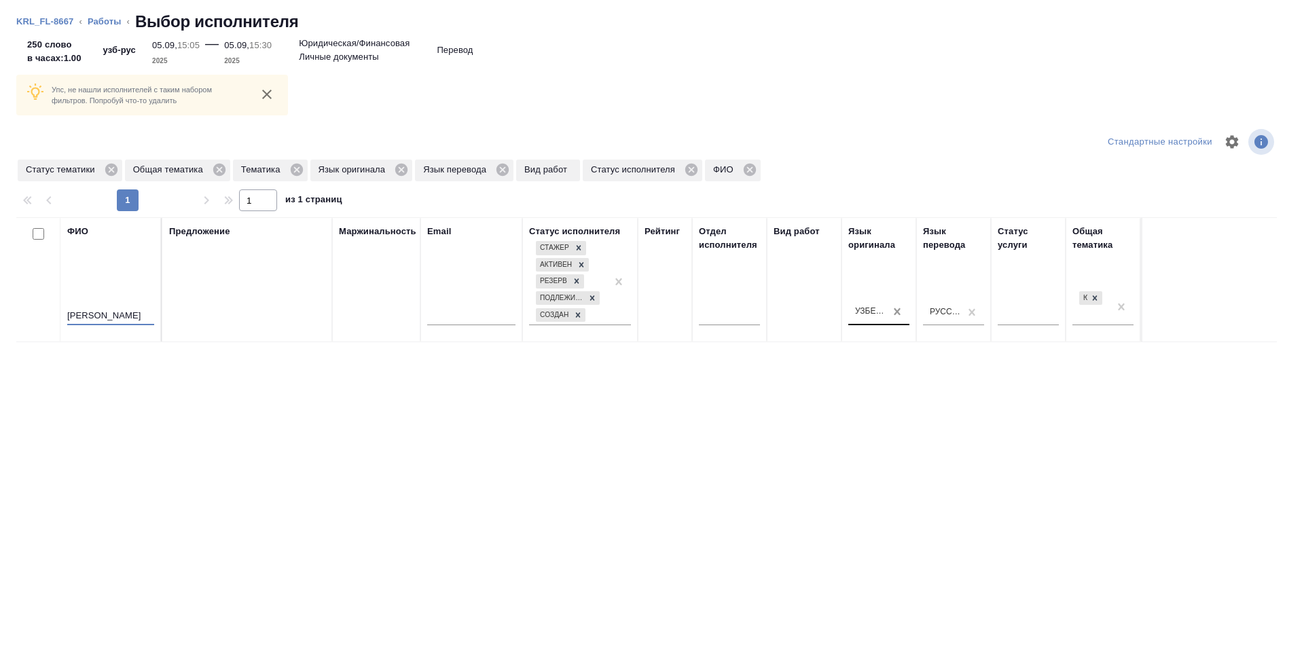
type input "гусев"
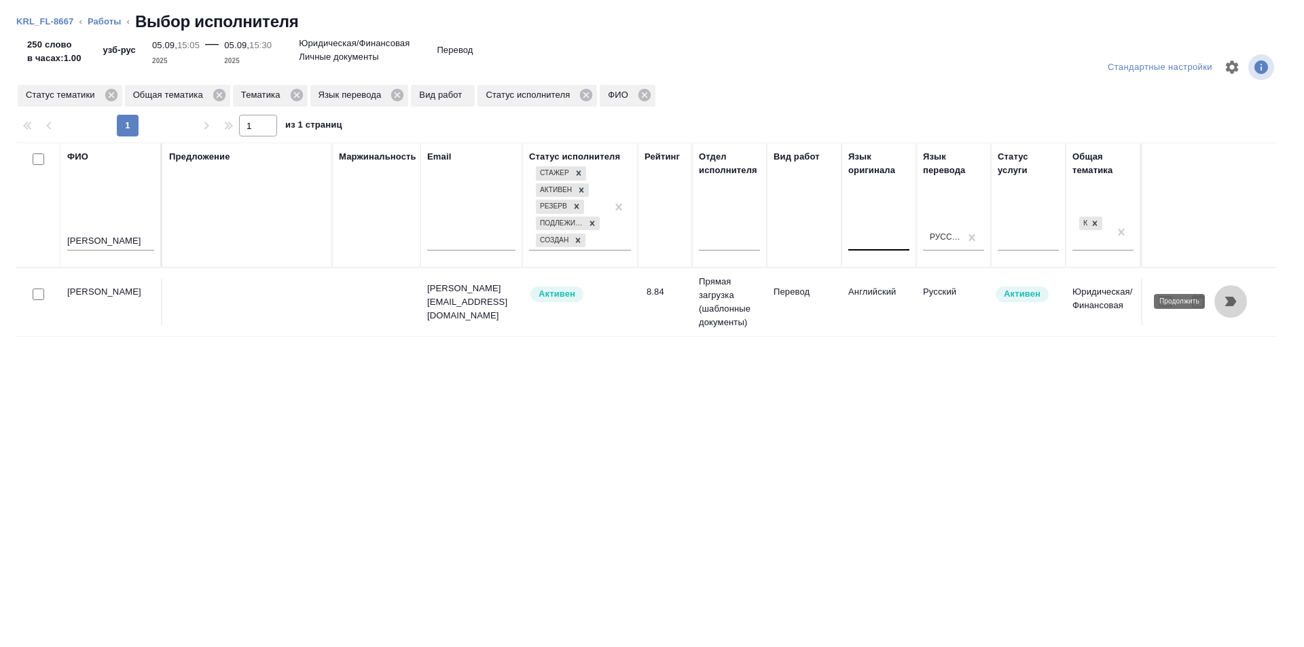
click at [1241, 309] on button "button" at bounding box center [1230, 301] width 33 height 33
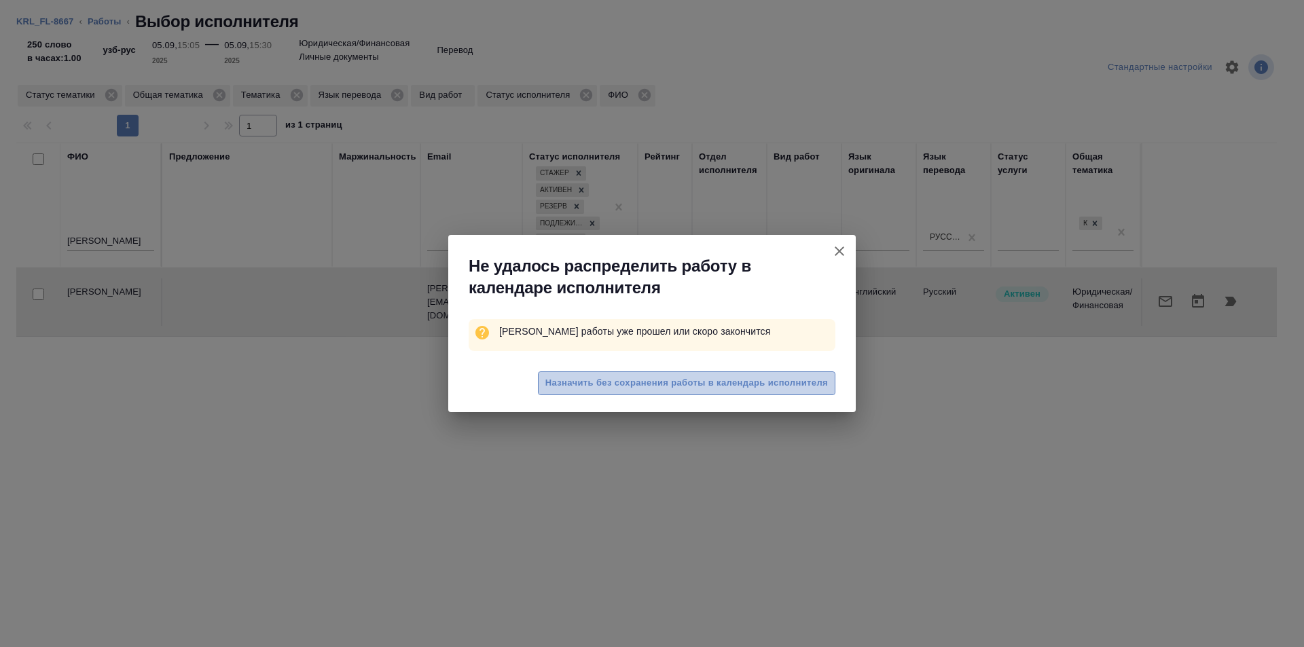
click at [785, 375] on button "Назначить без сохранения работы в календарь исполнителя" at bounding box center [686, 384] width 297 height 24
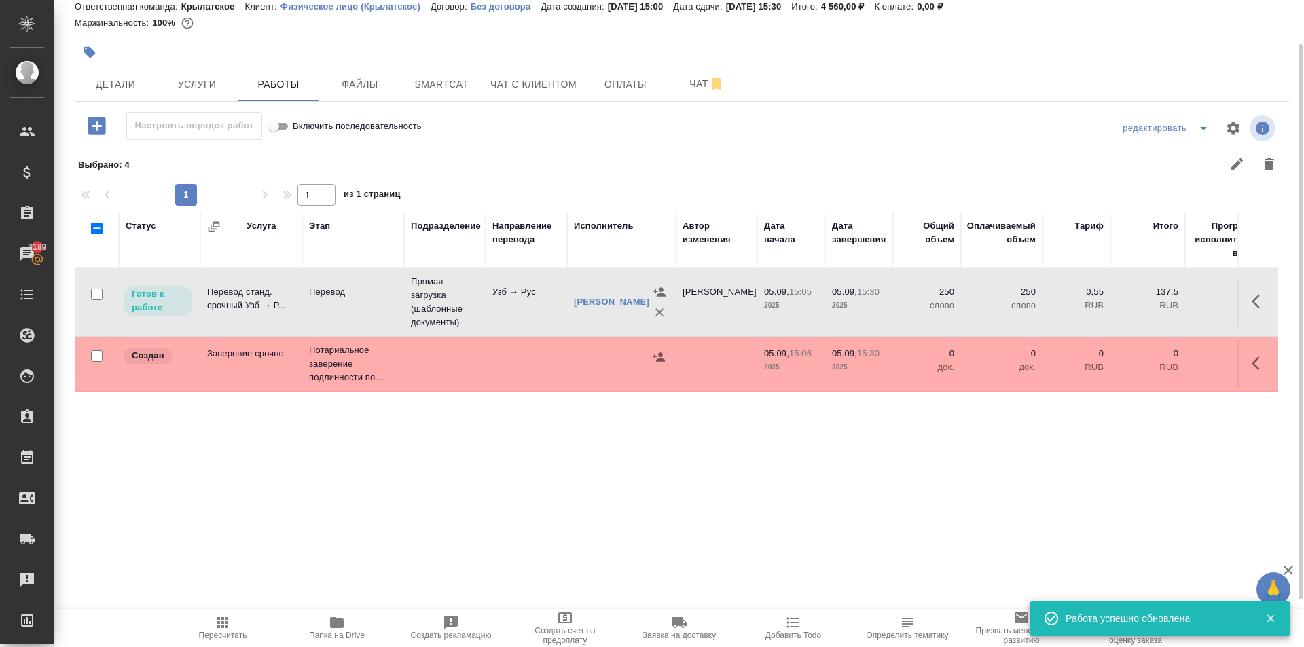
click at [233, 621] on span "Пересчитать" at bounding box center [223, 628] width 98 height 26
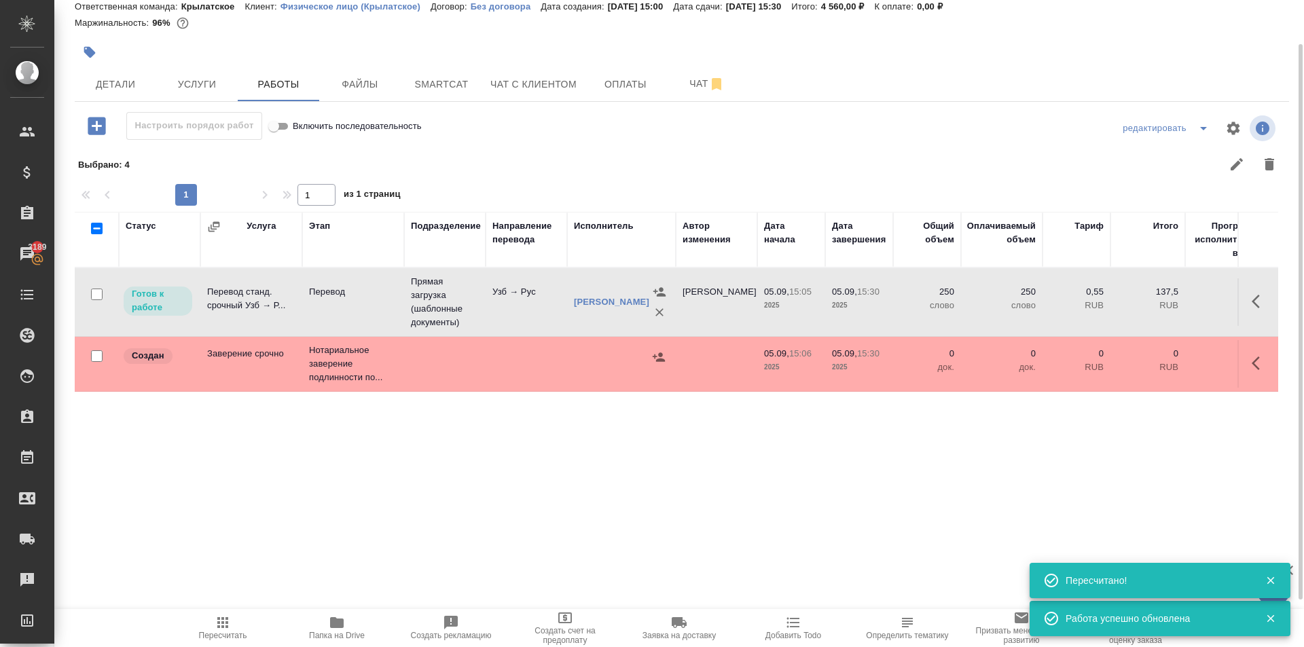
click at [425, 299] on td "Прямая загрузка (шаблонные документы)" at bounding box center [445, 302] width 82 height 68
click at [214, 607] on div ".cls-1 fill:#fff; AWATERA Kasymov Timur Клиенты Спецификации Заказы 3189 Чаты T…" at bounding box center [652, 323] width 1304 height 647
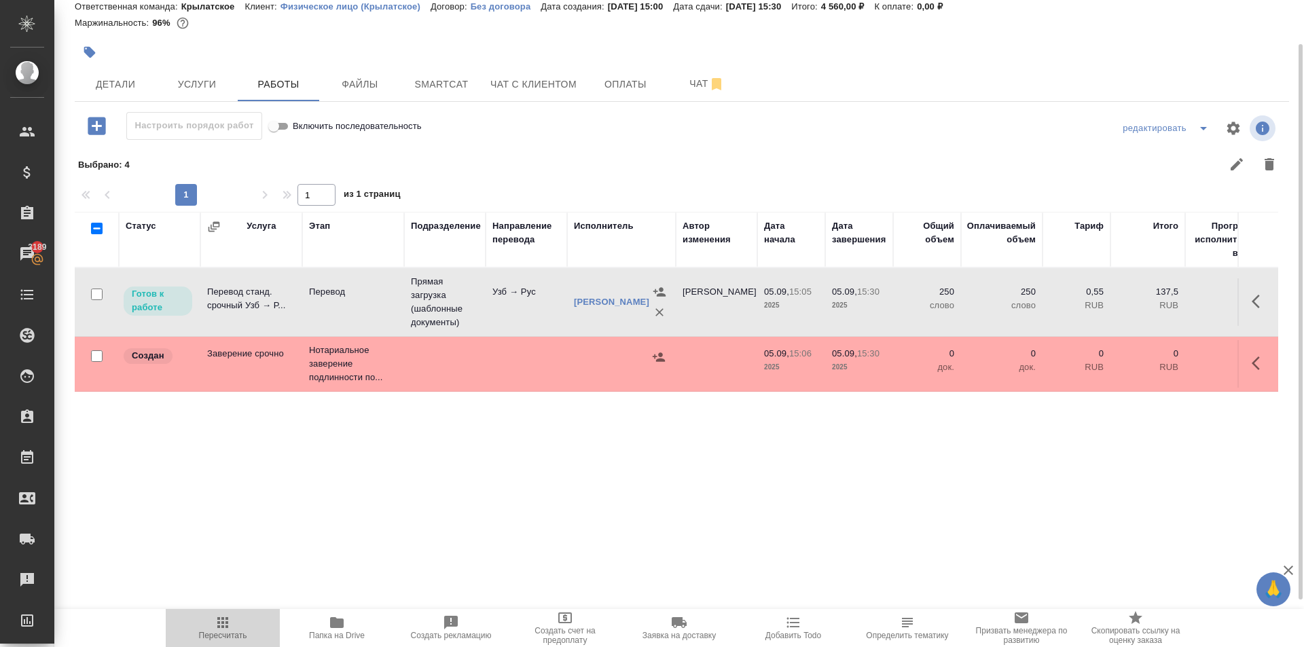
click at [225, 624] on icon "button" at bounding box center [222, 622] width 11 height 11
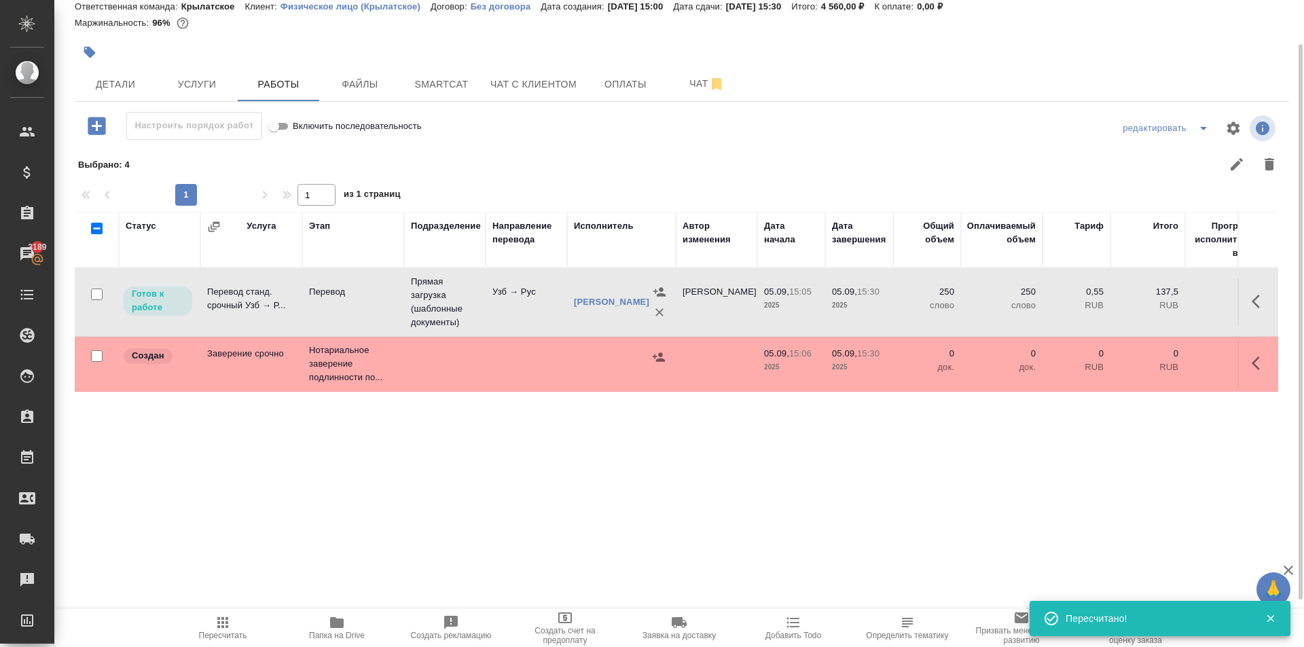
drag, startPoint x: 1263, startPoint y: 370, endPoint x: 1248, endPoint y: 370, distance: 14.9
click at [1263, 370] on icon "button" at bounding box center [1260, 363] width 16 height 16
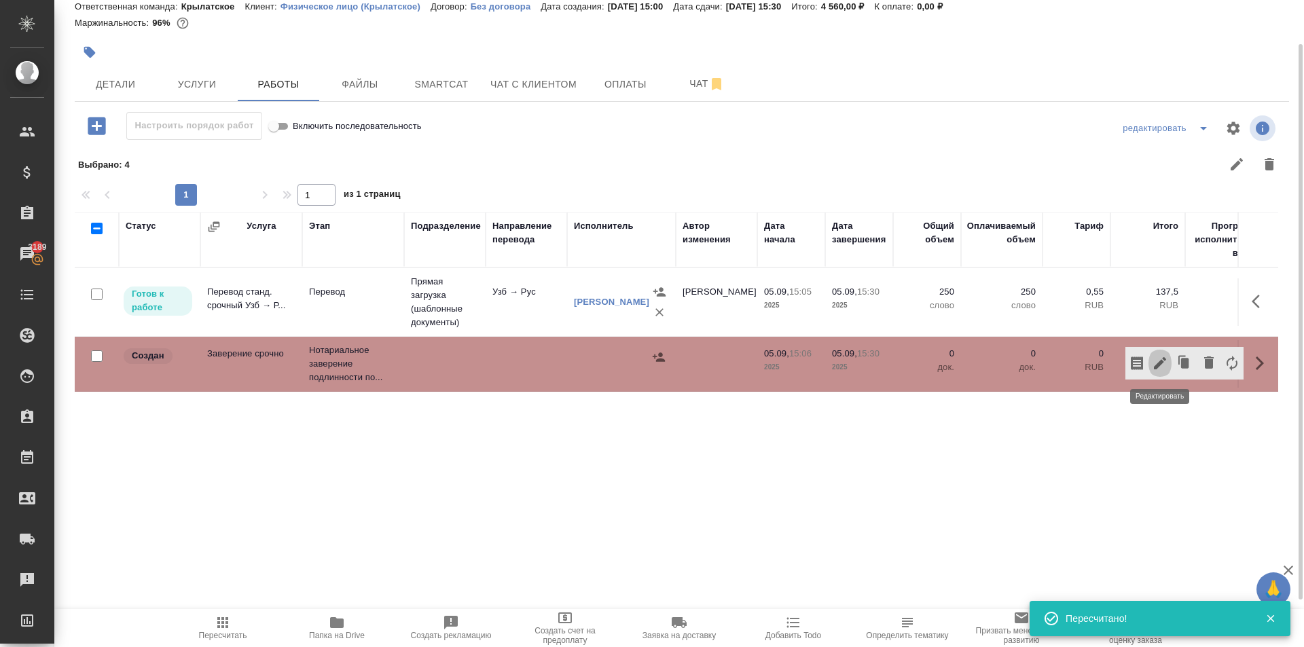
click at [1167, 365] on icon "button" at bounding box center [1160, 363] width 16 height 16
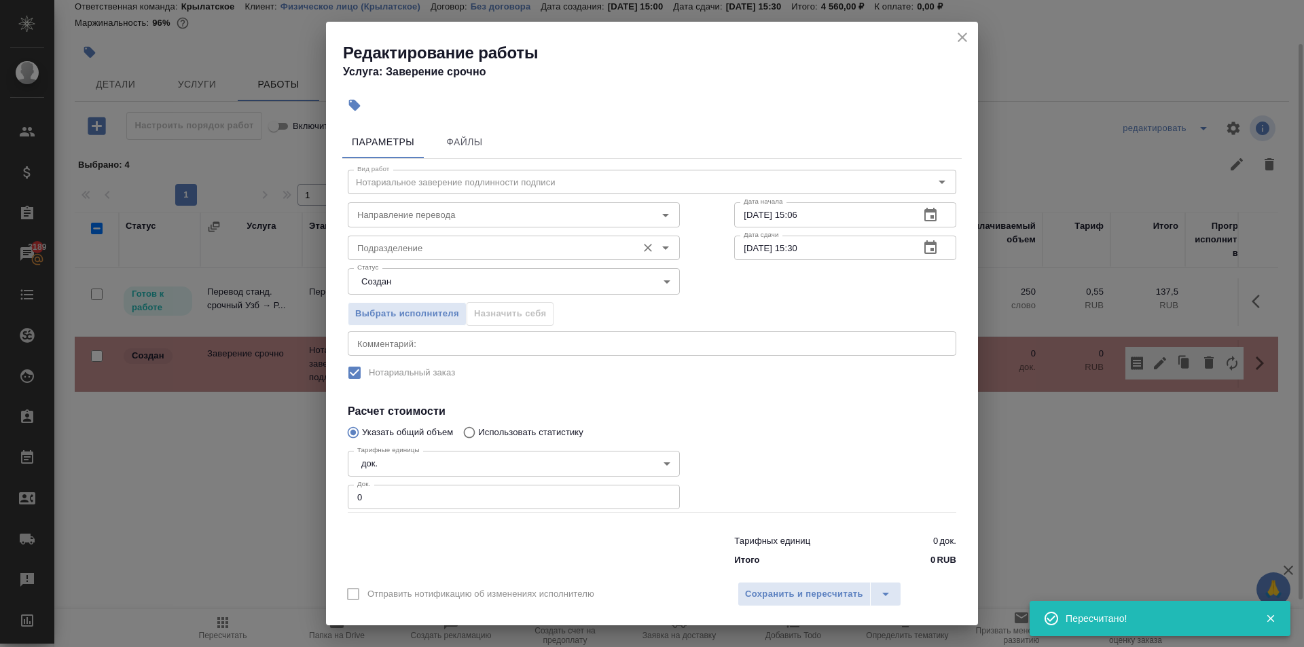
click at [397, 259] on div "Вид работ Нотариальное заверение подлинности подписи Вид работ Направление пере…" at bounding box center [651, 366] width 619 height 414
click at [395, 247] on input "Подразделение" at bounding box center [491, 248] width 278 height 16
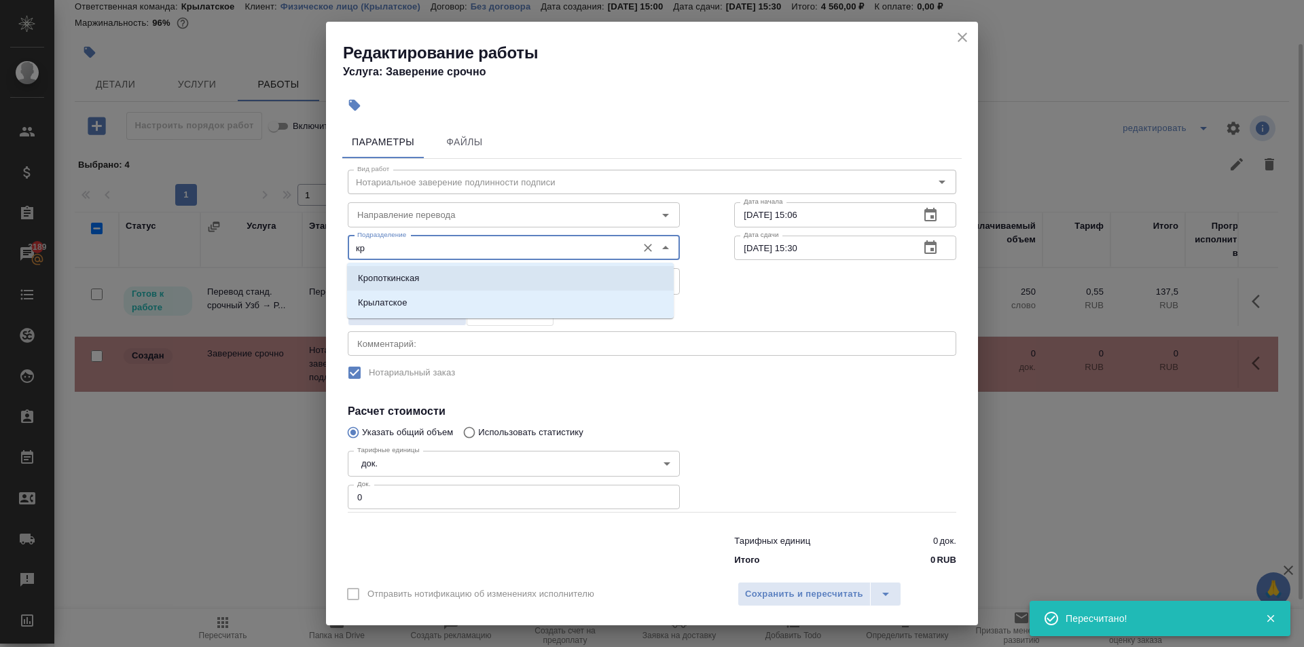
click at [373, 291] on li "Крылатское" at bounding box center [510, 303] width 327 height 24
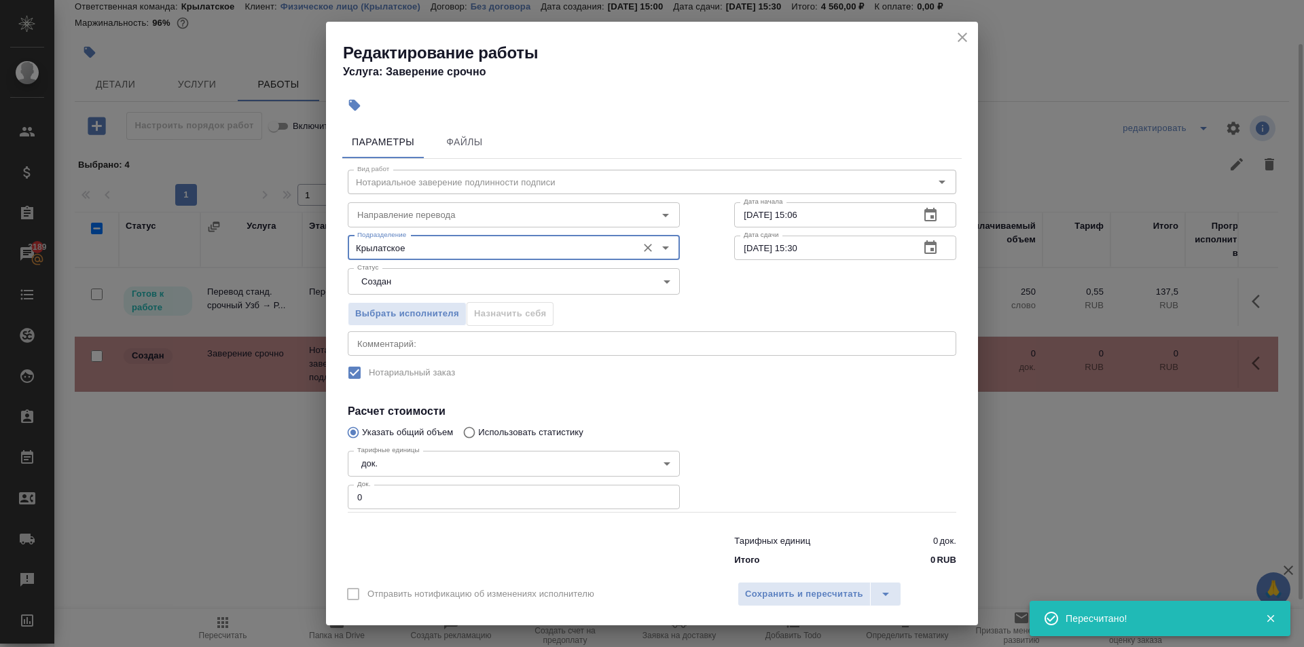
type input "Крылатское"
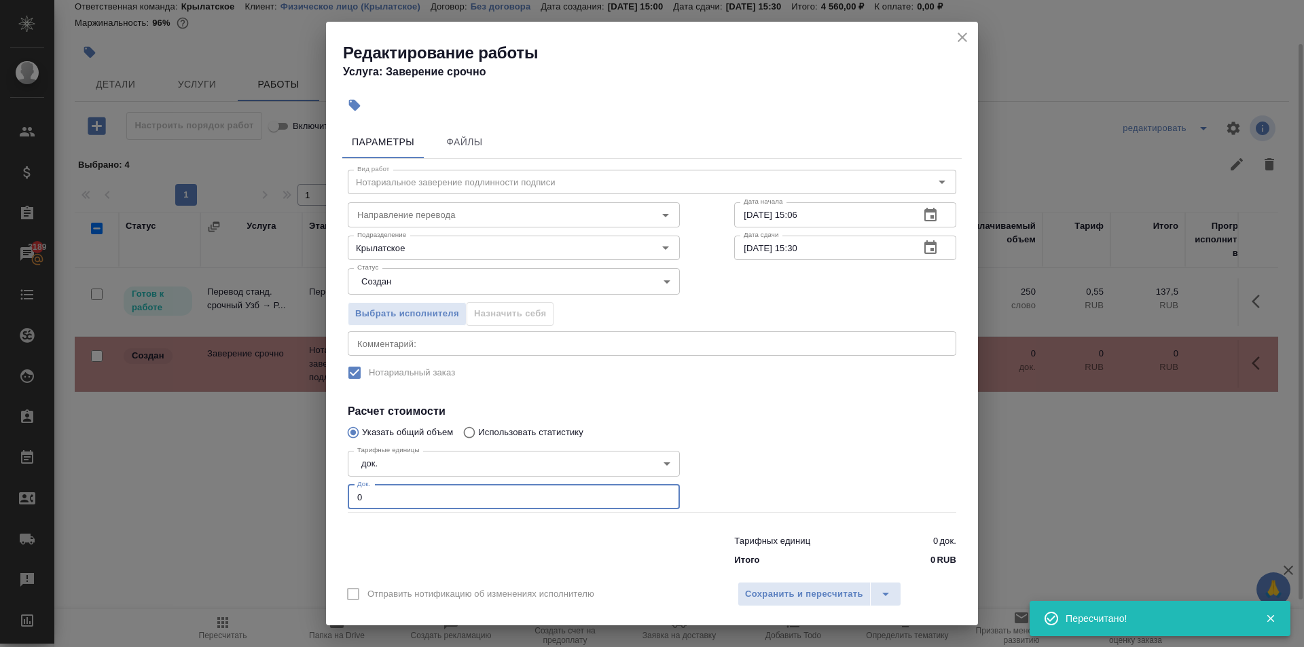
drag, startPoint x: 389, startPoint y: 503, endPoint x: 327, endPoint y: 500, distance: 61.9
click at [307, 496] on div "Редактирование работы Услуга: Заверение срочно Параметры Файлы Вид работ Нотари…" at bounding box center [652, 323] width 1304 height 647
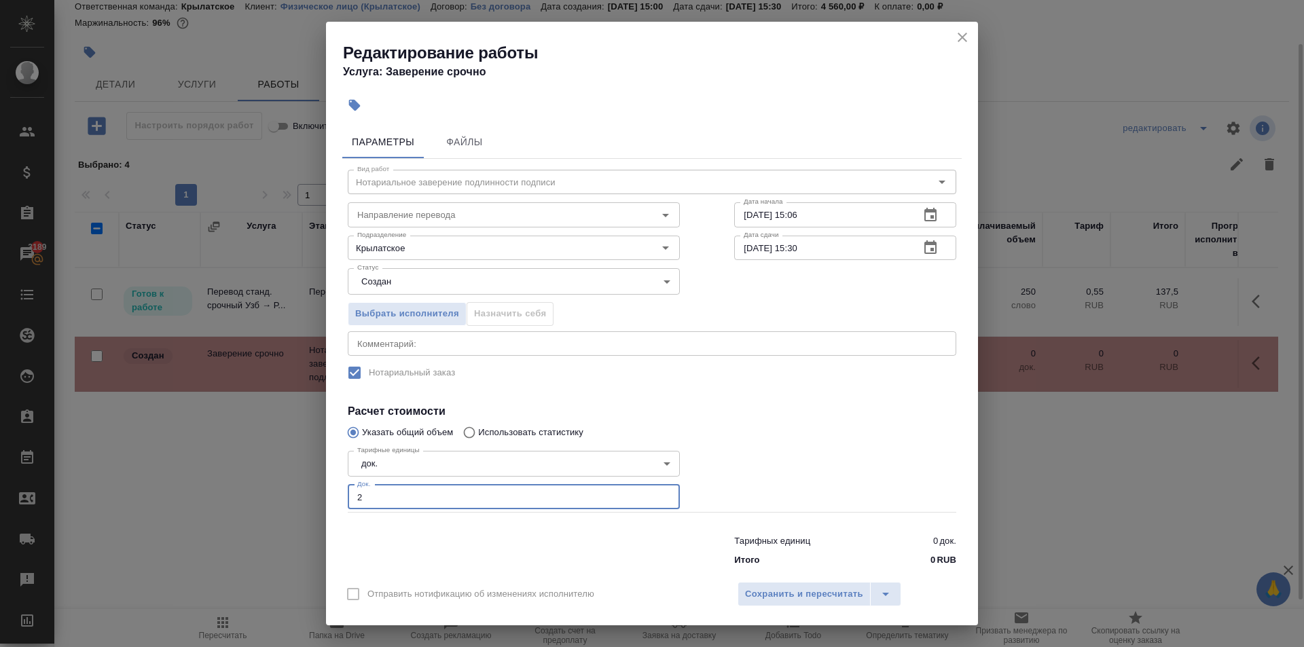
type input "2"
click at [784, 581] on div "Отправить нотификацию об изменениях исполнителю Сохранить и пересчитать" at bounding box center [652, 599] width 652 height 52
drag, startPoint x: 771, startPoint y: 591, endPoint x: 751, endPoint y: 579, distance: 23.8
click at [767, 589] on span "Сохранить и пересчитать" at bounding box center [804, 595] width 118 height 16
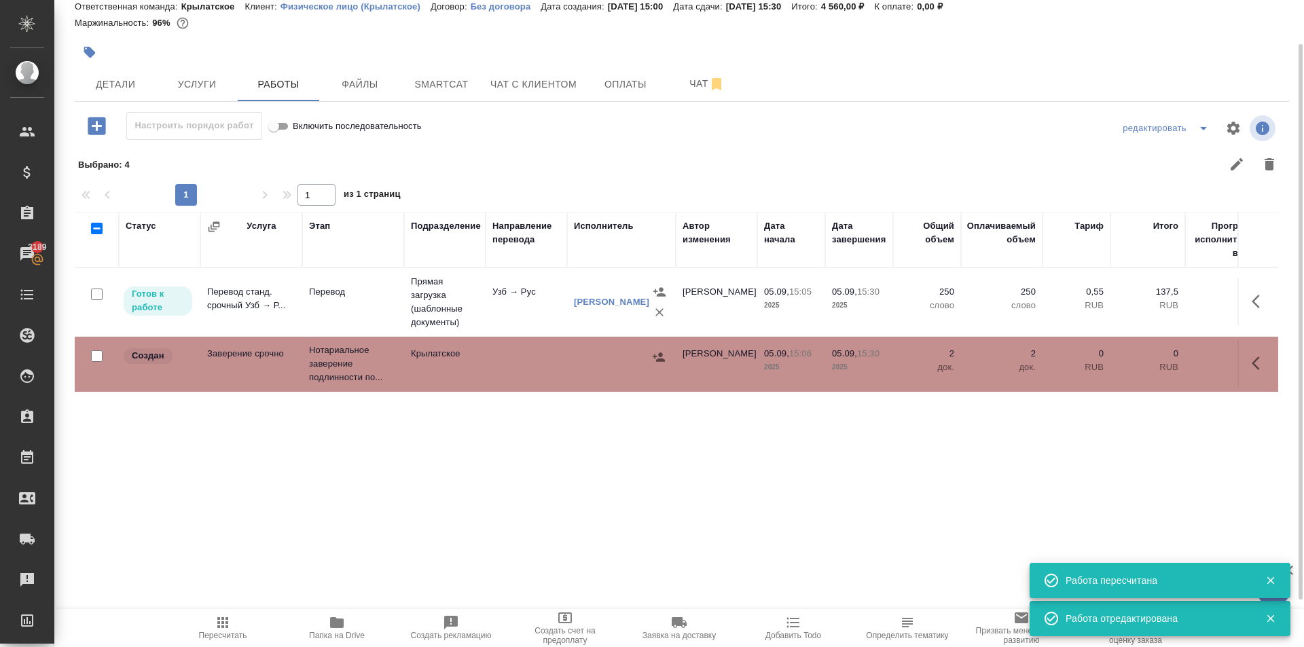
click at [657, 361] on icon "button" at bounding box center [659, 357] width 12 height 9
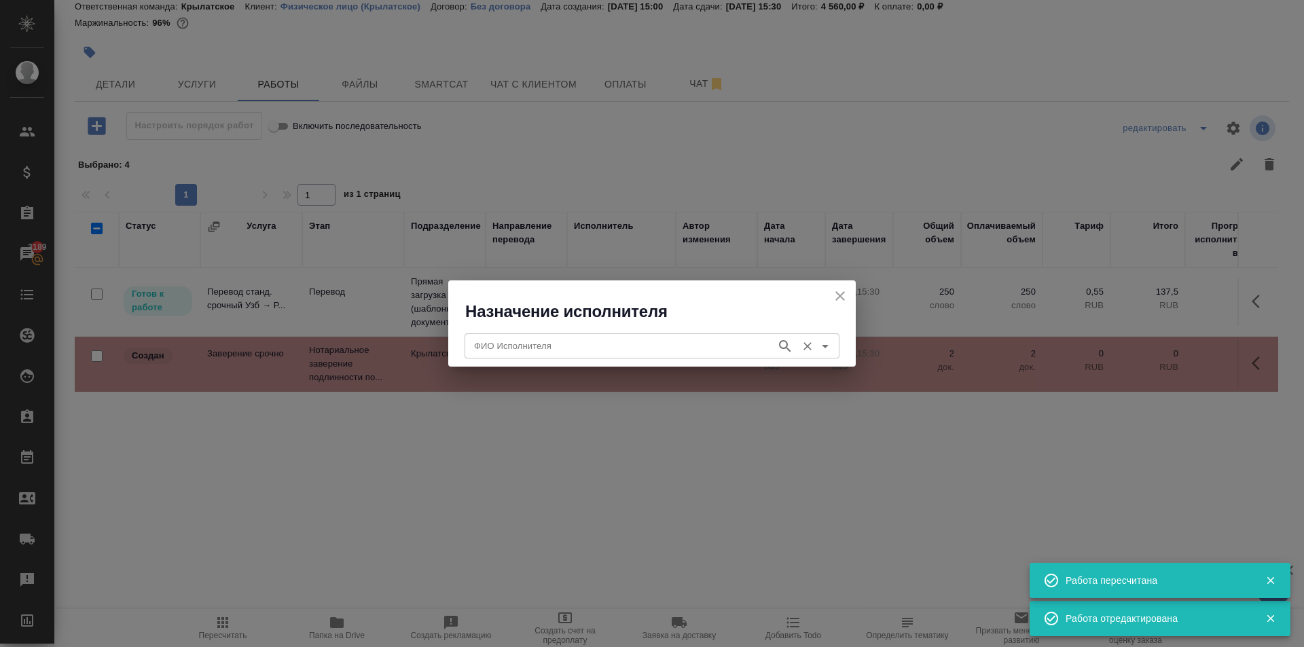
click at [589, 342] on input "ФИО Исполнителя" at bounding box center [619, 346] width 301 height 16
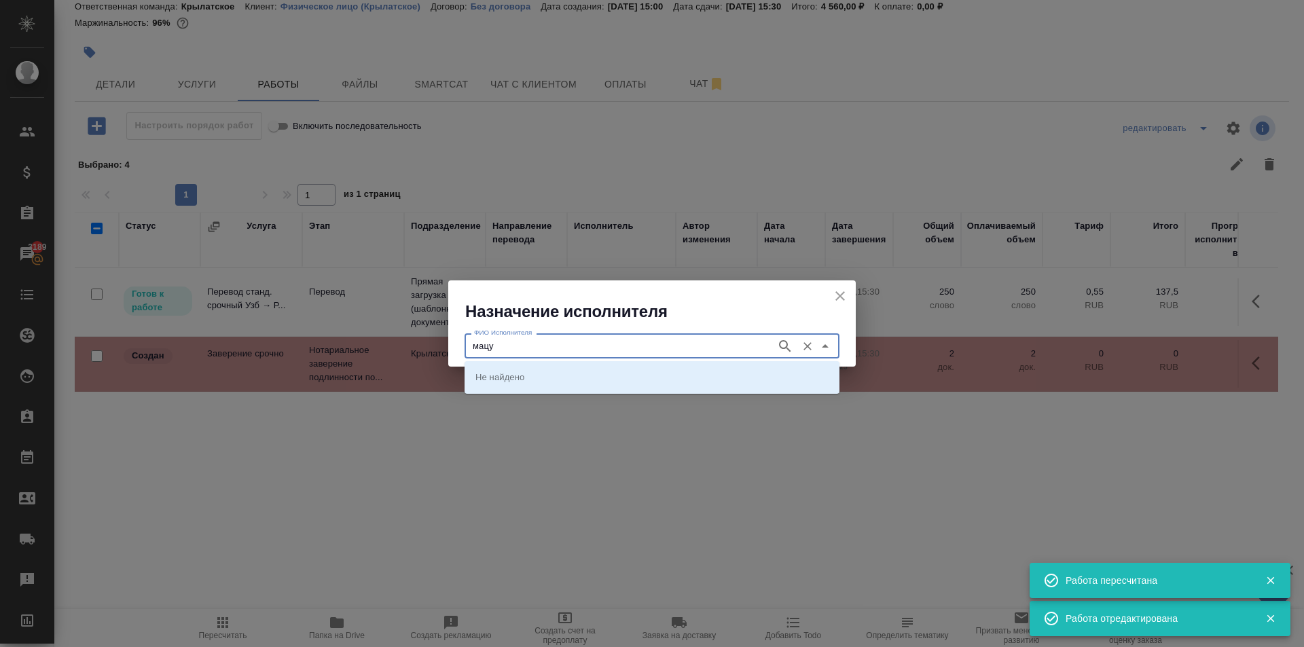
type input "мацу"
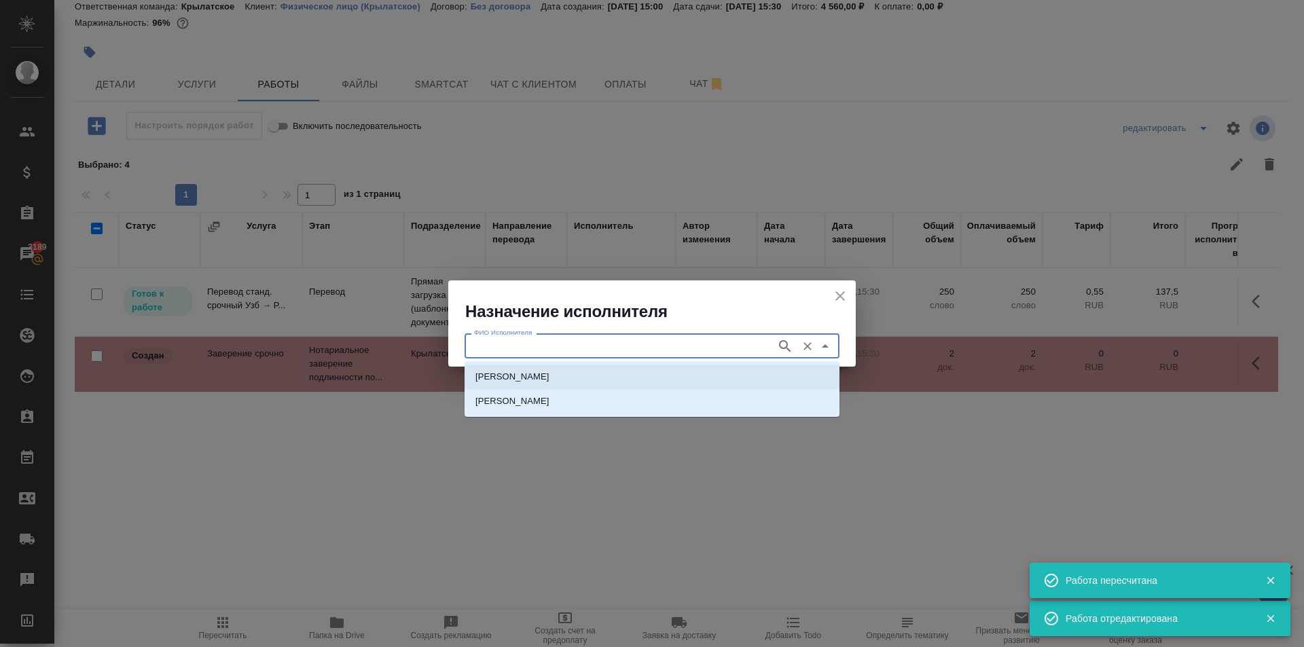
click at [549, 374] on p "НОТАРИУС Мацуленко Юлия Юрьевна" at bounding box center [512, 377] width 74 height 14
type input "НОТАРИУС Мацуленко Юлия Юрьевна"
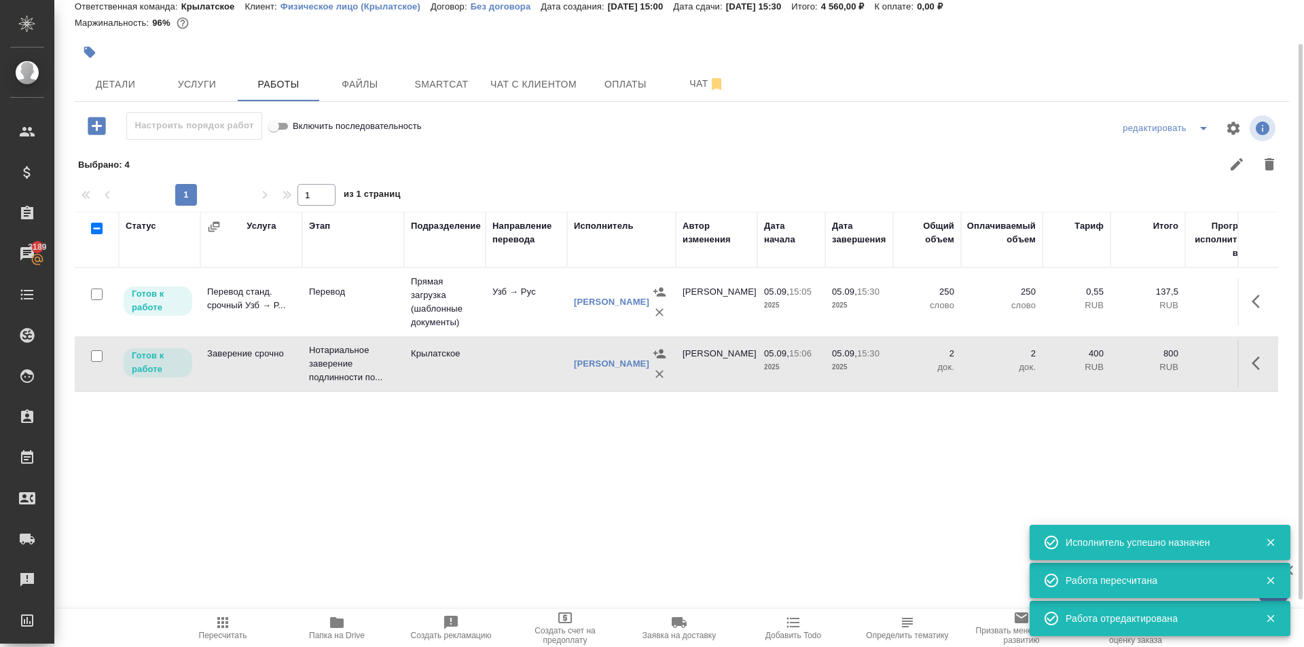
click at [265, 619] on span "Пересчитать" at bounding box center [223, 628] width 98 height 26
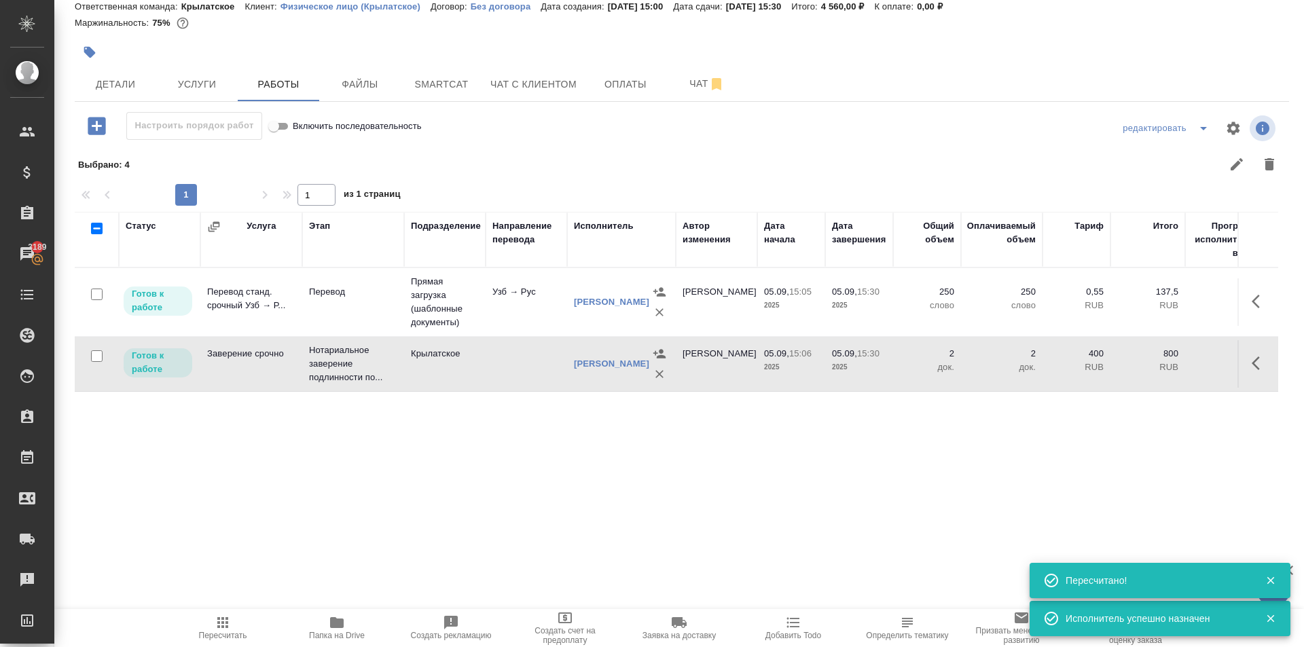
click at [1263, 359] on icon "button" at bounding box center [1260, 363] width 16 height 16
click at [1153, 368] on icon "button" at bounding box center [1160, 363] width 16 height 16
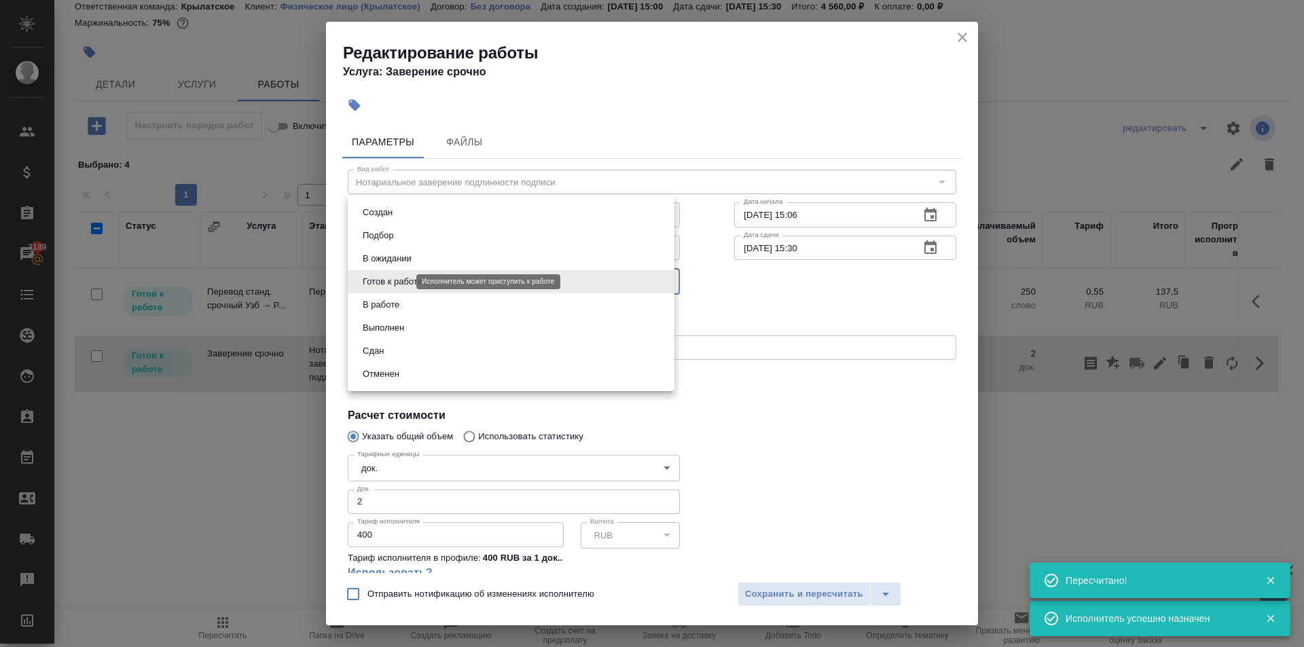
click at [371, 279] on body "🙏 .cls-1 fill:#fff; AWATERA Kasymov Timur Клиенты Спецификации Заказы 3189 Чаты…" at bounding box center [652, 323] width 1304 height 647
click at [378, 348] on button "Сдан" at bounding box center [373, 351] width 29 height 15
type input "closed"
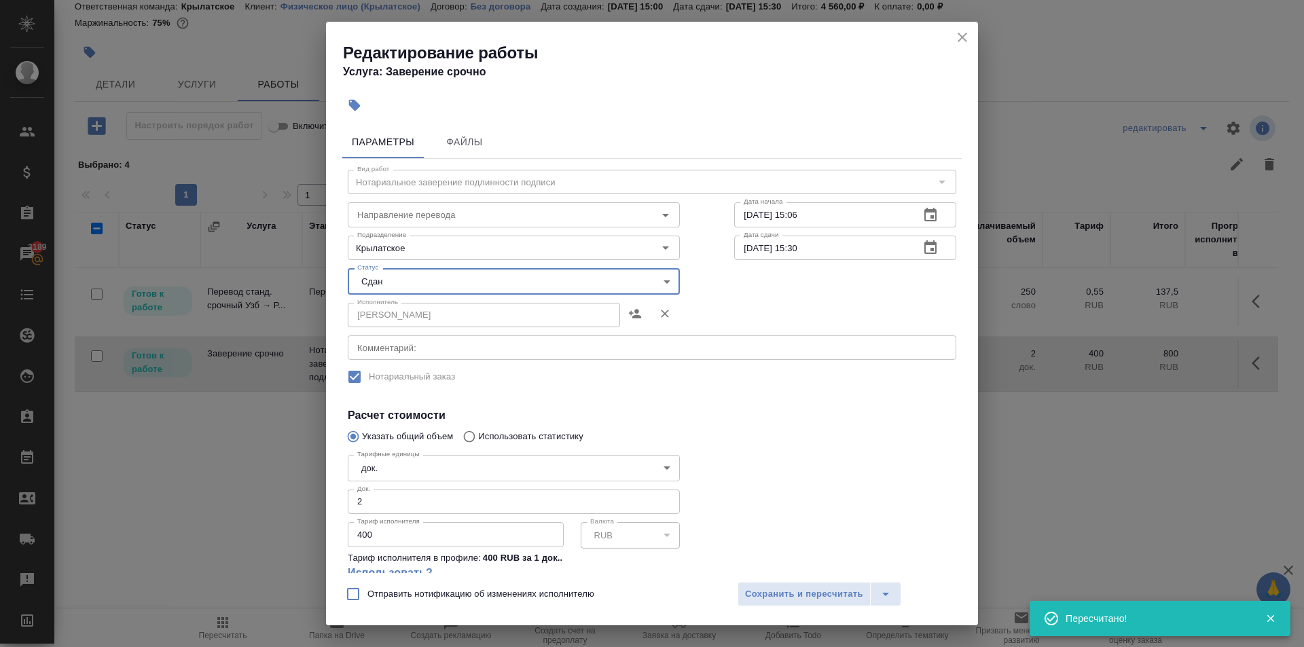
click at [831, 582] on button "Сохранить и пересчитать" at bounding box center [804, 594] width 133 height 24
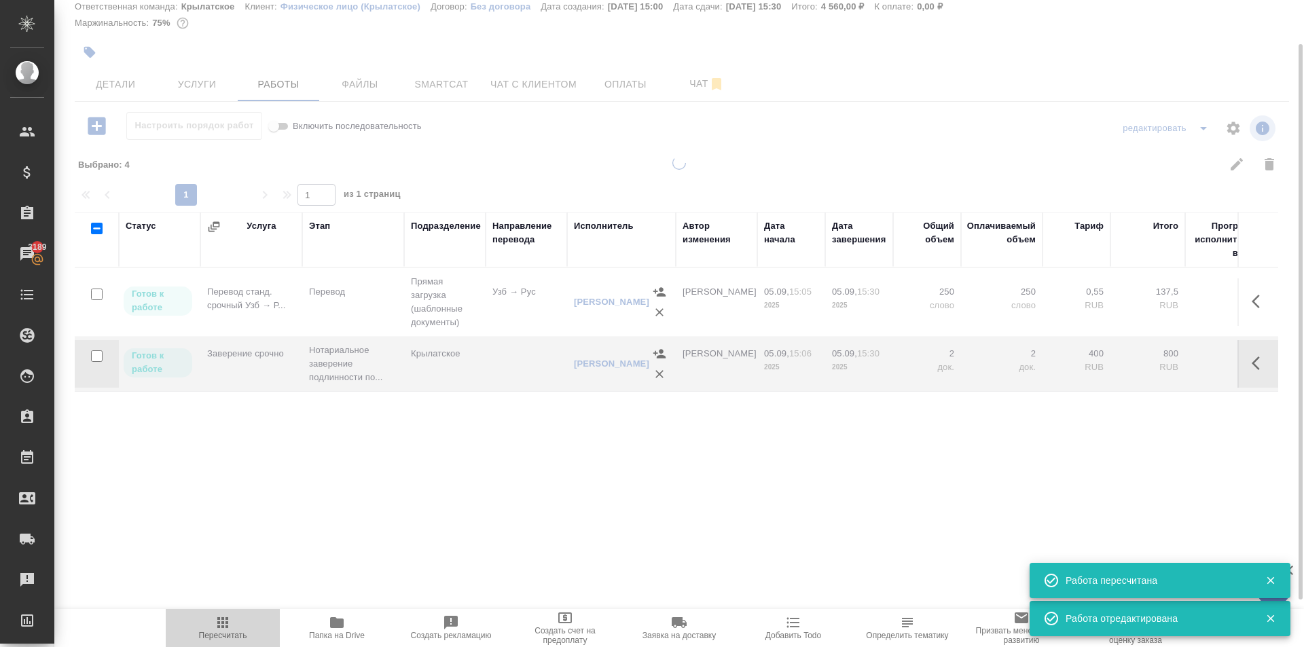
click at [220, 628] on icon "button" at bounding box center [222, 622] width 11 height 11
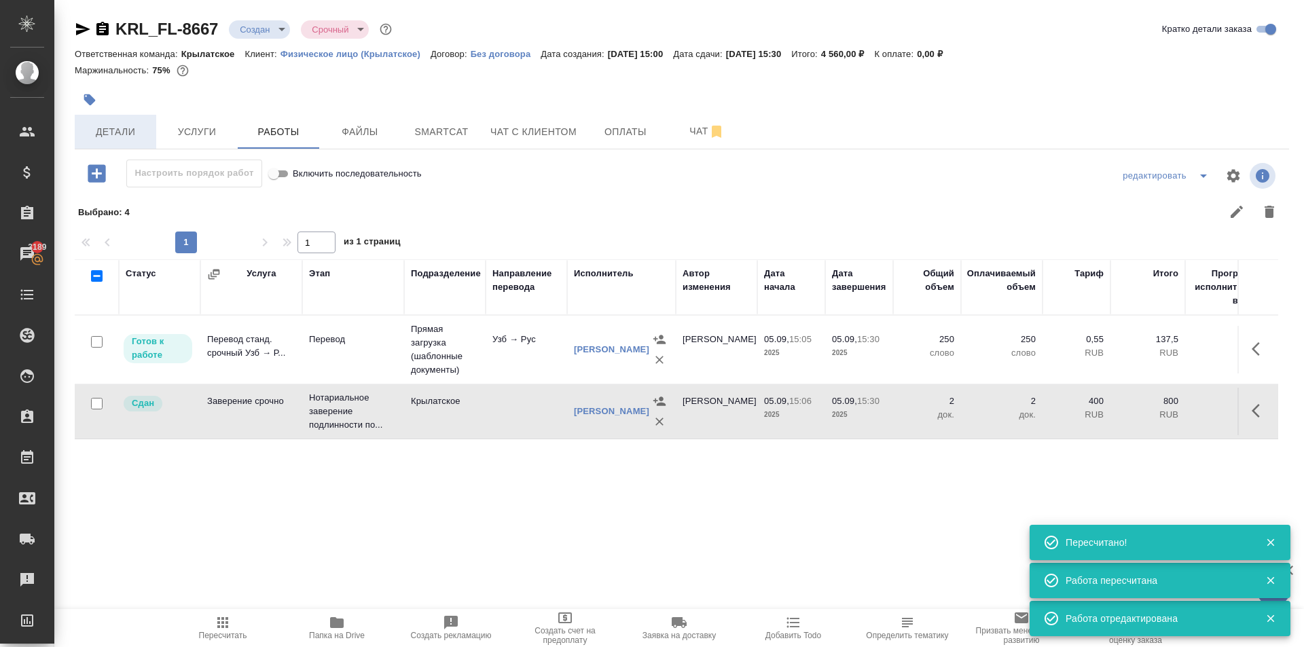
click at [124, 118] on button "Детали" at bounding box center [116, 132] width 82 height 34
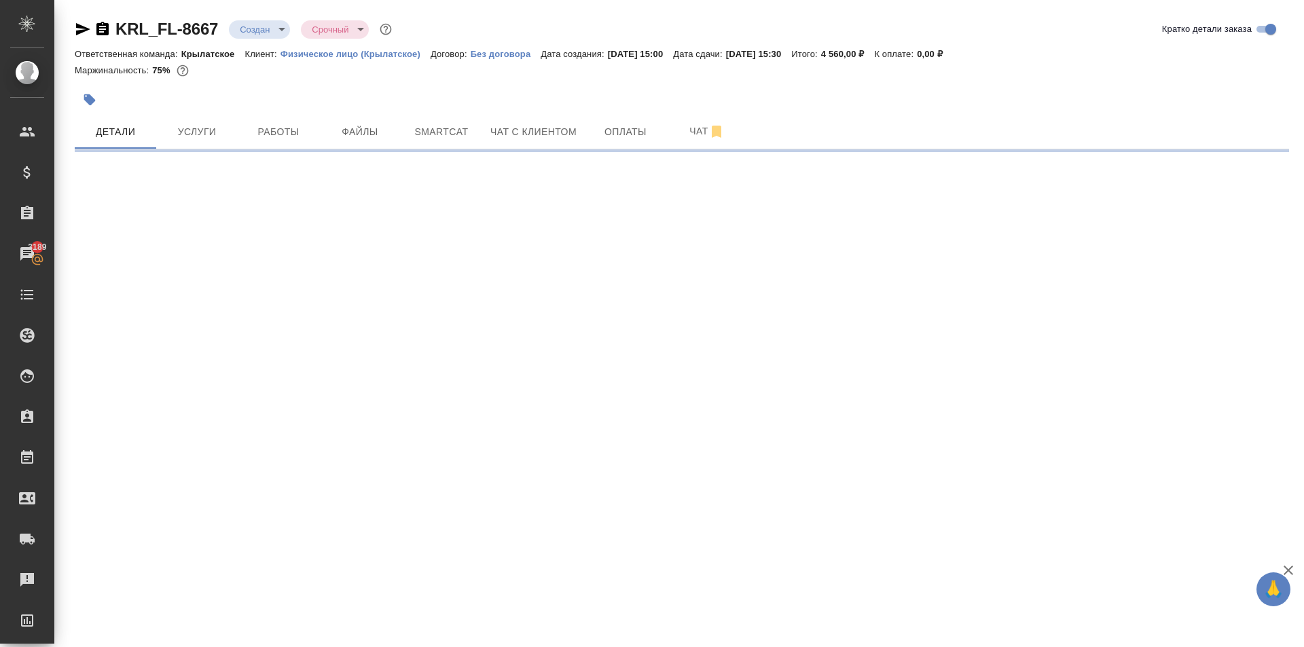
select select "RU"
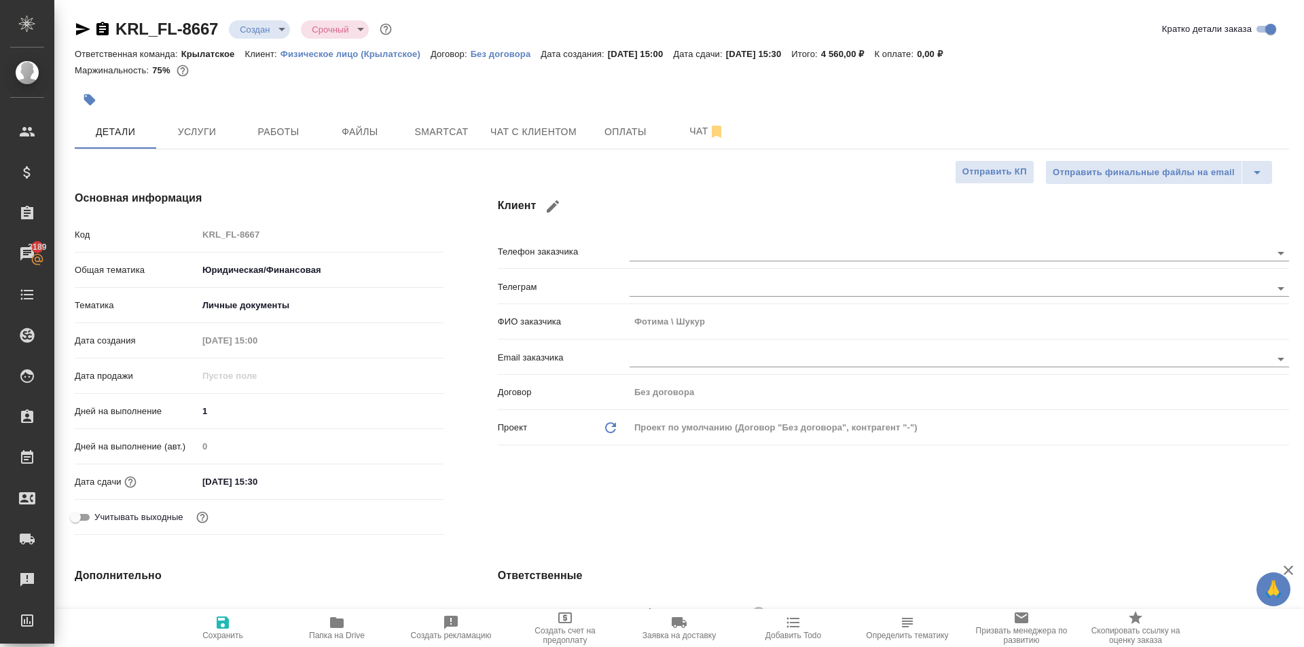
type textarea "x"
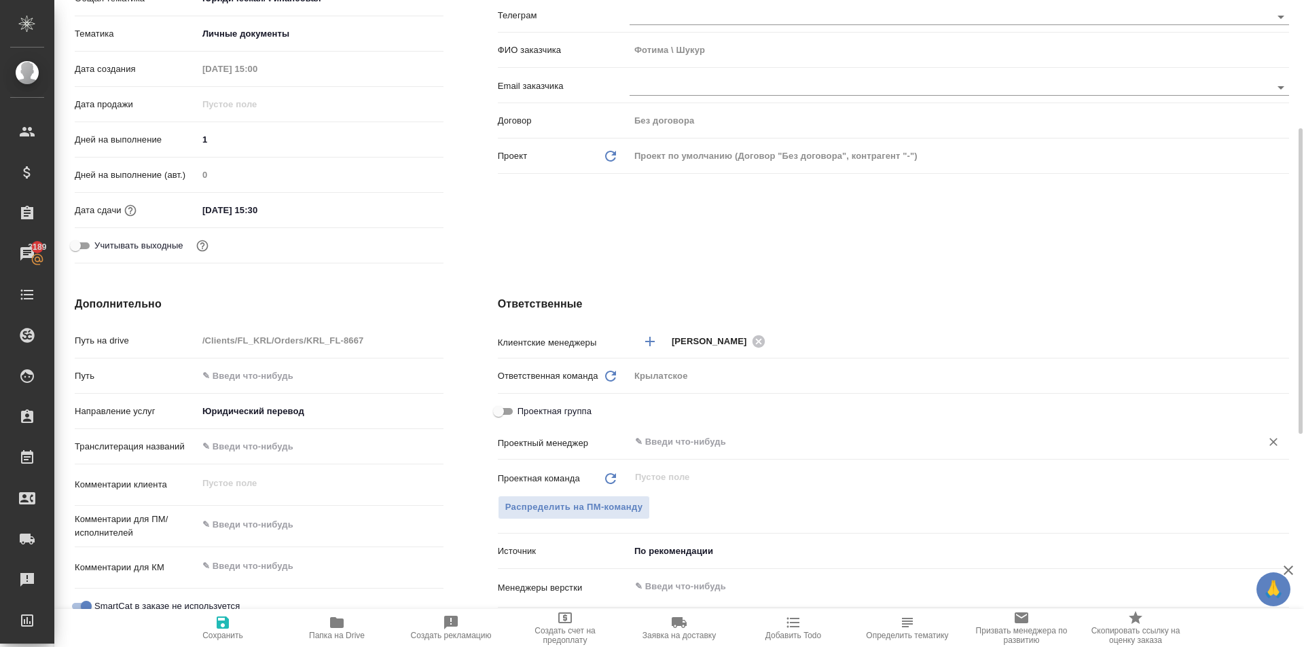
click at [681, 446] on input "text" at bounding box center [937, 442] width 606 height 16
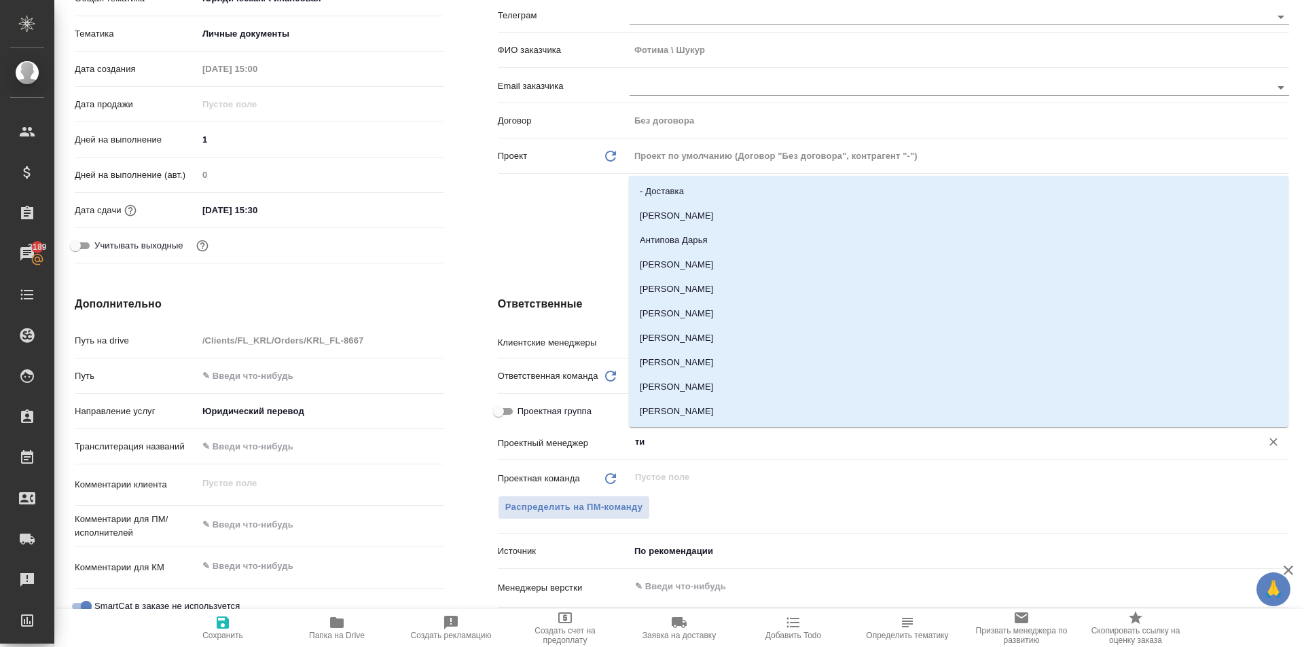
type input "тим"
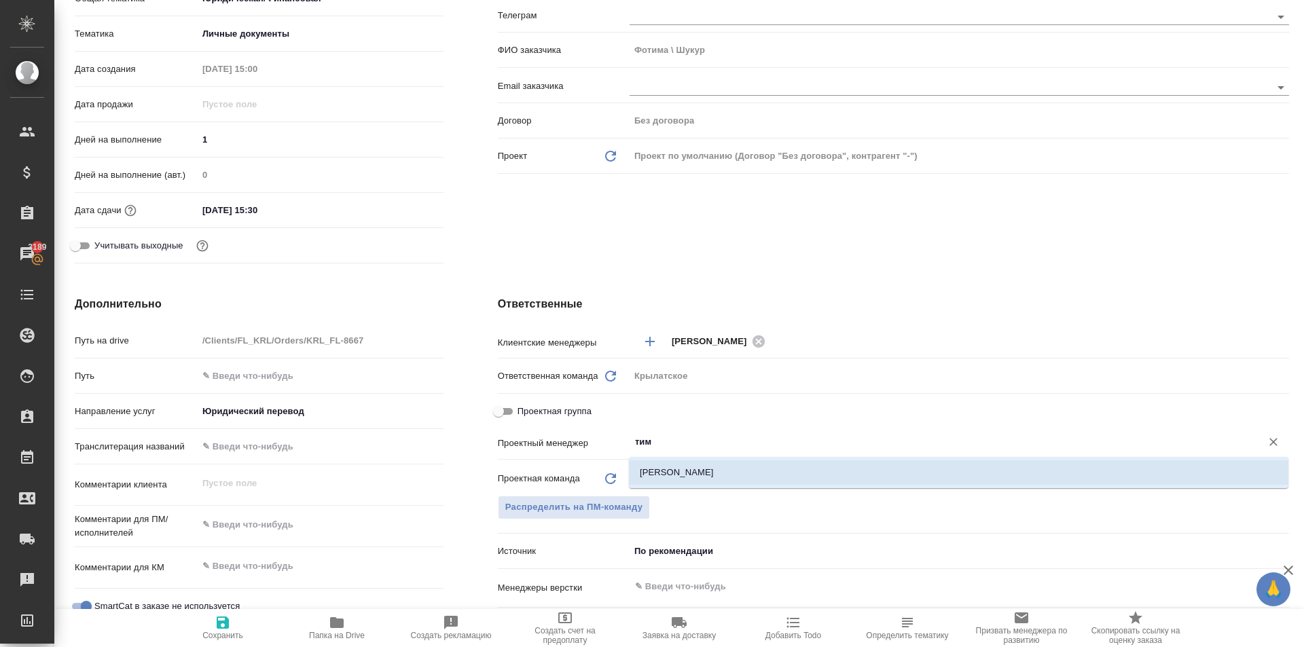
click at [694, 470] on li "Касымов Тимур" at bounding box center [959, 472] width 660 height 24
type textarea "x"
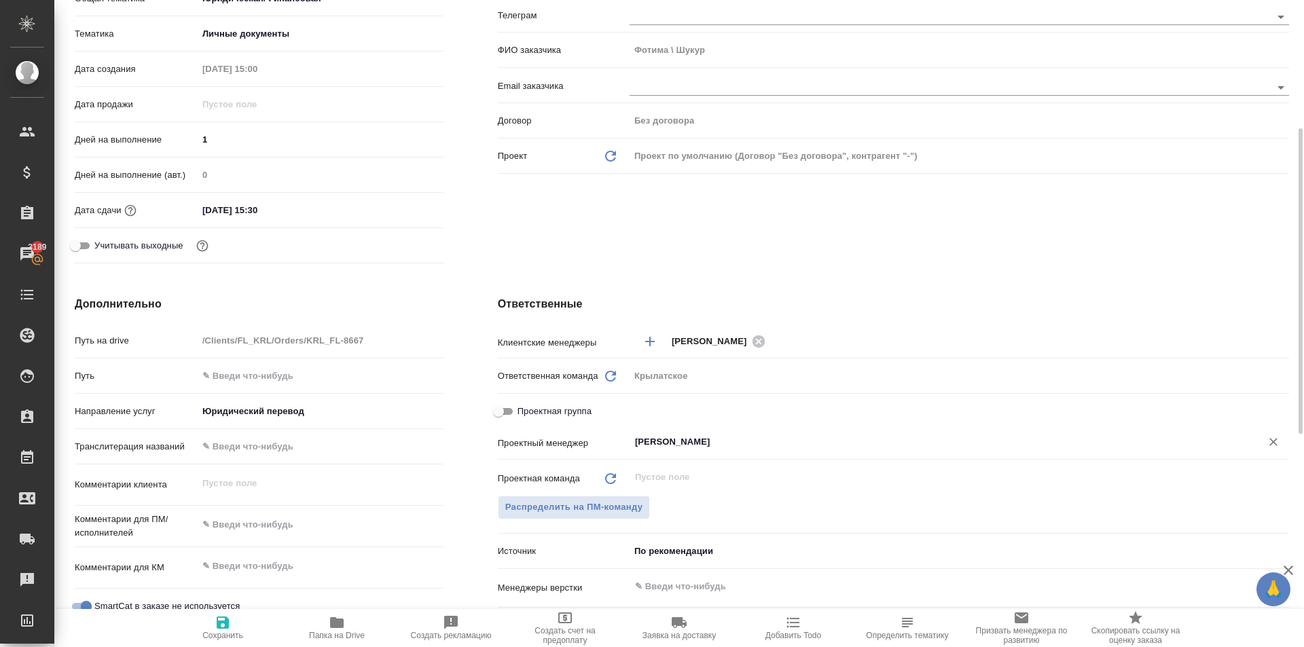
type input "Касымов Тимур"
click at [234, 617] on span "Сохранить" at bounding box center [223, 628] width 98 height 26
type textarea "x"
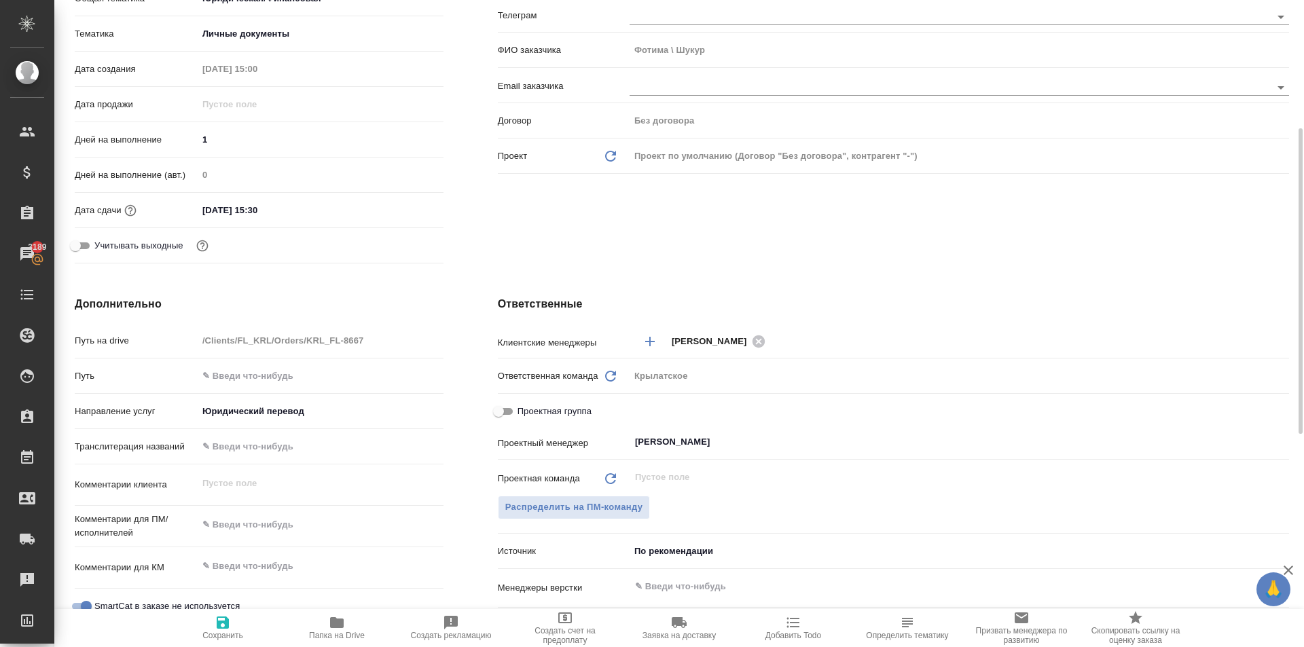
type textarea "x"
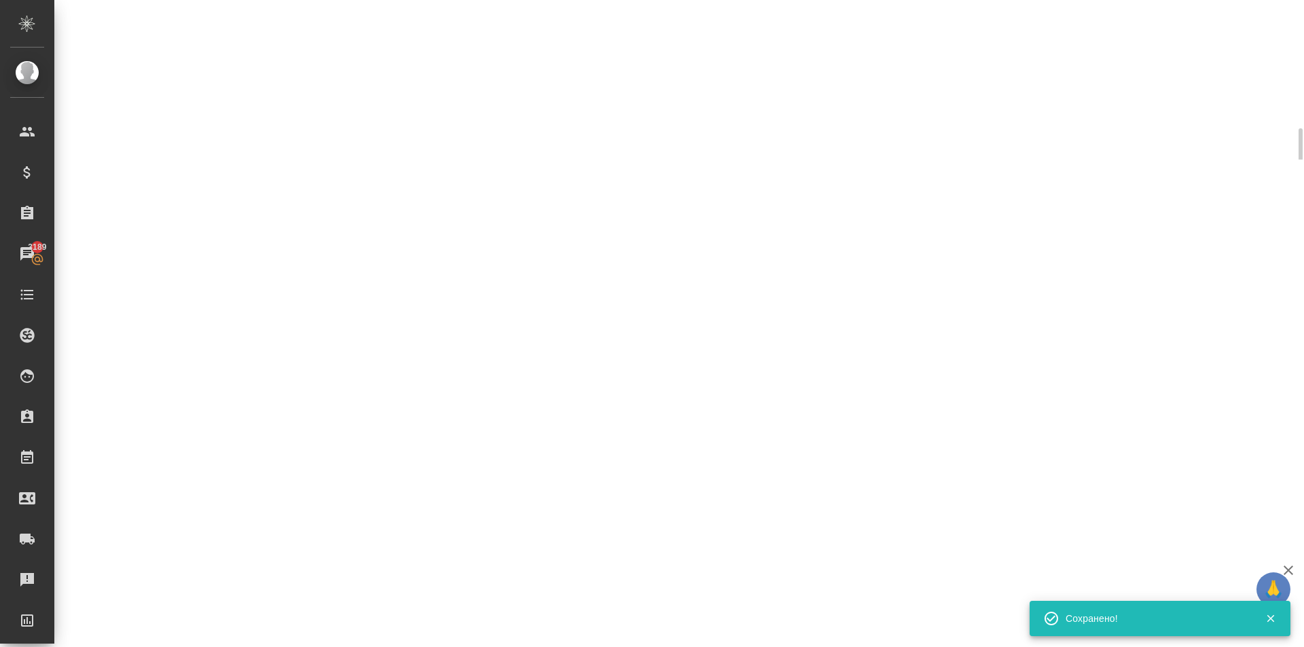
scroll to position [0, 0]
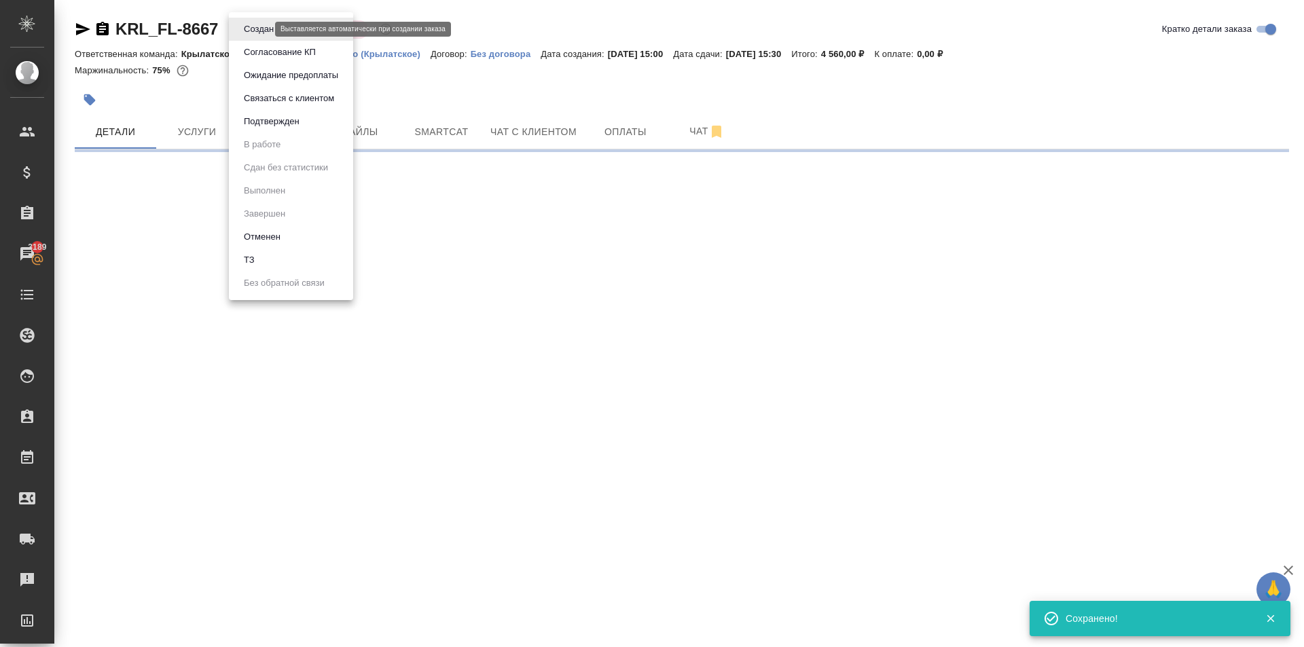
click at [251, 29] on body "🙏 .cls-1 fill:#fff; AWATERA Kasymov Timur Клиенты Спецификации Заказы 3189 Чаты…" at bounding box center [652, 323] width 1304 height 647
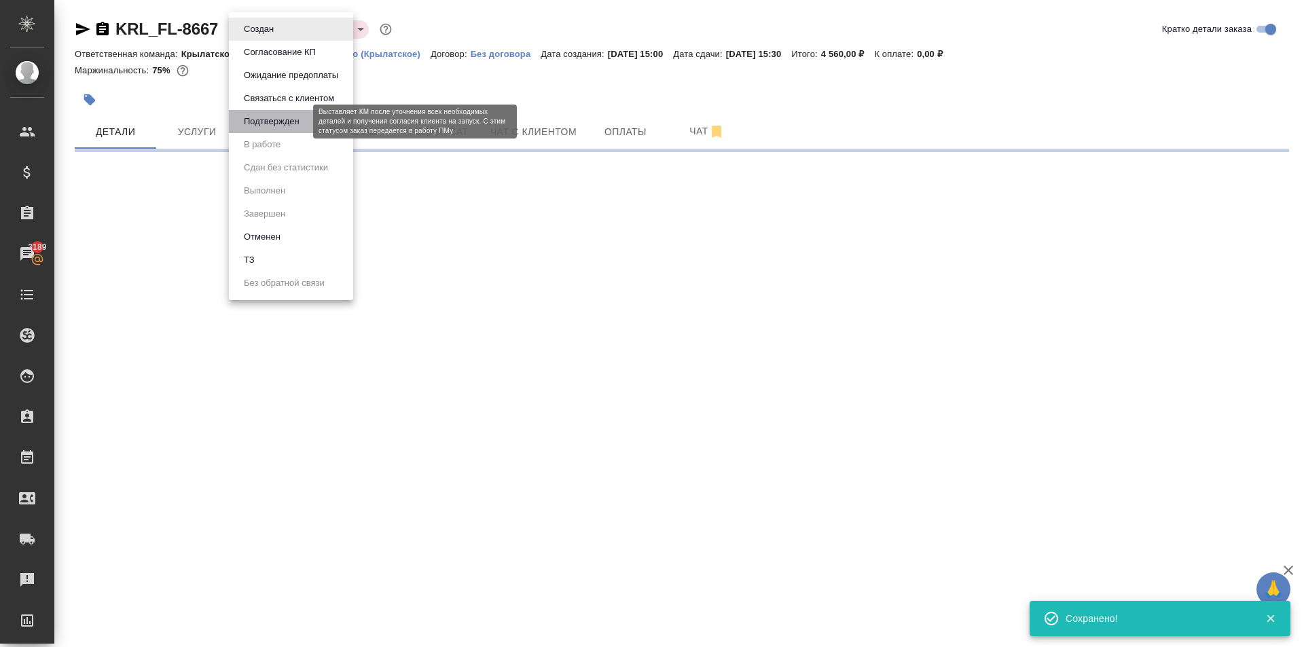
click at [276, 120] on button "Подтвержден" at bounding box center [272, 121] width 64 height 15
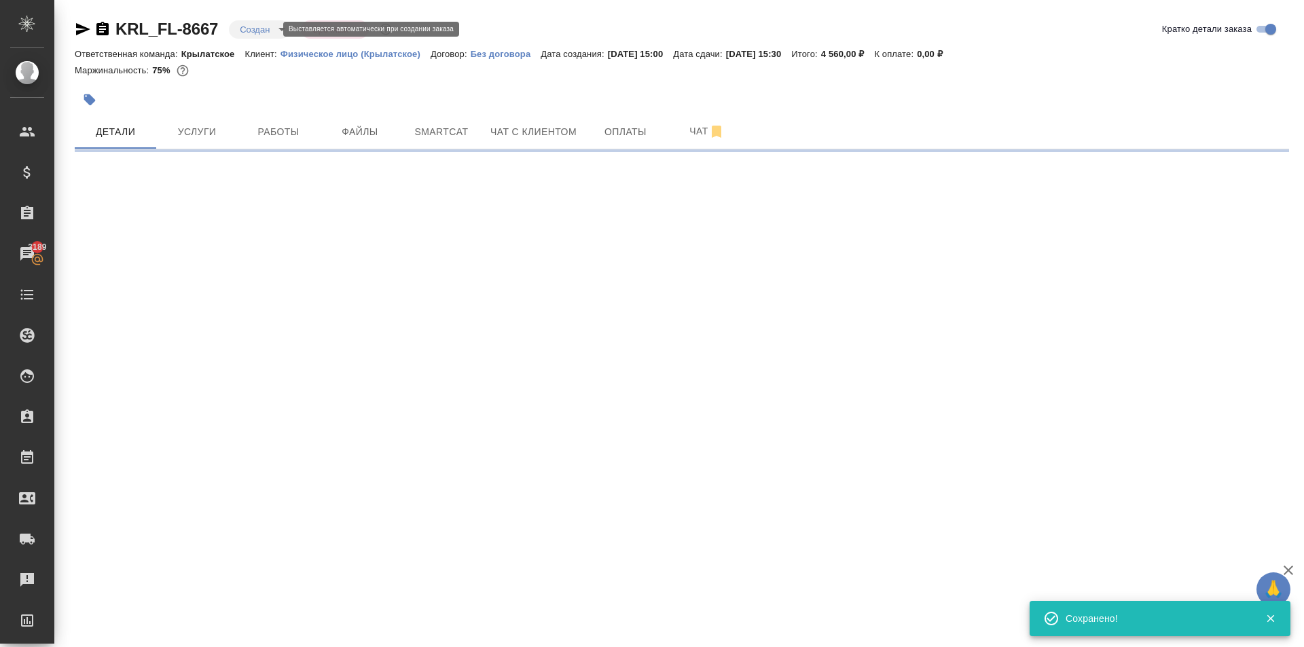
select select "RU"
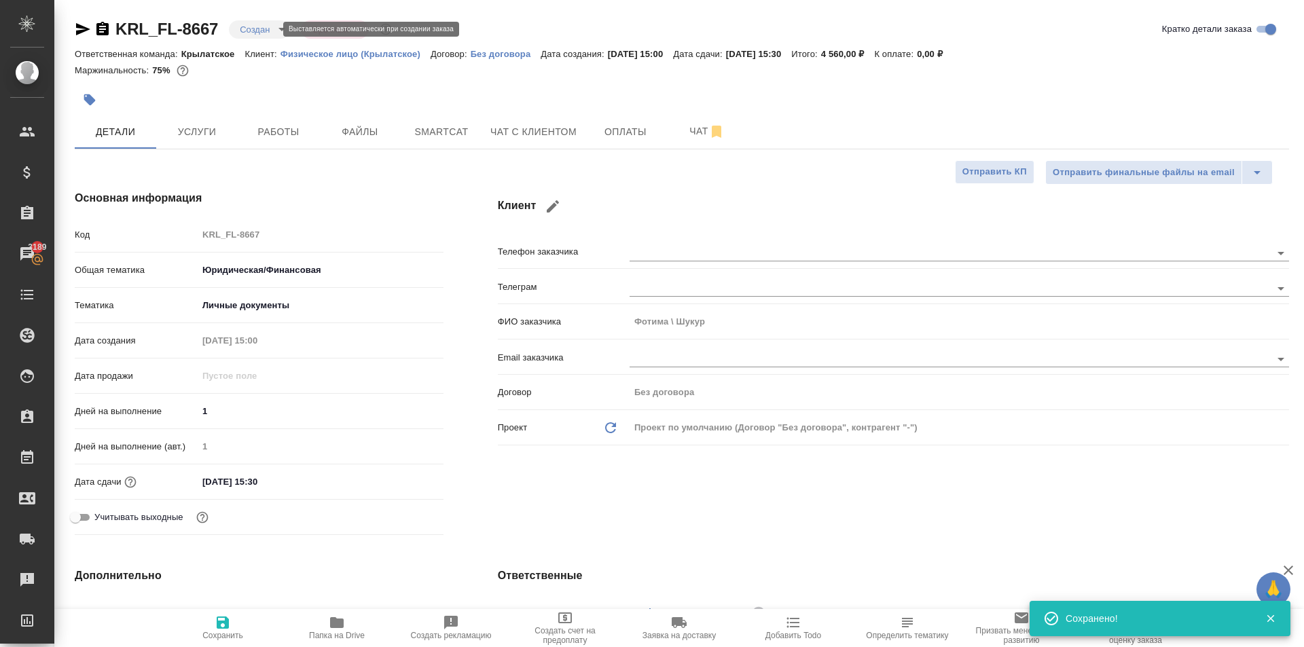
type textarea "x"
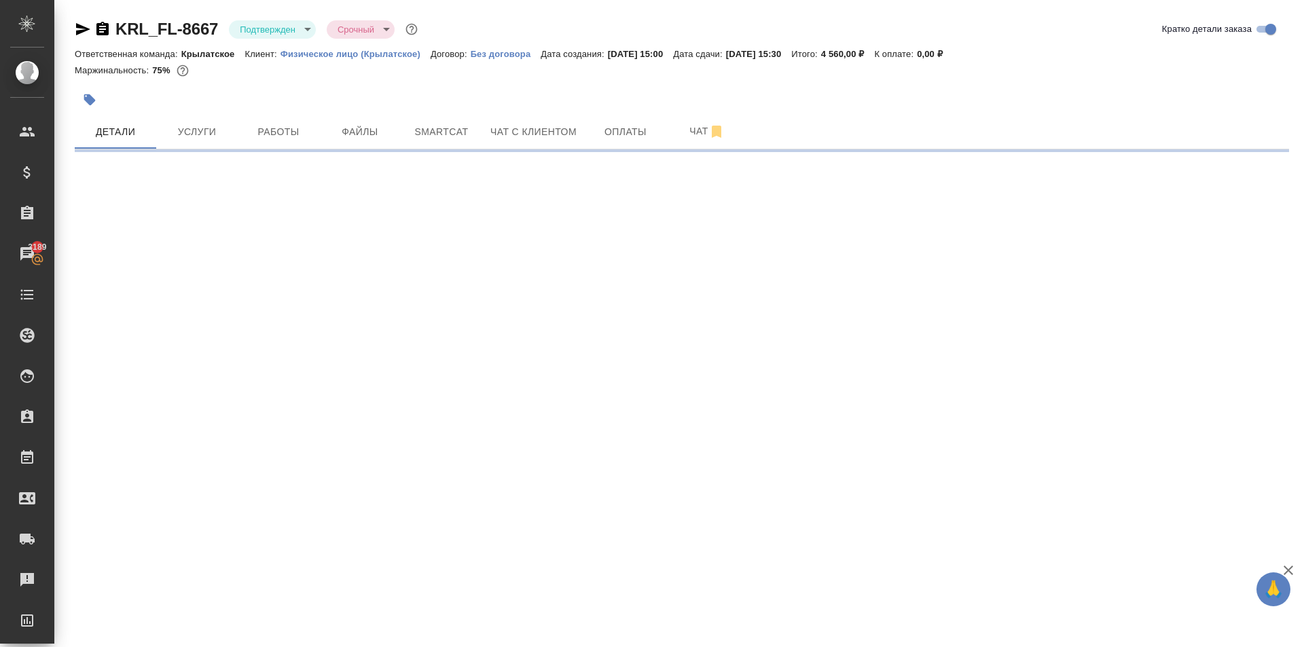
click at [261, 22] on body "🙏 .cls-1 fill:#fff; AWATERA Kasymov Timur Клиенты Спецификации Заказы 3189 Чаты…" at bounding box center [652, 323] width 1304 height 647
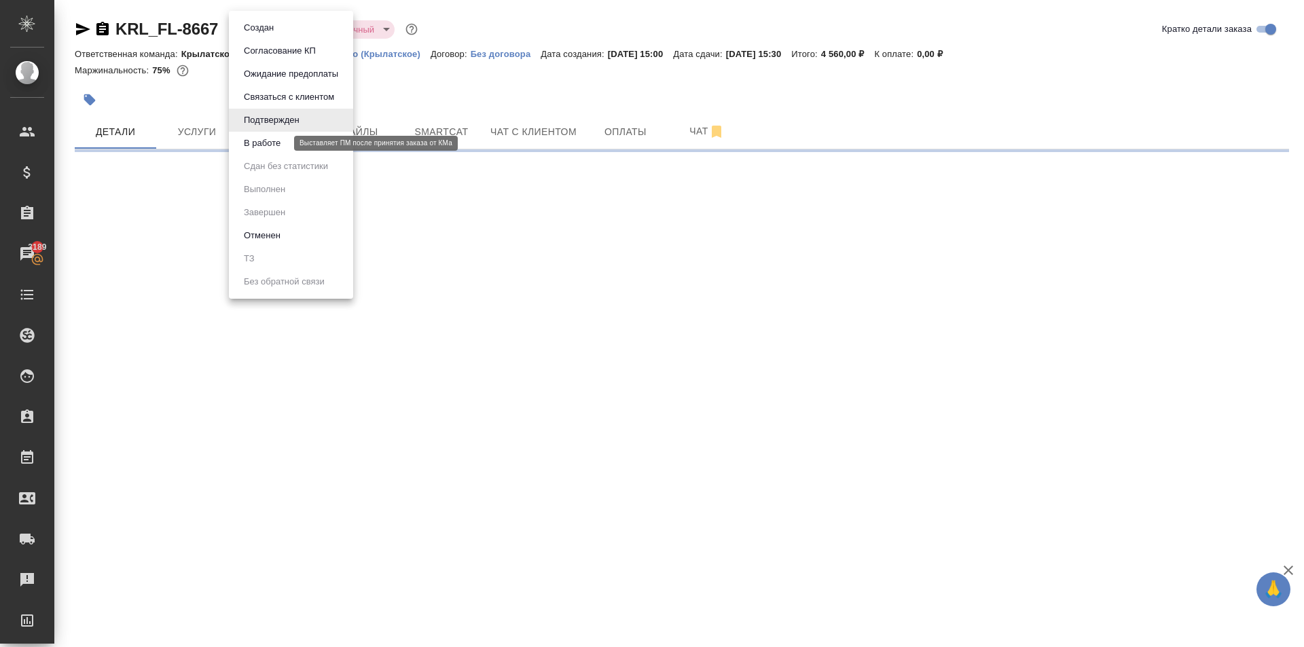
click at [283, 139] on button "В работе" at bounding box center [262, 143] width 45 height 15
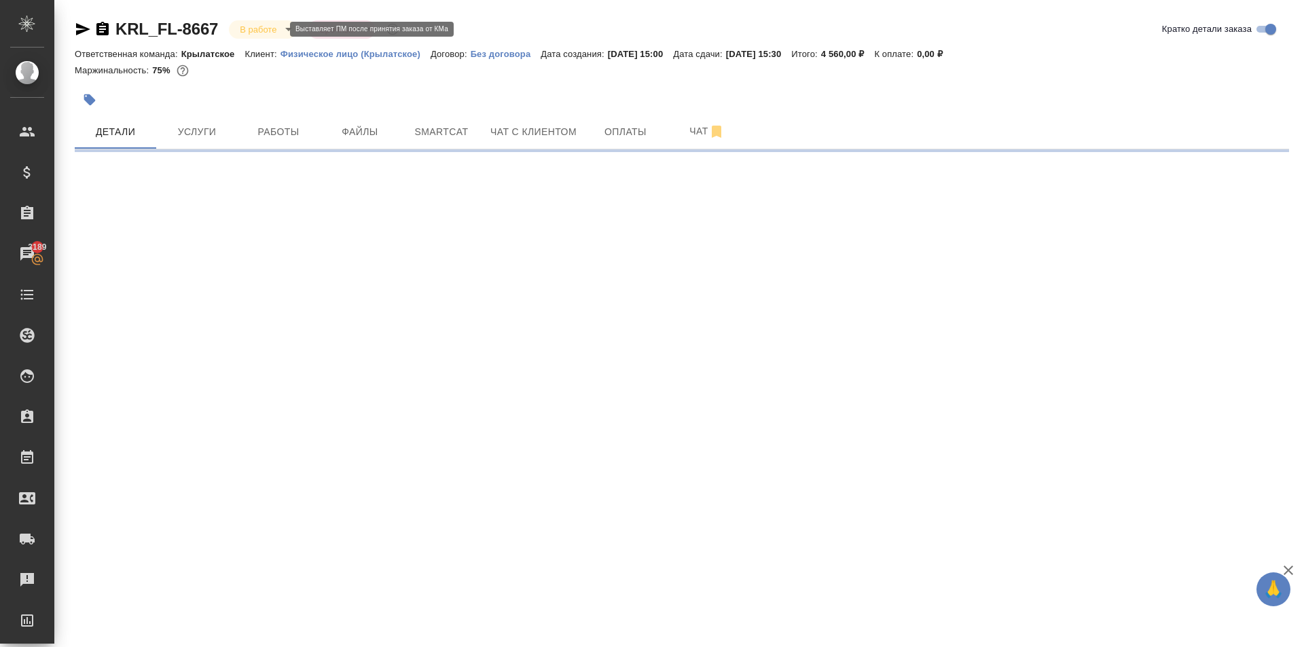
click at [276, 28] on body "🙏 .cls-1 fill:#fff; AWATERA Kasymov Timur Клиенты Спецификации Заказы 3189 Чаты…" at bounding box center [652, 323] width 1304 height 647
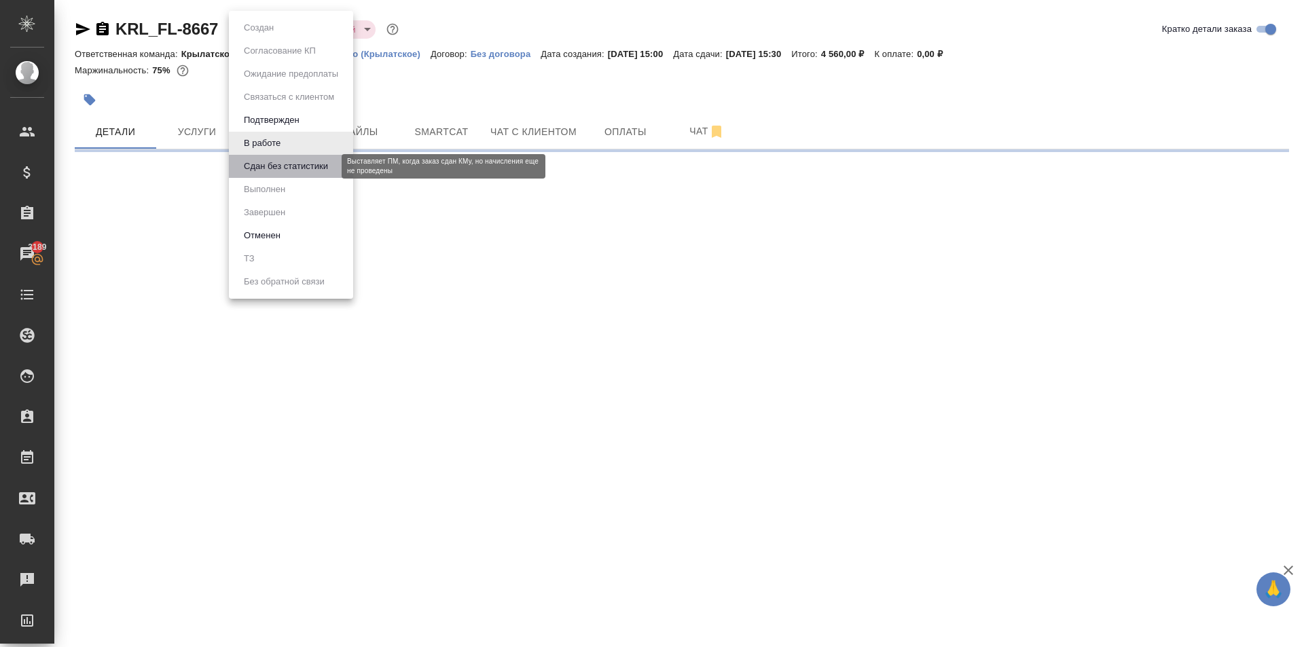
click at [293, 167] on button "Сдан без статистики" at bounding box center [286, 166] width 92 height 15
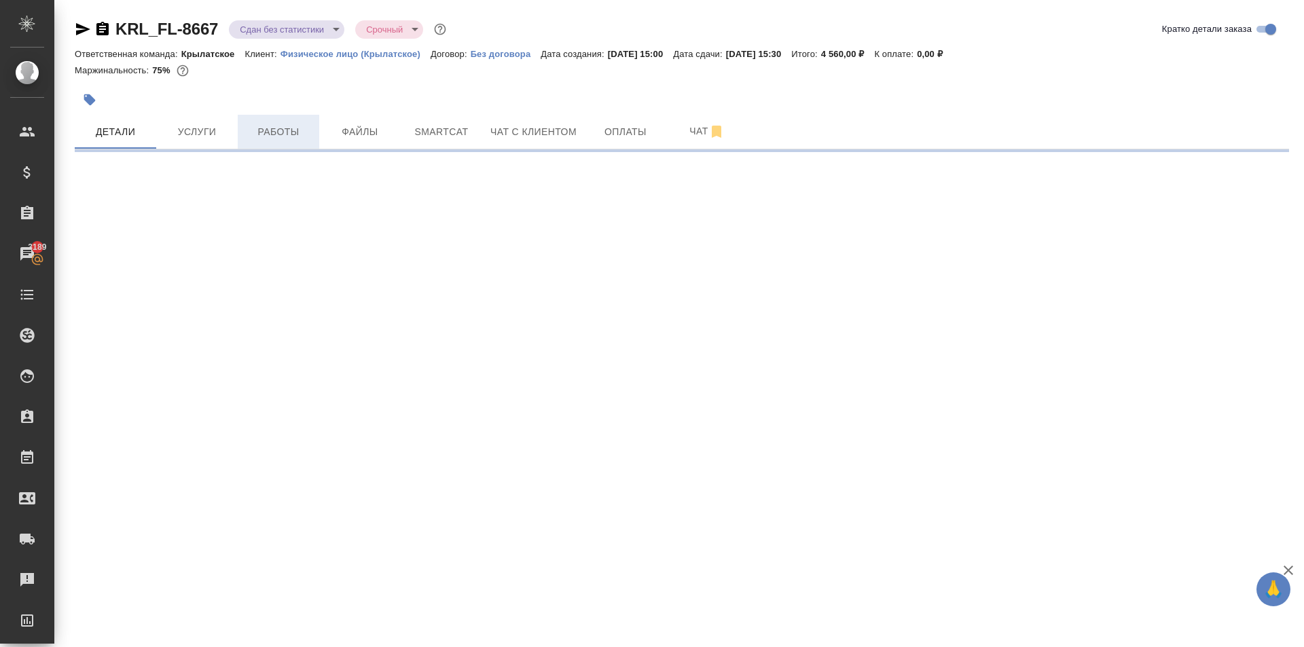
select select "RU"
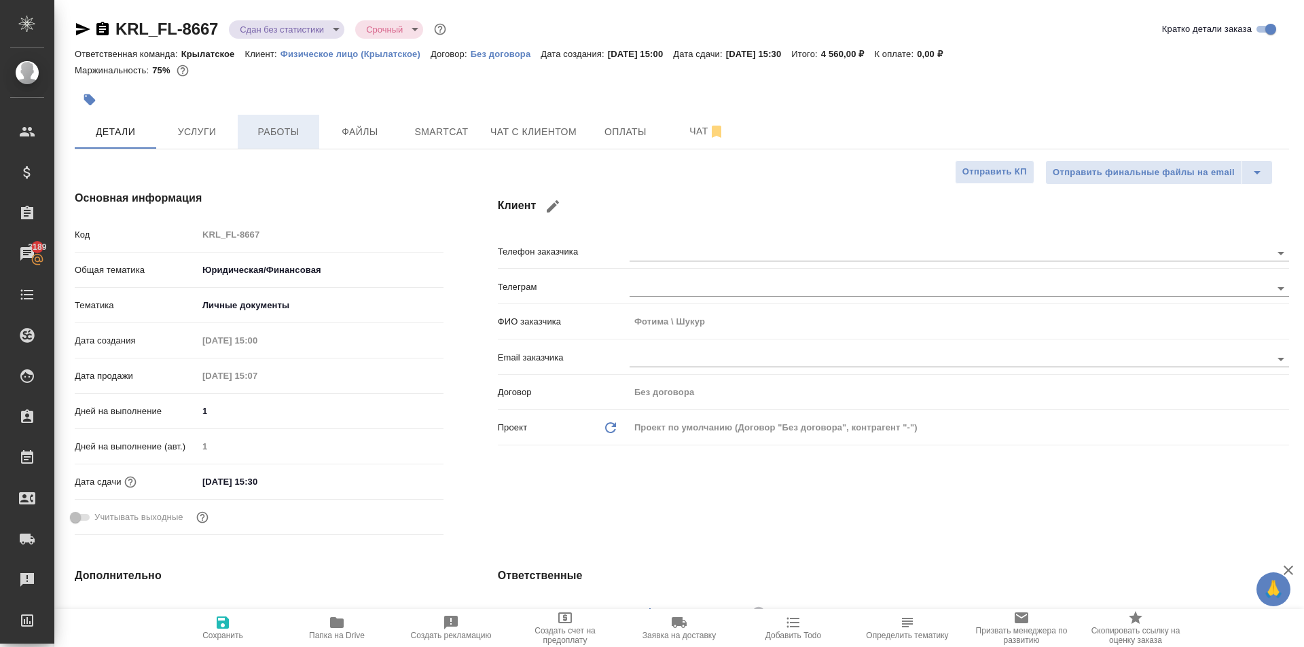
type textarea "x"
click at [283, 128] on span "Работы" at bounding box center [278, 132] width 65 height 17
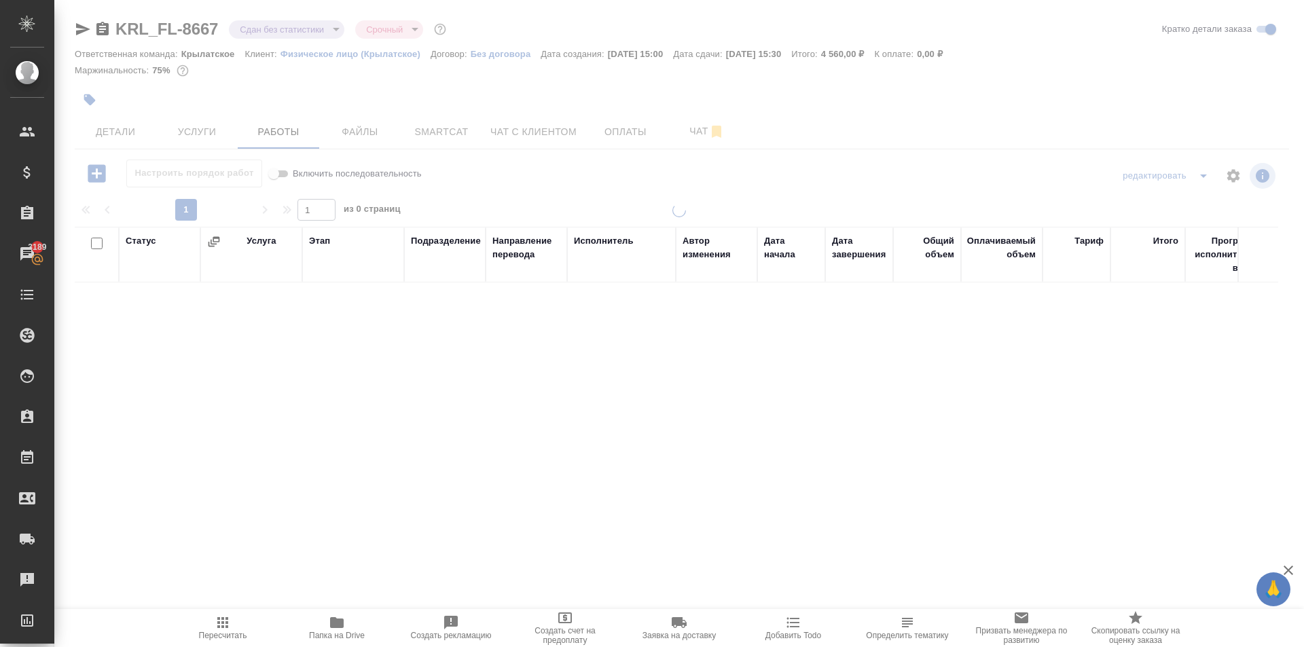
click at [230, 628] on icon "button" at bounding box center [223, 623] width 16 height 16
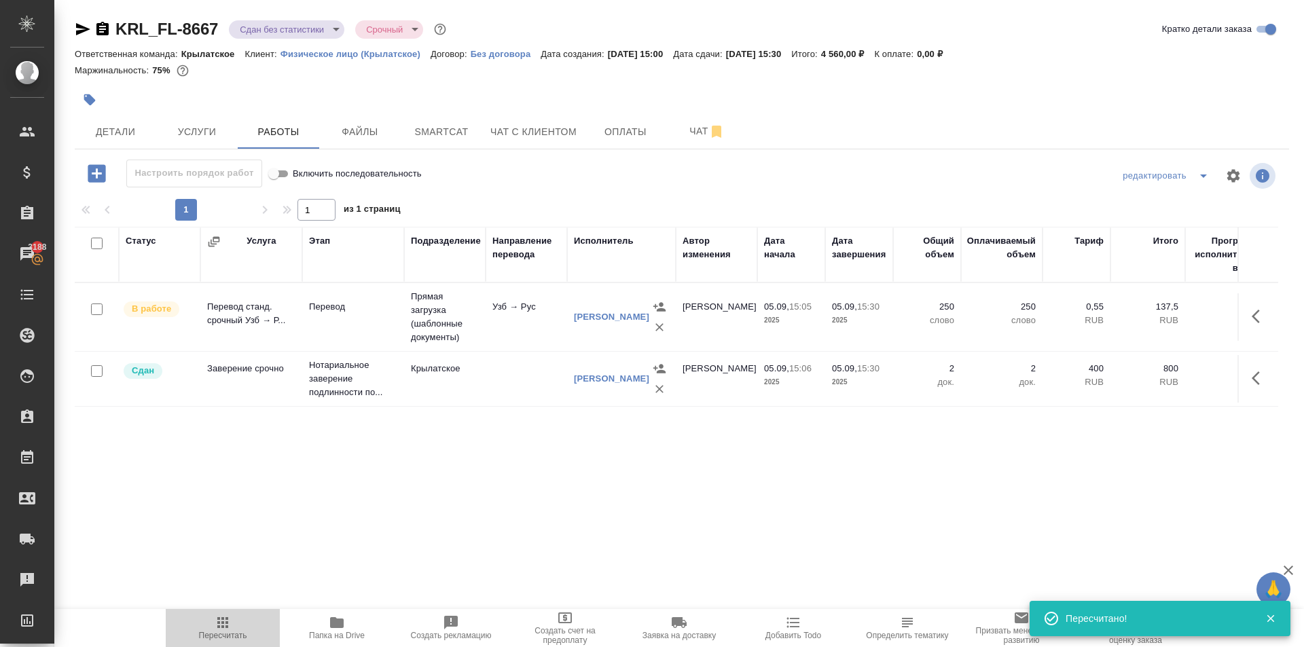
drag, startPoint x: 223, startPoint y: 638, endPoint x: 232, endPoint y: 632, distance: 10.7
click at [225, 638] on span "Пересчитать" at bounding box center [223, 636] width 48 height 10
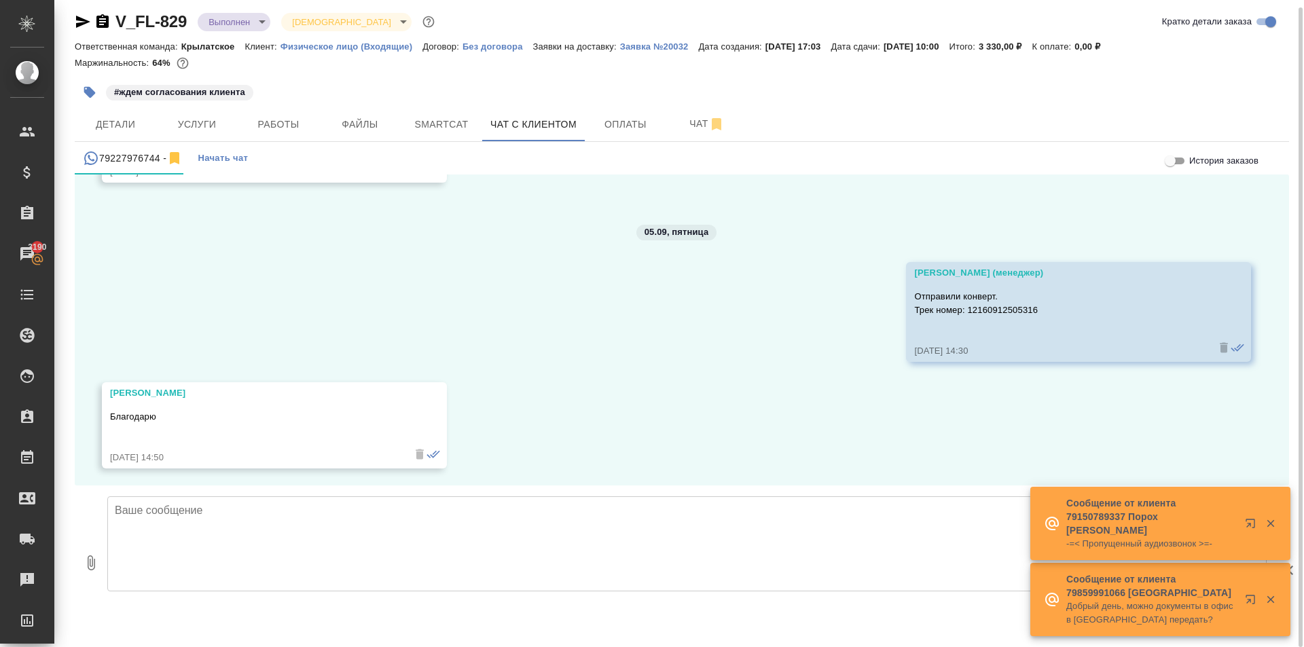
scroll to position [5510, 0]
click at [90, 89] on icon "button" at bounding box center [90, 93] width 12 height 12
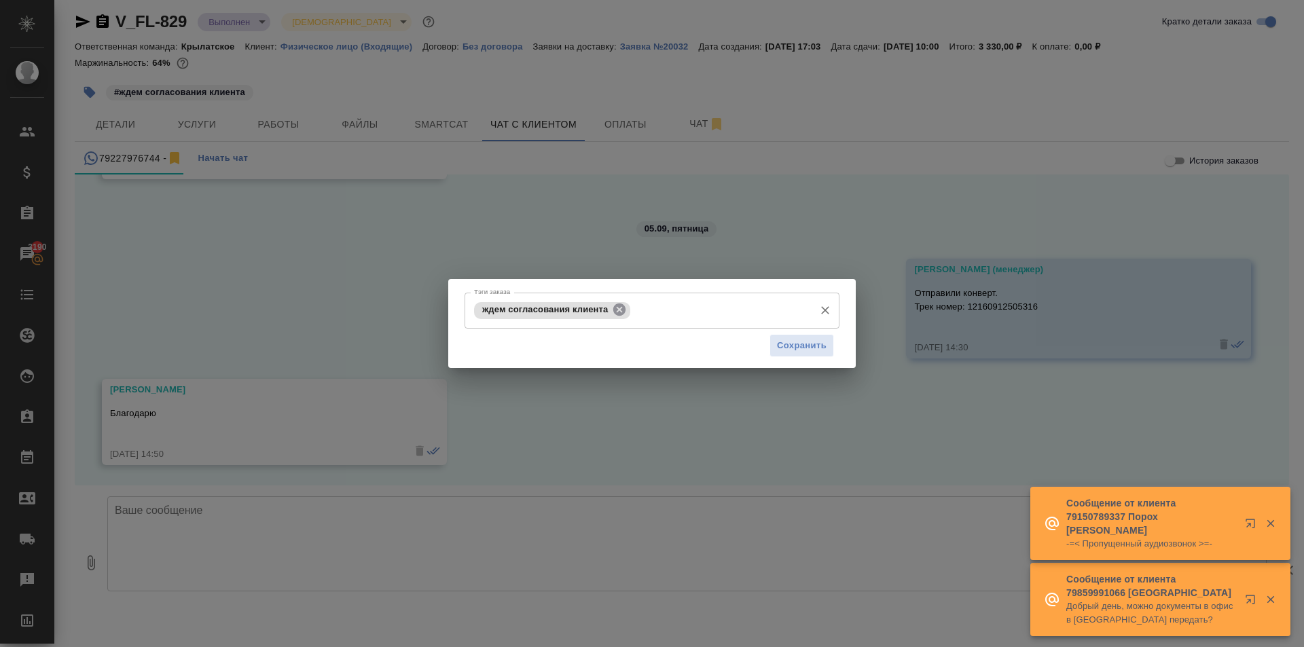
click at [625, 309] on icon at bounding box center [619, 310] width 12 height 12
drag, startPoint x: 797, startPoint y: 338, endPoint x: 748, endPoint y: 345, distance: 49.5
click at [795, 338] on span "Сохранить" at bounding box center [802, 346] width 50 height 16
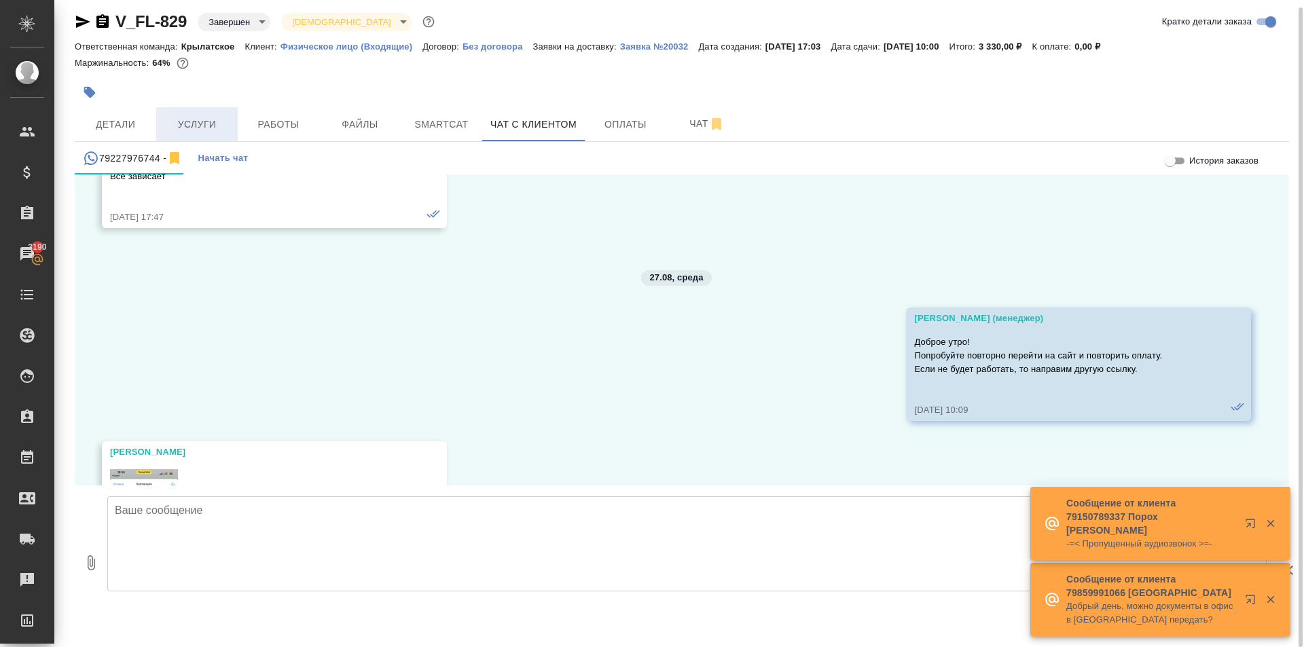
click at [203, 109] on button "Услуги" at bounding box center [197, 124] width 82 height 34
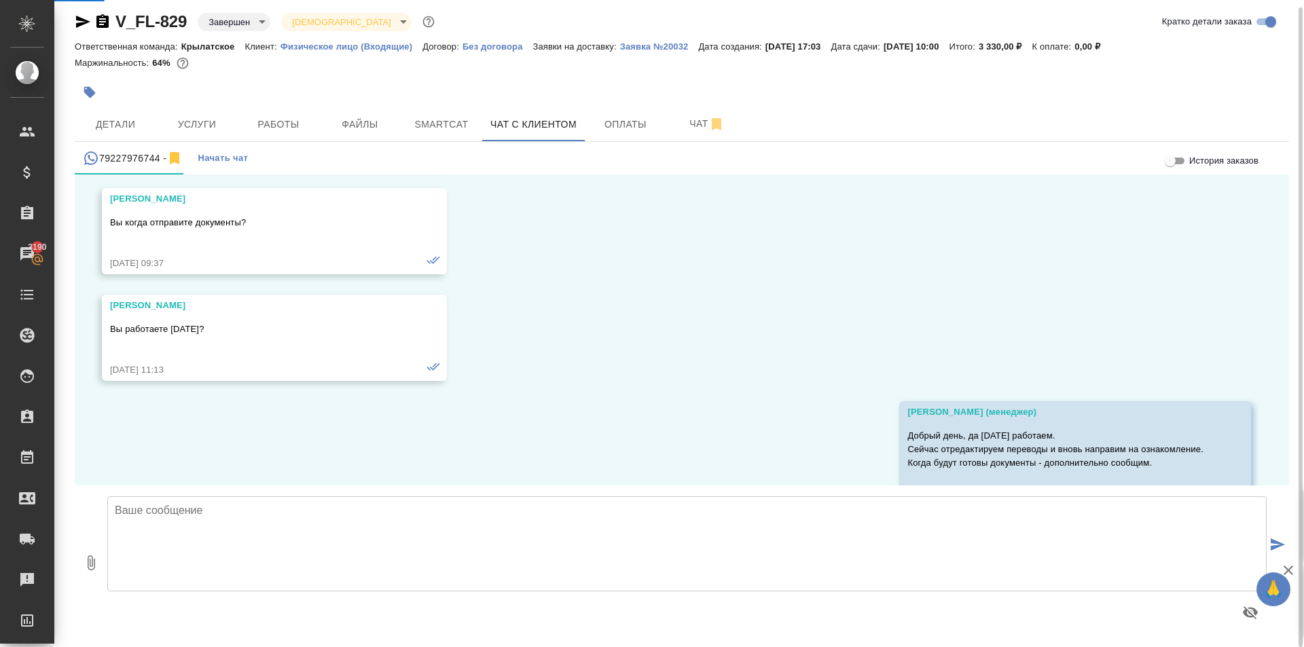
scroll to position [4536, 0]
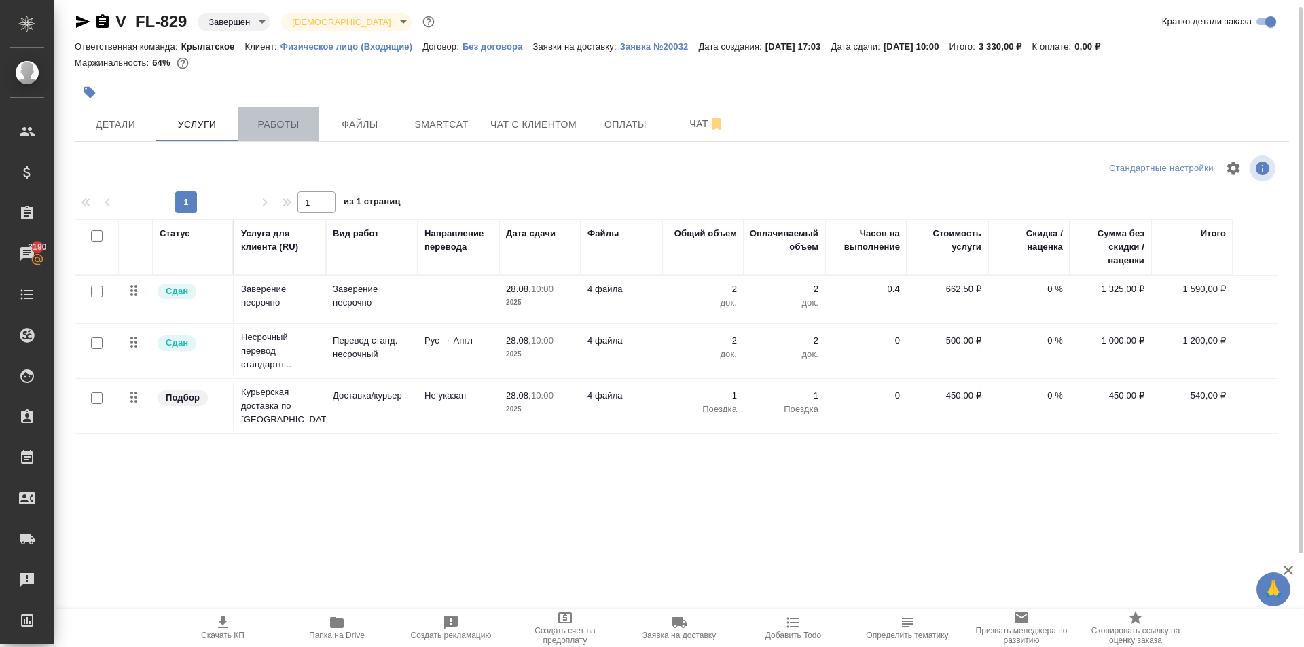
click at [296, 126] on span "Работы" at bounding box center [278, 124] width 65 height 17
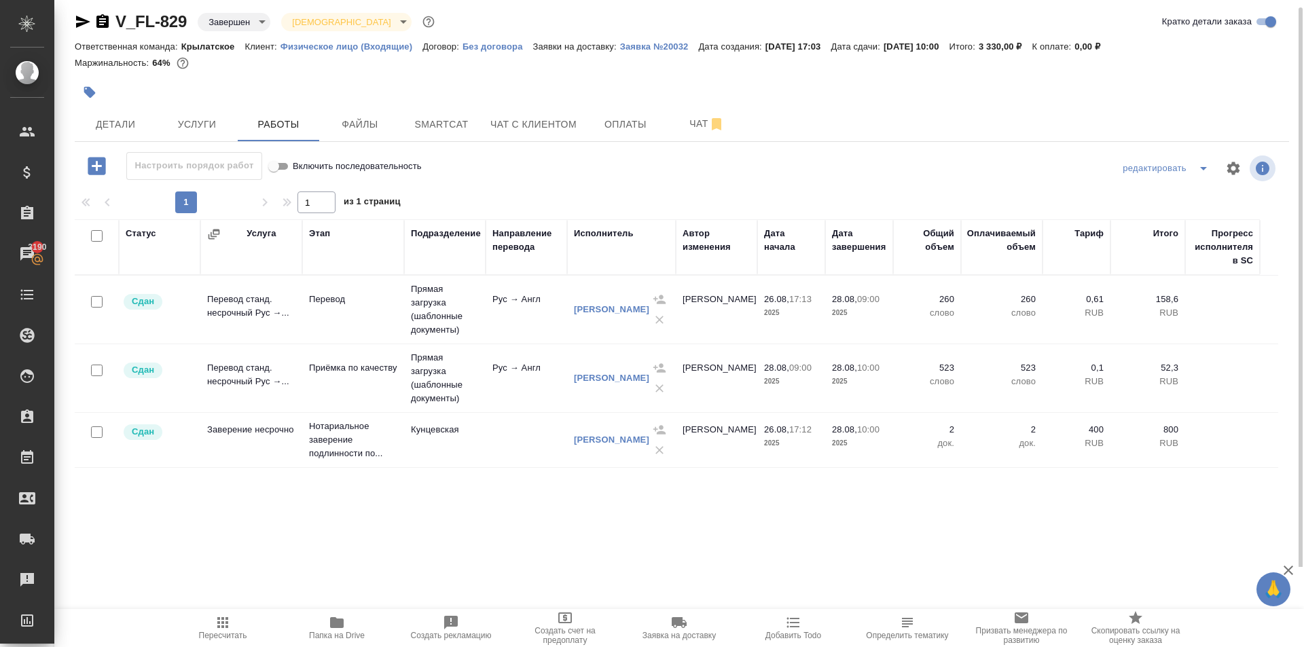
click at [213, 619] on span "Пересчитать" at bounding box center [223, 628] width 98 height 26
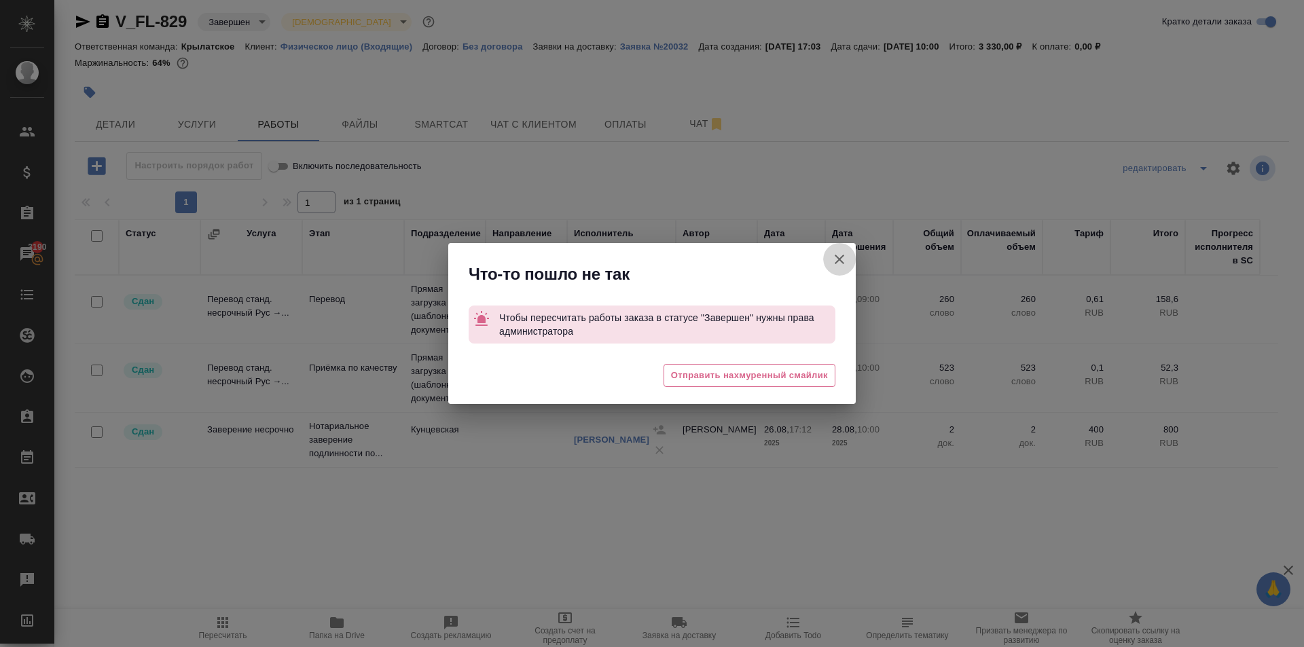
click at [837, 253] on icon "button" at bounding box center [839, 259] width 16 height 16
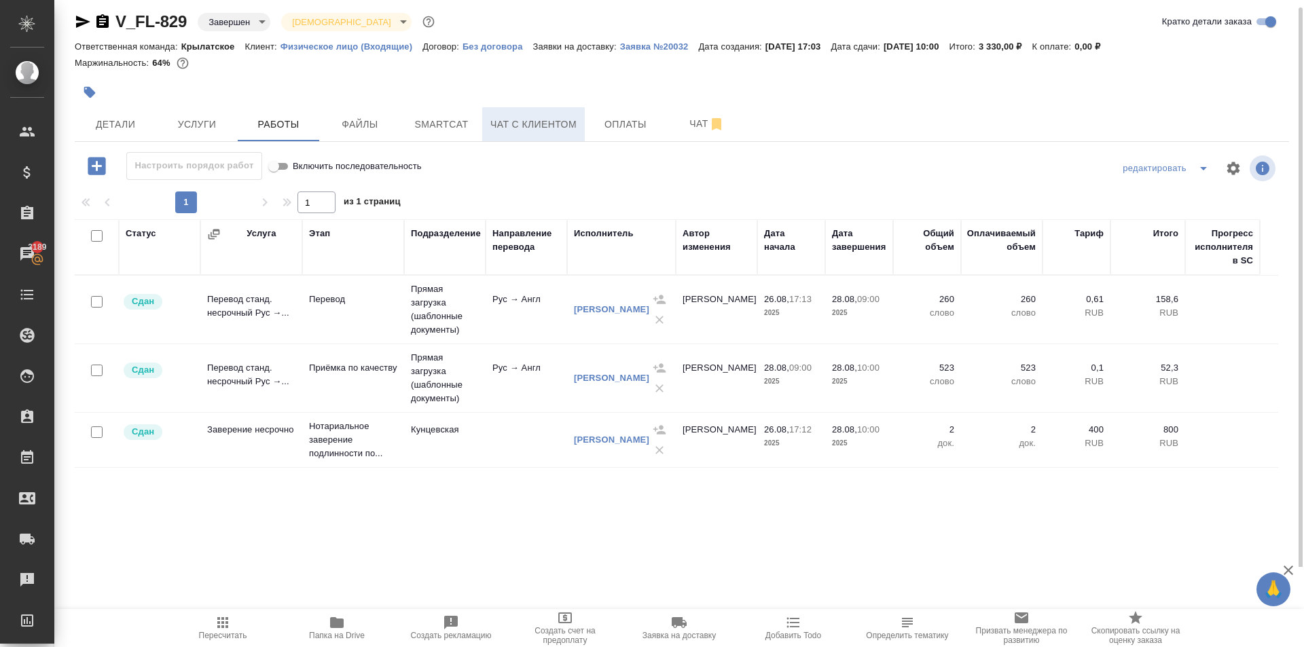
click at [531, 126] on span "Чат с клиентом" at bounding box center [533, 124] width 86 height 17
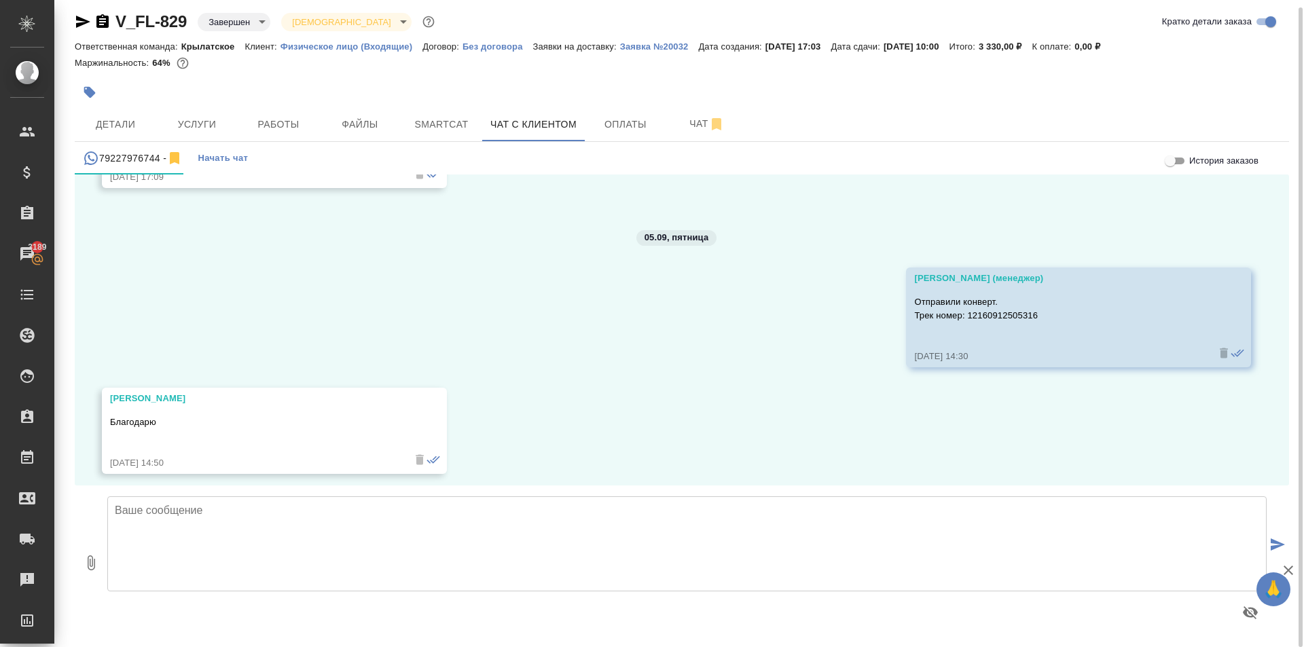
scroll to position [5510, 0]
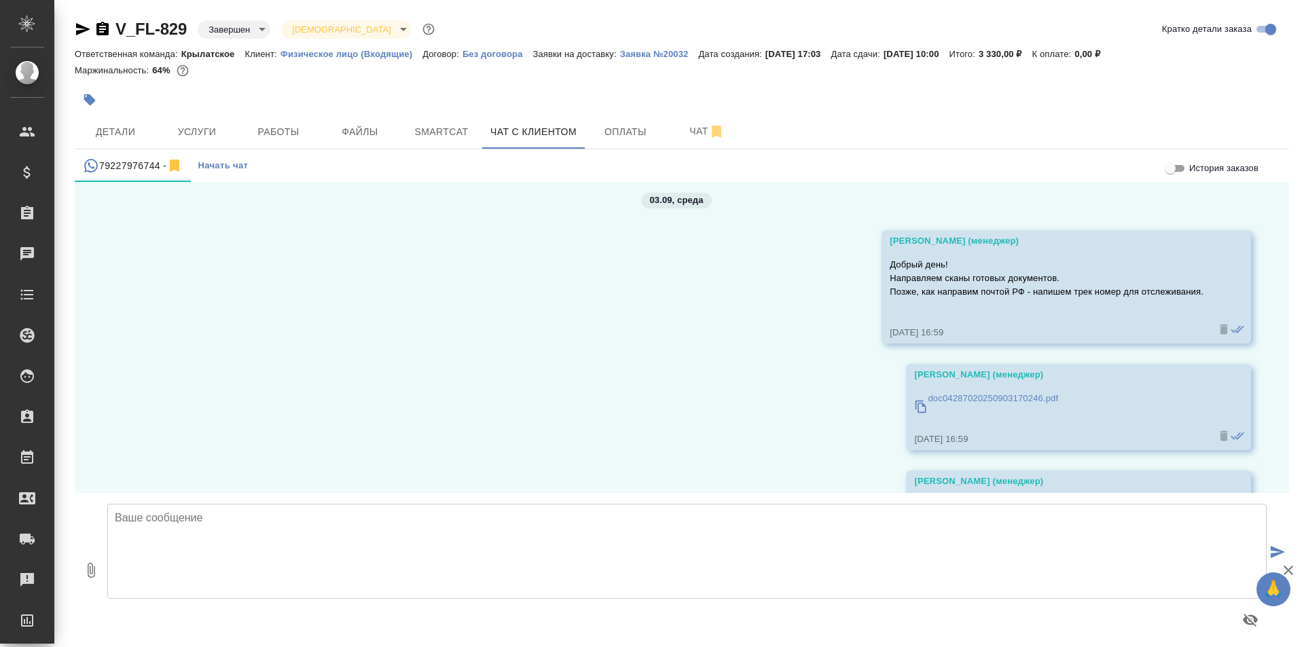
scroll to position [4928, 0]
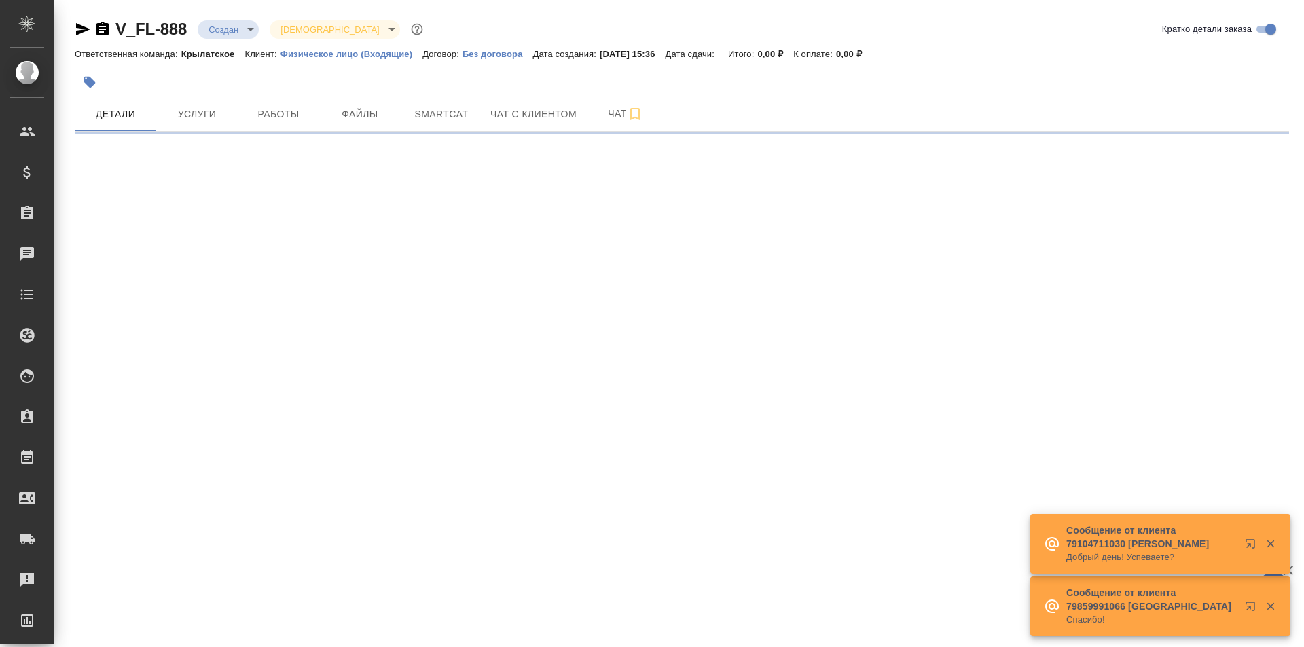
select select "RU"
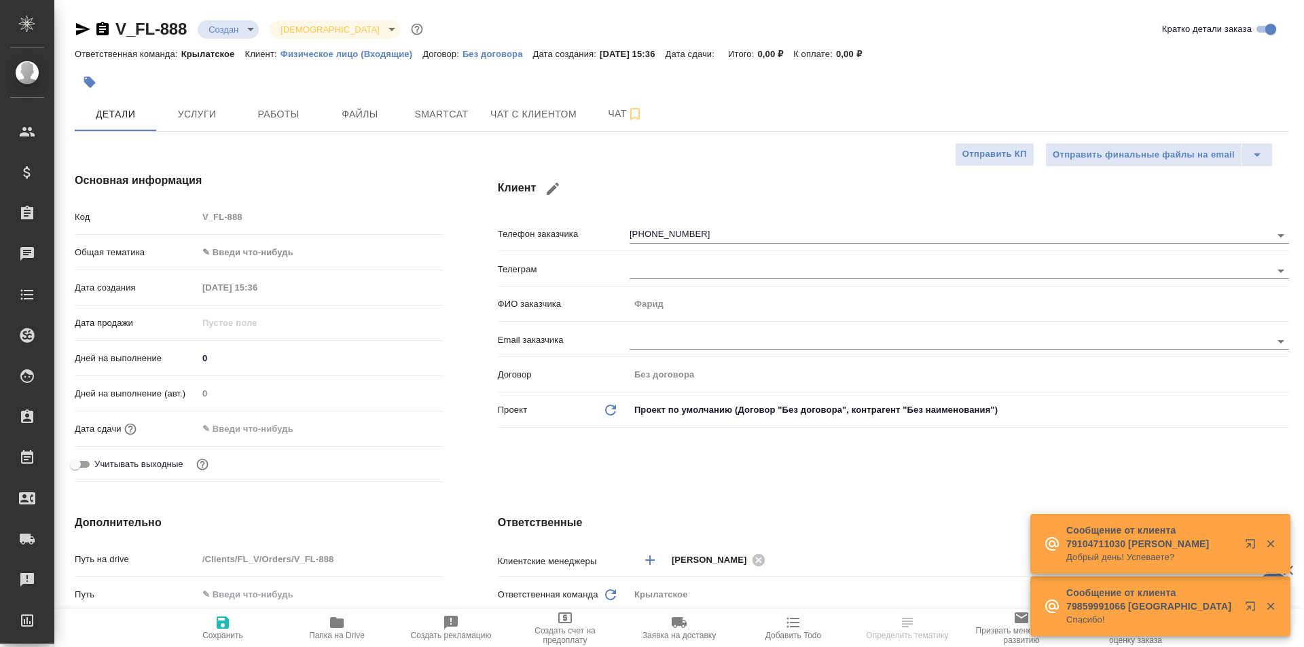
type textarea "x"
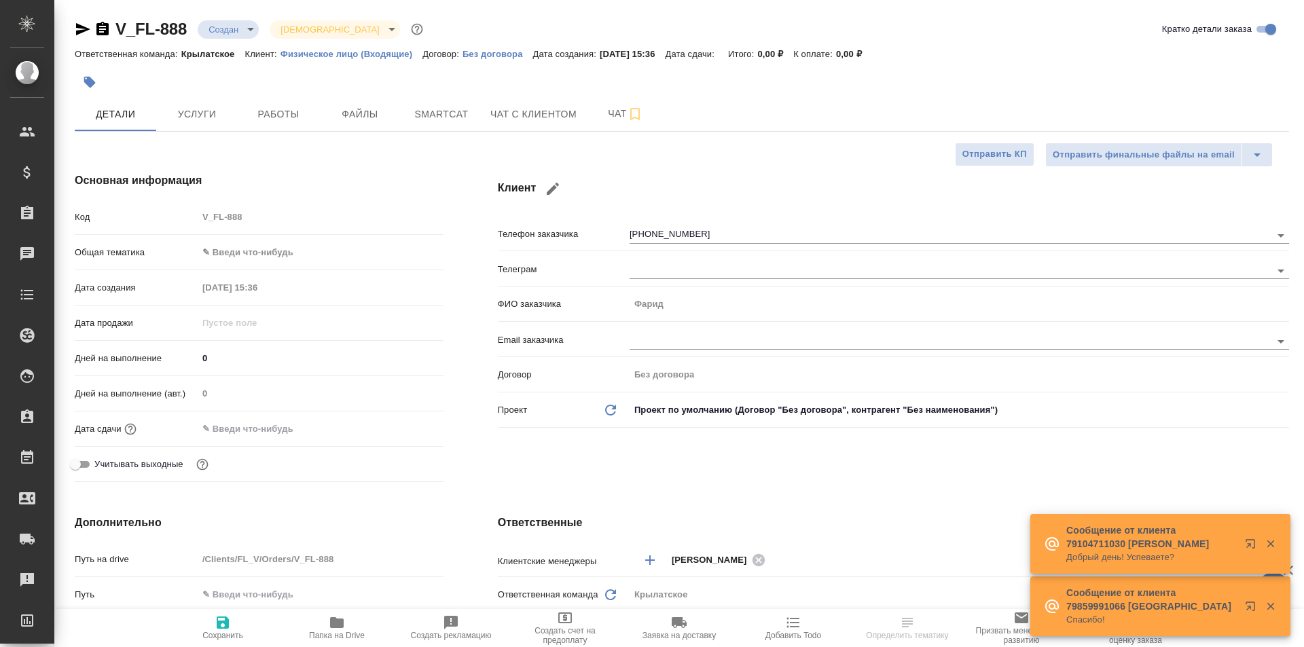
type textarea "x"
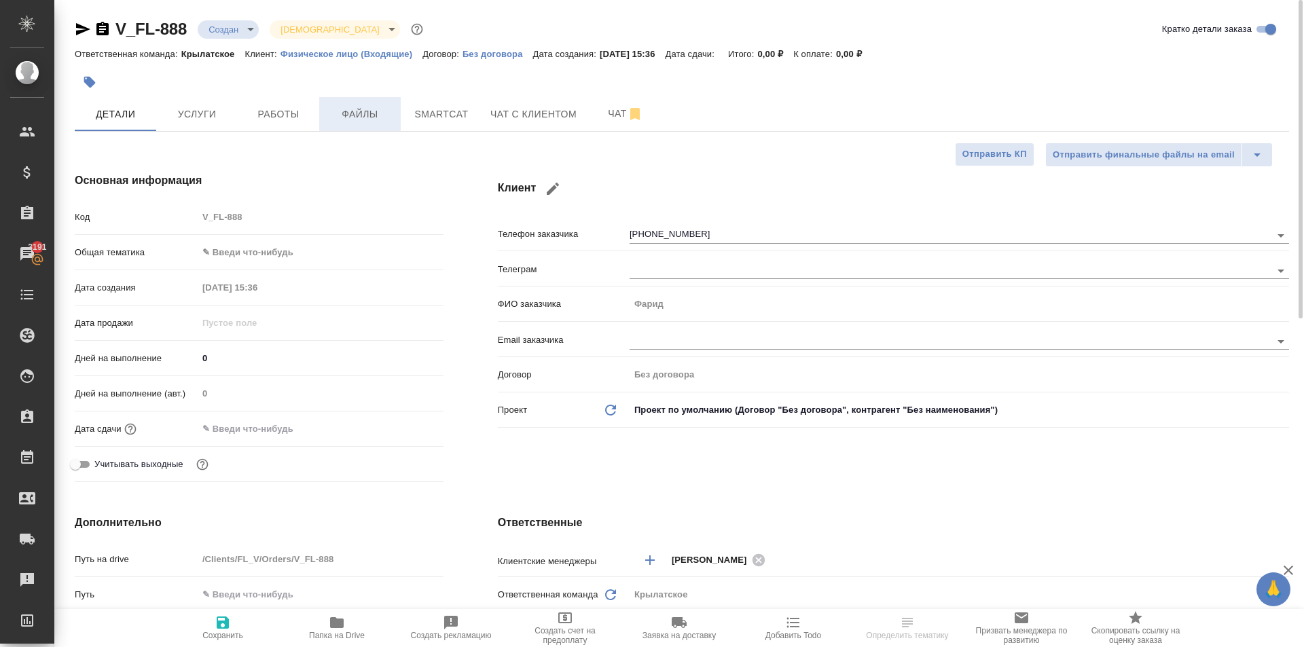
click at [368, 113] on span "Файлы" at bounding box center [359, 114] width 65 height 17
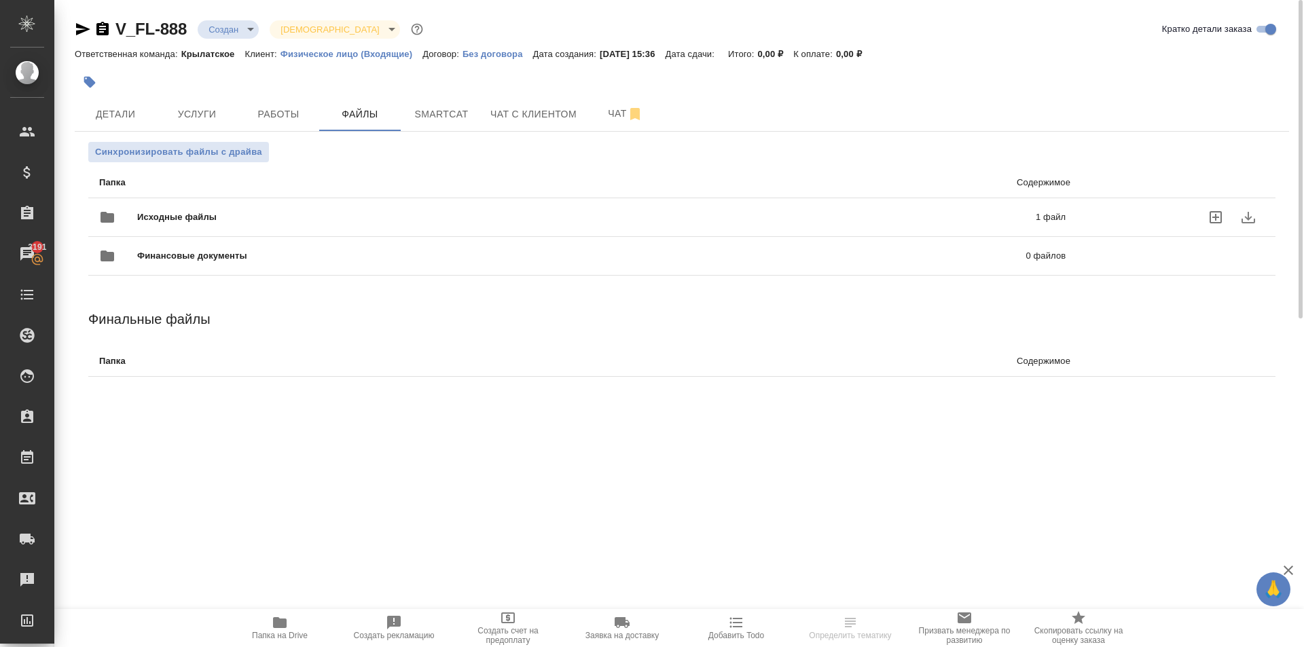
click at [253, 217] on span "Исходные файлы" at bounding box center [381, 218] width 489 height 14
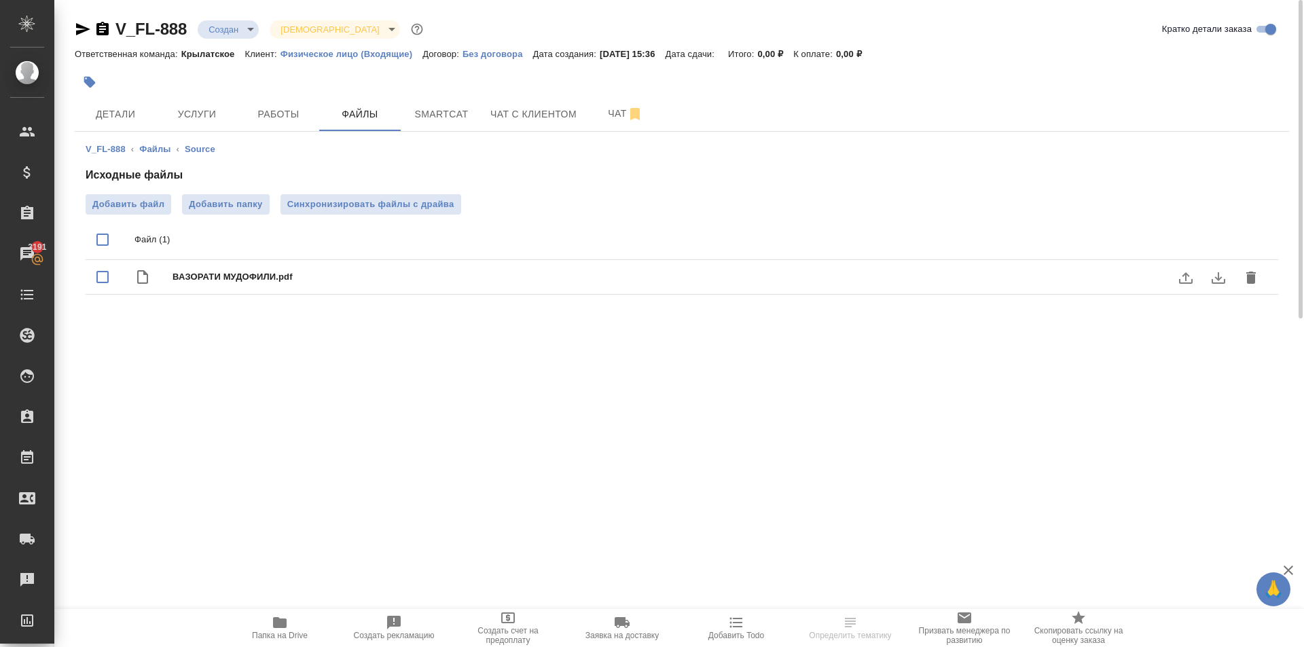
click at [1216, 277] on icon "download" at bounding box center [1219, 278] width 14 height 12
click at [346, 348] on div ".cls-1 fill:#fff; AWATERA [PERSON_NAME] Клиенты Спецификации Заказы 3191 Чаты T…" at bounding box center [652, 323] width 1304 height 647
click at [301, 634] on span "Папка на Drive" at bounding box center [280, 636] width 56 height 10
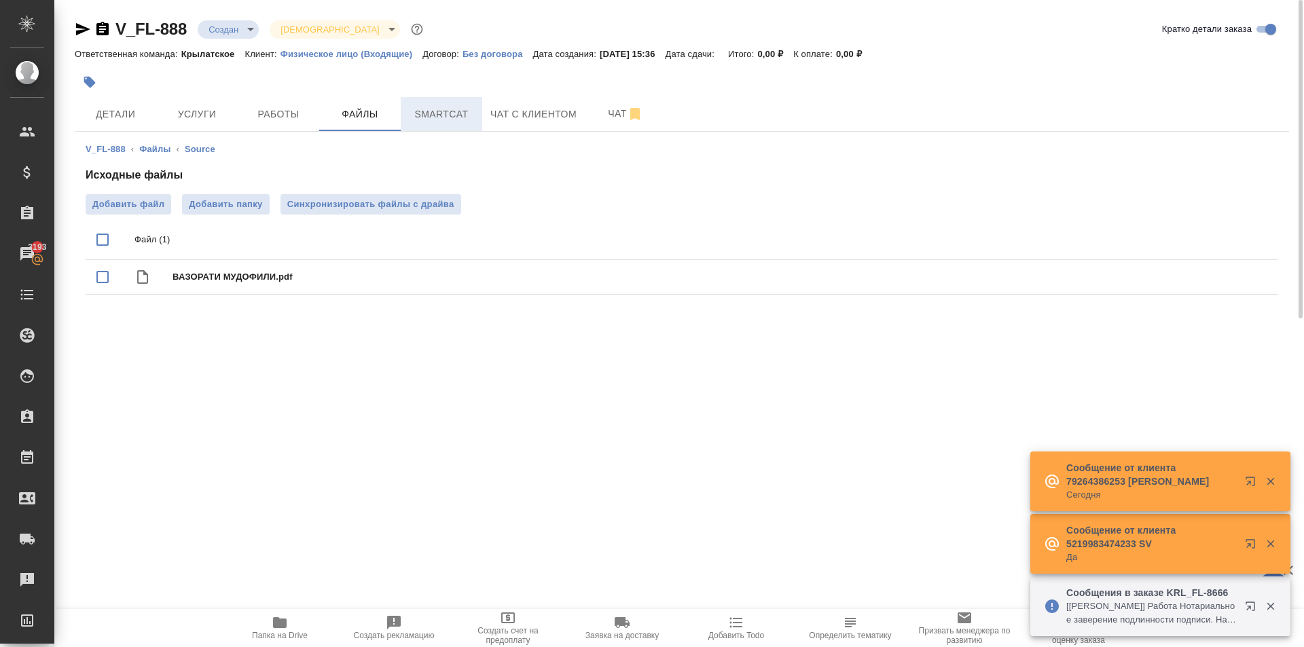
click at [433, 125] on button "Smartcat" at bounding box center [442, 114] width 82 height 34
drag, startPoint x: 727, startPoint y: 84, endPoint x: 653, endPoint y: 77, distance: 75.0
click at [723, 83] on div at bounding box center [480, 82] width 810 height 30
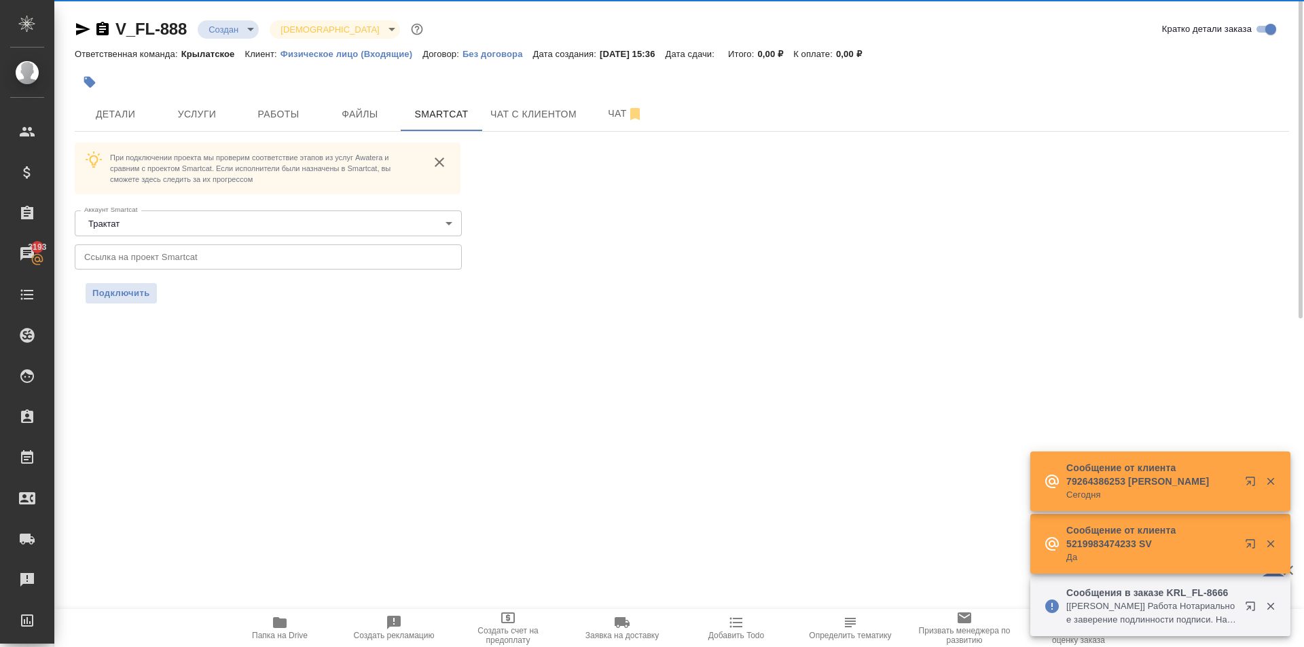
drag, startPoint x: 566, startPoint y: 73, endPoint x: 563, endPoint y: 87, distance: 14.0
click at [564, 86] on div at bounding box center [480, 82] width 810 height 30
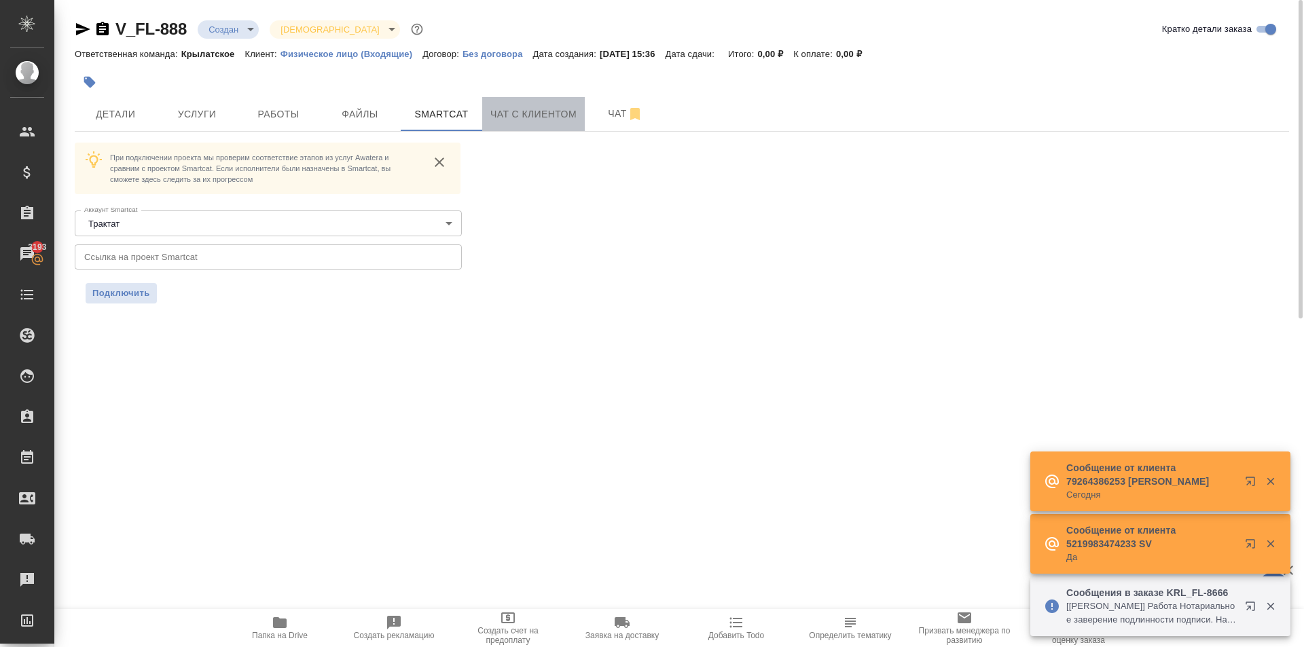
click at [549, 101] on button "Чат с клиентом" at bounding box center [533, 114] width 103 height 34
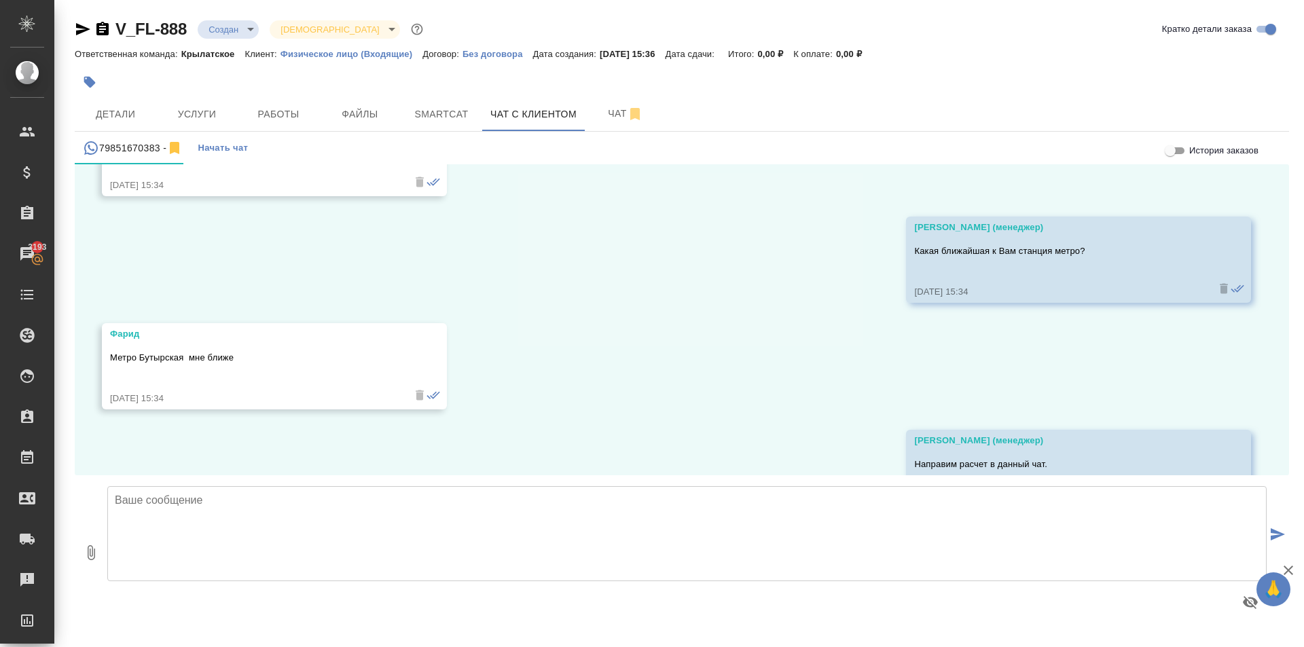
scroll to position [1524, 0]
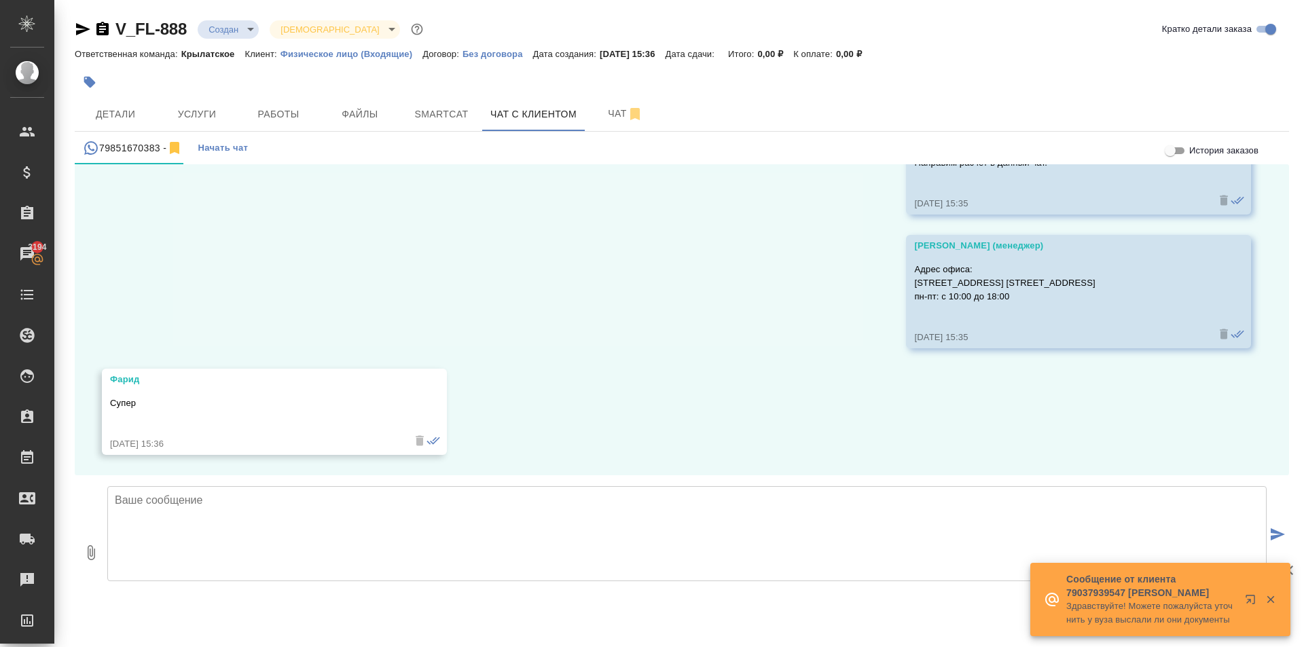
click at [211, 530] on textarea at bounding box center [686, 533] width 1159 height 95
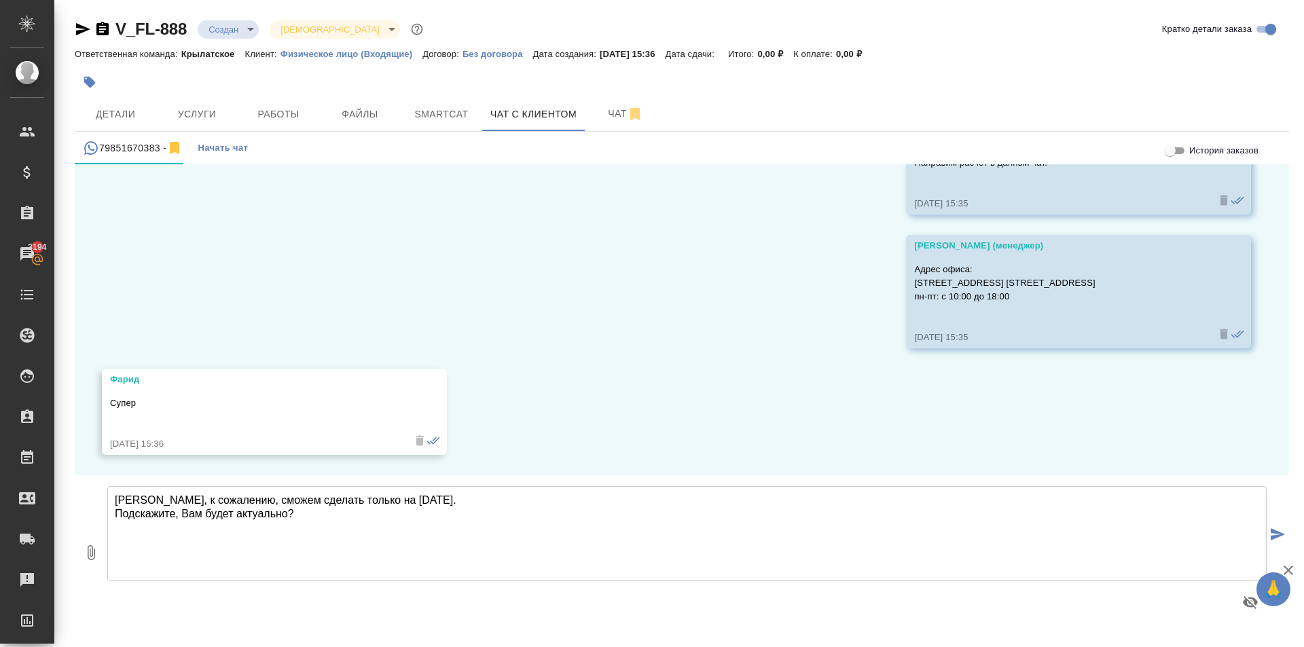
type textarea "[PERSON_NAME], к сожалению, сможем сделать только на [DATE]. Подскажите, Вам бу…"
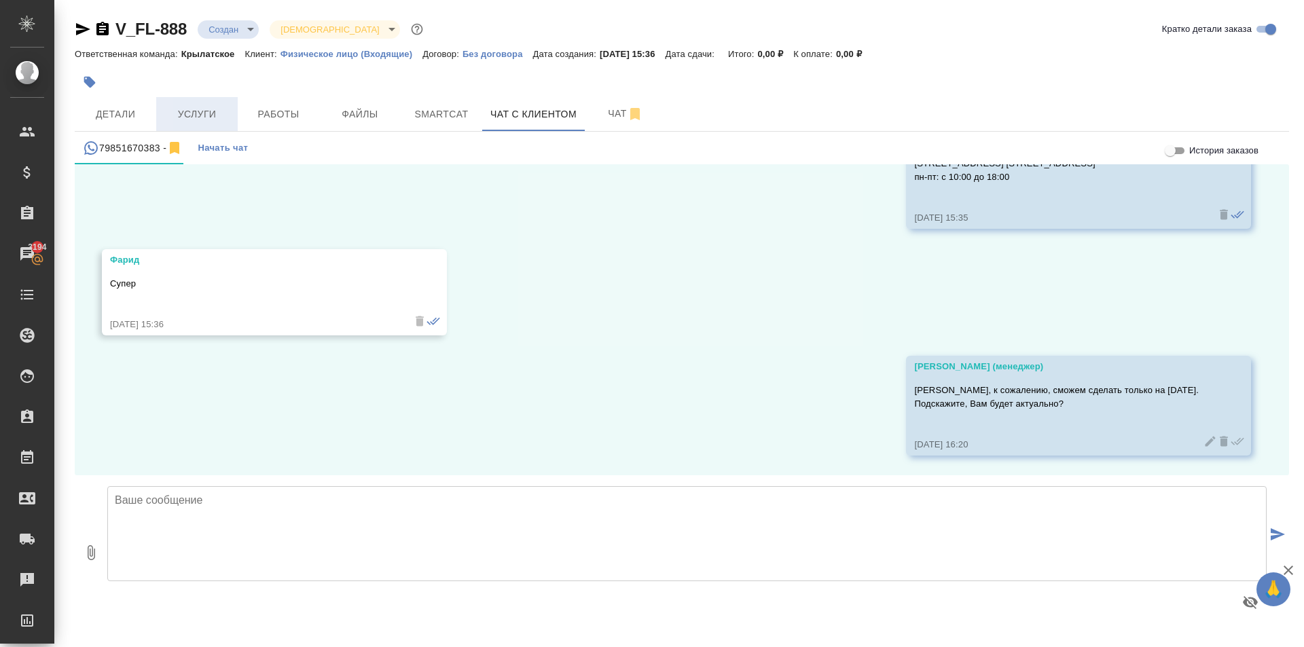
scroll to position [1644, 0]
click at [211, 113] on span "Услуги" at bounding box center [196, 114] width 65 height 17
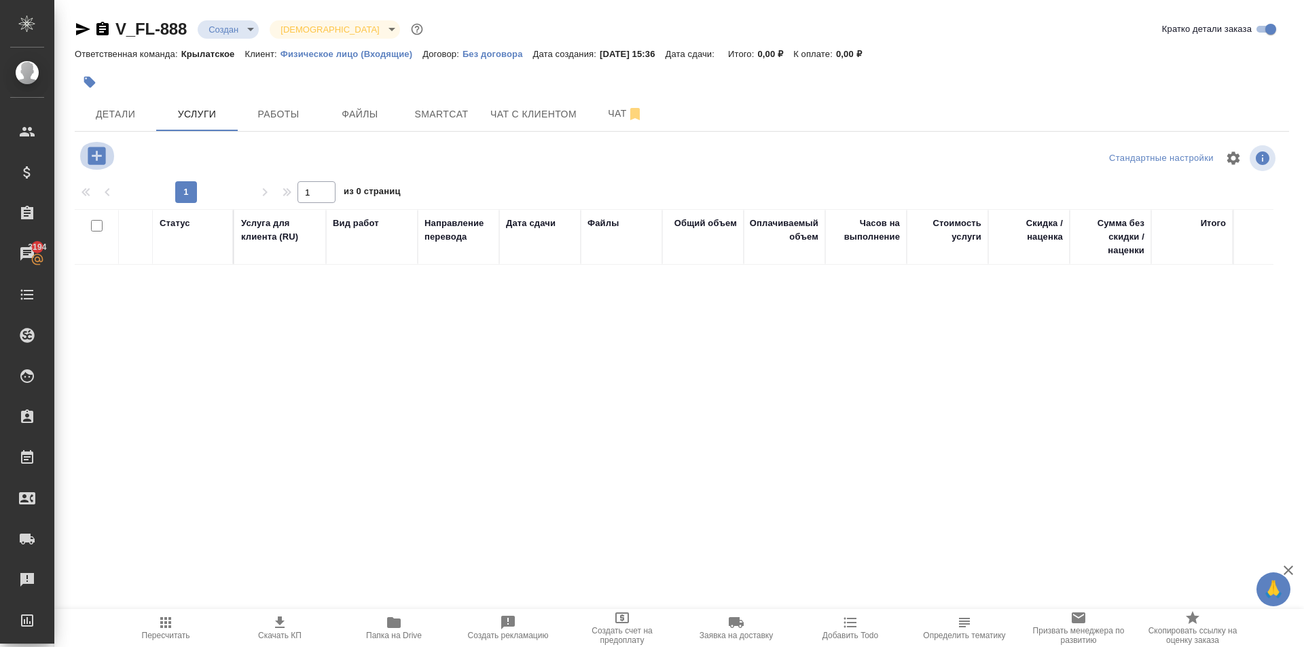
click at [98, 152] on icon "button" at bounding box center [97, 156] width 24 height 24
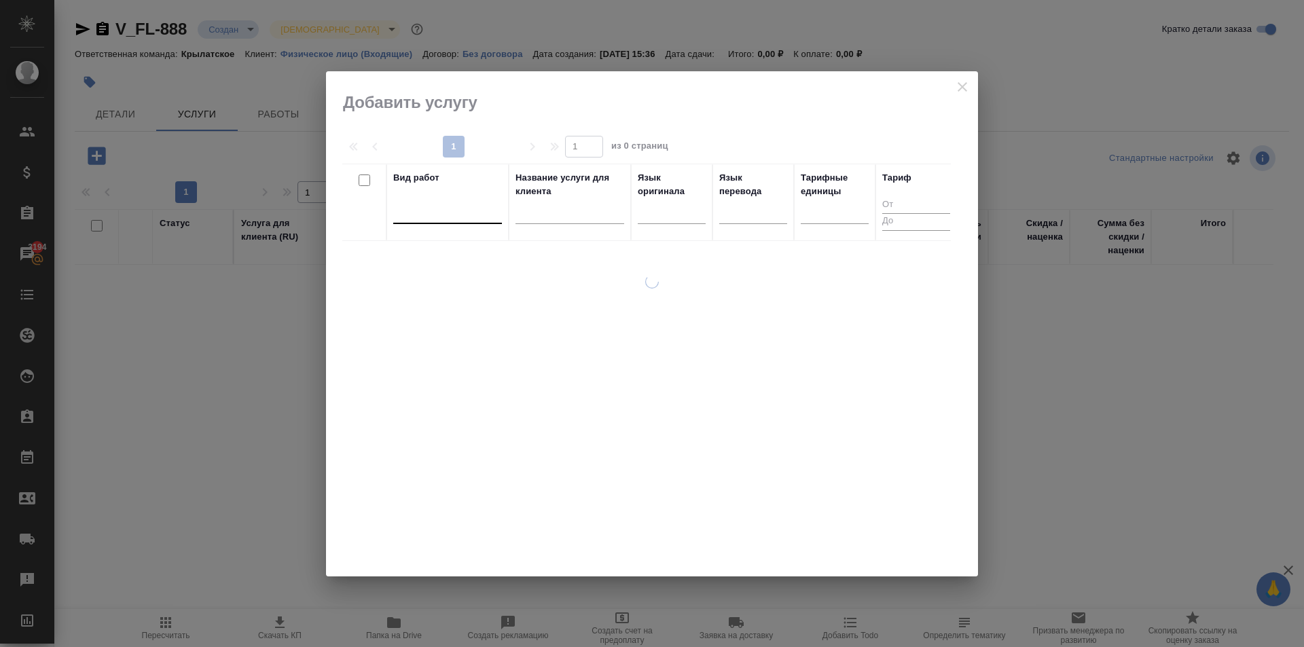
click at [433, 219] on div at bounding box center [447, 210] width 109 height 20
click at [703, 223] on th "Язык оригинала" at bounding box center [672, 202] width 82 height 77
click at [679, 213] on div at bounding box center [672, 210] width 68 height 20
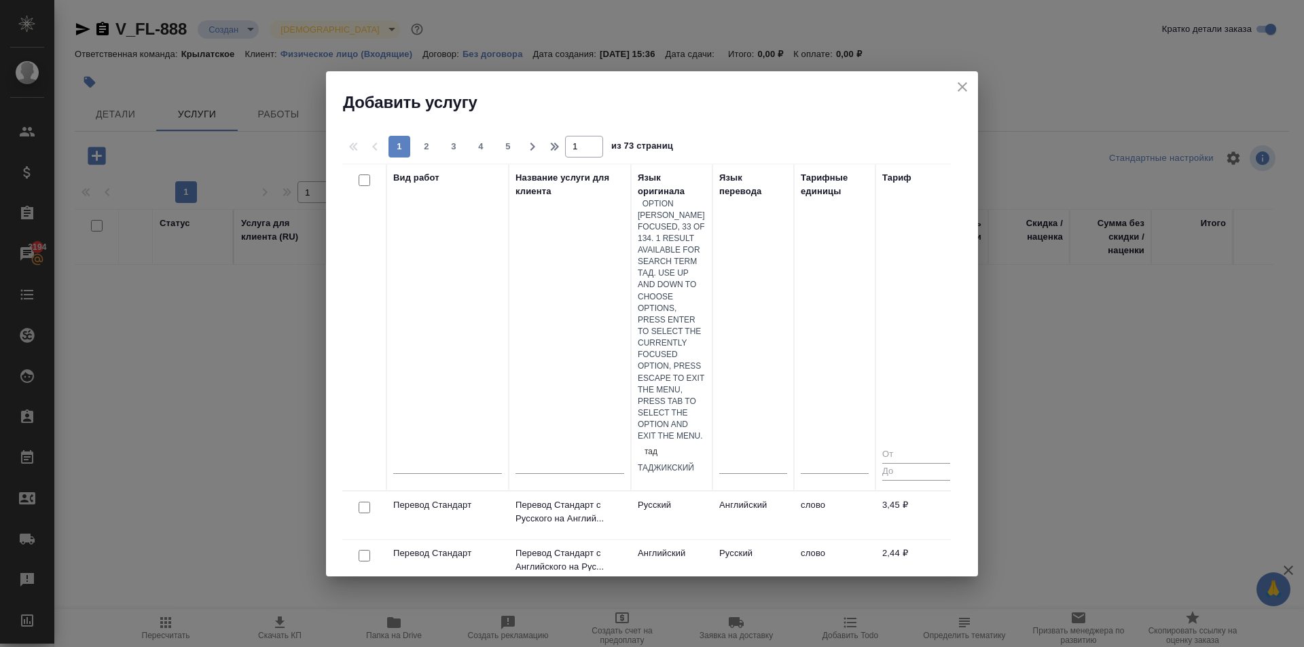
type input "тадж"
click at [702, 463] on div "Таджикский" at bounding box center [672, 469] width 68 height 12
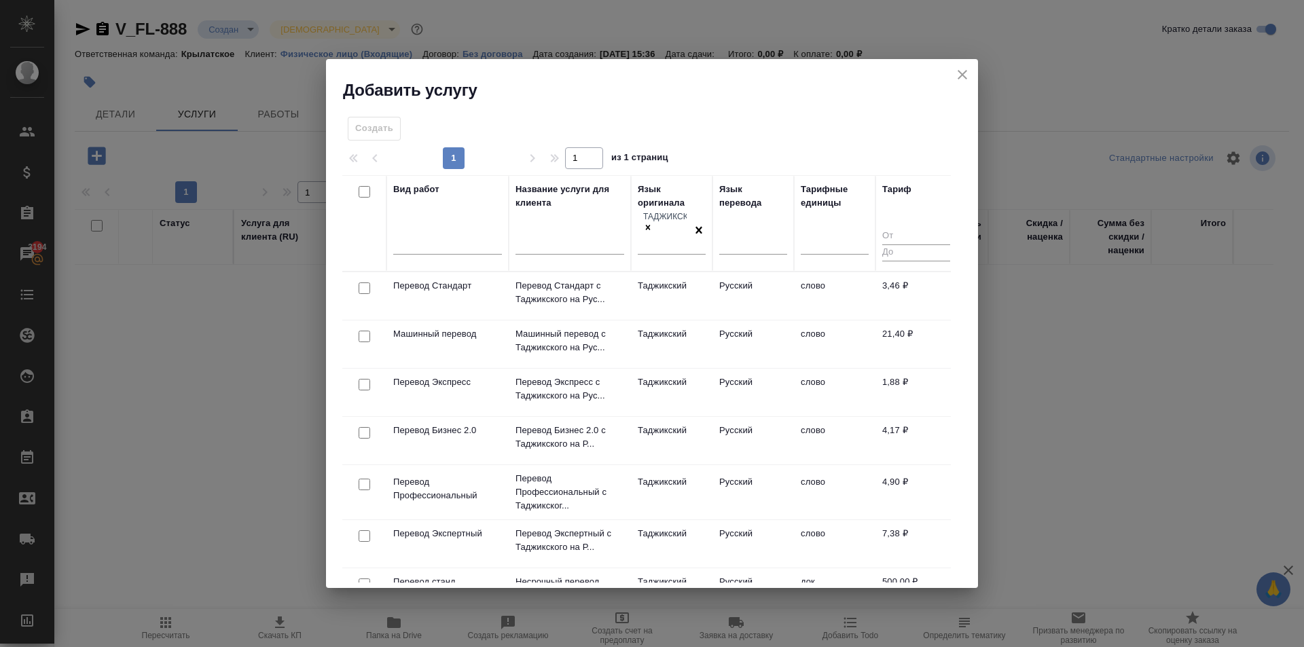
click at [511, 104] on div "Создать 1 1 из 1 страниц Вид работ Название услуги для клиента Язык оригинала Т…" at bounding box center [652, 344] width 652 height 487
click at [438, 238] on div at bounding box center [447, 242] width 109 height 20
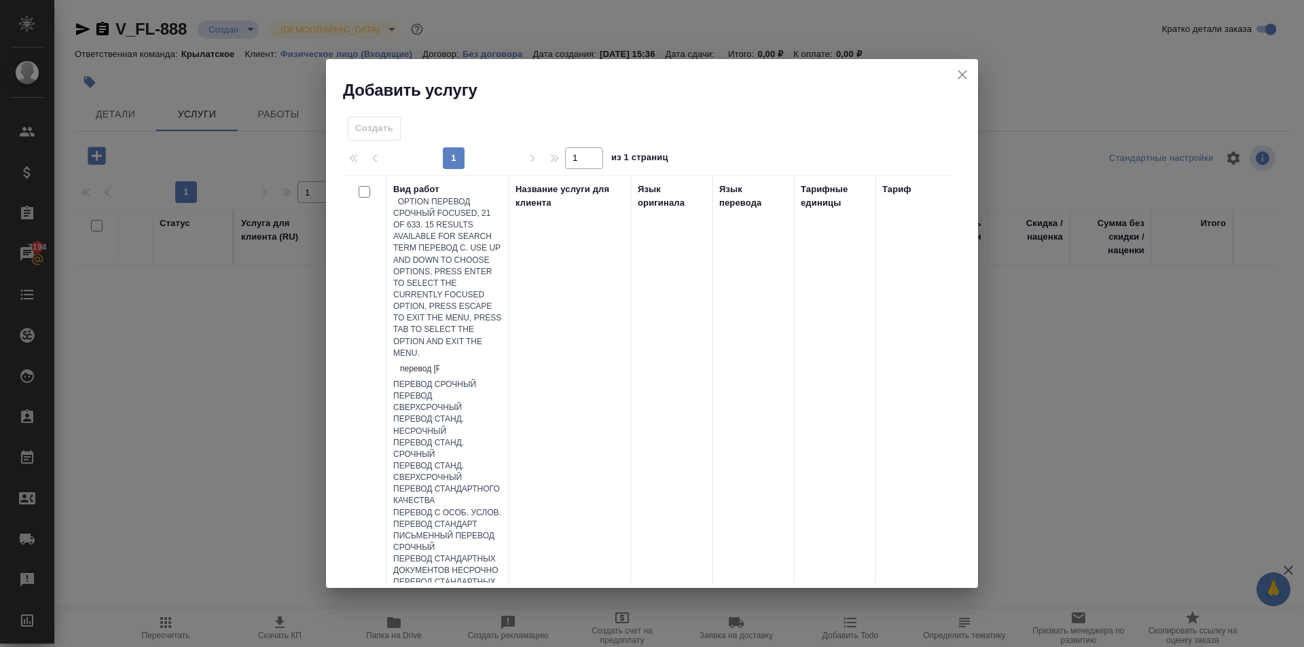
type input "перевод ст"
click at [502, 379] on div "Перевод станд. несрочный" at bounding box center [447, 390] width 109 height 23
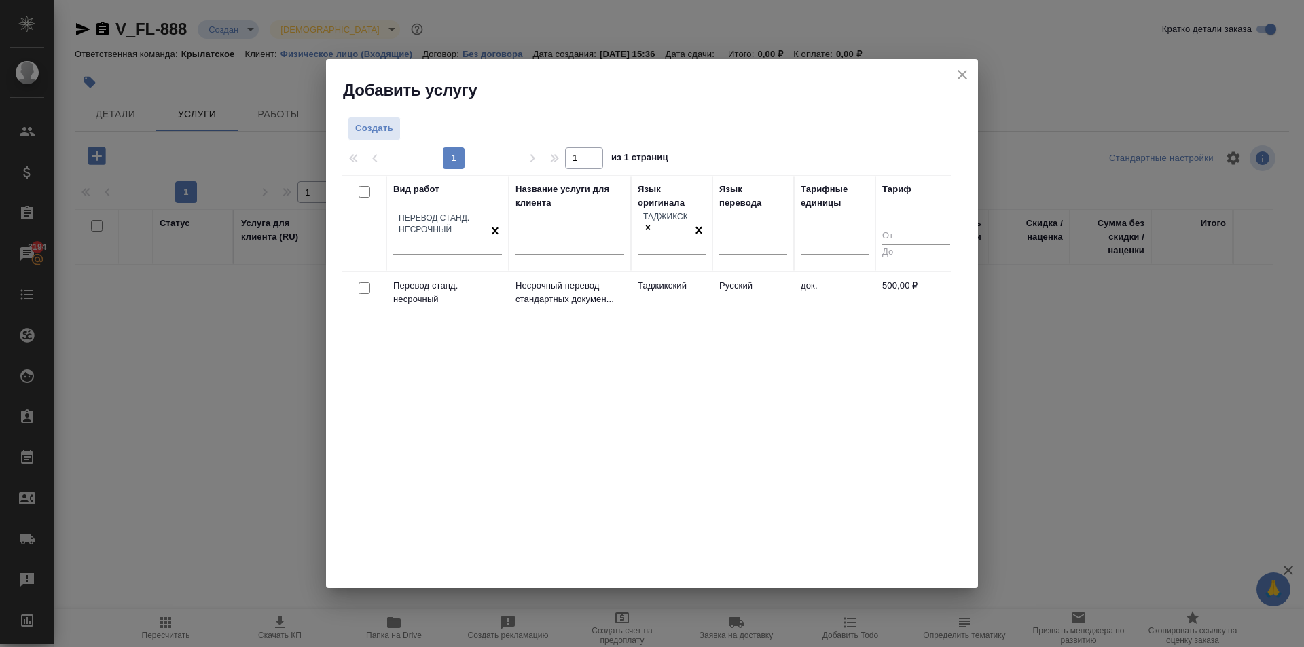
click at [732, 288] on td "Русский" at bounding box center [753, 296] width 82 height 48
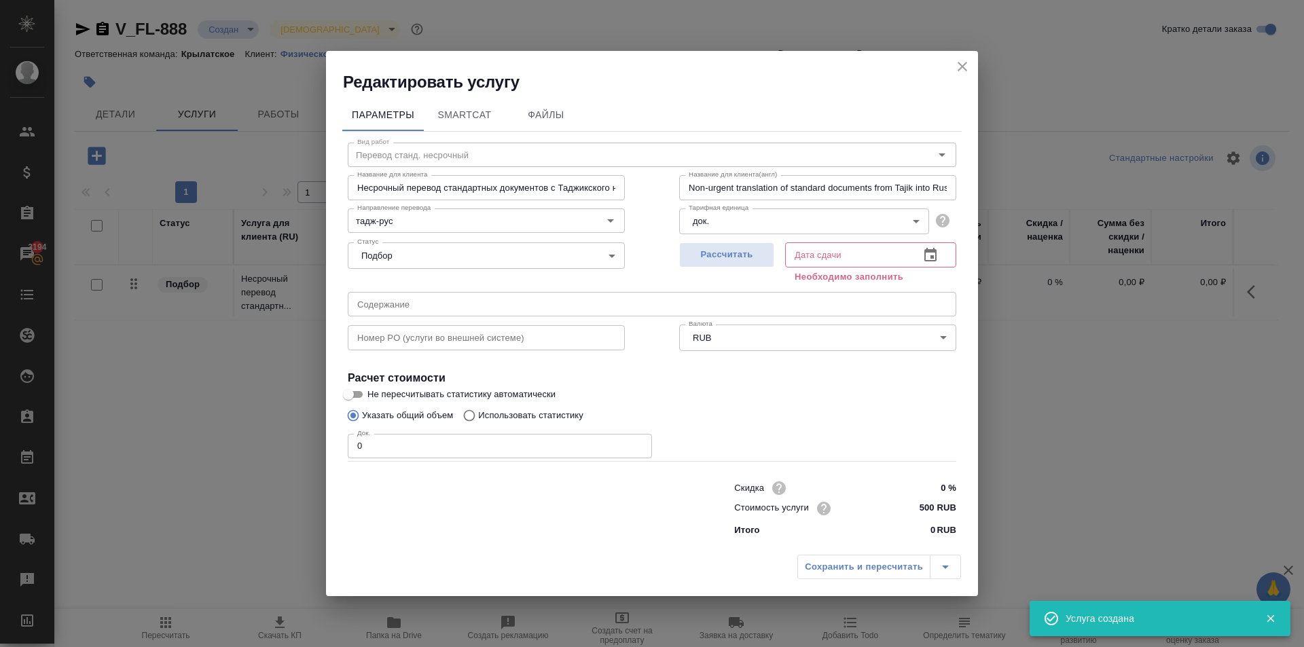
drag, startPoint x: 393, startPoint y: 444, endPoint x: 307, endPoint y: 434, distance: 86.8
click at [307, 434] on div "Редактировать услугу Параметры SmartCat Файлы Вид работ Перевод станд. несрочны…" at bounding box center [652, 323] width 1304 height 647
type input "2"
click at [691, 248] on span "Рассчитать" at bounding box center [727, 255] width 80 height 16
type input "05.09.2025 16:22"
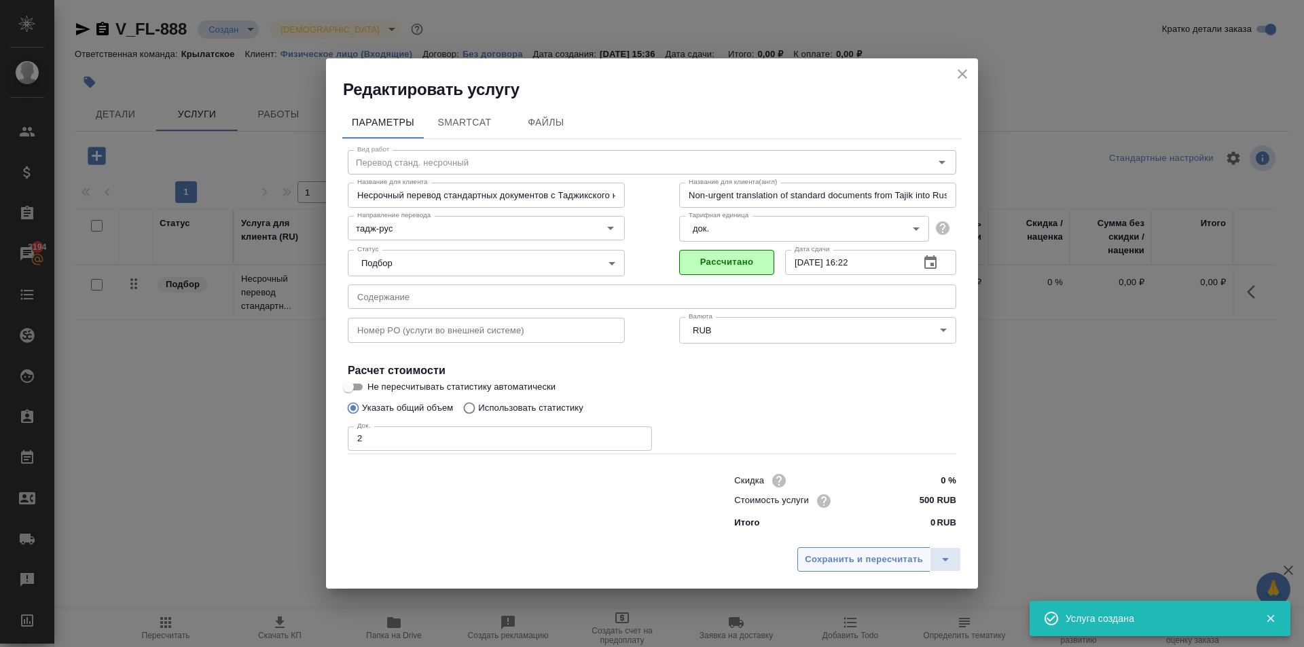
click at [835, 562] on span "Сохранить и пересчитать" at bounding box center [864, 560] width 118 height 16
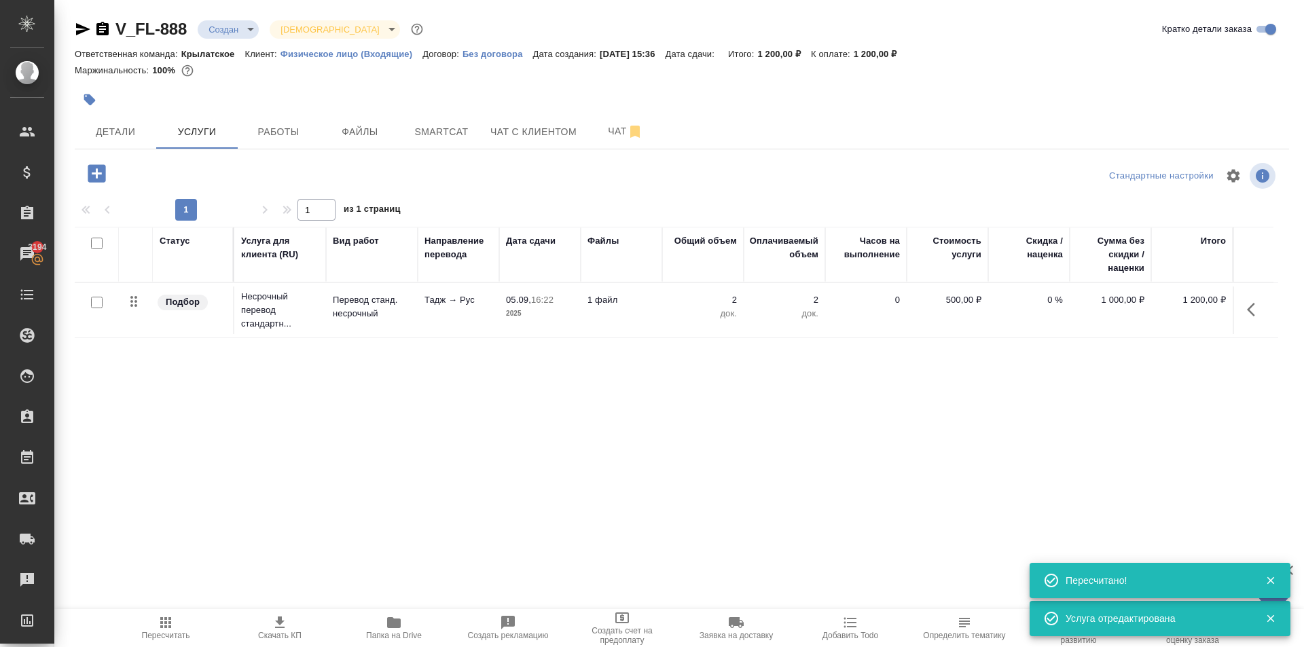
click at [112, 176] on button "button" at bounding box center [96, 174] width 37 height 28
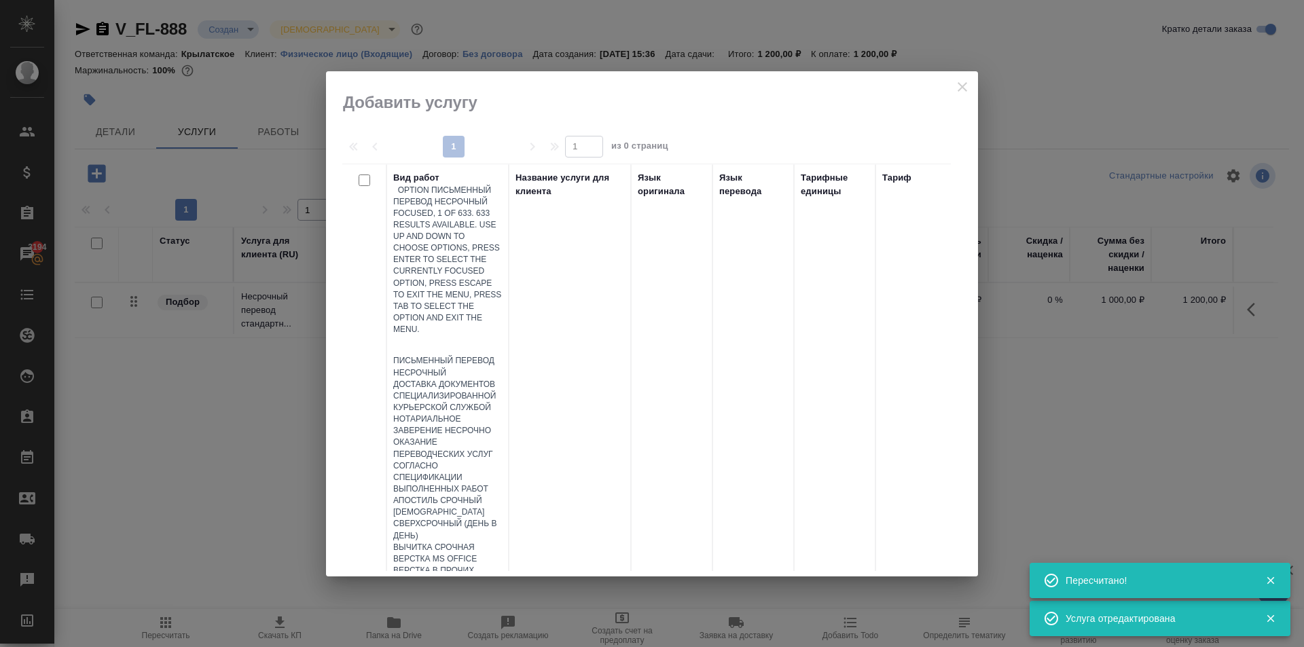
click at [418, 336] on div at bounding box center [447, 346] width 109 height 20
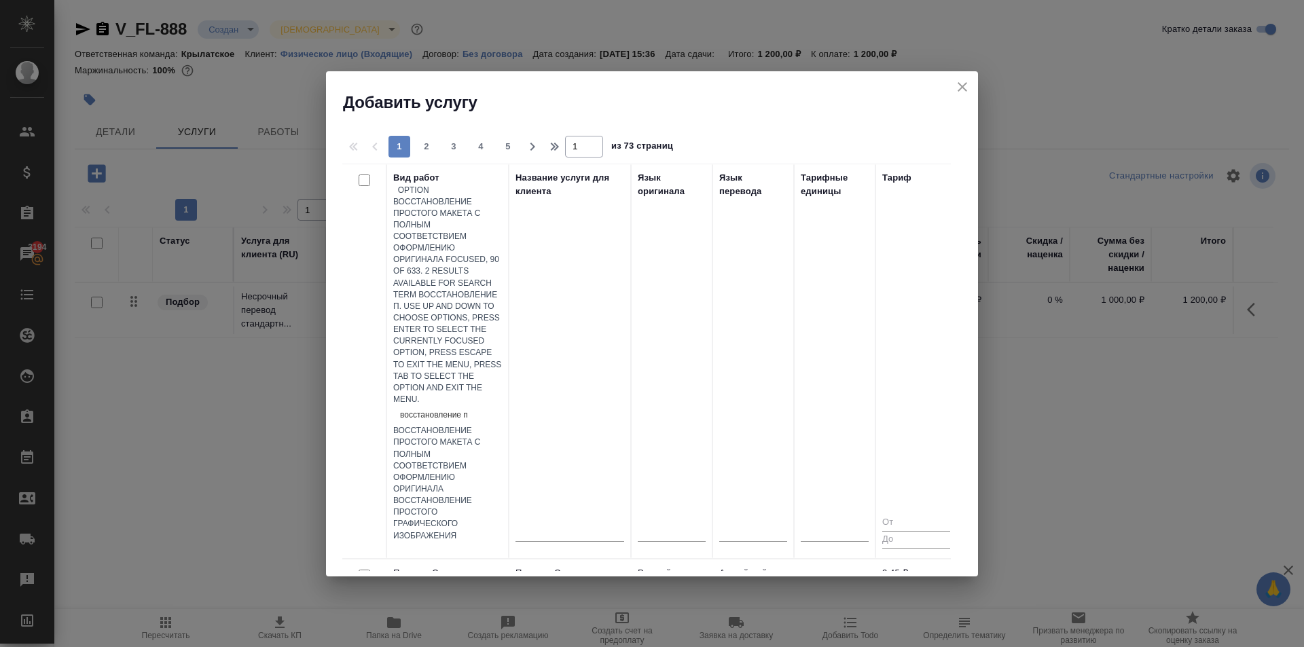
type input "восстановление пр"
click at [502, 425] on div "Восстановление простого макета с полным соответствием оформлению оригинала" at bounding box center [447, 460] width 109 height 70
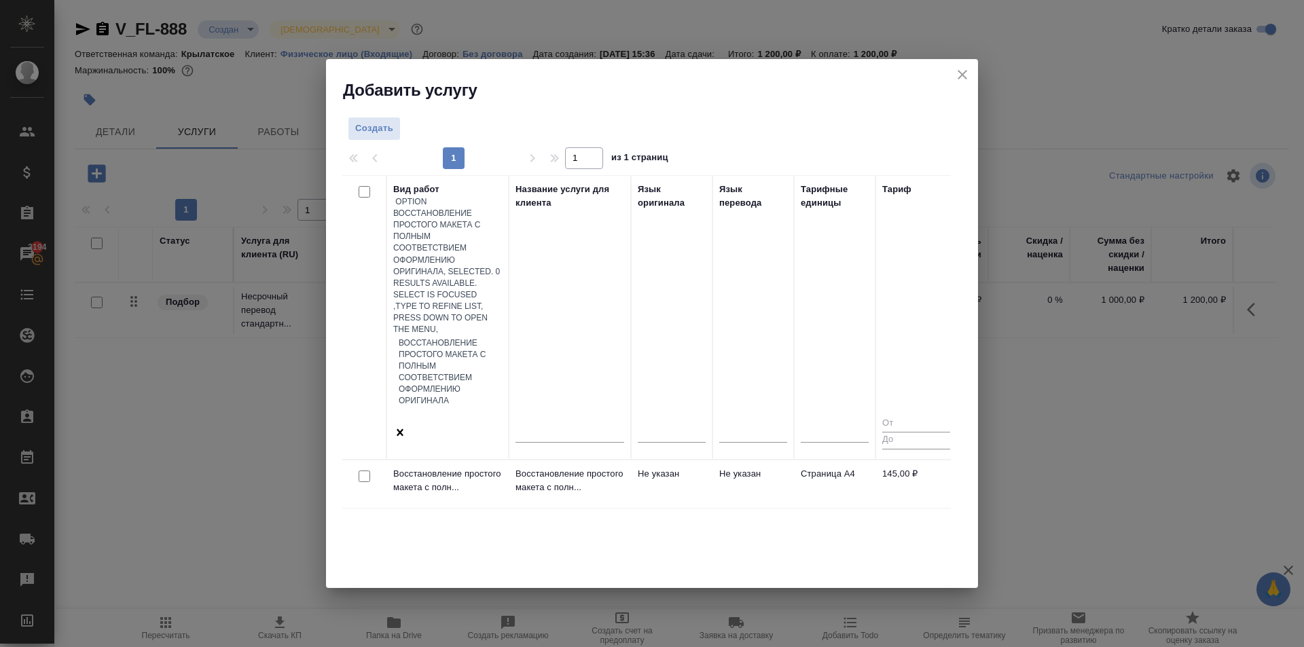
click at [583, 467] on p "Восстановление простого макета с полн..." at bounding box center [570, 480] width 109 height 27
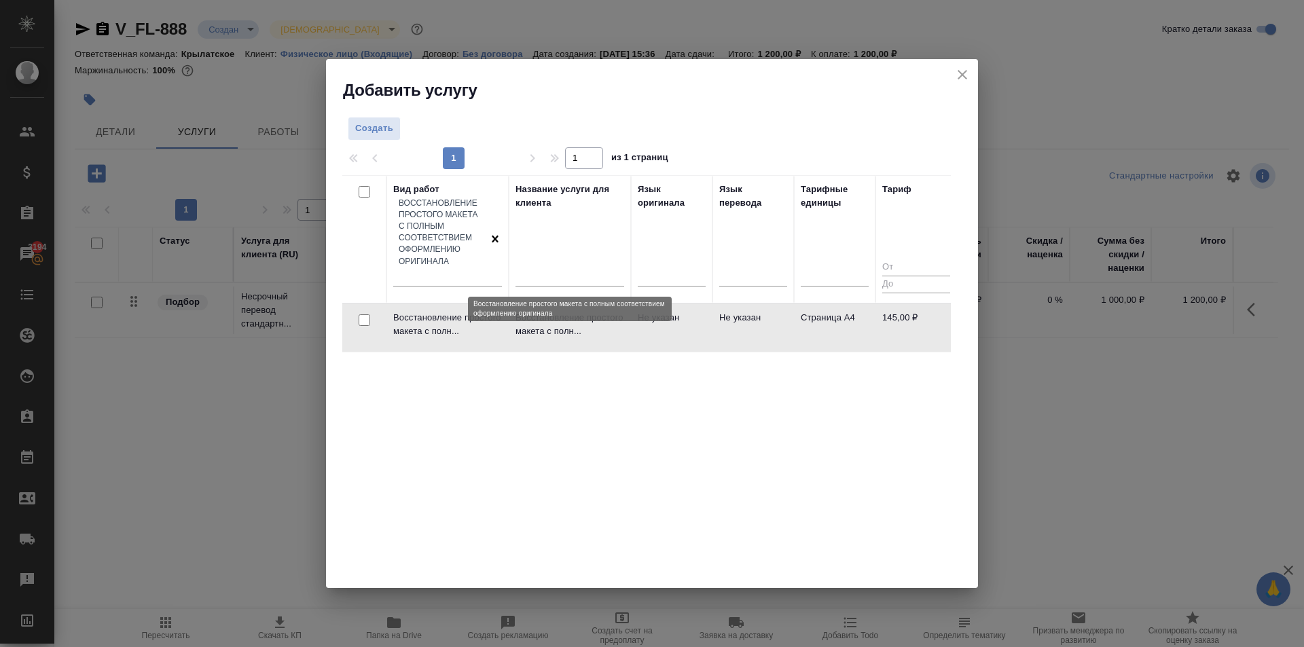
click at [583, 311] on p "Восстановление простого макета с полн..." at bounding box center [570, 324] width 109 height 27
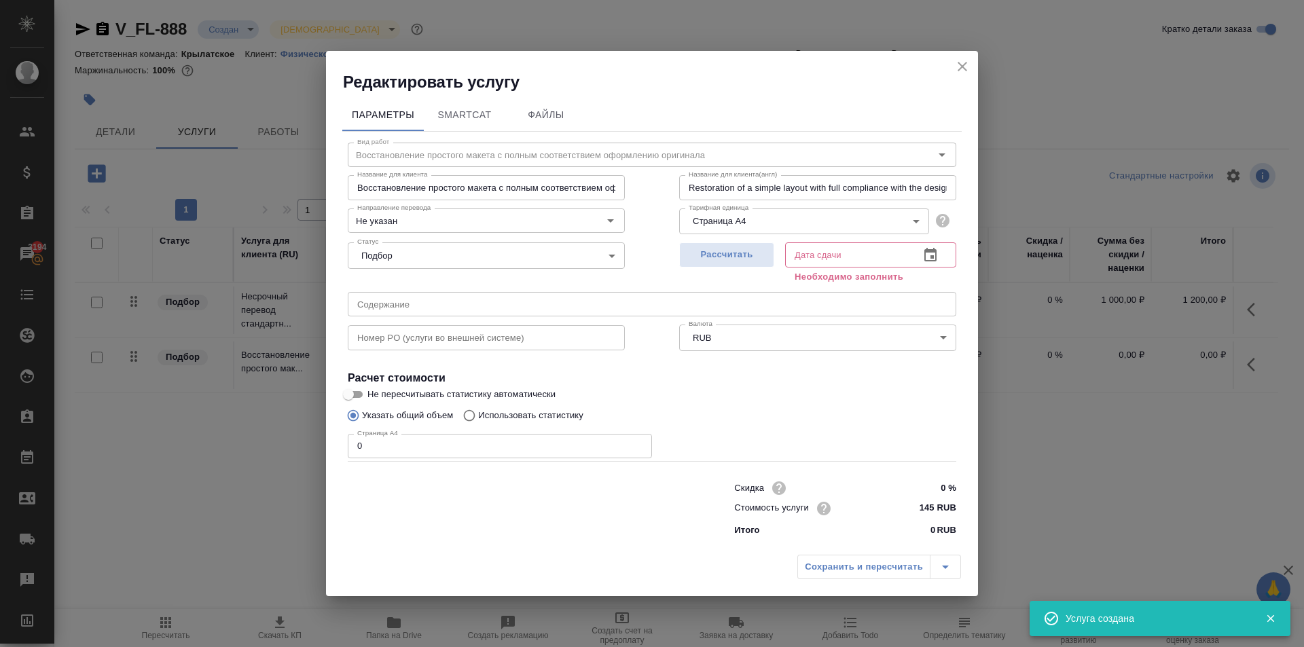
click at [535, 528] on div at bounding box center [514, 508] width 386 height 54
drag, startPoint x: 429, startPoint y: 443, endPoint x: 313, endPoint y: 423, distance: 117.1
click at [313, 423] on div "Редактировать услугу Параметры SmartCat Файлы Вид работ Восстановление простого…" at bounding box center [652, 323] width 1304 height 647
type input "4"
click at [930, 510] on input "145 RUB" at bounding box center [930, 509] width 51 height 20
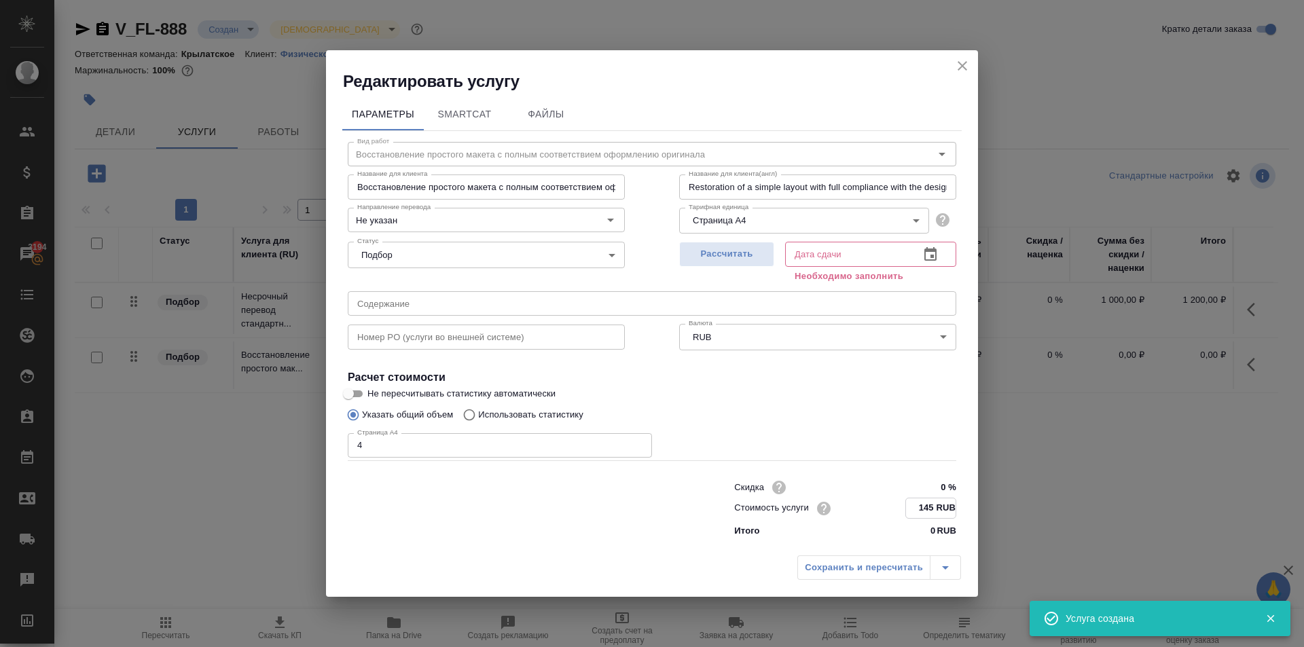
click at [930, 510] on input "145 RUB" at bounding box center [931, 509] width 50 height 20
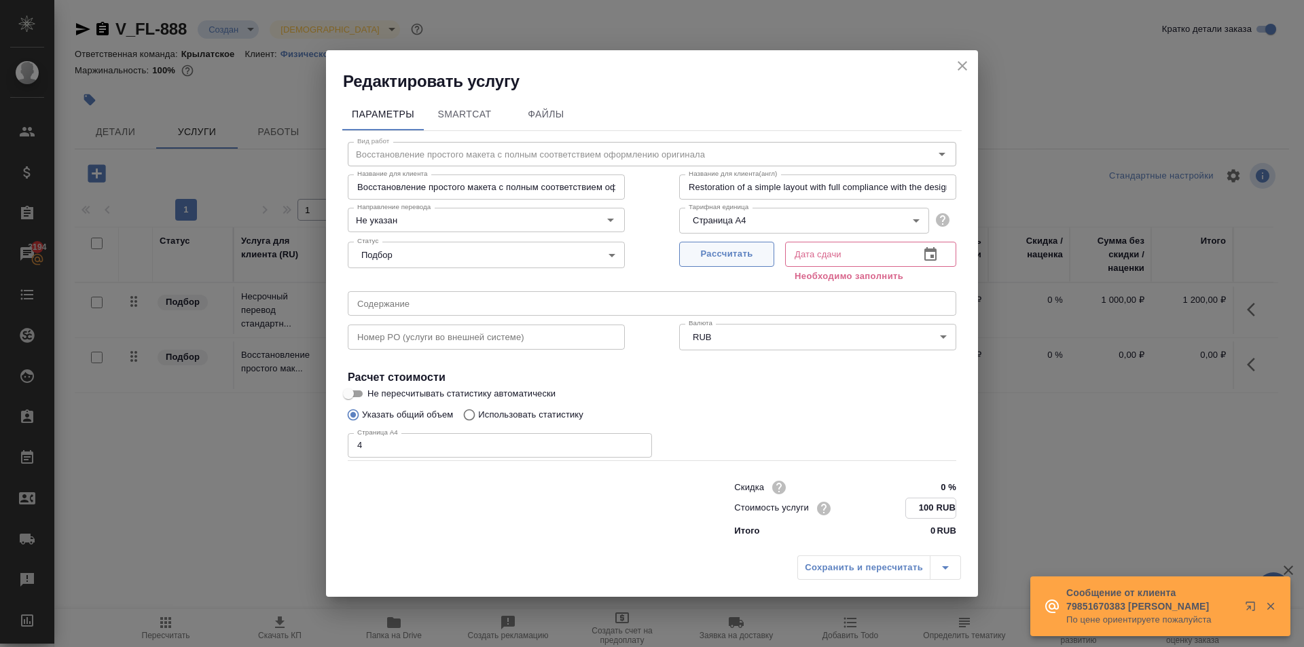
type input "100 RUB"
click at [731, 245] on button "Рассчитать" at bounding box center [726, 254] width 95 height 25
type input "05.09.2025 16:21"
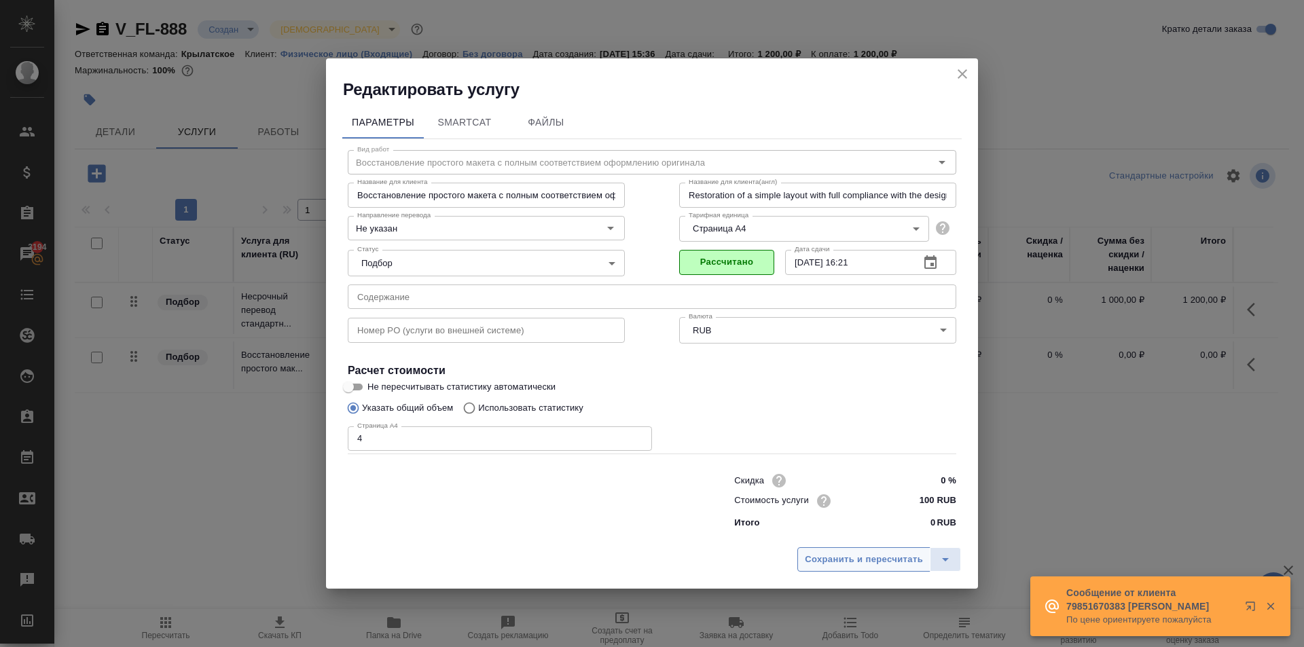
click at [864, 552] on span "Сохранить и пересчитать" at bounding box center [864, 560] width 118 height 16
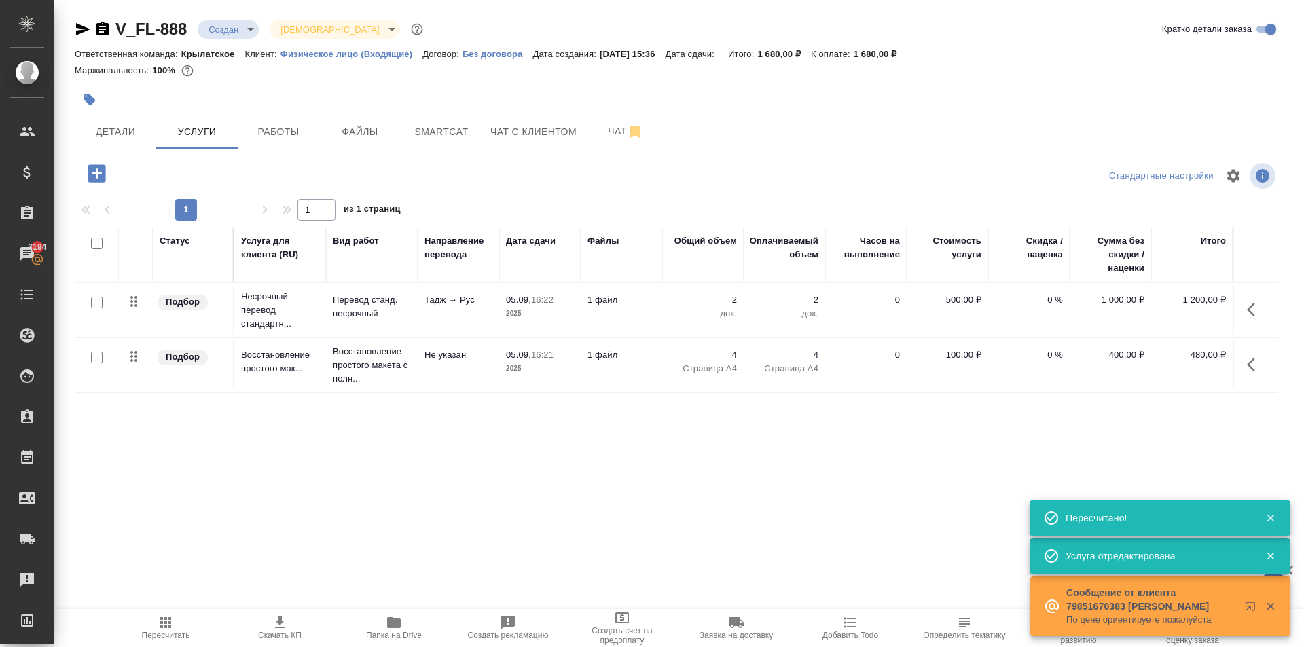
click at [92, 184] on icon "button" at bounding box center [97, 174] width 24 height 24
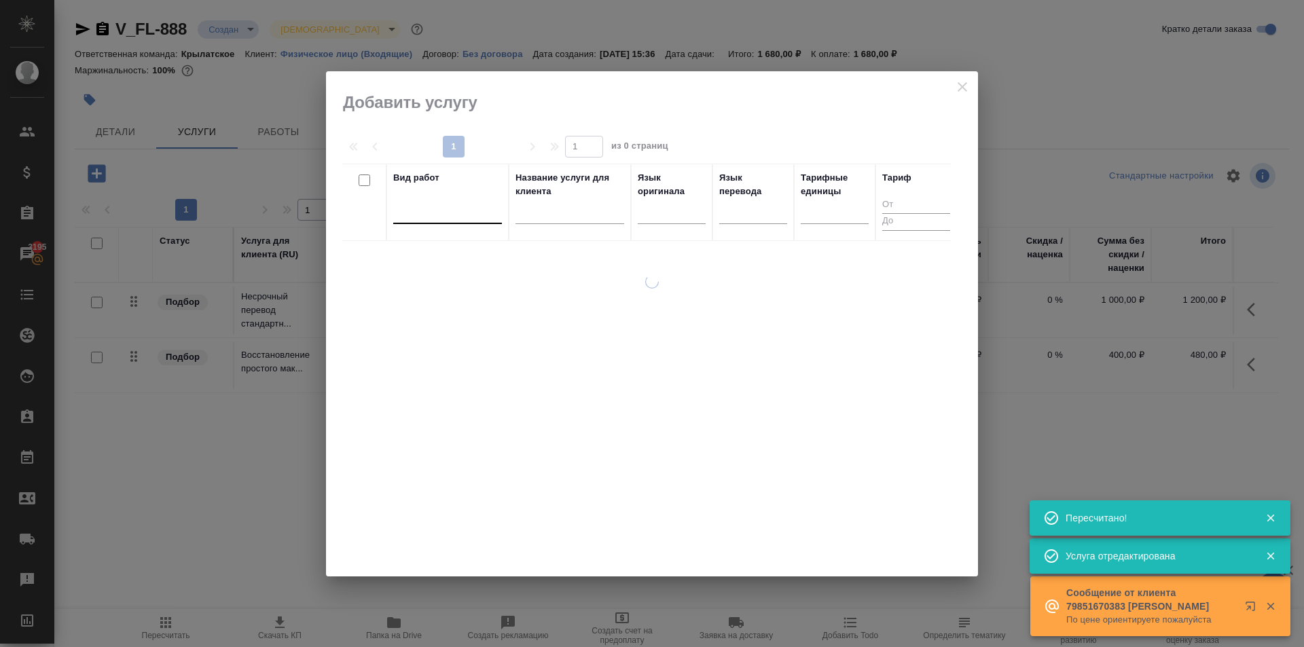
click at [488, 217] on div at bounding box center [447, 210] width 109 height 20
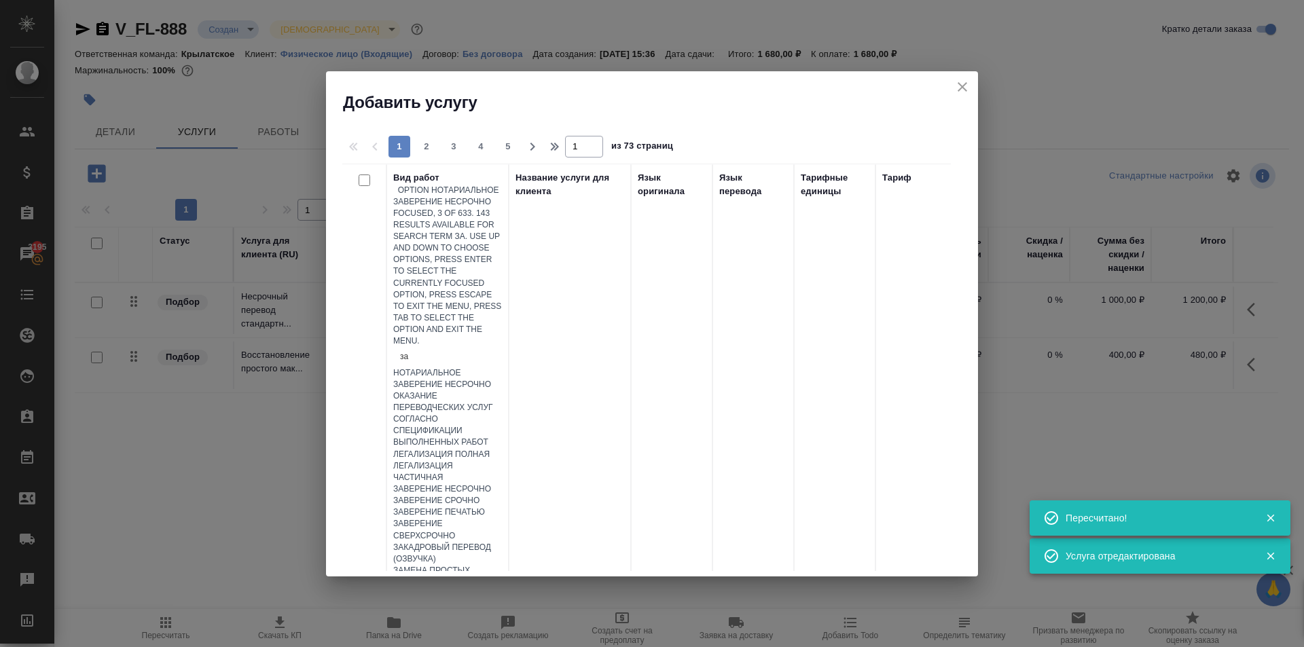
type input "з"
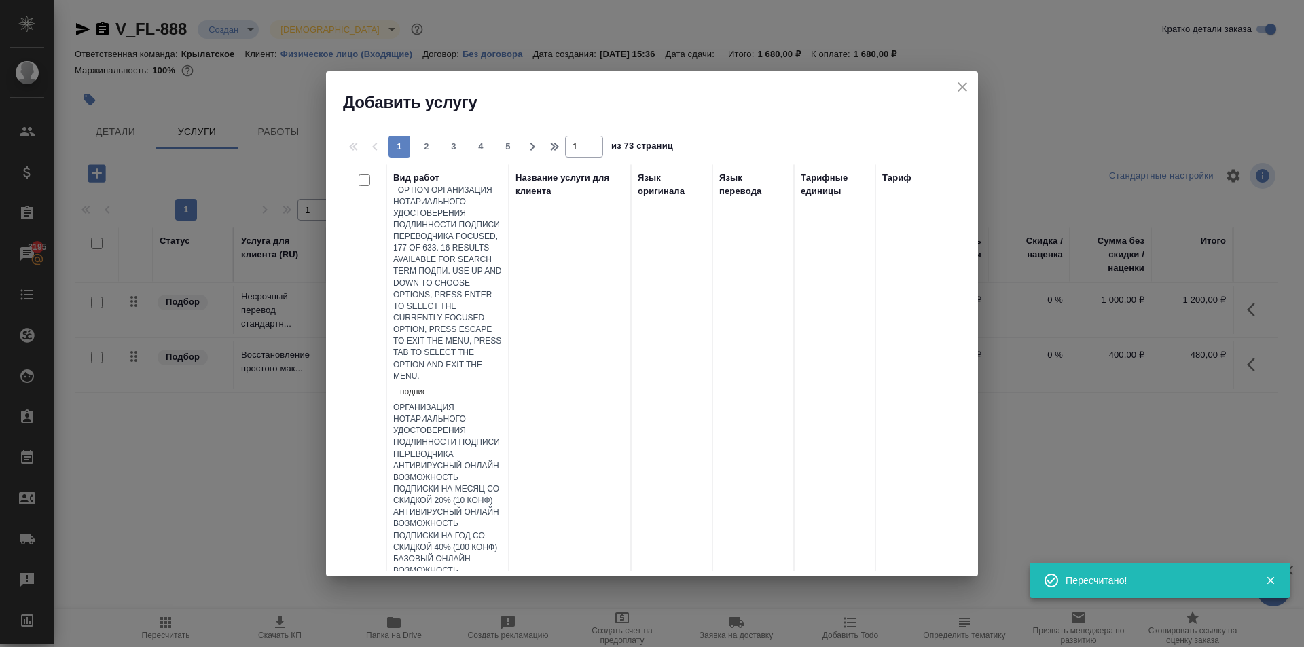
type input "подписи"
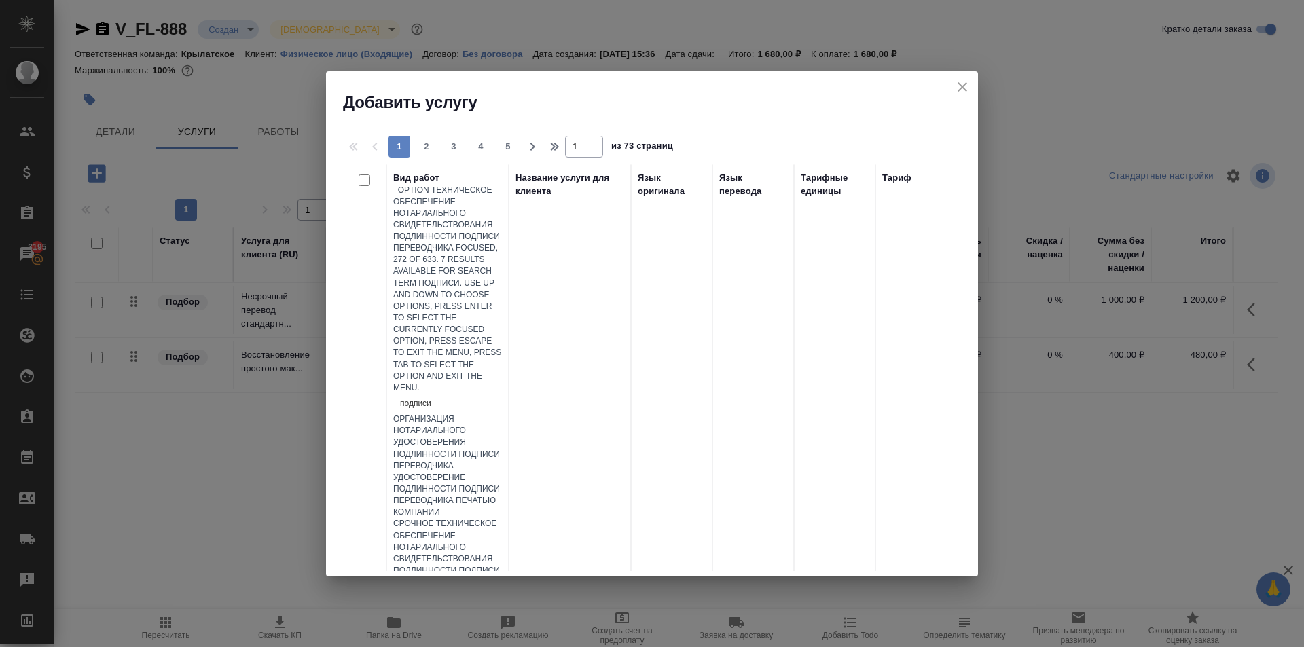
click at [502, 588] on div "Техническое обеспечение нотариального свидетельствования подлинности подписи пе…" at bounding box center [447, 623] width 109 height 70
click at [536, 401] on div "Вид работ option Техническое обеспечение нотариального свидетельствования подли…" at bounding box center [646, 368] width 609 height 408
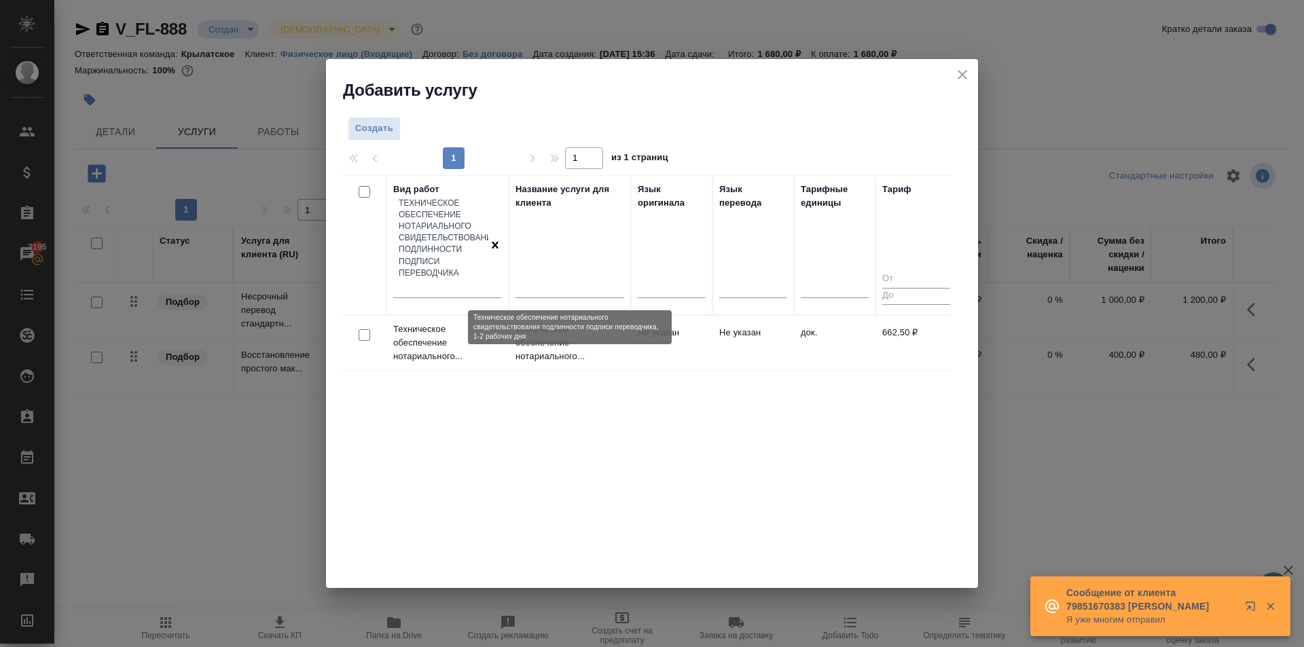
click at [579, 323] on p "Техническое обеспечение нотариального..." at bounding box center [570, 343] width 109 height 41
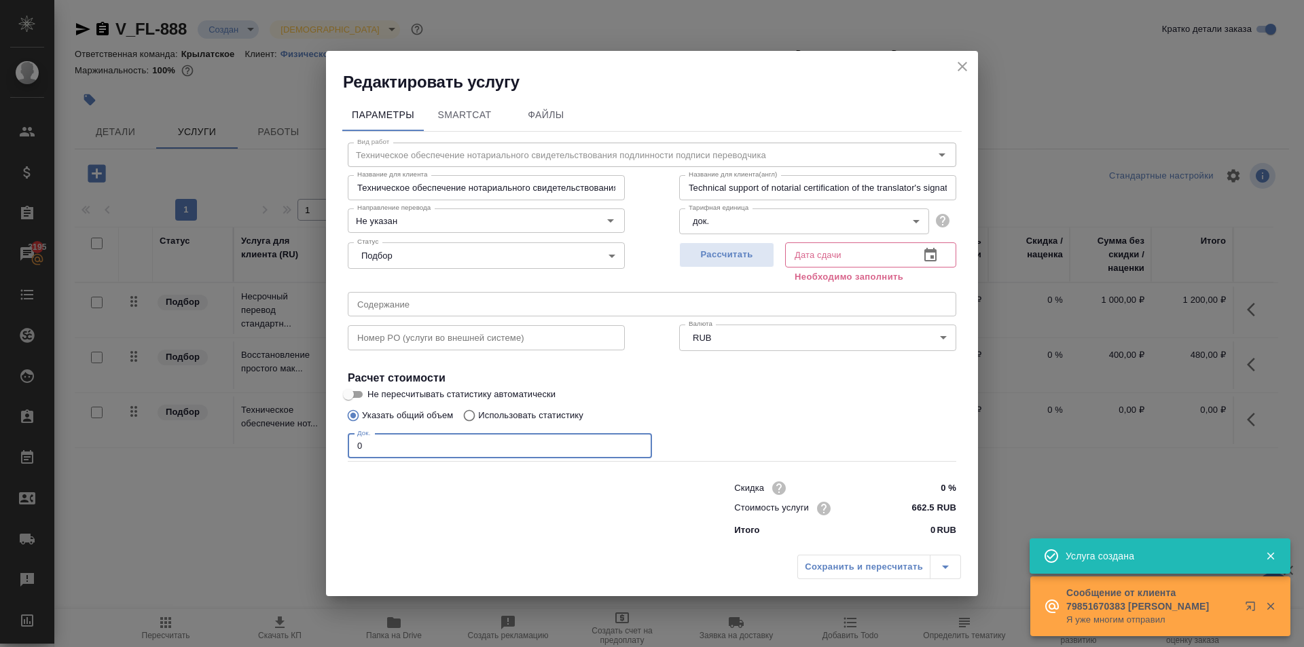
drag, startPoint x: 406, startPoint y: 452, endPoint x: 316, endPoint y: 442, distance: 90.9
click at [316, 442] on div "Редактировать услугу Параметры SmartCat Файлы Вид работ Техническое обеспечение…" at bounding box center [652, 323] width 1304 height 647
type input "1"
click at [765, 253] on span "Рассчитать" at bounding box center [727, 255] width 80 height 16
type input "05.09.2025 16:34"
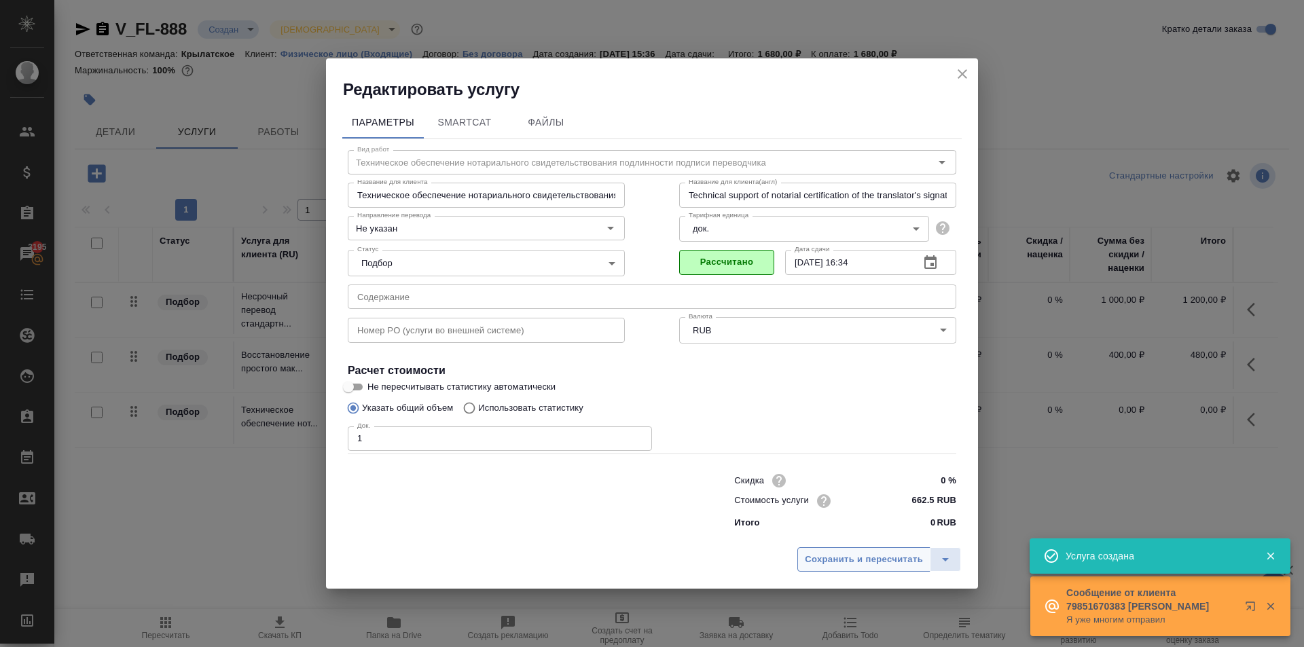
click at [841, 553] on span "Сохранить и пересчитать" at bounding box center [864, 560] width 118 height 16
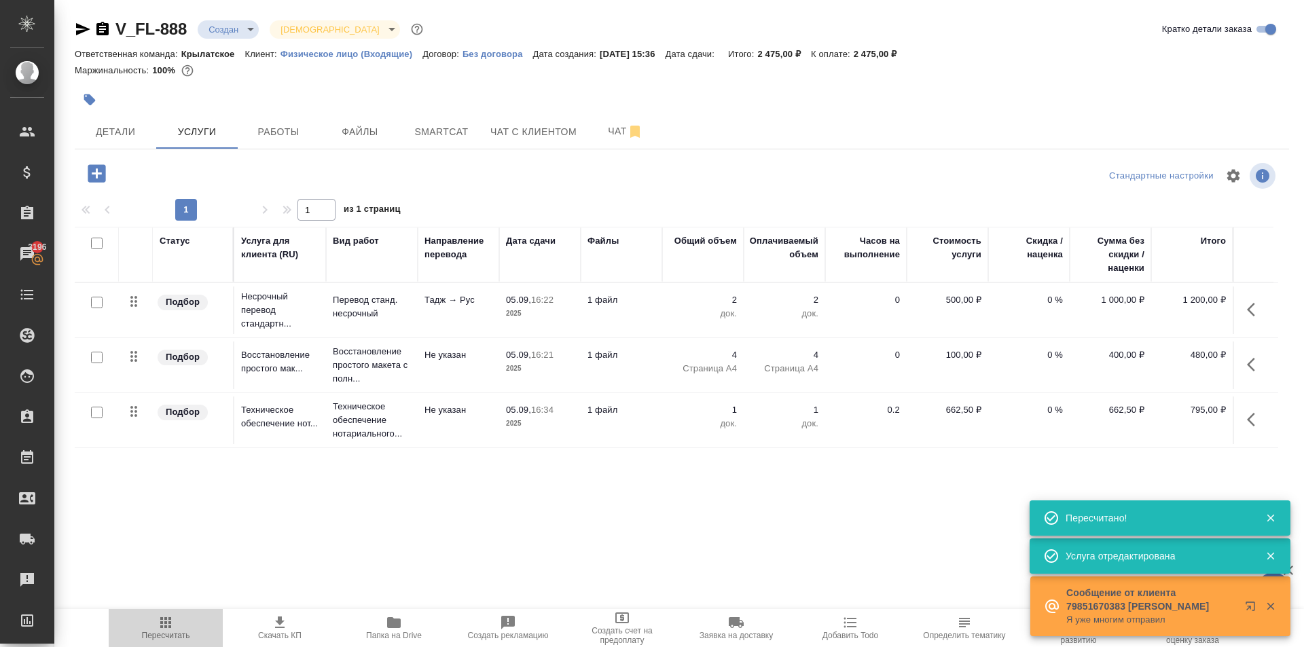
click at [169, 621] on icon "button" at bounding box center [166, 623] width 16 height 16
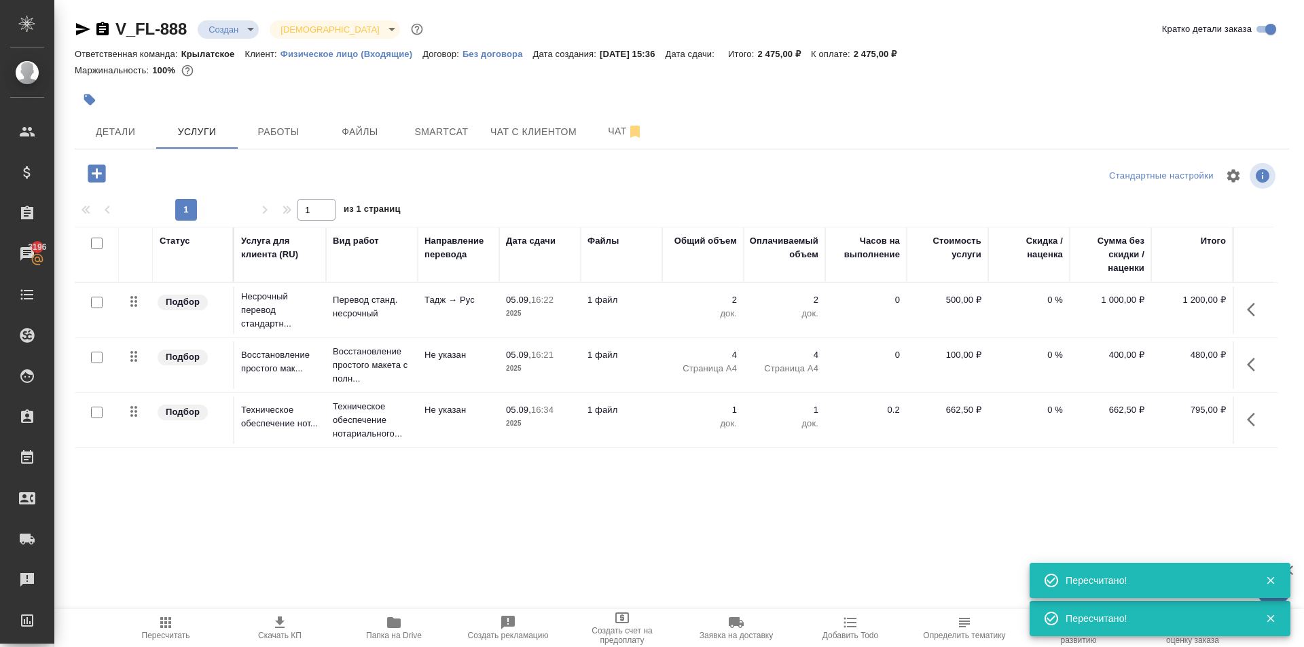
click at [170, 620] on icon "button" at bounding box center [165, 622] width 11 height 11
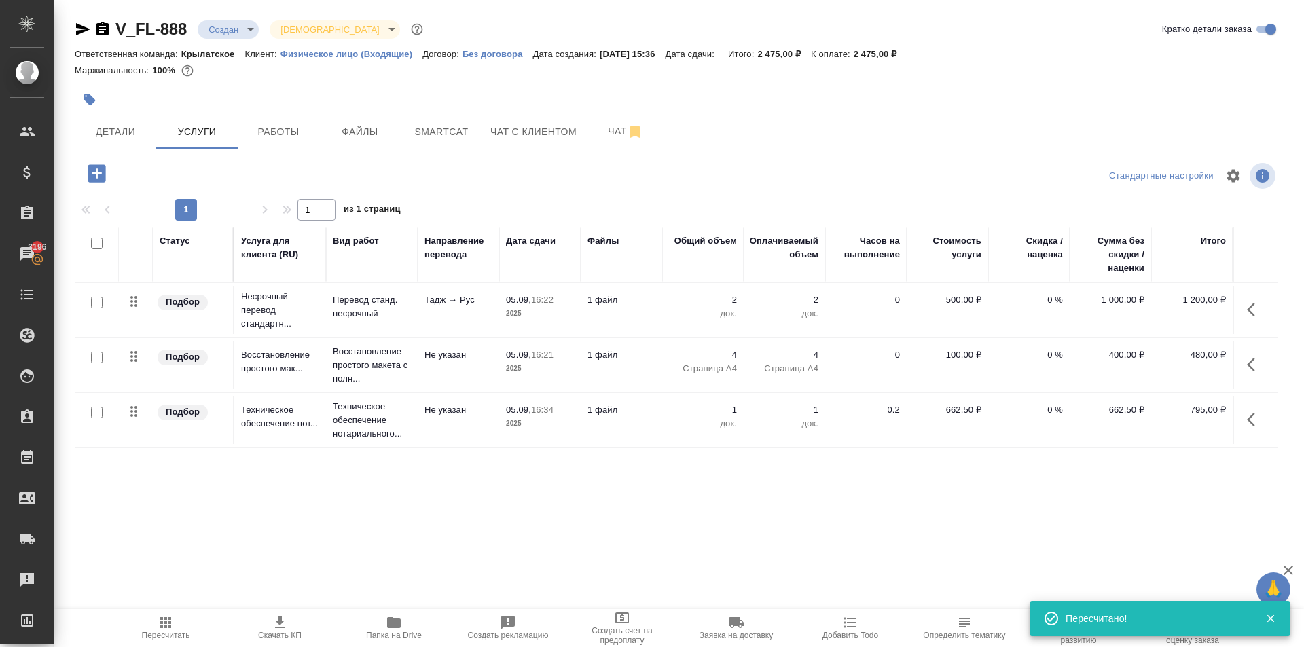
click at [126, 480] on div "Статус Услуга для клиента (RU) Вид работ Направление перевода Дата сдачи Файлы …" at bounding box center [677, 373] width 1204 height 292
click at [530, 127] on span "Чат с клиентом" at bounding box center [533, 132] width 86 height 17
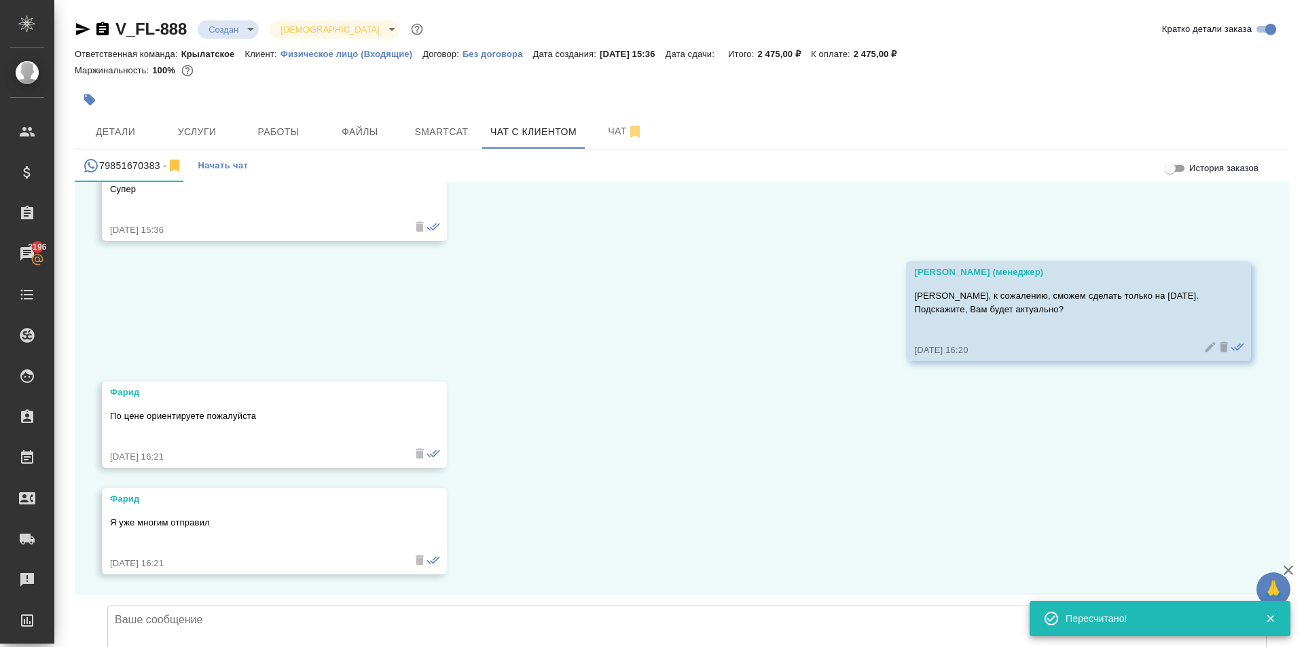
scroll to position [1858, 0]
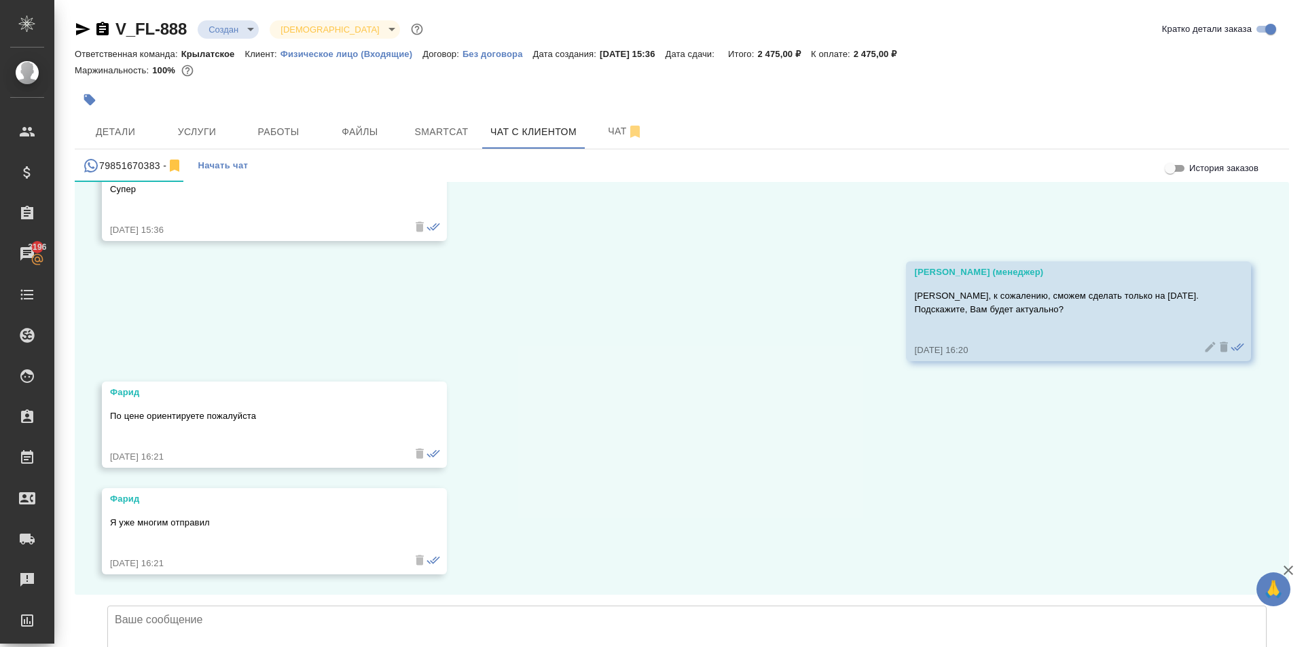
click at [297, 606] on textarea at bounding box center [686, 653] width 1159 height 95
paste textarea "Срок исполнения: 1 рабочий день. Стоимость заказа составит: 2 475 руб. (!) в ст…"
type textarea "Срок исполнения: 1 рабочий день. Стоимость заказа составит: 2 475 руб. (!) в ст…"
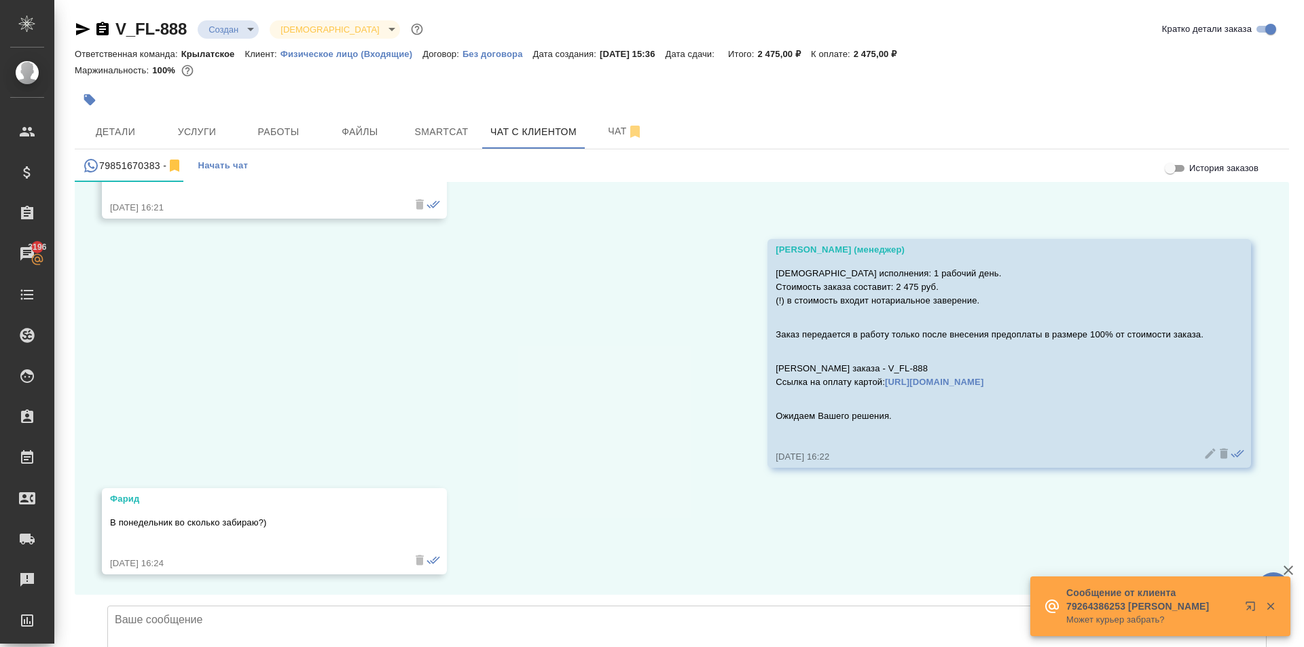
scroll to position [2214, 0]
click at [221, 606] on textarea at bounding box center [686, 653] width 1159 height 95
type textarea "В"
drag, startPoint x: 526, startPoint y: 539, endPoint x: 448, endPoint y: 536, distance: 78.2
click at [526, 606] on textarea at bounding box center [686, 653] width 1159 height 95
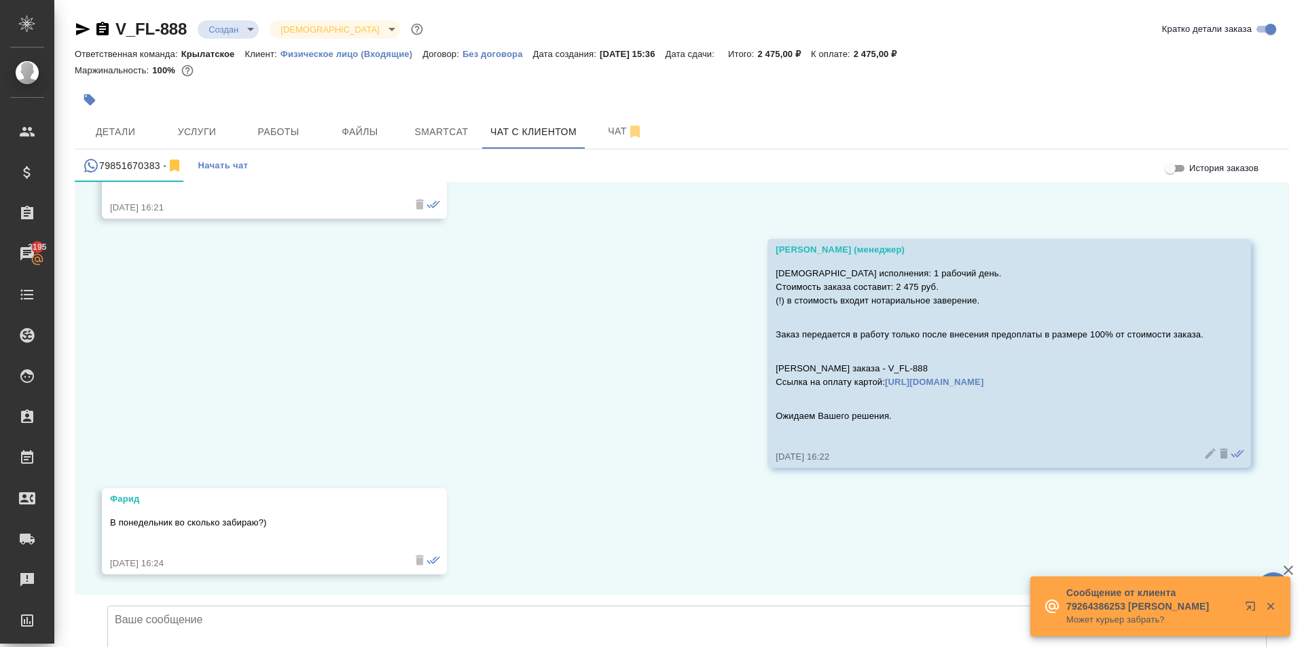
click at [324, 606] on textarea at bounding box center [686, 653] width 1159 height 95
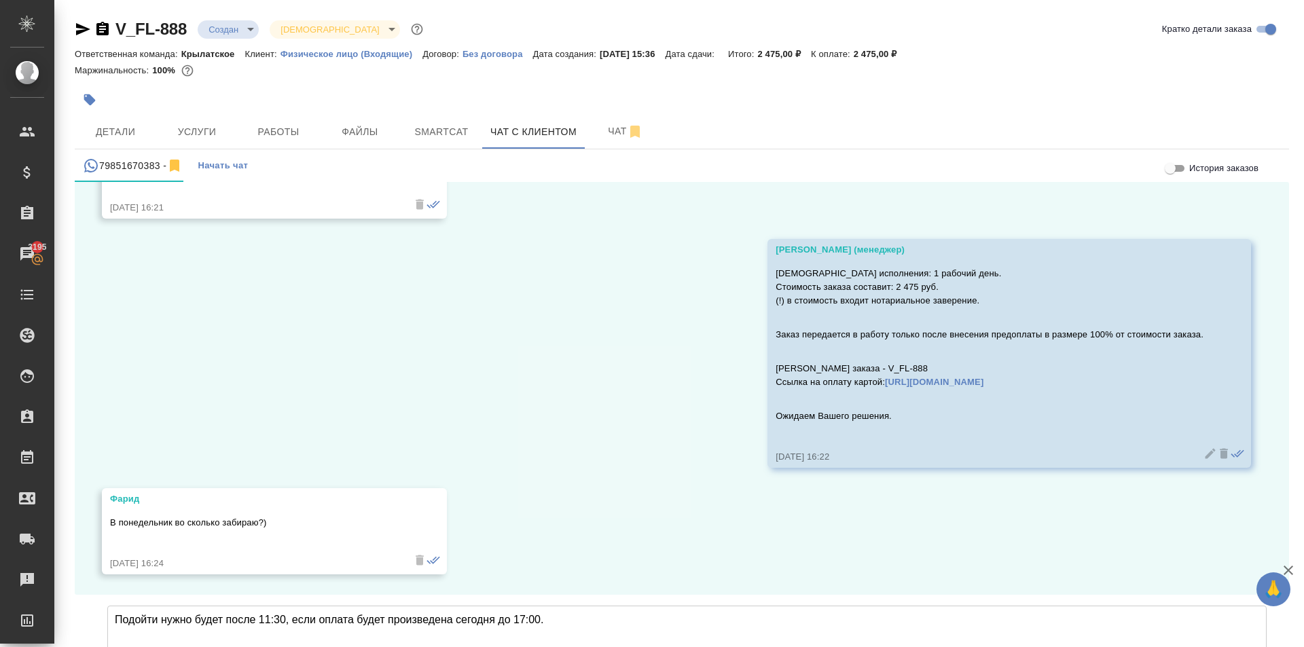
type textarea "Подойти нужно будет после 11:30, если оплата будет произведена сегодня до 17:00."
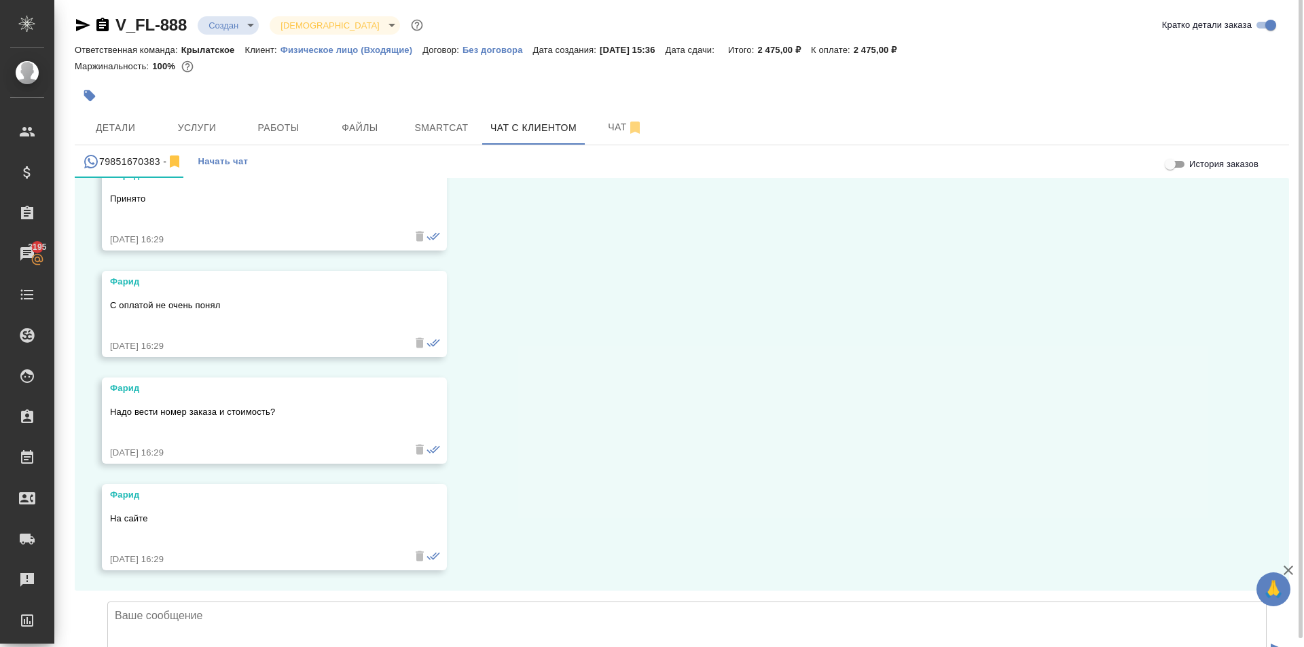
scroll to position [7, 0]
click at [230, 598] on textarea at bounding box center [686, 645] width 1159 height 95
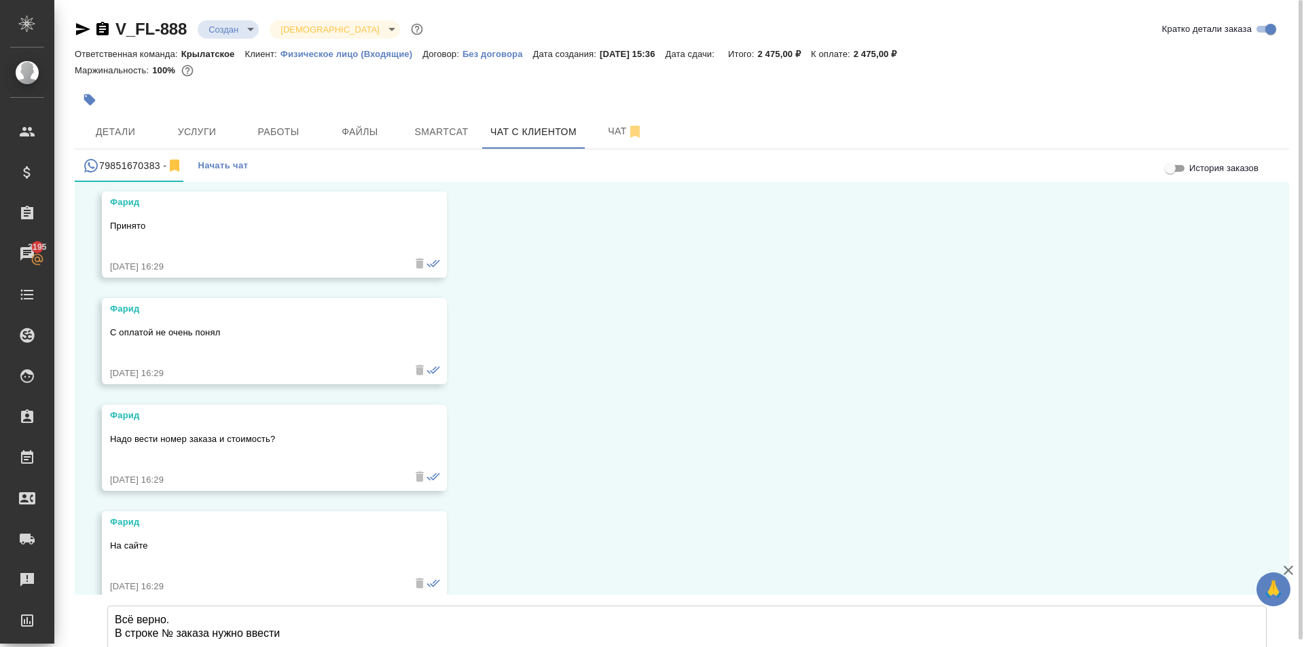
scroll to position [2271, 0]
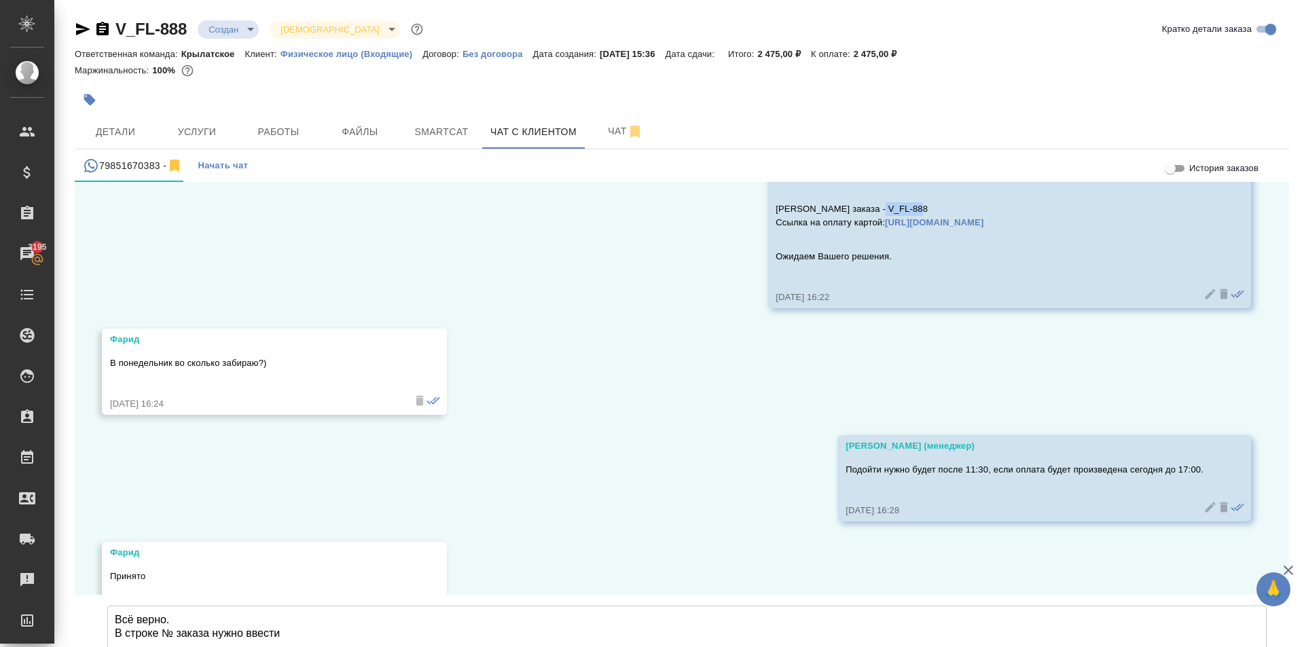
drag, startPoint x: 856, startPoint y: 208, endPoint x: 901, endPoint y: 213, distance: 45.1
click at [901, 213] on p "Номер Вашего заказа - V_FL-888 Ссылка на оплату картой: https://www.traktat.com…" at bounding box center [990, 215] width 428 height 27
copy p "V_FL-888"
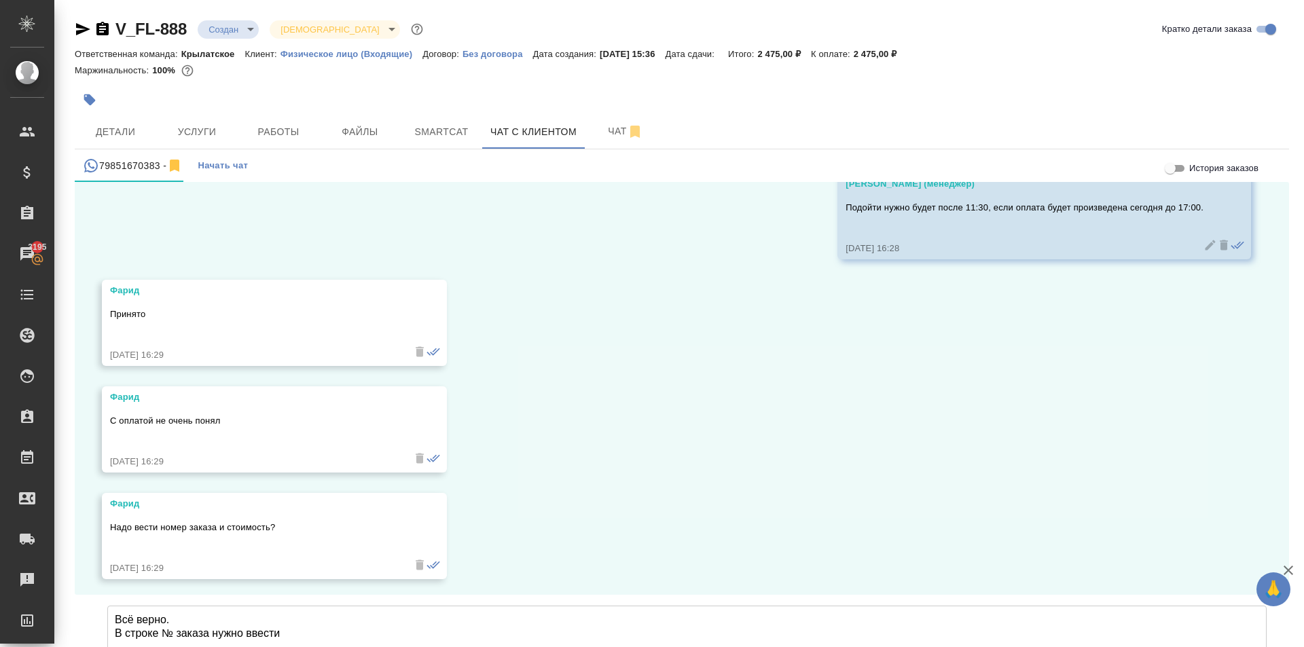
scroll to position [2679, 0]
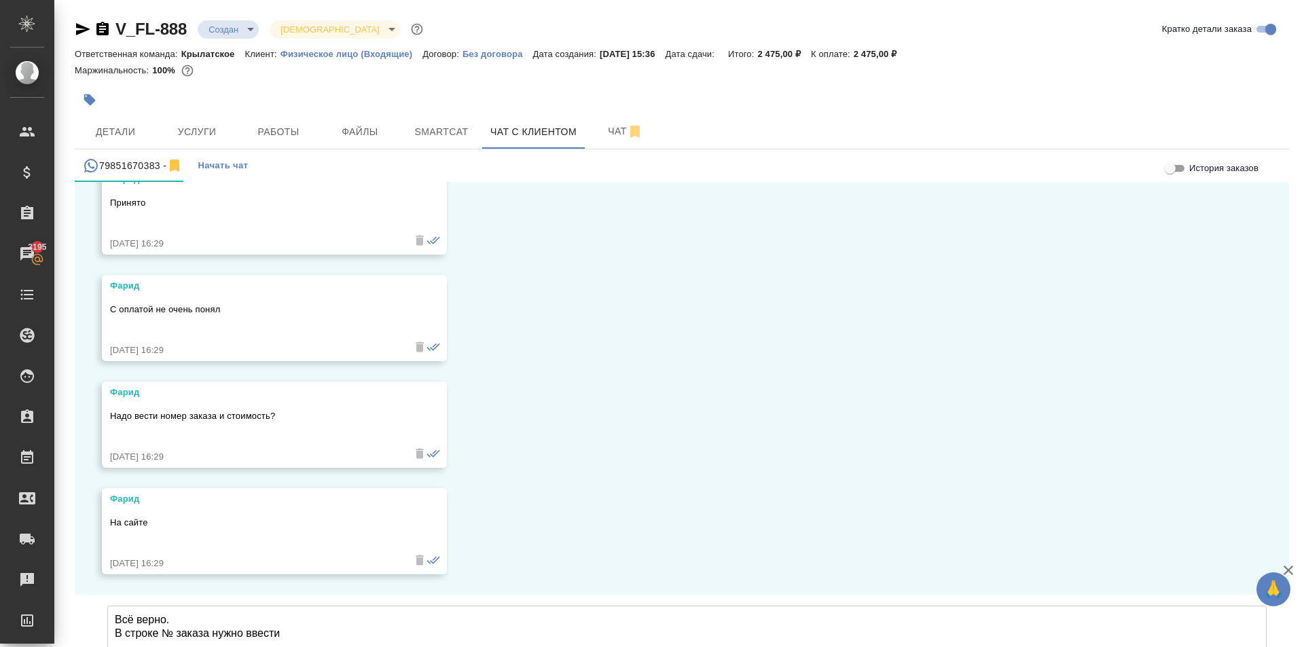
click at [401, 606] on textarea "Всё верно. В строке № заказа нужно ввести" at bounding box center [686, 653] width 1159 height 95
paste textarea "V_FL-888"
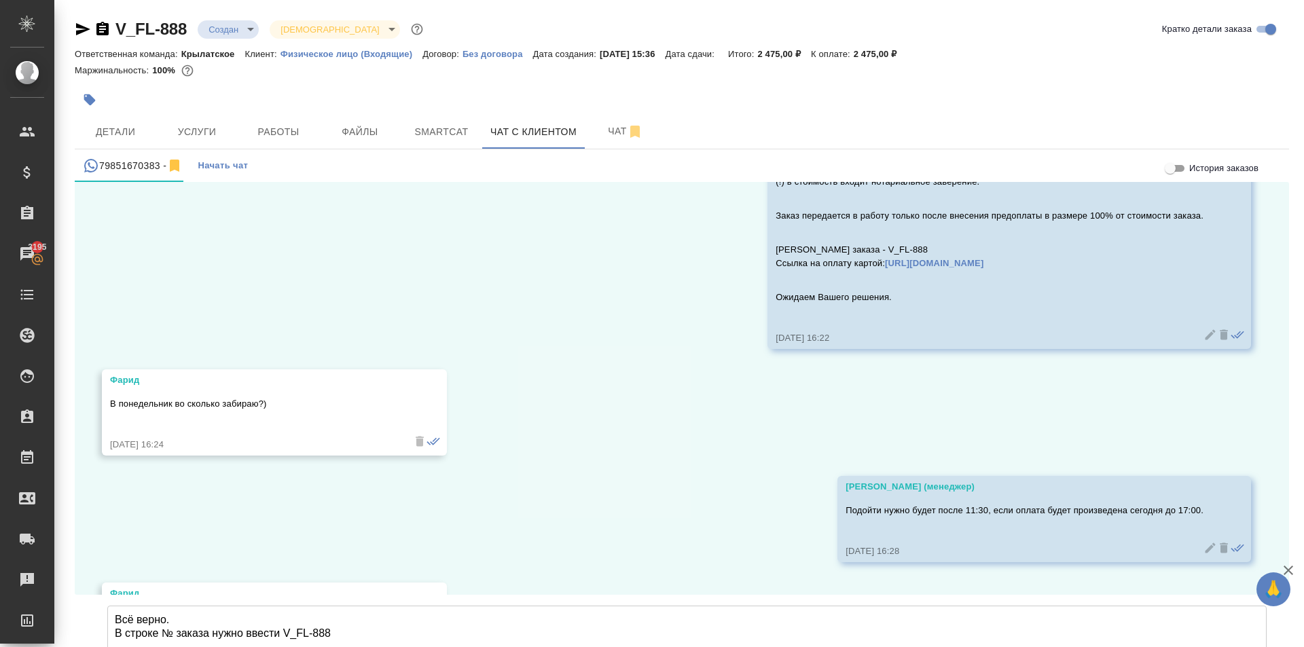
scroll to position [2203, 0]
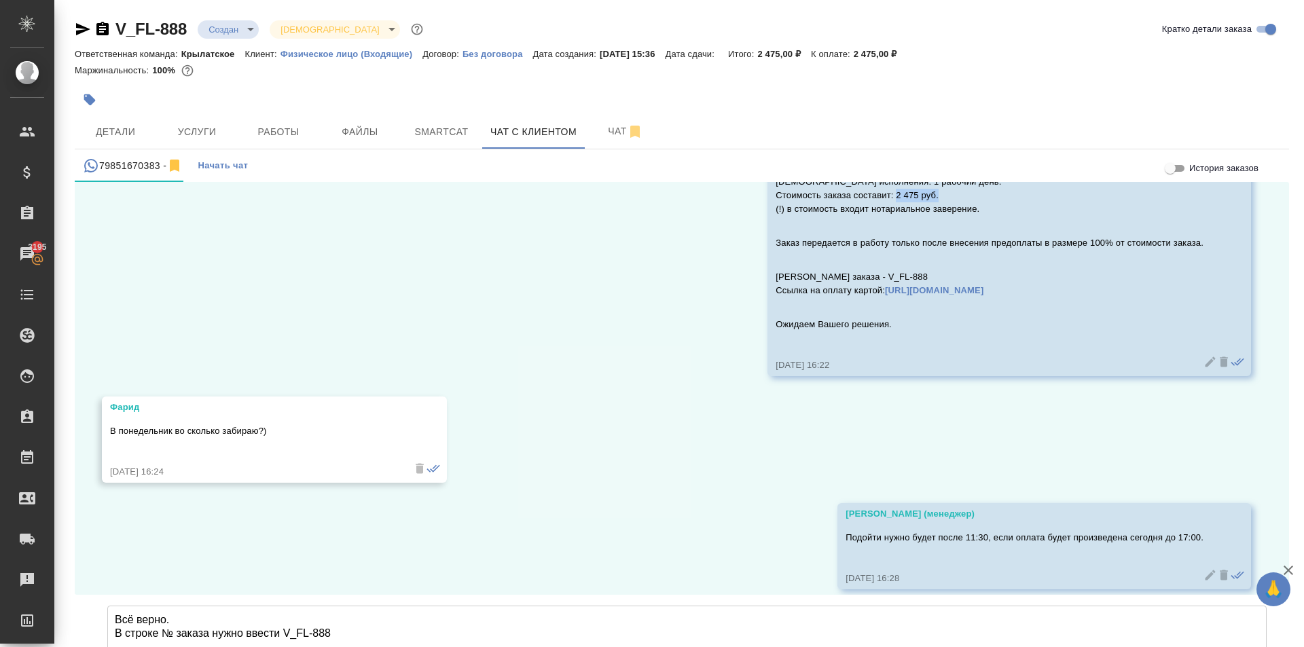
drag, startPoint x: 875, startPoint y: 197, endPoint x: 932, endPoint y: 199, distance: 56.4
click at [932, 199] on p "Срок исполнения: 1 рабочий день. Стоимость заказа составит: 2 475 руб. (!) в ст…" at bounding box center [990, 195] width 428 height 41
copy p "2 475 руб."
click at [247, 606] on textarea "Всё верно. В строке № заказа нужно ввести V_FL-888" at bounding box center [686, 653] width 1159 height 95
click at [370, 606] on textarea "Всё верно. В строке № заказа нужно ввести V_FL-888" at bounding box center [686, 653] width 1159 height 95
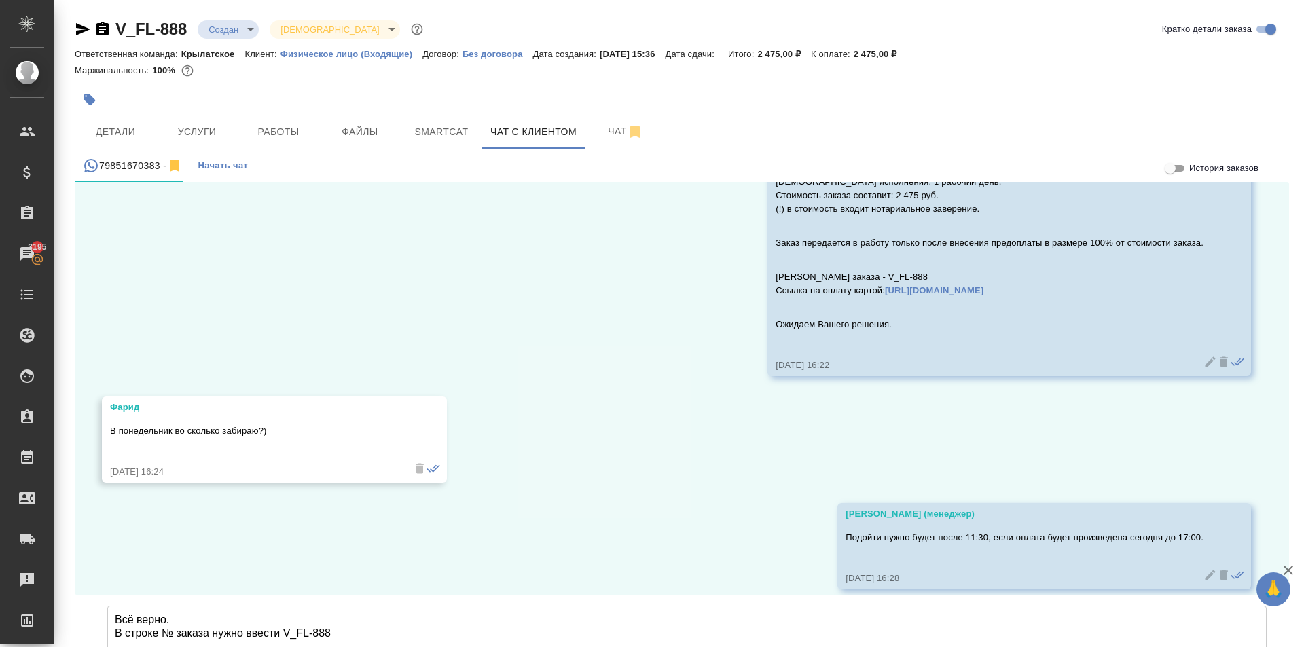
paste textarea "2 475 руб."
click at [287, 606] on textarea "Всё верно. В строке № заказа нужно ввести V_FL-888 В строке стоимость нужно вве…" at bounding box center [686, 653] width 1159 height 95
type textarea "Всё верно. В строке № заказа нужно ввести V_FL-888 В строке стоимость нужно вве…"
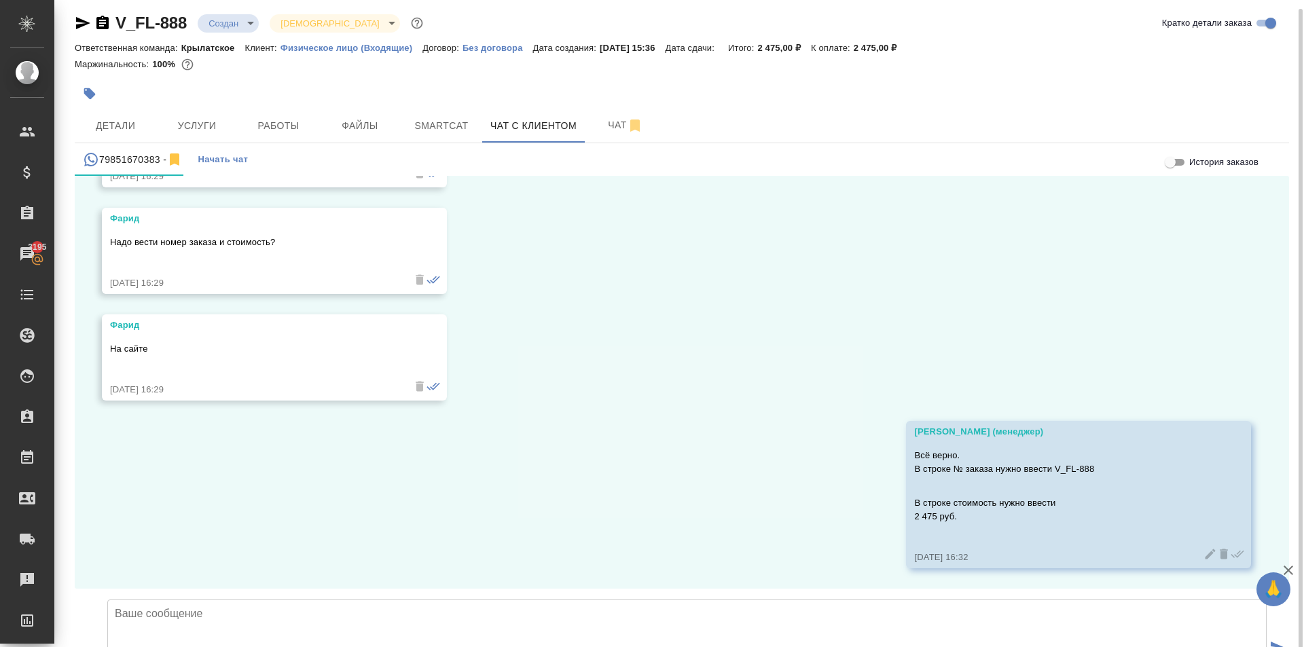
scroll to position [7, 0]
click at [278, 598] on textarea at bounding box center [686, 645] width 1159 height 95
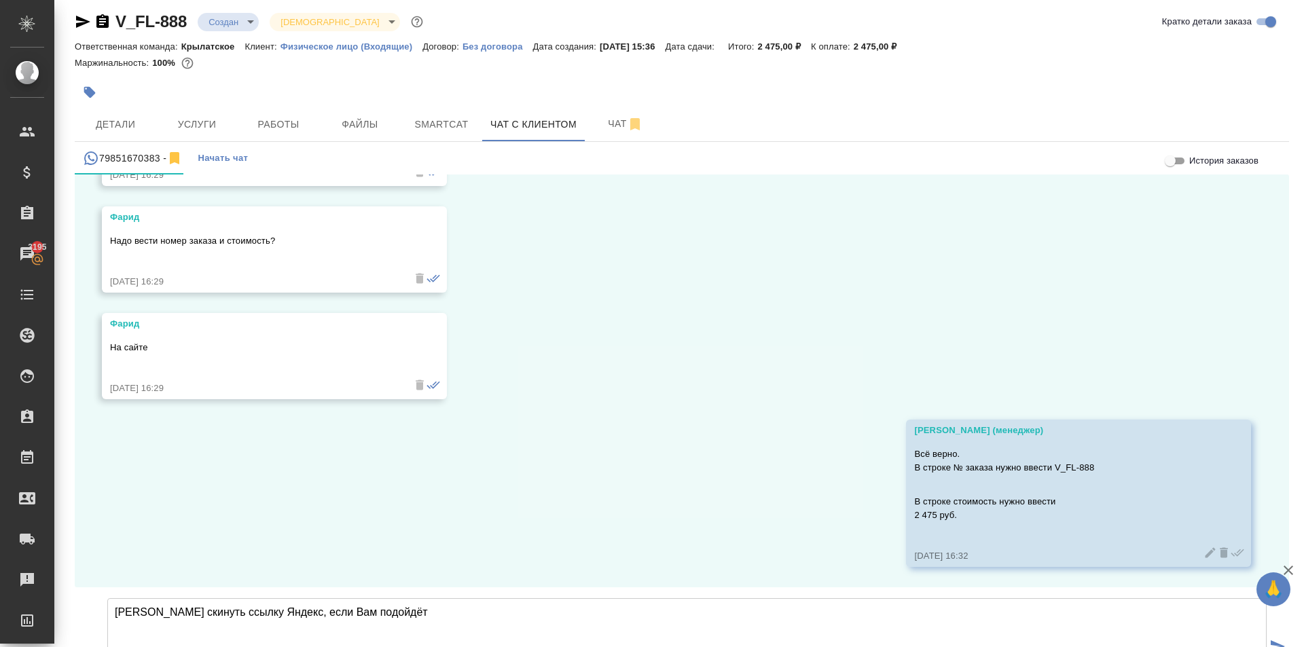
type textarea "Можем скинуть ссылку Яндекс, если Вам подойдёт"
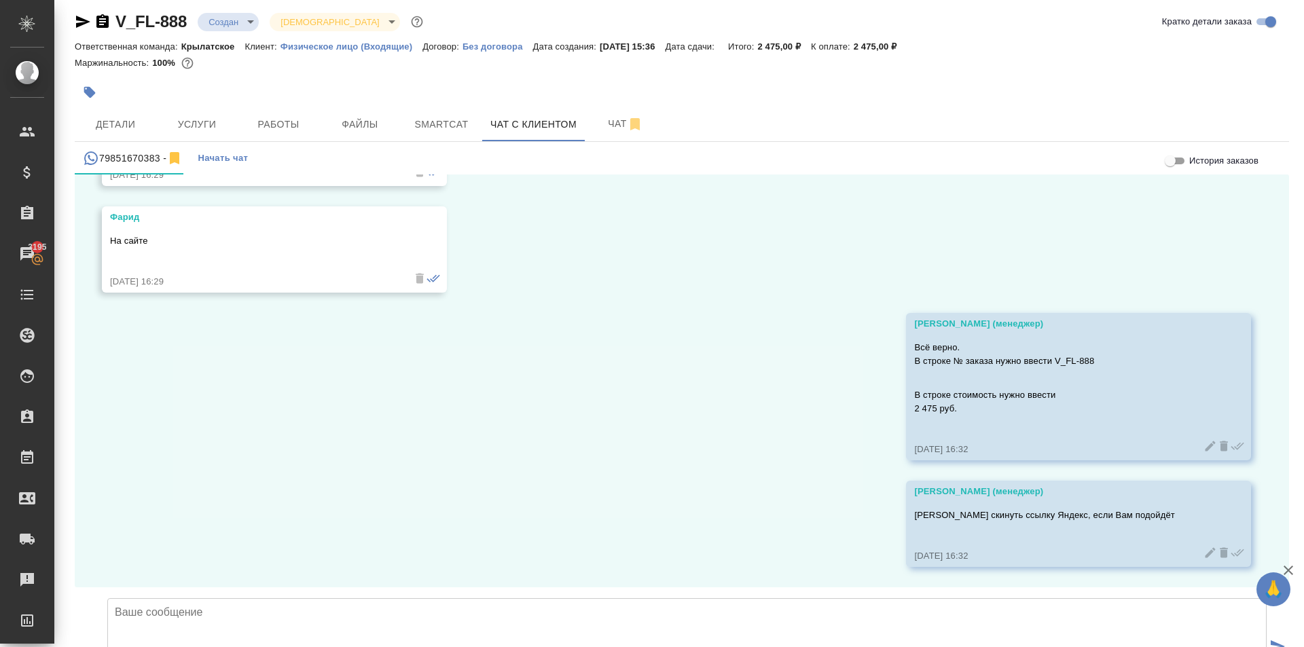
scroll to position [3021, 0]
click at [126, 126] on span "Детали" at bounding box center [115, 124] width 65 height 17
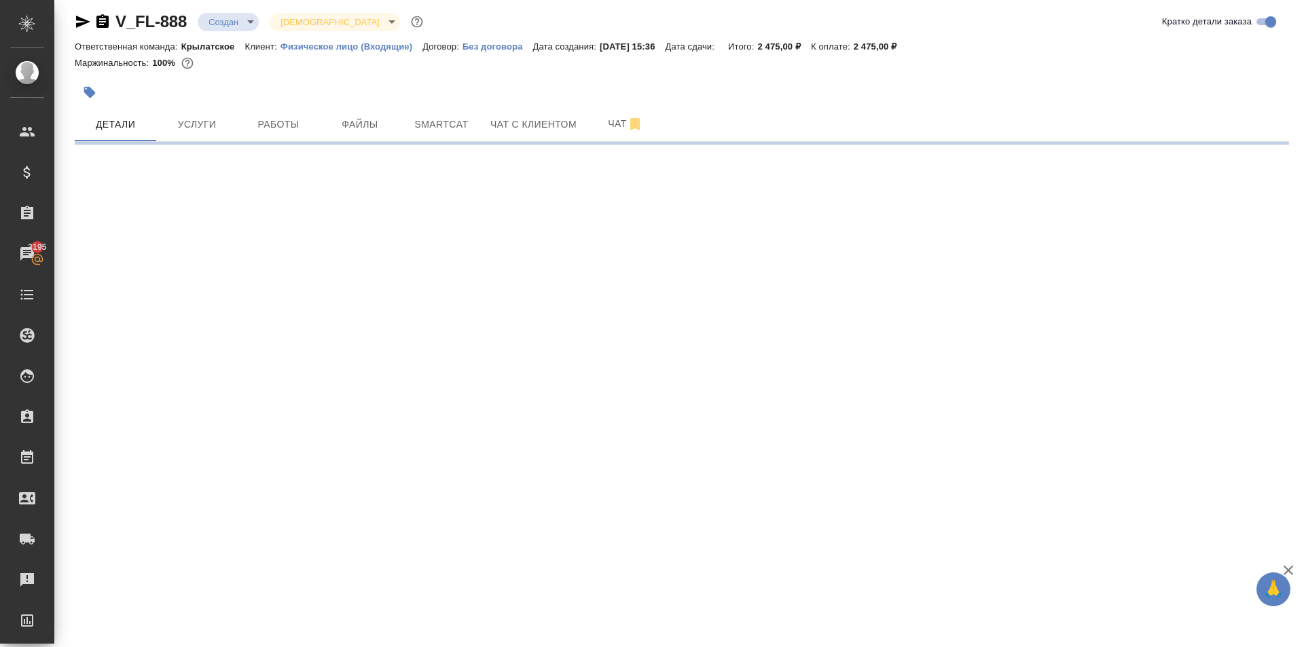
select select "RU"
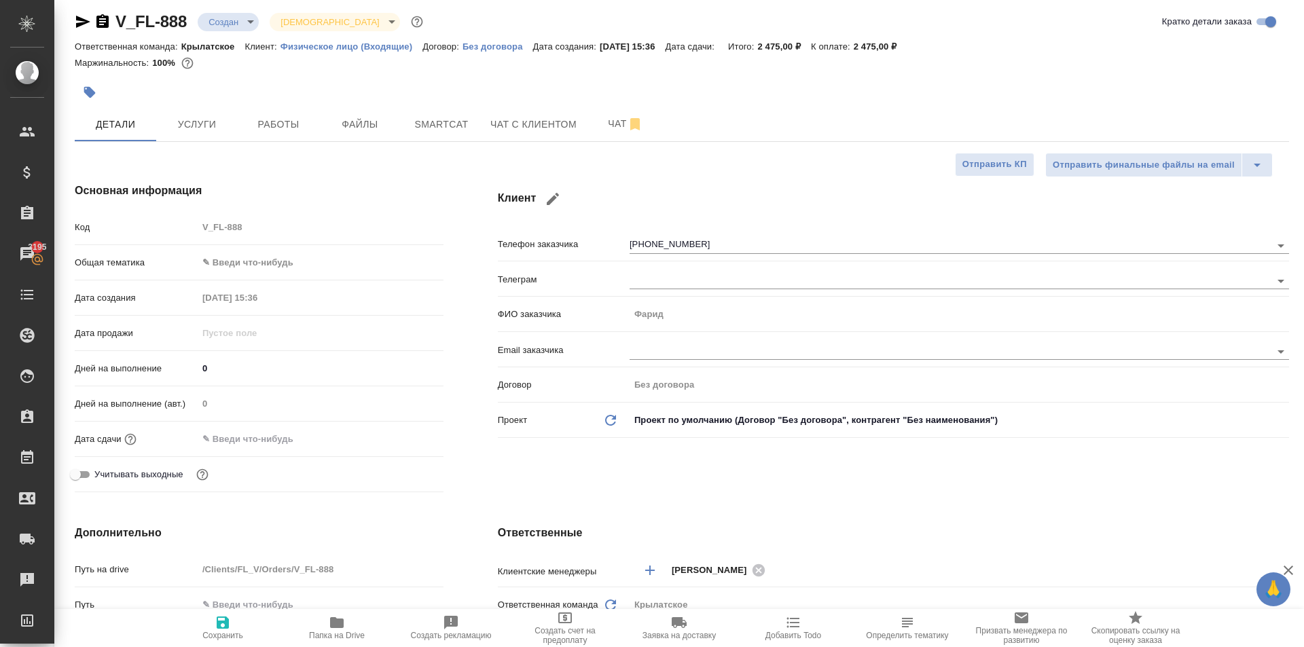
type textarea "x"
click at [277, 257] on body "🙏 .cls-1 fill:#fff; AWATERA Kasymov Timur Клиенты Спецификации Заказы 3195 Чаты…" at bounding box center [652, 323] width 1304 height 647
click at [286, 394] on li "Юридическая/Финансовая" at bounding box center [317, 393] width 243 height 22
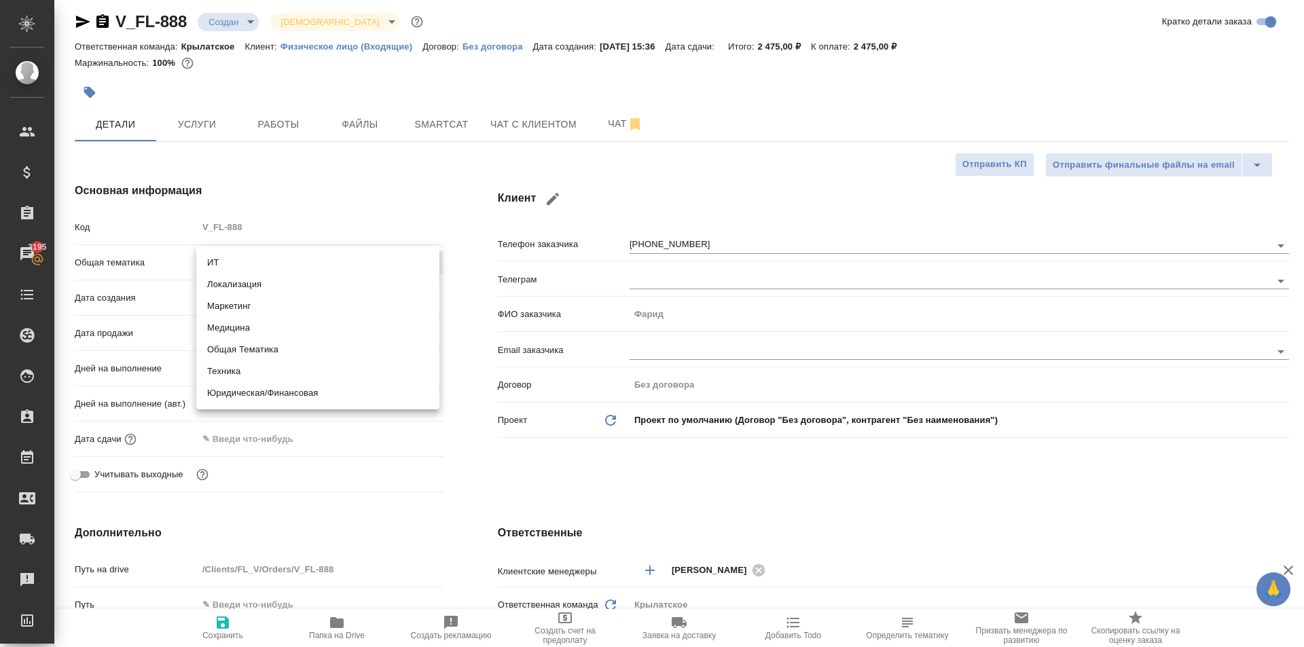
type input "yr-fn"
type textarea "x"
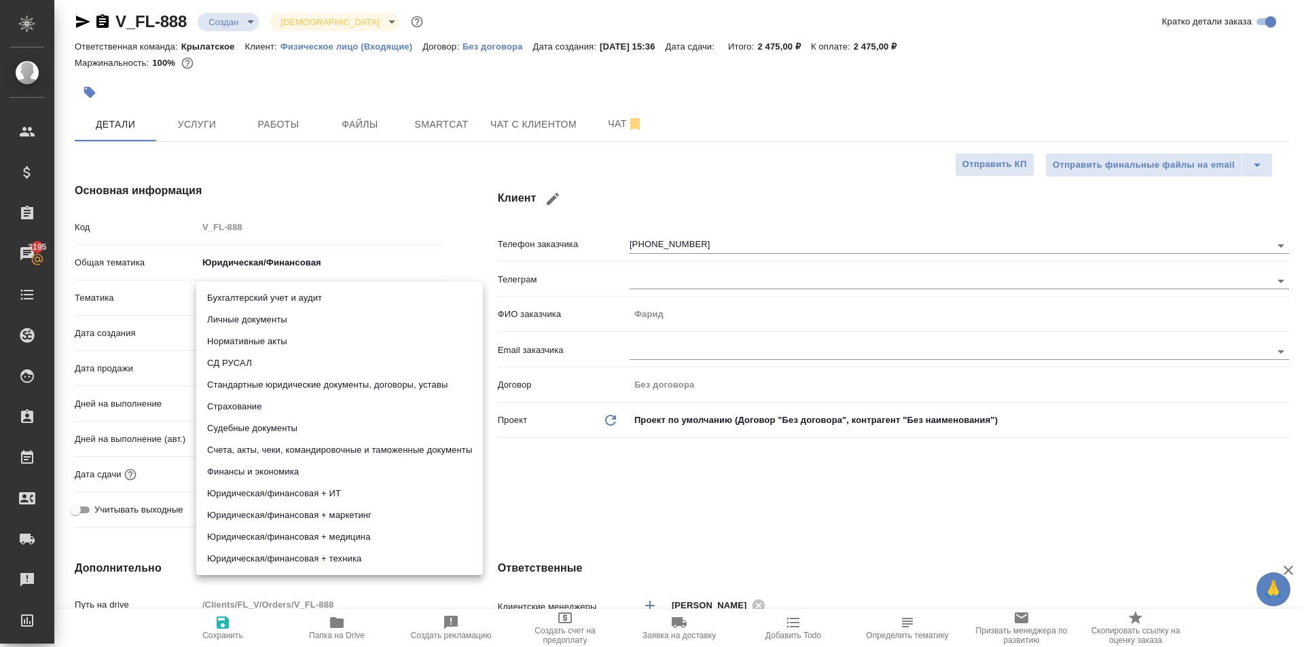
click at [253, 303] on body "🙏 .cls-1 fill:#fff; AWATERA Kasymov Timur Клиенты Спецификации Заказы 3195 Чаты…" at bounding box center [652, 323] width 1304 height 647
click at [253, 314] on li "Личные документы" at bounding box center [339, 320] width 287 height 22
type textarea "x"
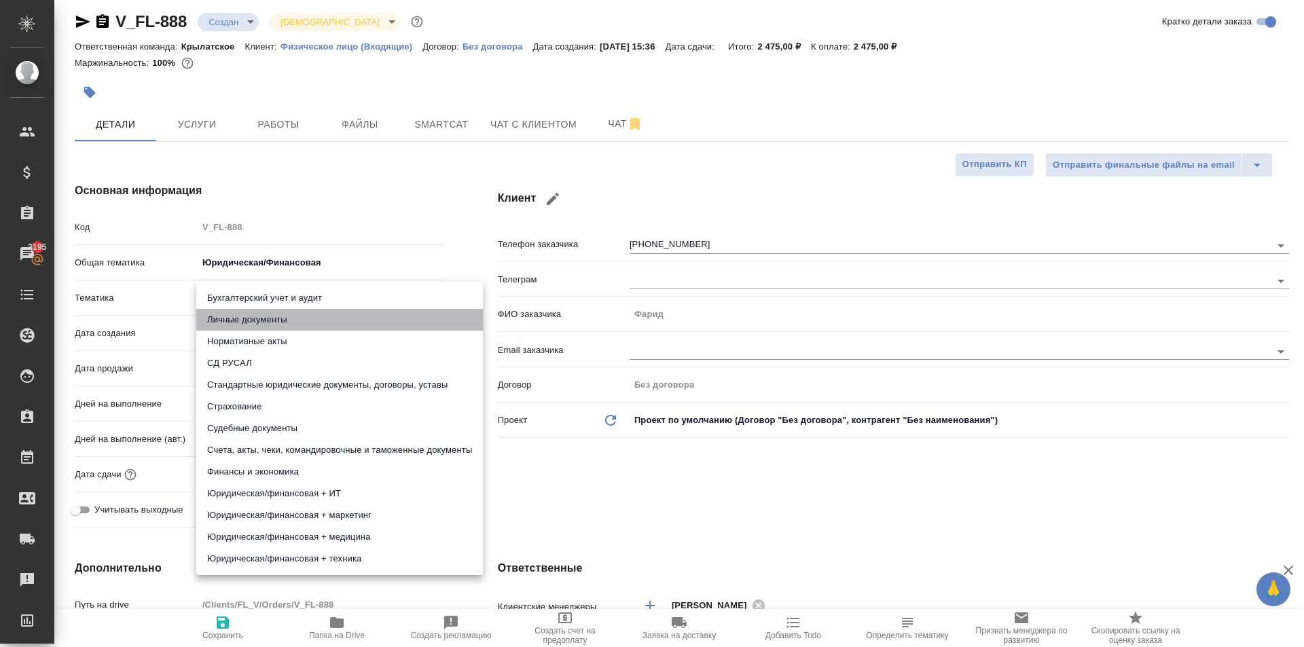
type input "5a8b8b956a9677013d343cfe"
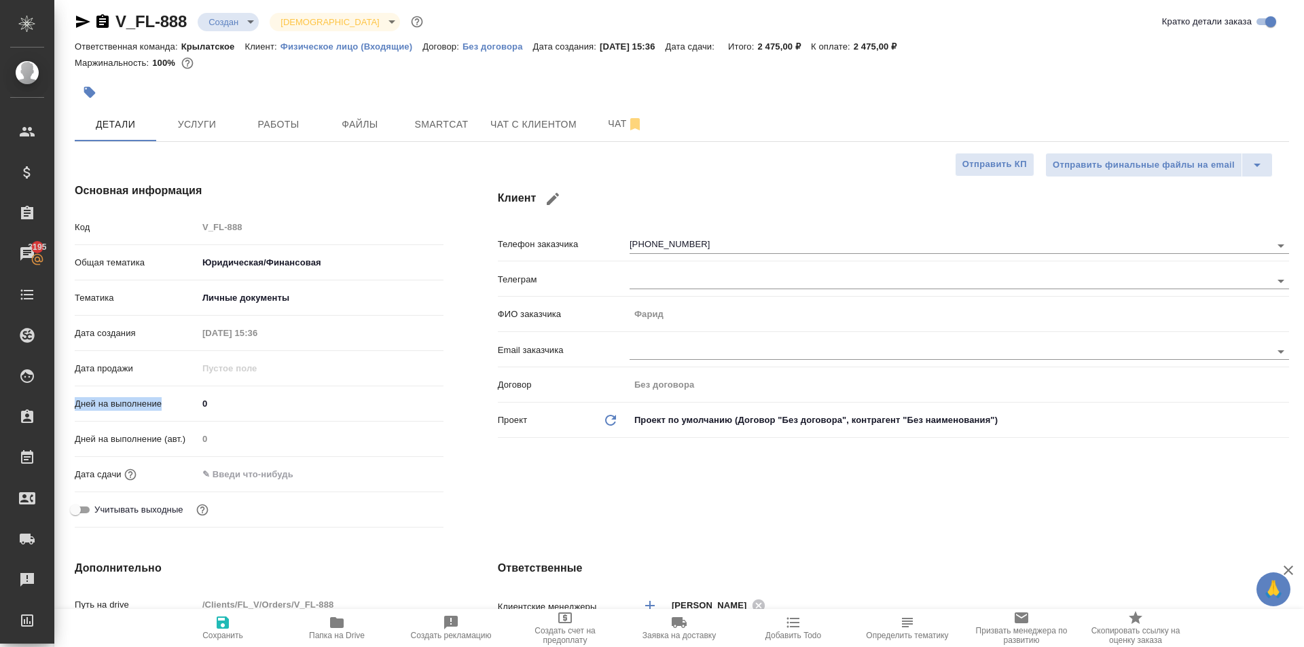
drag, startPoint x: 215, startPoint y: 391, endPoint x: 200, endPoint y: 399, distance: 17.0
click at [194, 397] on div "Дней на выполнение 0" at bounding box center [259, 404] width 369 height 24
drag, startPoint x: 213, startPoint y: 408, endPoint x: 196, endPoint y: 403, distance: 17.5
click at [198, 403] on div "0" at bounding box center [321, 403] width 246 height 21
type input "1"
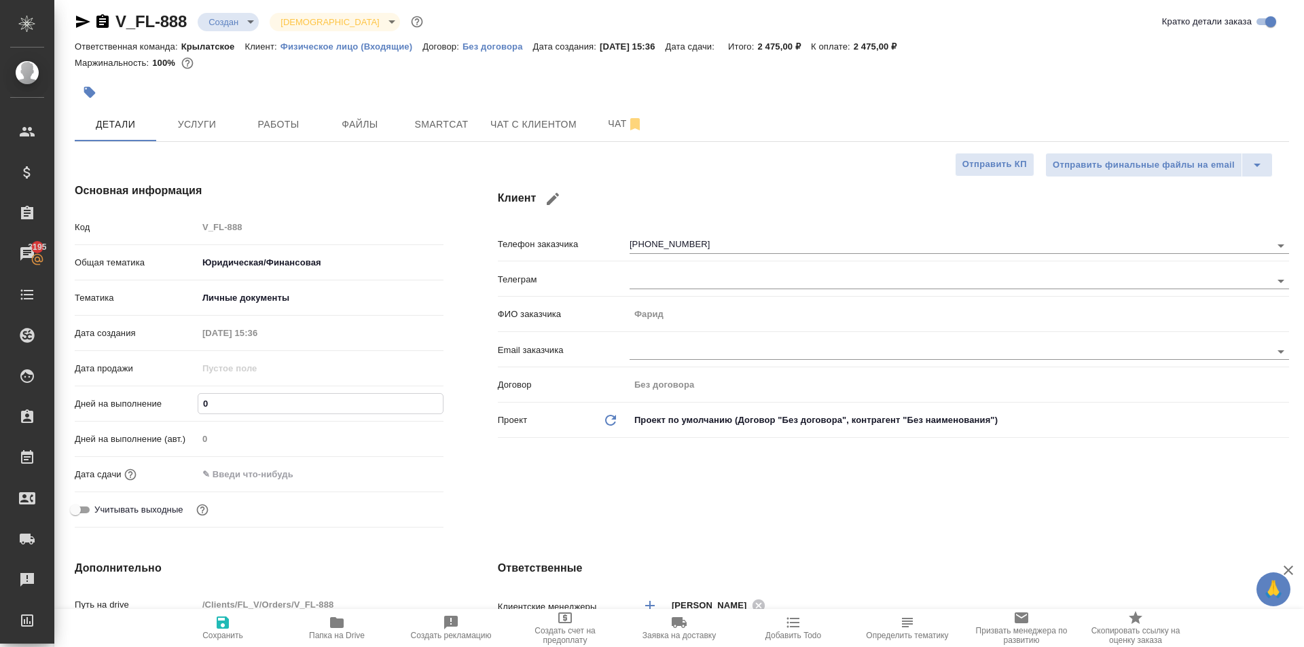
type textarea "x"
type input "1"
drag, startPoint x: 221, startPoint y: 471, endPoint x: 267, endPoint y: 471, distance: 45.5
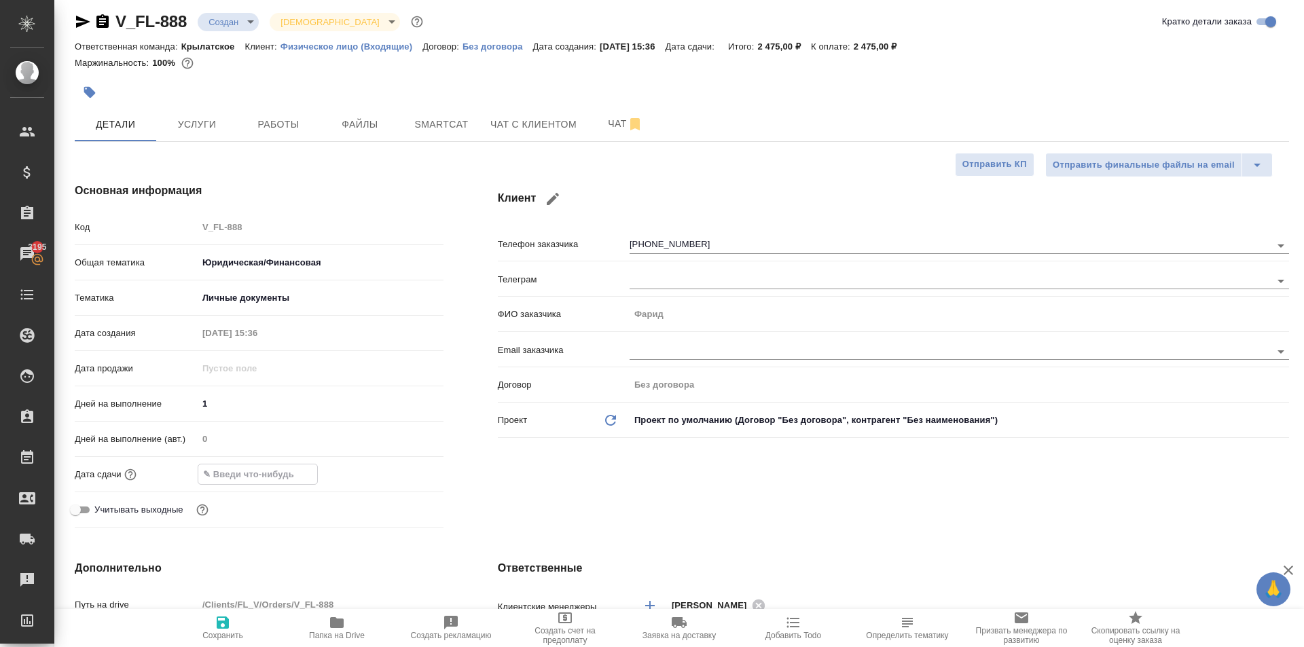
click at [222, 473] on input "text" at bounding box center [257, 475] width 119 height 20
click at [401, 471] on icon "button" at bounding box center [404, 474] width 16 height 16
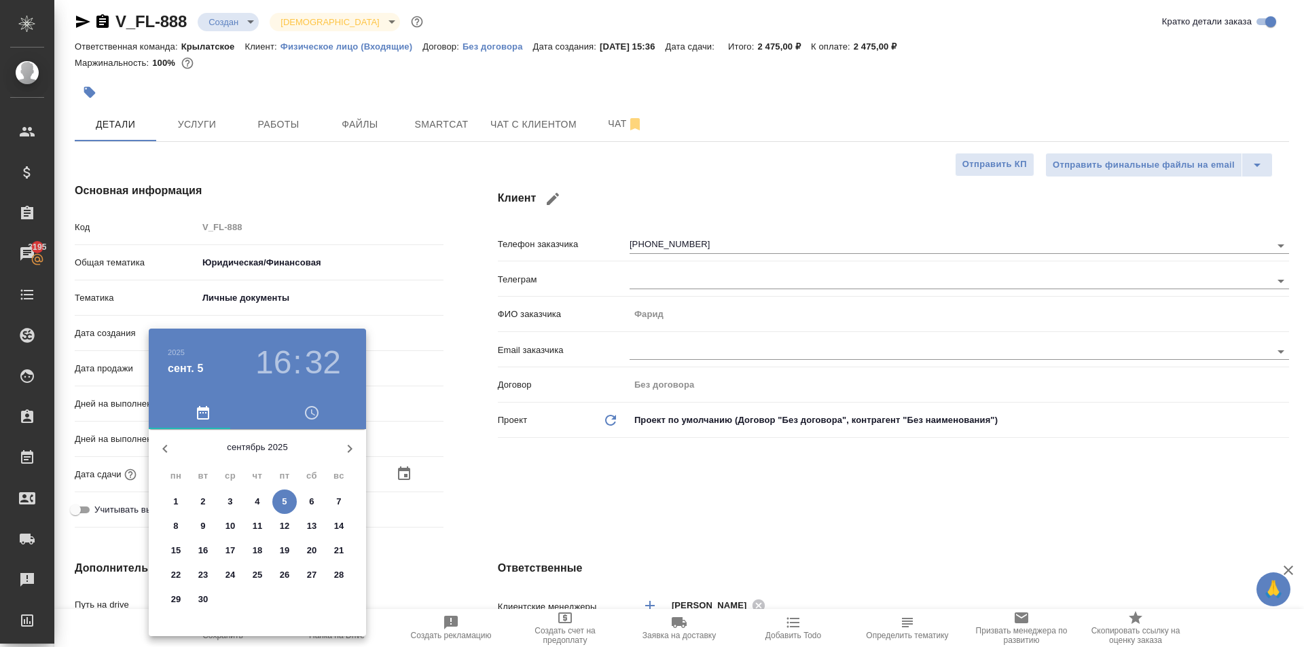
click at [173, 529] on span "8" at bounding box center [176, 527] width 24 height 14
type input "08.09.2025 16:32"
type textarea "x"
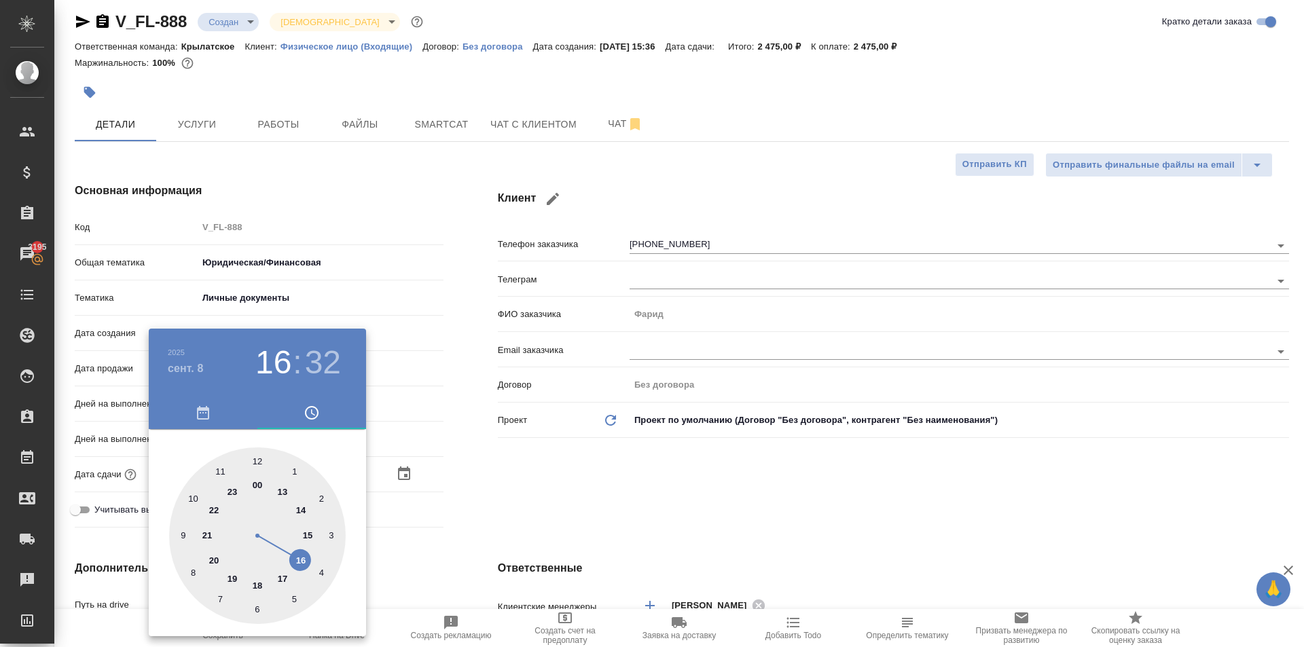
type input "08.09.2025 10:32"
type textarea "x"
click at [198, 501] on div at bounding box center [257, 536] width 177 height 177
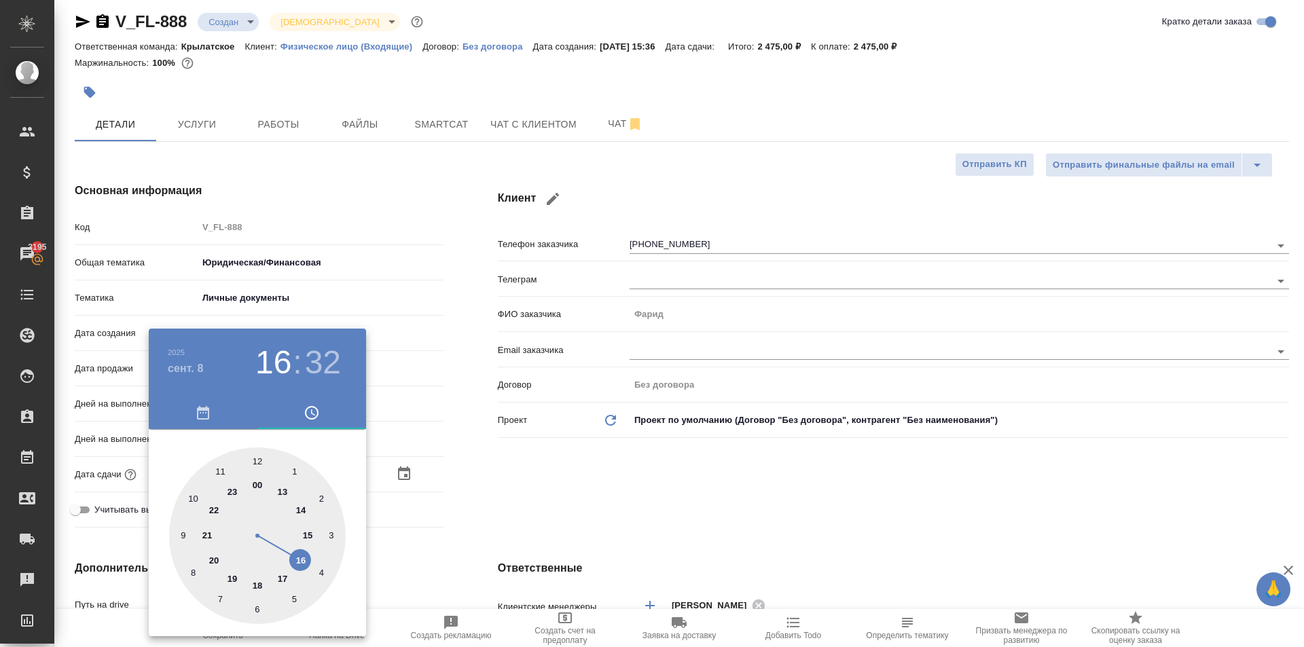
type textarea "x"
type input "08.09.2025 10:00"
type textarea "x"
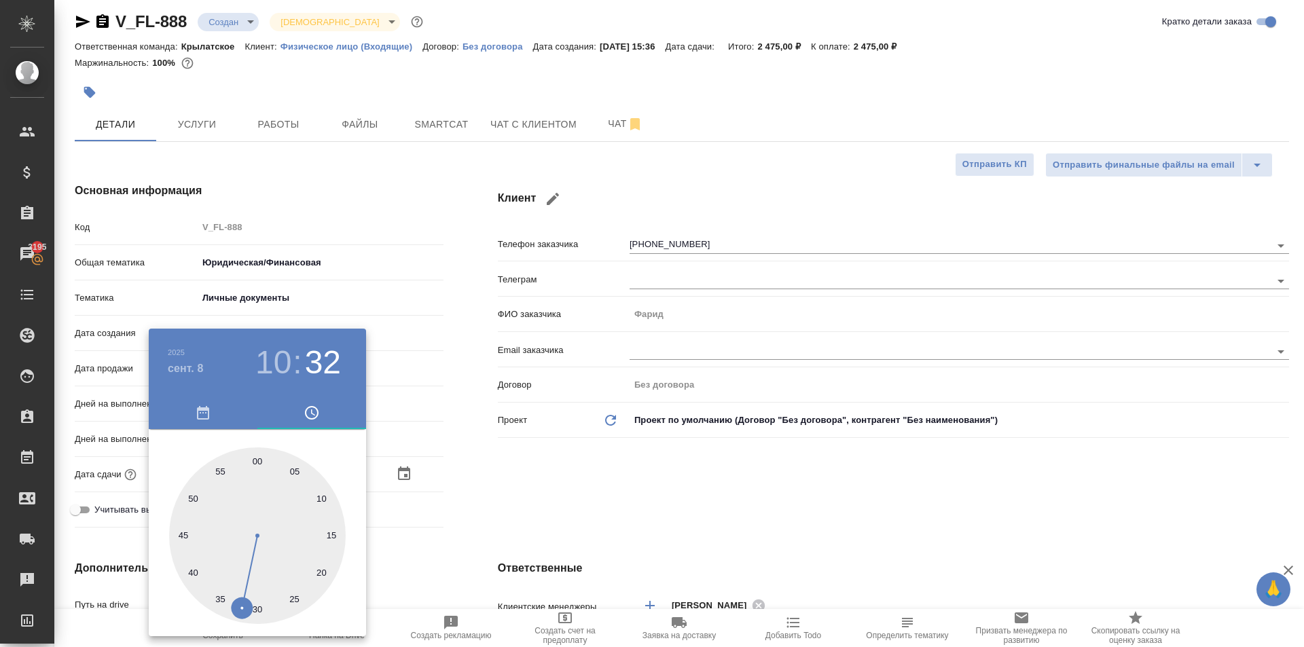
type textarea "x"
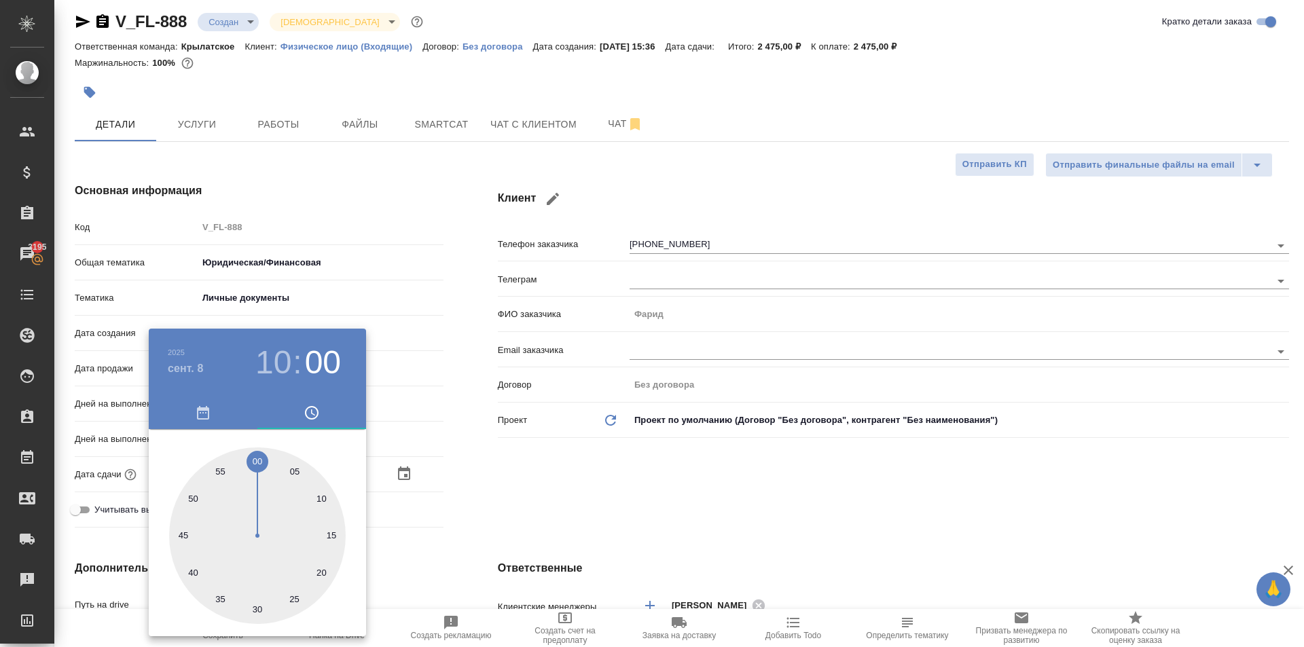
click at [258, 466] on div at bounding box center [257, 536] width 177 height 177
type textarea "x"
click at [409, 502] on div at bounding box center [652, 323] width 1304 height 647
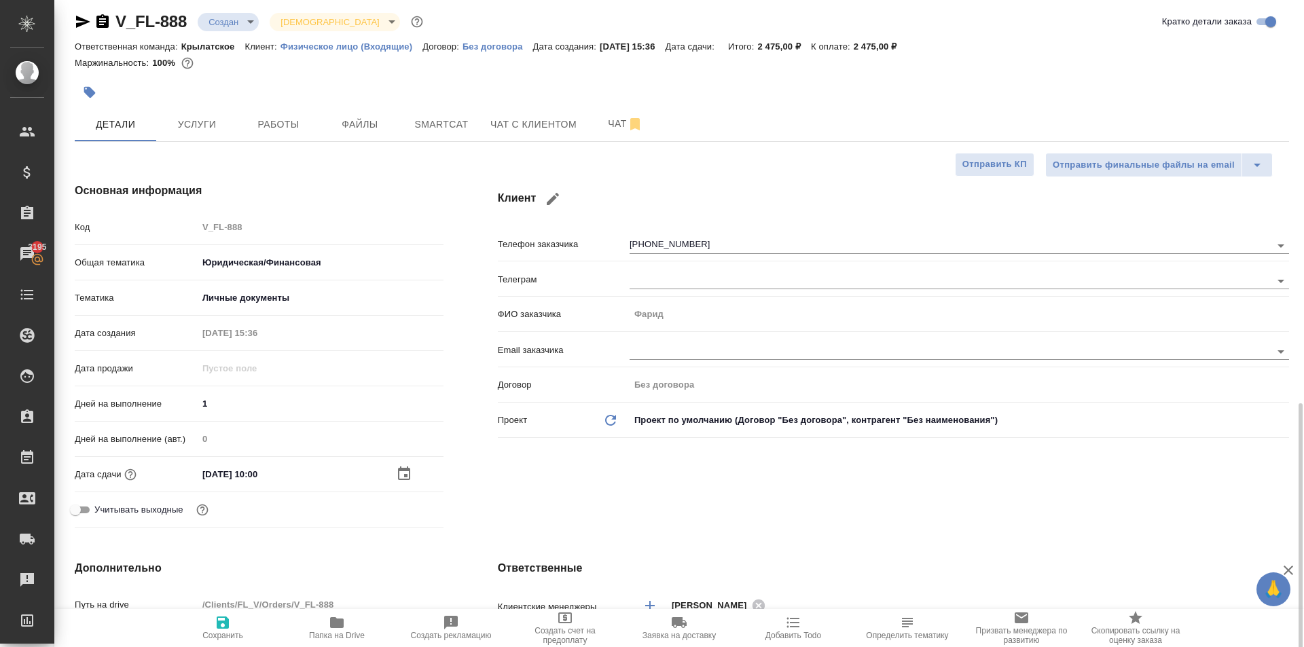
scroll to position [279, 0]
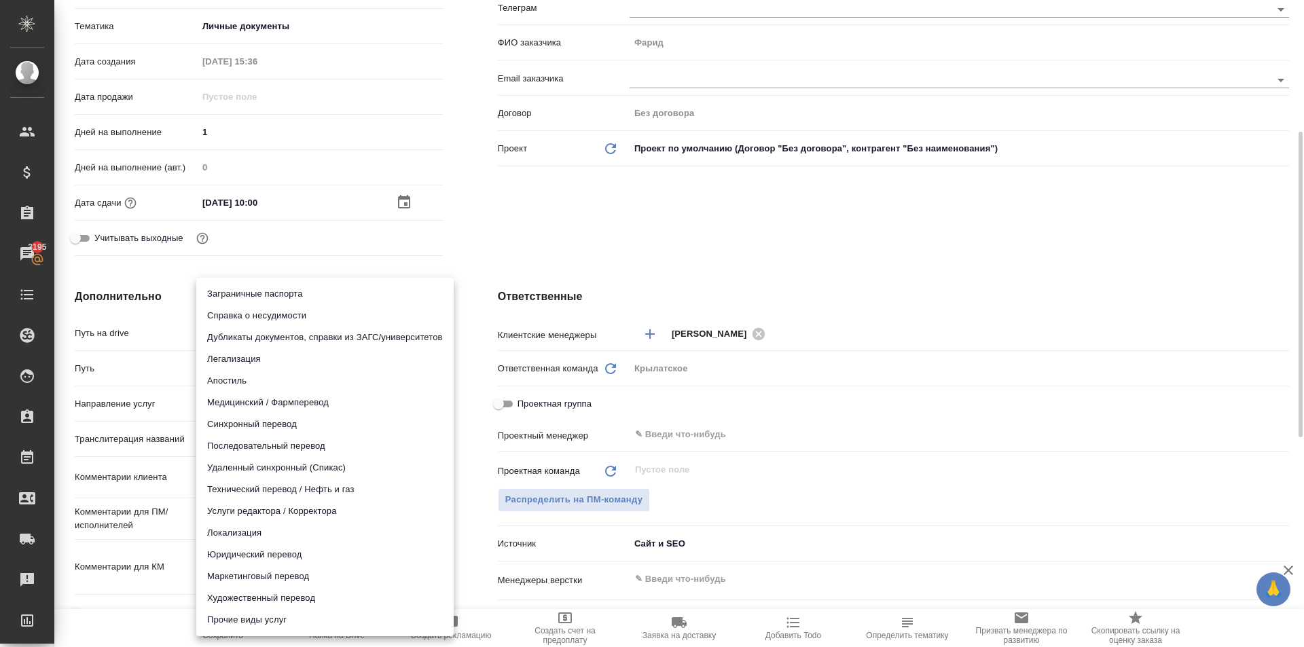
click at [245, 407] on body "🙏 .cls-1 fill:#fff; AWATERA Kasymov Timur Клиенты Спецификации Заказы 3195 Чаты…" at bounding box center [652, 323] width 1304 height 647
click at [236, 551] on li "Юридический перевод" at bounding box center [324, 555] width 257 height 22
type input "legalTranslation"
type textarea "x"
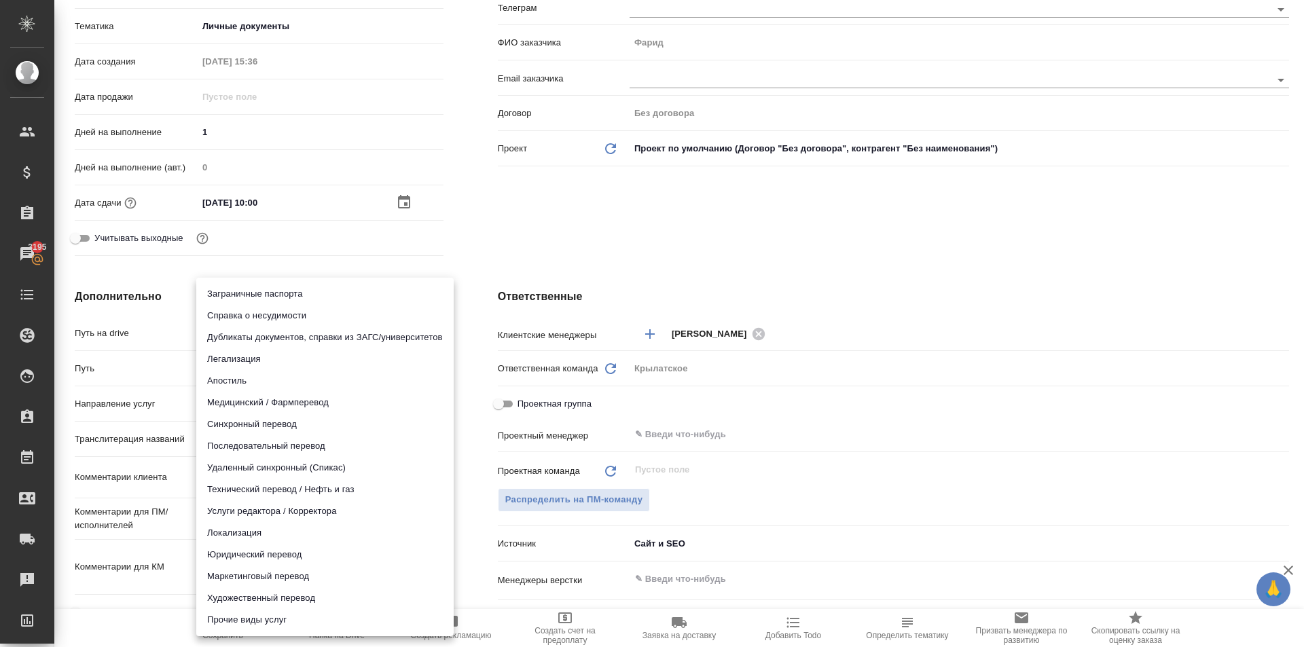
type textarea "x"
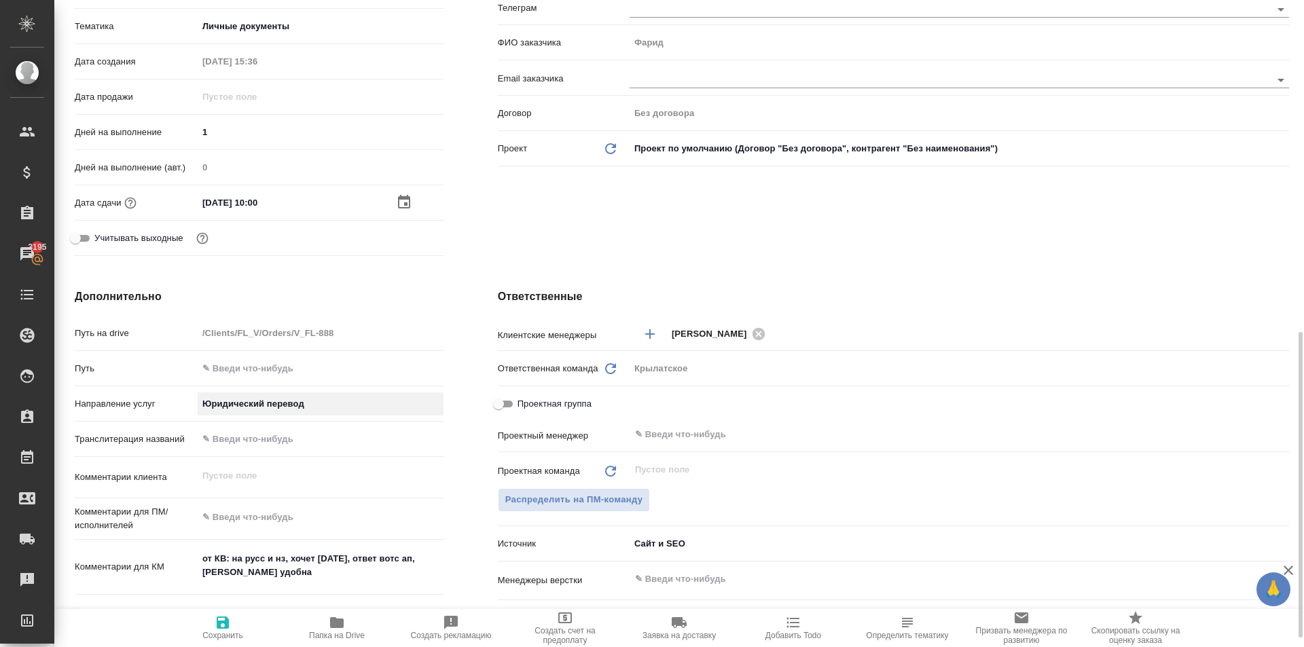
scroll to position [619, 0]
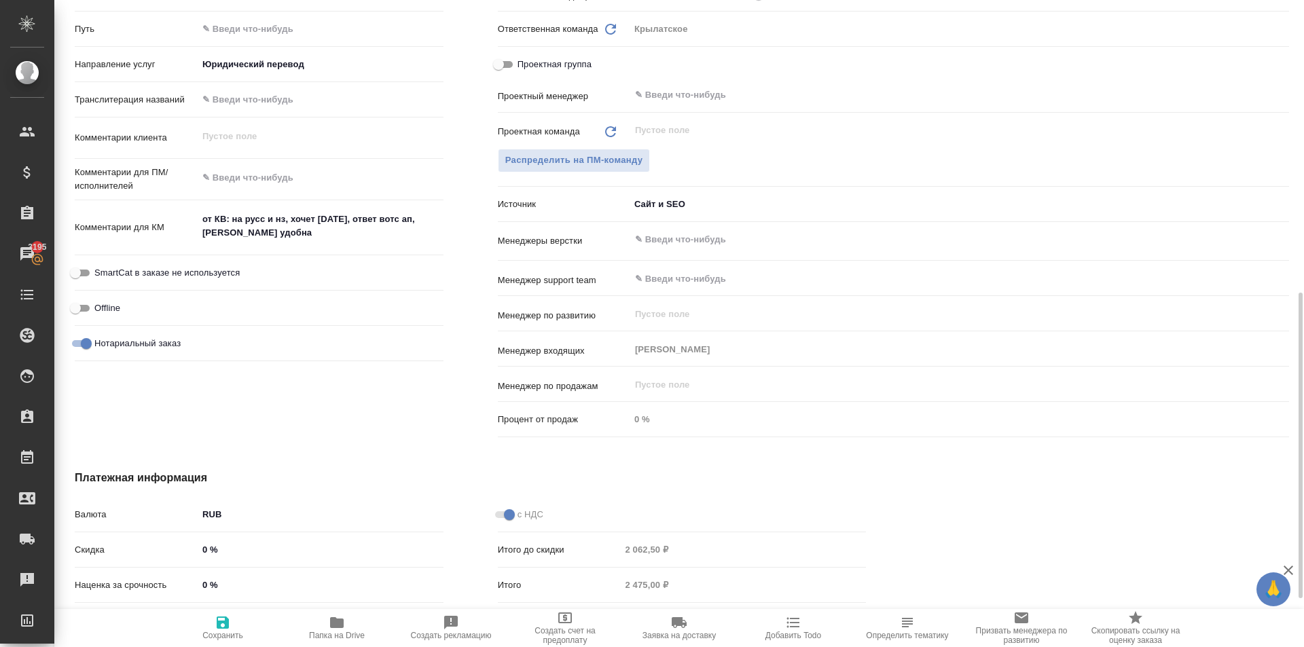
drag, startPoint x: 219, startPoint y: 274, endPoint x: 226, endPoint y: 278, distance: 8.2
click at [220, 274] on span "SmartCat в заказе не используется" at bounding box center [166, 273] width 145 height 14
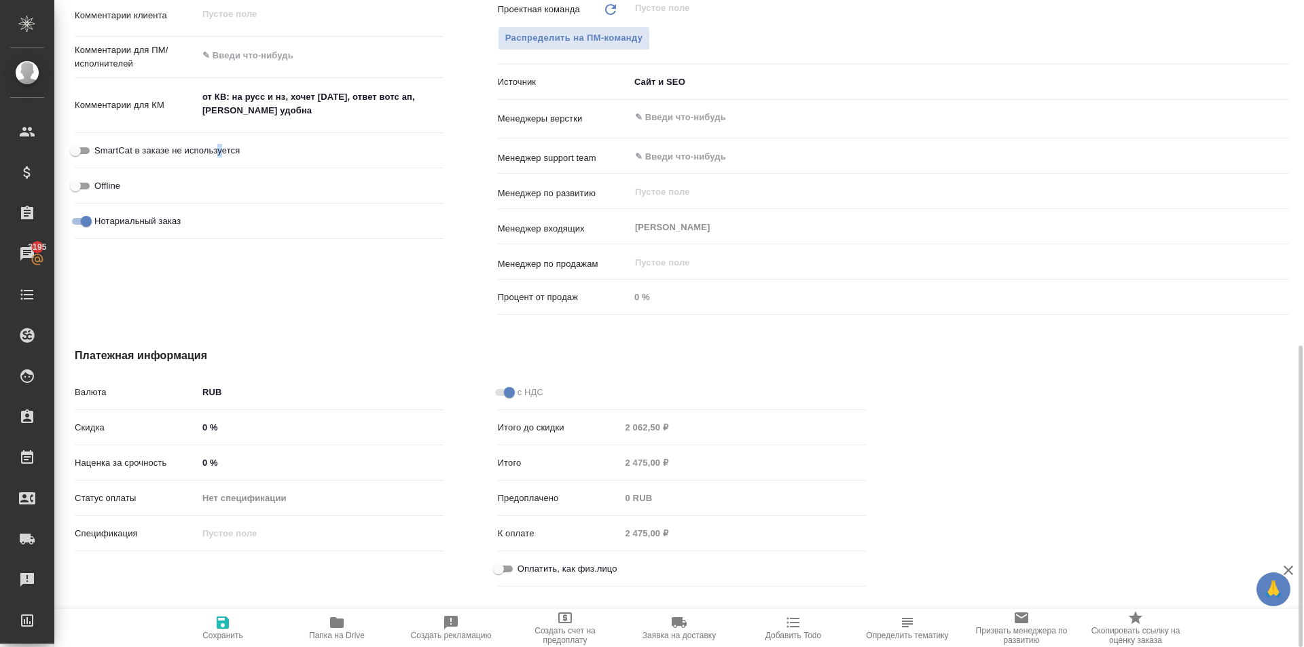
drag, startPoint x: 513, startPoint y: 575, endPoint x: 498, endPoint y: 574, distance: 15.7
click at [511, 575] on input "Оплатить, как физ.лицо" at bounding box center [498, 569] width 49 height 16
checkbox input "true"
type textarea "x"
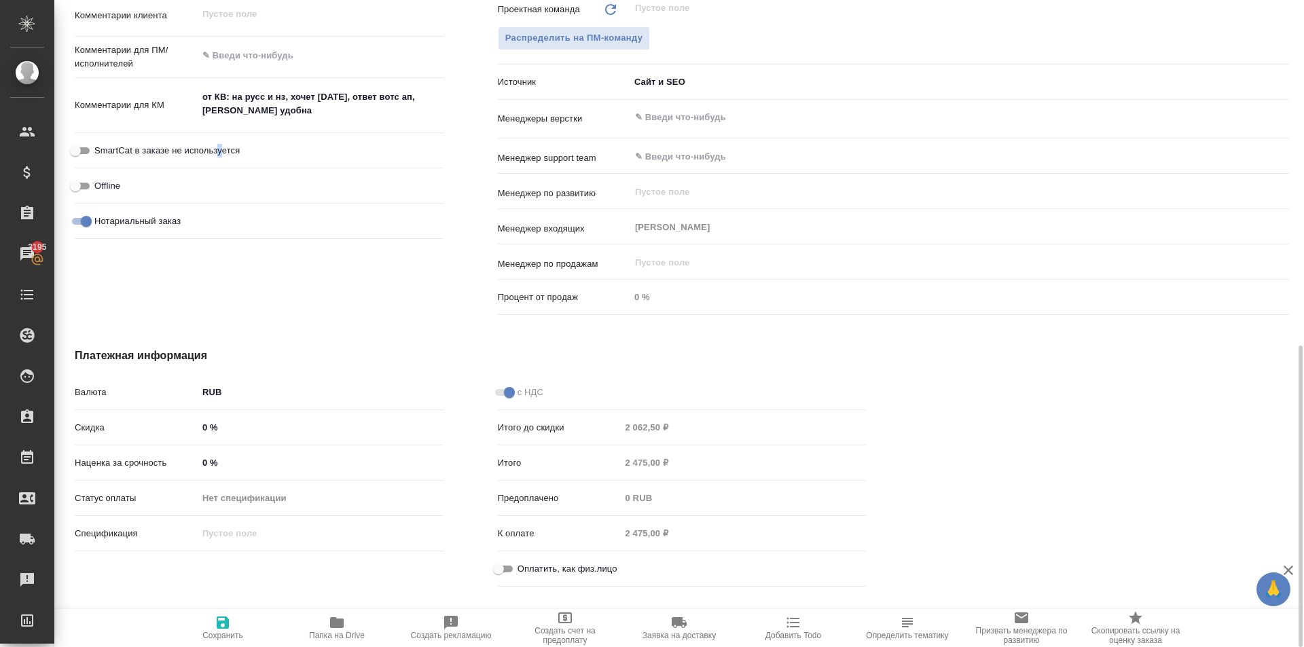
type textarea "x"
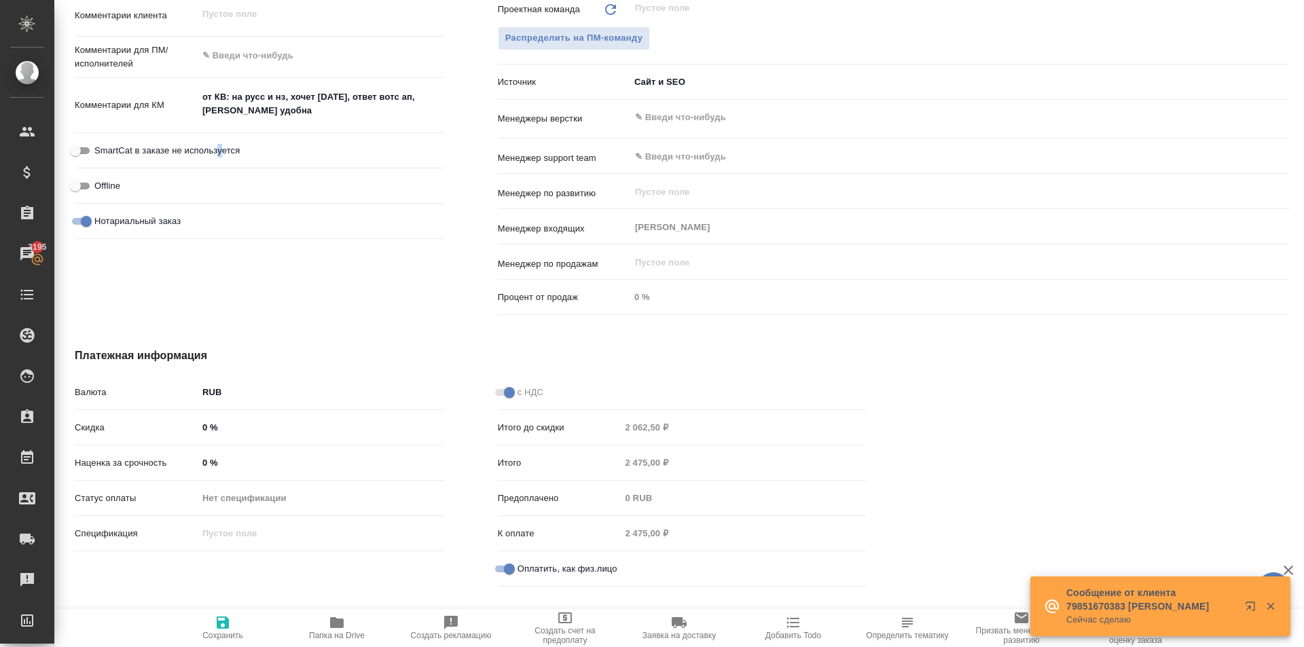
click at [205, 634] on span "Сохранить" at bounding box center [222, 636] width 41 height 10
type textarea "x"
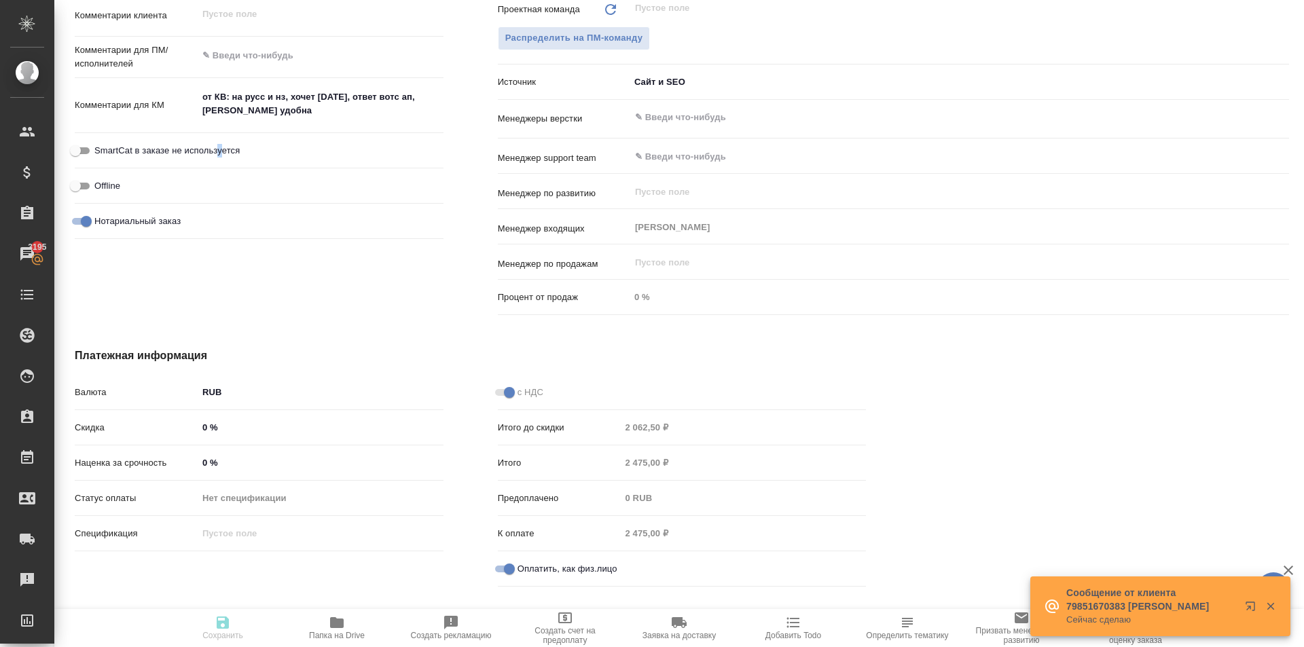
type textarea "x"
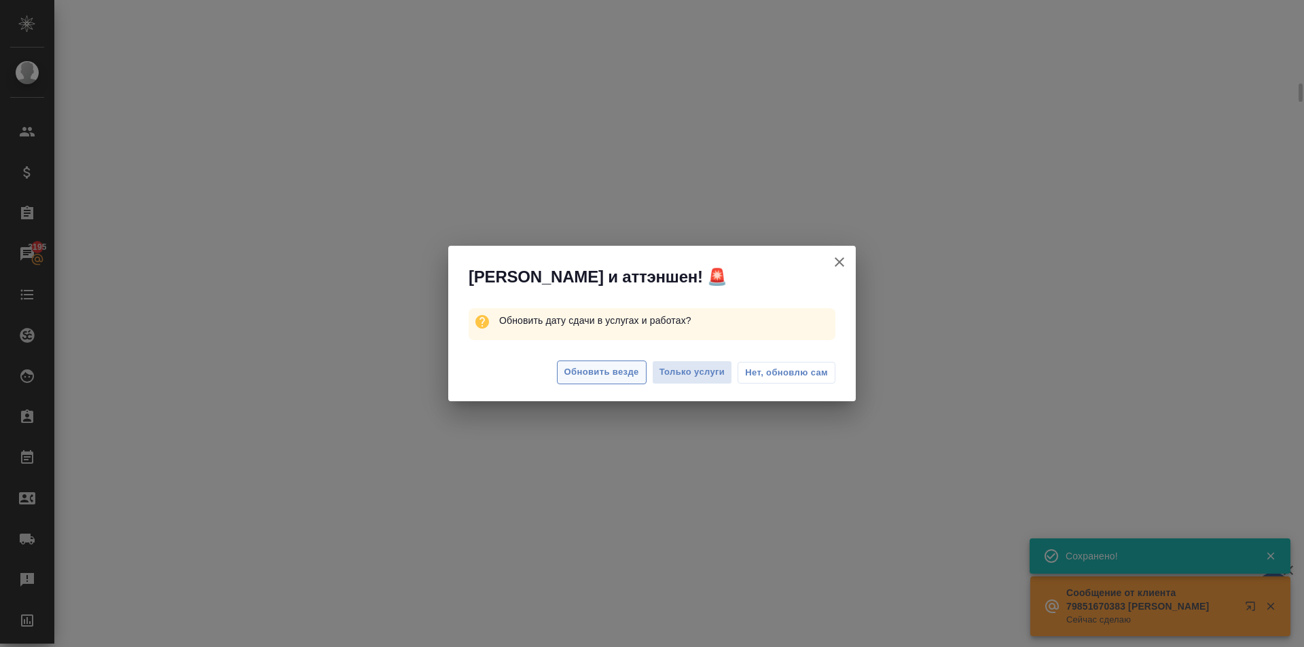
click at [612, 374] on span "Обновить везде" at bounding box center [601, 373] width 75 height 16
select select "RU"
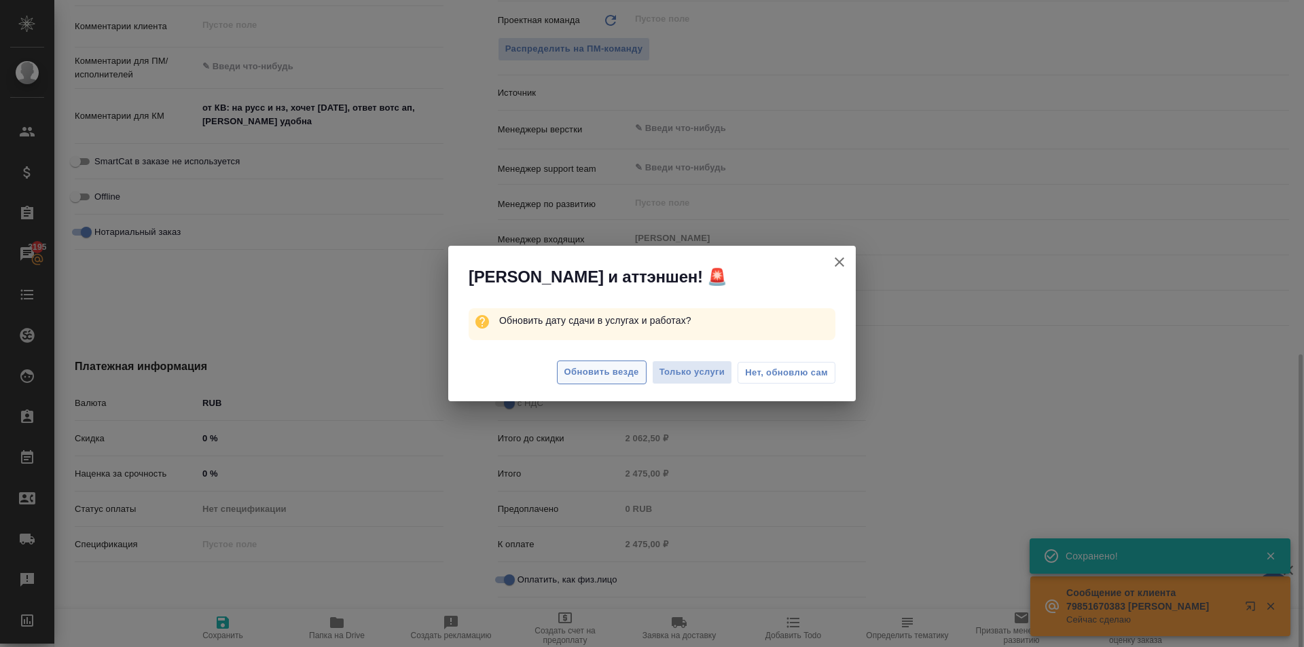
type textarea "x"
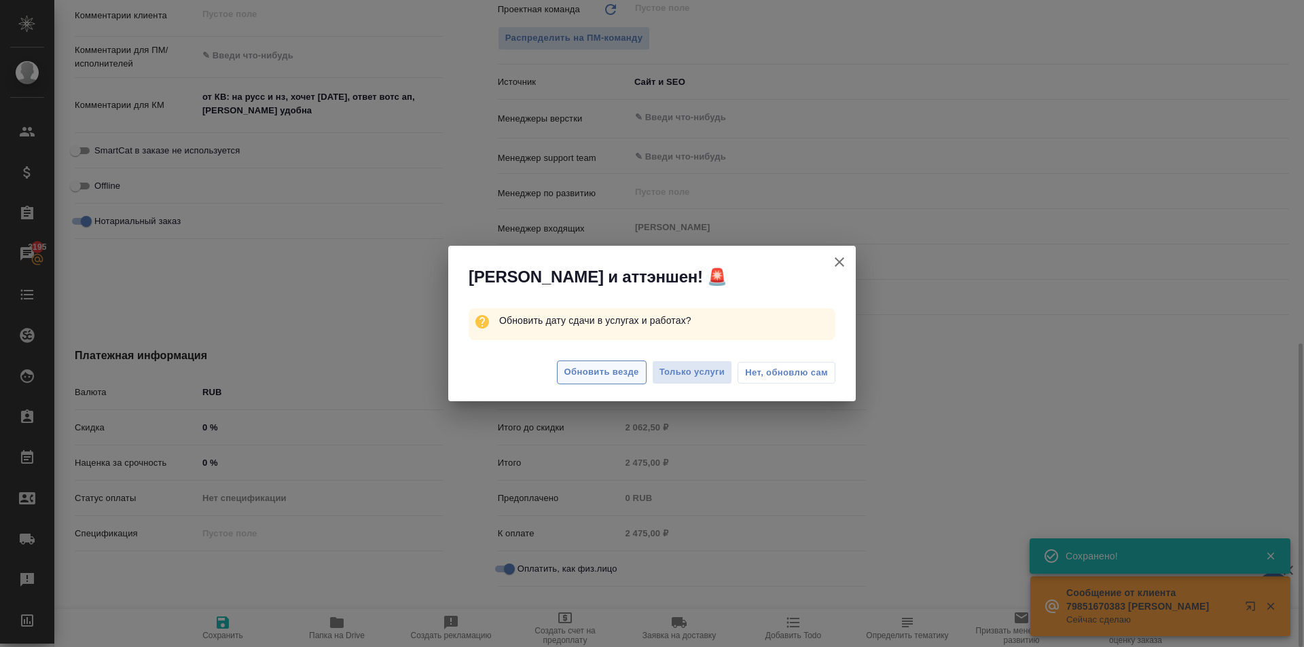
type textarea "x"
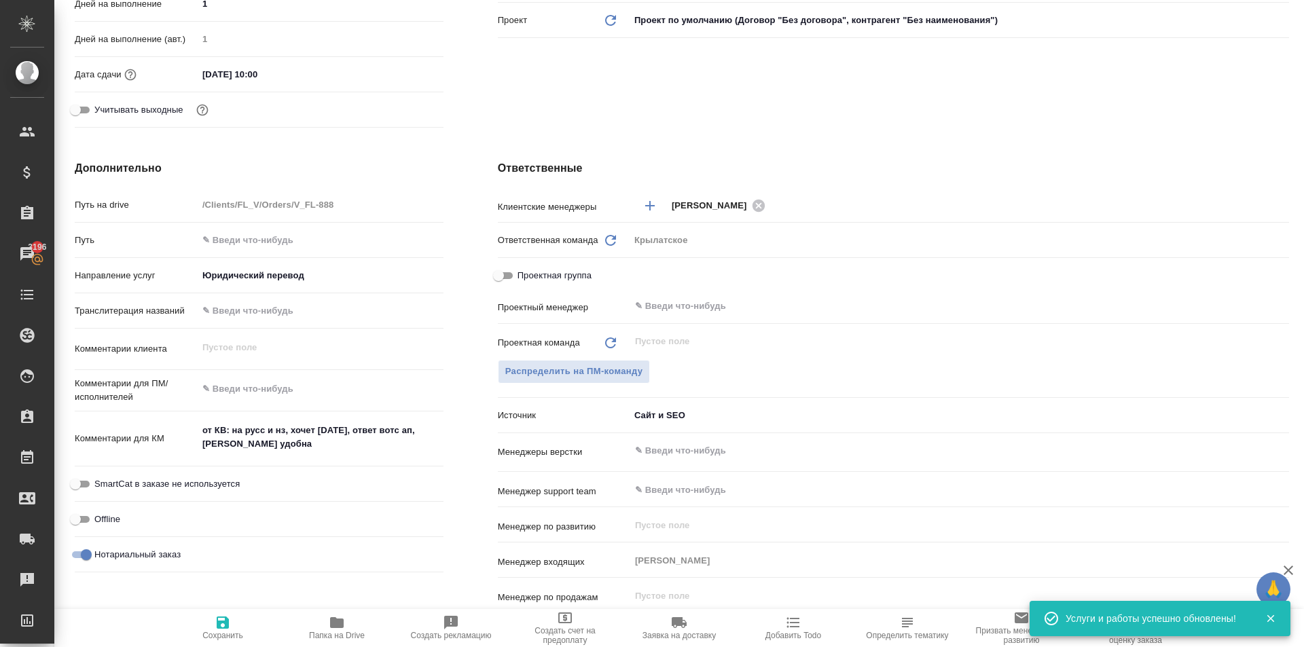
scroll to position [0, 0]
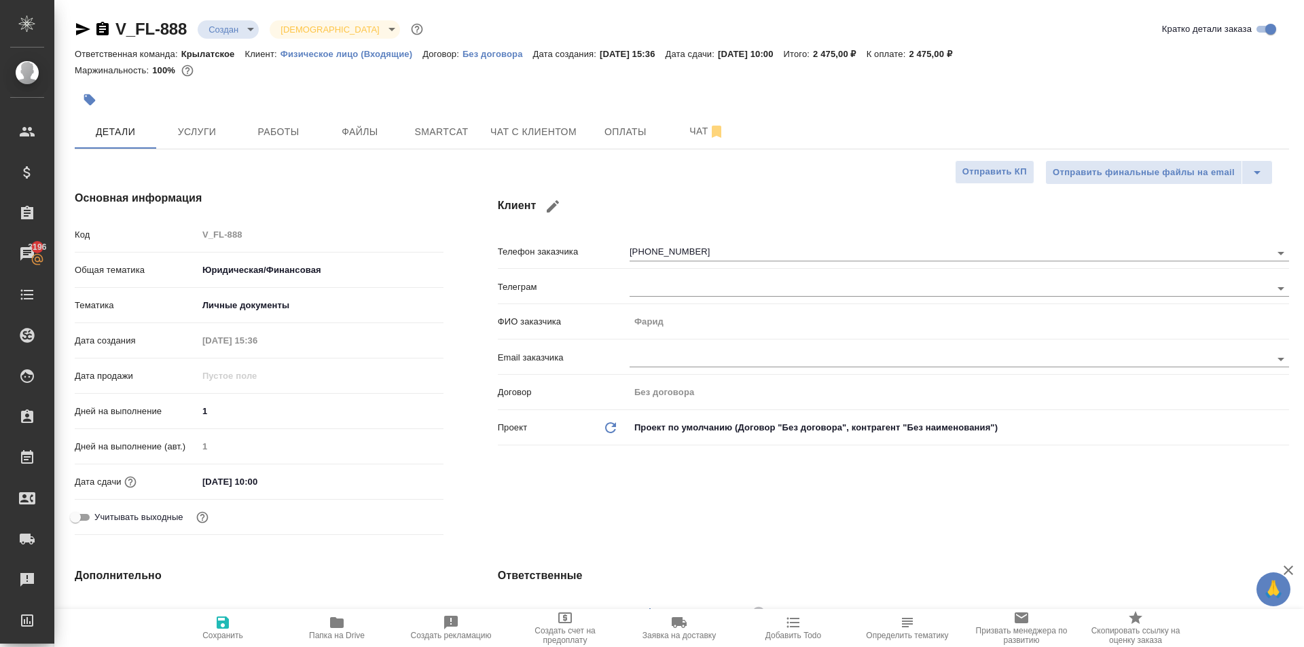
click at [92, 109] on button "button" at bounding box center [90, 100] width 30 height 30
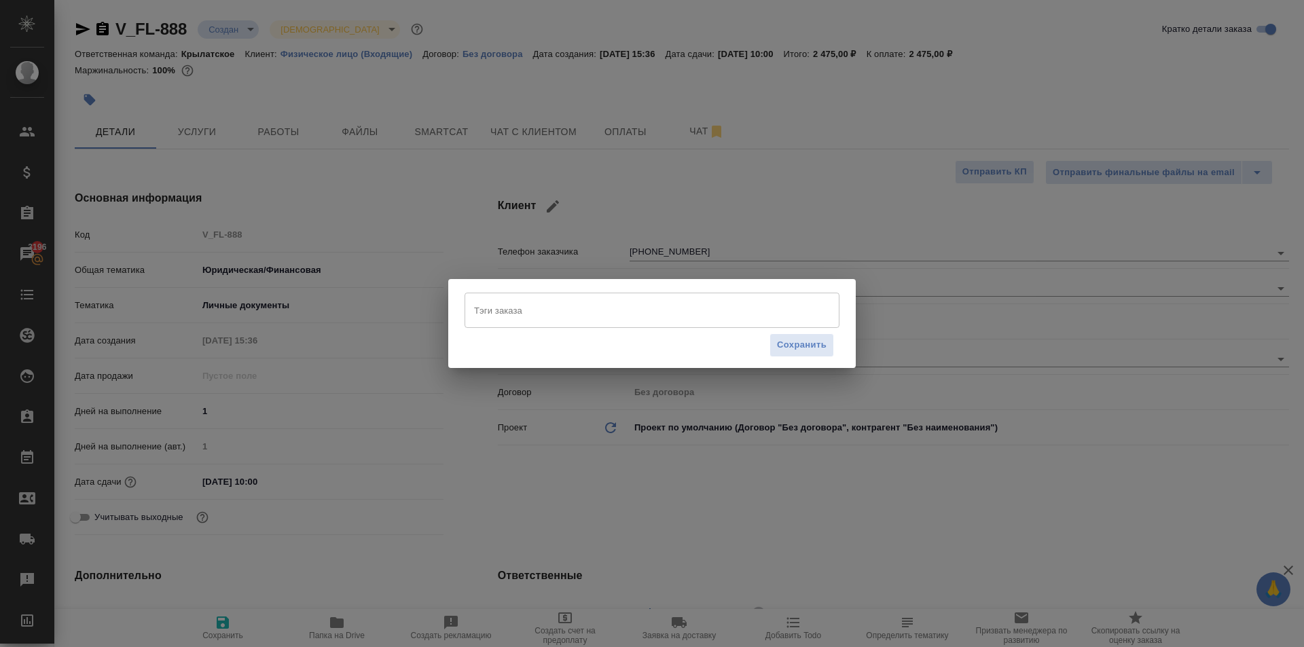
click at [552, 317] on input "Тэги заказа" at bounding box center [639, 310] width 337 height 23
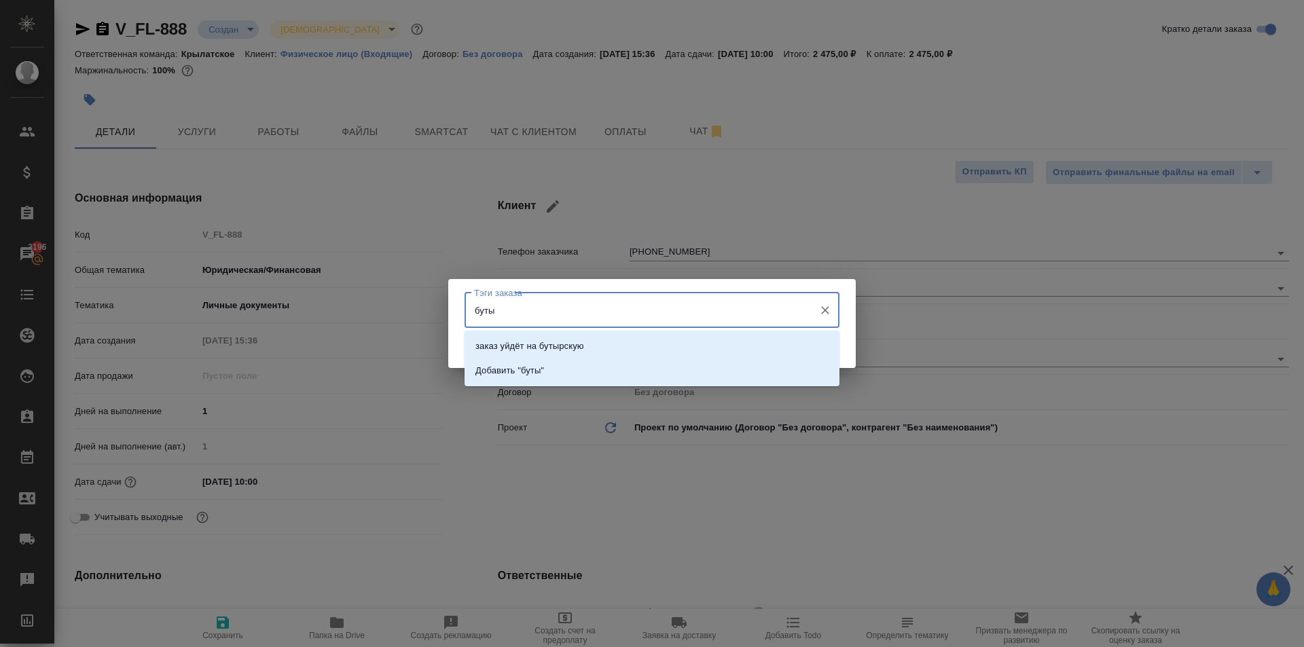
type input "бутыр"
click at [641, 337] on li "заказ уйдёт на бутырскую" at bounding box center [652, 346] width 375 height 24
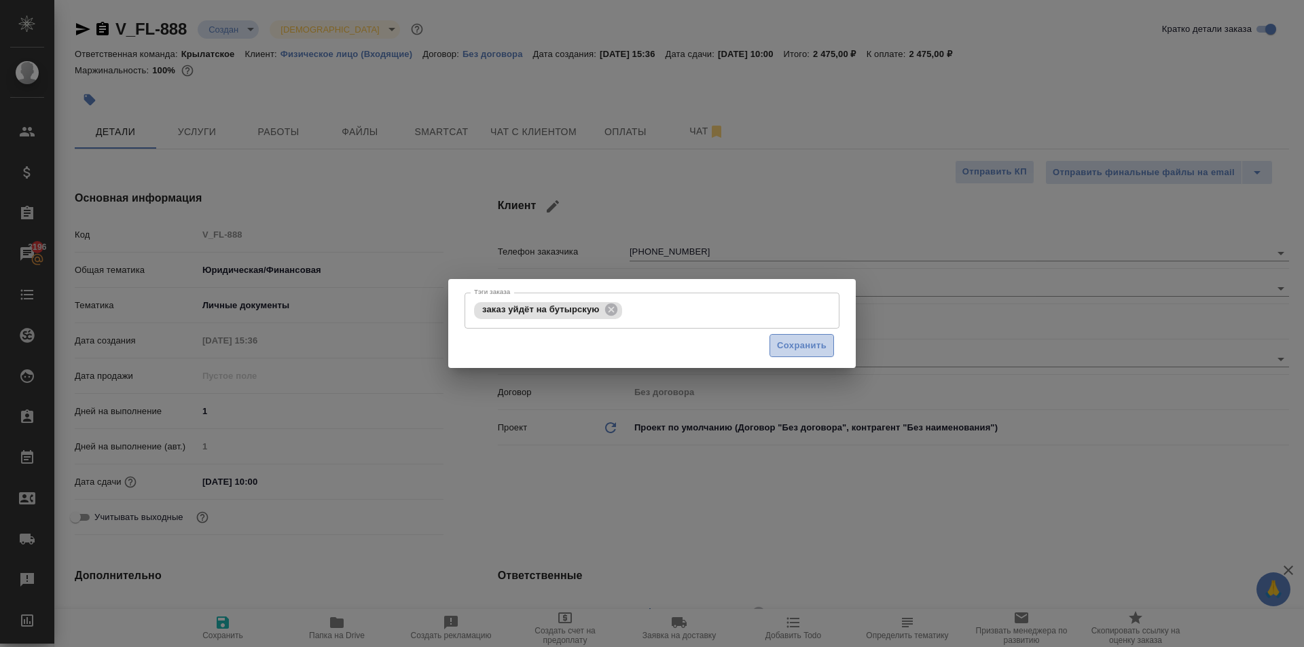
click at [824, 346] on span "Сохранить" at bounding box center [802, 346] width 50 height 16
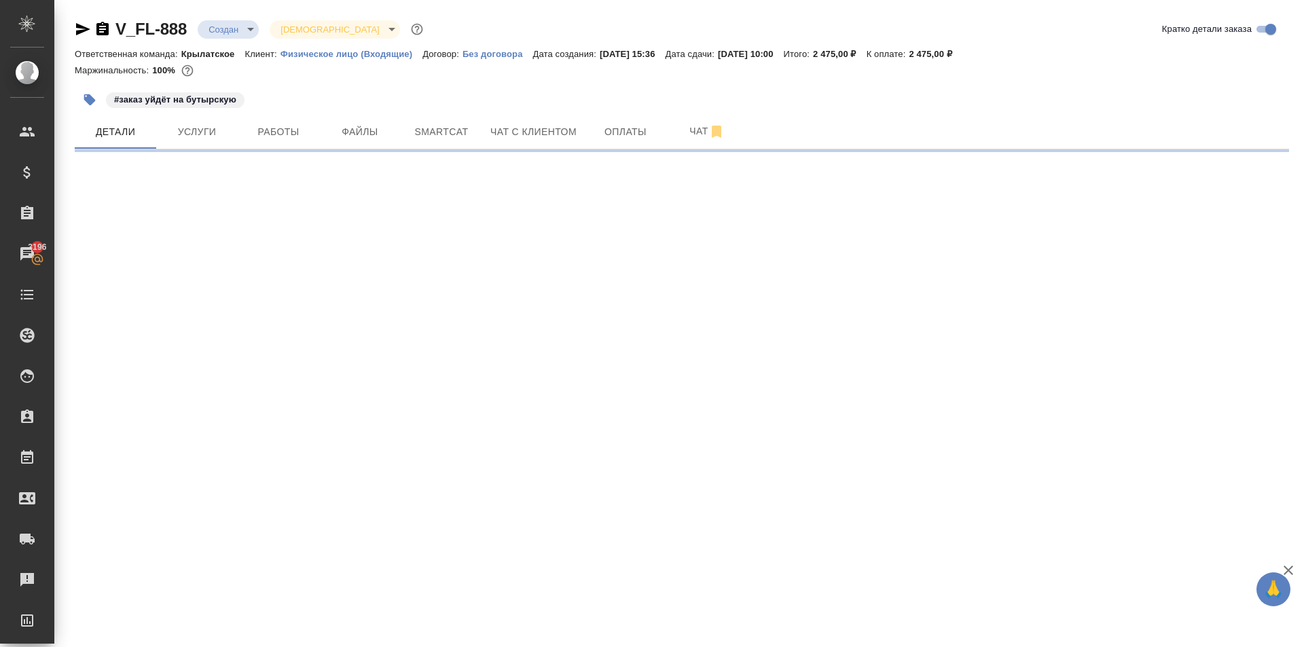
select select "RU"
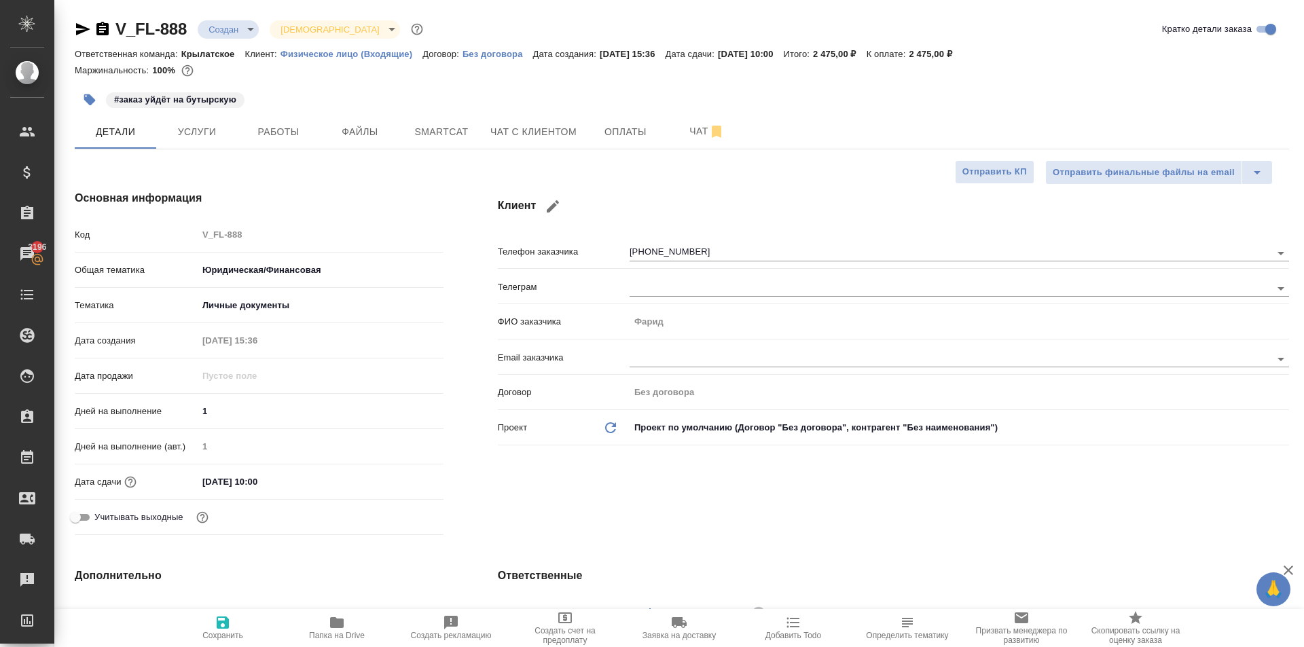
type textarea "x"
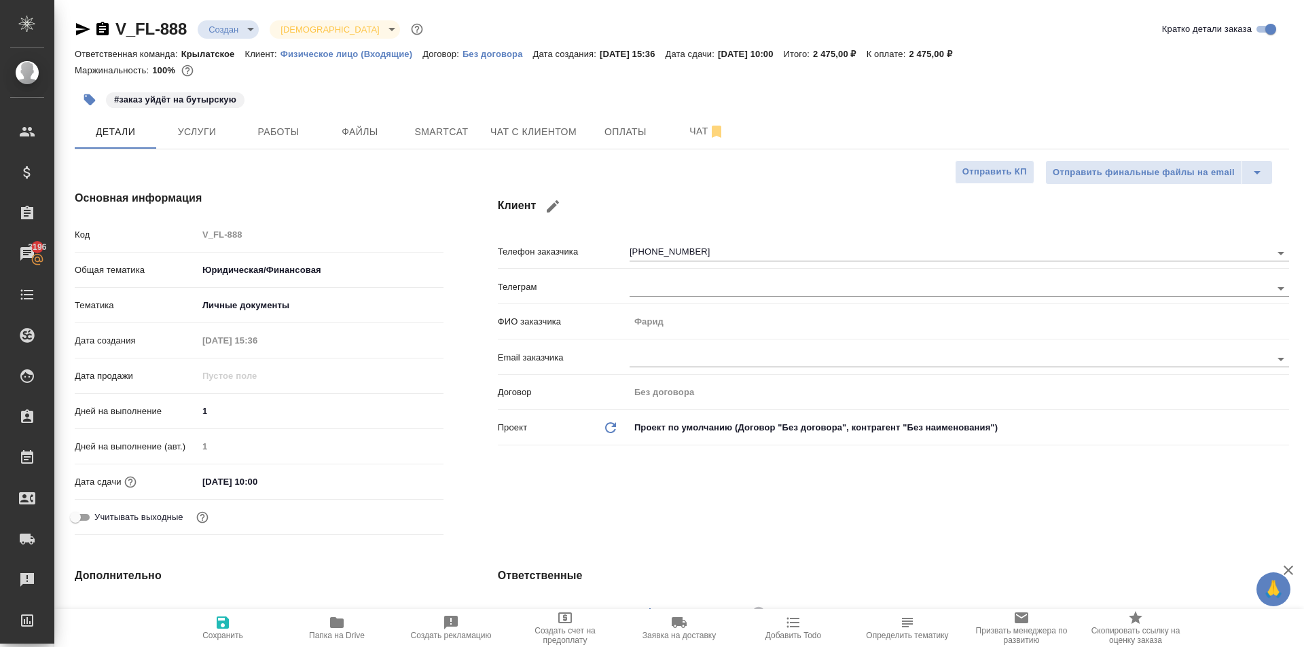
type textarea "x"
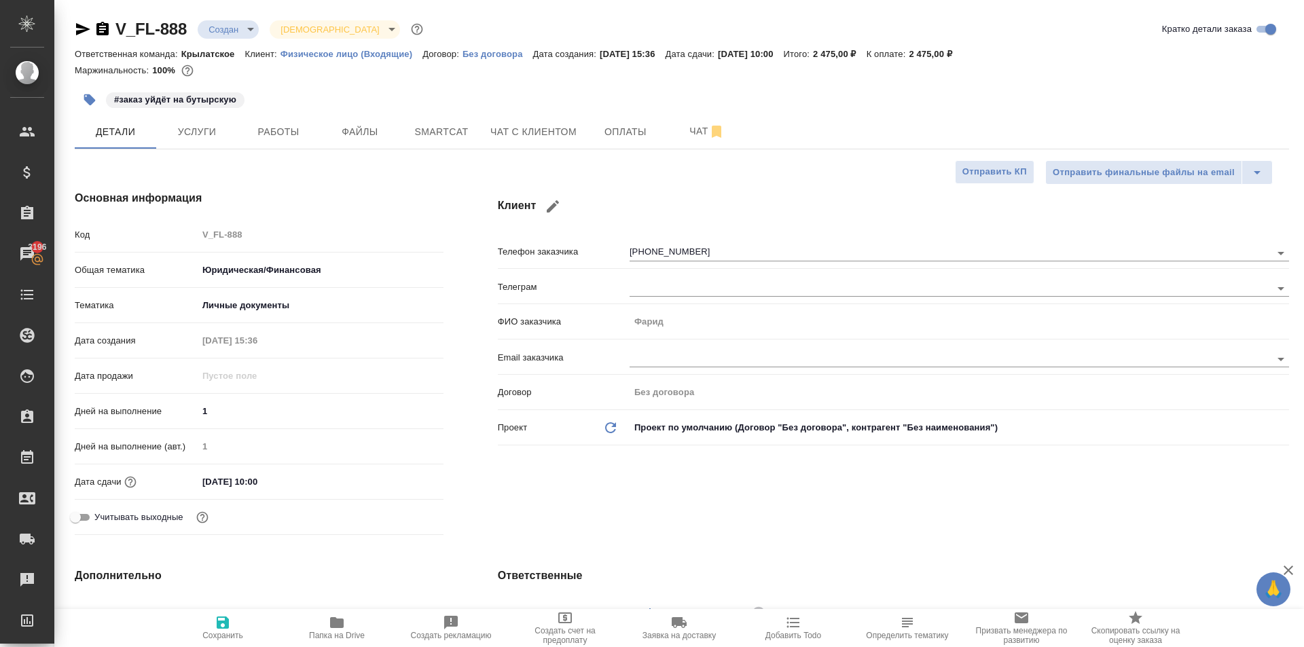
type textarea "x"
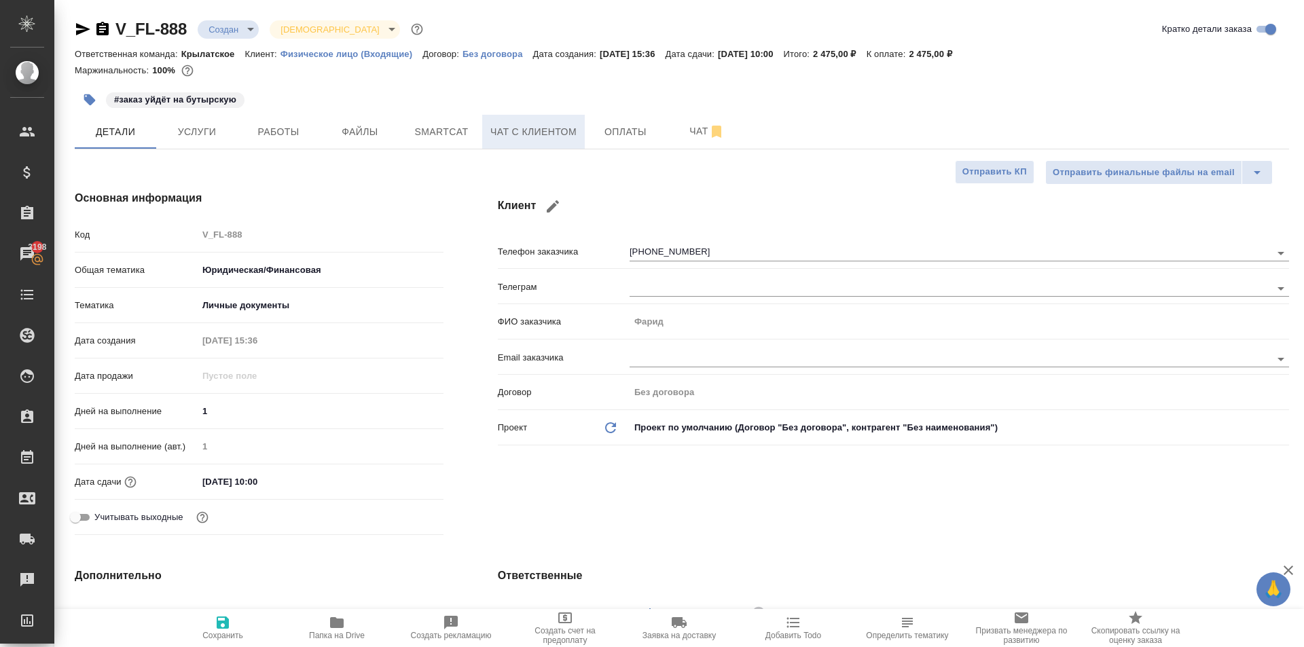
click at [520, 122] on button "Чат с клиентом" at bounding box center [533, 132] width 103 height 34
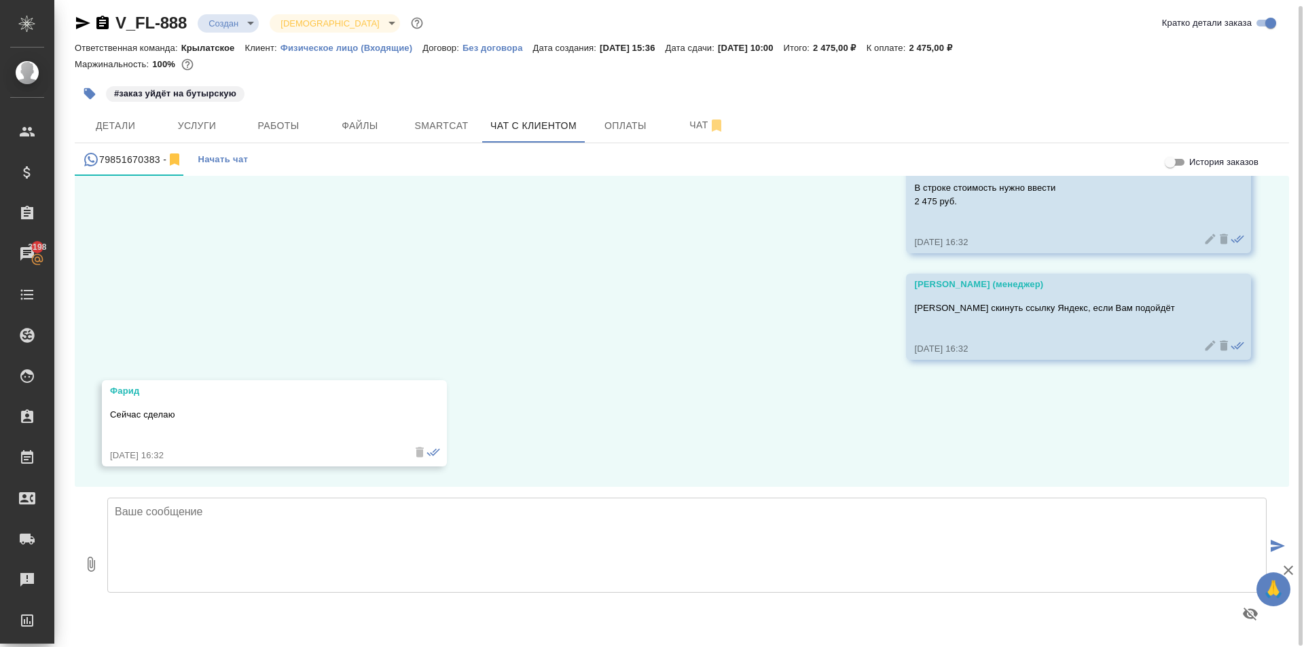
scroll to position [7, 0]
click at [86, 26] on icon "button" at bounding box center [83, 22] width 16 height 16
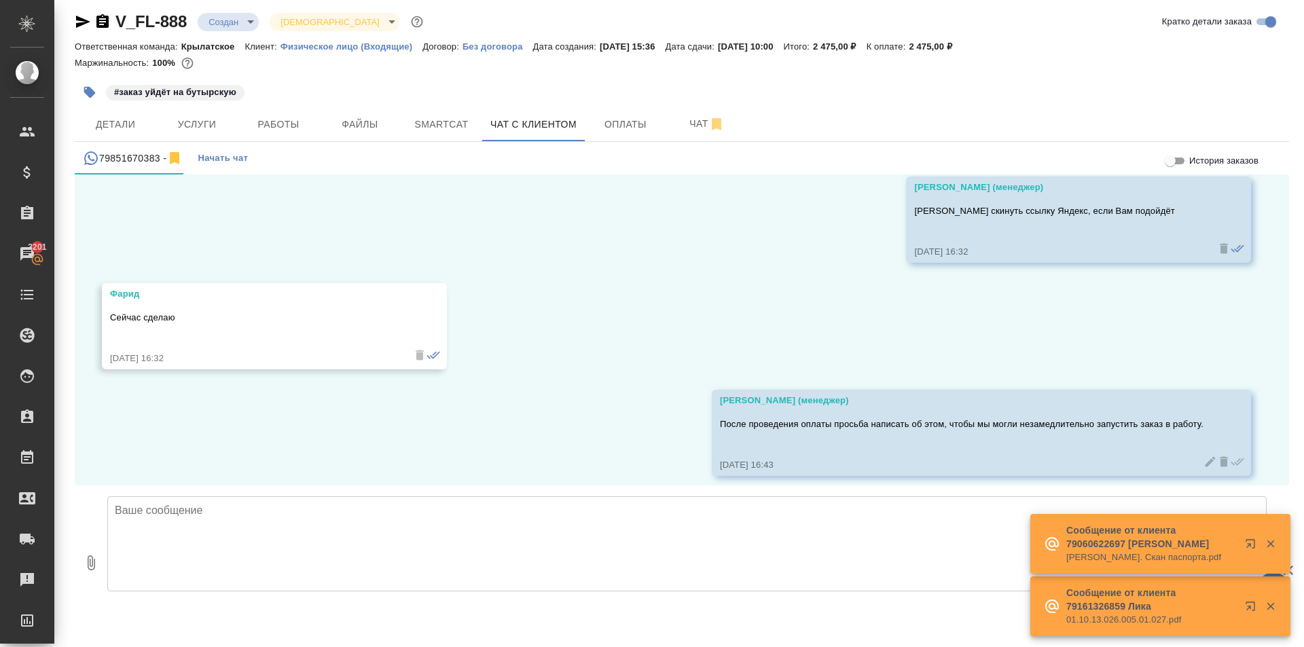
scroll to position [3234, 0]
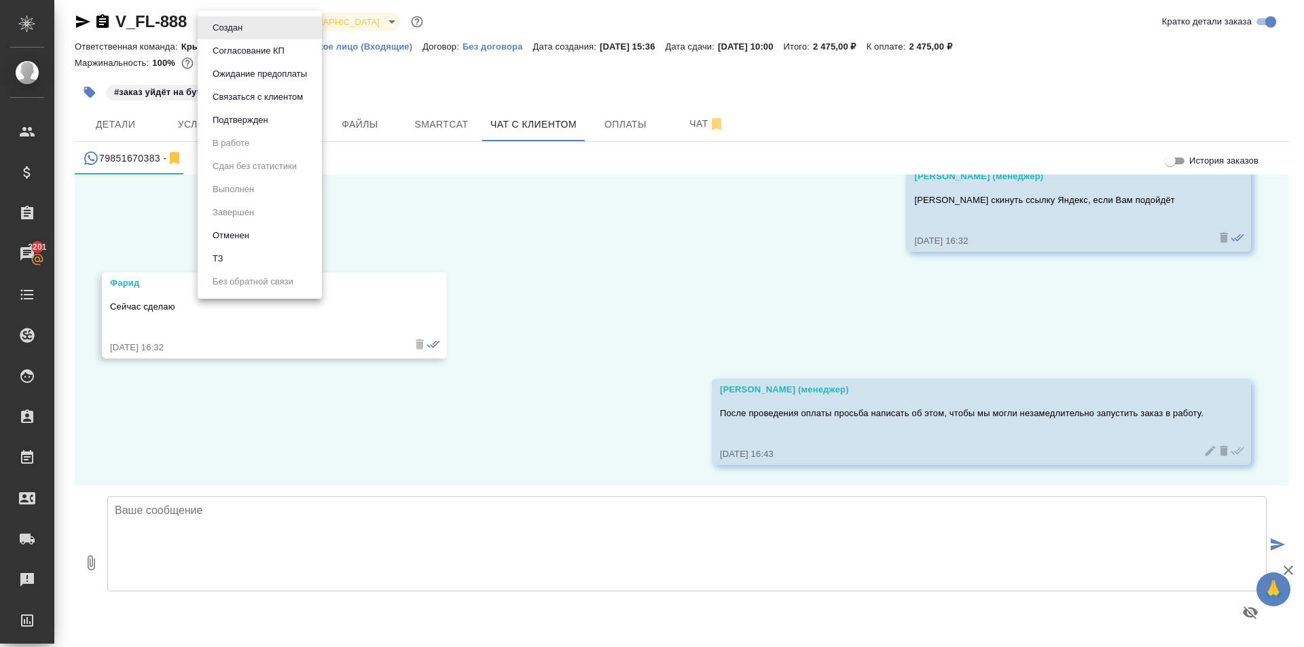
click at [229, 15] on body "🙏 .cls-1 fill:#fff; AWATERA Kasymov Timur Клиенты Спецификации Заказы 3201 Чаты…" at bounding box center [652, 323] width 1304 height 647
click at [249, 72] on button "Ожидание предоплаты" at bounding box center [260, 74] width 103 height 15
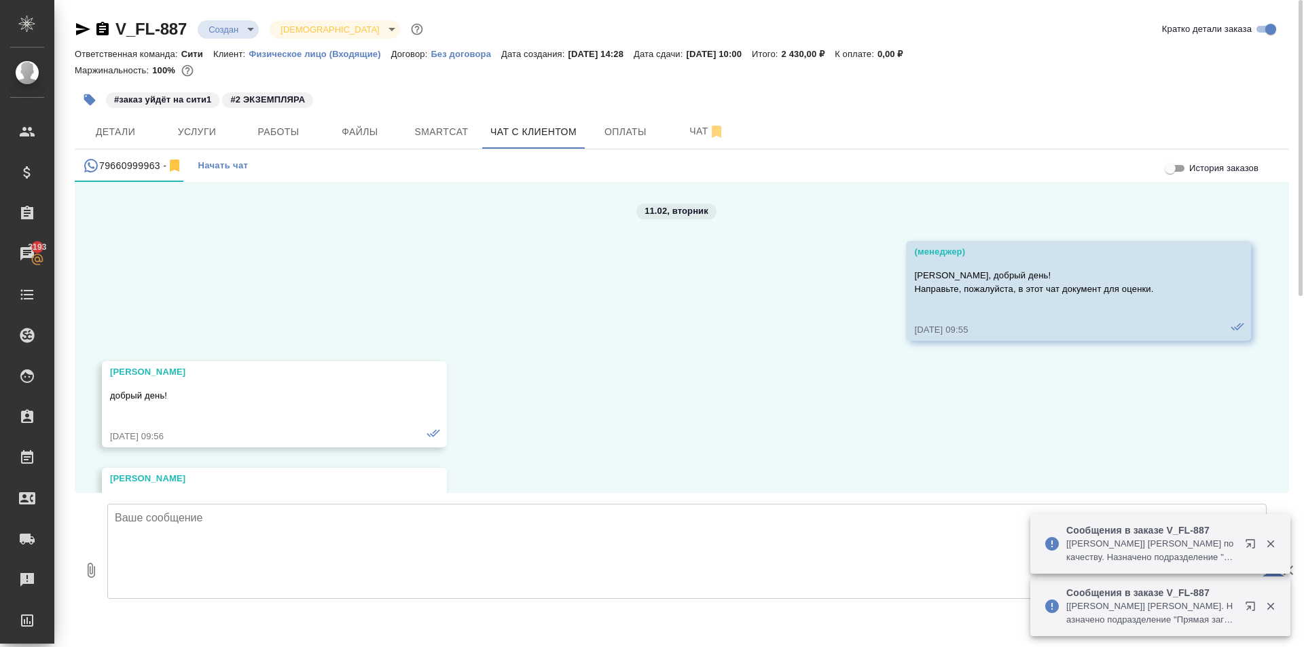
scroll to position [3800, 0]
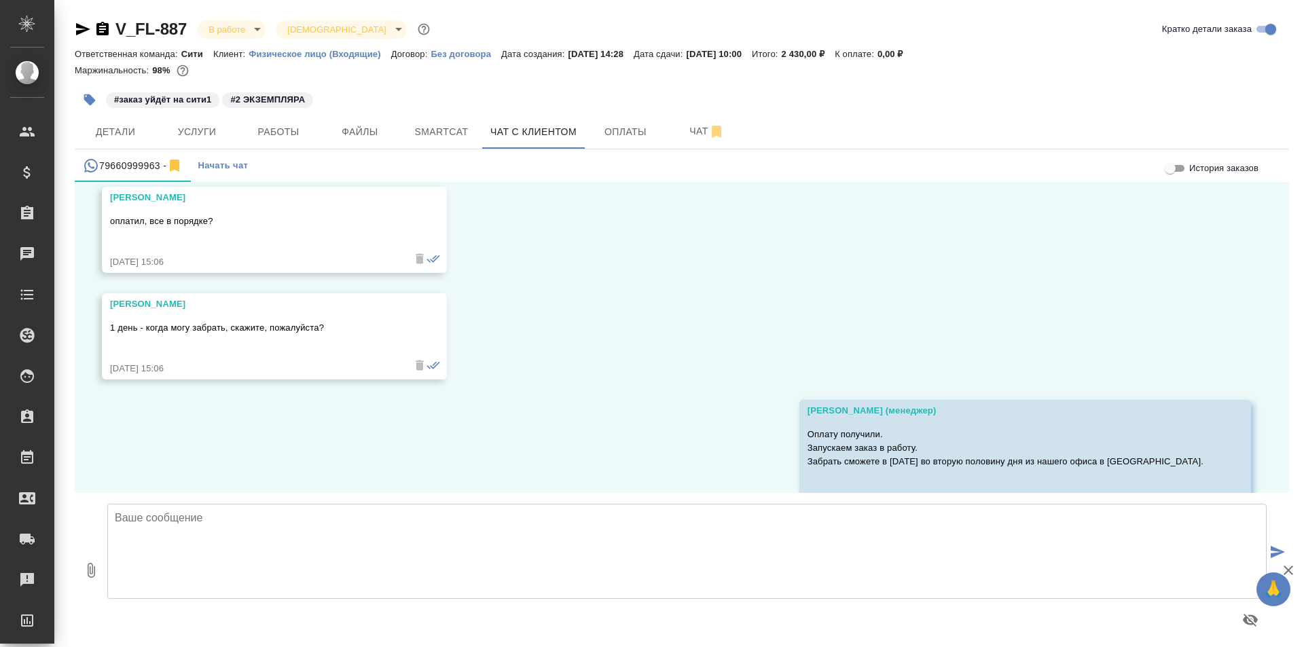
scroll to position [3800, 0]
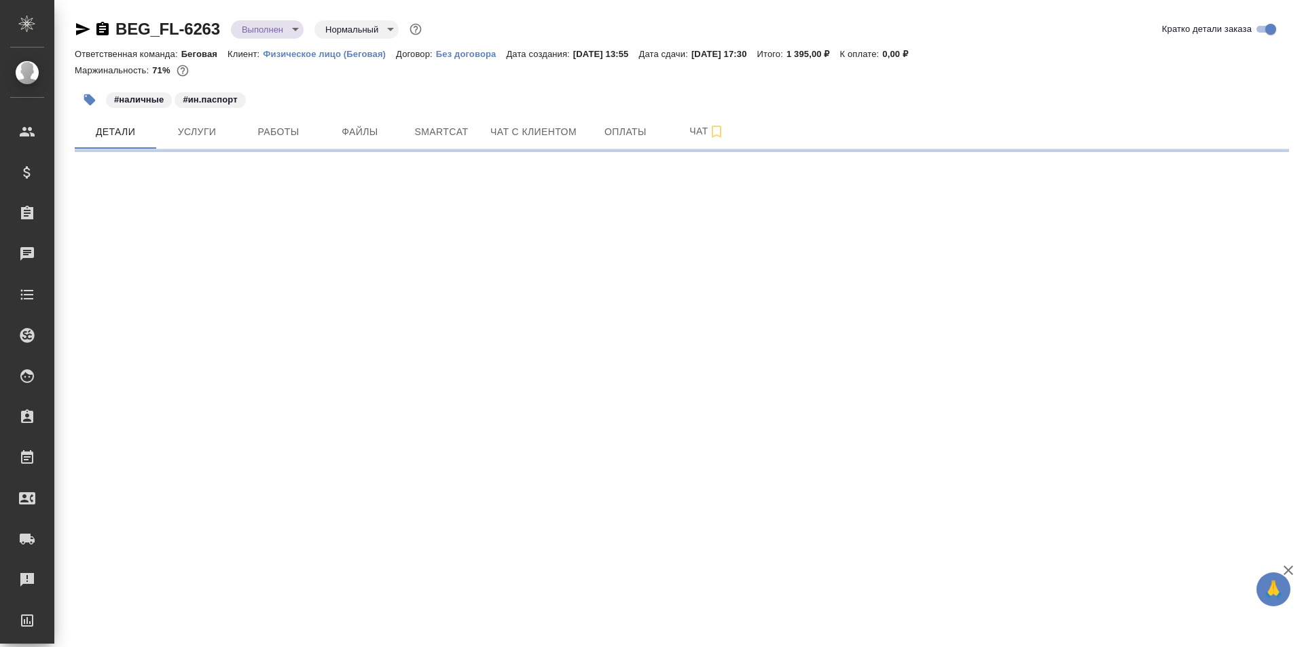
select select "RU"
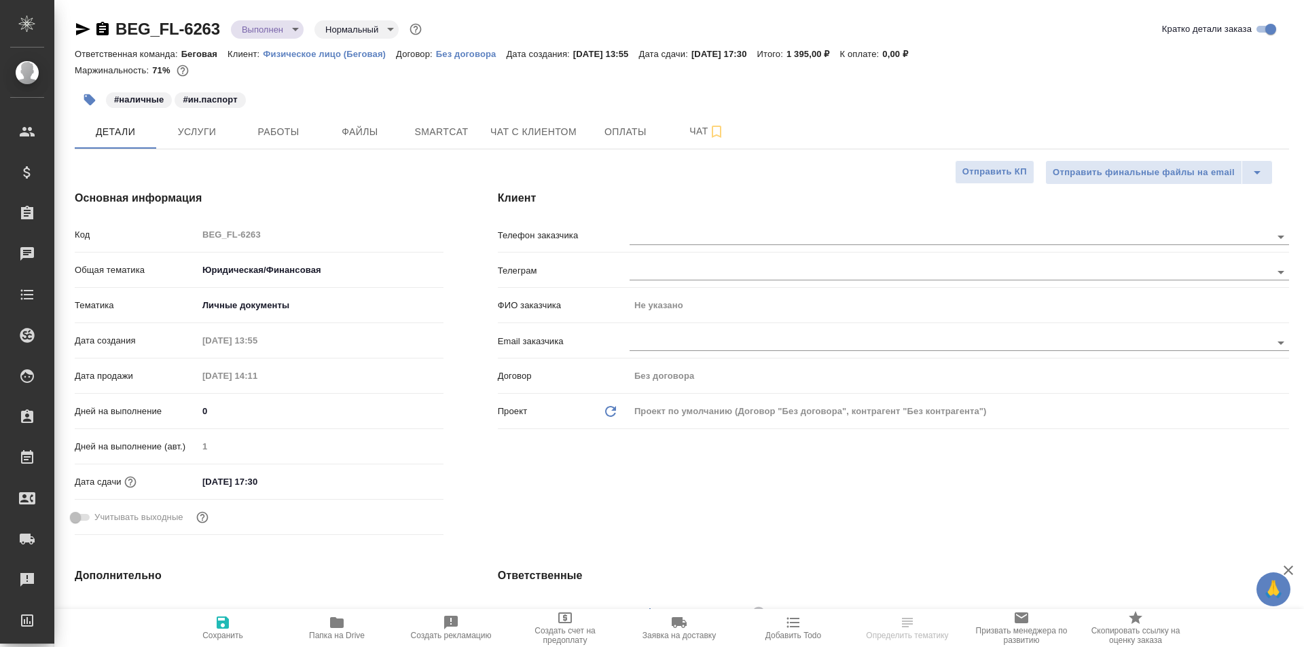
type textarea "x"
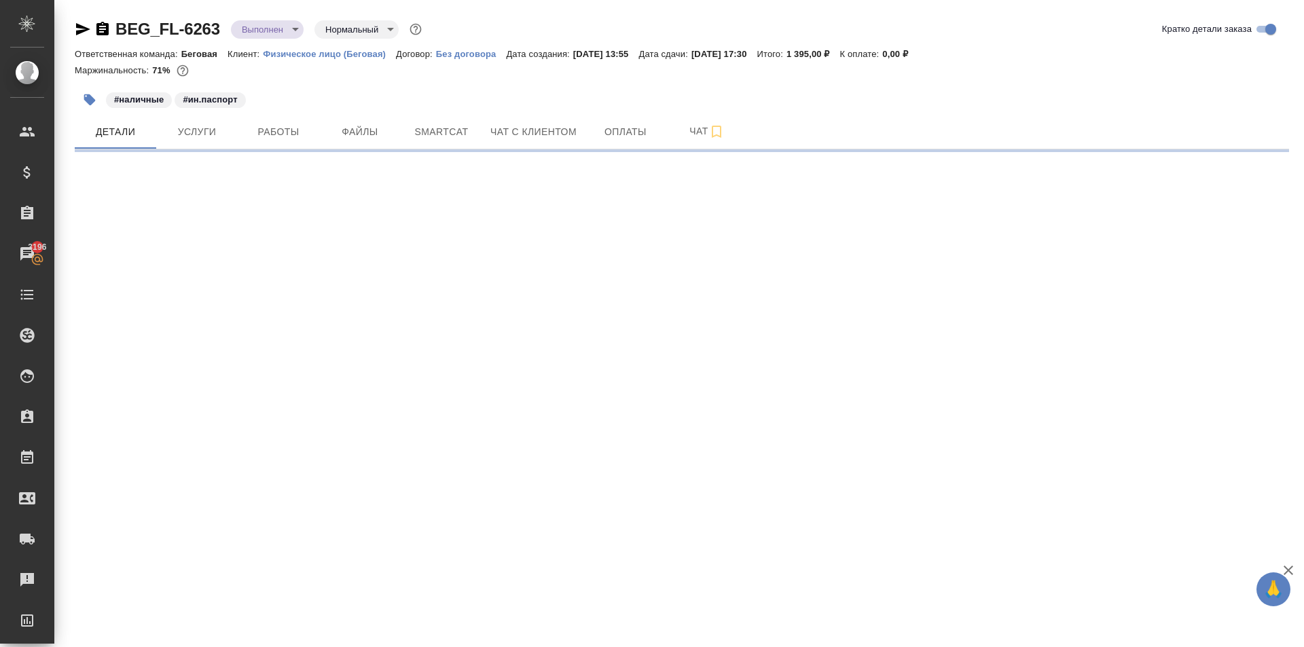
select select "RU"
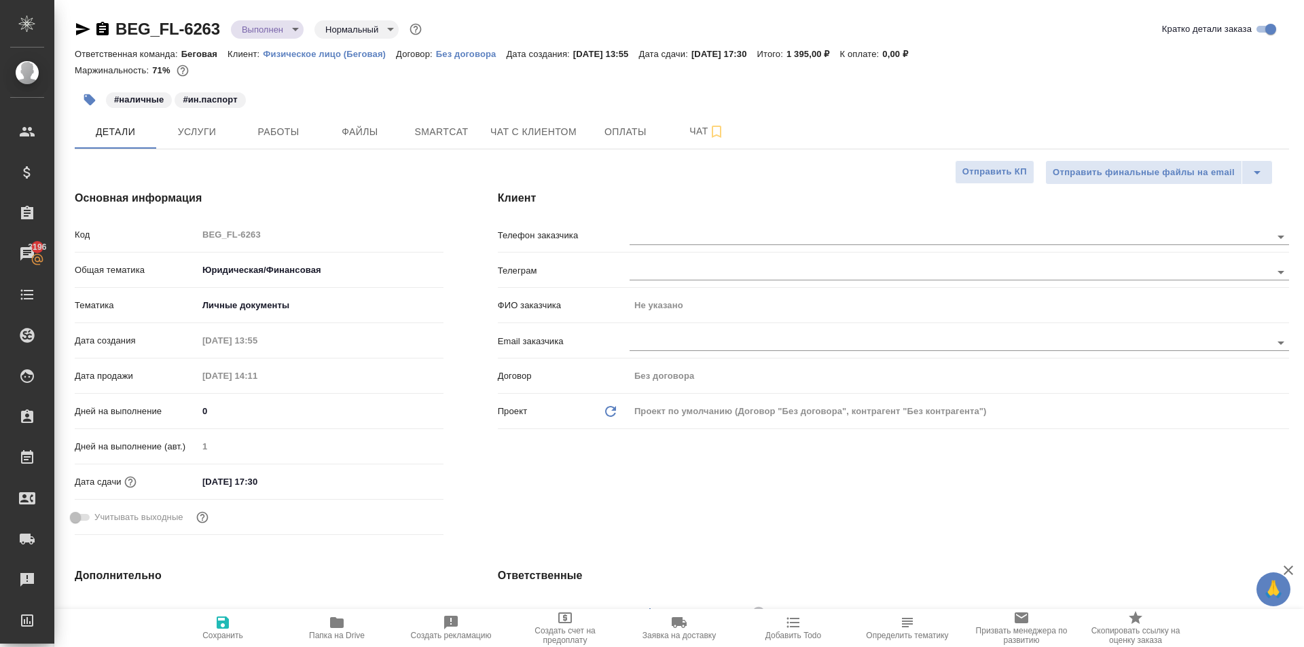
type textarea "x"
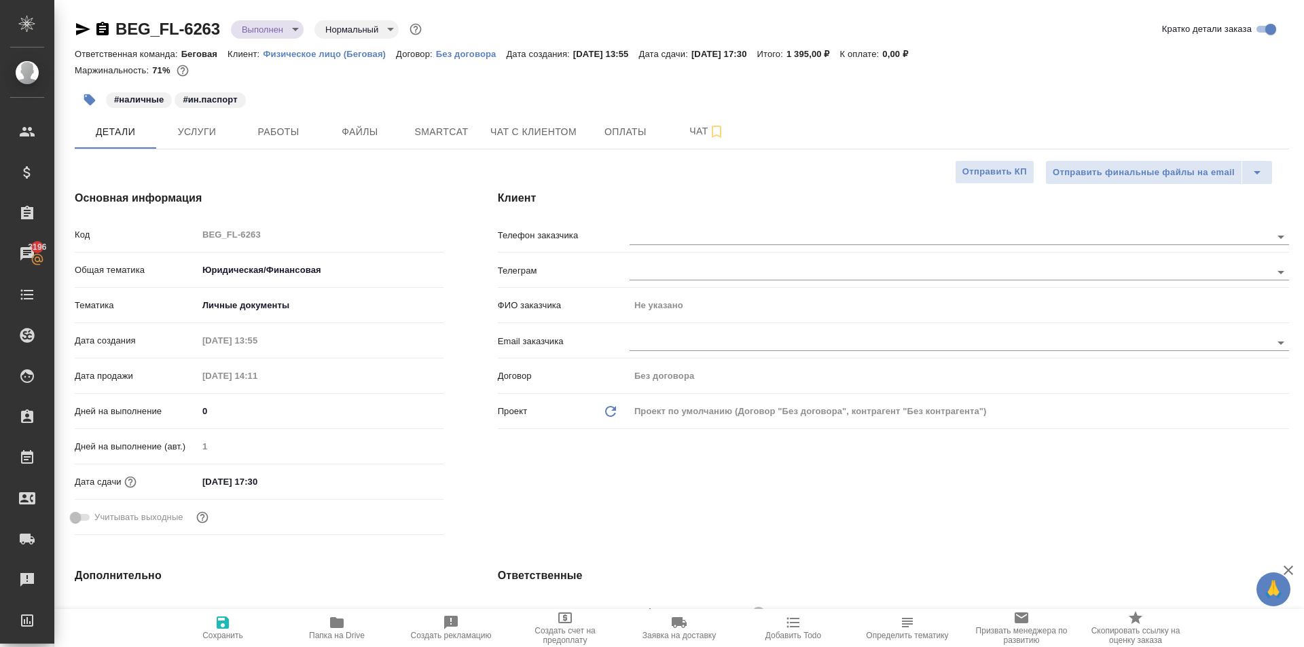
type textarea "x"
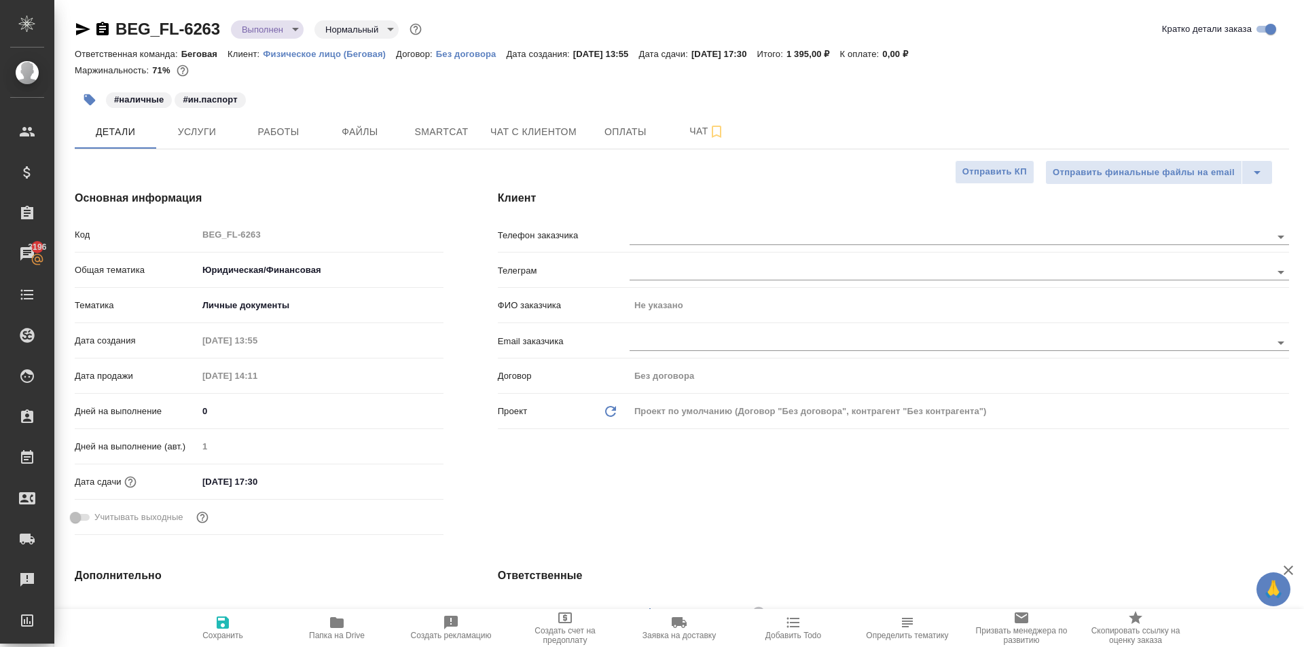
type textarea "x"
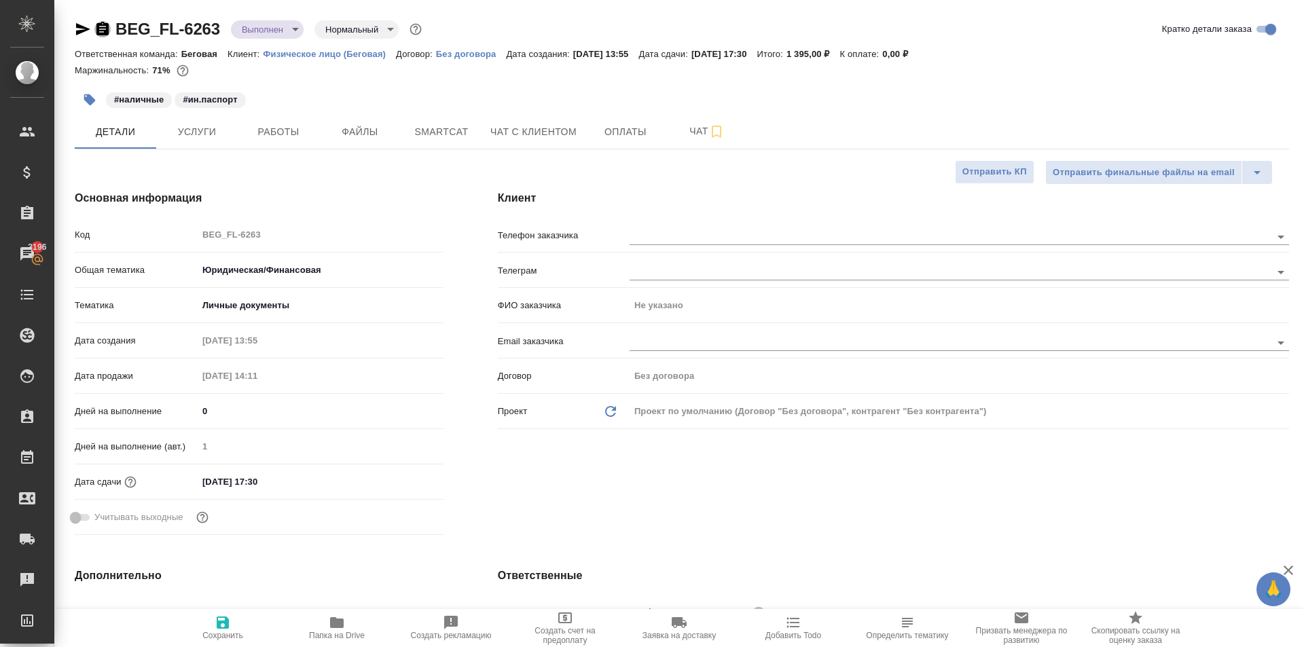
click at [103, 27] on icon "button" at bounding box center [102, 29] width 12 height 14
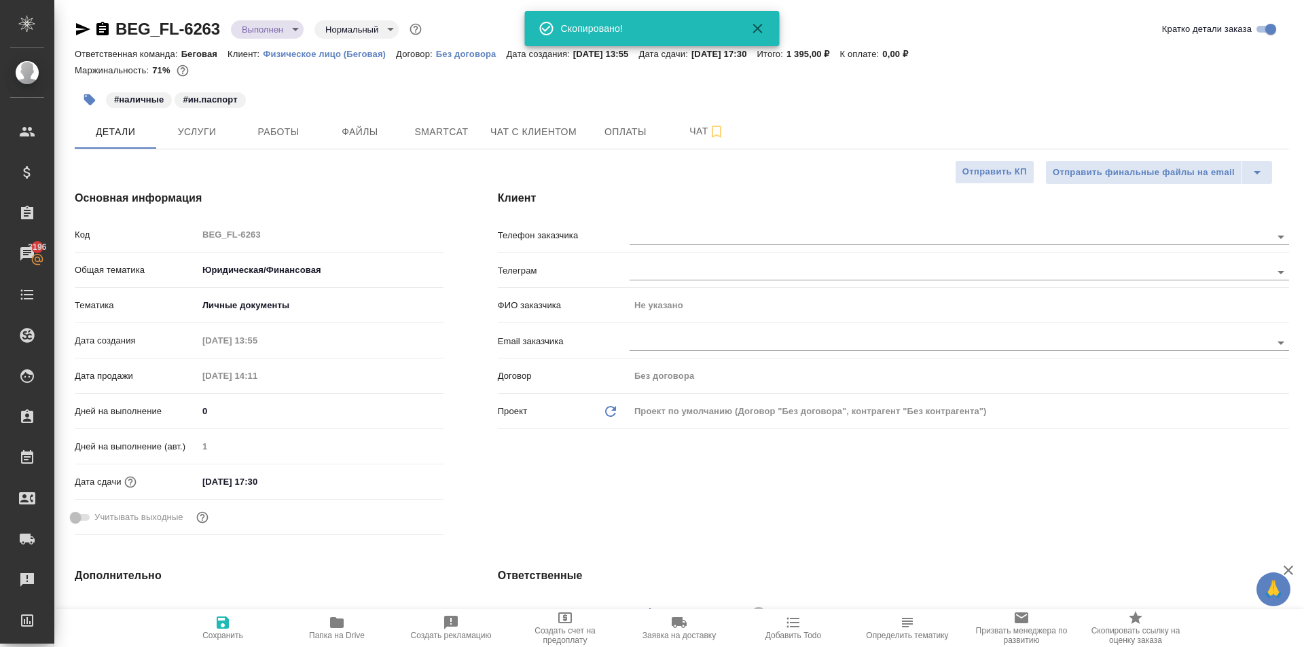
type textarea "x"
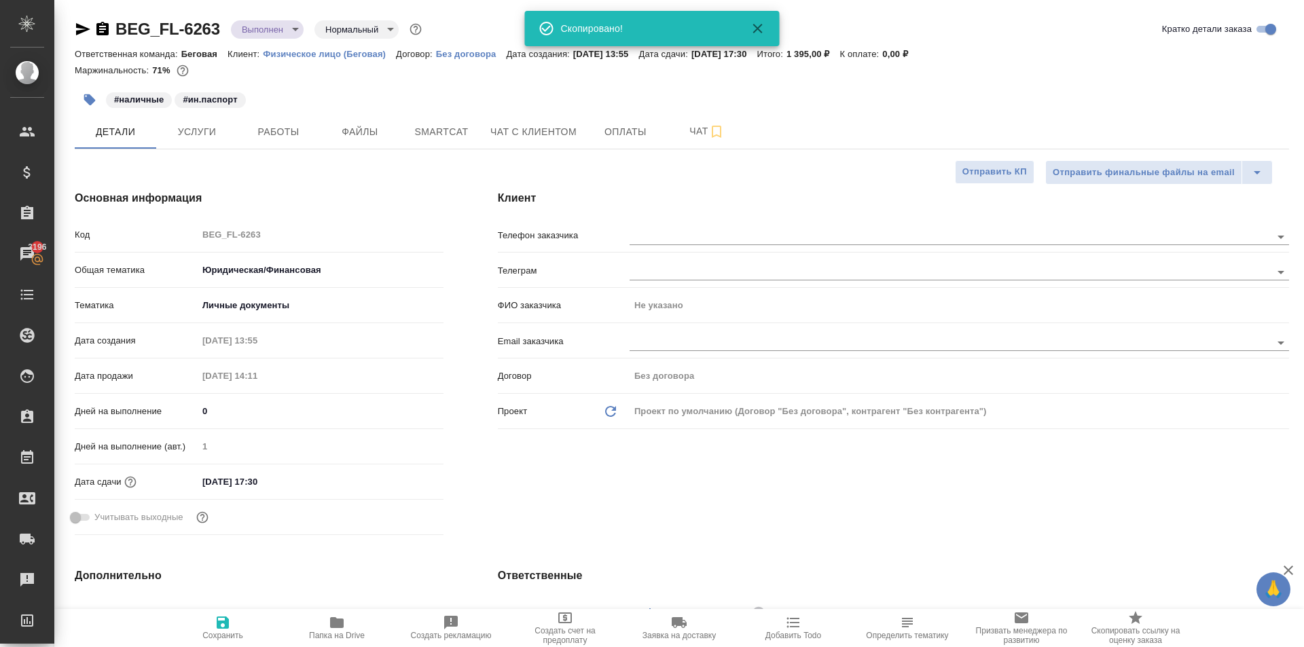
type textarea "x"
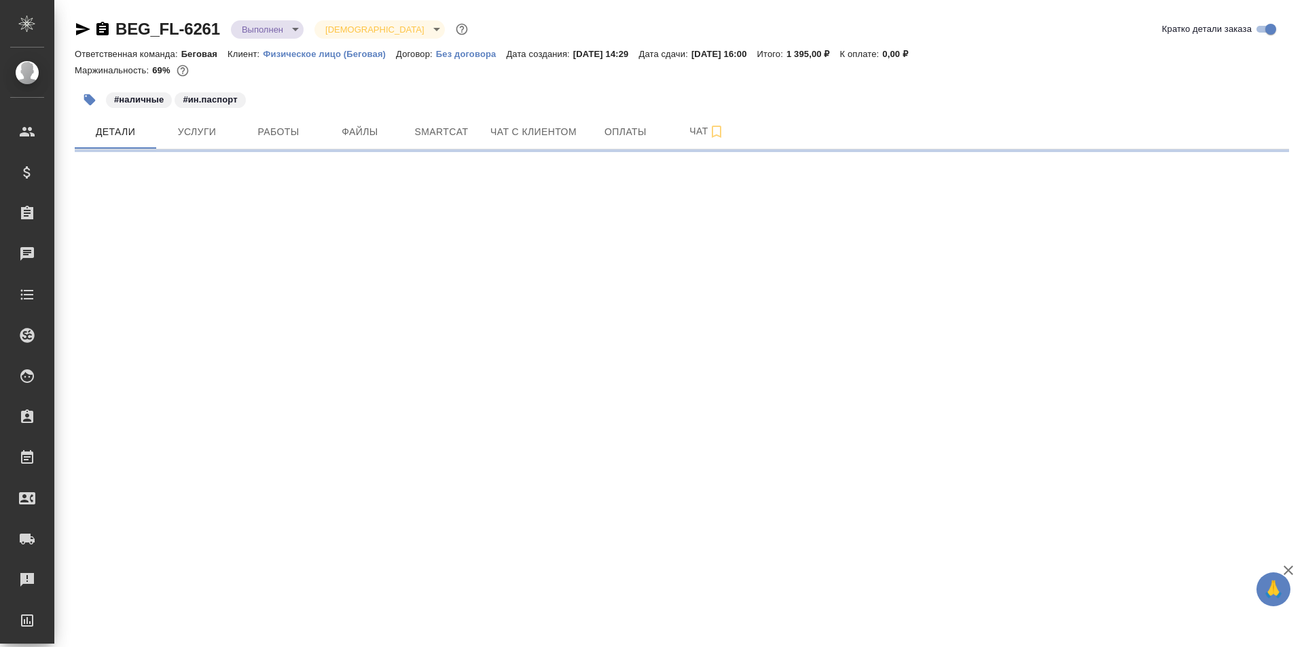
select select "RU"
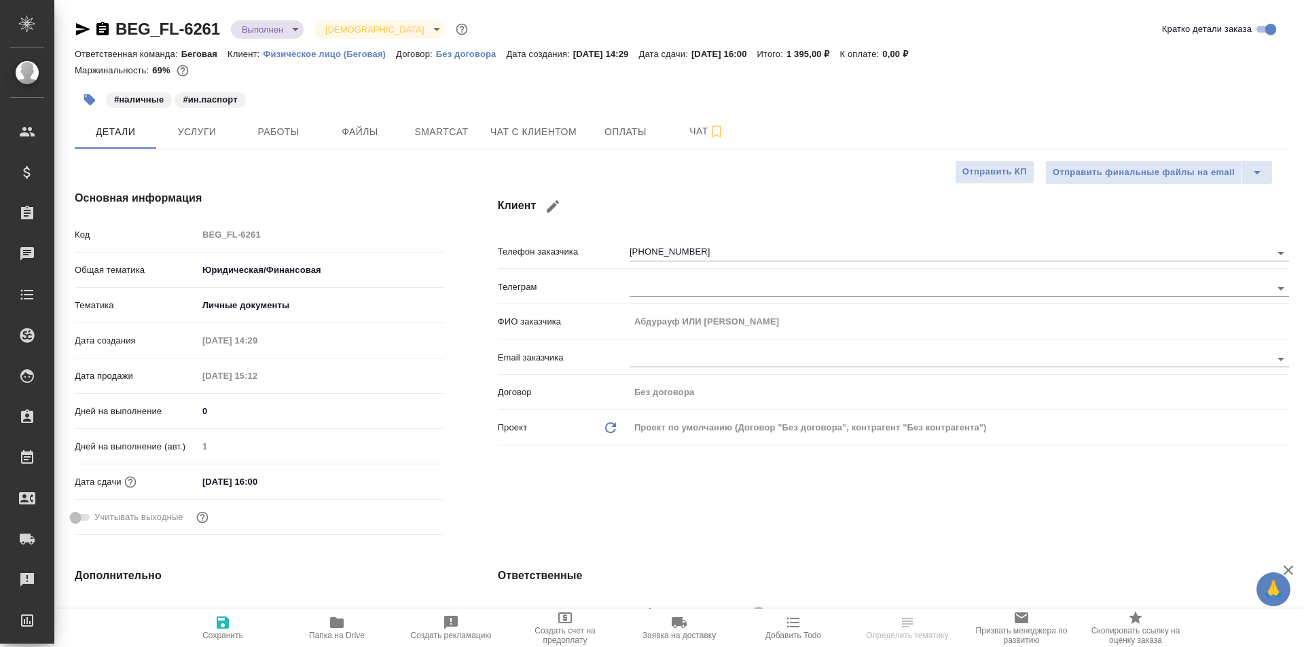
type textarea "x"
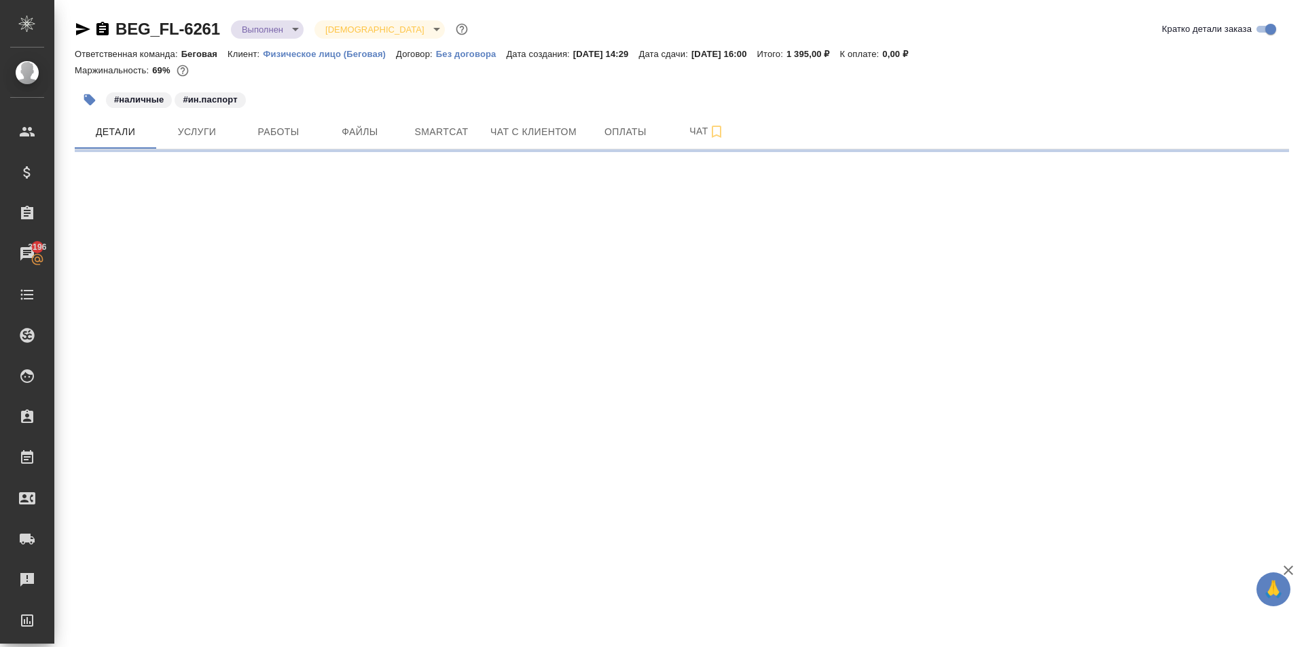
select select "RU"
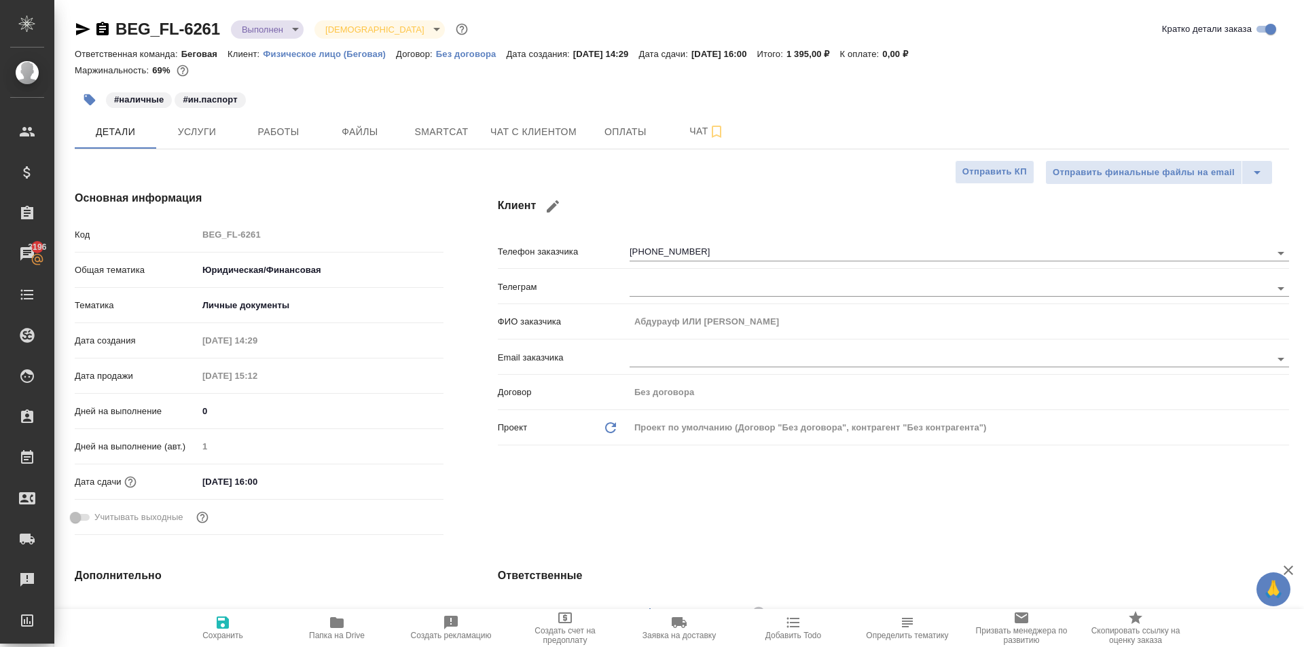
type textarea "x"
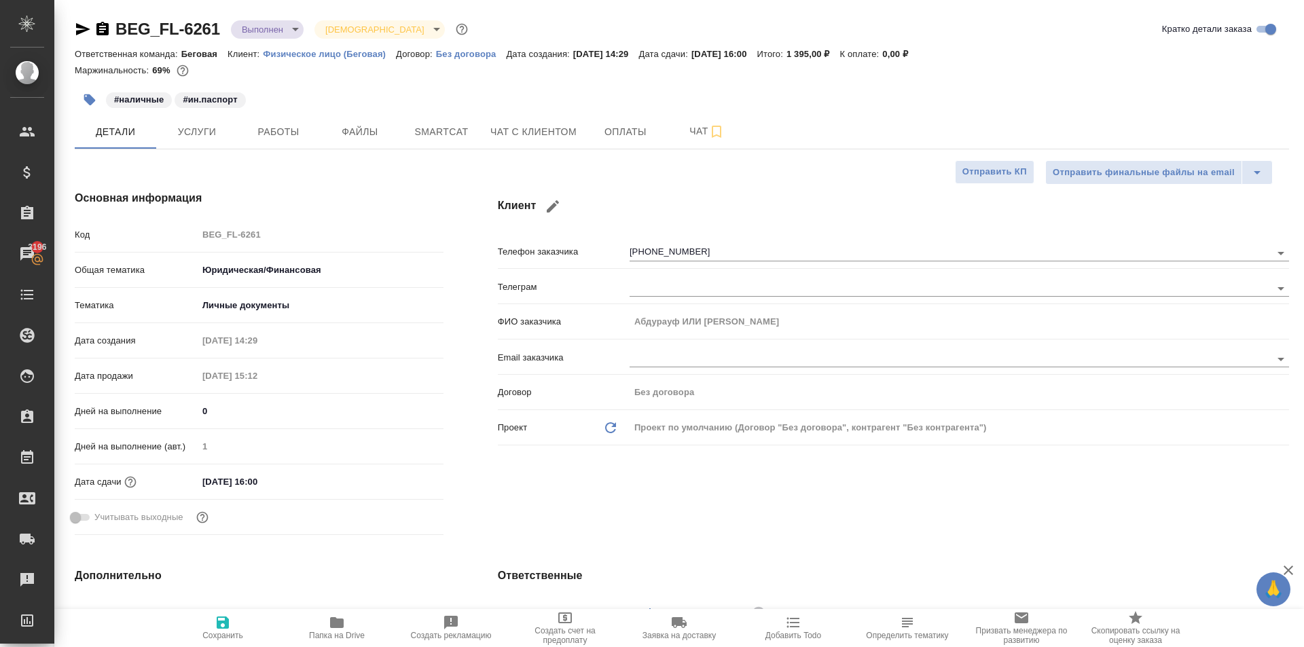
type textarea "x"
click at [107, 26] on icon "button" at bounding box center [102, 29] width 12 height 14
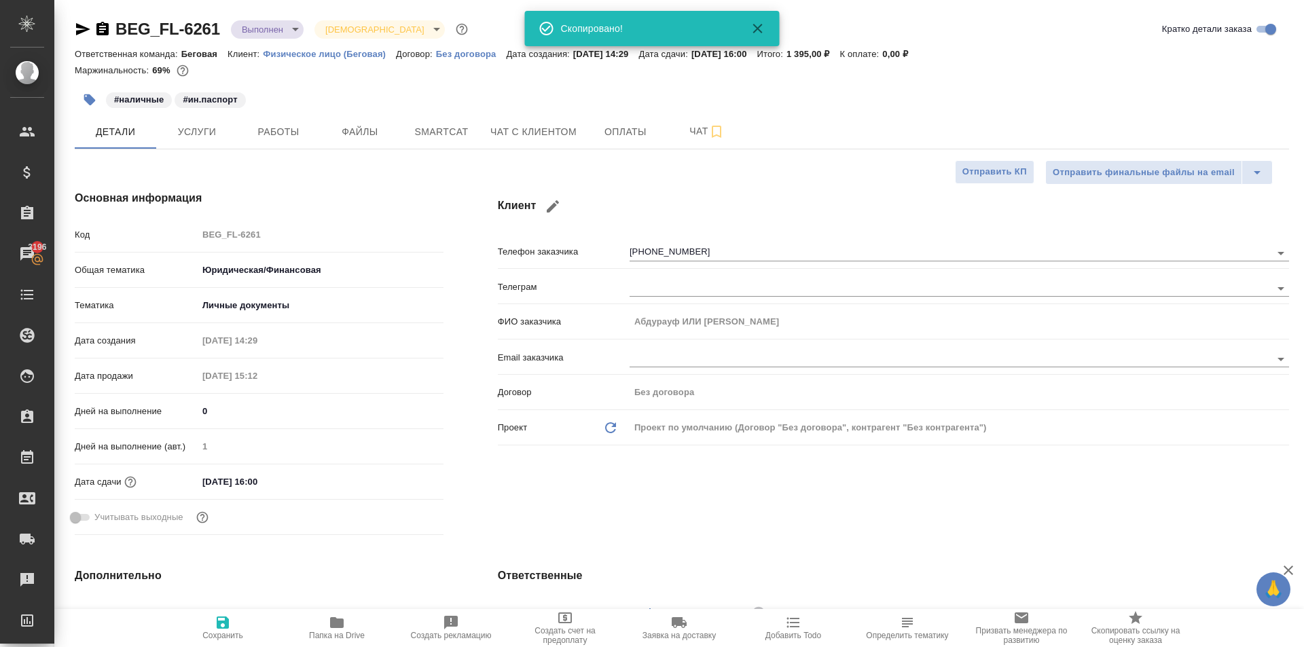
type textarea "x"
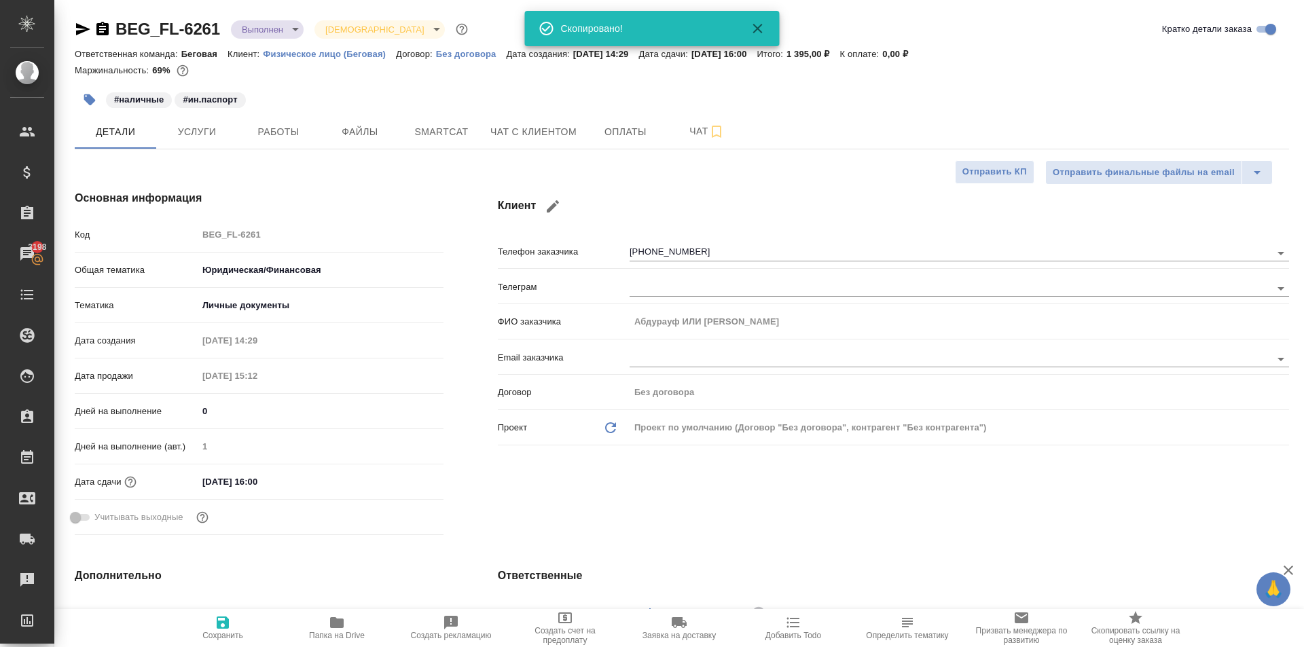
type textarea "x"
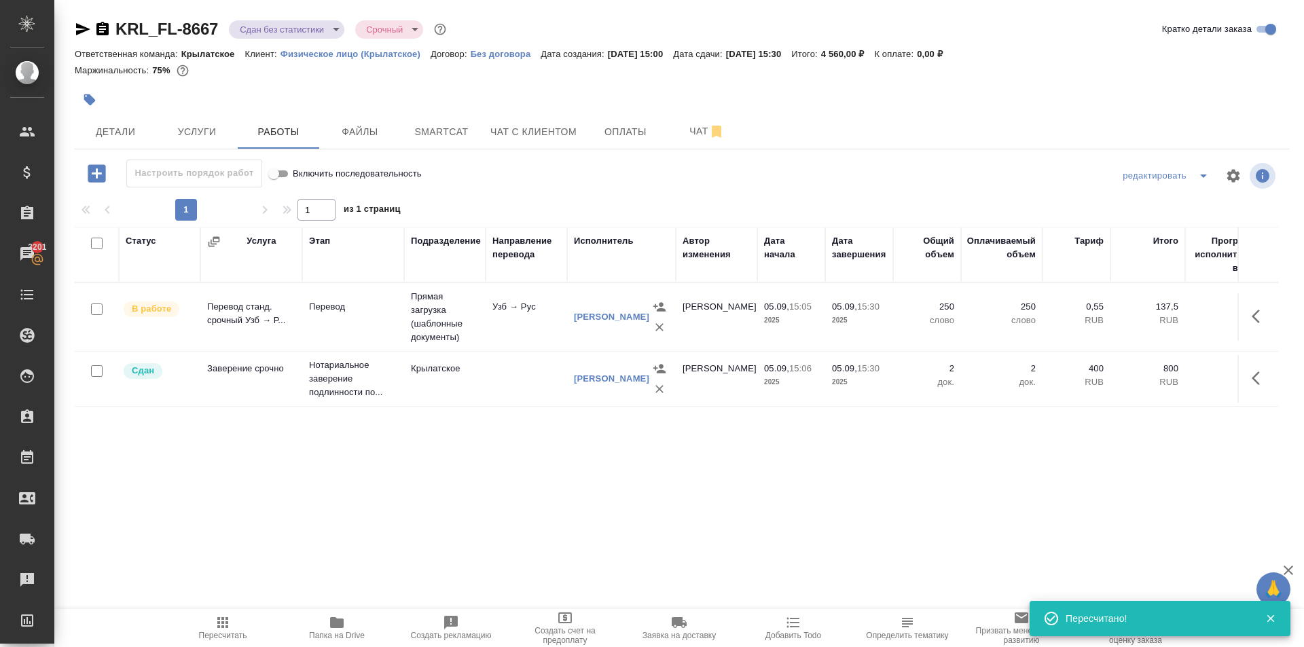
click at [206, 636] on span "Пересчитать" at bounding box center [223, 636] width 48 height 10
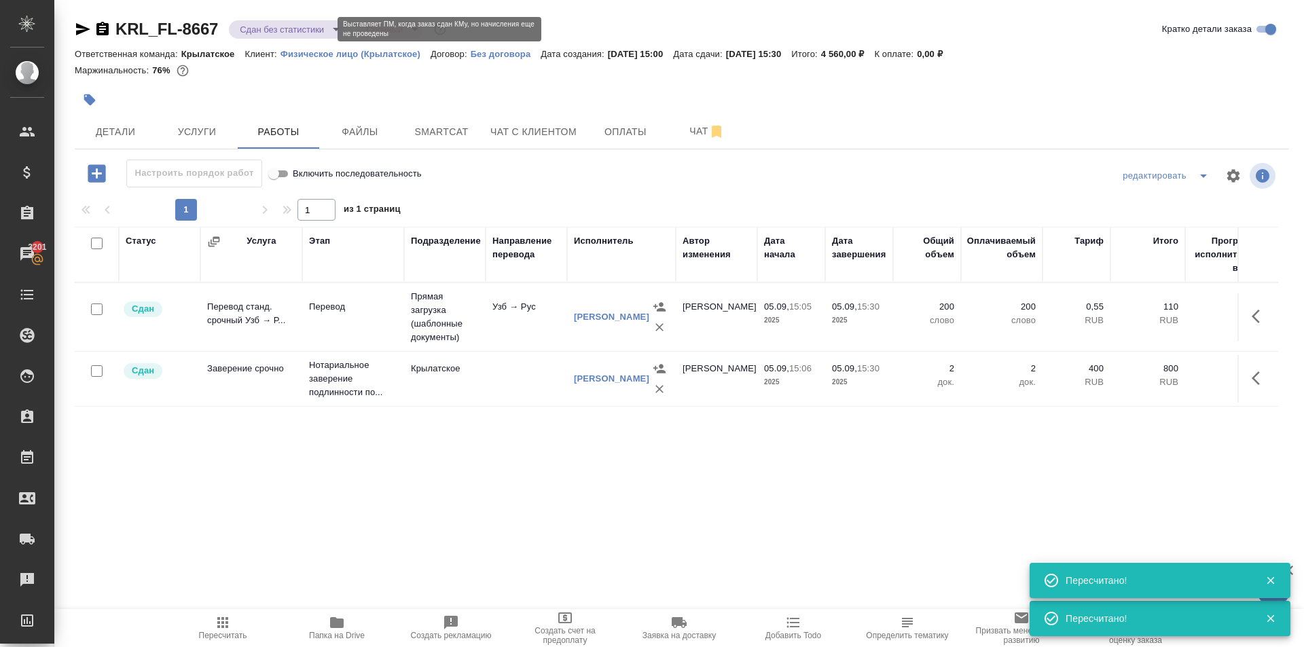
click at [271, 34] on body "🙏 .cls-1 fill:#fff; AWATERA [PERSON_NAME] Клиенты Спецификации Заказы 3201 Чаты…" at bounding box center [652, 323] width 1304 height 647
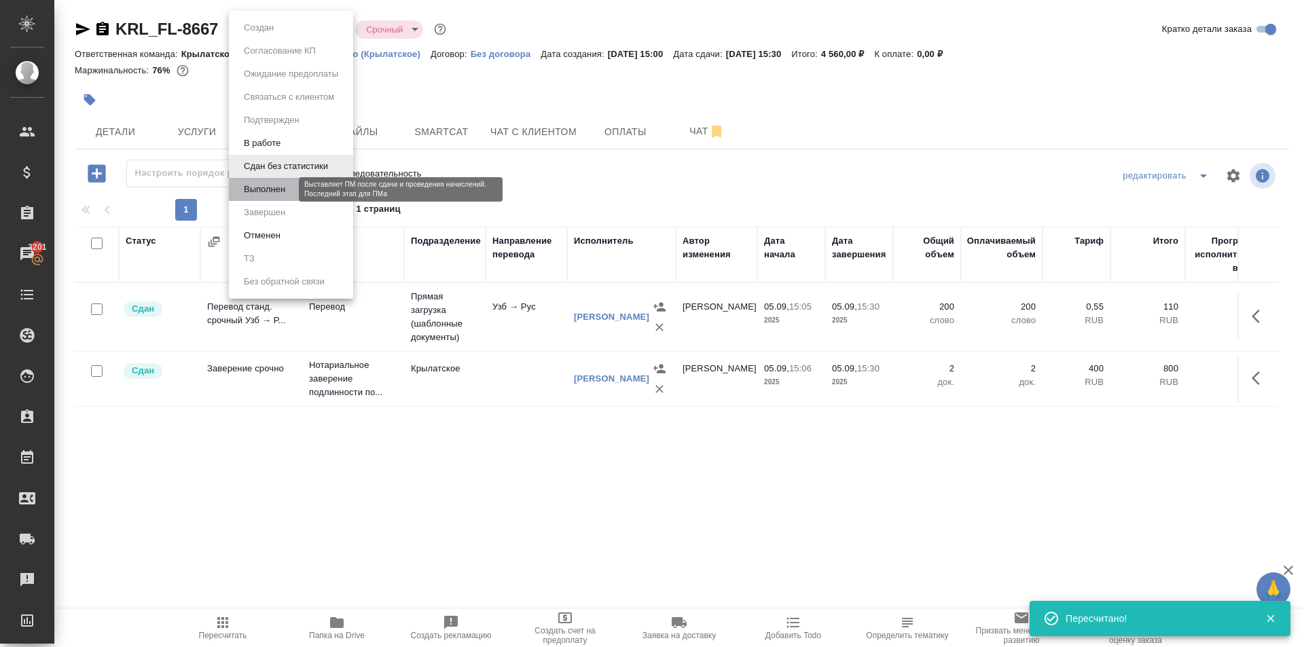
drag, startPoint x: 270, startPoint y: 186, endPoint x: 278, endPoint y: 172, distance: 16.4
click at [270, 185] on button "Выполнен" at bounding box center [265, 189] width 50 height 15
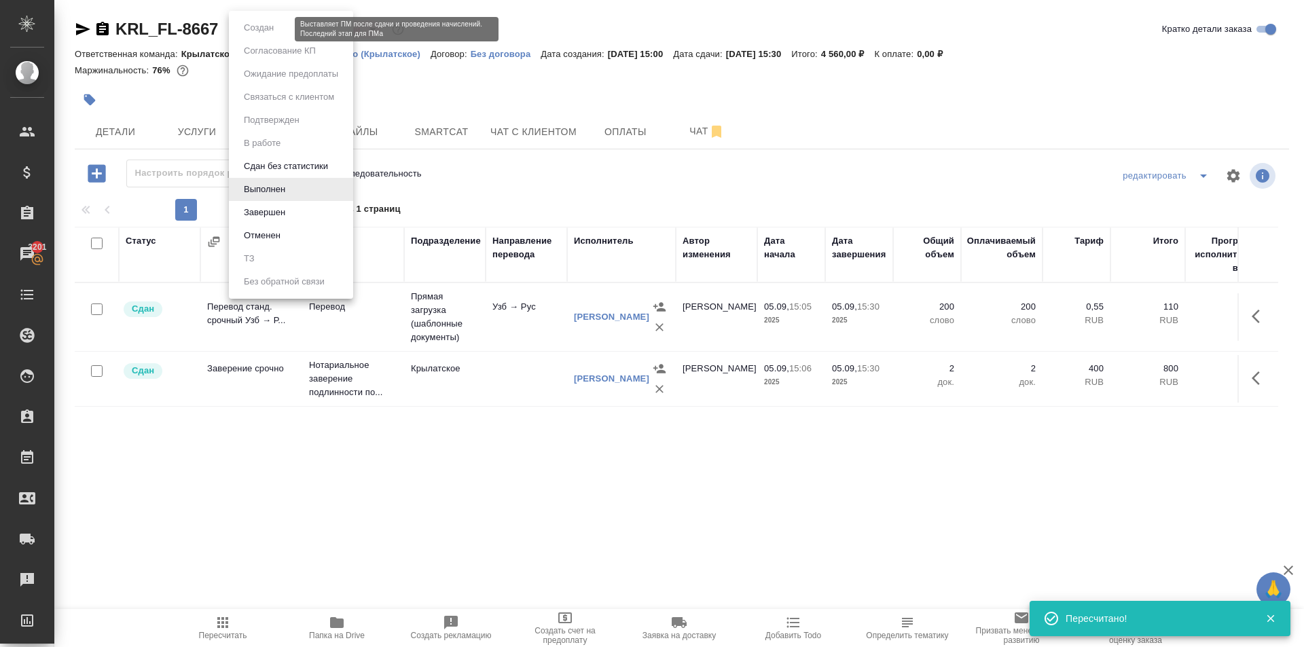
drag, startPoint x: 274, startPoint y: 24, endPoint x: 266, endPoint y: 46, distance: 23.8
click at [274, 24] on body "🙏 .cls-1 fill:#fff; AWATERA [PERSON_NAME] Клиенты Спецификации Заказы 3201 Чаты…" at bounding box center [652, 323] width 1304 height 647
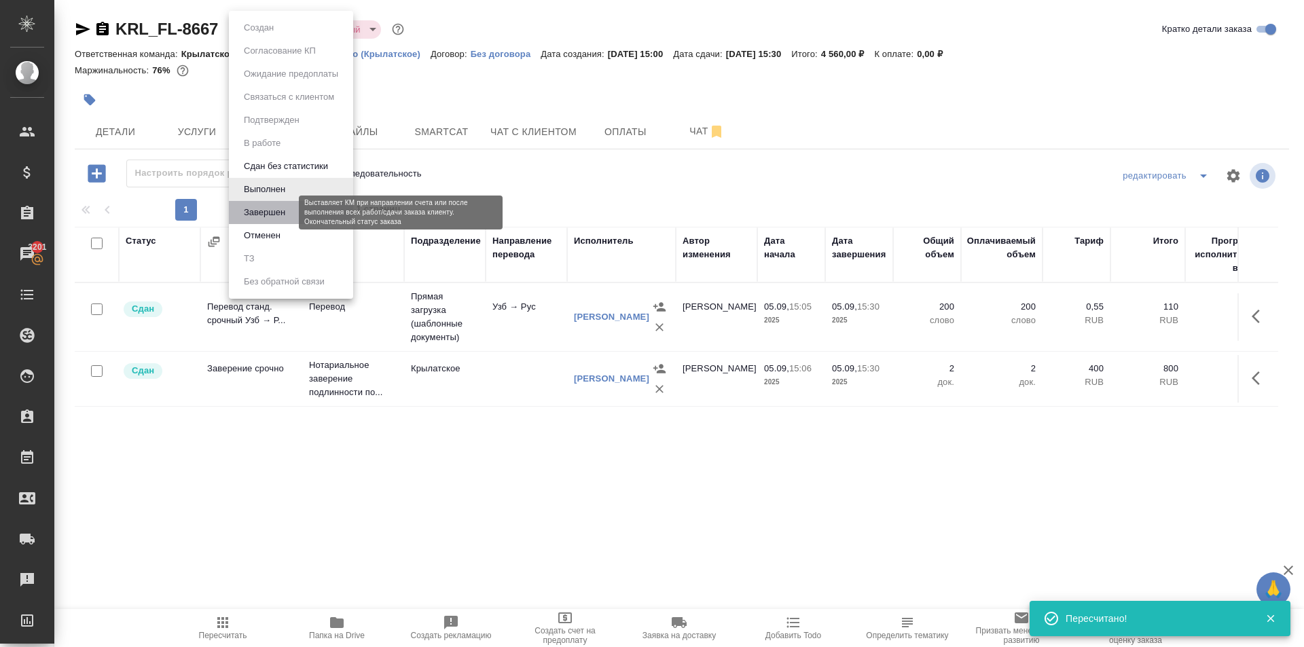
click at [270, 217] on button "Завершен" at bounding box center [265, 212] width 50 height 15
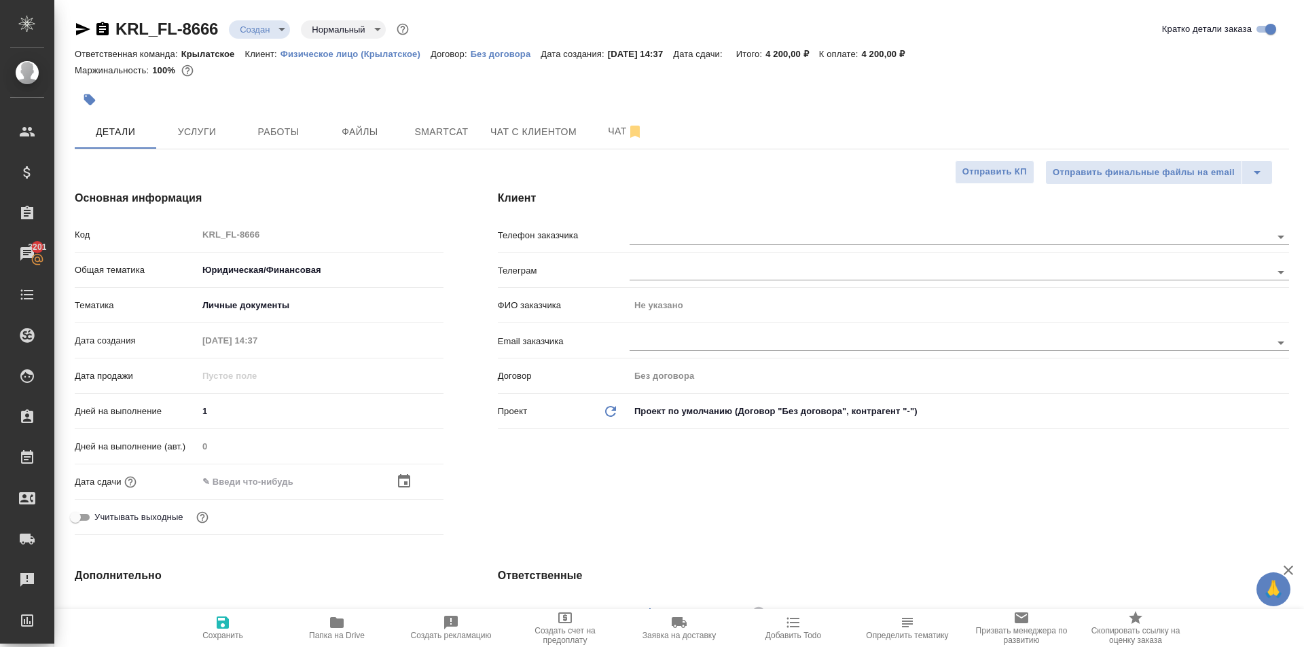
select select "RU"
click at [717, 230] on input "text" at bounding box center [928, 236] width 596 height 16
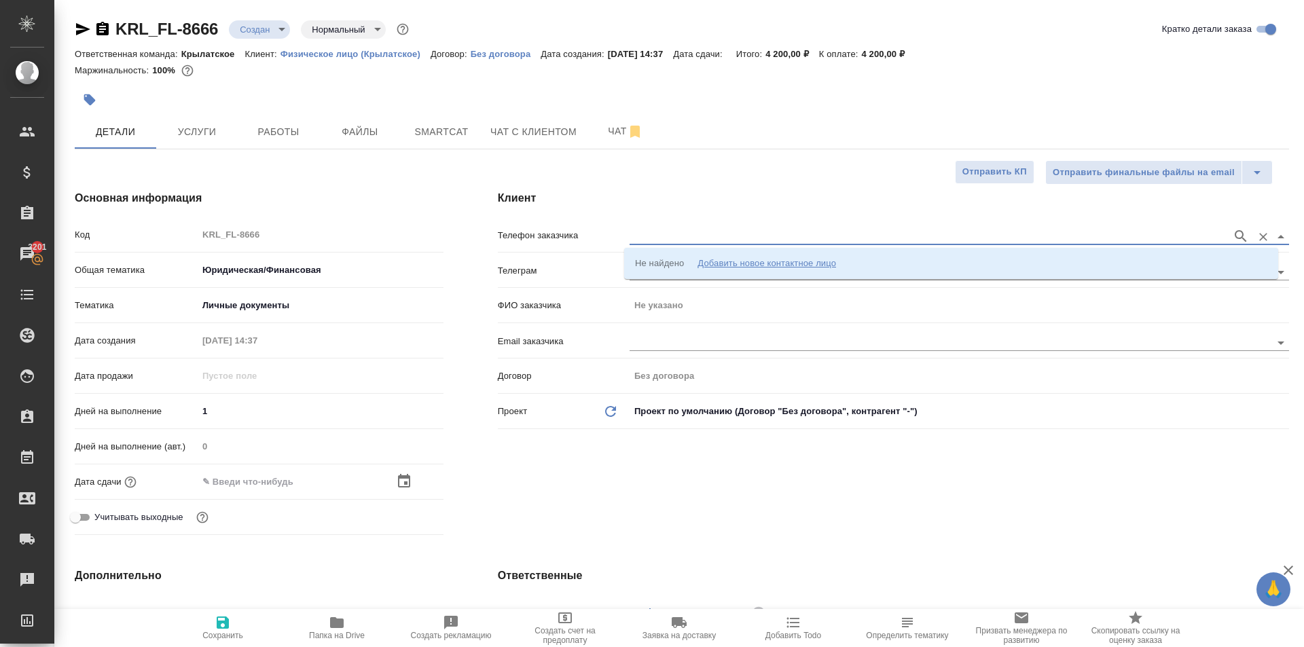
click at [736, 258] on div "Добавить новое контактное лицо" at bounding box center [767, 264] width 139 height 14
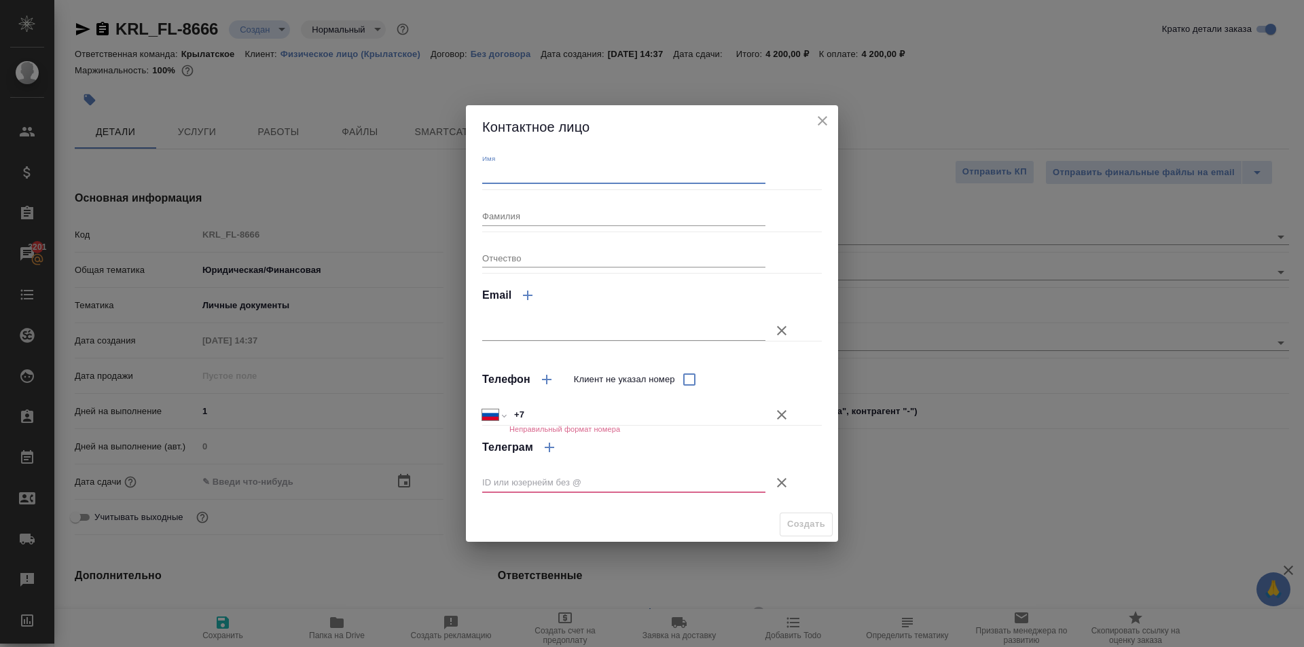
drag, startPoint x: 601, startPoint y: 179, endPoint x: 585, endPoint y: 181, distance: 16.5
click at [600, 178] on input "Имя" at bounding box center [623, 174] width 283 height 19
type input "[PERSON_NAME]"
drag, startPoint x: 778, startPoint y: 408, endPoint x: 781, endPoint y: 415, distance: 7.6
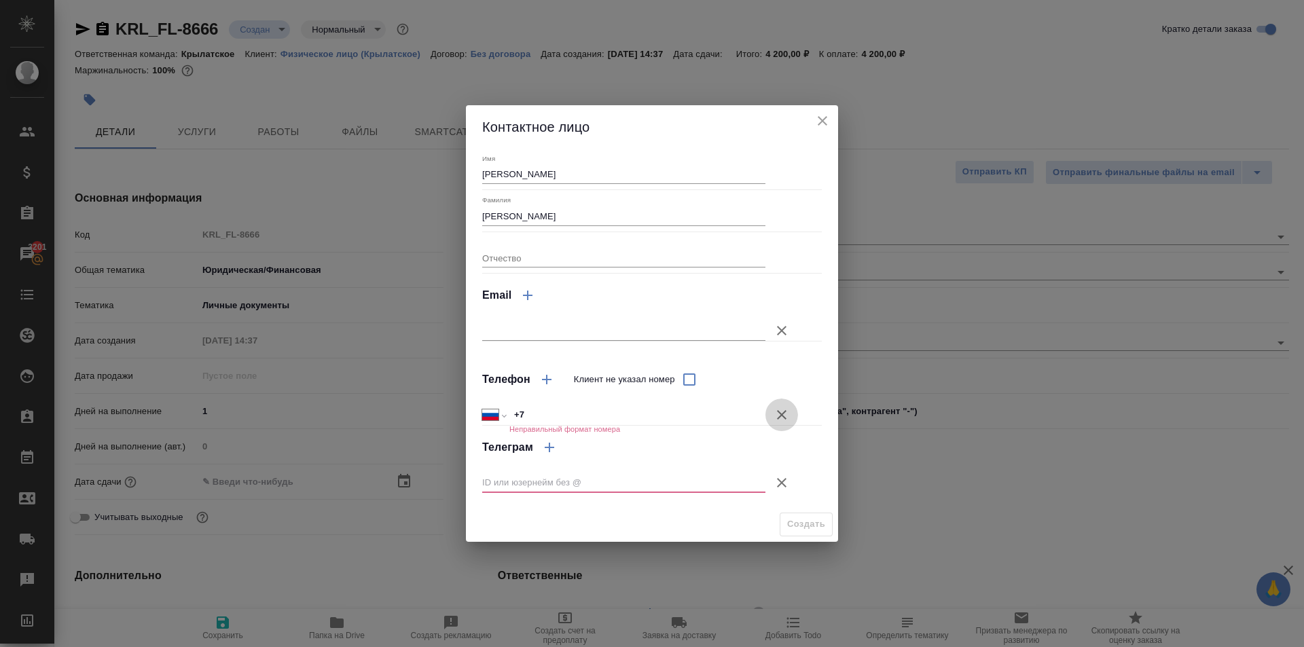
click at [778, 409] on icon "button" at bounding box center [782, 415] width 16 height 16
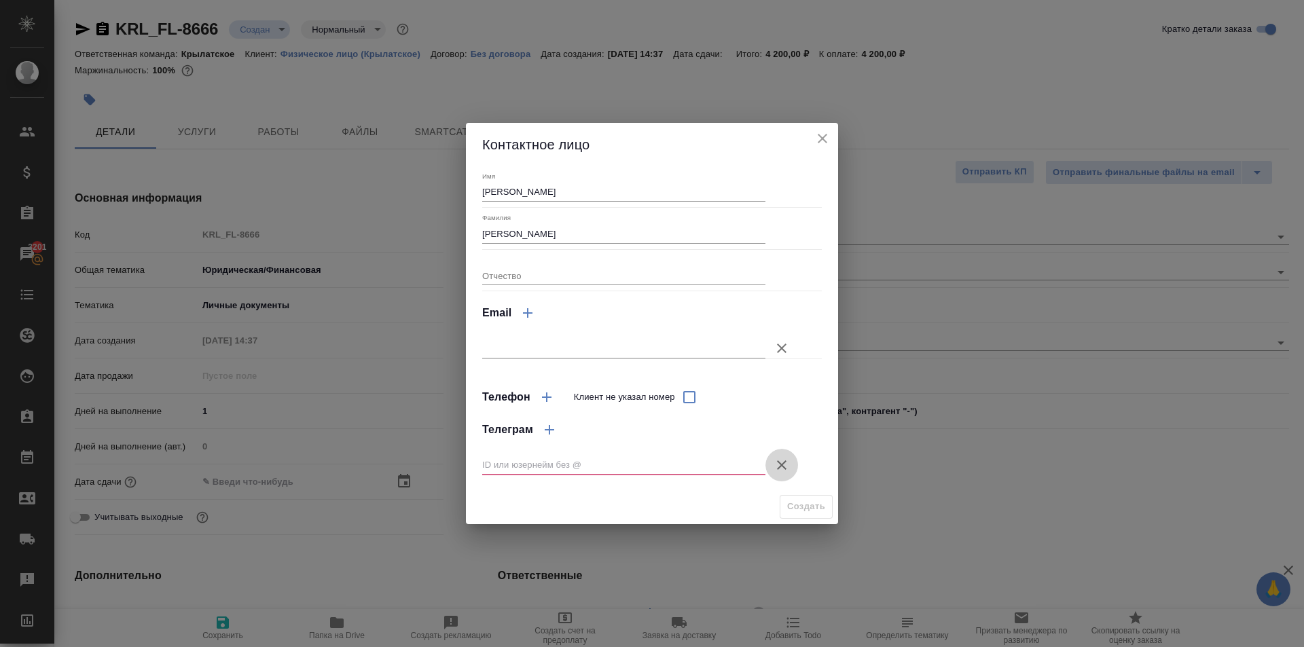
click at [784, 464] on icon "button" at bounding box center [782, 465] width 16 height 16
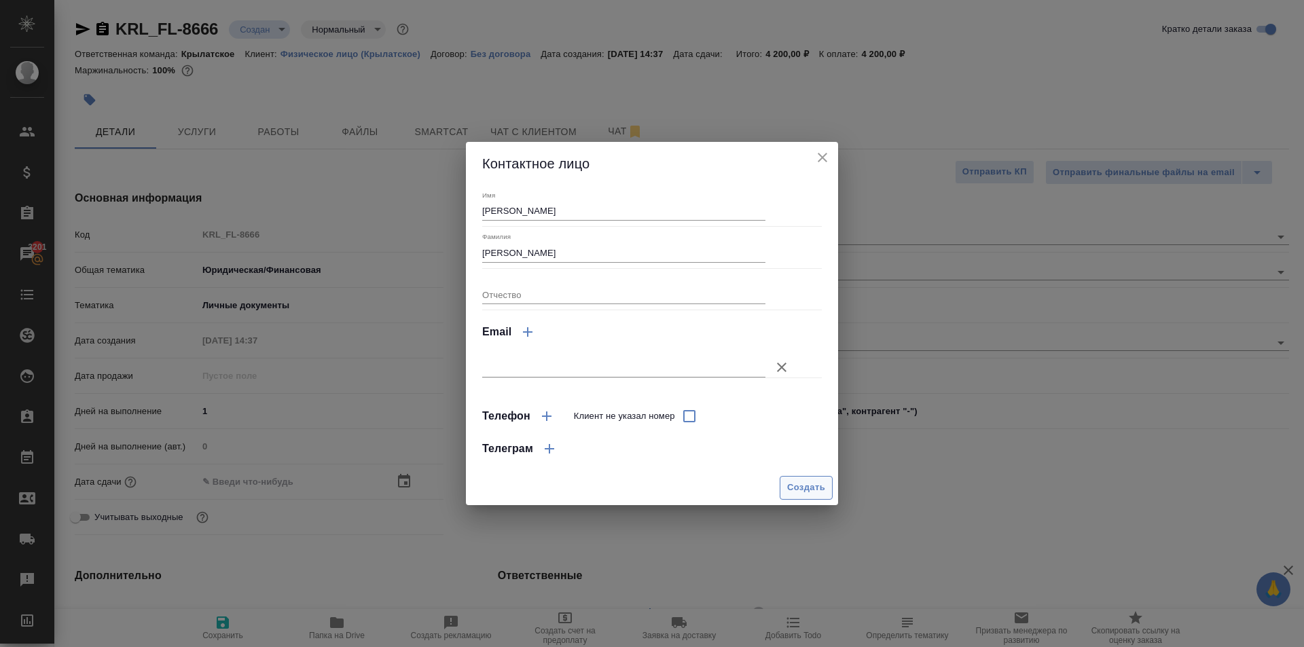
drag, startPoint x: 794, startPoint y: 514, endPoint x: 807, endPoint y: 494, distance: 24.1
click at [797, 511] on div "Контактное лицо Имя [PERSON_NAME] Фамилия [PERSON_NAME] Отчество Email Телефон …" at bounding box center [652, 323] width 1304 height 647
click at [808, 490] on span "Создать" at bounding box center [806, 488] width 38 height 16
type input "[PERSON_NAME]"
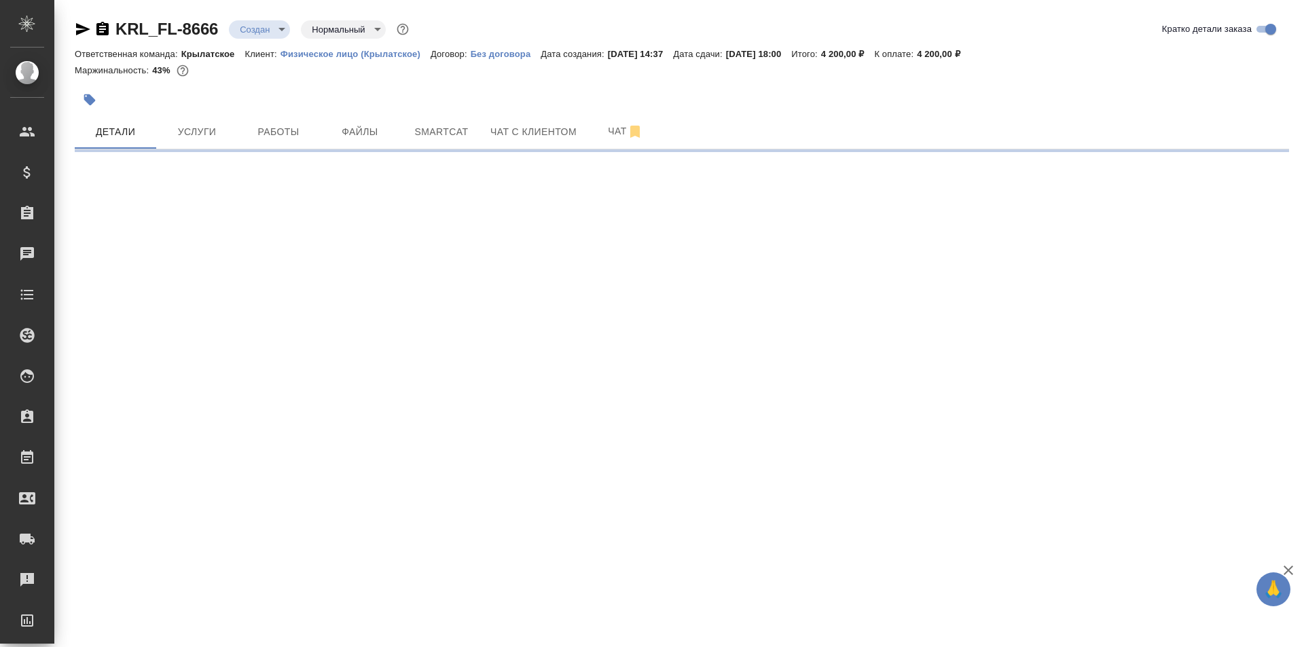
select select "RU"
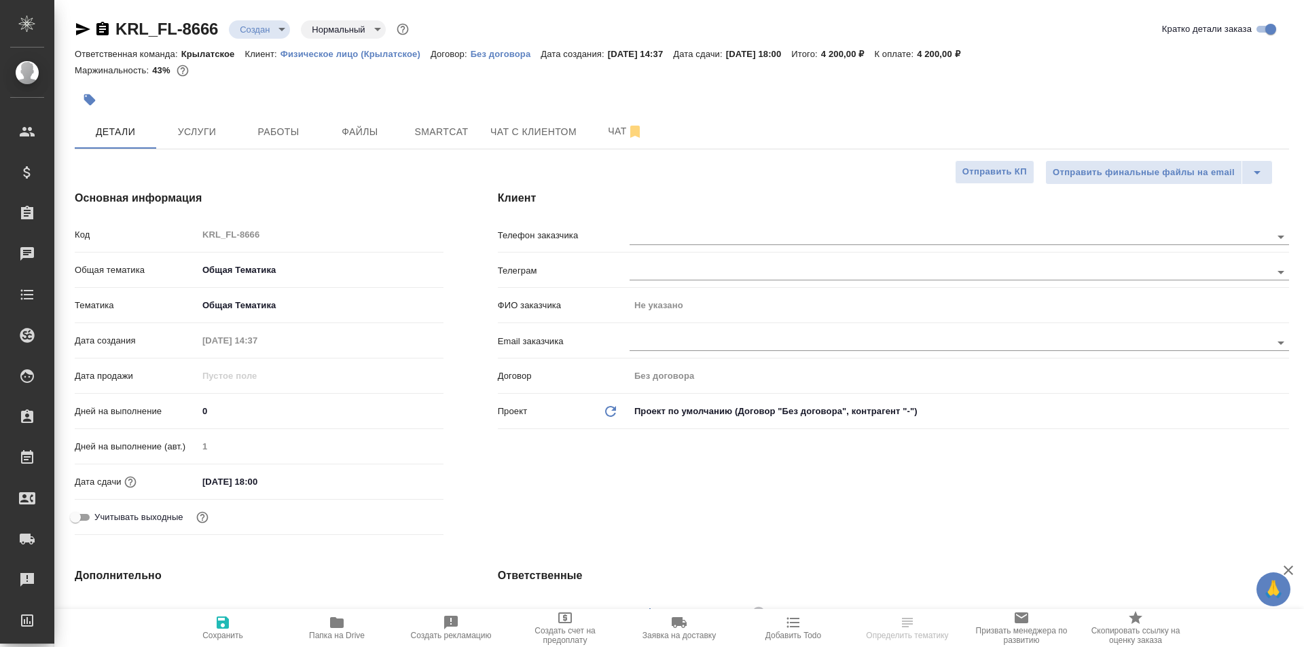
type textarea "x"
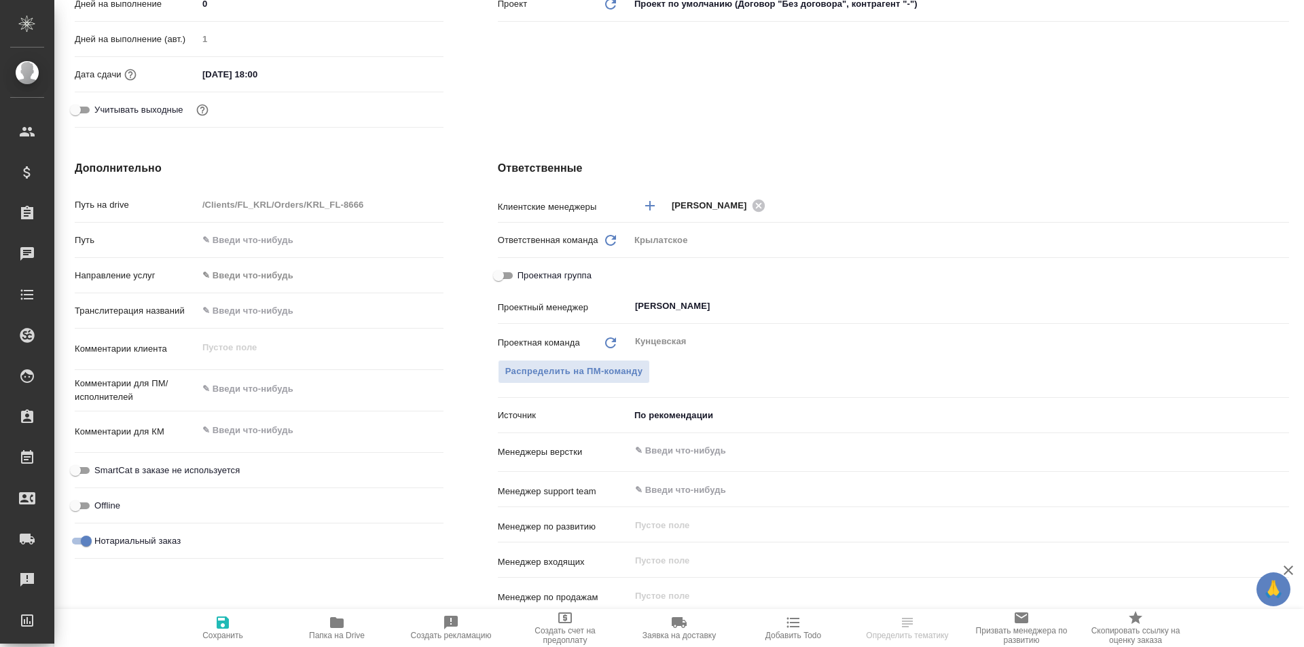
scroll to position [721, 0]
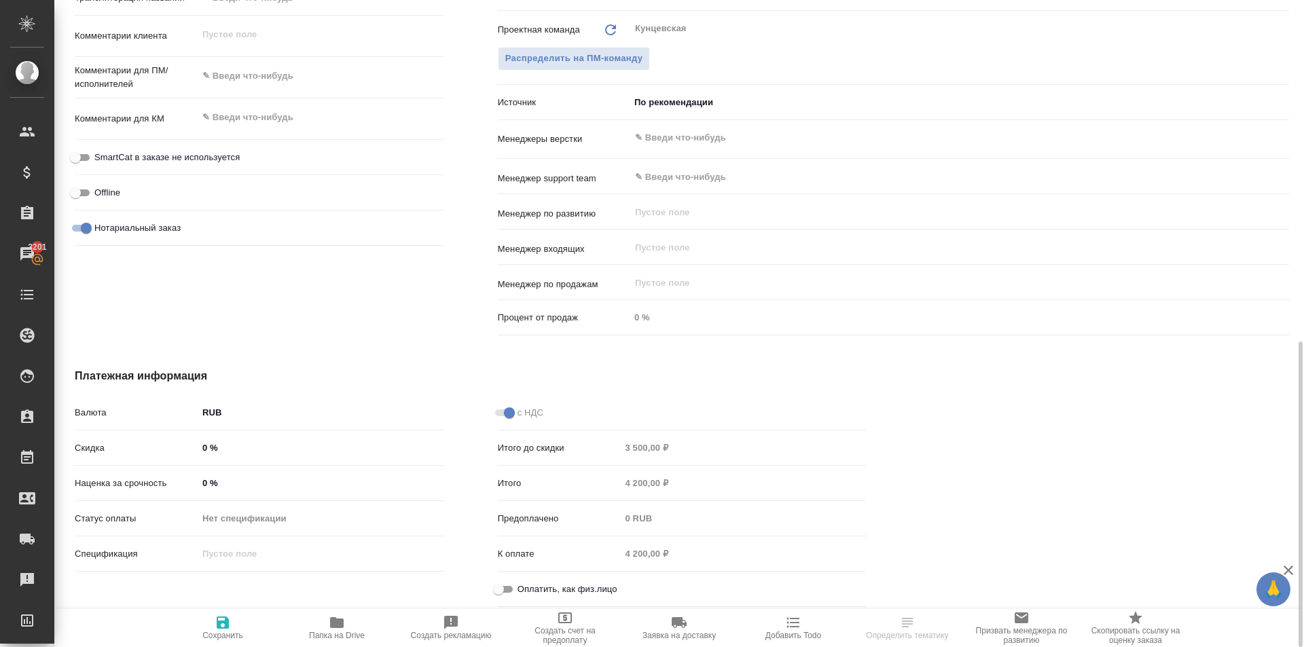
click at [503, 589] on input "Оплатить, как физ.лицо" at bounding box center [498, 589] width 49 height 16
checkbox input "true"
type textarea "x"
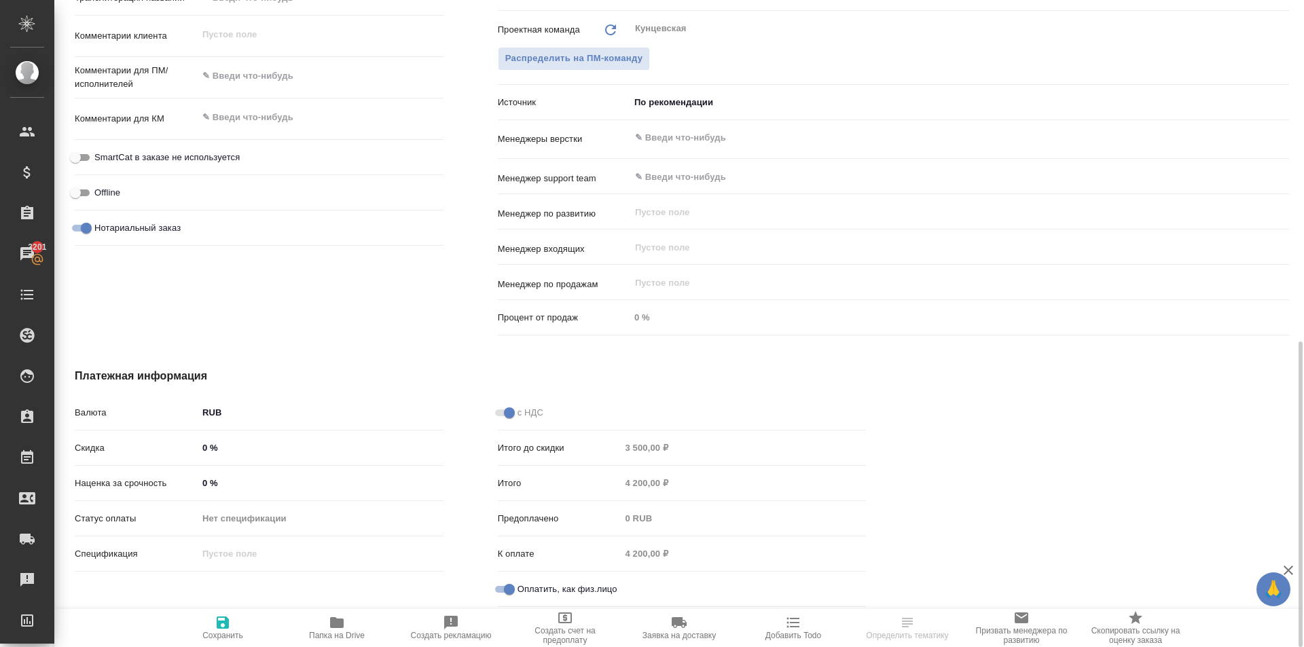
click at [195, 165] on div "SmartCat в заказе не используется" at bounding box center [259, 157] width 369 height 24
click at [204, 151] on span "SmartCat в заказе не используется" at bounding box center [166, 158] width 145 height 14
click at [100, 151] on input "SmartCat в заказе не используется" at bounding box center [75, 157] width 49 height 16
checkbox input "true"
type textarea "x"
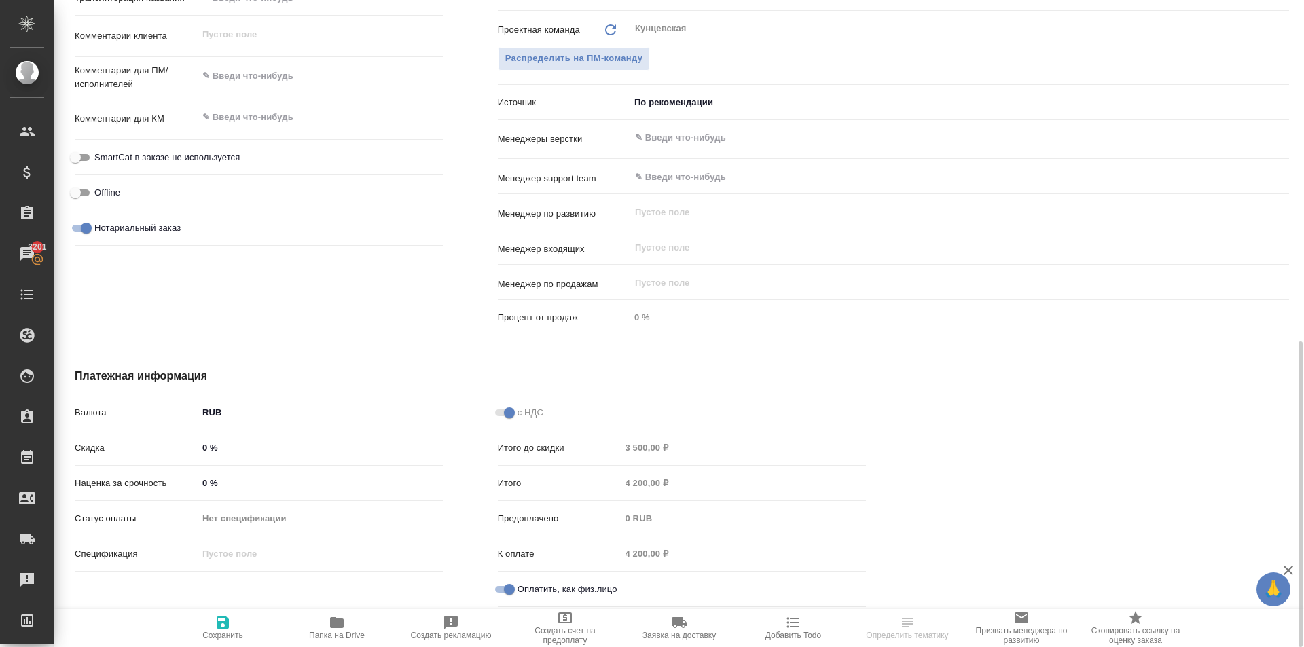
type textarea "x"
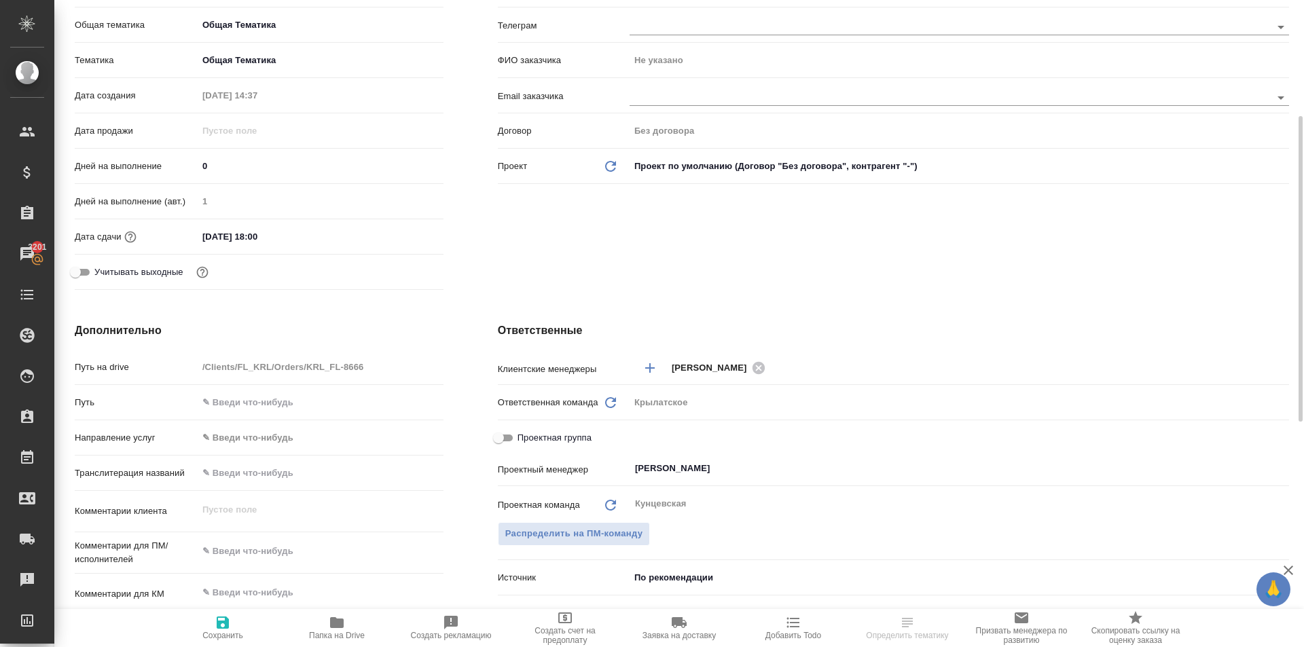
scroll to position [0, 0]
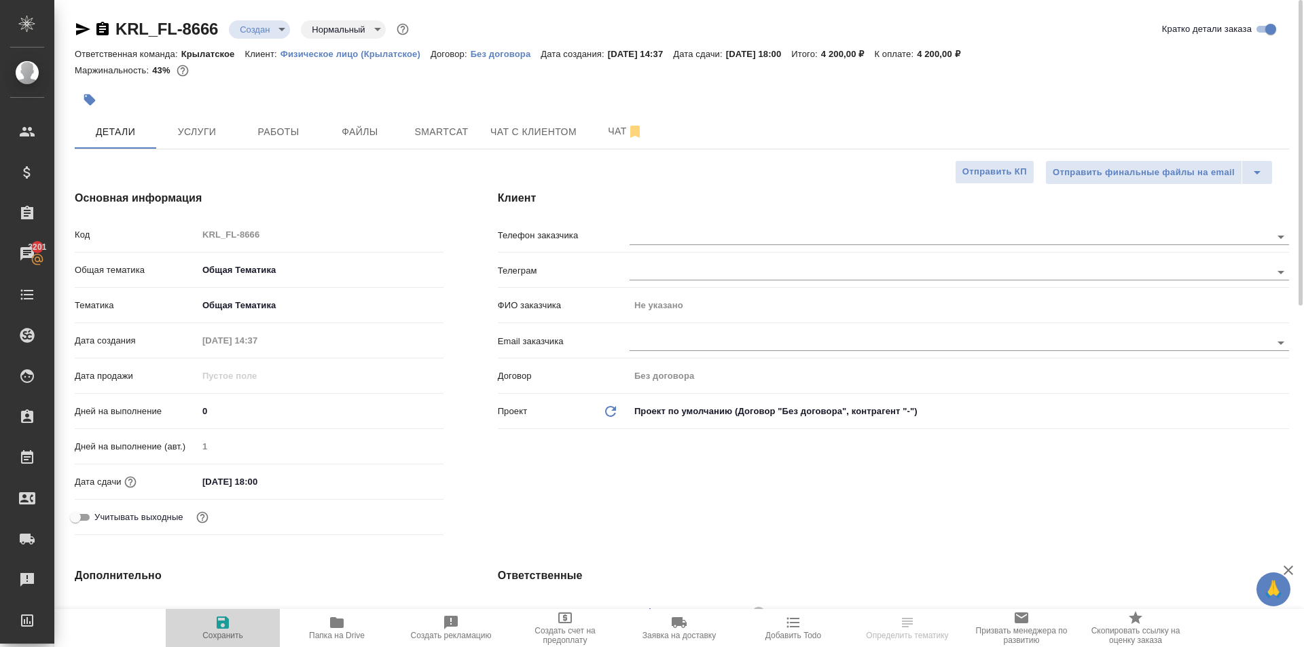
click at [219, 622] on icon "button" at bounding box center [223, 623] width 12 height 12
type textarea "x"
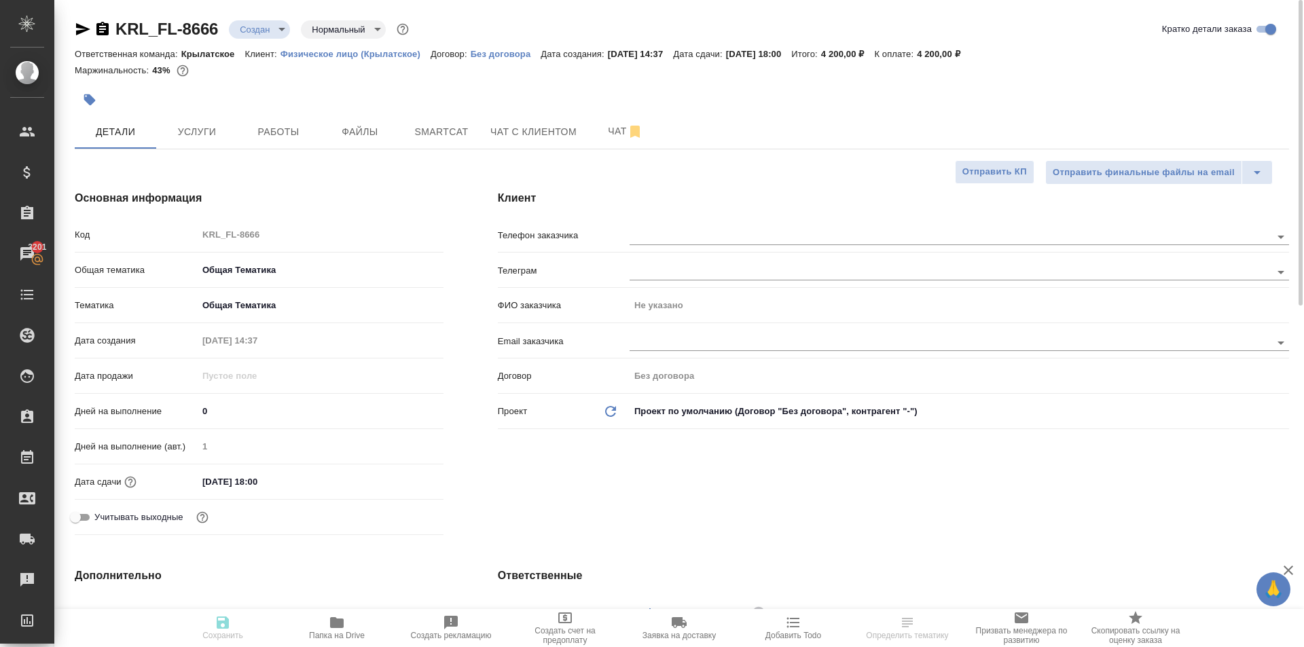
type textarea "x"
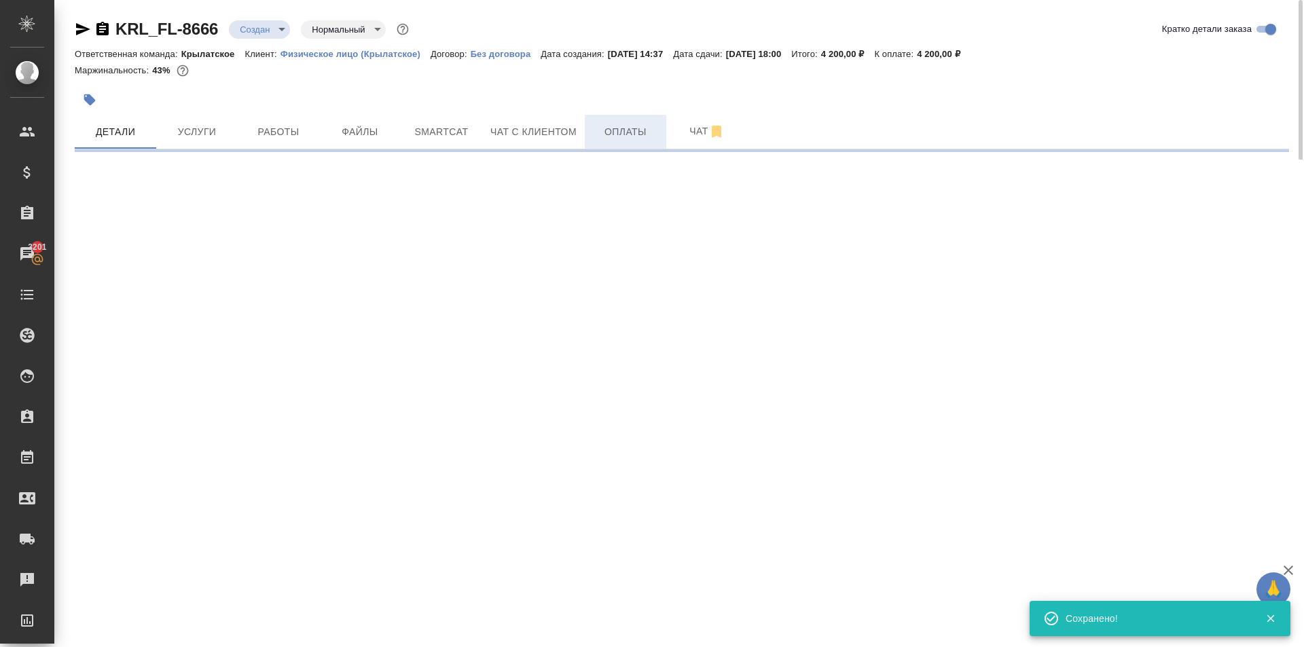
select select "RU"
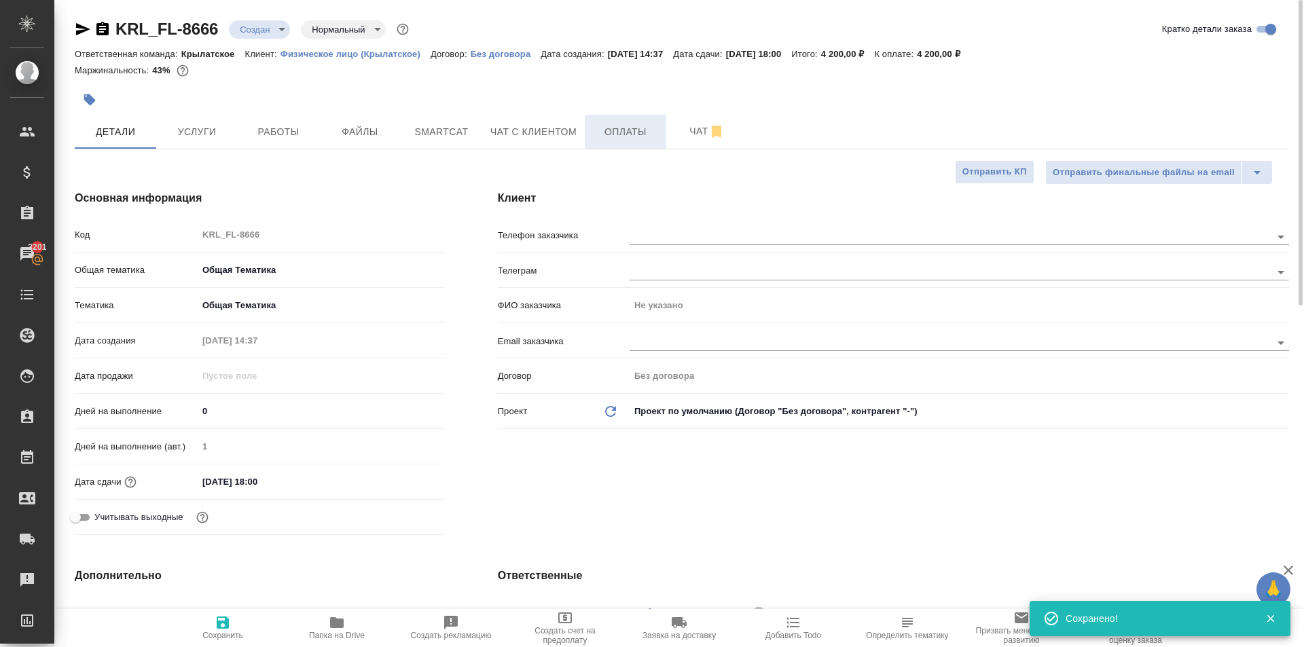
type textarea "x"
click at [624, 130] on span "Оплаты" at bounding box center [625, 132] width 65 height 17
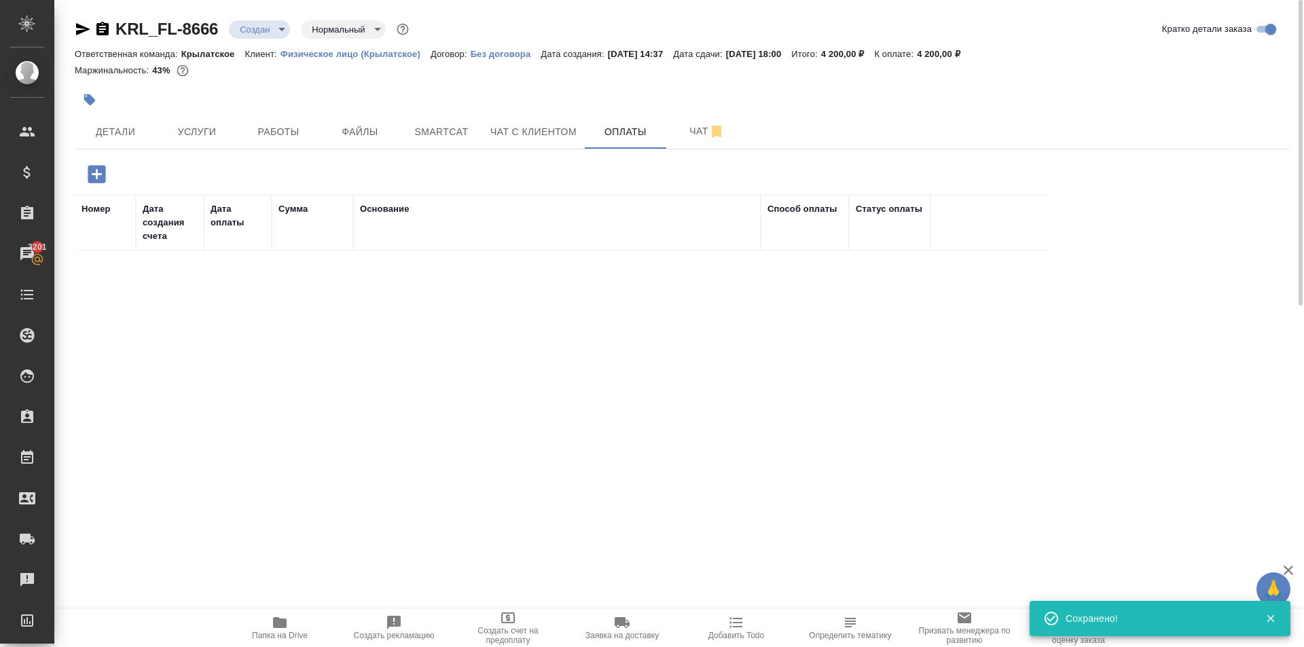
click at [103, 162] on div at bounding box center [97, 174] width 35 height 28
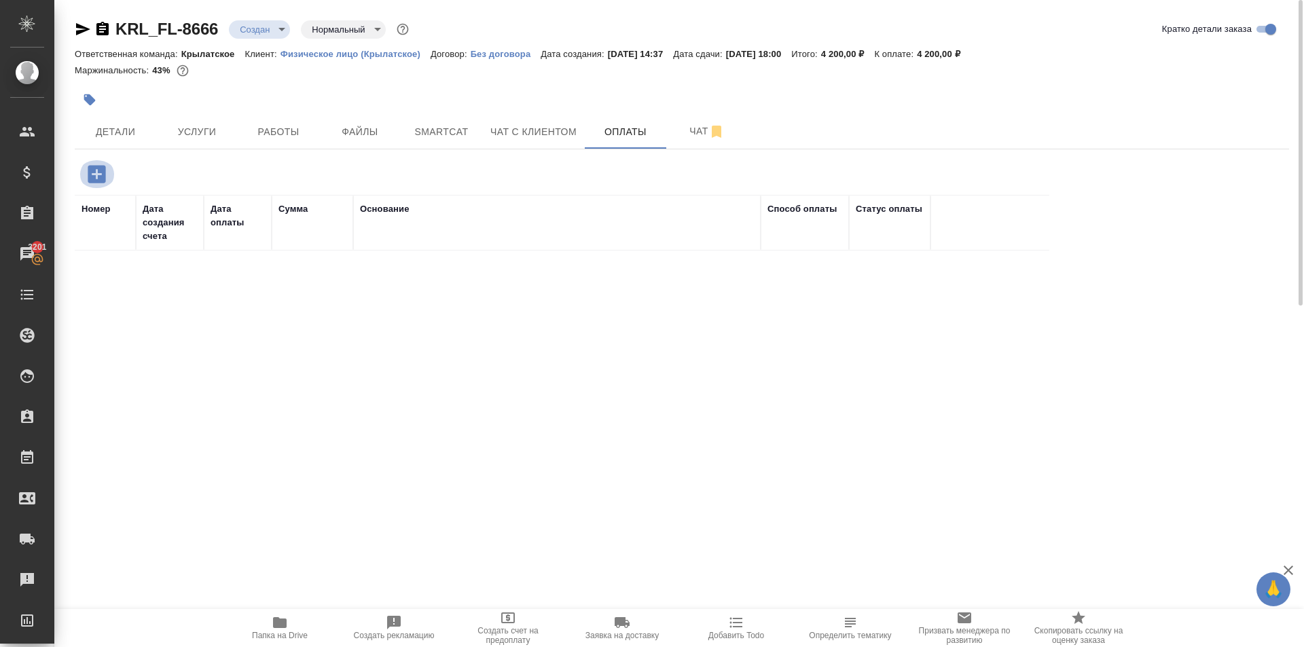
drag, startPoint x: 105, startPoint y: 164, endPoint x: 139, endPoint y: 187, distance: 40.5
click at [107, 165] on icon "button" at bounding box center [97, 174] width 24 height 24
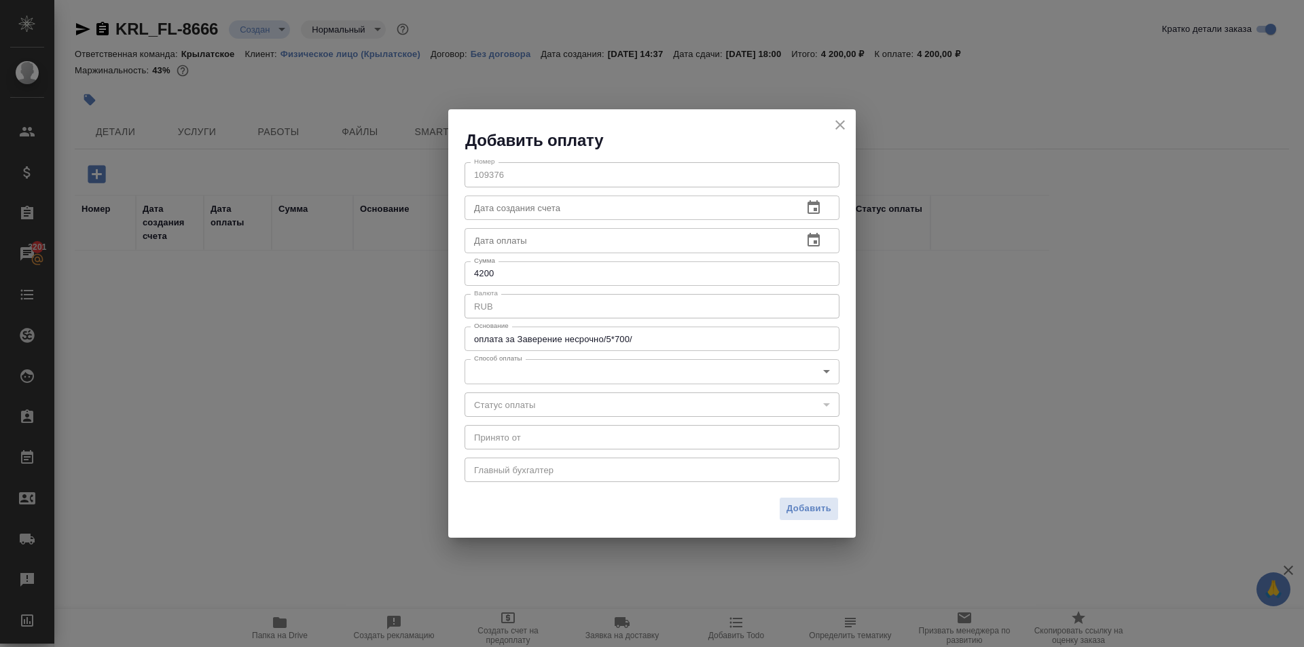
click at [564, 371] on body "🙏 .cls-1 fill:#fff; AWATERA [PERSON_NAME] Клиенты Спецификации Заказы 3201 Чаты…" at bounding box center [652, 323] width 1304 height 647
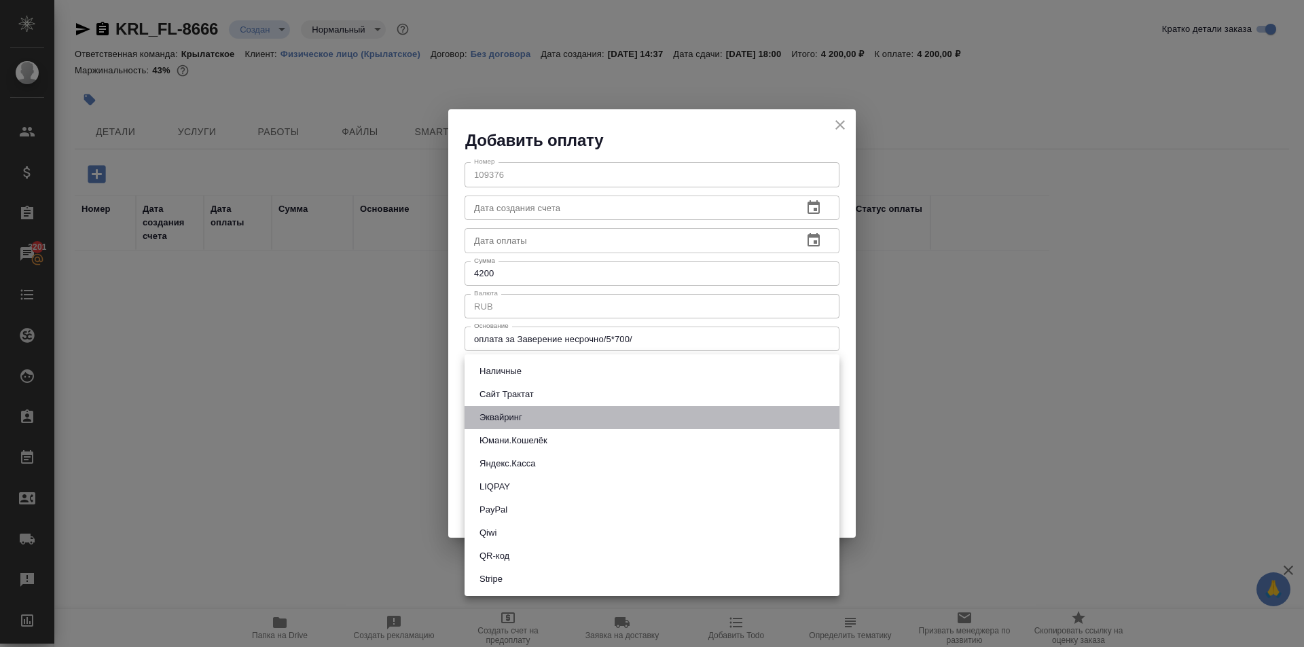
click at [507, 420] on button "Эквайринг" at bounding box center [500, 417] width 51 height 15
type input "acquiring"
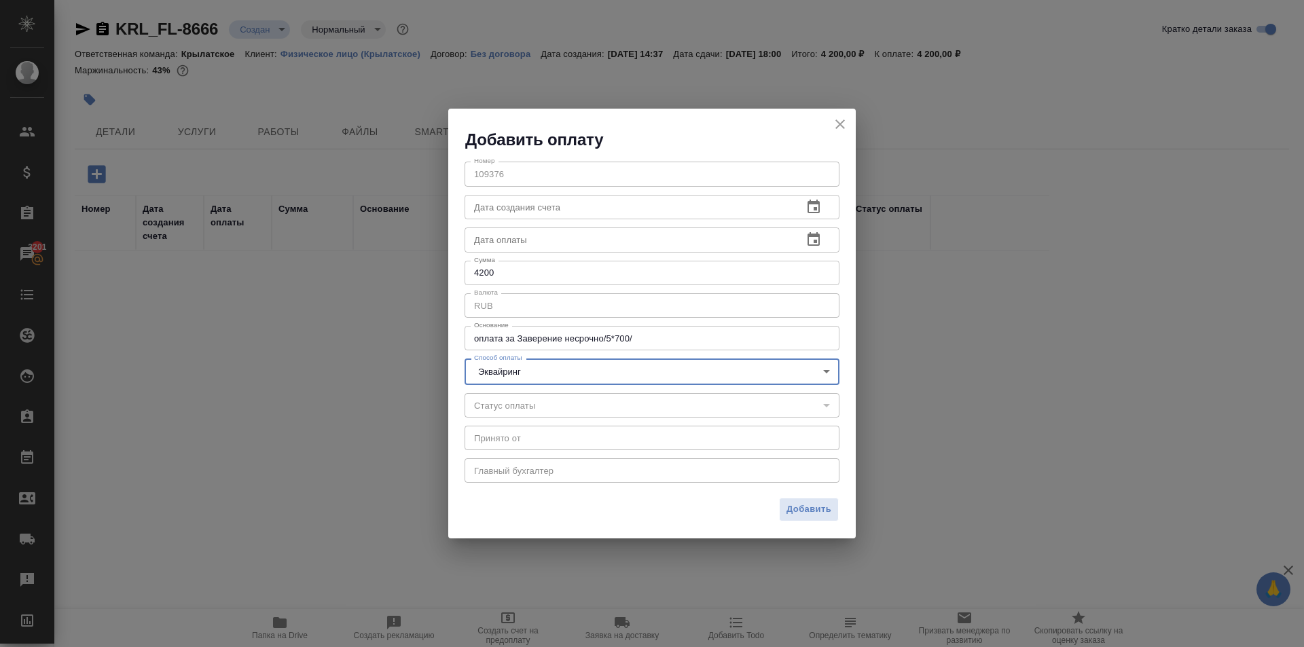
click at [799, 511] on span "Добавить" at bounding box center [809, 510] width 45 height 16
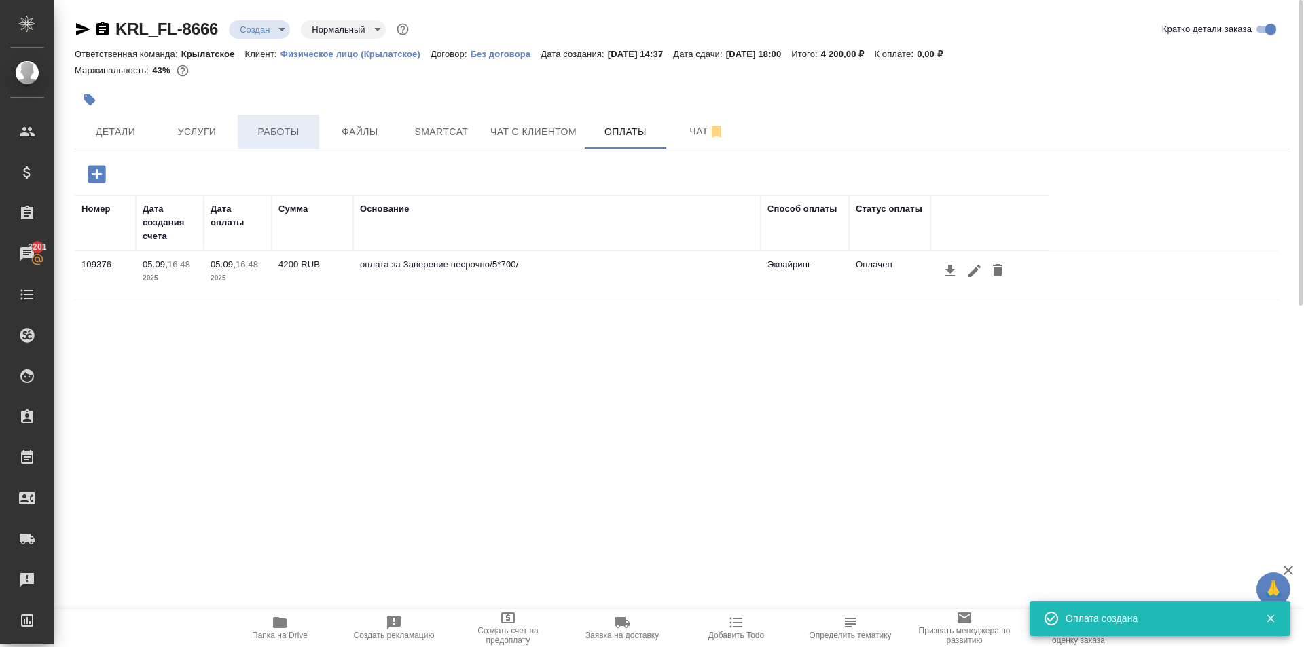
click at [275, 136] on span "Работы" at bounding box center [278, 132] width 65 height 17
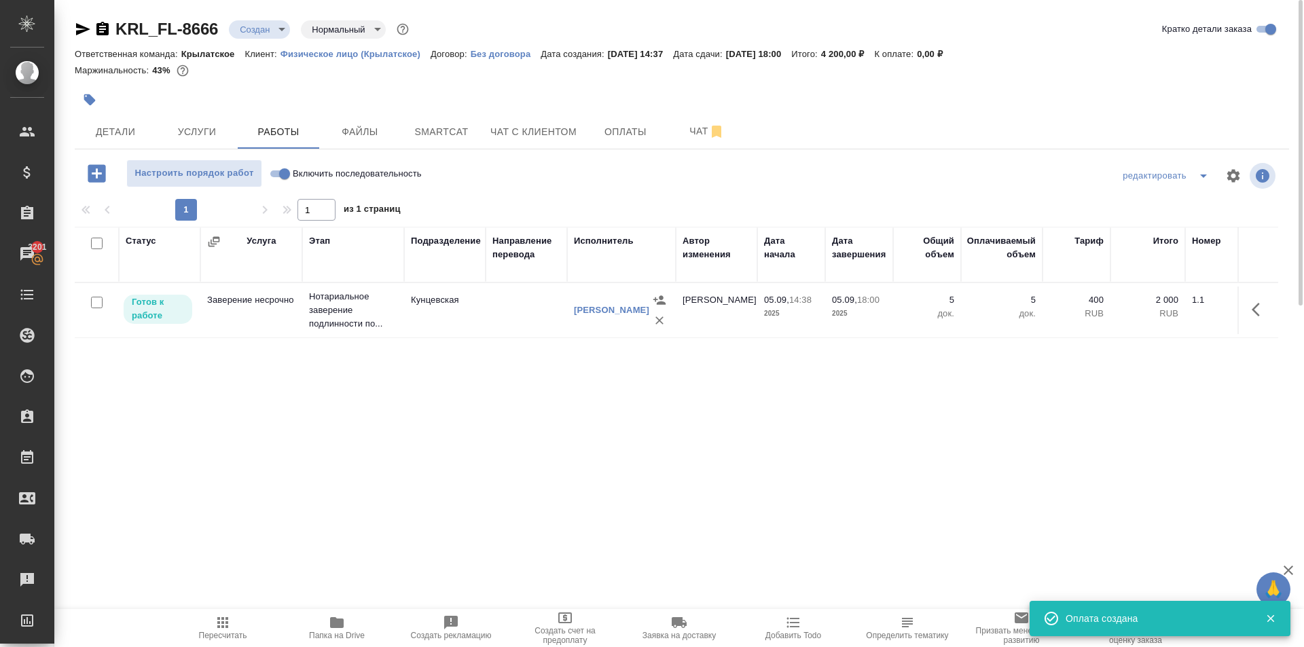
click at [239, 623] on span "Пересчитать" at bounding box center [223, 628] width 98 height 26
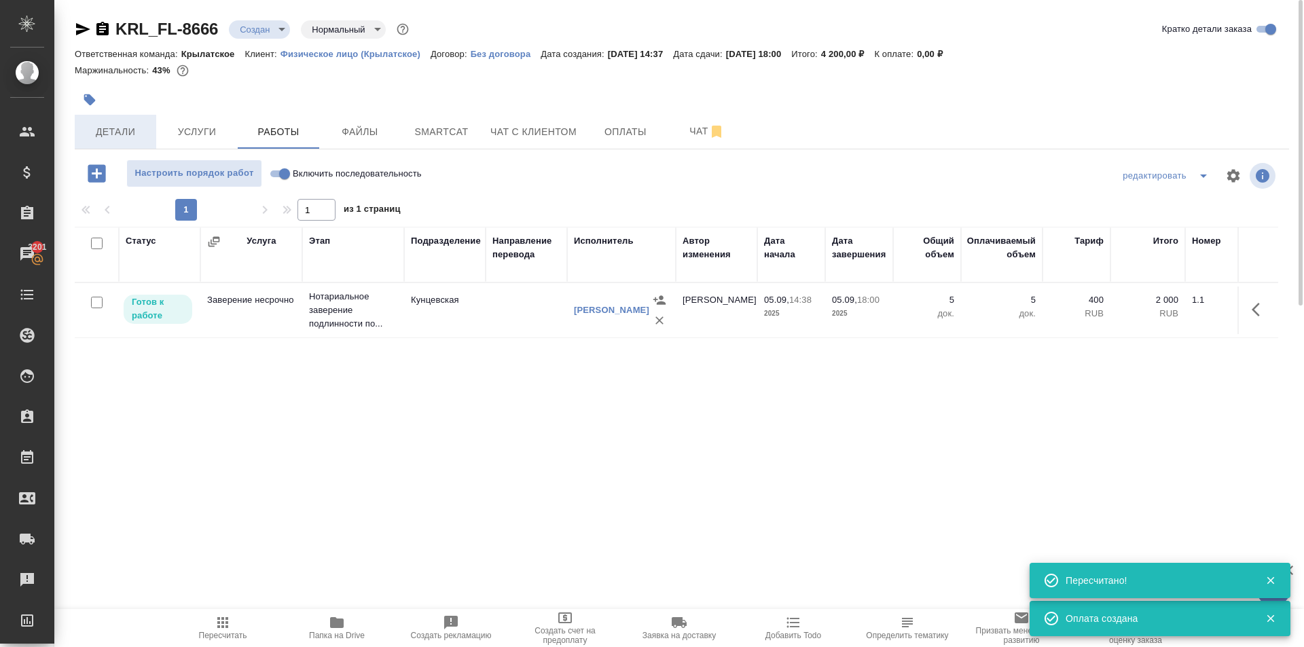
click at [143, 136] on span "Детали" at bounding box center [115, 132] width 65 height 17
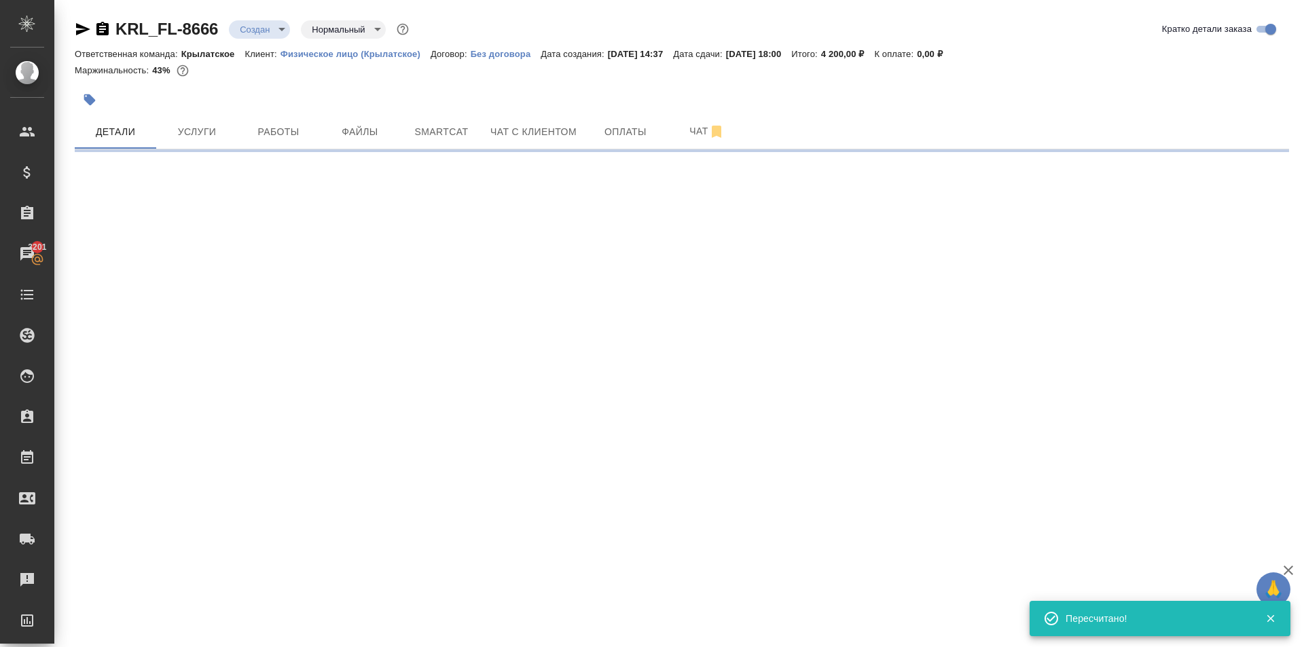
select select "RU"
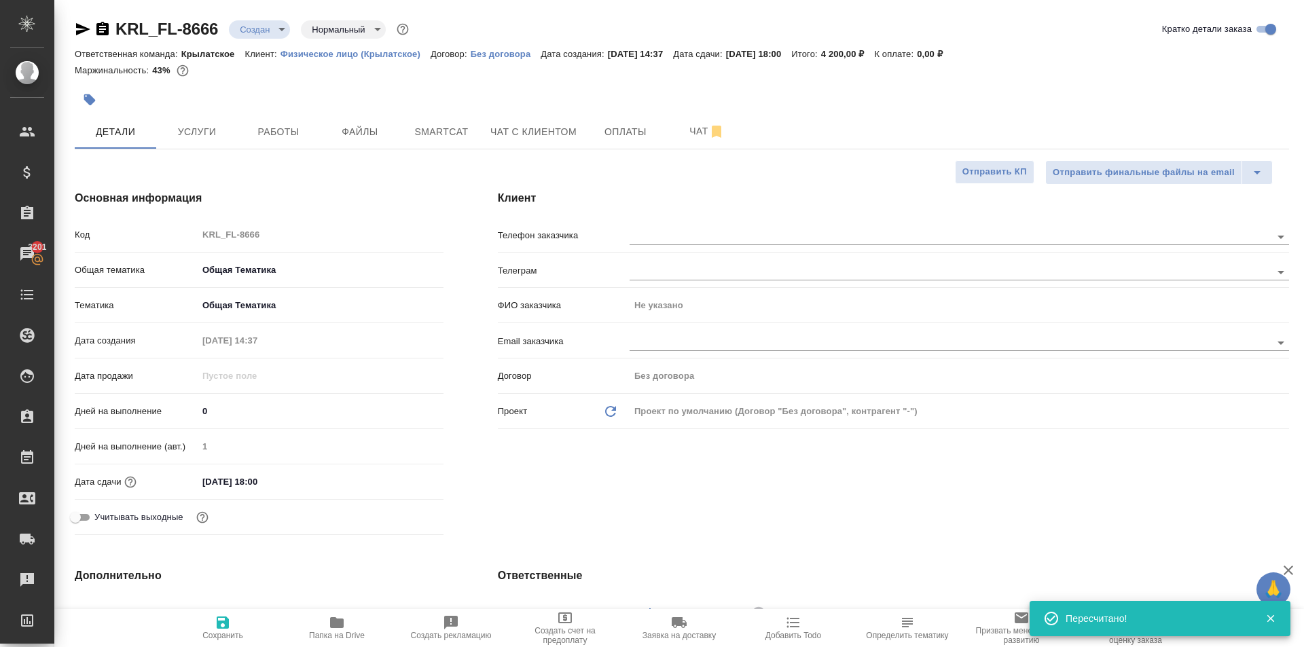
type textarea "x"
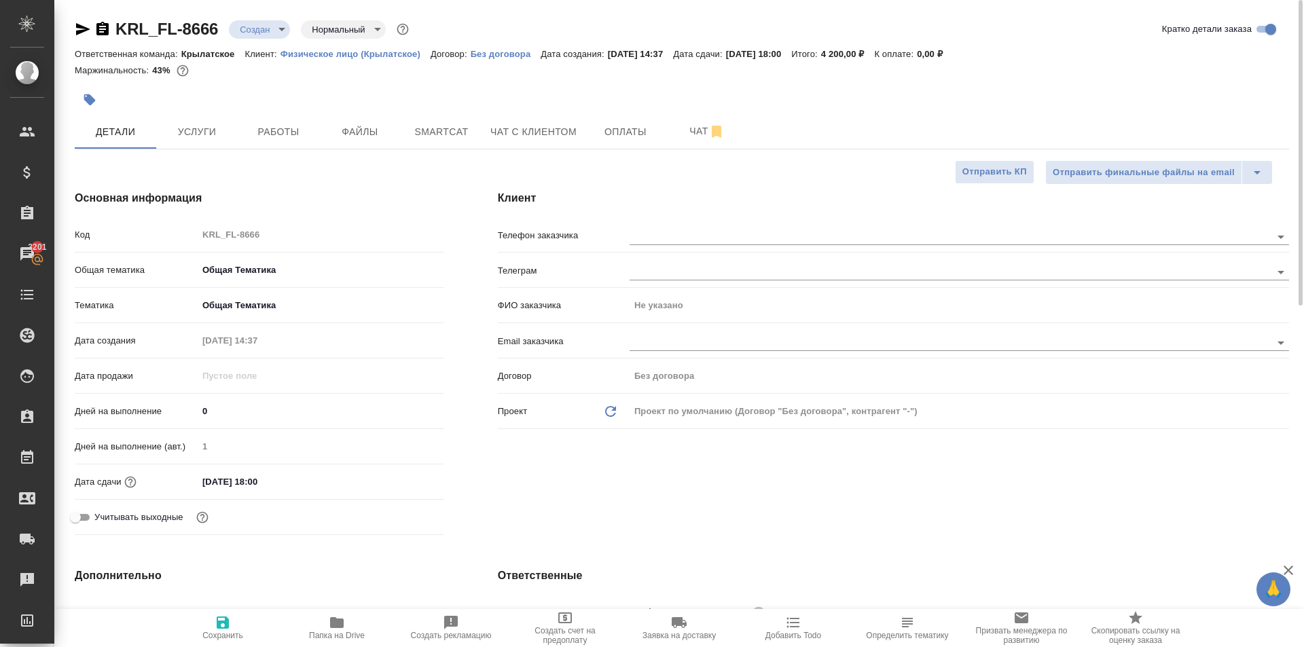
click at [274, 37] on body "🙏 .cls-1 fill:#fff; AWATERA [PERSON_NAME] Клиенты Спецификации Заказы 3201 Чаты…" at bounding box center [652, 323] width 1304 height 647
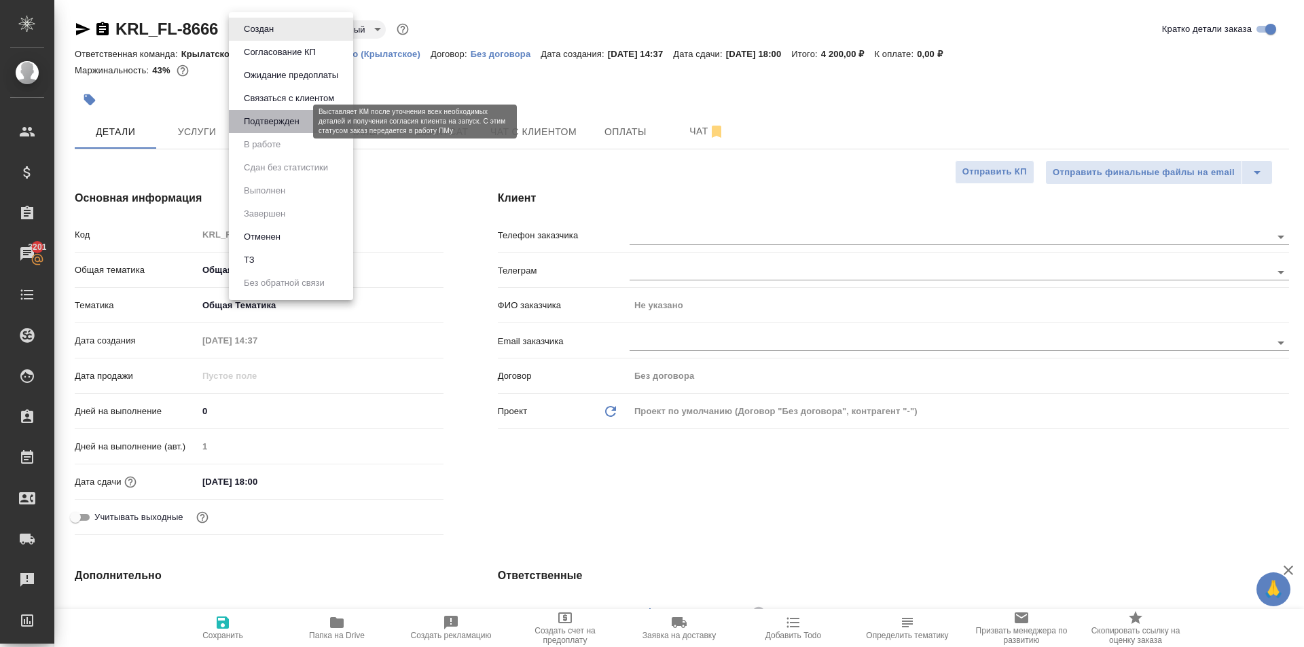
click at [265, 121] on button "Подтвержден" at bounding box center [272, 121] width 64 height 15
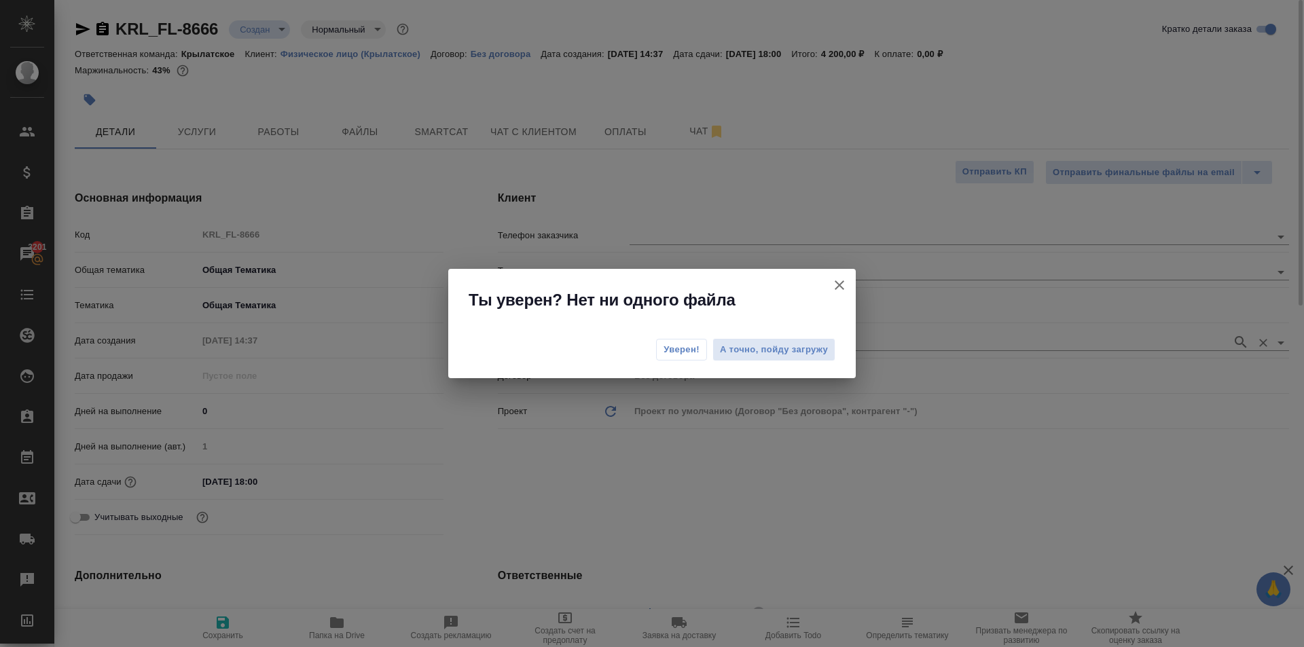
click at [680, 346] on span "Уверен!" at bounding box center [682, 350] width 36 height 14
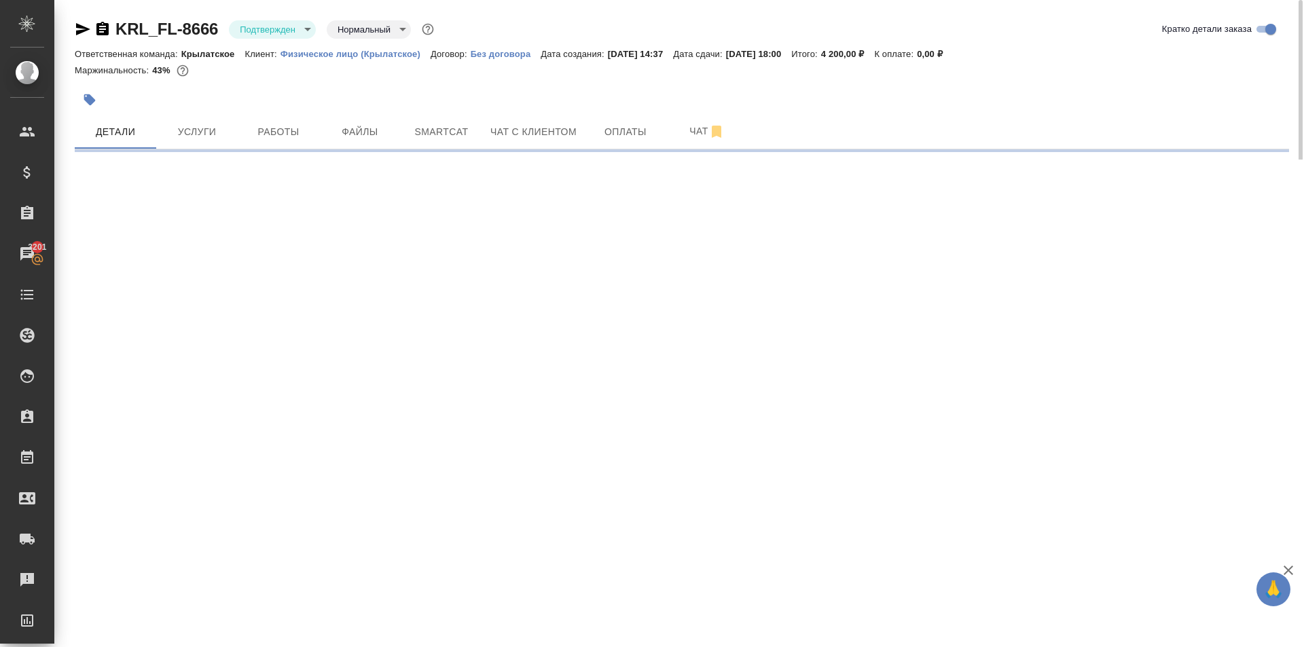
click at [257, 33] on body "🙏 .cls-1 fill:#fff; AWATERA [PERSON_NAME] Спецификации Заказы 3201 Чаты Todo Пр…" at bounding box center [652, 323] width 1304 height 647
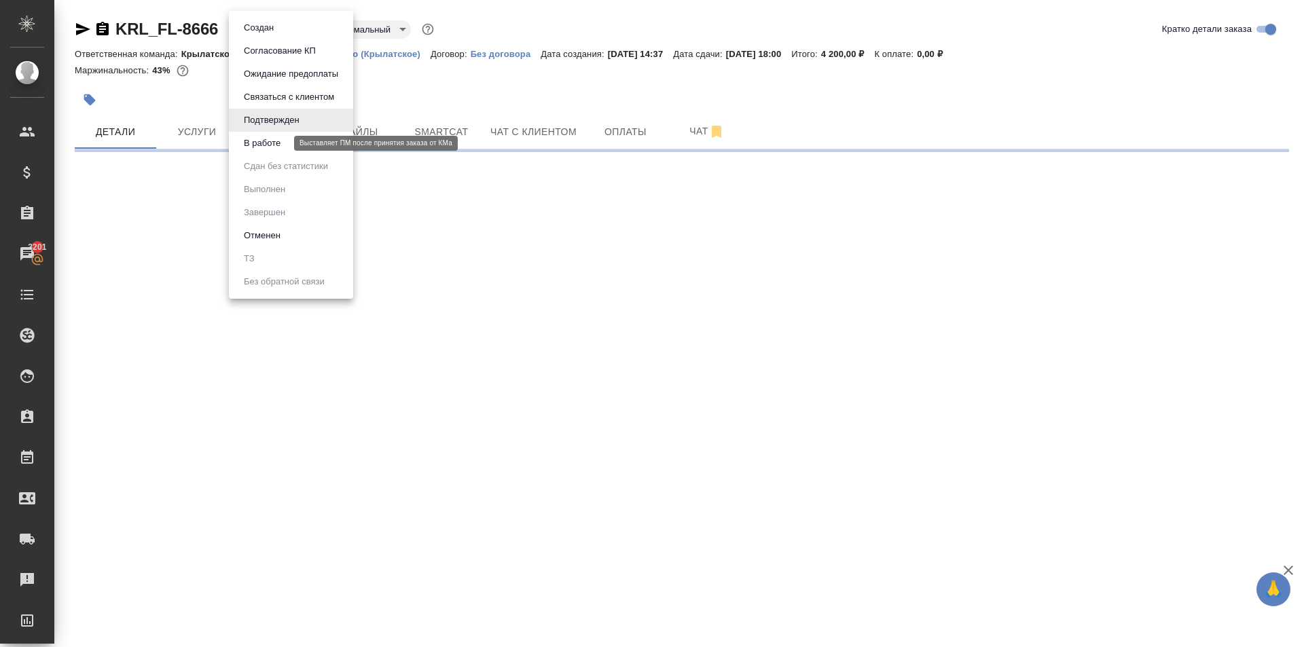
click at [269, 148] on button "В работе" at bounding box center [262, 143] width 45 height 15
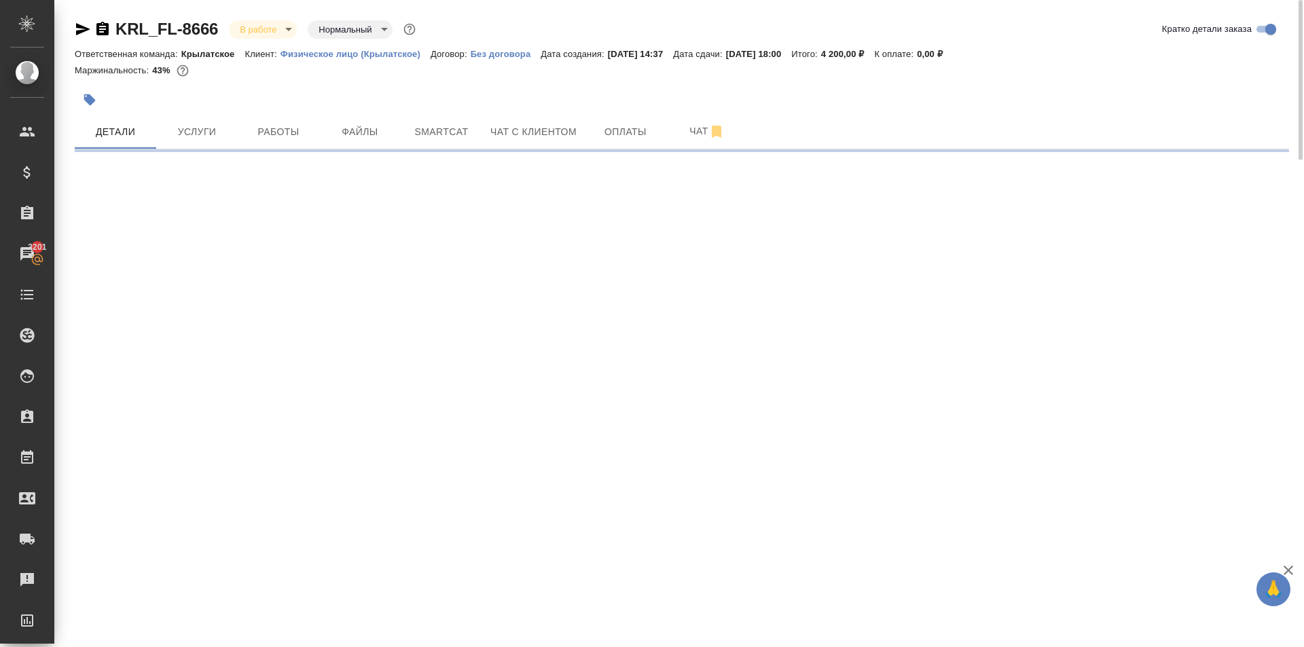
click at [276, 21] on body "🙏 .cls-1 fill:#fff; AWATERA [PERSON_NAME] Спецификации Заказы 3201 Чаты Todo Пр…" at bounding box center [652, 323] width 1304 height 647
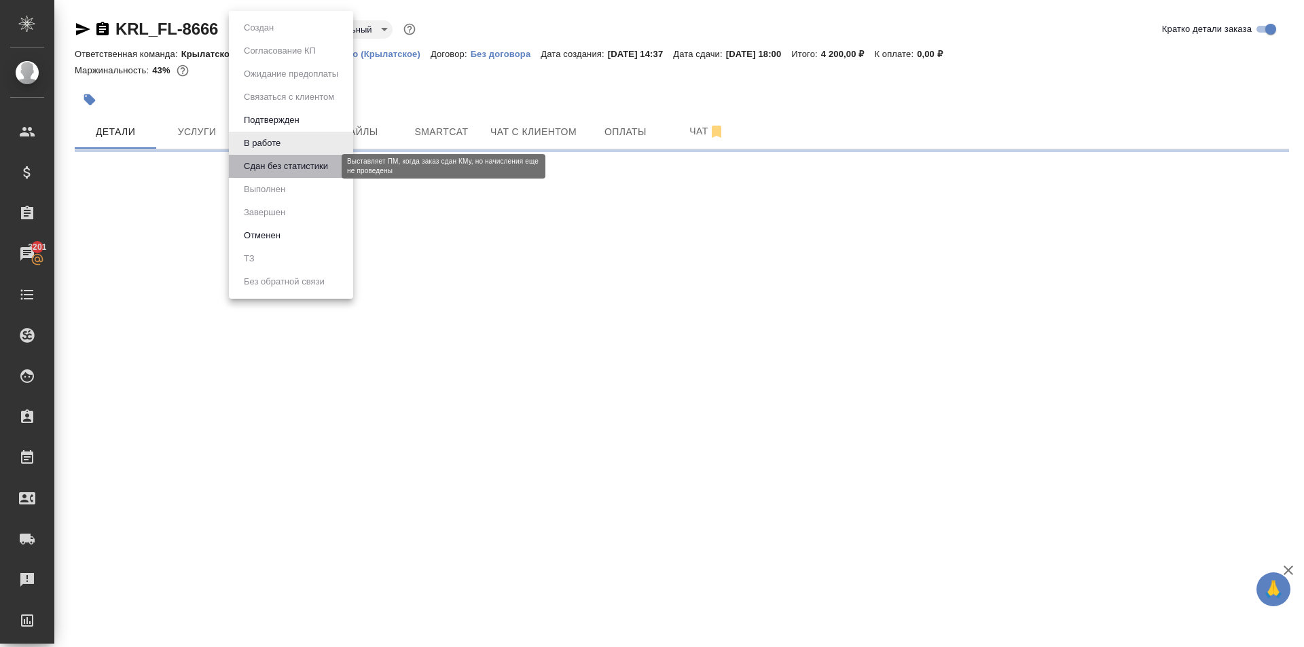
click at [267, 167] on button "Сдан без статистики" at bounding box center [286, 166] width 92 height 15
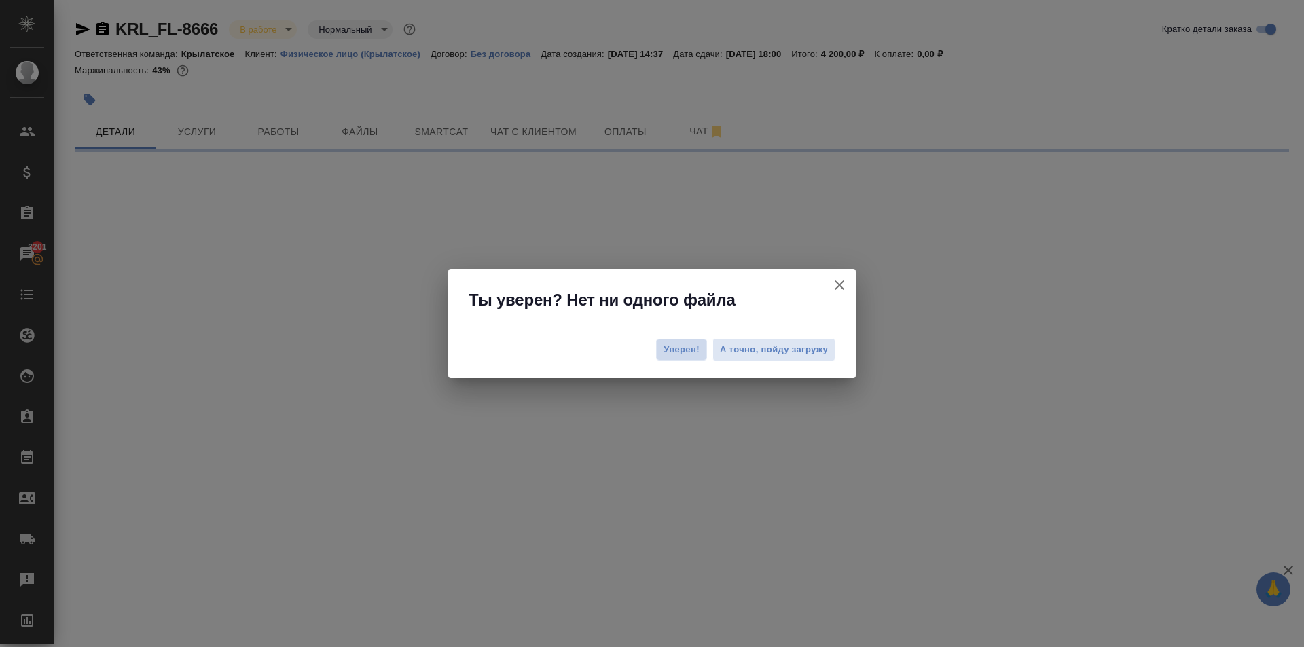
drag, startPoint x: 675, startPoint y: 344, endPoint x: 578, endPoint y: 323, distance: 99.2
click at [672, 344] on span "Уверен!" at bounding box center [682, 350] width 36 height 14
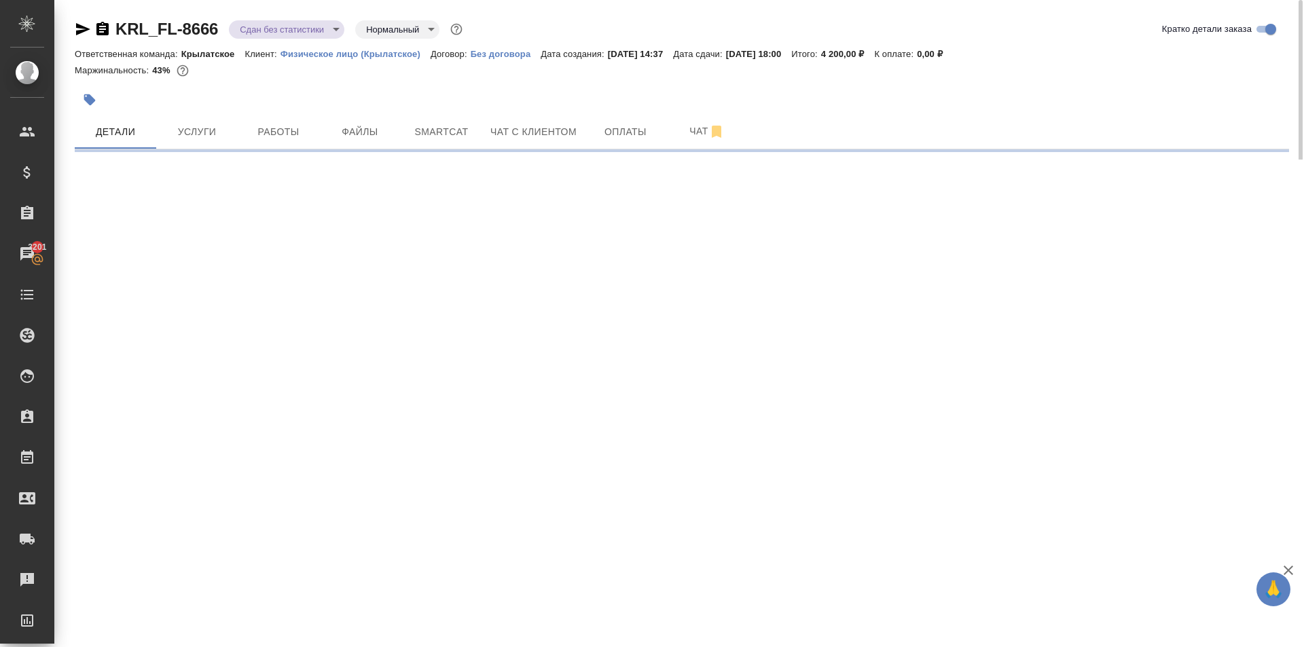
select select "RU"
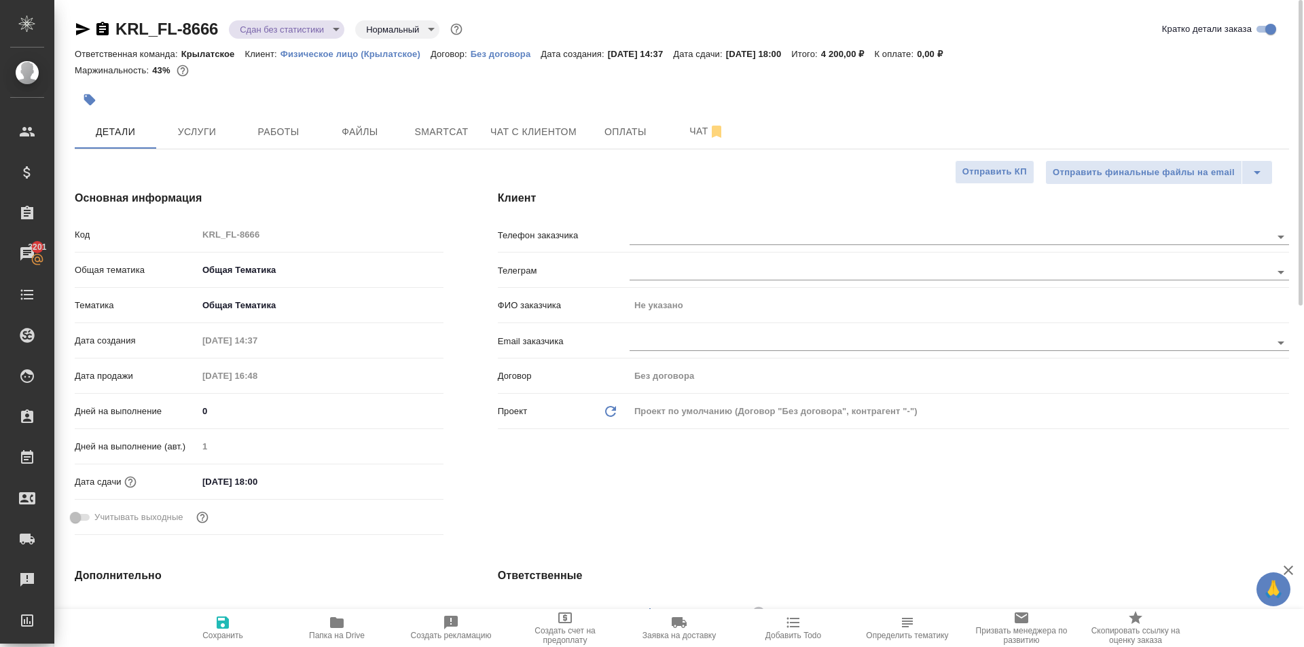
type textarea "x"
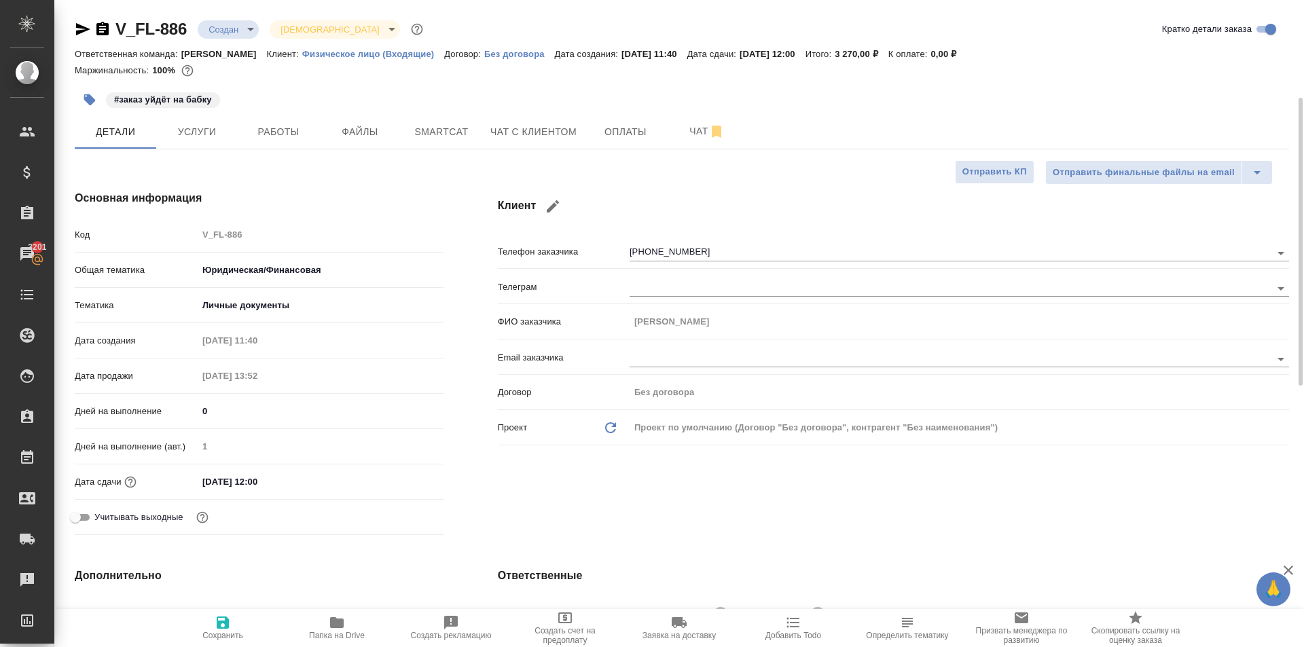
select select "RU"
click at [512, 141] on button "Чат с клиентом" at bounding box center [533, 132] width 103 height 34
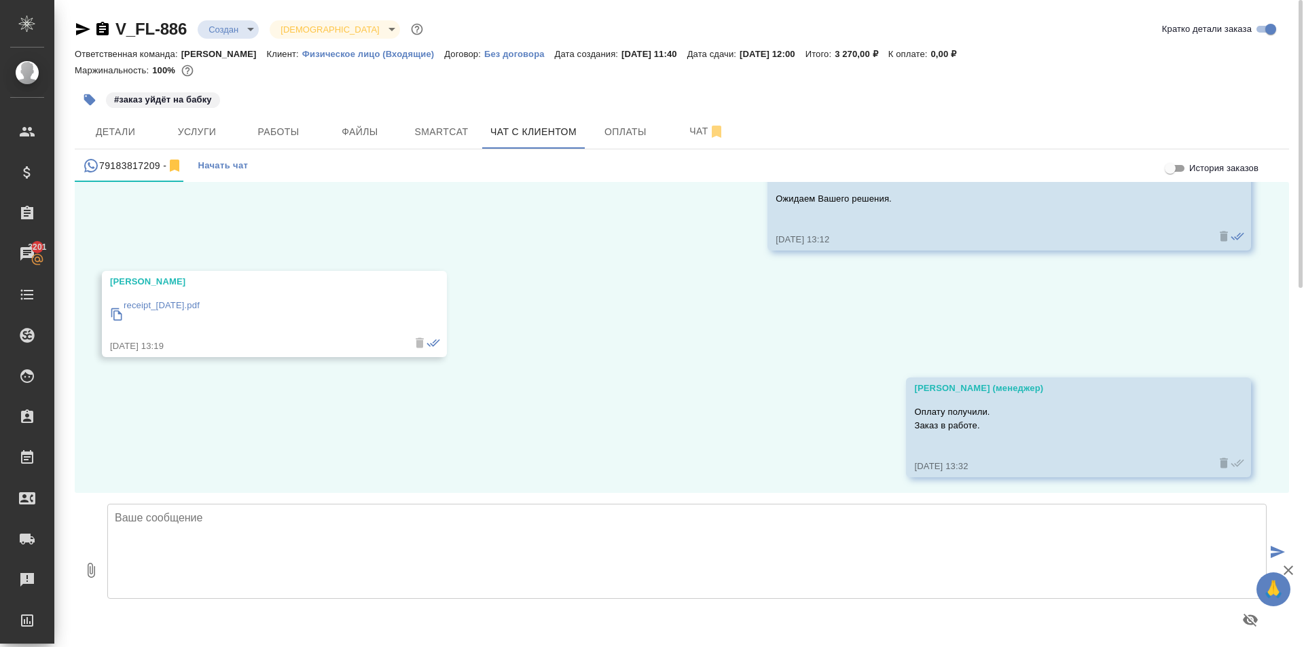
click at [227, 26] on body "🙏 .cls-1 fill:#fff; AWATERA Kasymov Timur Клиенты Спецификации Заказы 3201 Чаты…" at bounding box center [652, 323] width 1304 height 647
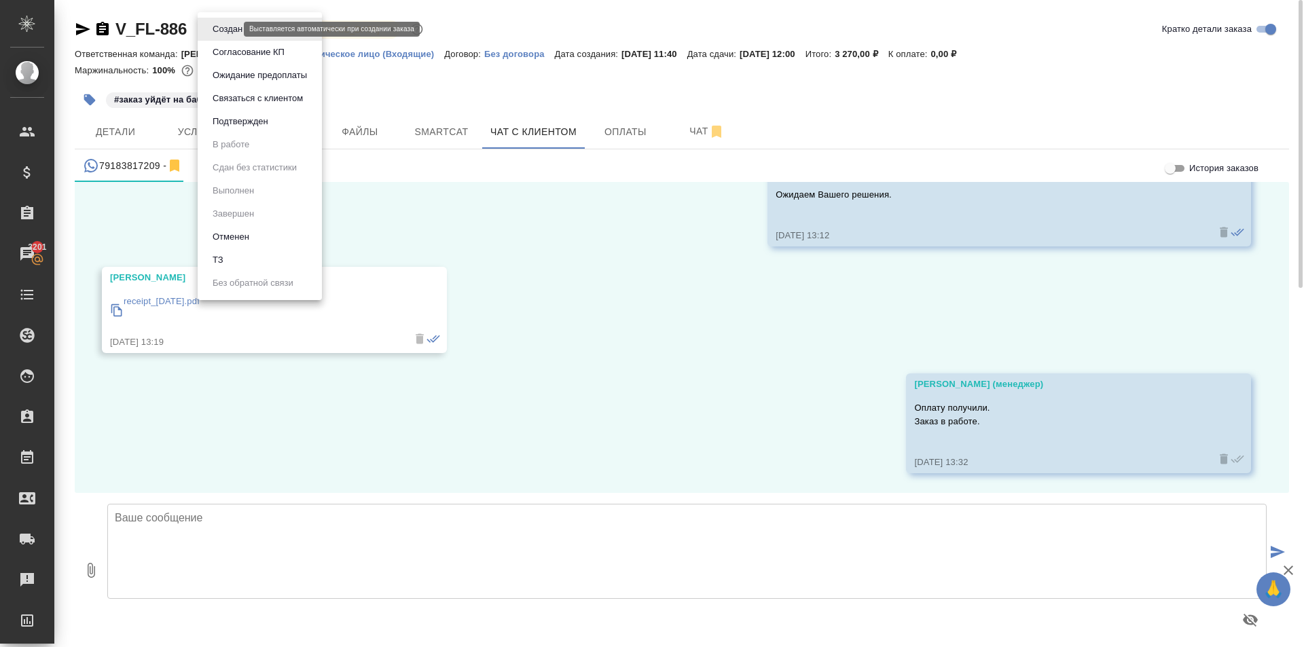
scroll to position [1799, 0]
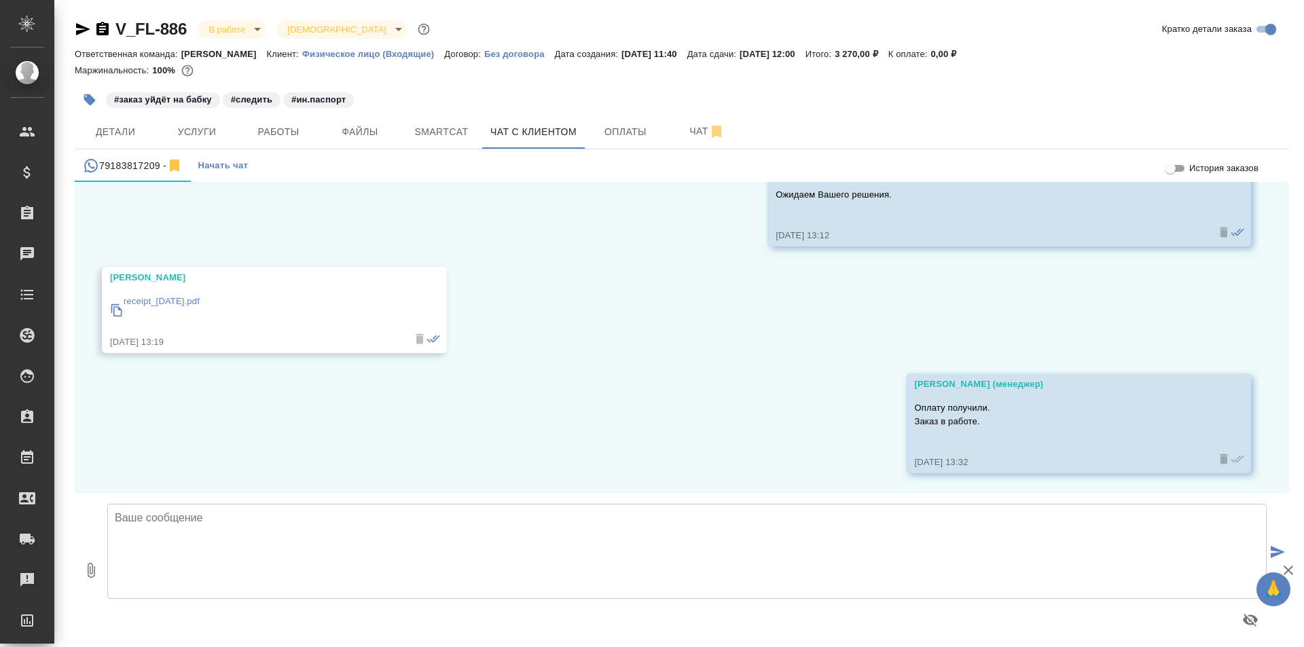
scroll to position [1799, 0]
